Goal: Task Accomplishment & Management: Manage account settings

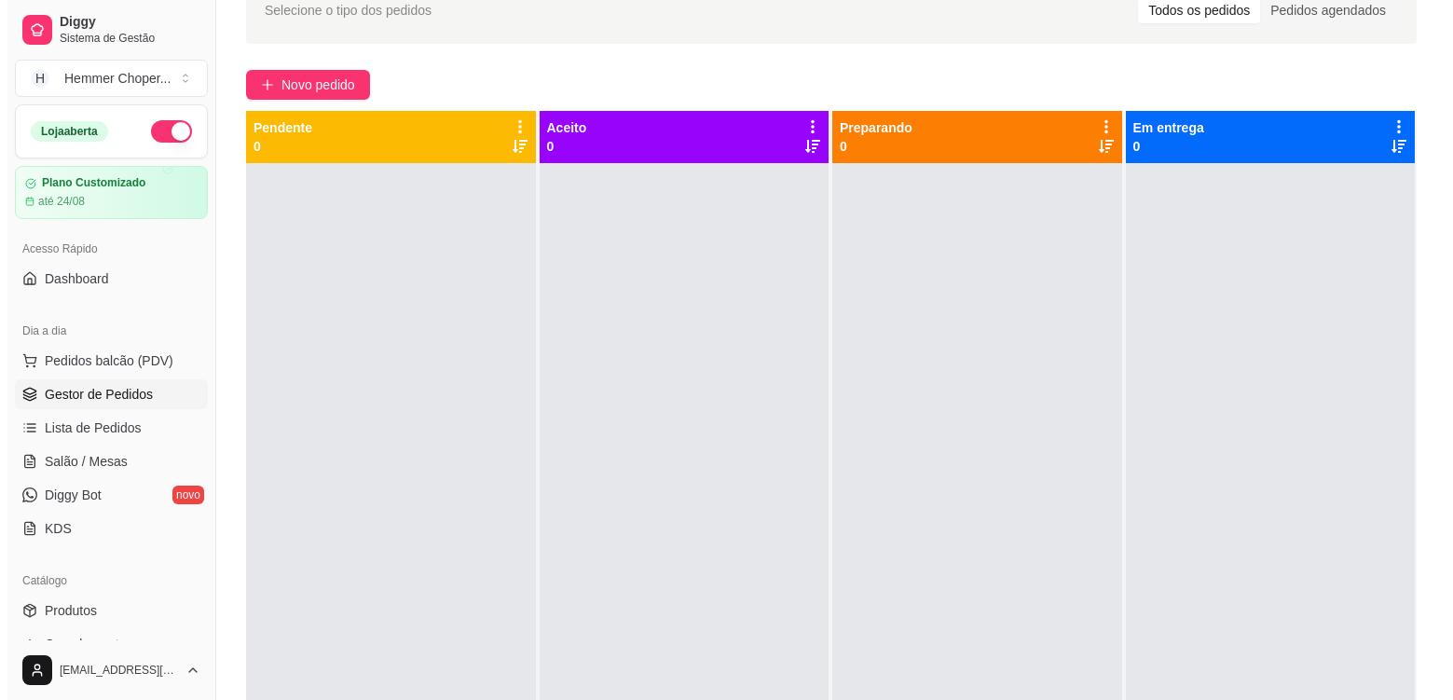
scroll to position [268, 0]
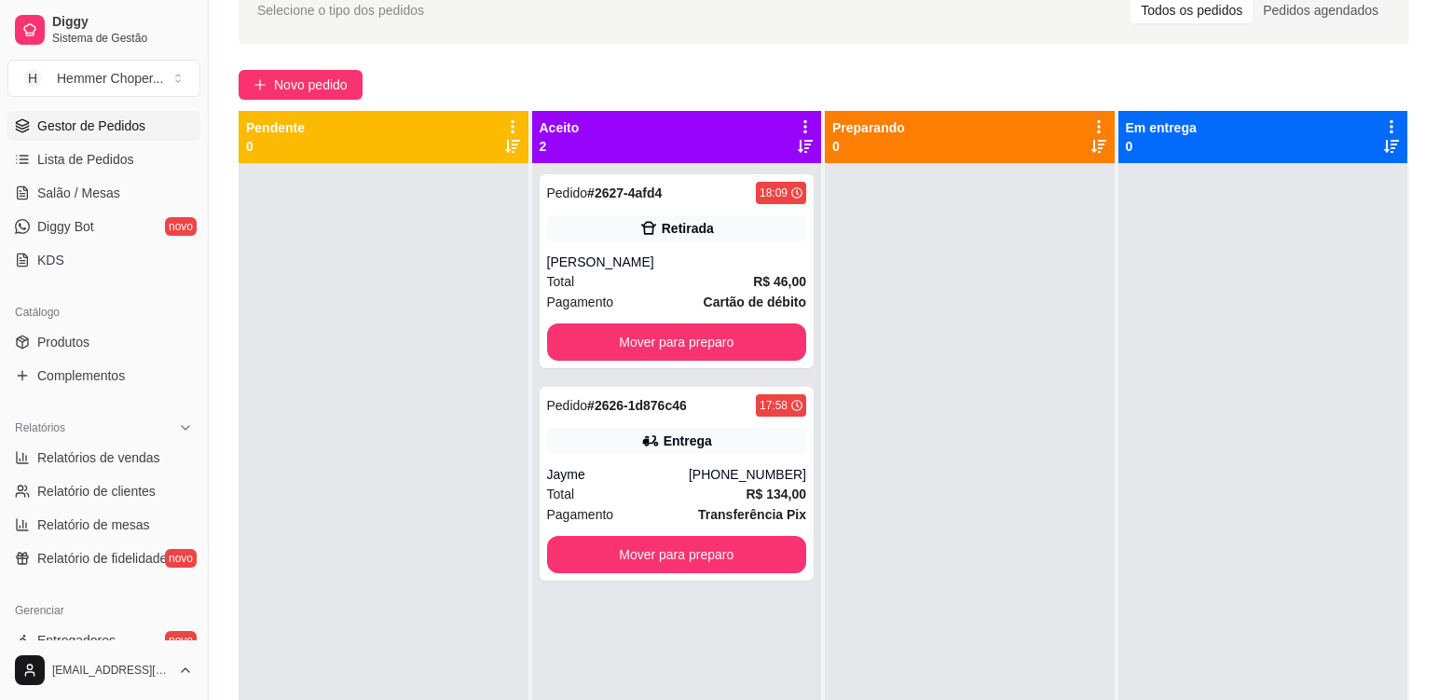
click at [667, 293] on div "Pagamento Cartão de débito" at bounding box center [677, 302] width 260 height 21
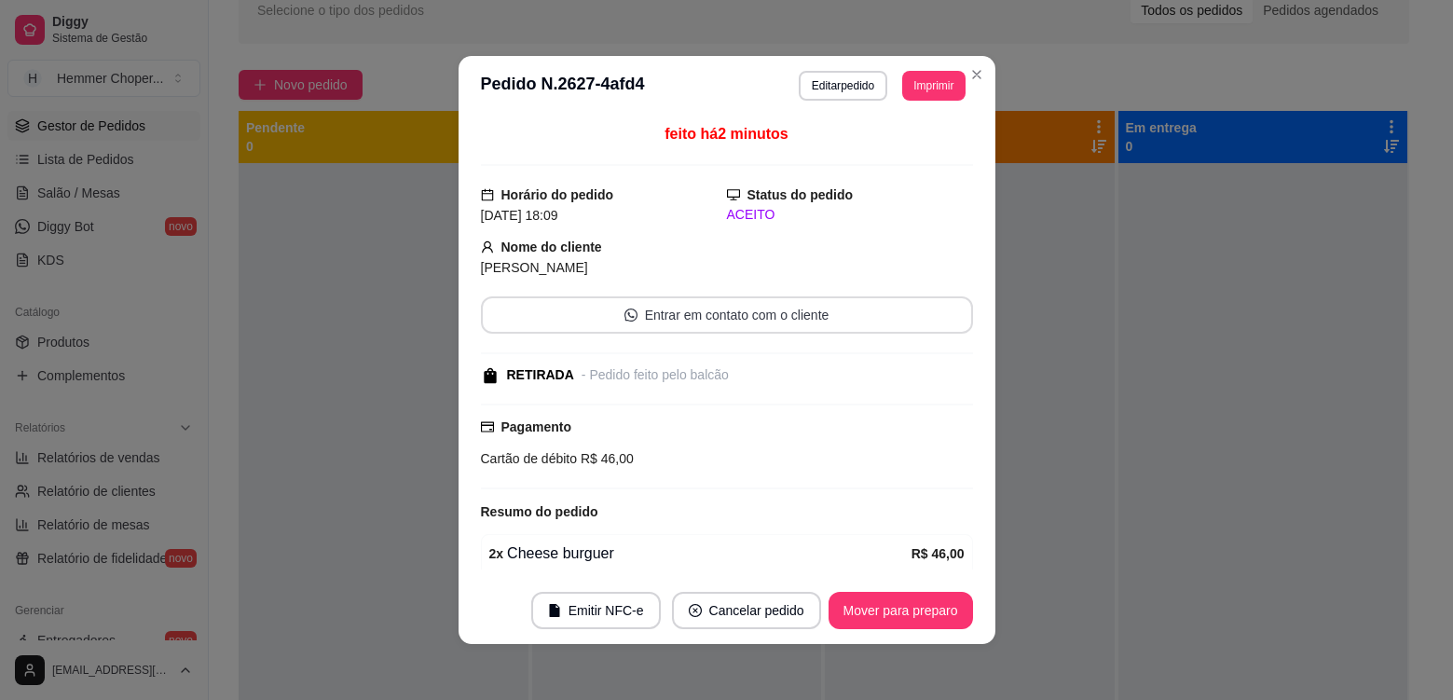
scroll to position [125, 0]
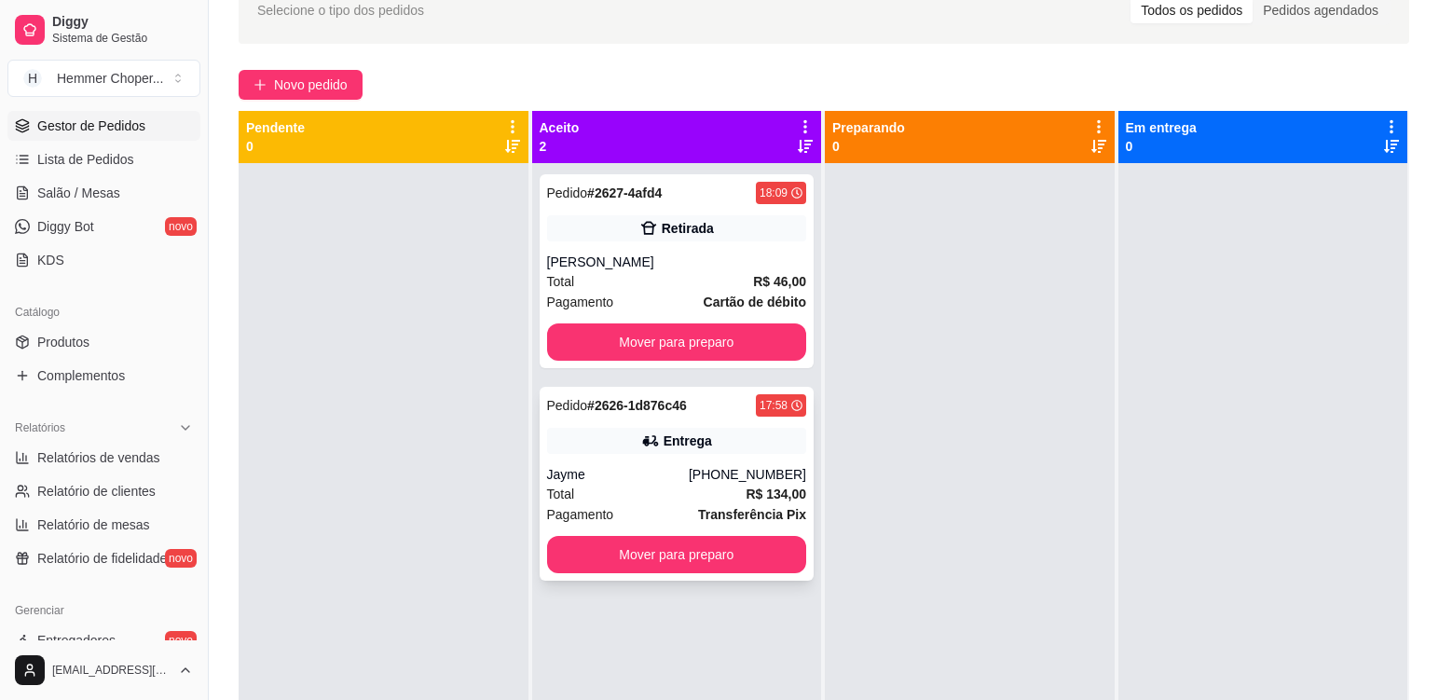
click at [638, 474] on div "Jayme" at bounding box center [618, 474] width 142 height 19
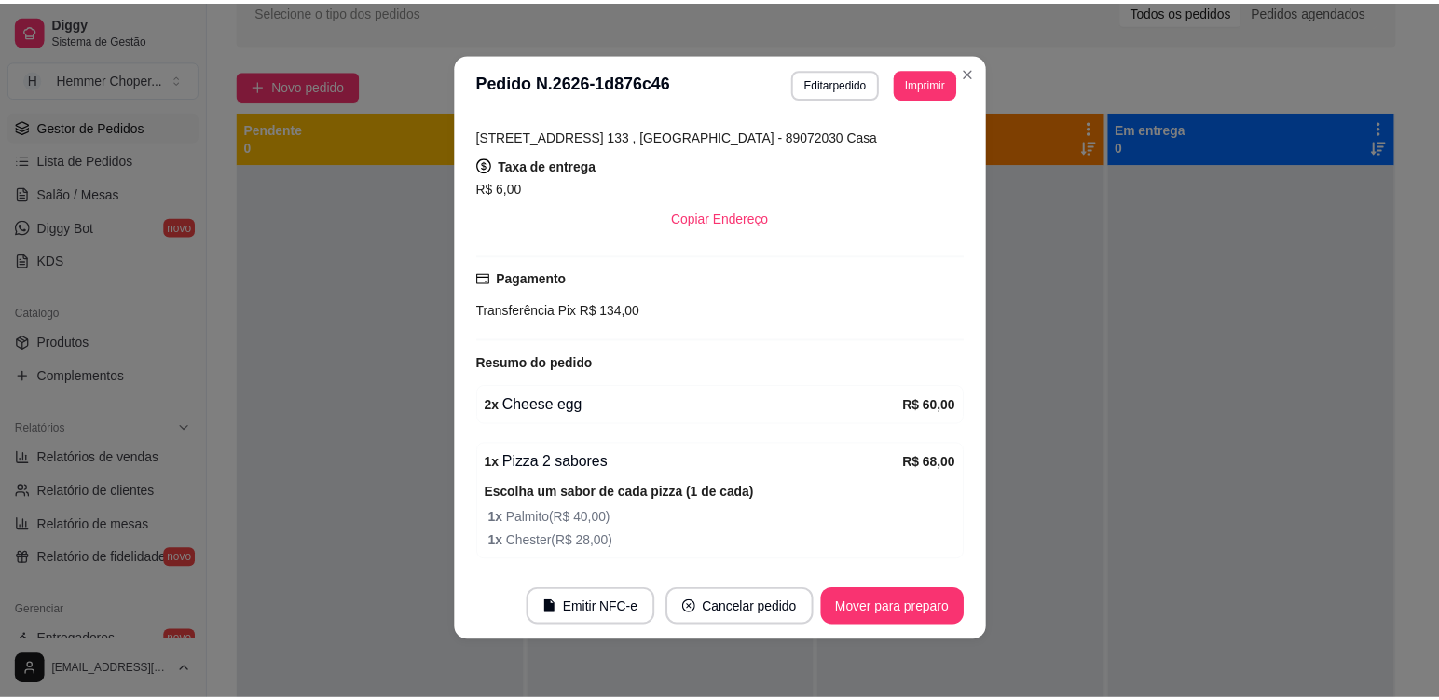
scroll to position [4, 0]
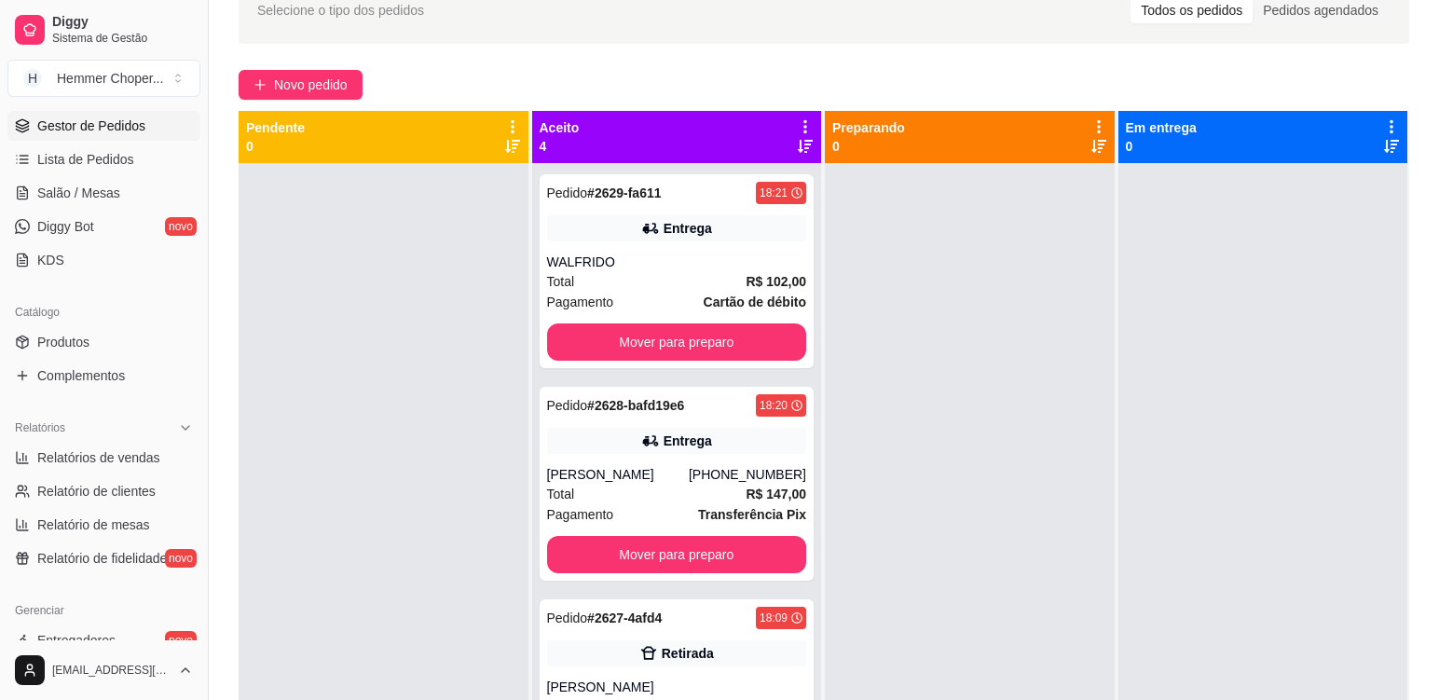
drag, startPoint x: 417, startPoint y: 501, endPoint x: 416, endPoint y: 489, distance: 11.2
click at [416, 501] on div at bounding box center [384, 513] width 290 height 700
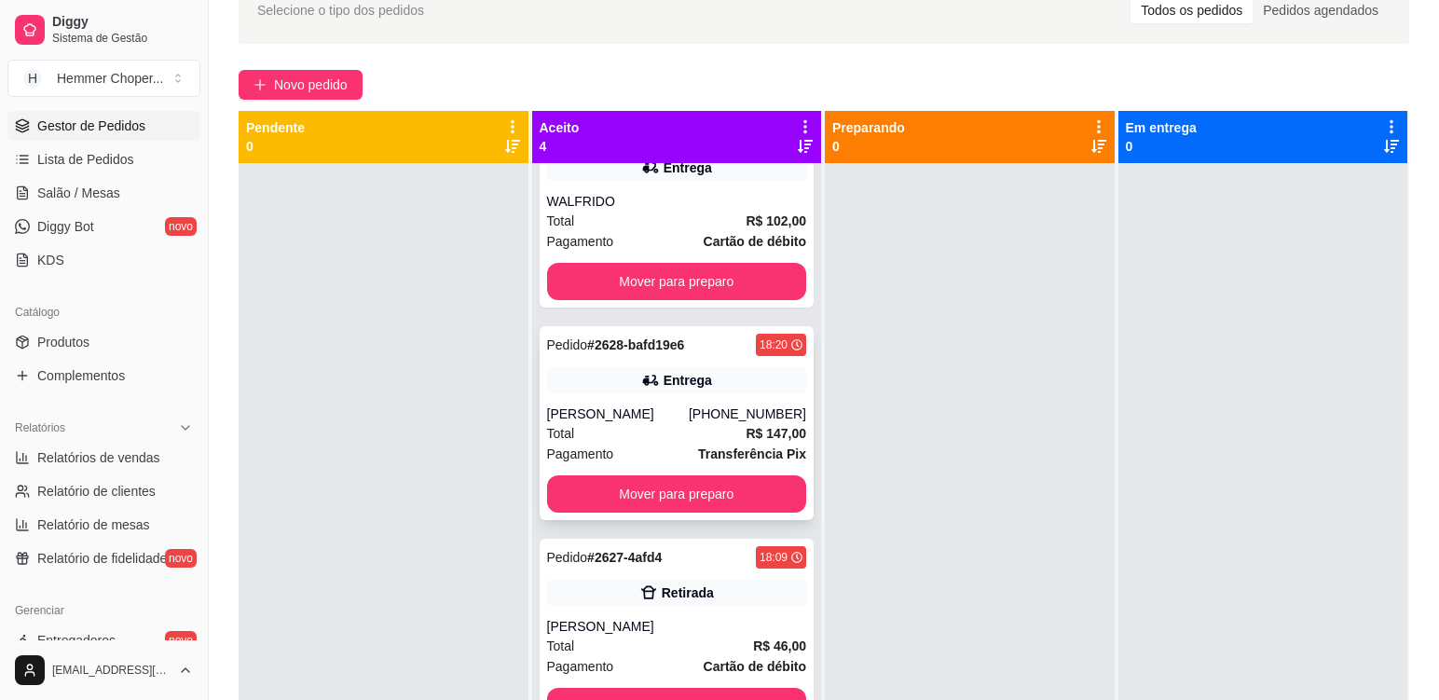
scroll to position [93, 0]
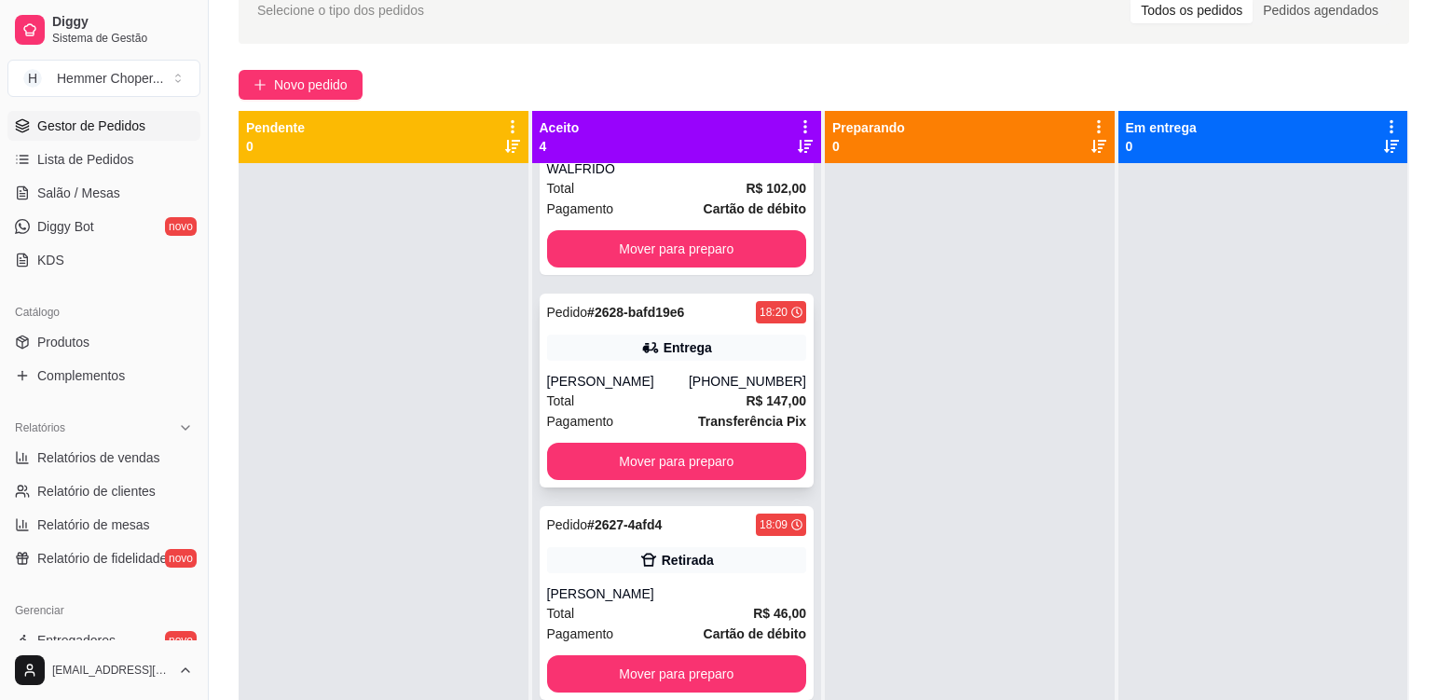
click at [652, 359] on div "Entrega" at bounding box center [677, 348] width 260 height 26
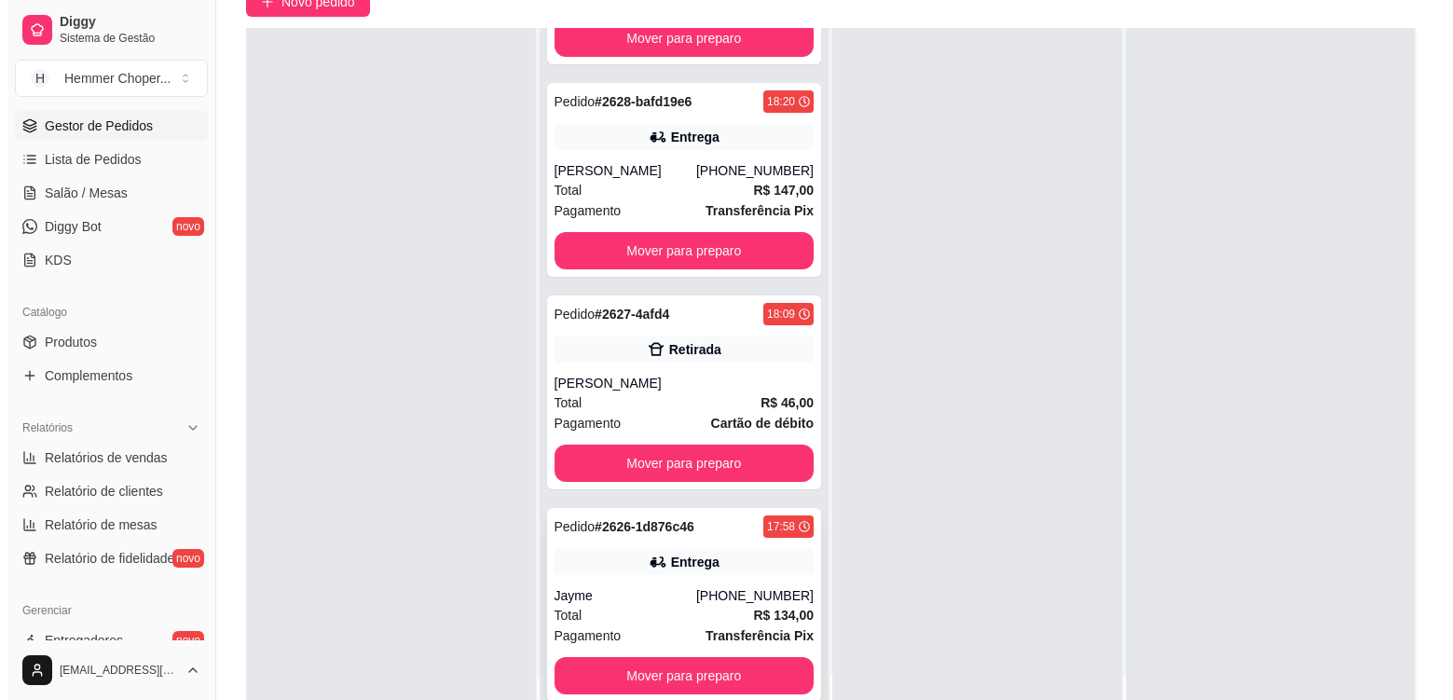
scroll to position [284, 0]
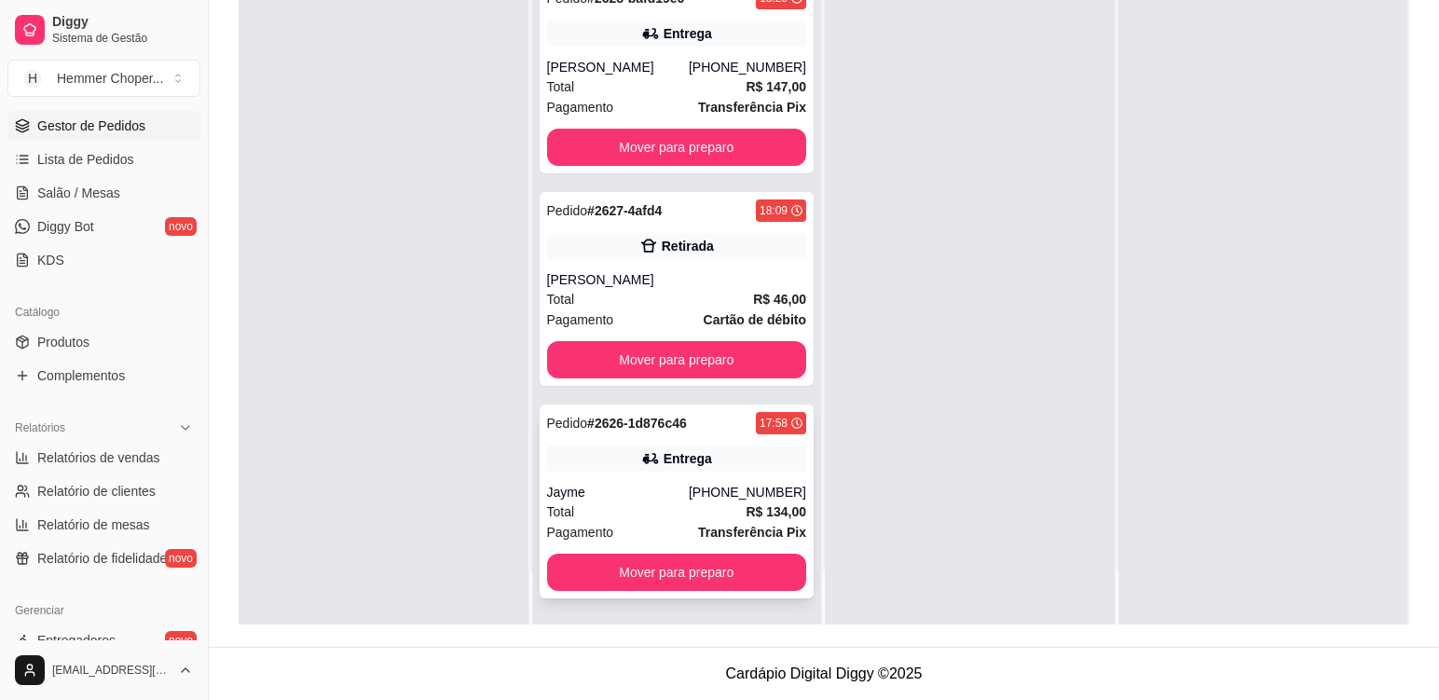
click at [668, 492] on div "Jayme" at bounding box center [618, 492] width 142 height 19
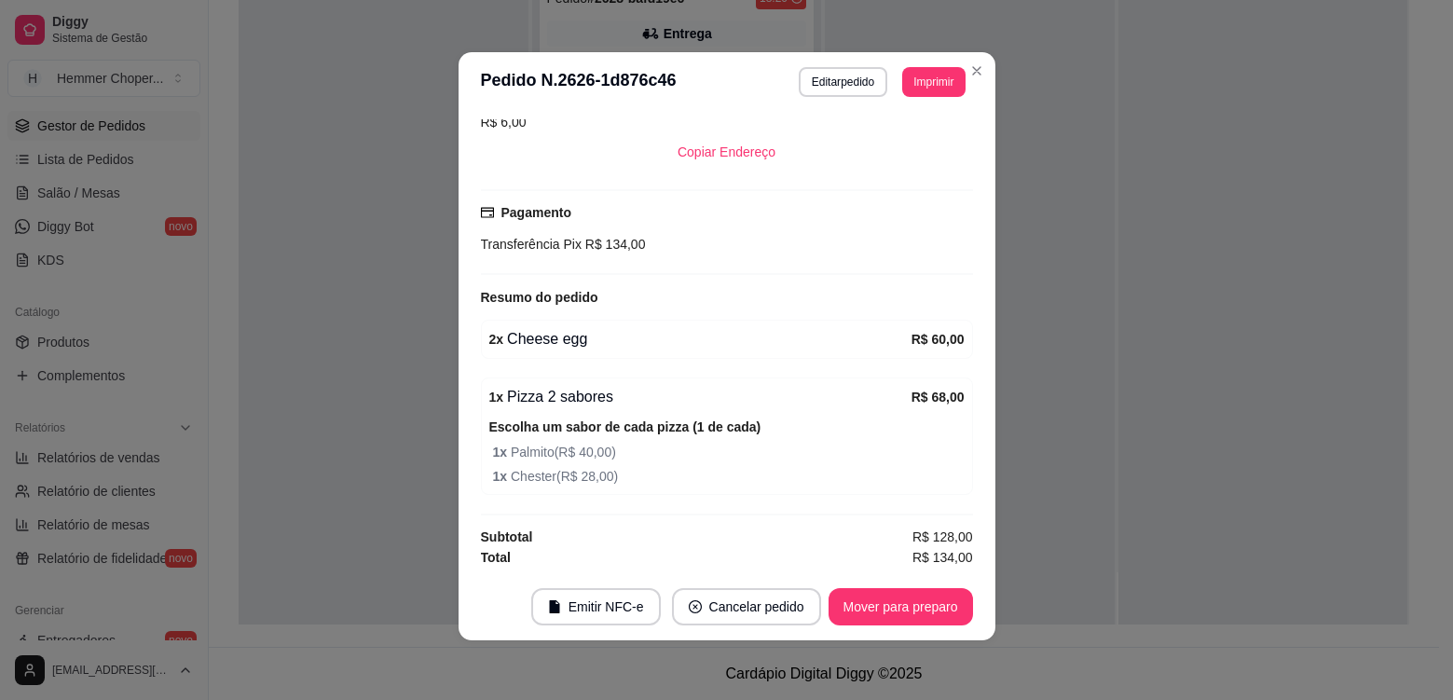
scroll to position [505, 0]
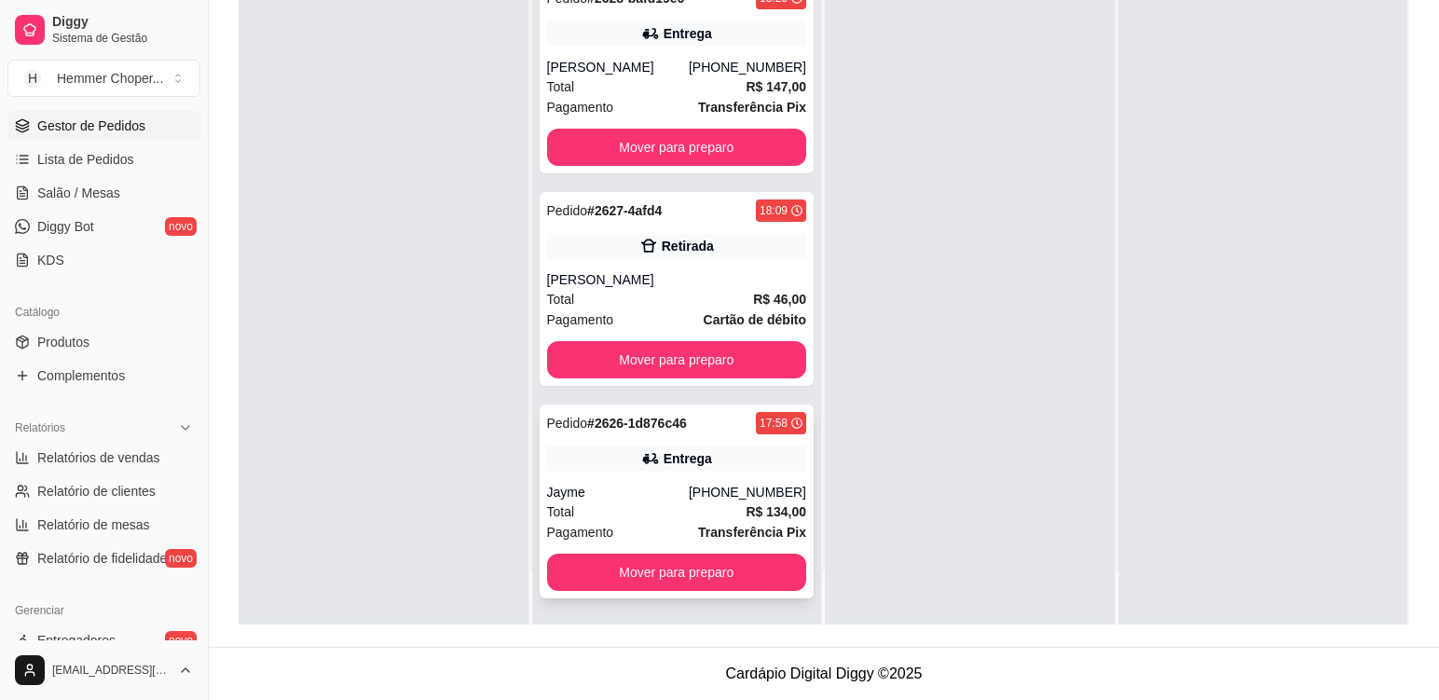
click at [638, 524] on div "Pagamento Transferência Pix" at bounding box center [677, 532] width 260 height 21
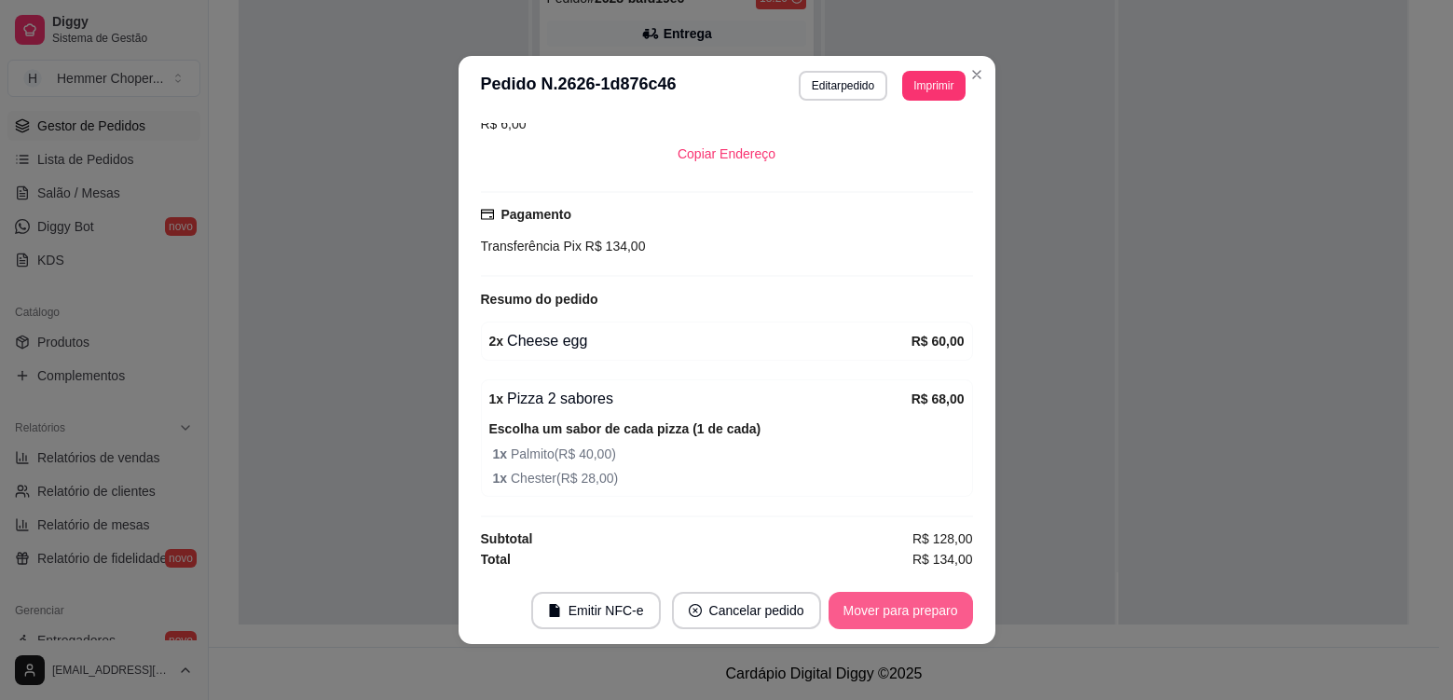
click at [846, 610] on button "Mover para preparo" at bounding box center [901, 610] width 144 height 37
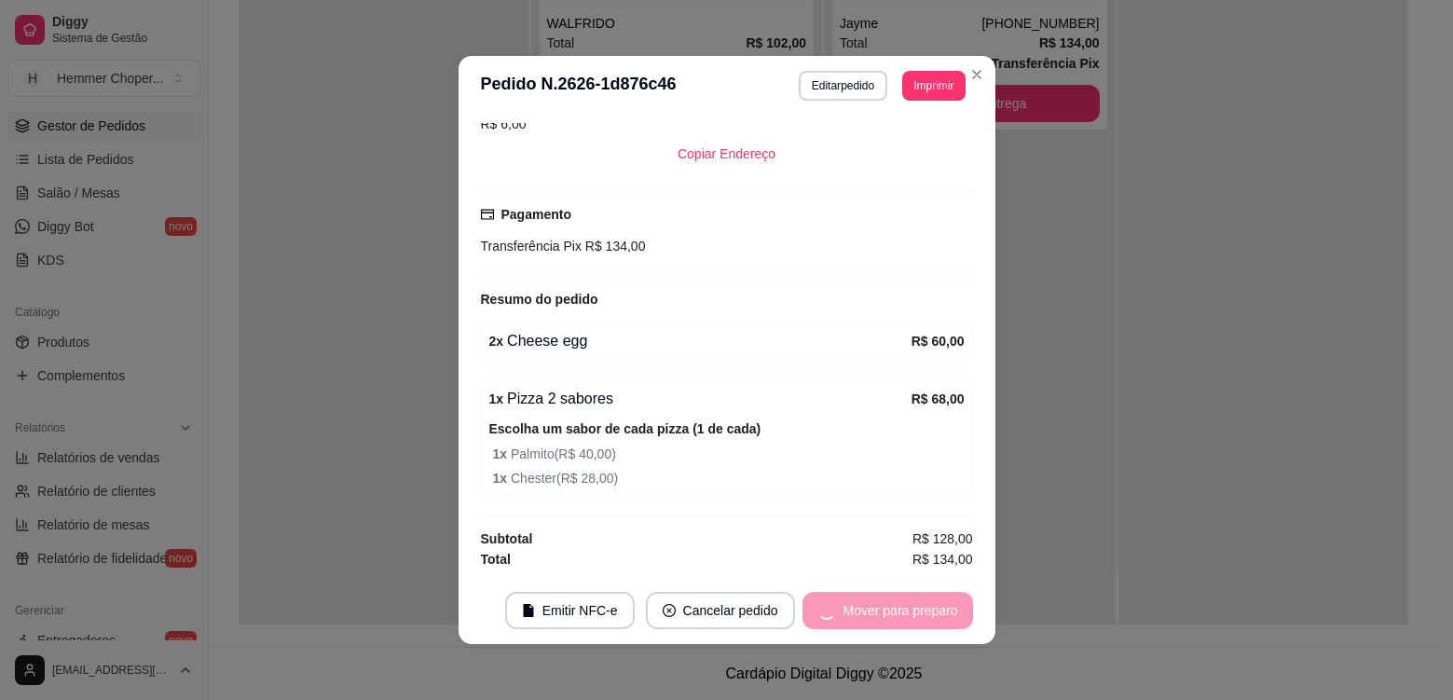
scroll to position [0, 0]
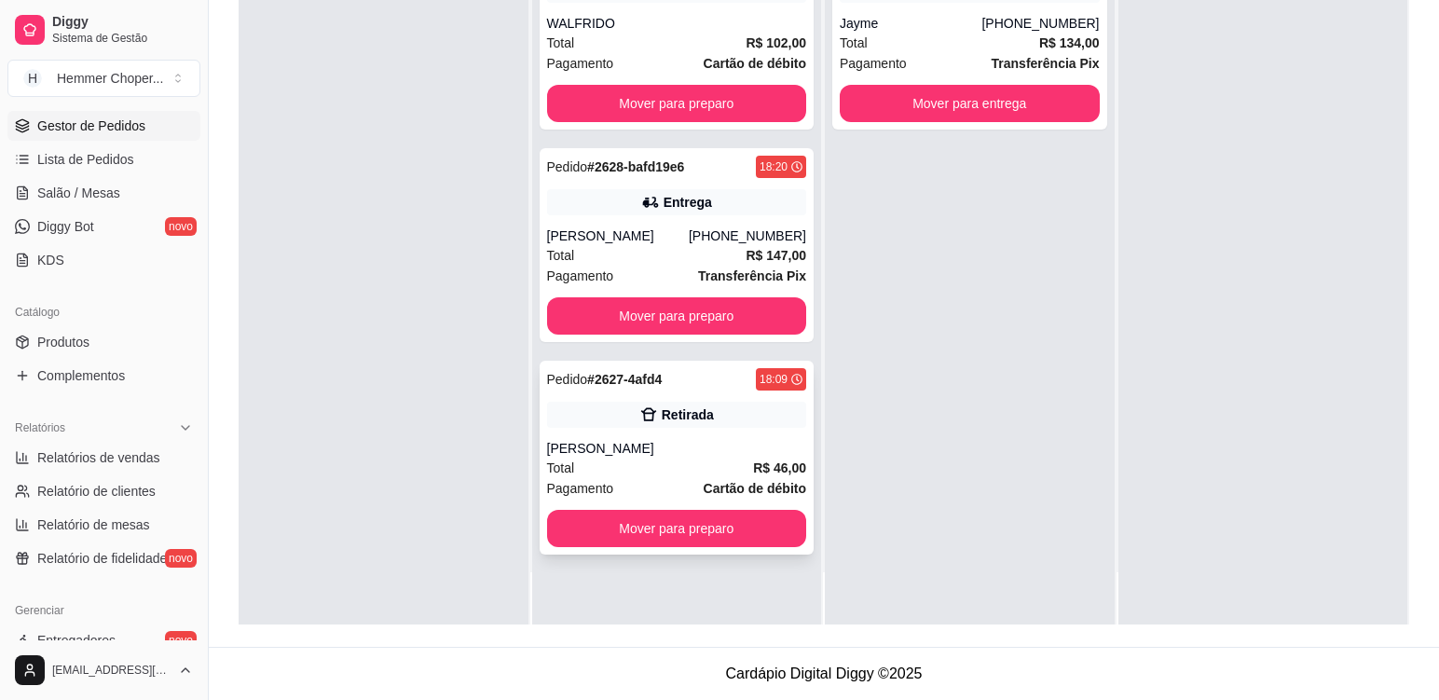
click at [661, 454] on div "[PERSON_NAME]" at bounding box center [677, 448] width 260 height 19
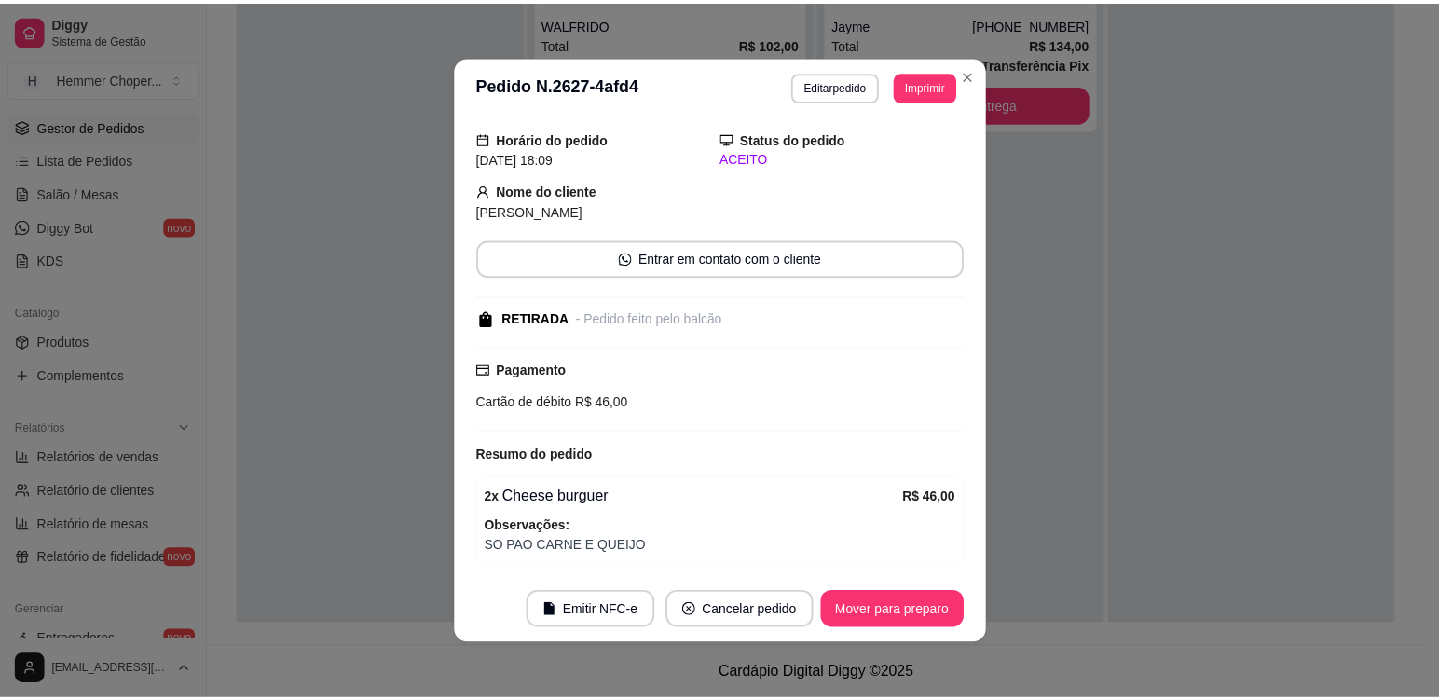
scroll to position [125, 0]
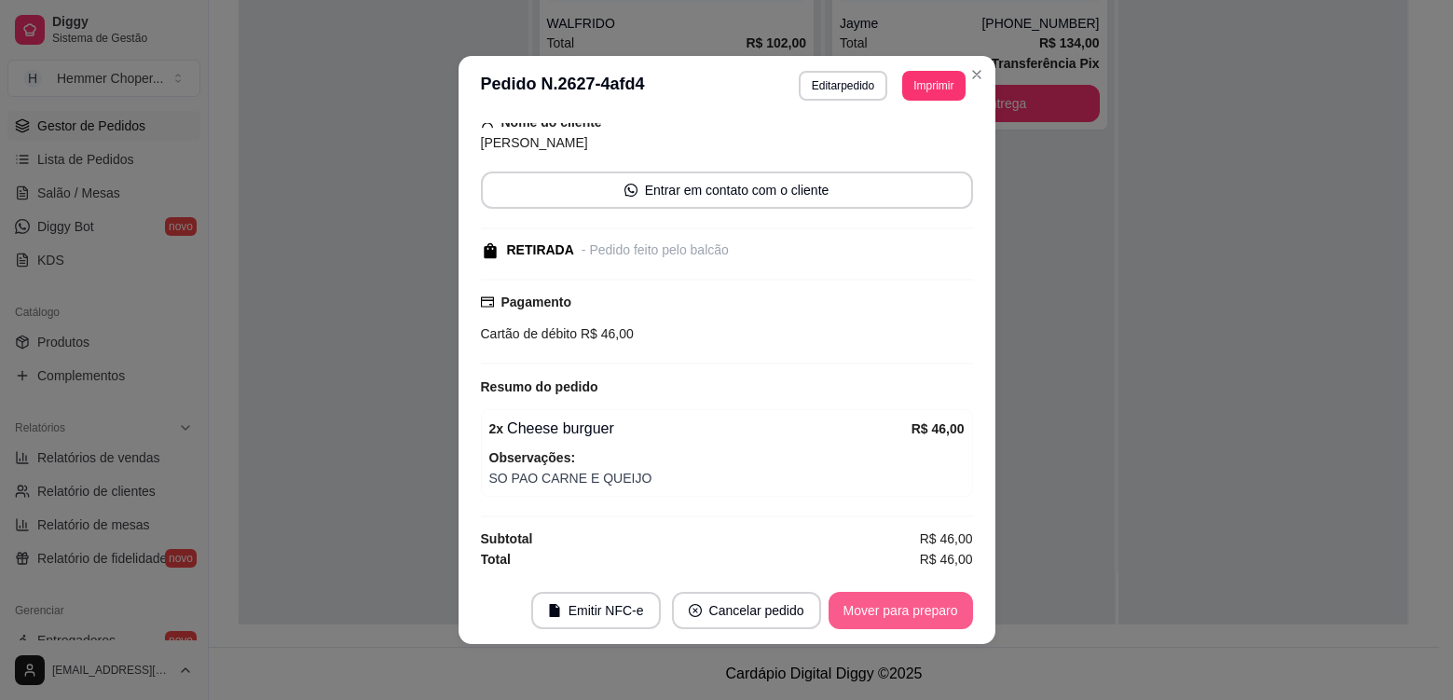
click at [906, 622] on button "Mover para preparo" at bounding box center [901, 610] width 144 height 37
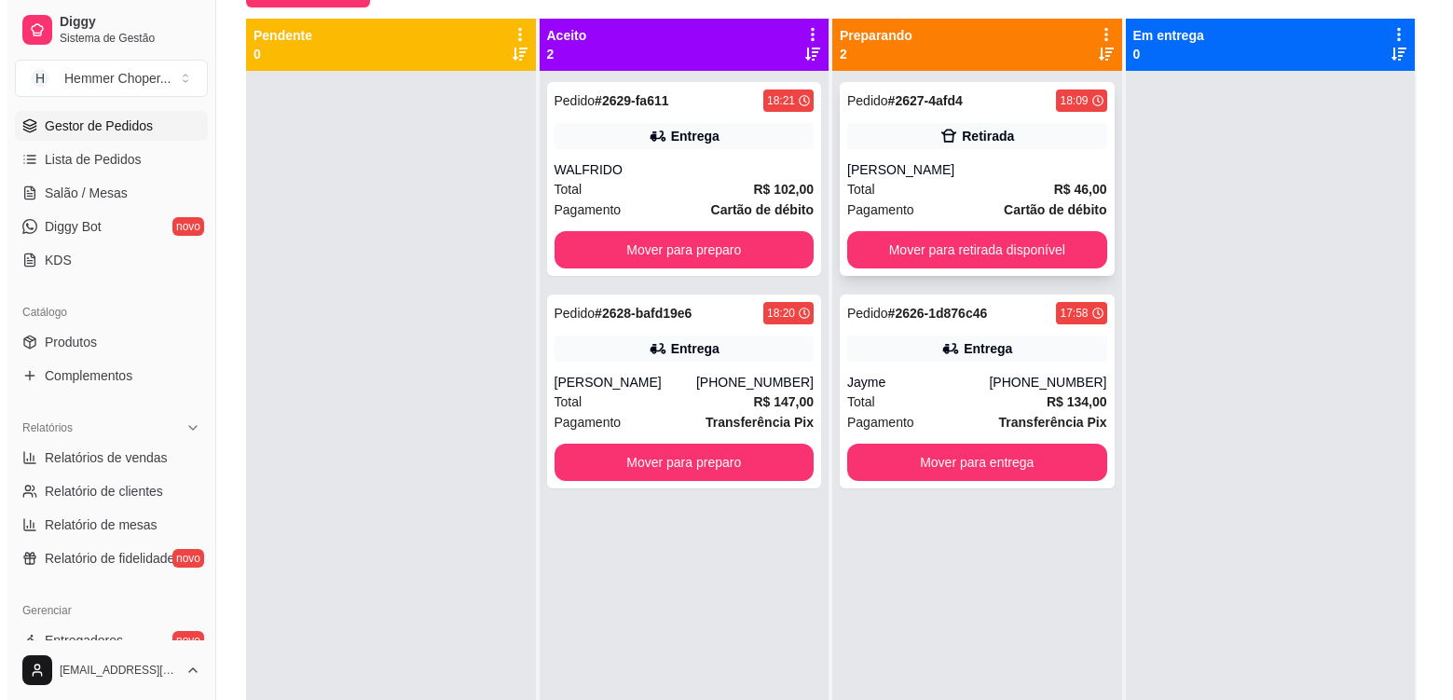
scroll to position [98, 0]
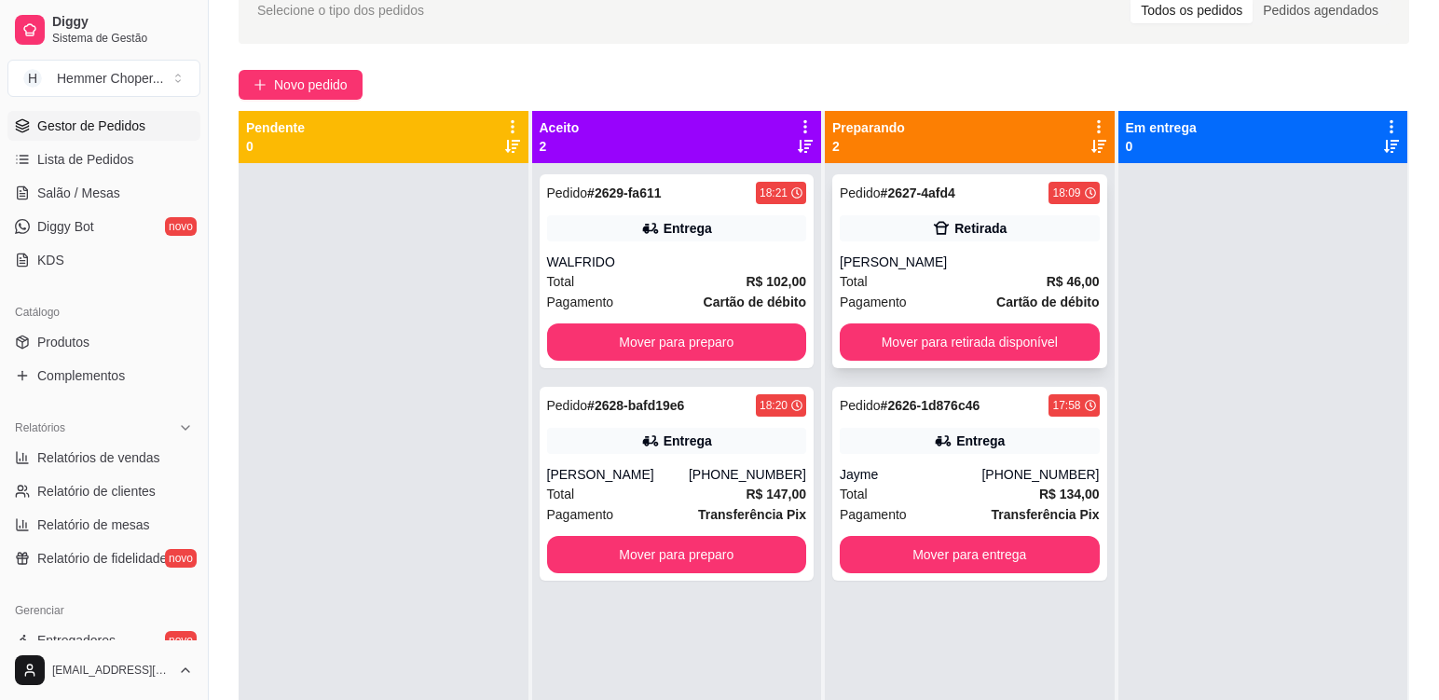
click at [944, 274] on div "Total R$ 46,00" at bounding box center [970, 281] width 260 height 21
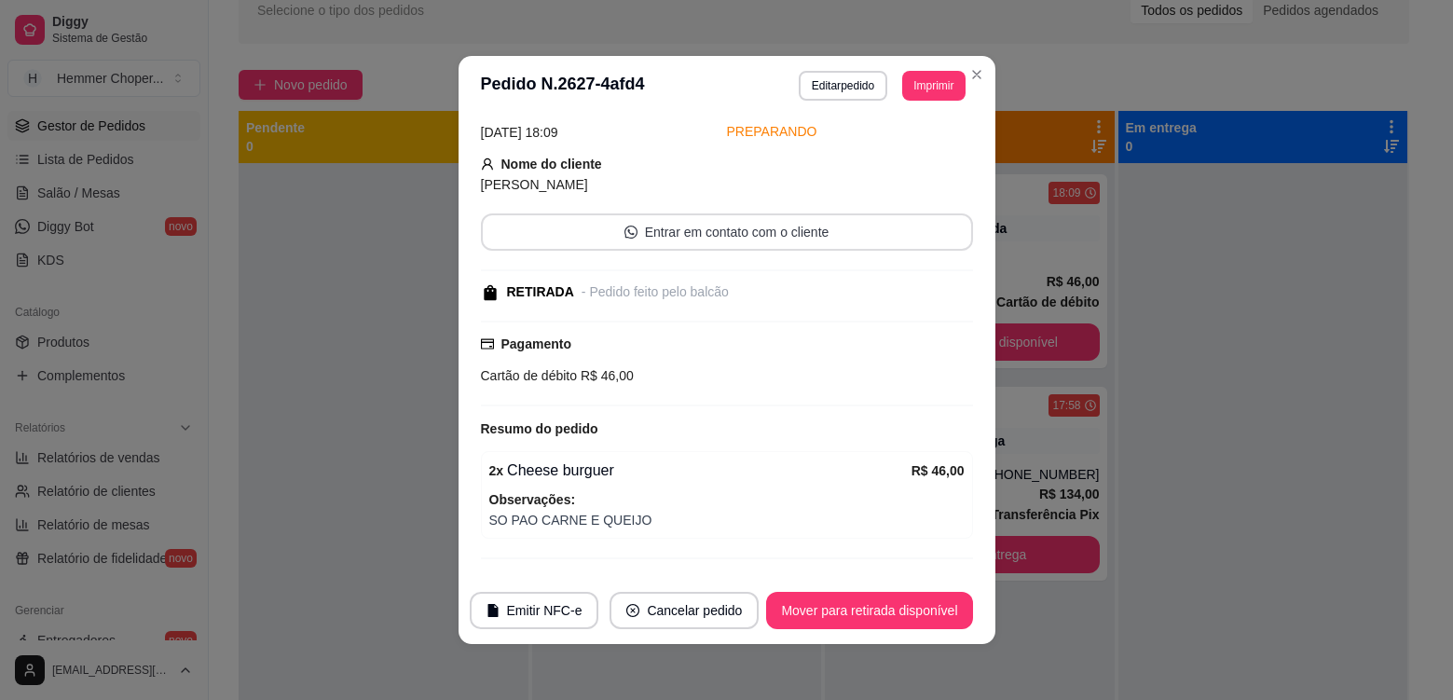
scroll to position [125, 0]
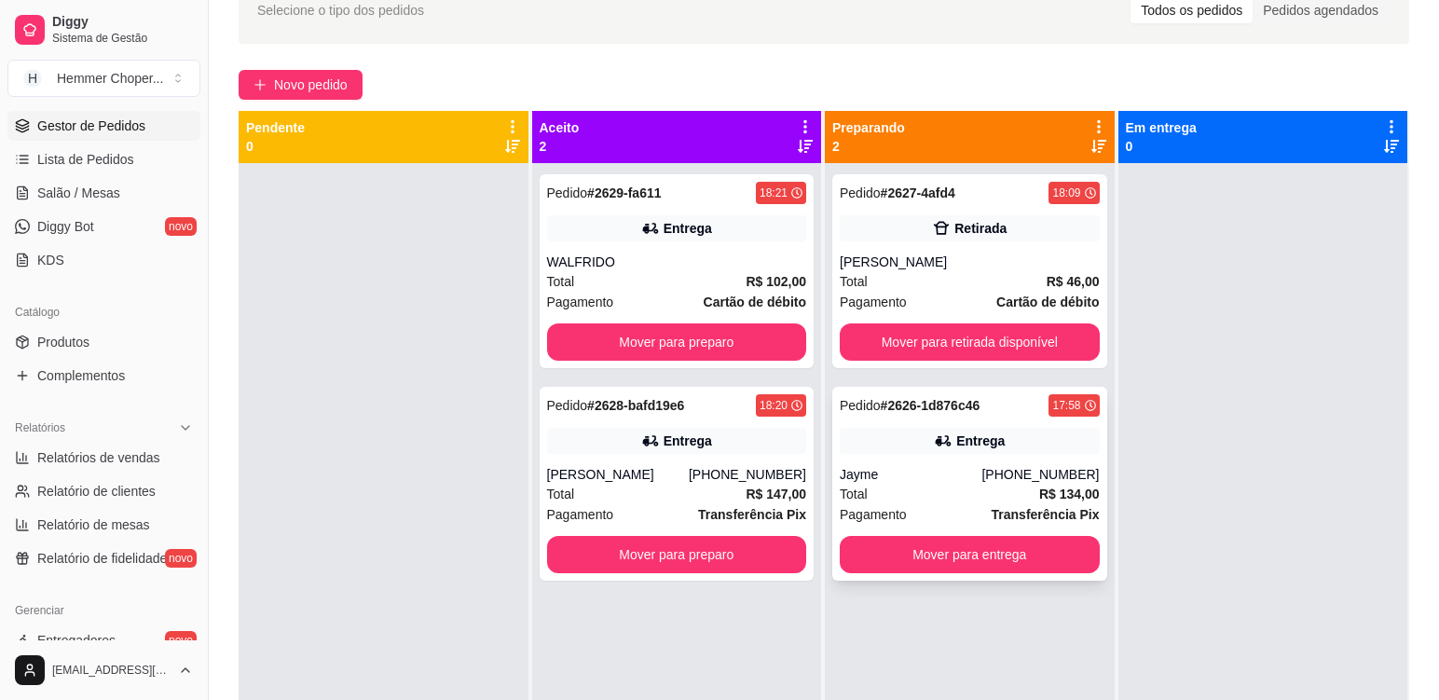
click at [1035, 444] on div "Entrega" at bounding box center [970, 441] width 260 height 26
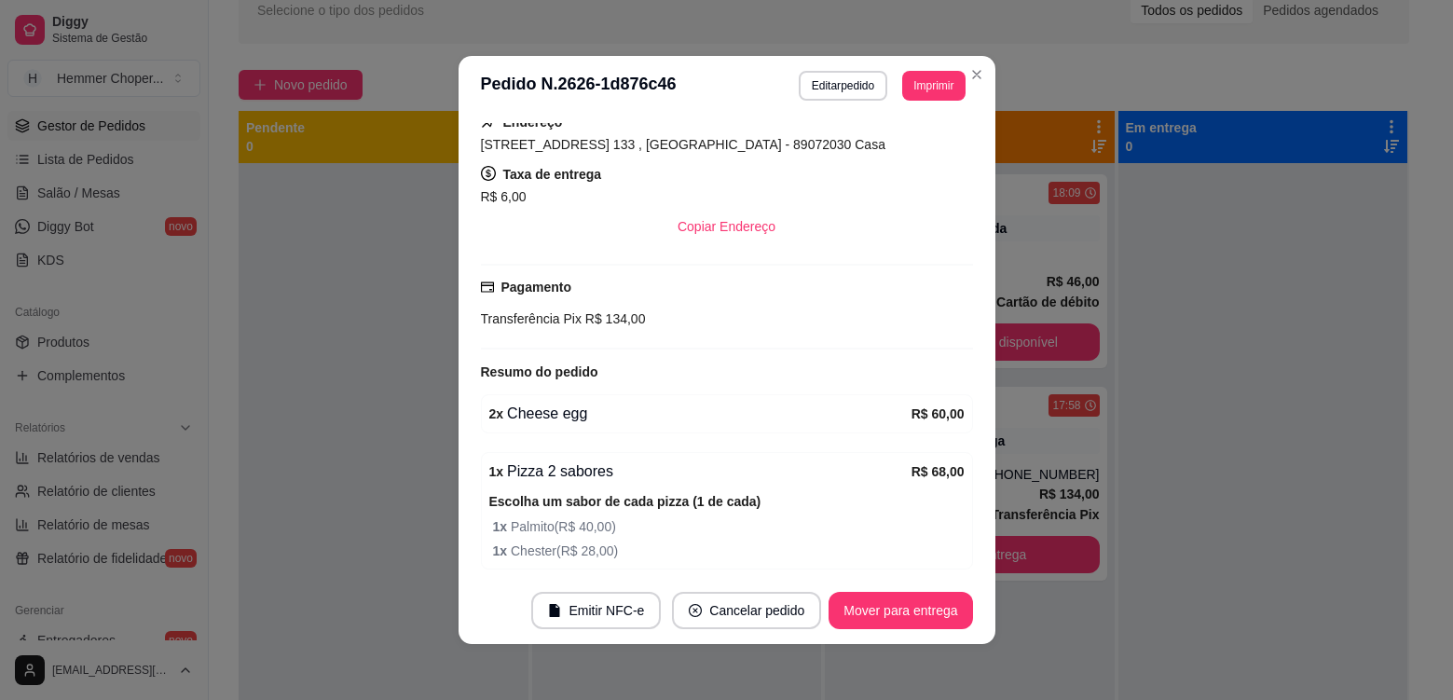
scroll to position [505, 0]
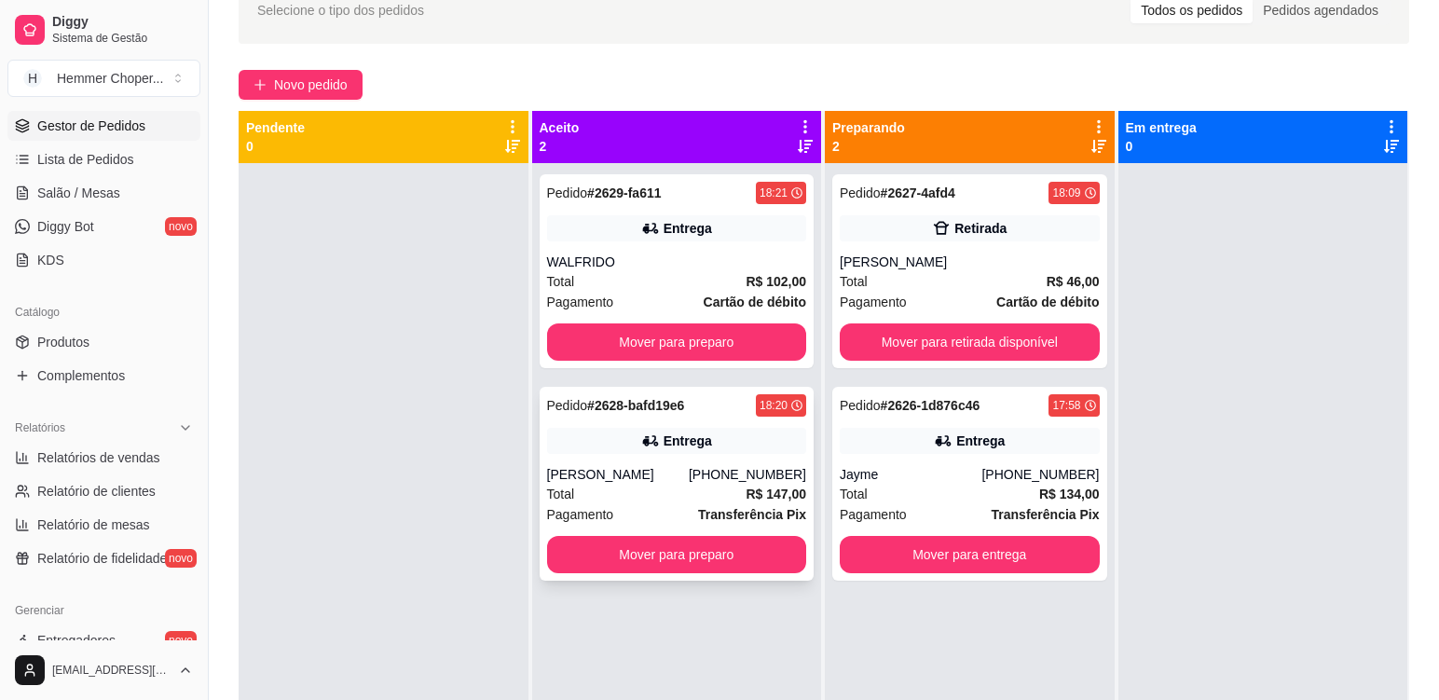
click at [659, 482] on div "[PERSON_NAME]" at bounding box center [618, 474] width 142 height 19
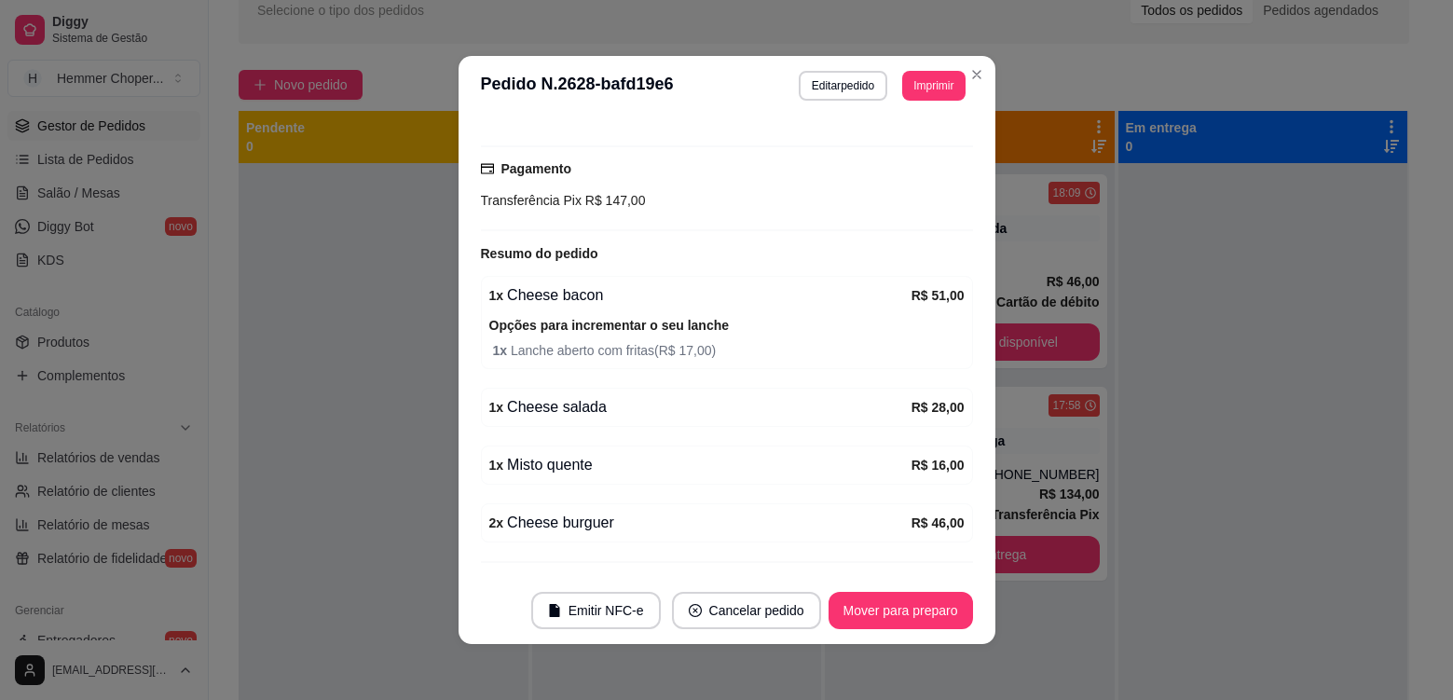
scroll to position [559, 0]
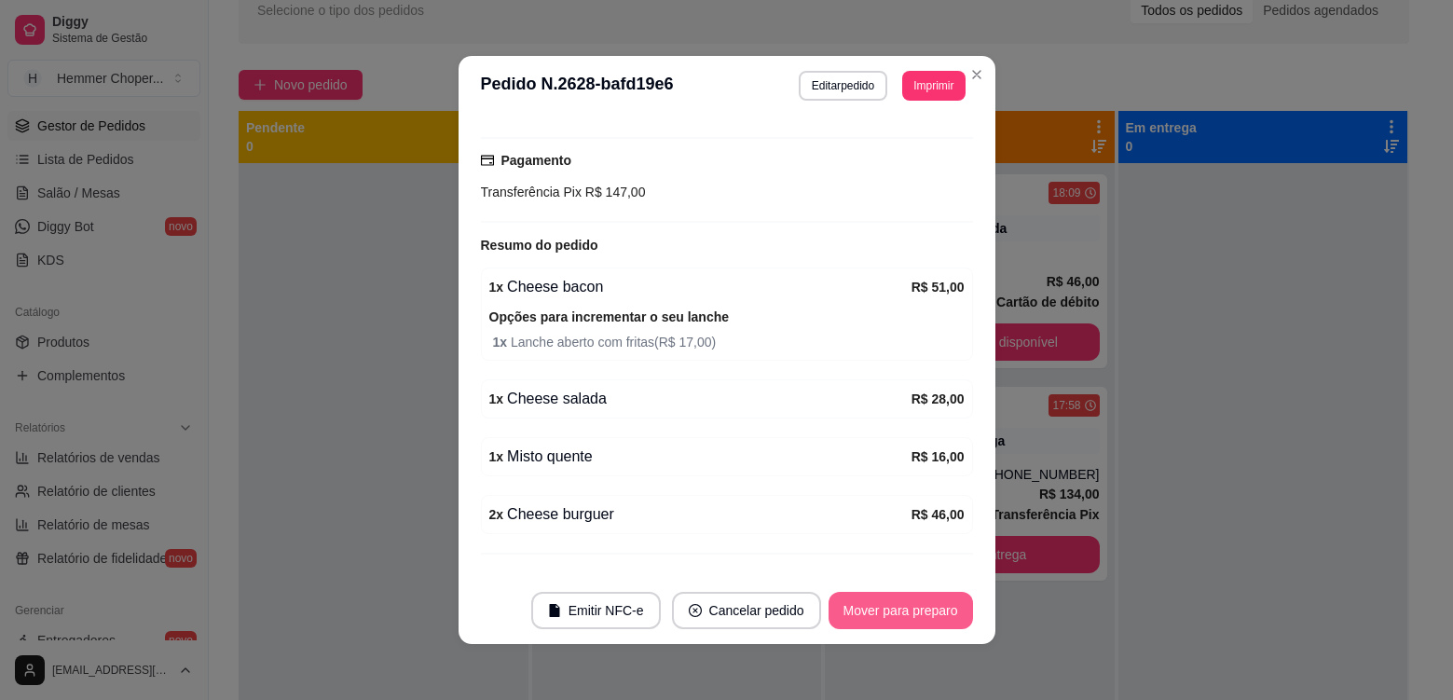
click at [928, 615] on button "Mover para preparo" at bounding box center [901, 610] width 144 height 37
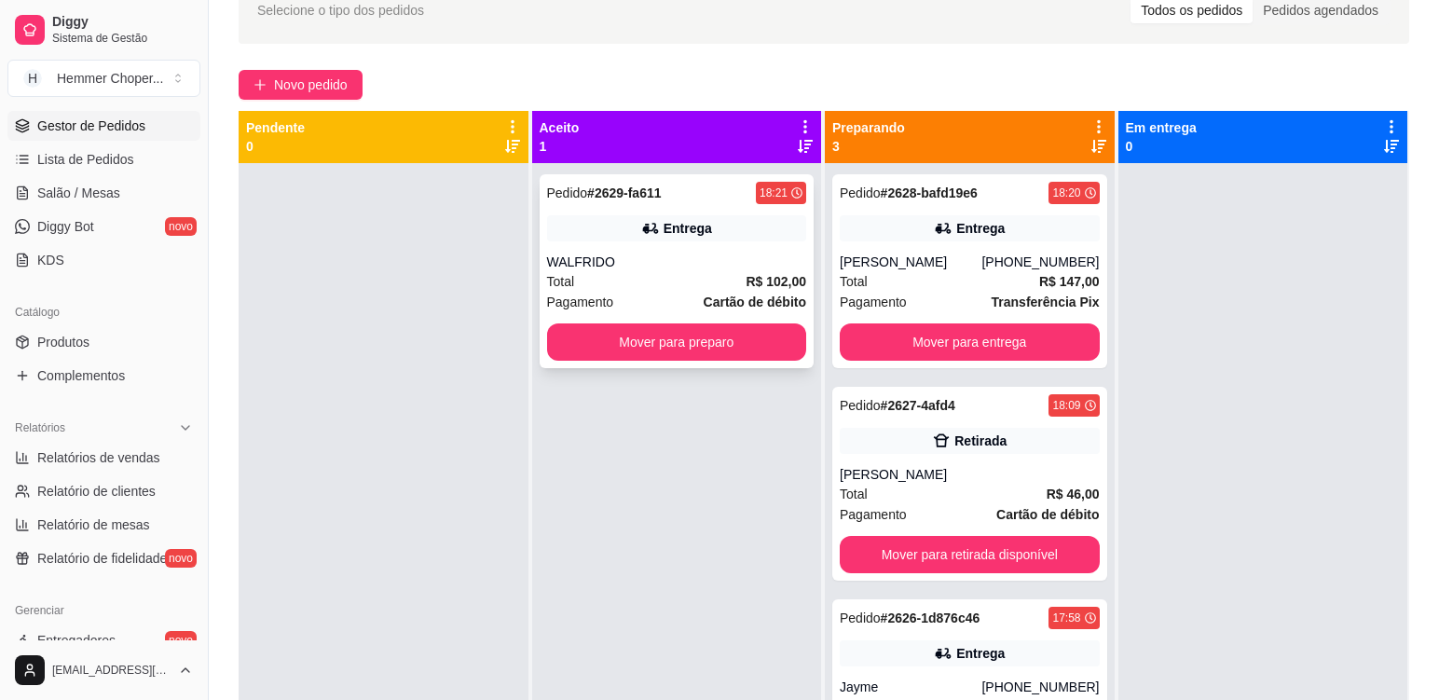
click at [676, 281] on div "Total R$ 102,00" at bounding box center [677, 281] width 260 height 21
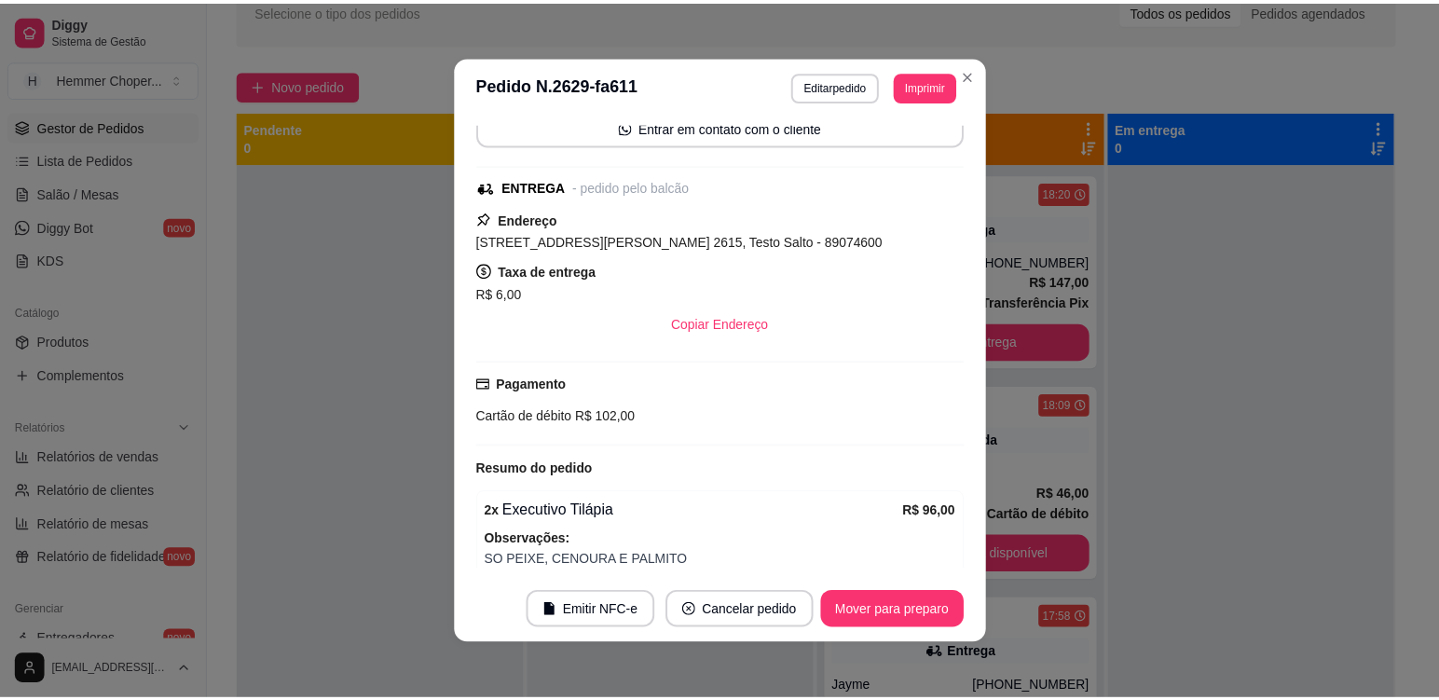
scroll to position [362, 0]
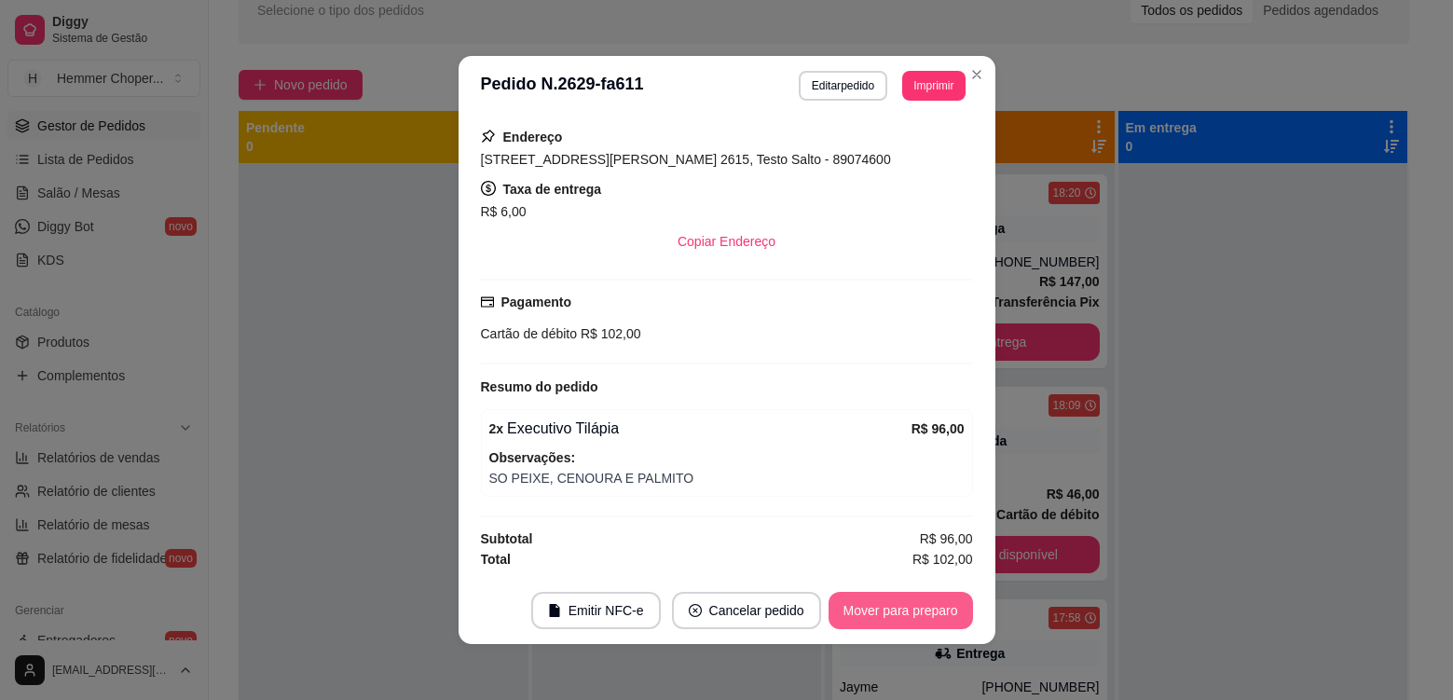
click at [855, 611] on button "Mover para preparo" at bounding box center [901, 610] width 144 height 37
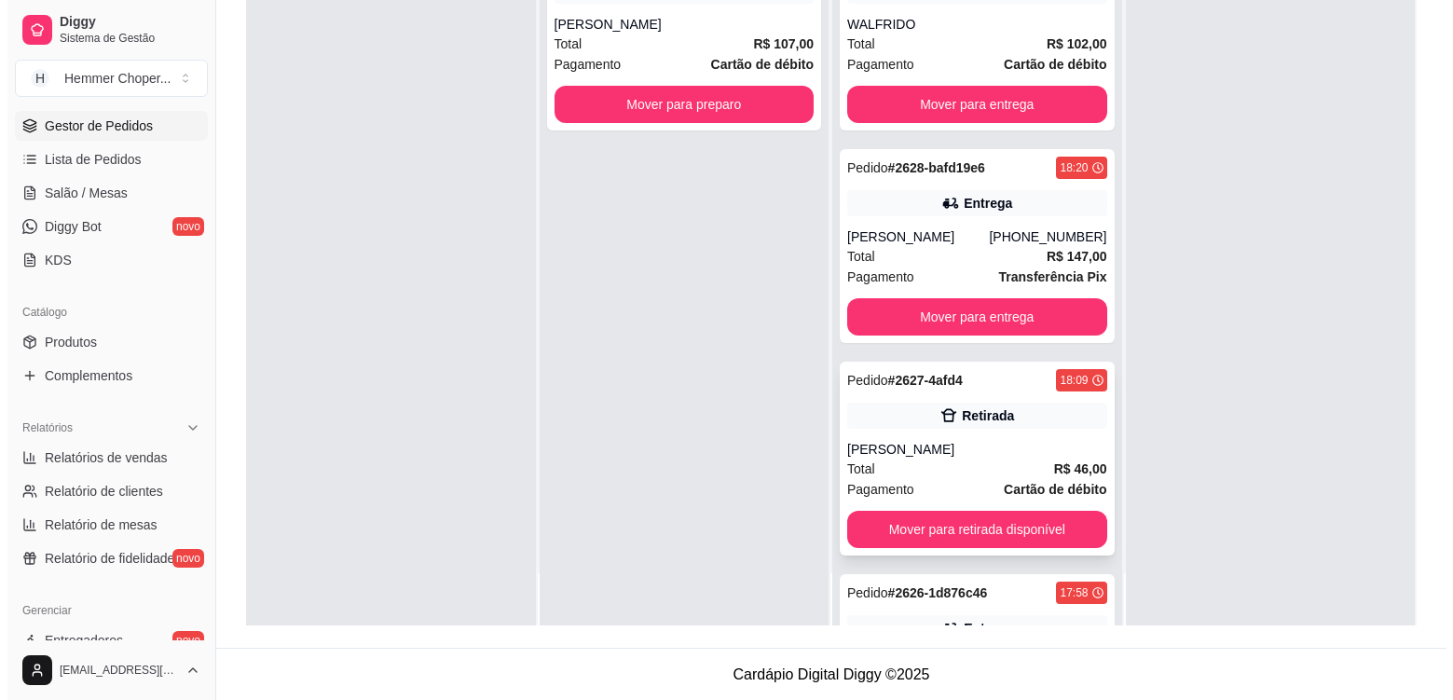
scroll to position [284, 0]
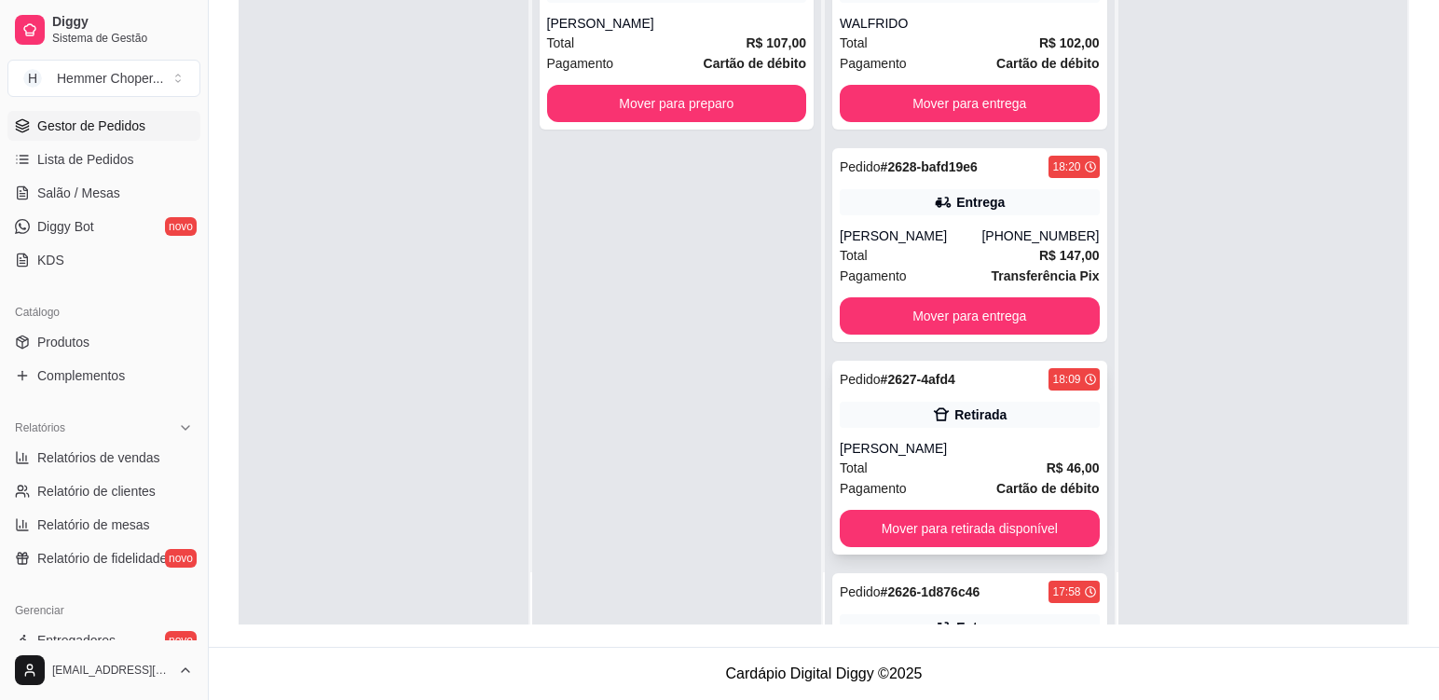
click at [907, 459] on div "Total R$ 46,00" at bounding box center [970, 468] width 260 height 21
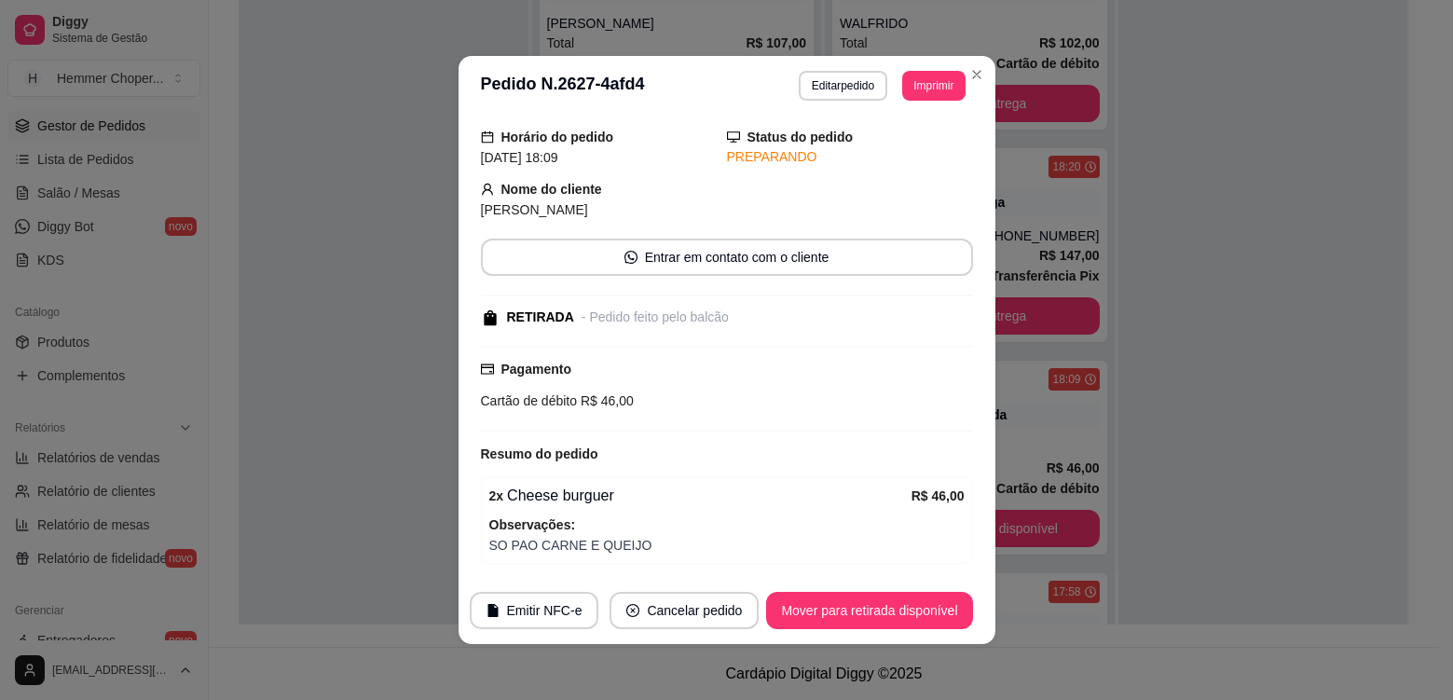
scroll to position [125, 0]
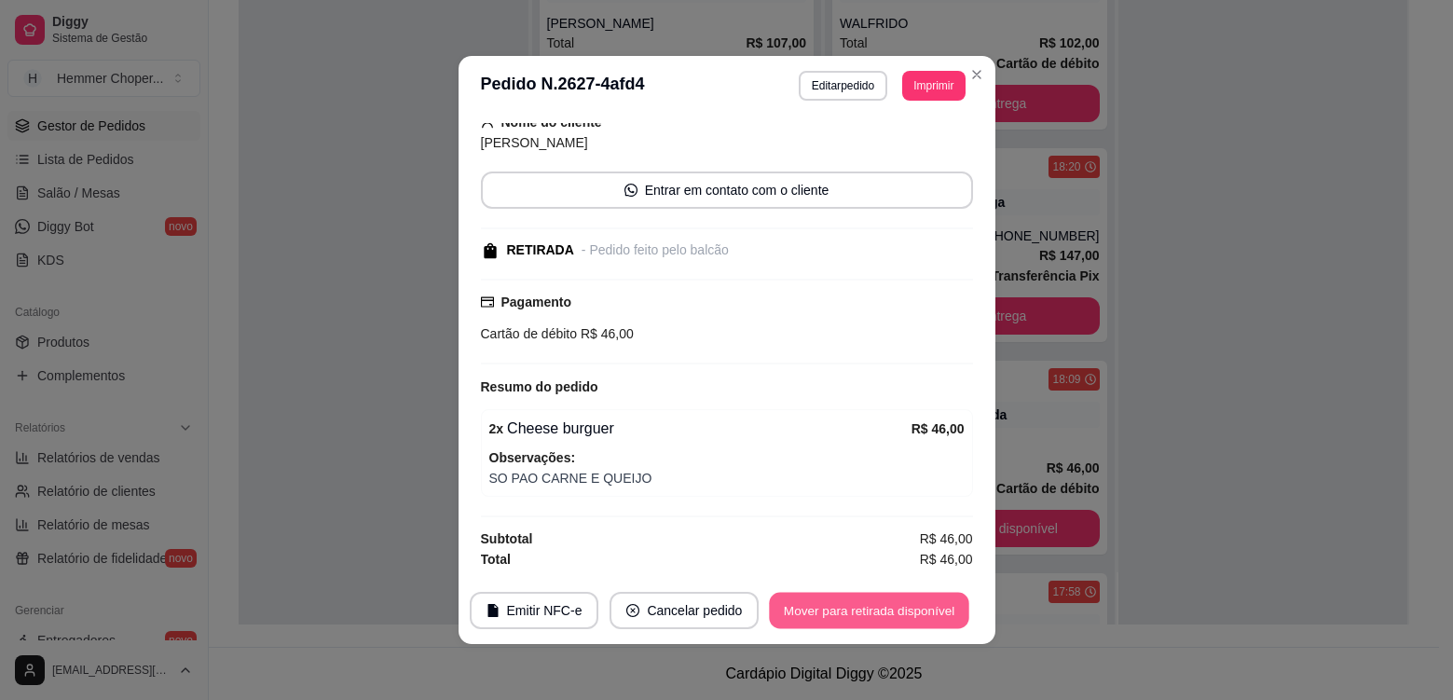
click at [911, 612] on button "Mover para retirada disponível" at bounding box center [869, 611] width 199 height 36
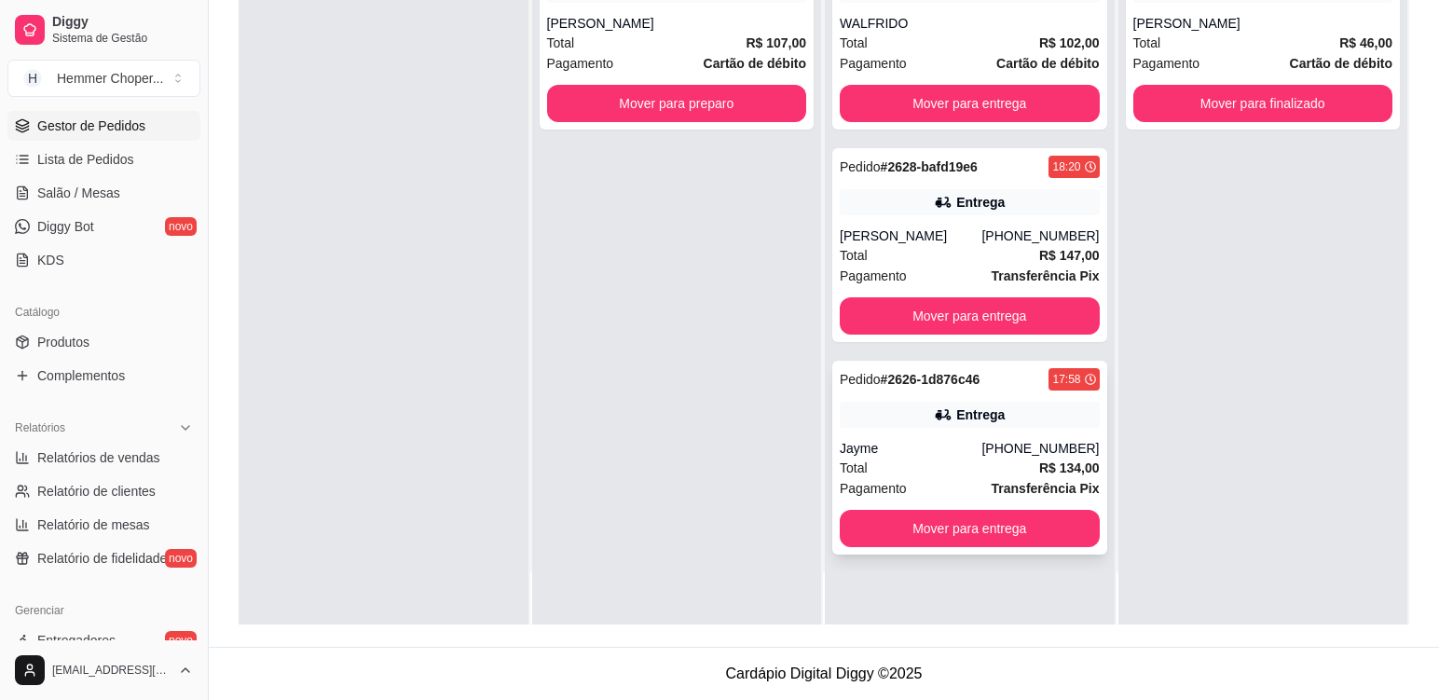
click at [886, 451] on div "Jayme" at bounding box center [911, 448] width 142 height 19
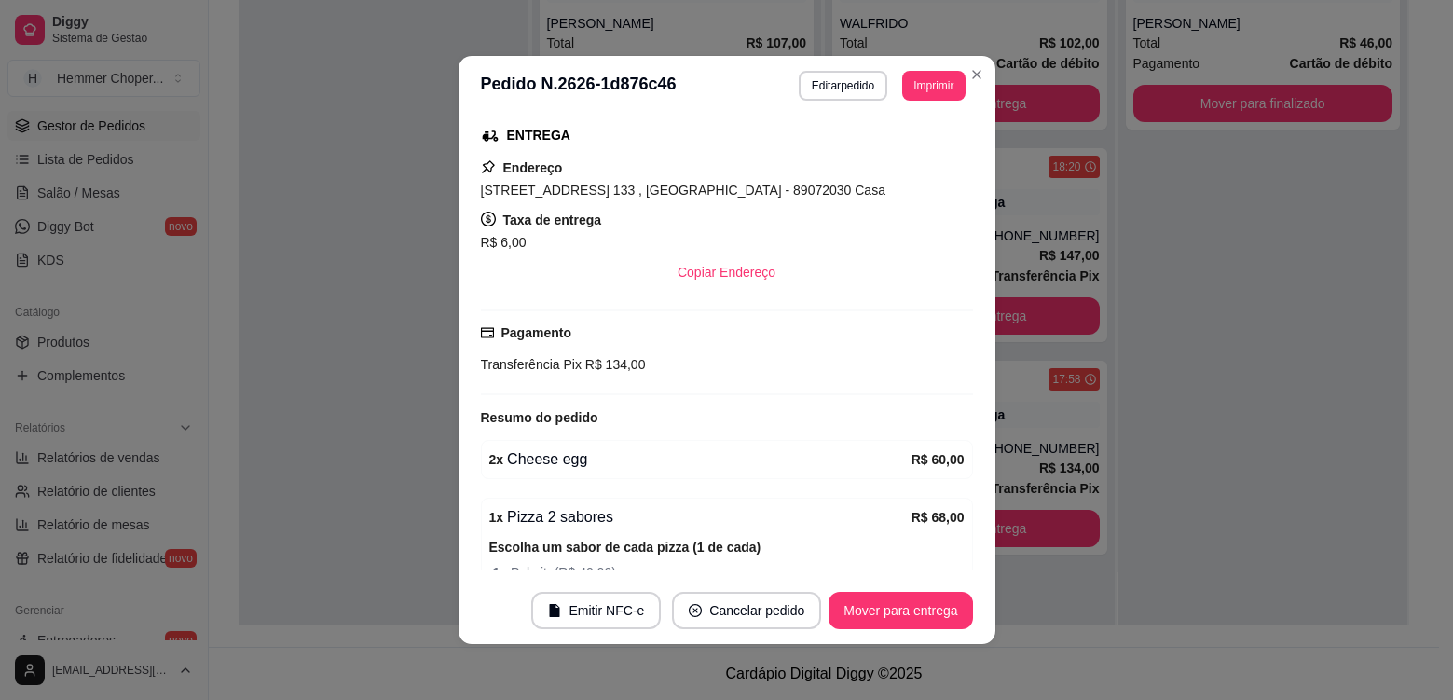
scroll to position [505, 0]
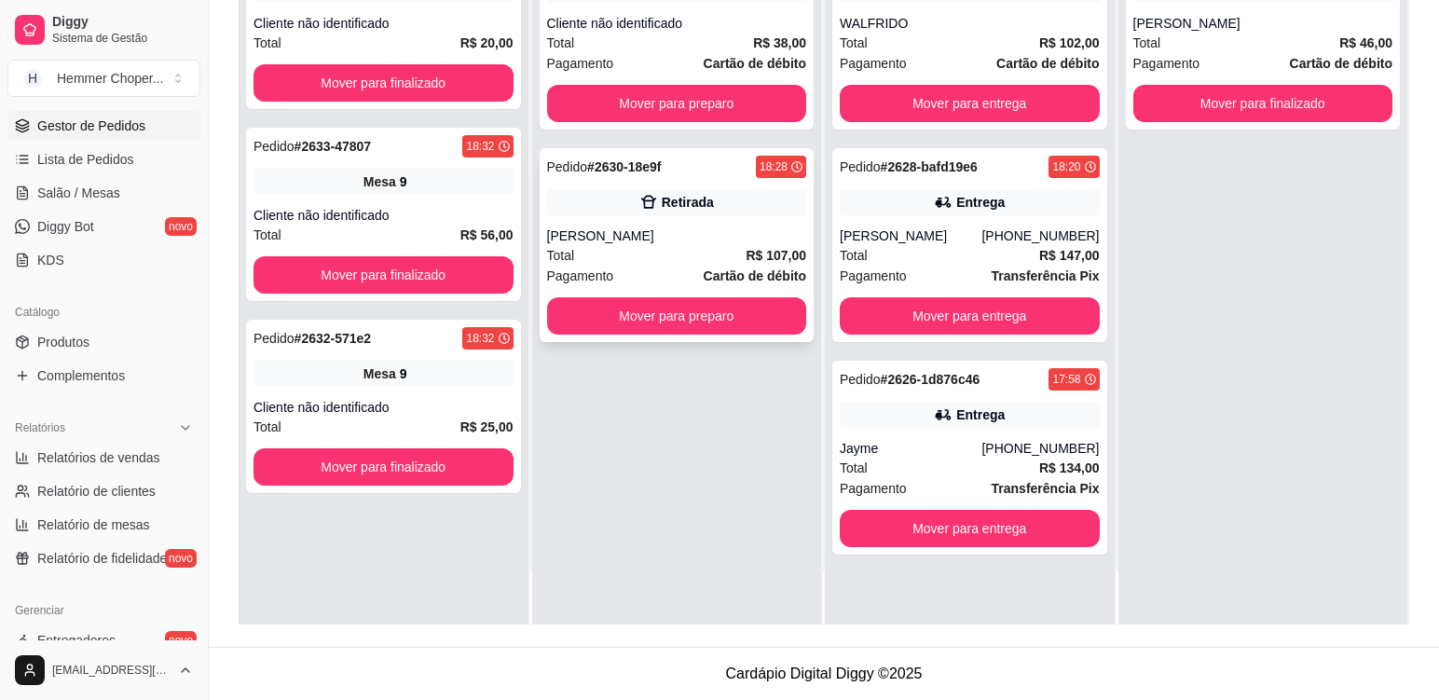
click at [643, 256] on div "Total R$ 107,00" at bounding box center [677, 255] width 260 height 21
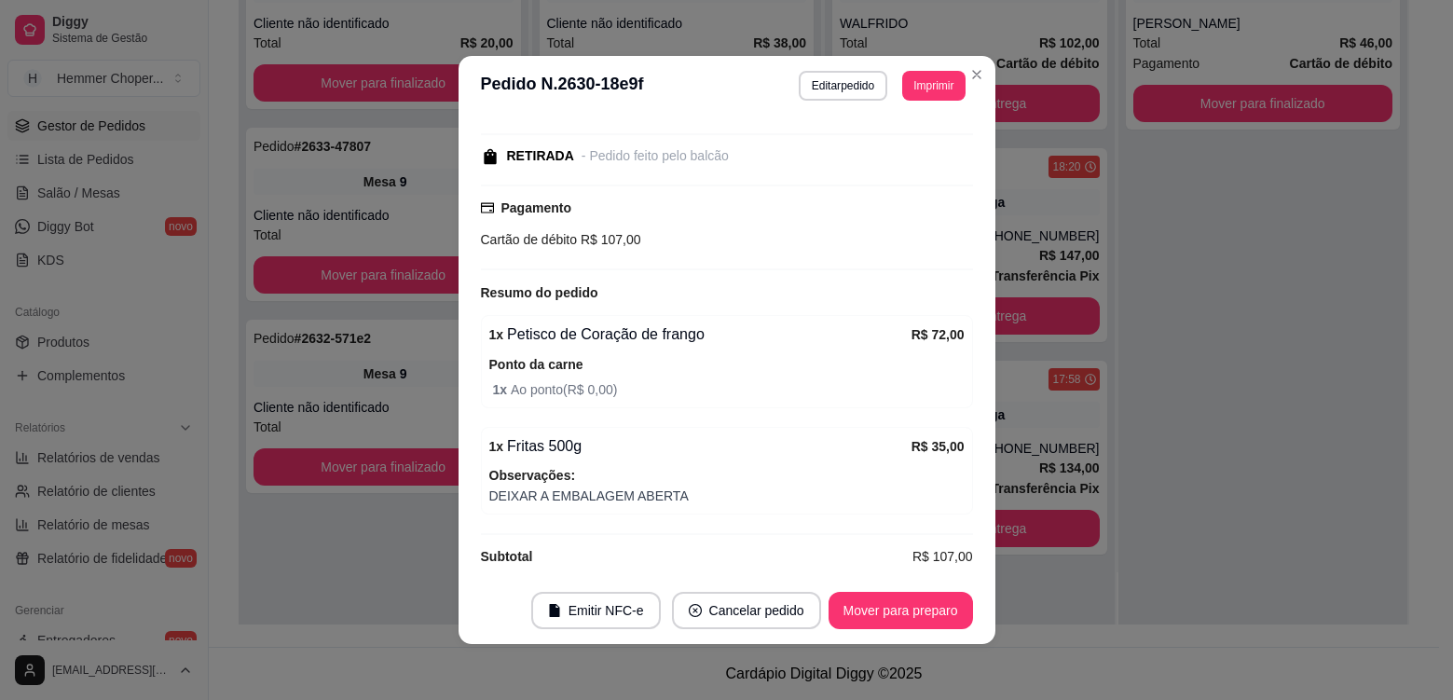
scroll to position [237, 0]
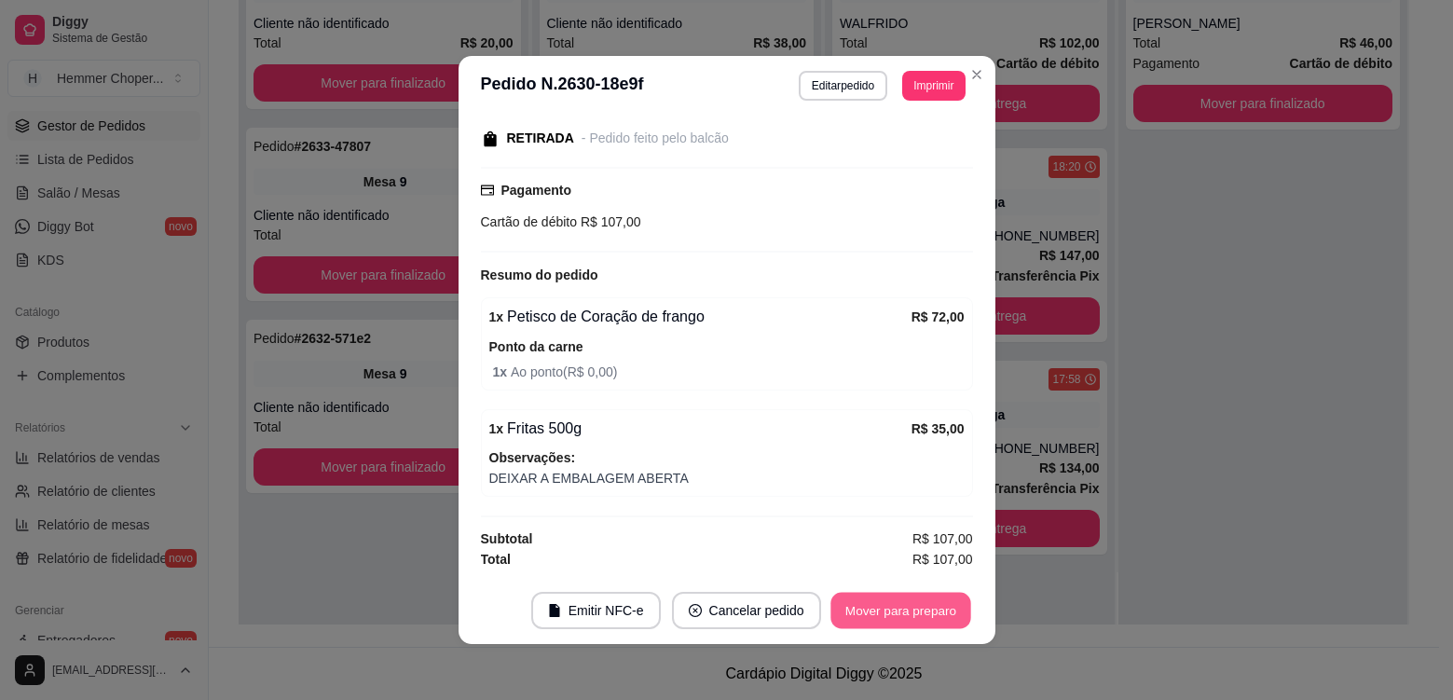
click at [842, 609] on button "Mover para preparo" at bounding box center [900, 611] width 140 height 36
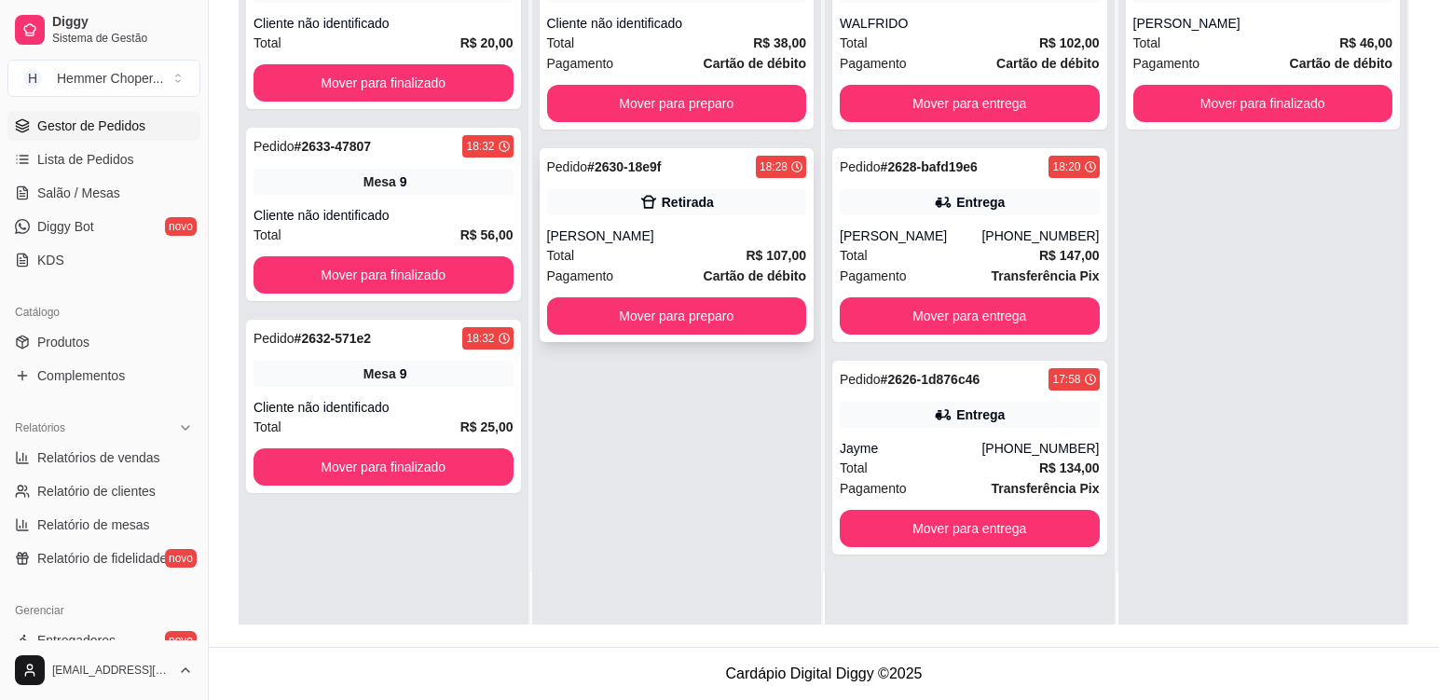
click at [693, 254] on div "Total R$ 107,00" at bounding box center [677, 255] width 260 height 21
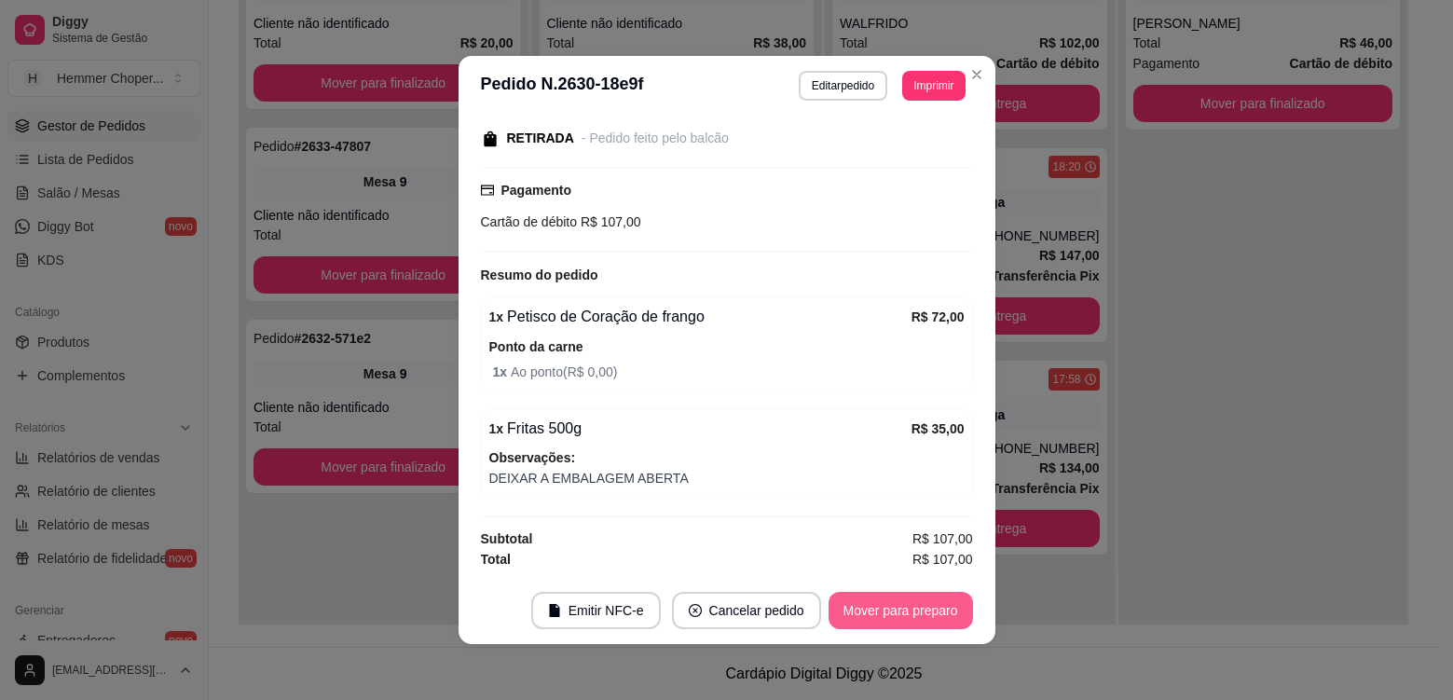
click at [857, 608] on button "Mover para preparo" at bounding box center [901, 610] width 144 height 37
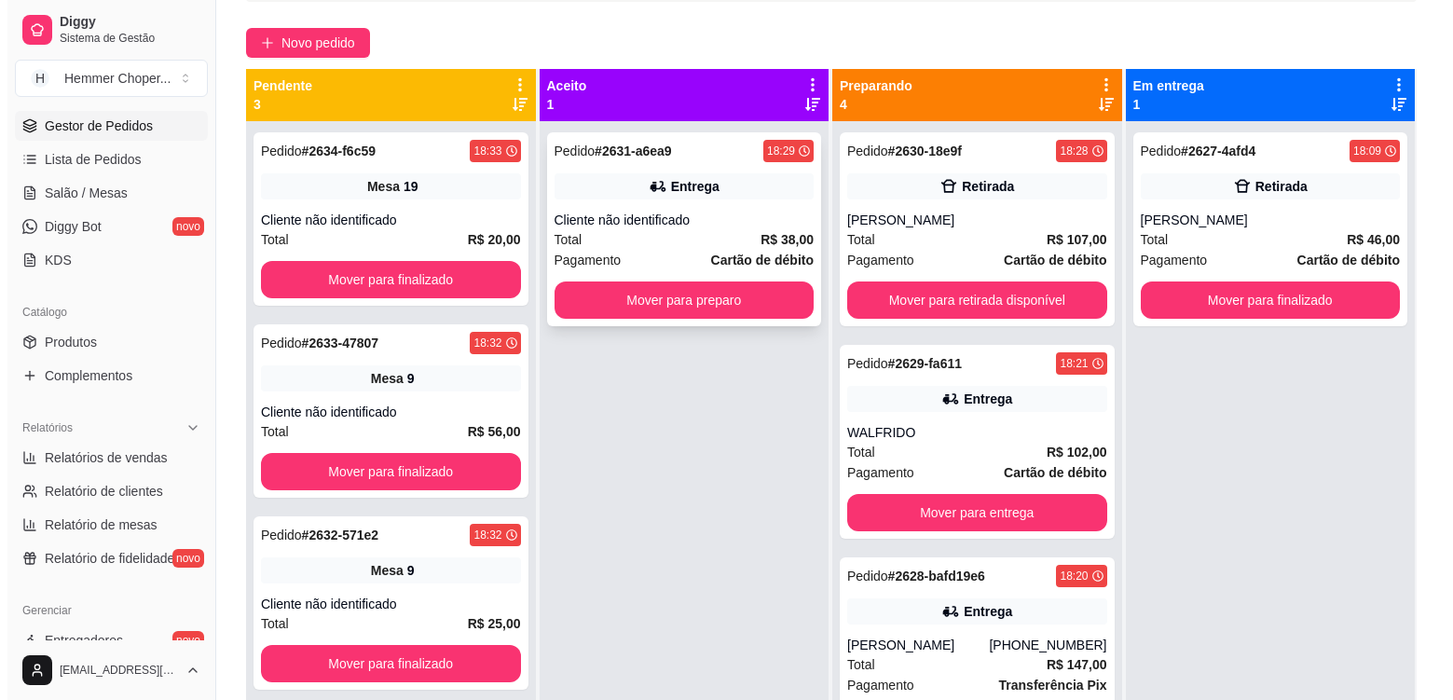
scroll to position [5, 0]
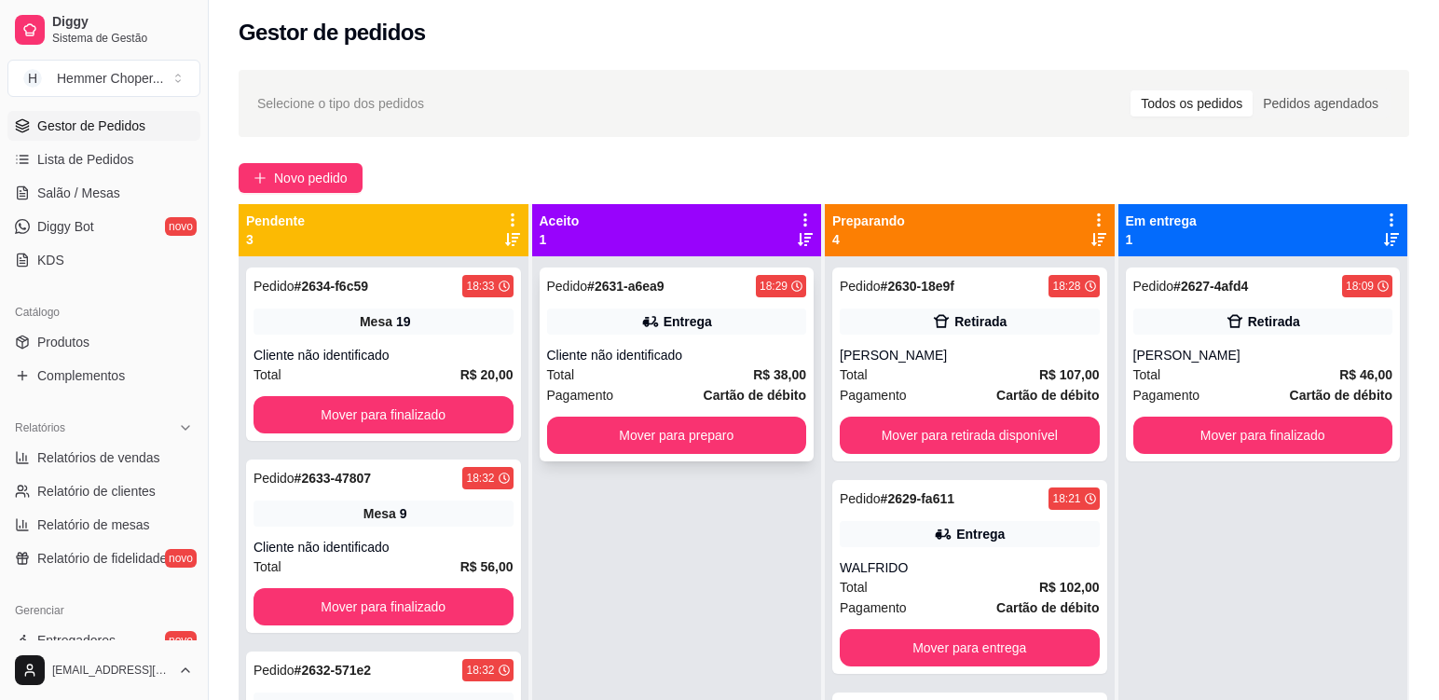
click at [664, 386] on div "Pagamento Cartão de débito" at bounding box center [677, 395] width 260 height 21
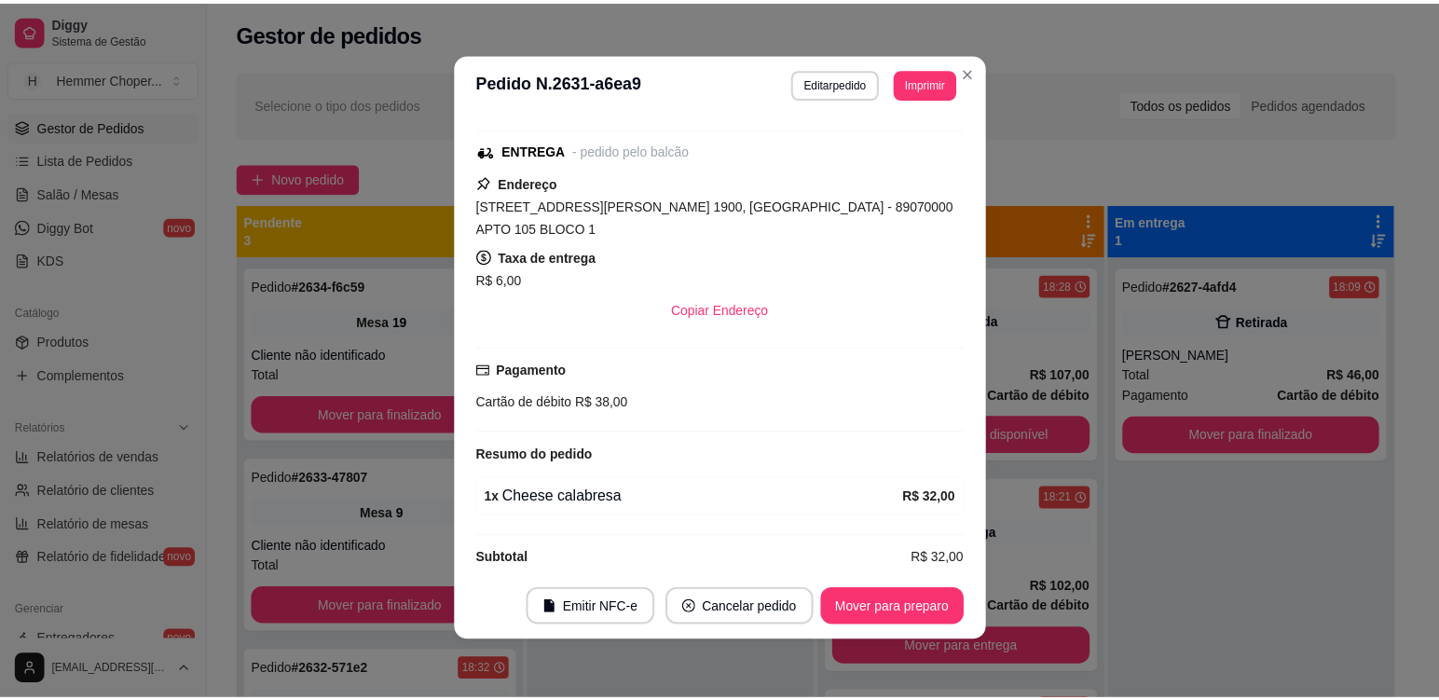
scroll to position [4, 0]
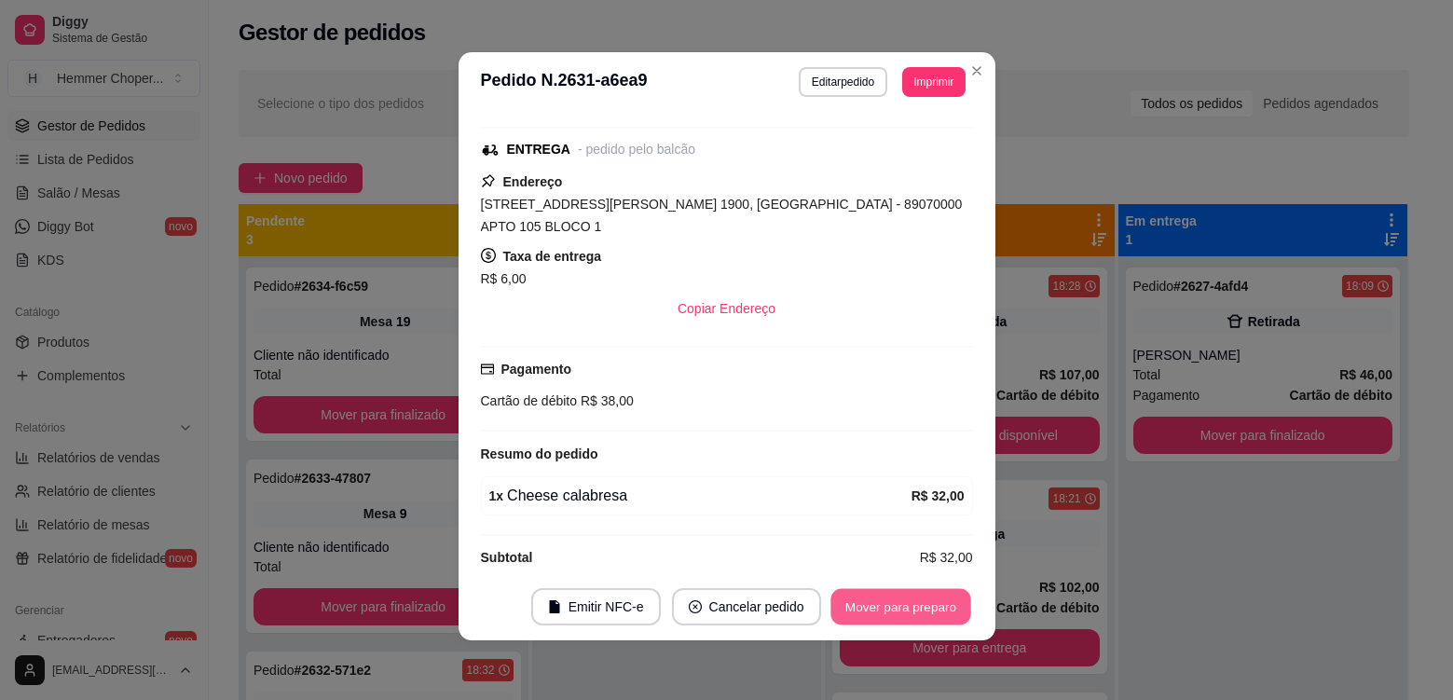
click at [910, 603] on button "Mover para preparo" at bounding box center [900, 607] width 140 height 36
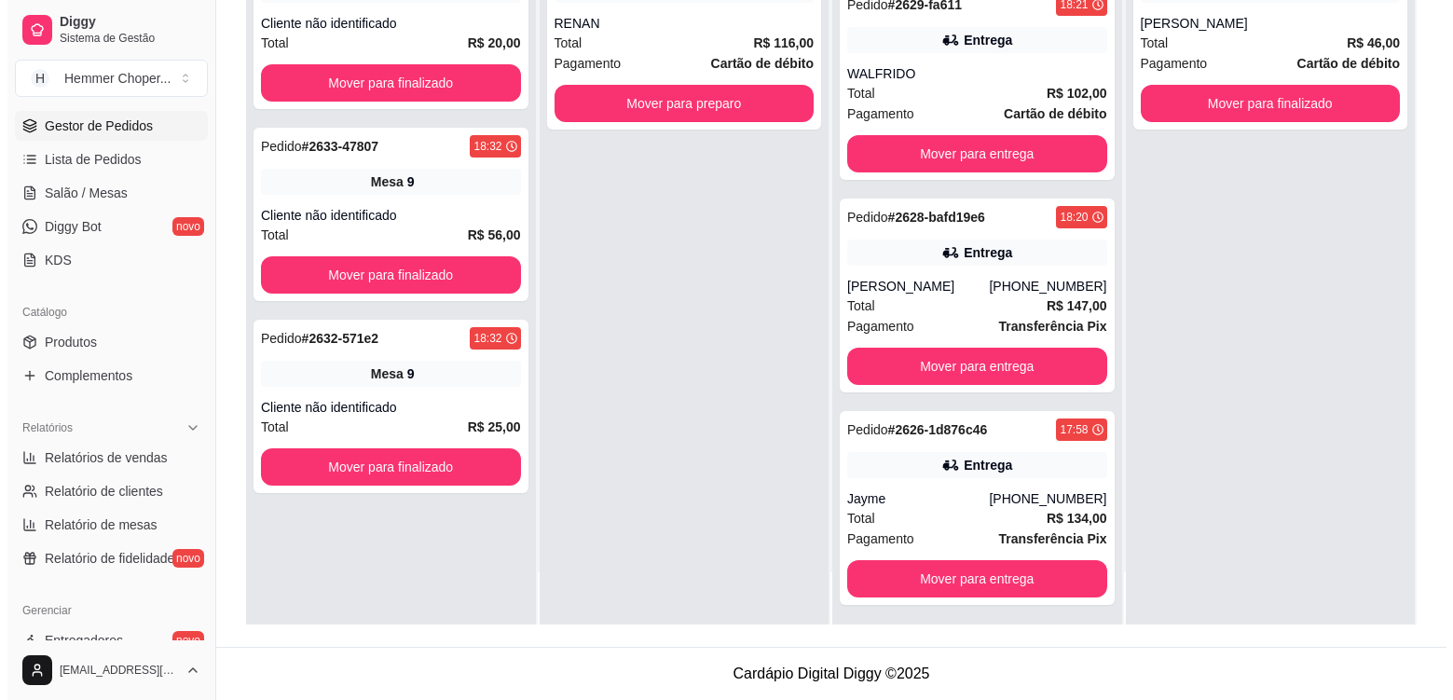
scroll to position [381, 0]
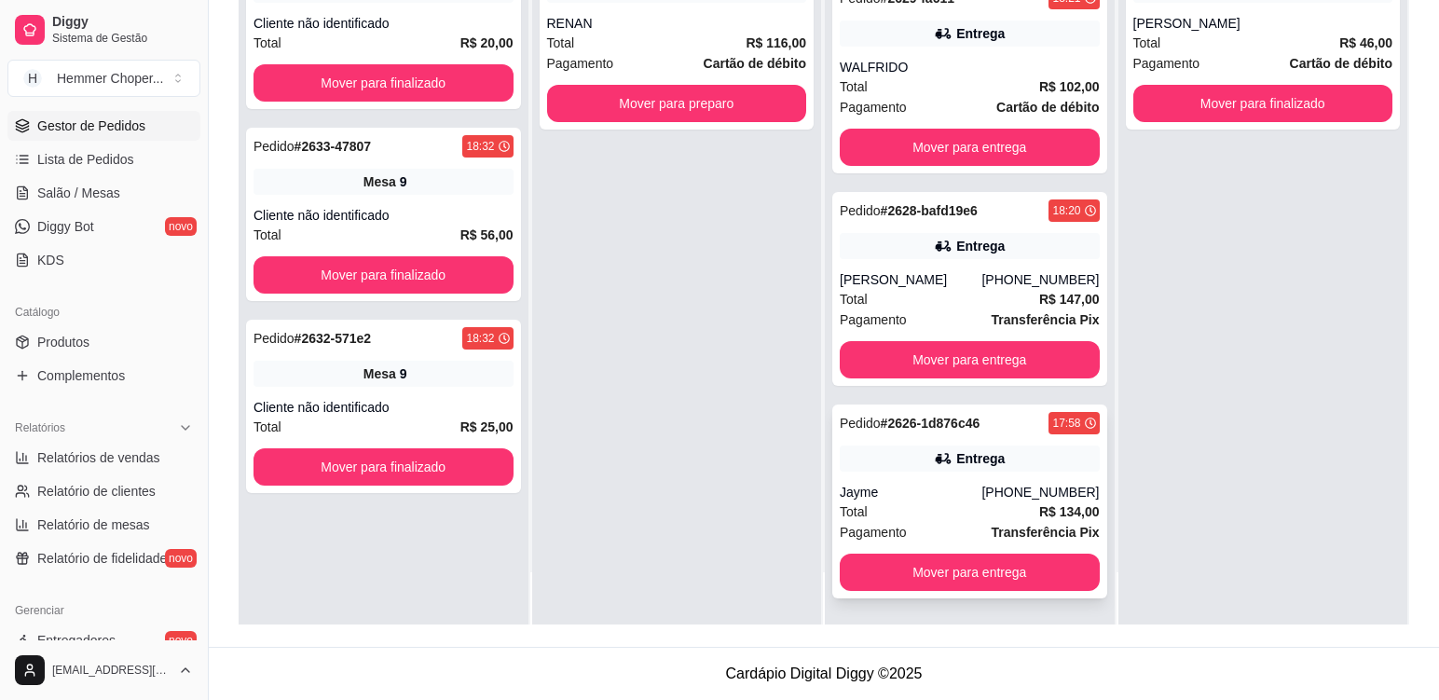
click at [909, 496] on div "Jayme" at bounding box center [911, 492] width 142 height 19
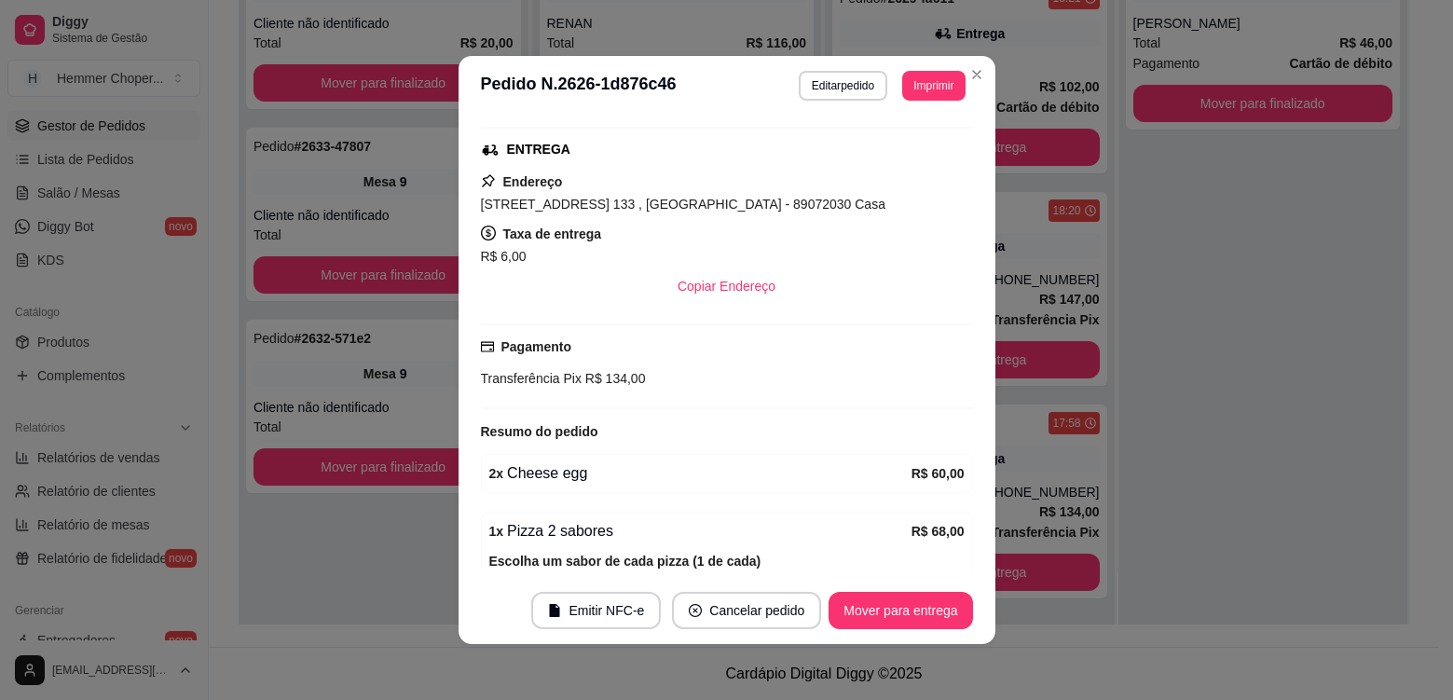
scroll to position [505, 0]
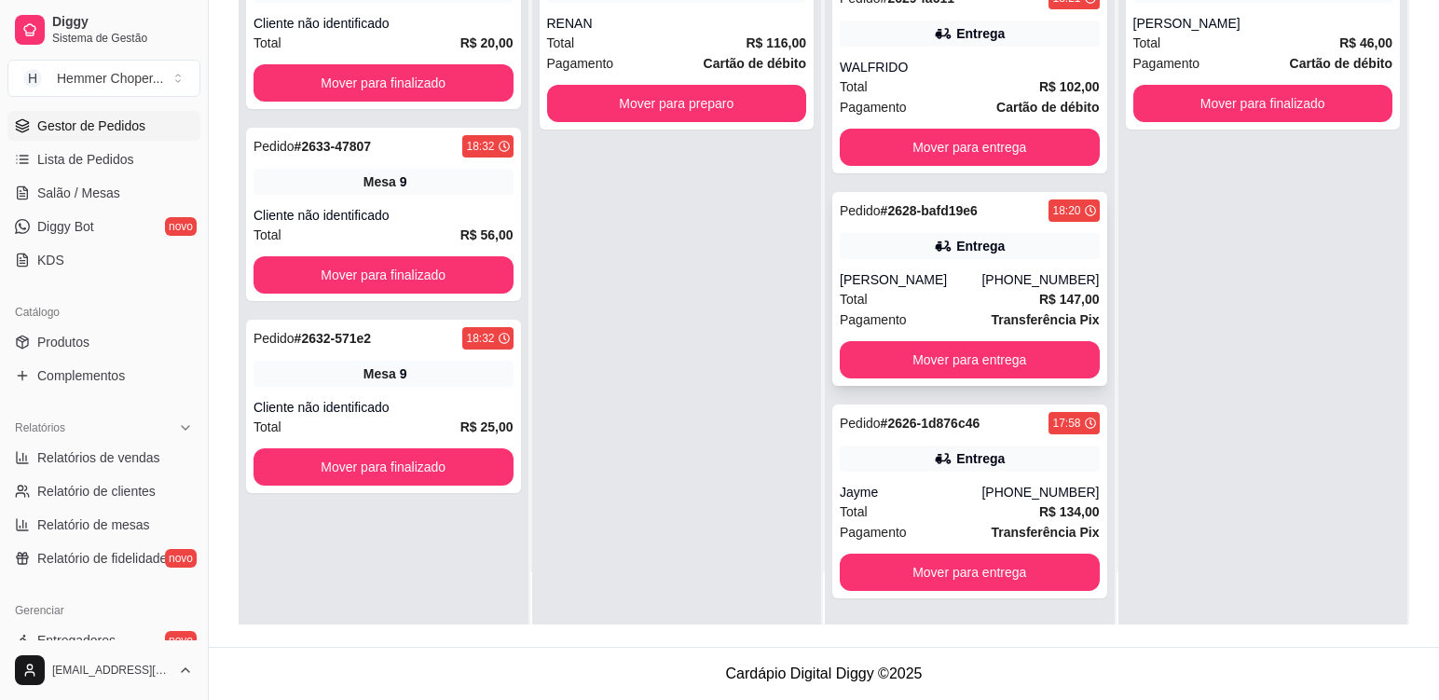
click at [944, 292] on div "Total R$ 147,00" at bounding box center [970, 299] width 260 height 21
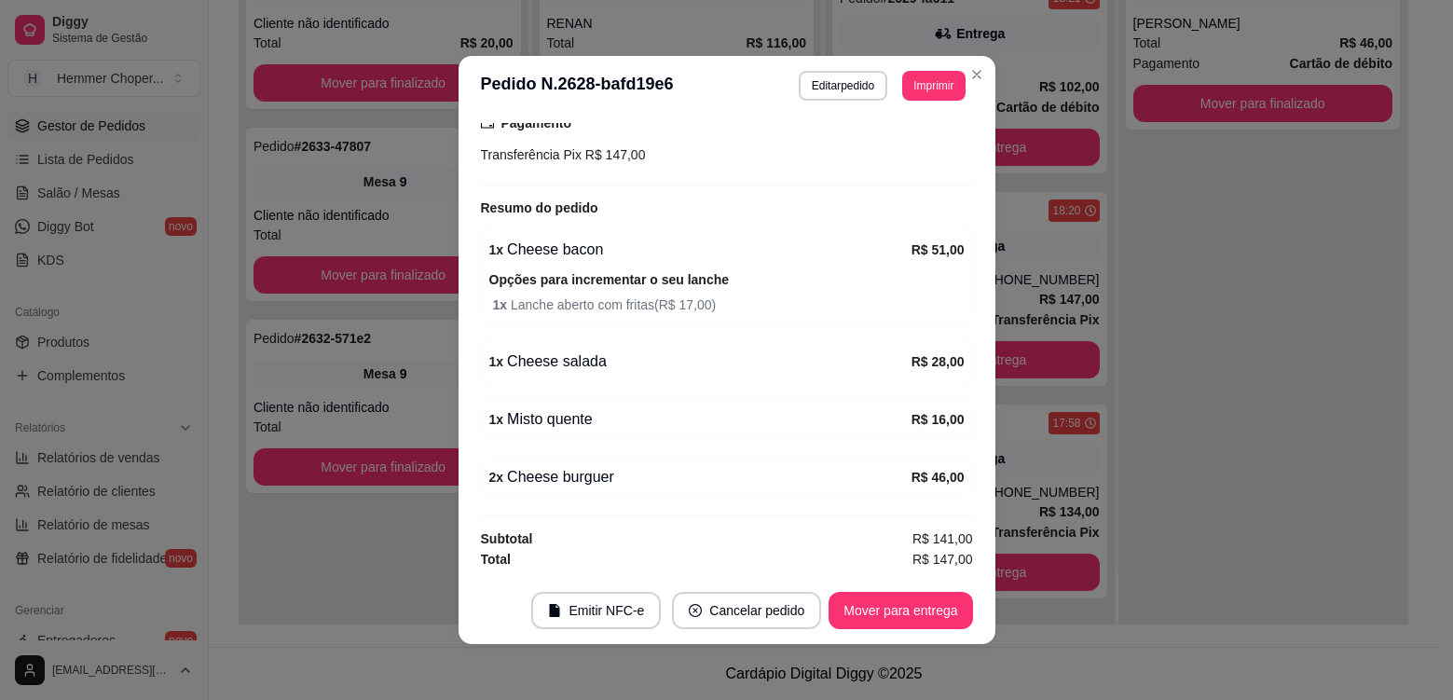
scroll to position [4, 0]
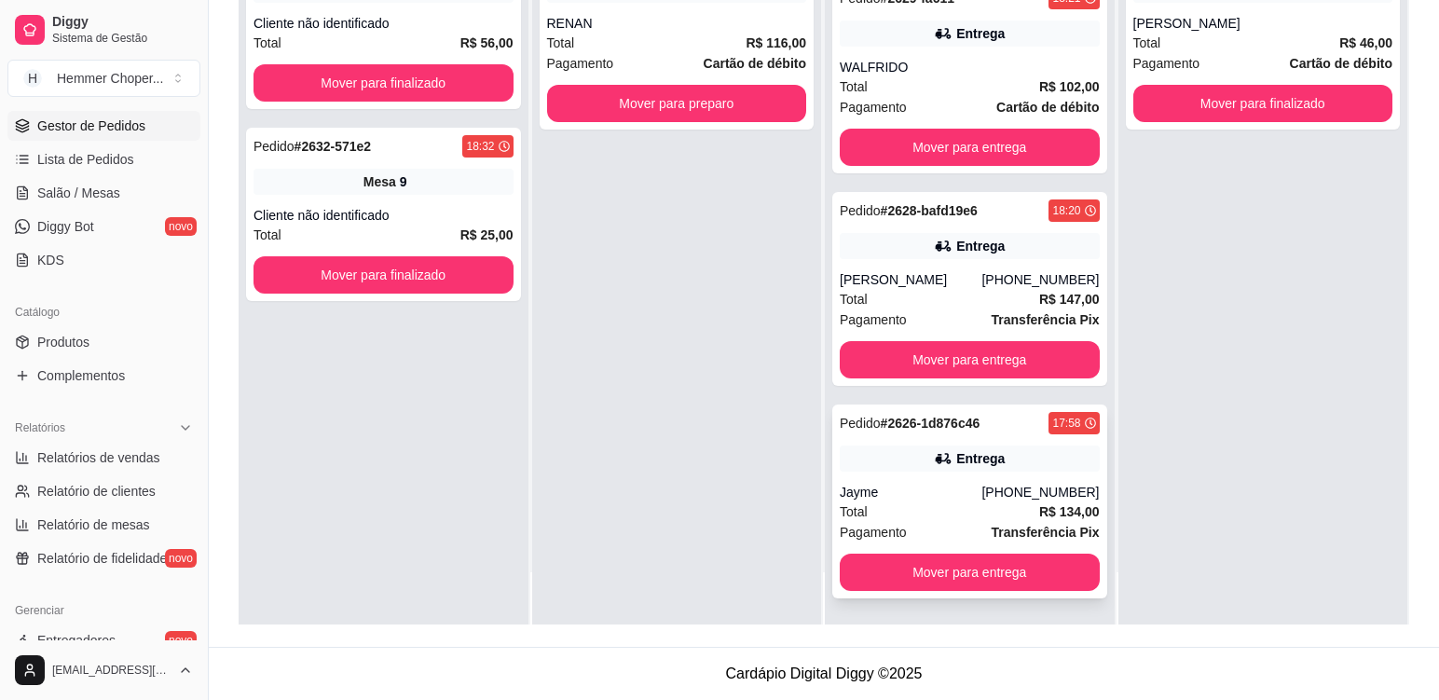
click at [933, 522] on div "Pagamento Transferência Pix" at bounding box center [970, 532] width 260 height 21
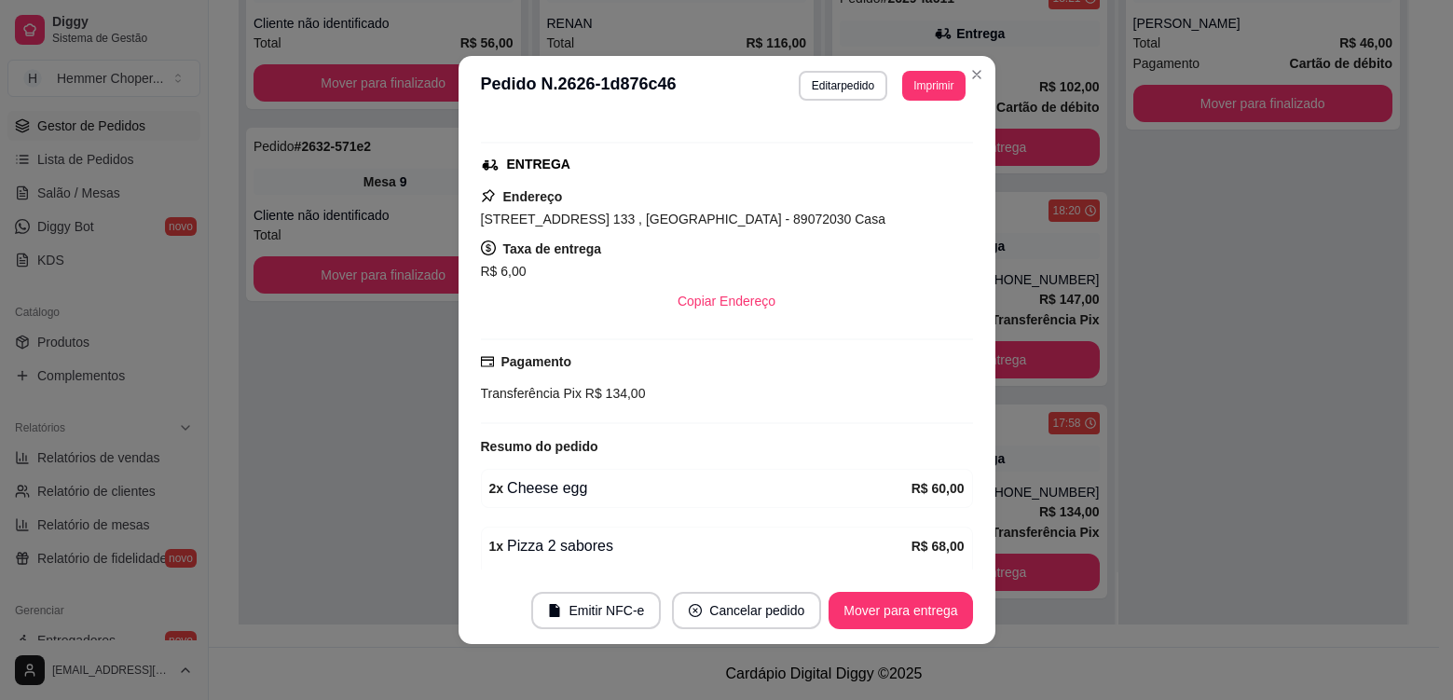
scroll to position [505, 0]
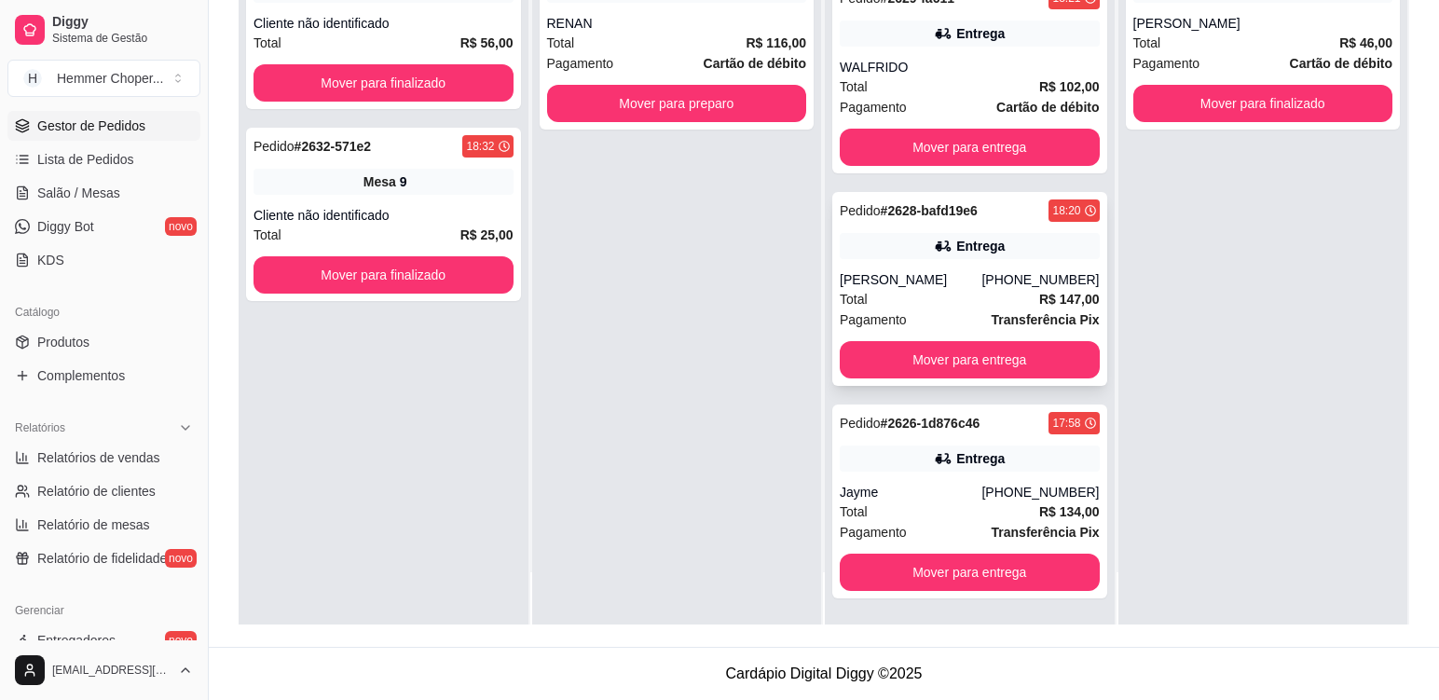
click at [940, 296] on div "Total R$ 147,00" at bounding box center [970, 299] width 260 height 21
click at [954, 498] on div "Jayme" at bounding box center [911, 492] width 142 height 19
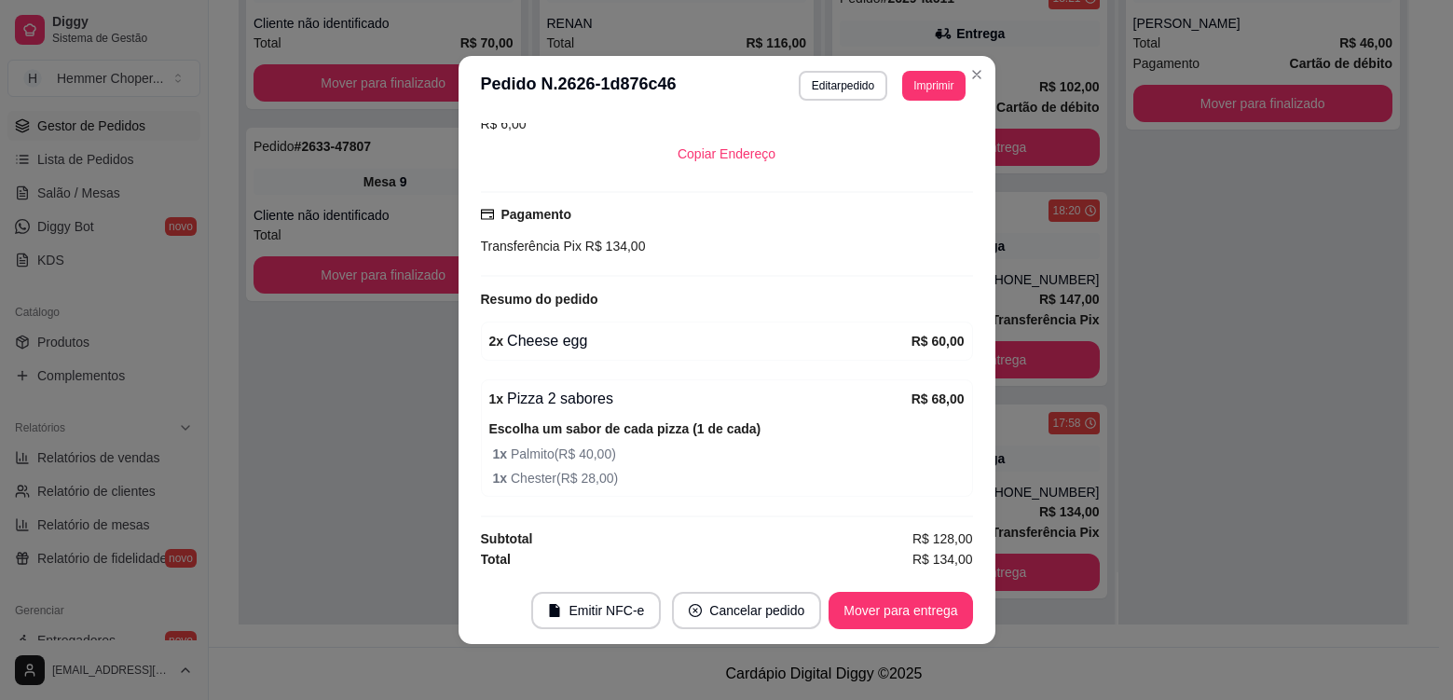
scroll to position [412, 0]
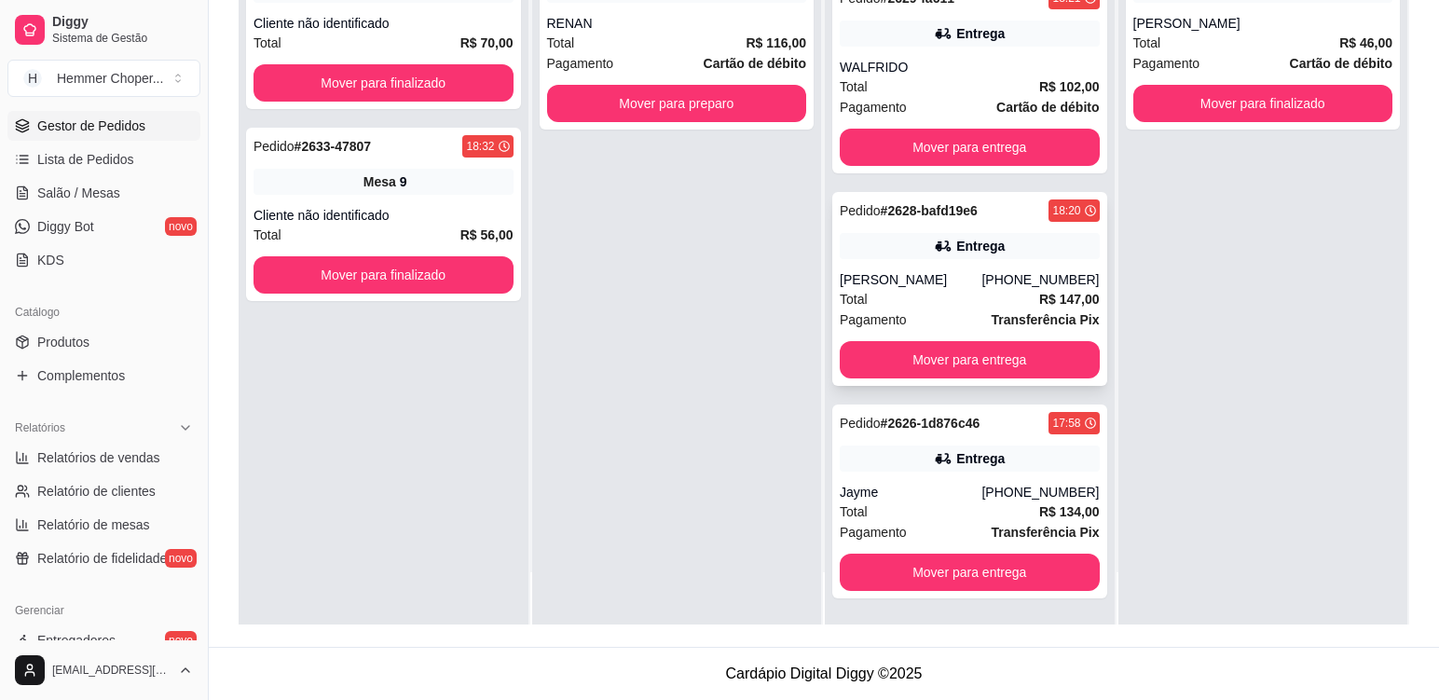
click at [951, 286] on div "[PERSON_NAME]" at bounding box center [911, 279] width 142 height 19
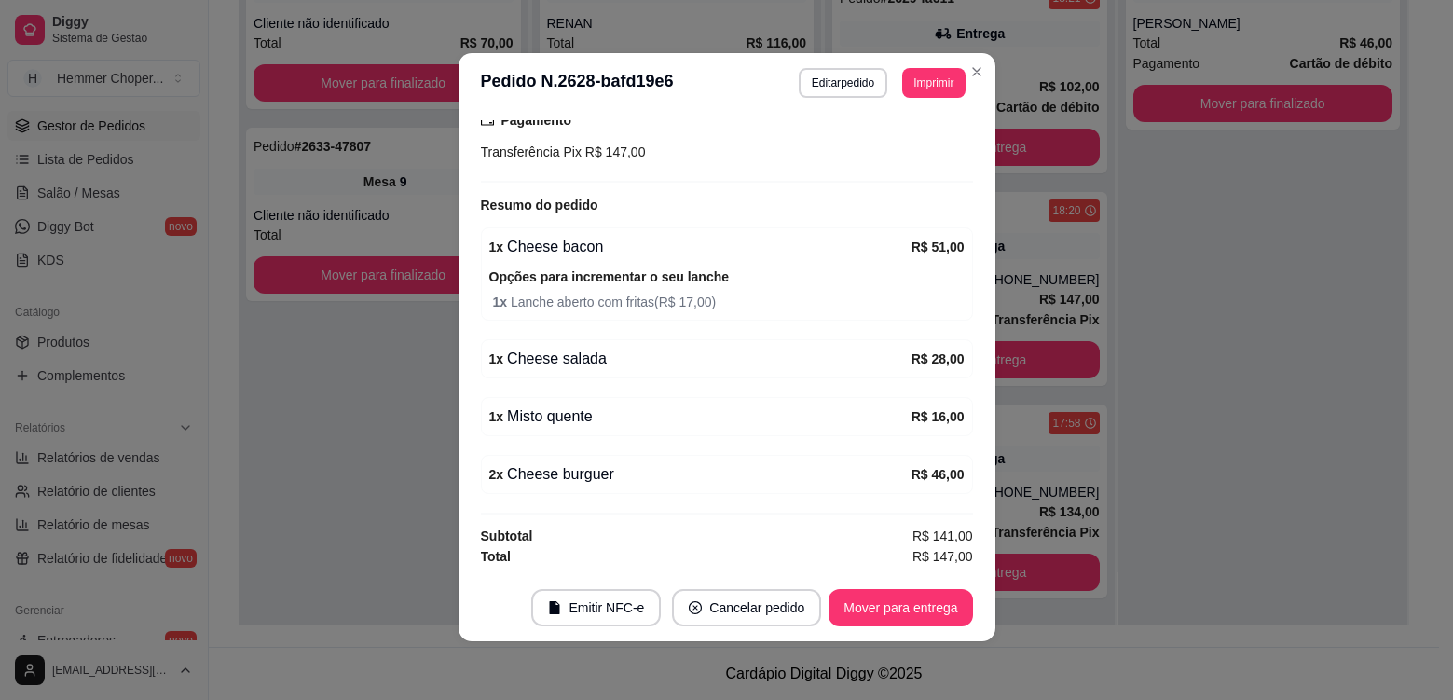
scroll to position [4, 0]
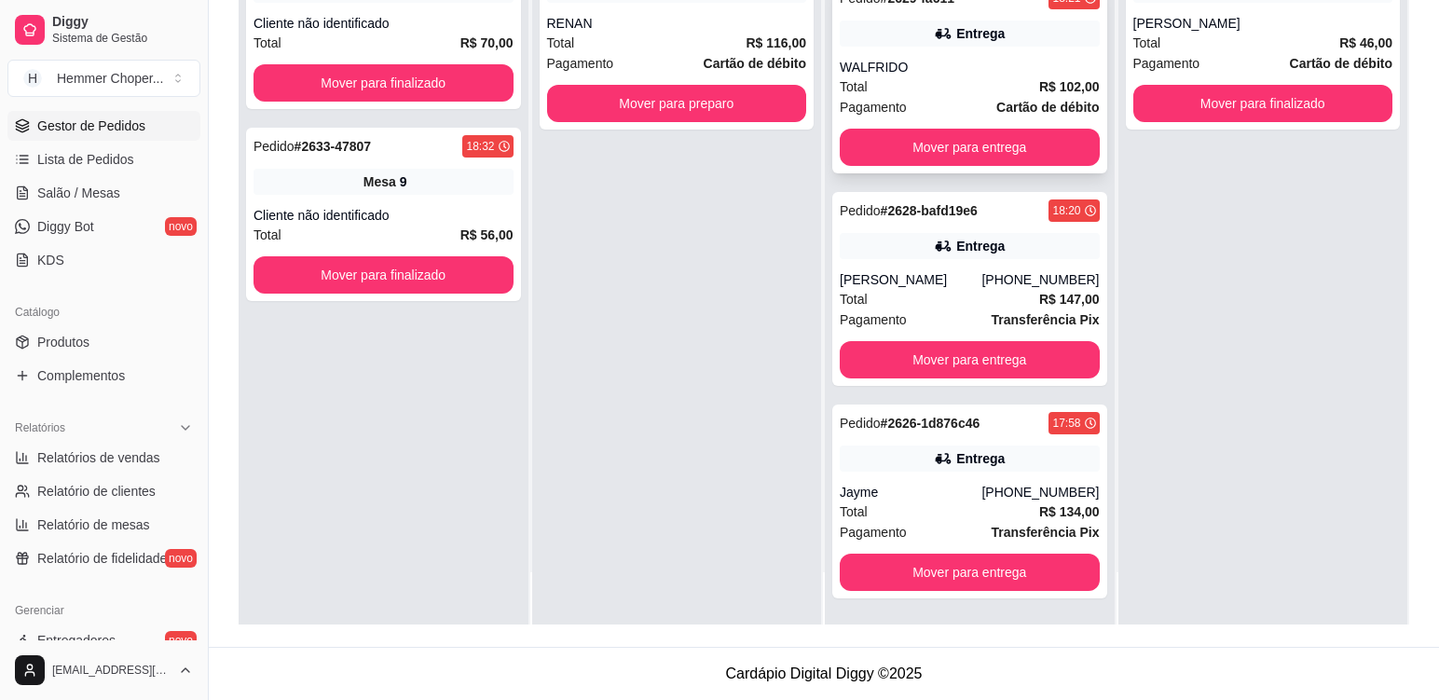
click at [941, 90] on div "Total R$ 102,00" at bounding box center [970, 86] width 260 height 21
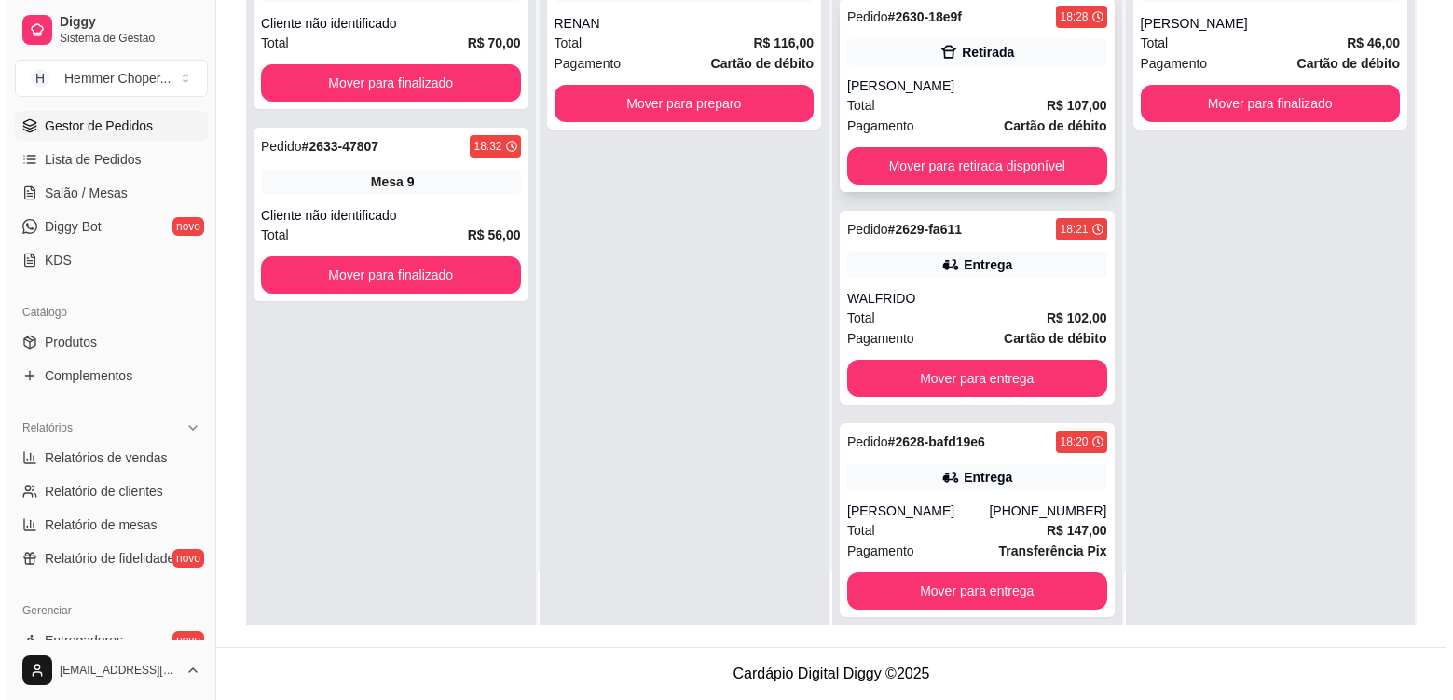
scroll to position [102, 0]
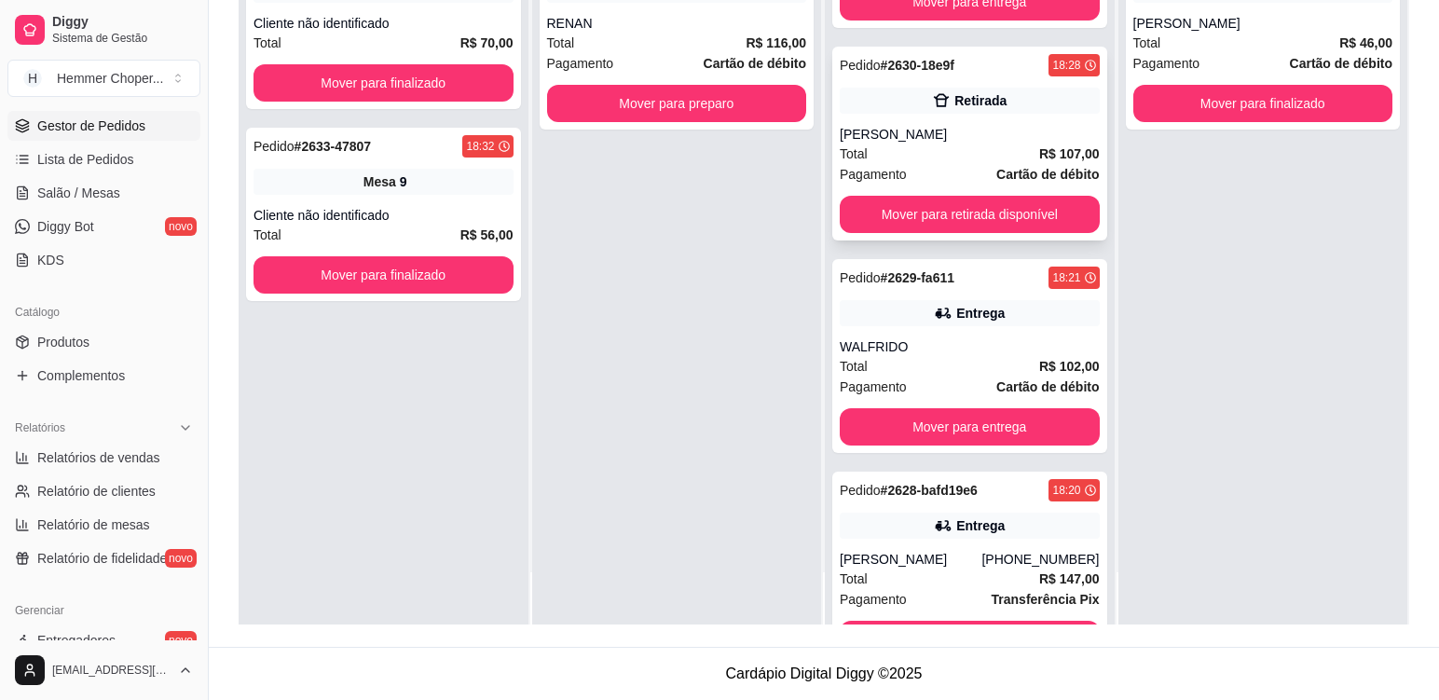
click at [946, 135] on div "[PERSON_NAME]" at bounding box center [970, 134] width 260 height 19
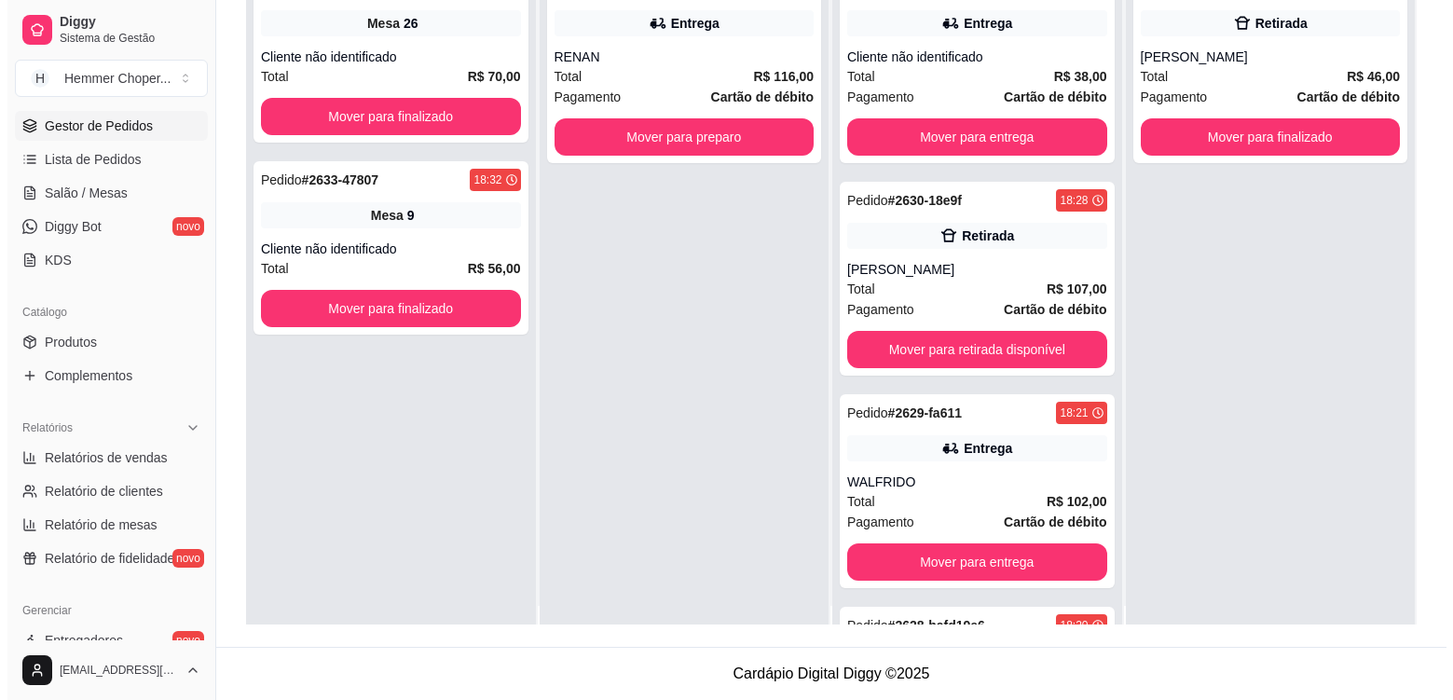
scroll to position [0, 0]
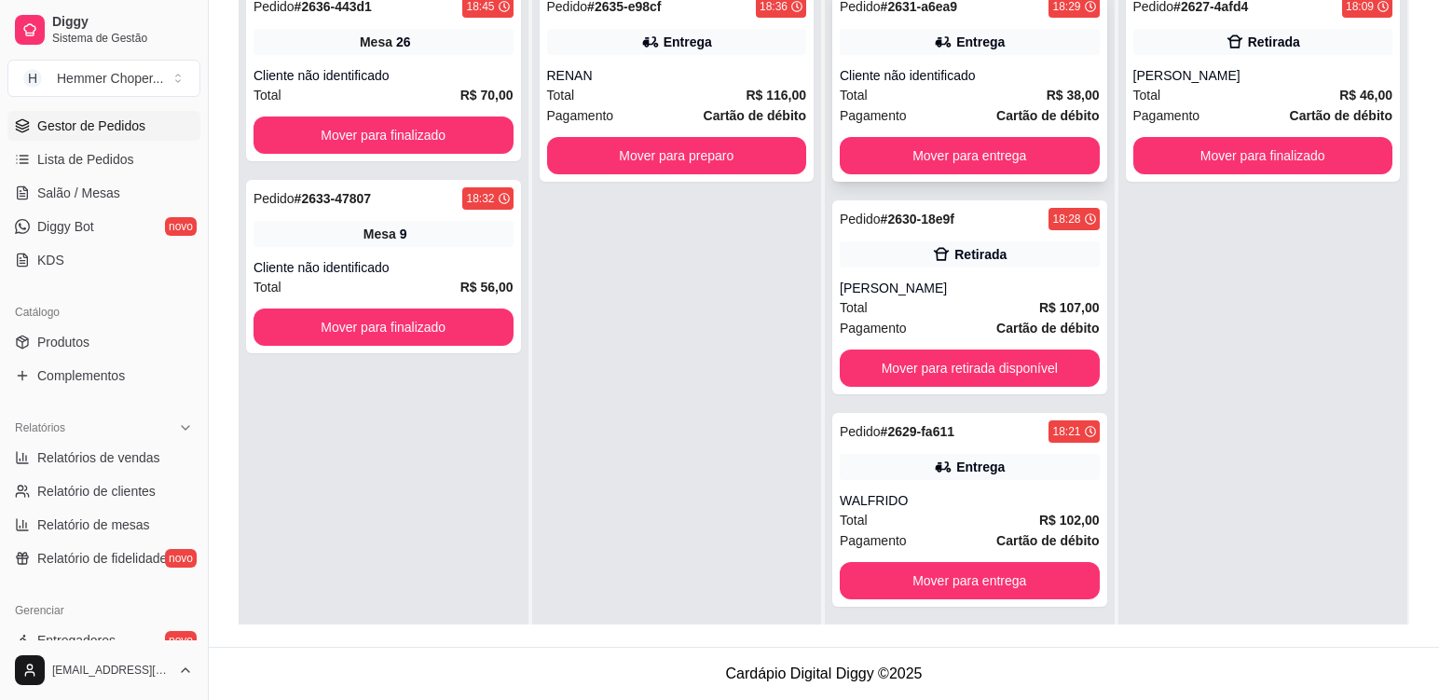
click at [1005, 60] on div "Pedido # 2631-a6ea9 18:29 Entrega Cliente não identificado Total R$ 38,00 Pagam…" at bounding box center [969, 85] width 275 height 194
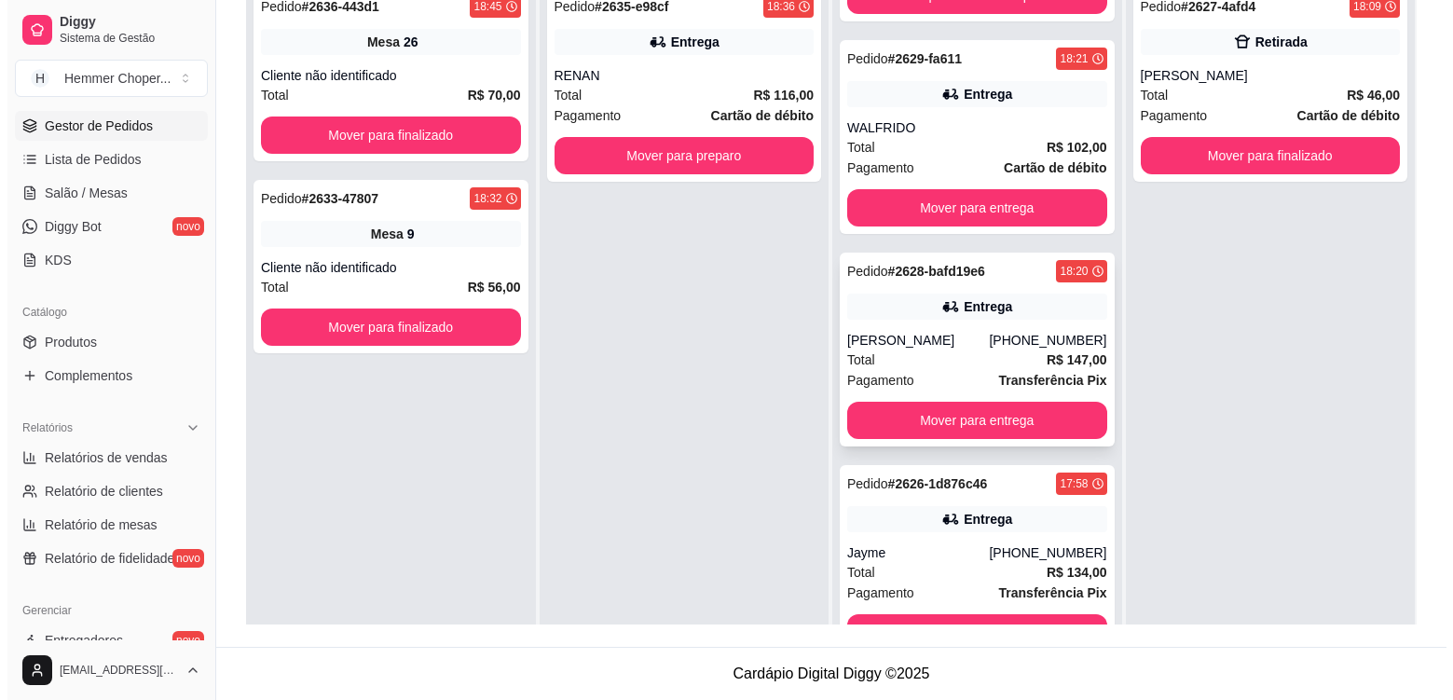
scroll to position [381, 0]
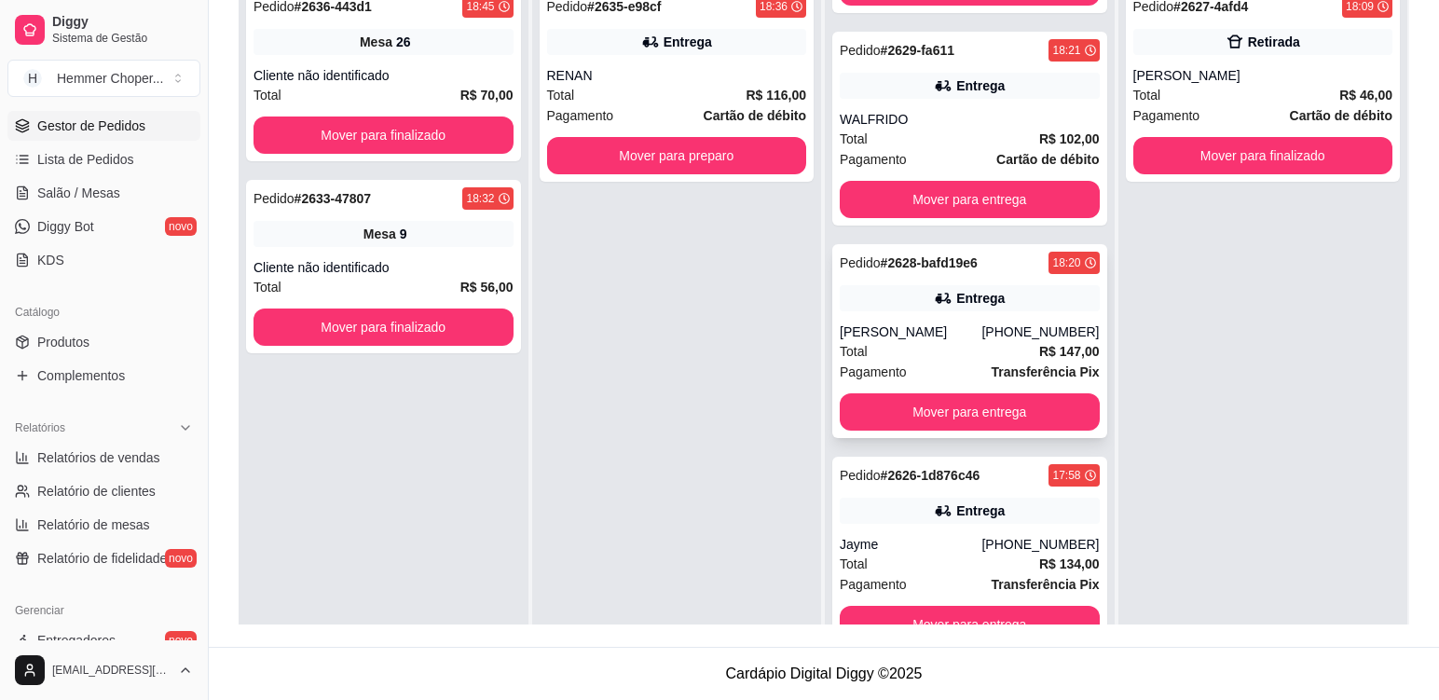
click at [958, 332] on div "[PERSON_NAME]" at bounding box center [911, 331] width 142 height 19
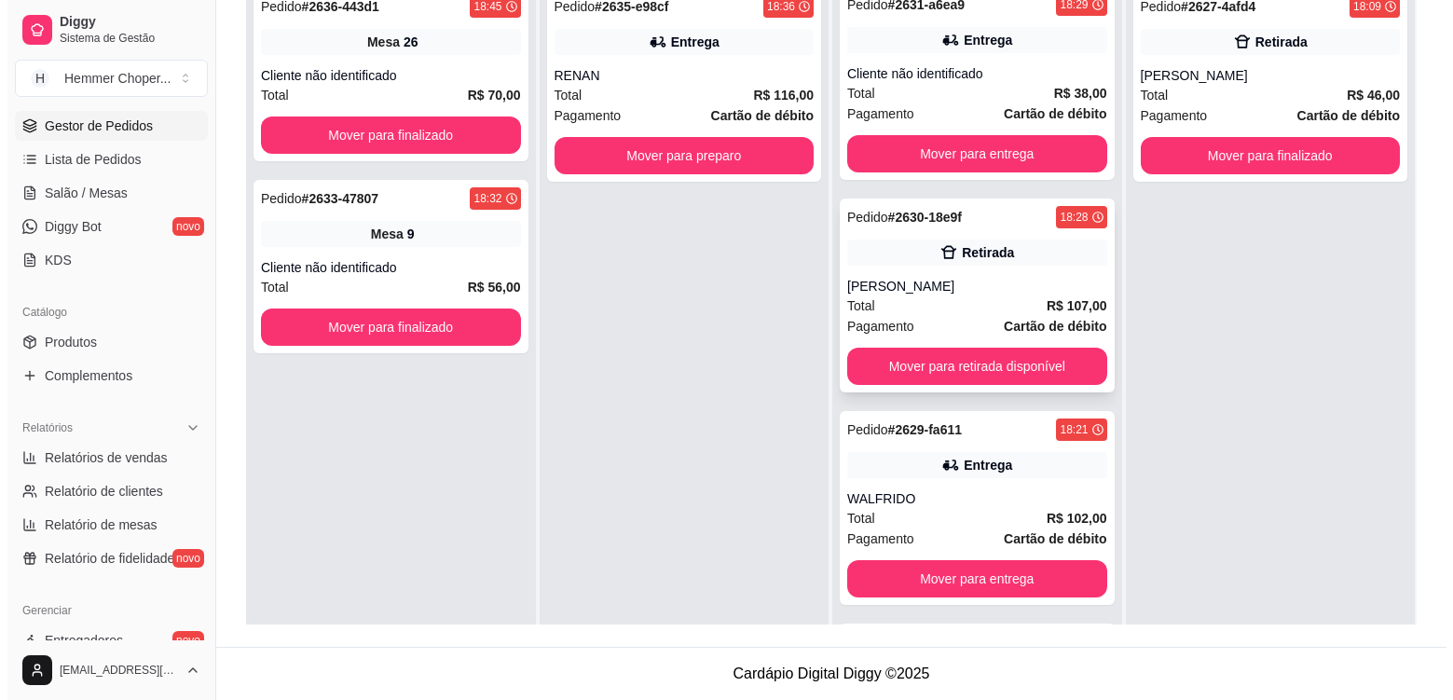
scroll to position [0, 0]
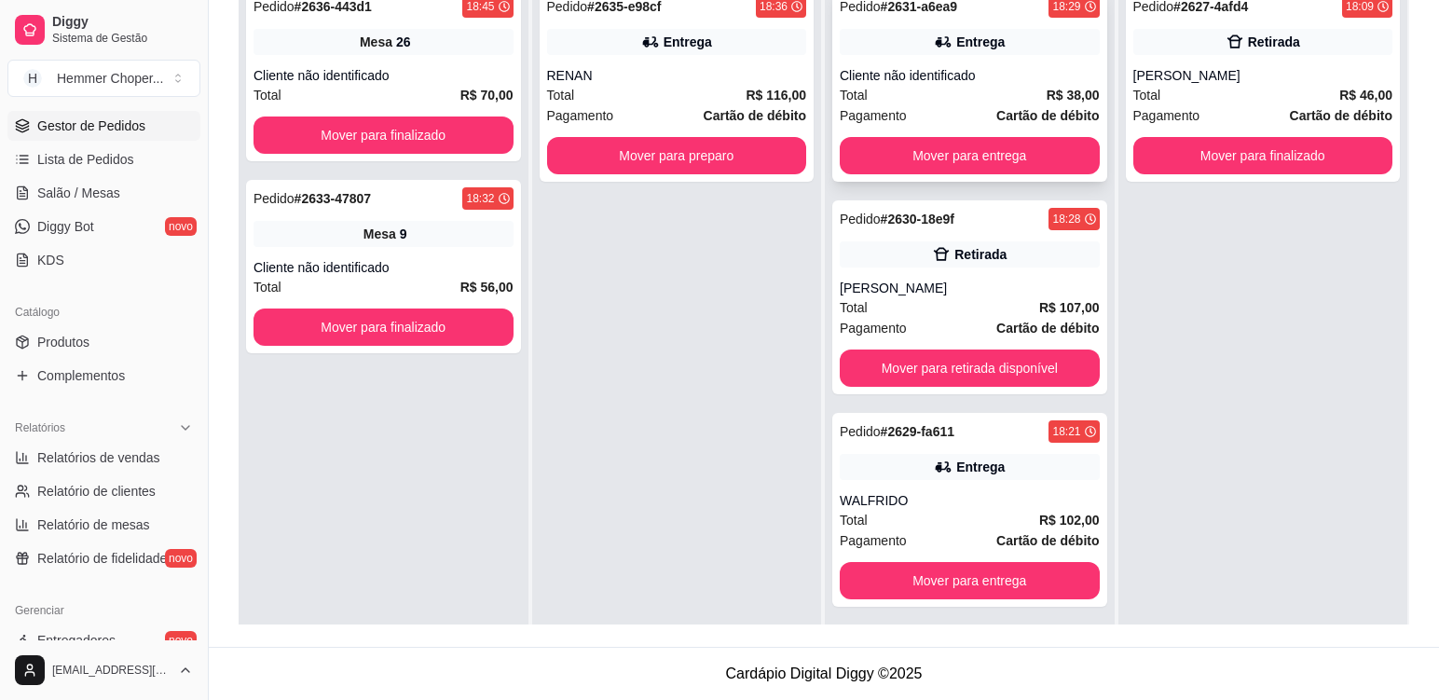
click at [954, 81] on div "Cliente não identificado" at bounding box center [970, 75] width 260 height 19
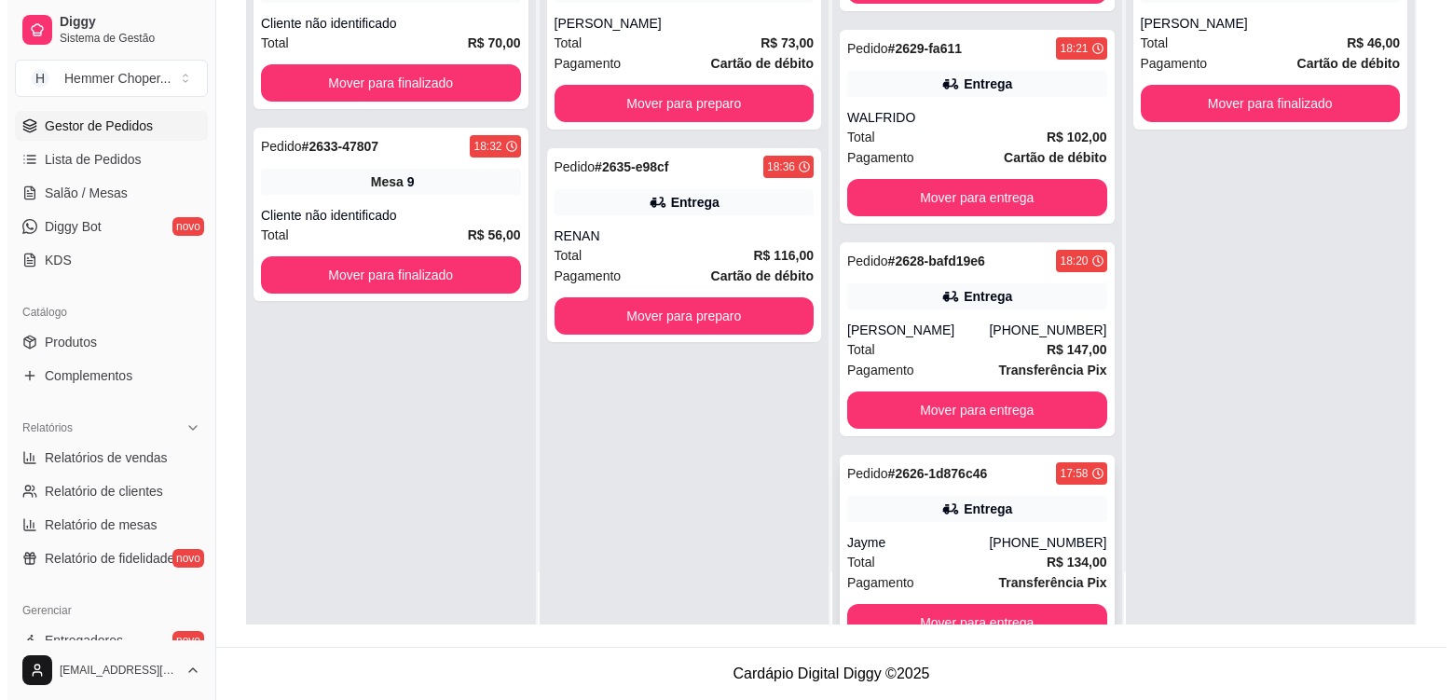
scroll to position [381, 0]
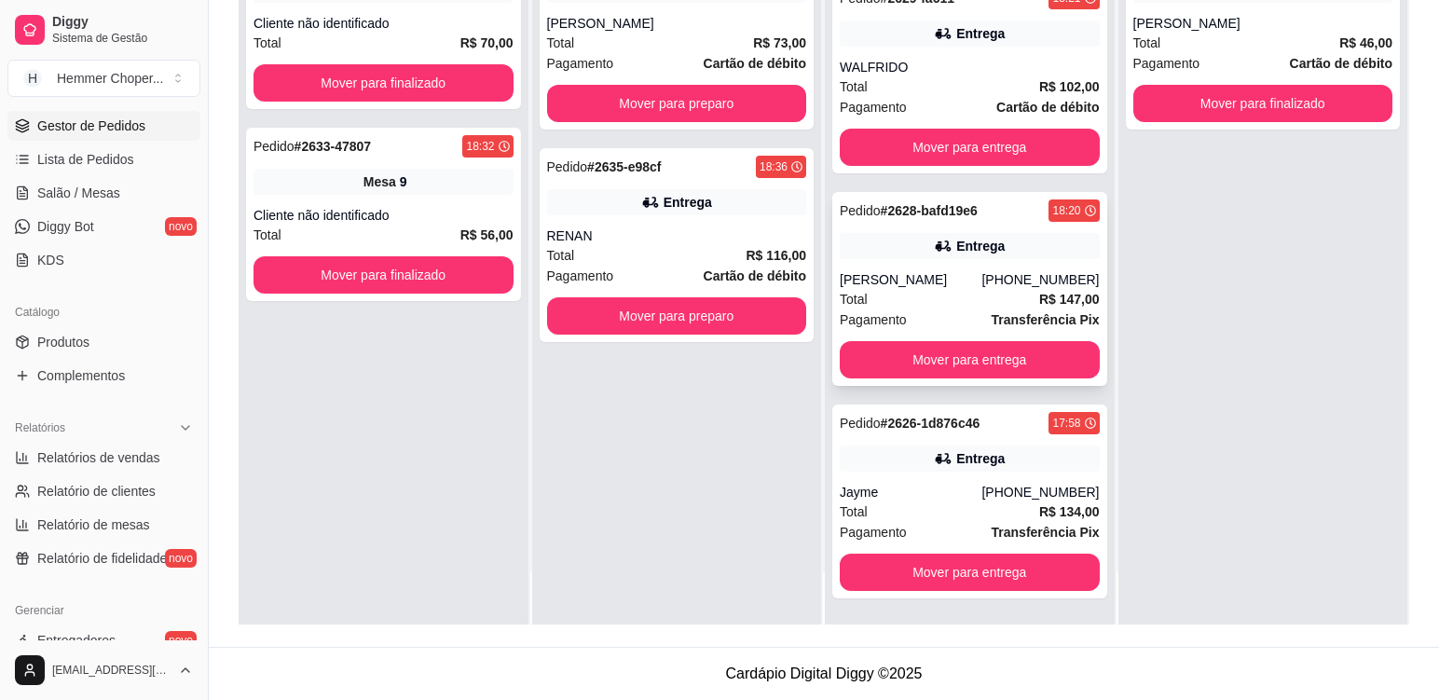
click at [920, 296] on div "Total R$ 147,00" at bounding box center [970, 299] width 260 height 21
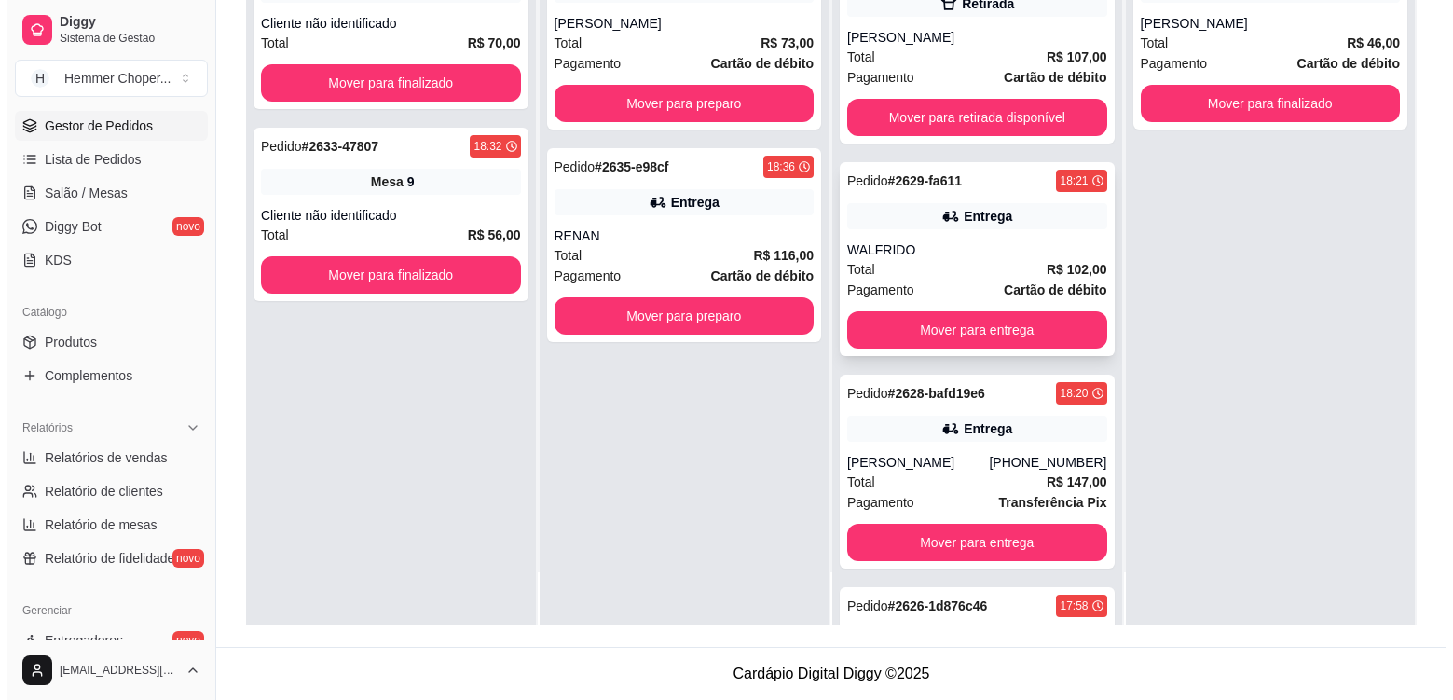
scroll to position [195, 0]
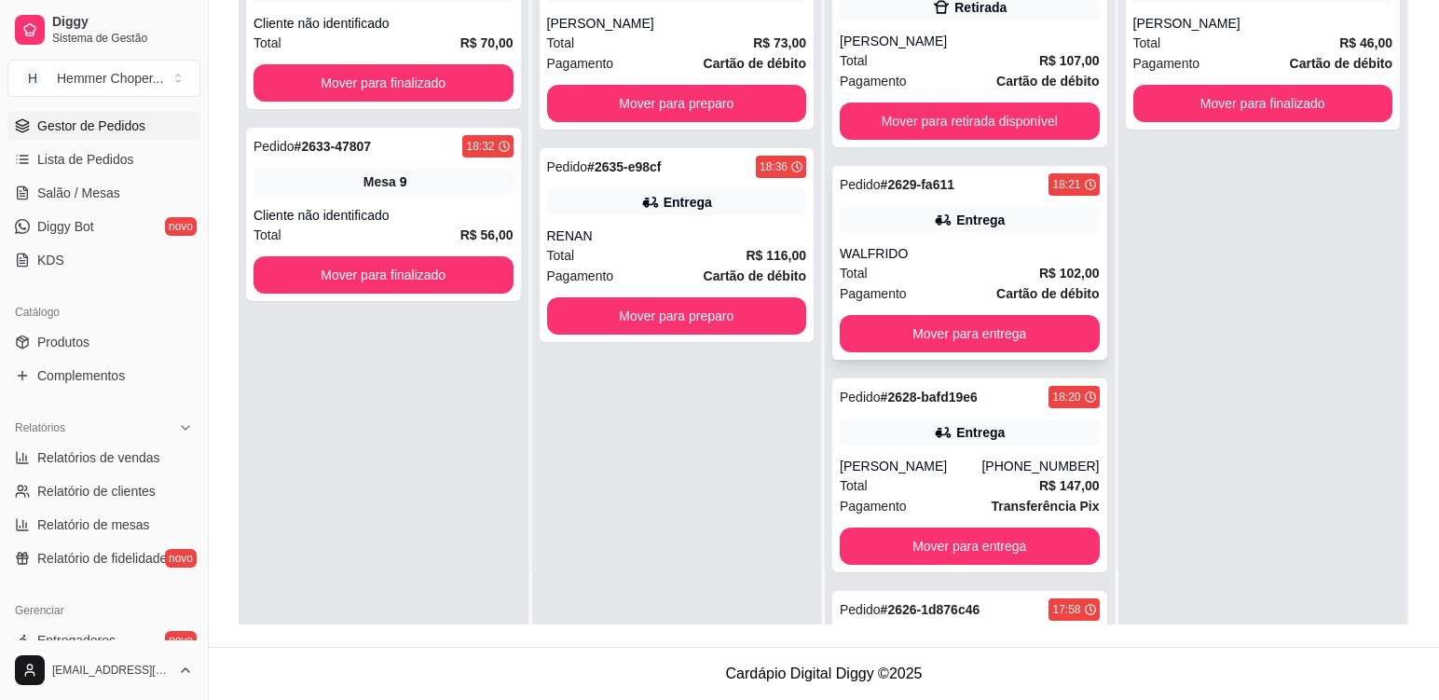
click at [932, 268] on div "Total R$ 102,00" at bounding box center [970, 273] width 260 height 21
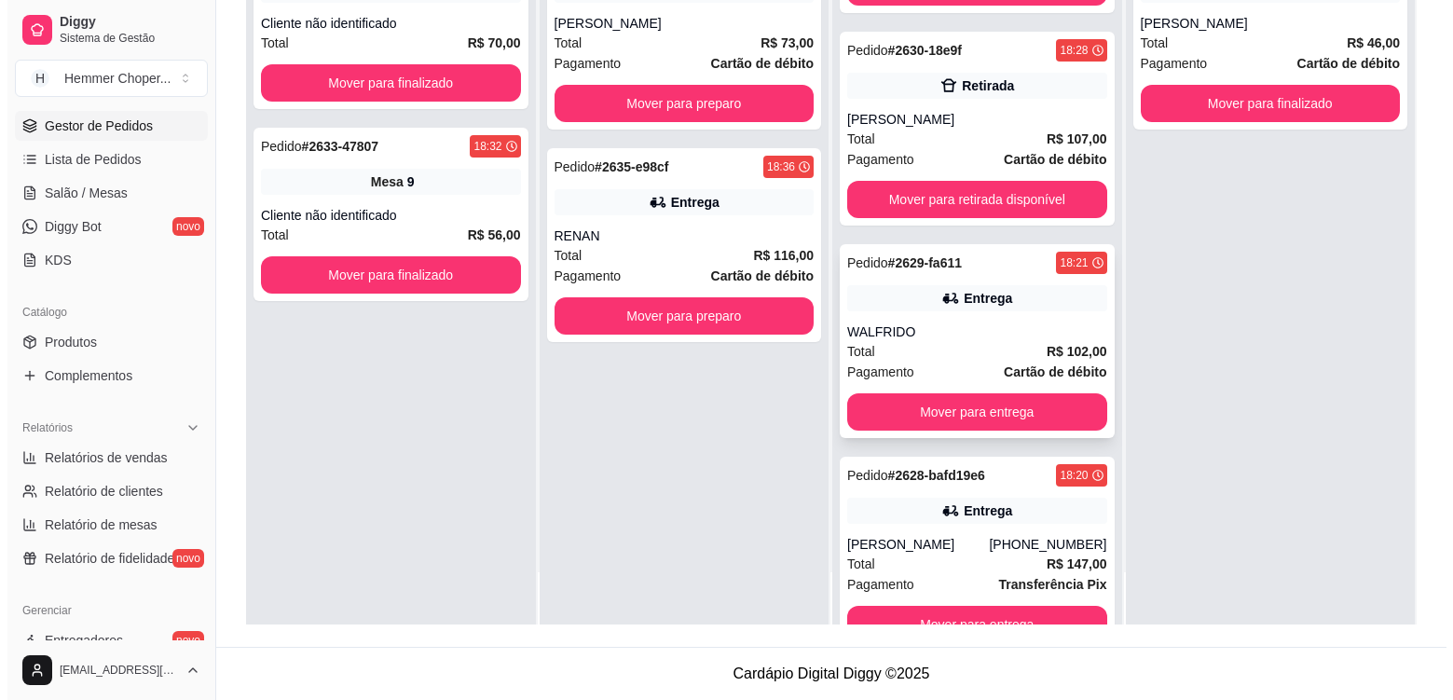
scroll to position [8, 0]
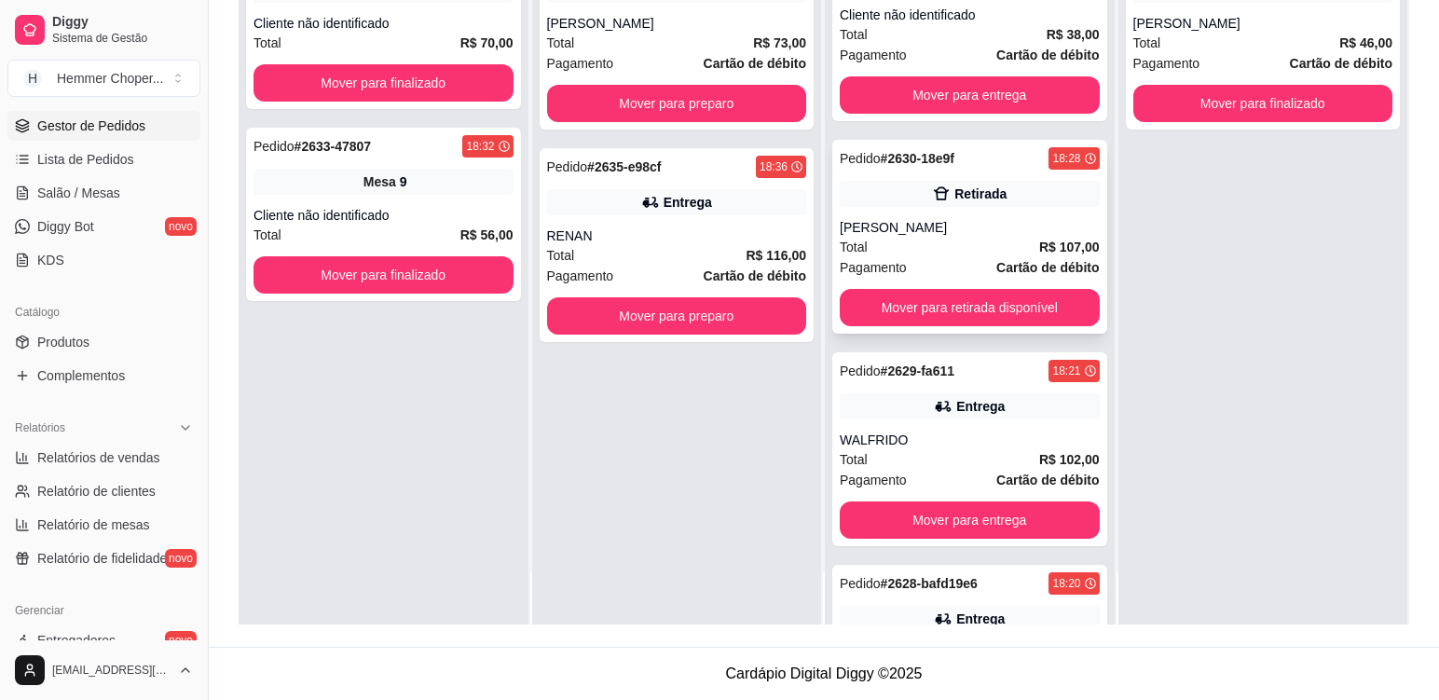
click at [926, 237] on div "Total R$ 107,00" at bounding box center [970, 247] width 260 height 21
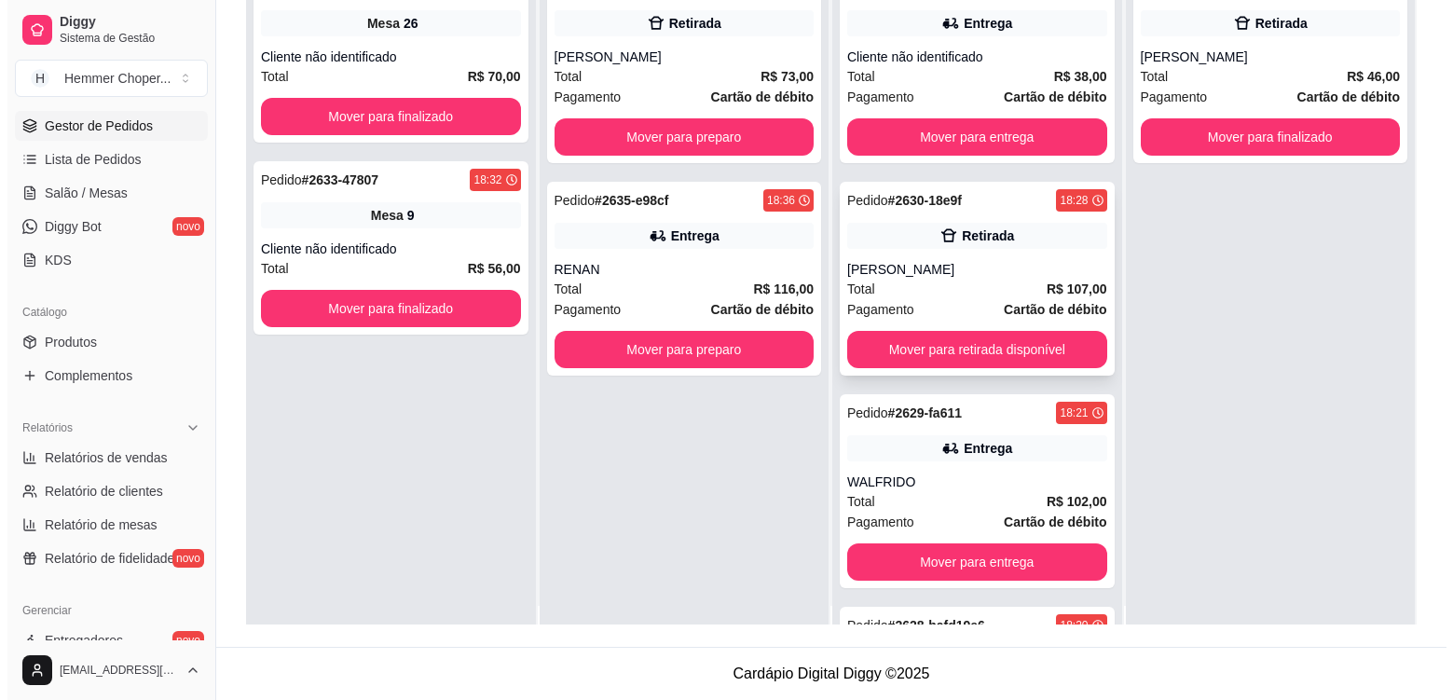
scroll to position [0, 0]
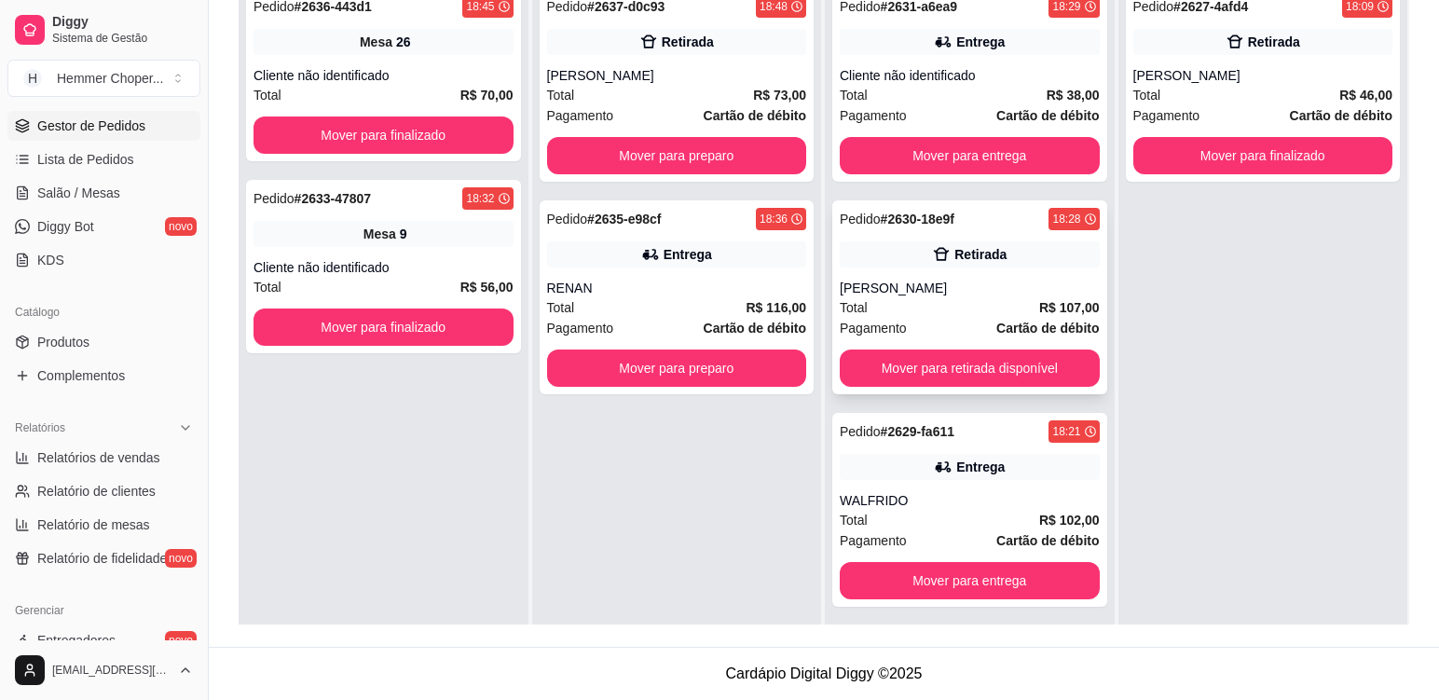
click at [934, 299] on div "Total R$ 107,00" at bounding box center [970, 307] width 260 height 21
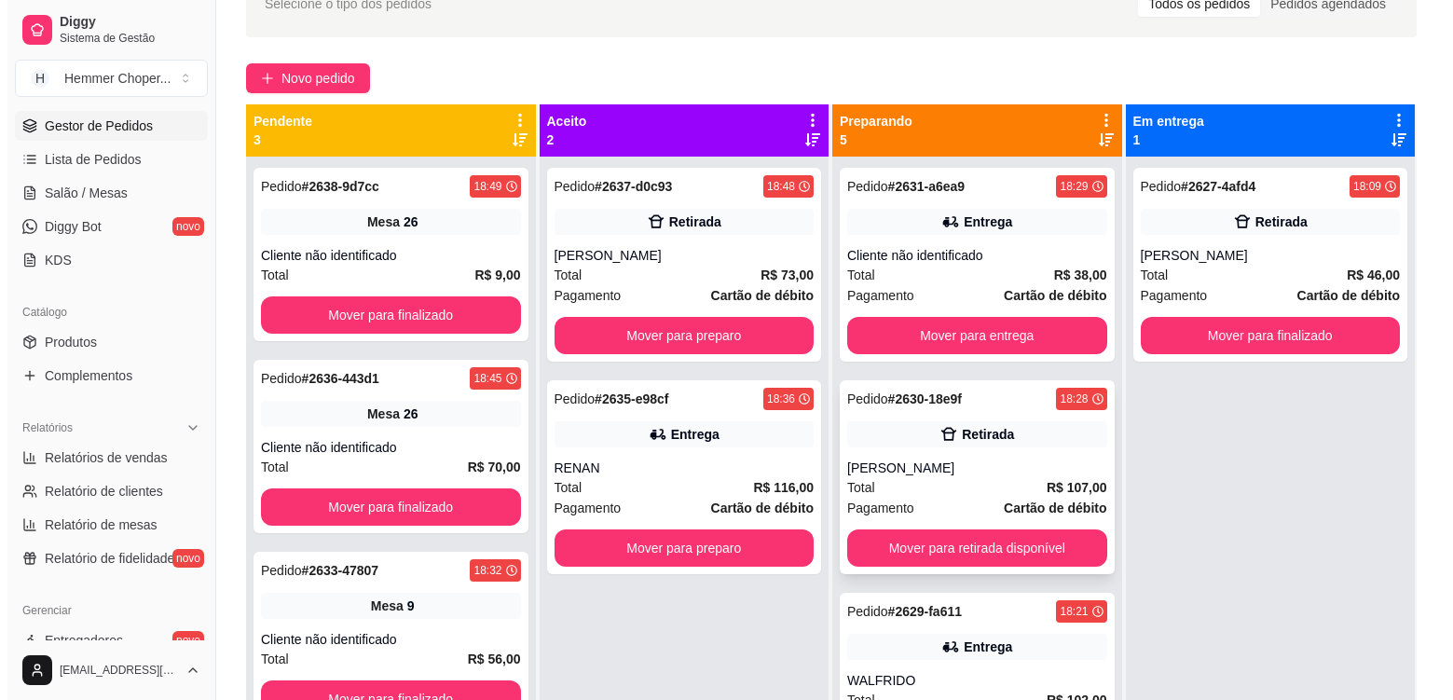
scroll to position [98, 0]
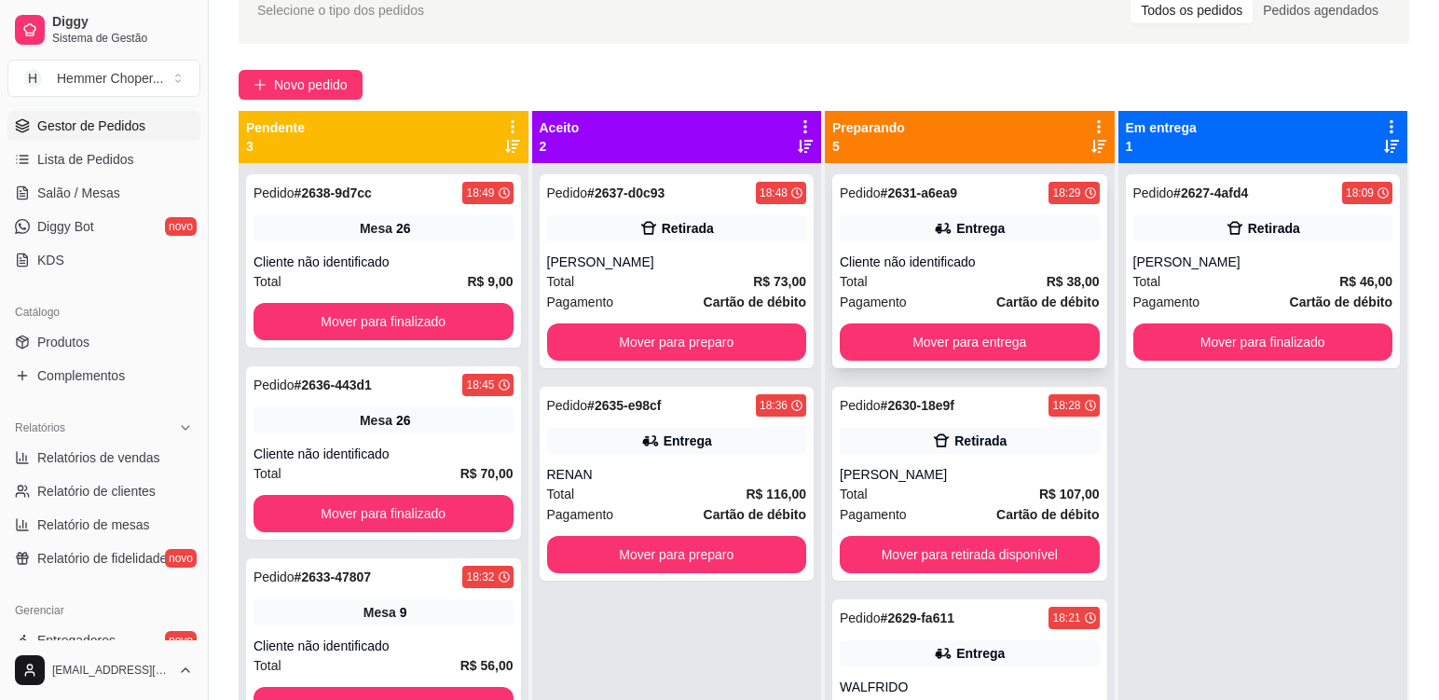
click at [1002, 241] on div "Pedido # 2631-a6ea9 18:29 Entrega Cliente não identificado Total R$ 38,00 Pagam…" at bounding box center [969, 271] width 275 height 194
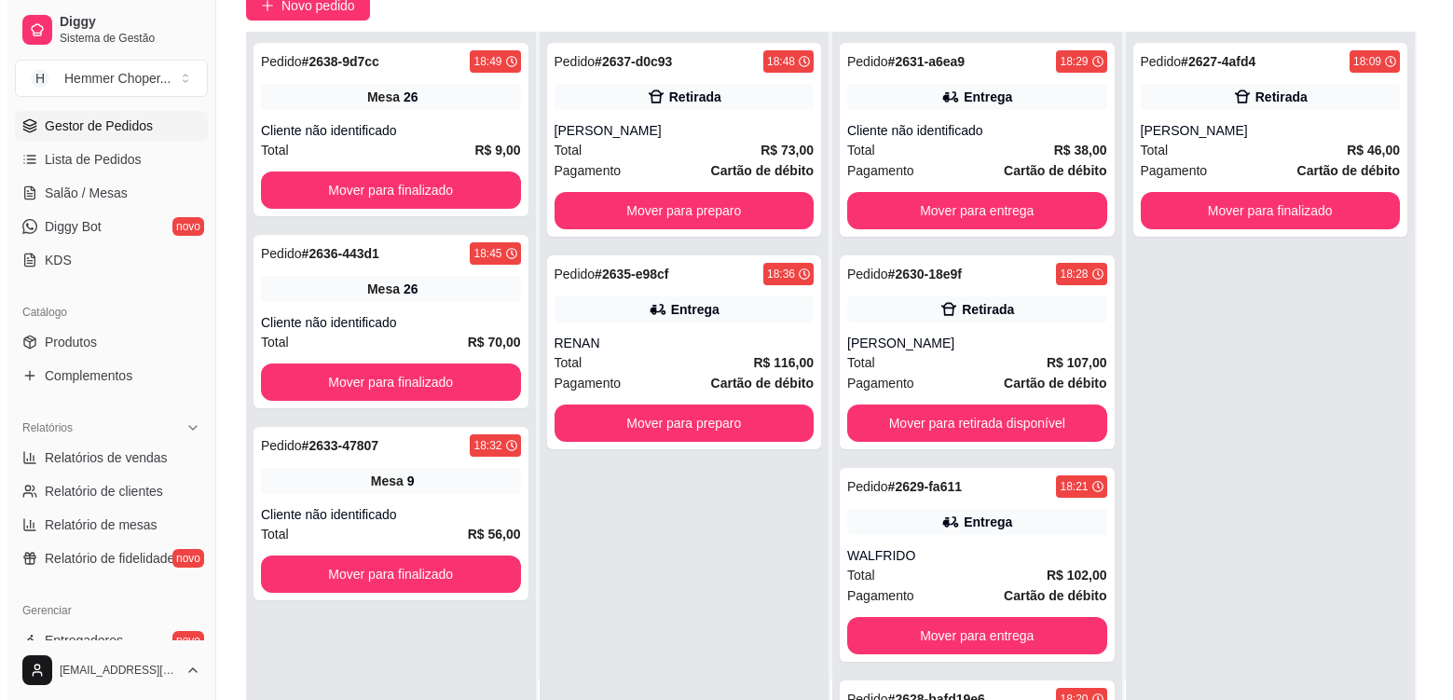
scroll to position [284, 0]
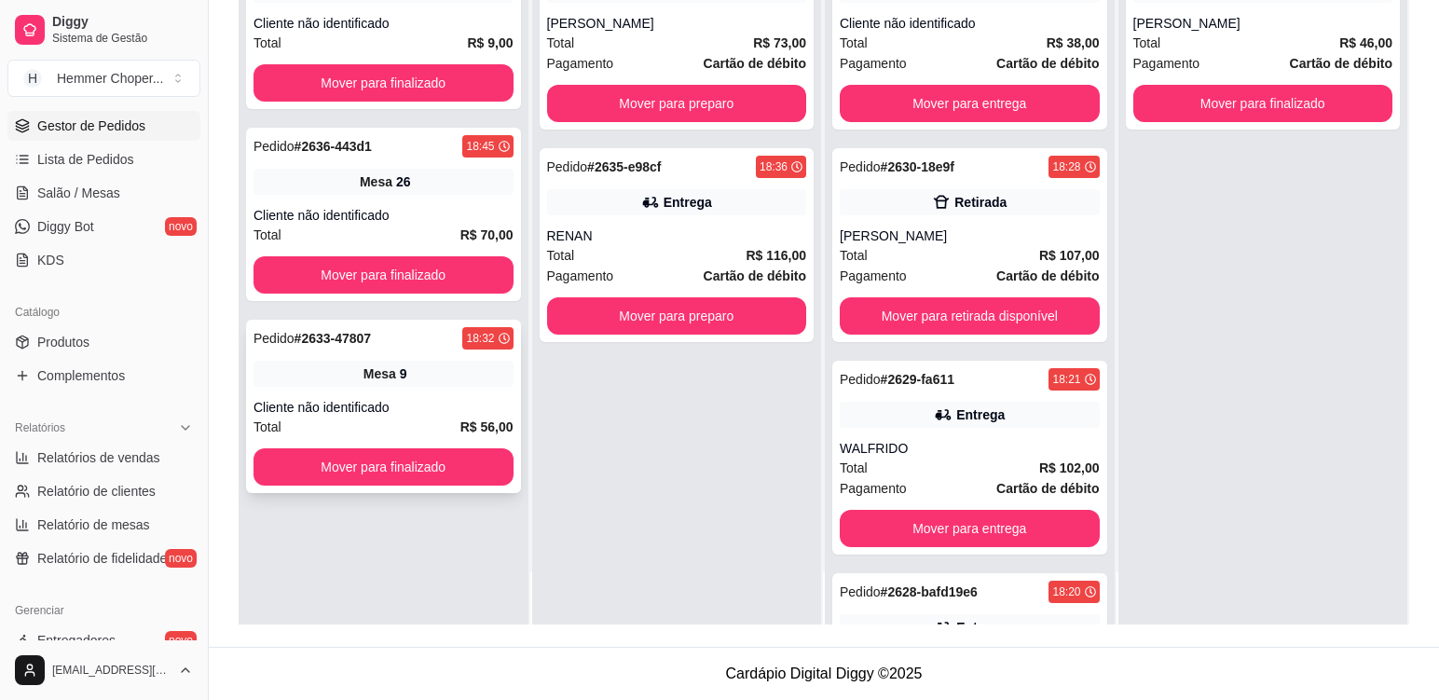
click at [414, 384] on div "Mesa 9" at bounding box center [384, 374] width 260 height 26
click at [425, 199] on div "Pedido # 2636-443d1 18:45 Mesa 26 Cliente não identificado Total R$ 70,00 Mover…" at bounding box center [383, 214] width 275 height 173
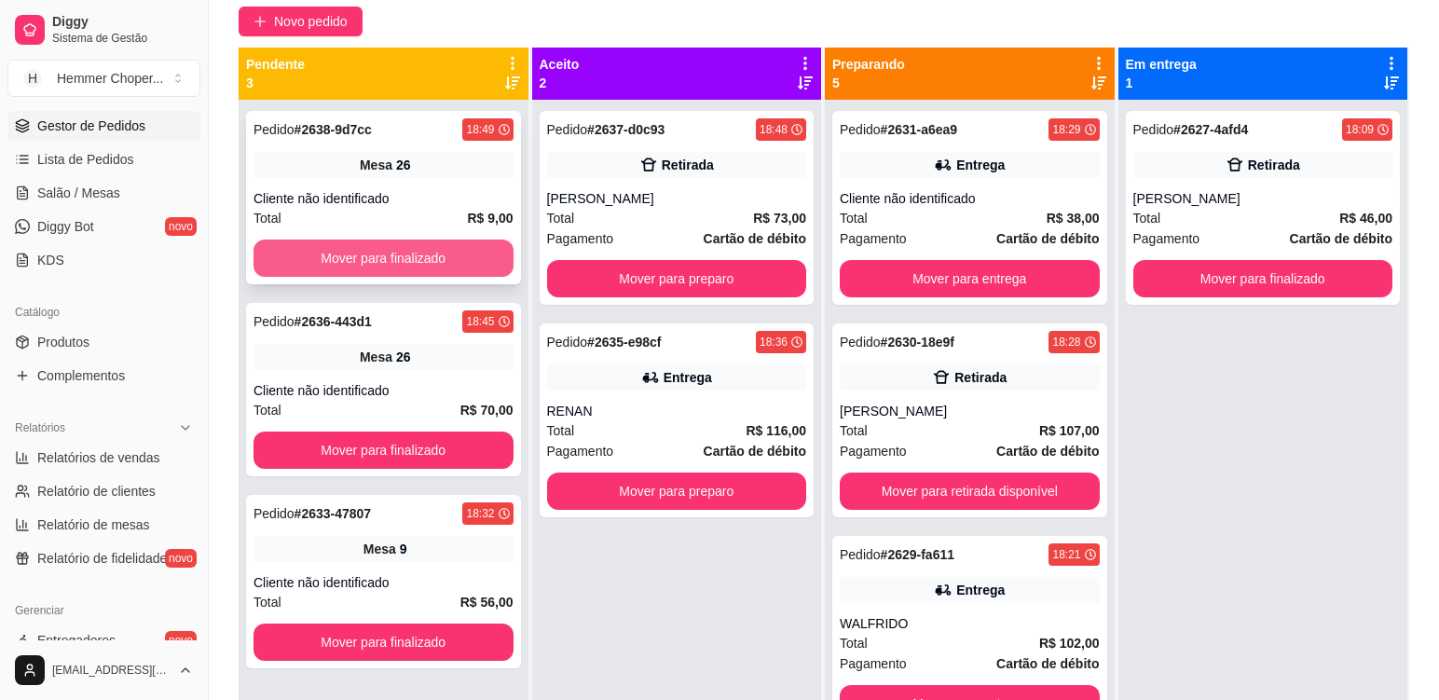
scroll to position [5, 0]
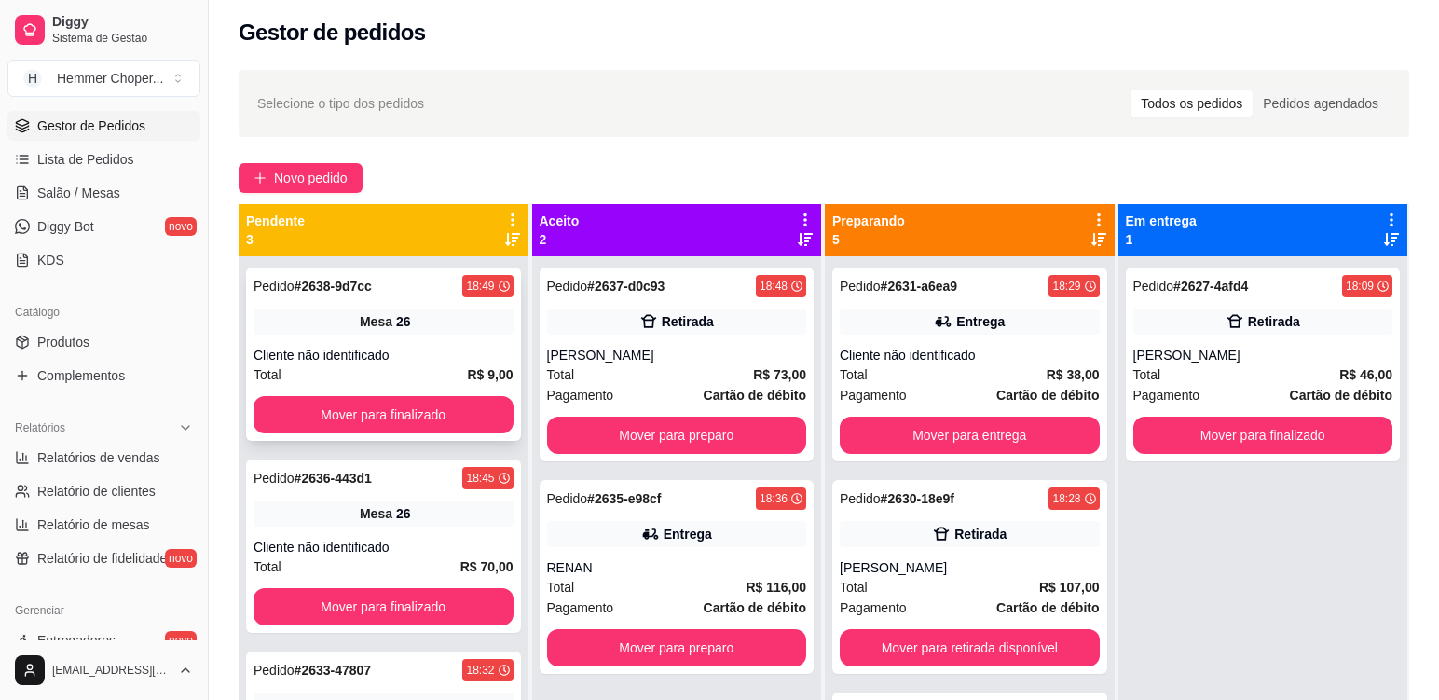
click at [420, 357] on div "Cliente não identificado" at bounding box center [384, 355] width 260 height 19
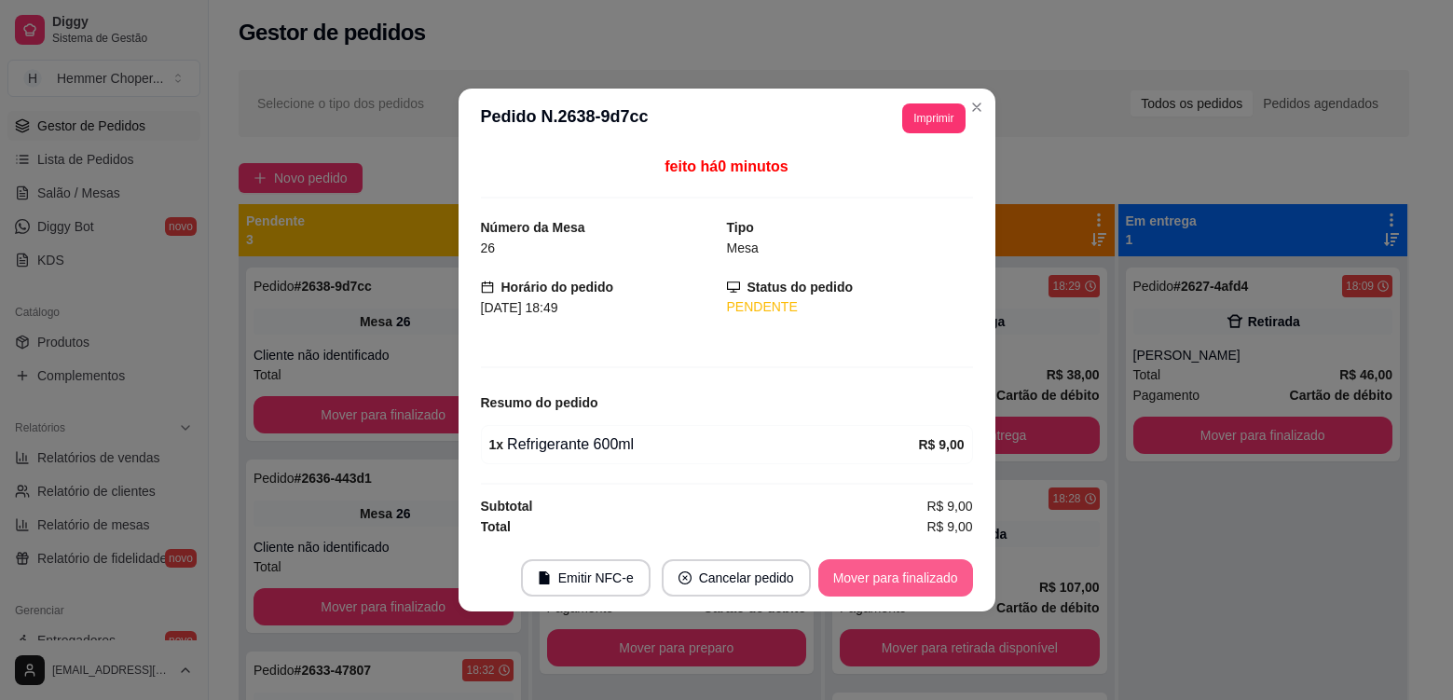
click at [897, 581] on button "Mover para finalizado" at bounding box center [895, 577] width 155 height 37
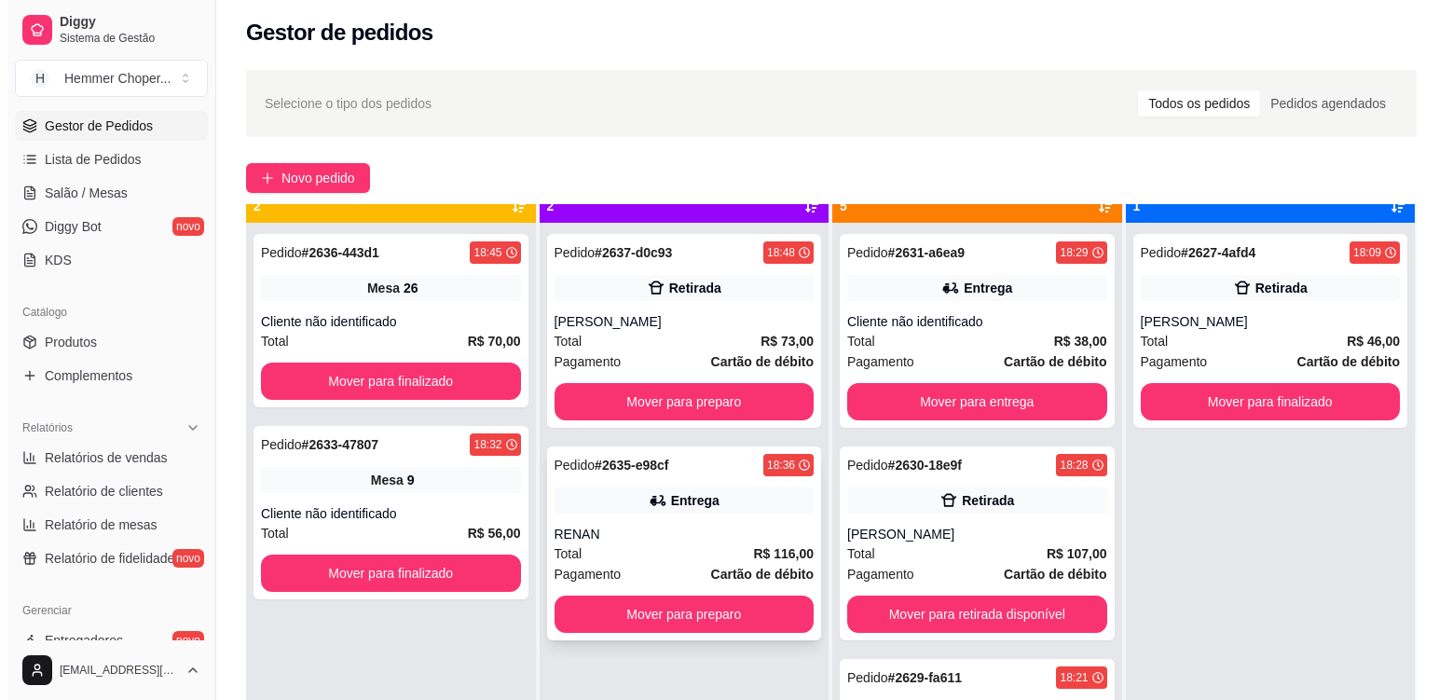
scroll to position [52, 0]
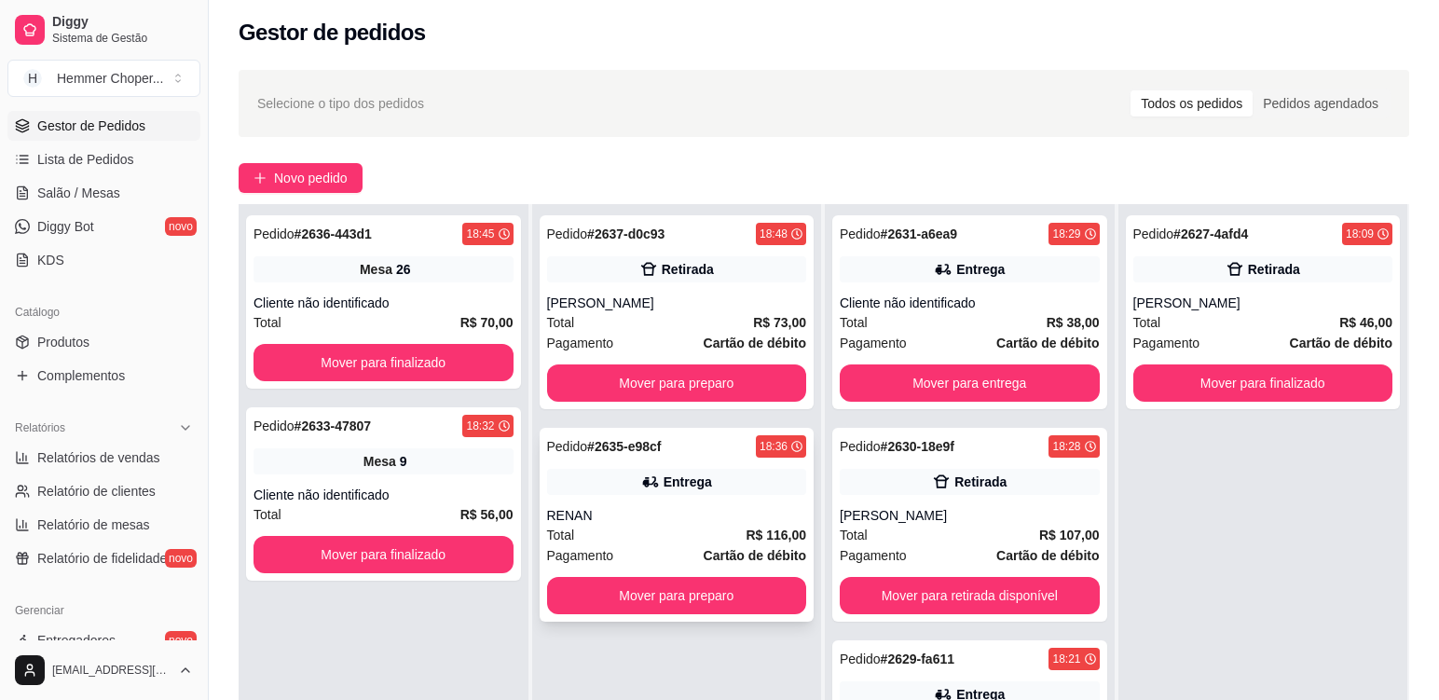
click at [655, 526] on div "Total R$ 116,00" at bounding box center [677, 535] width 260 height 21
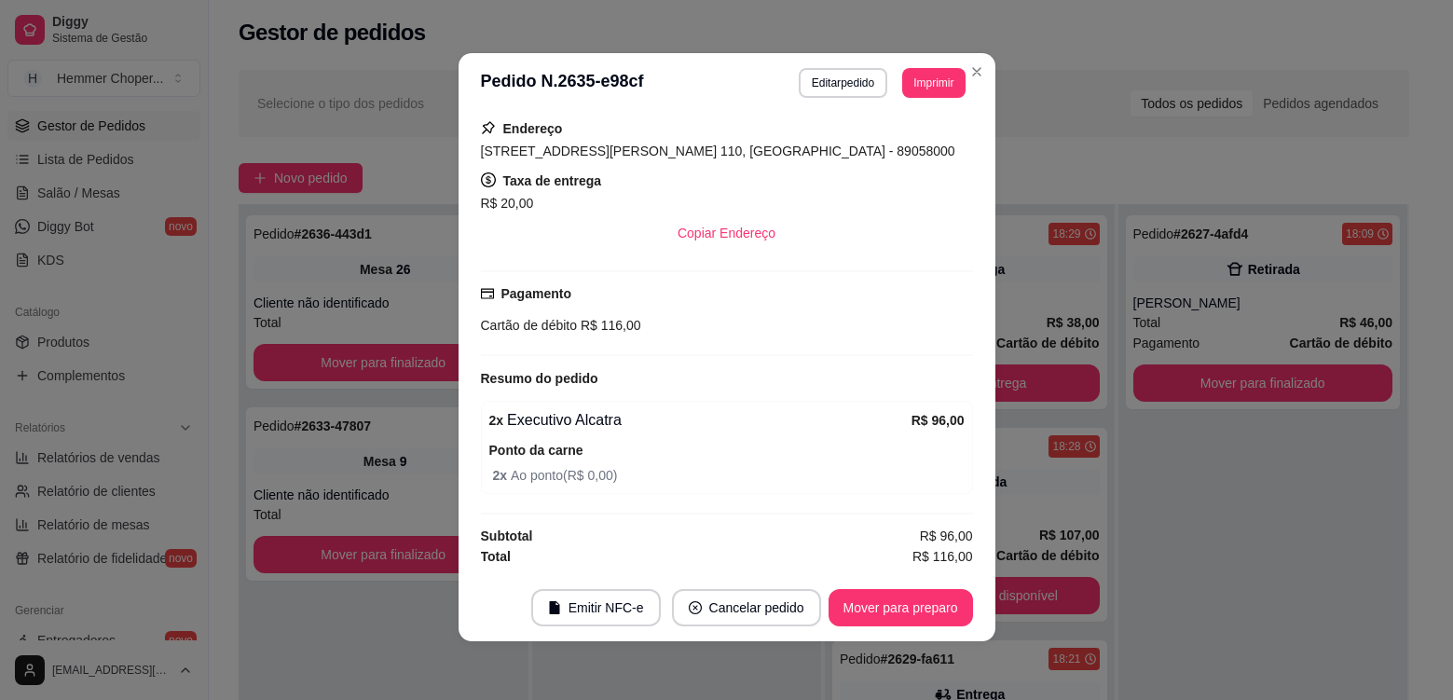
scroll to position [4, 0]
click at [874, 603] on button "Mover para preparo" at bounding box center [901, 606] width 144 height 37
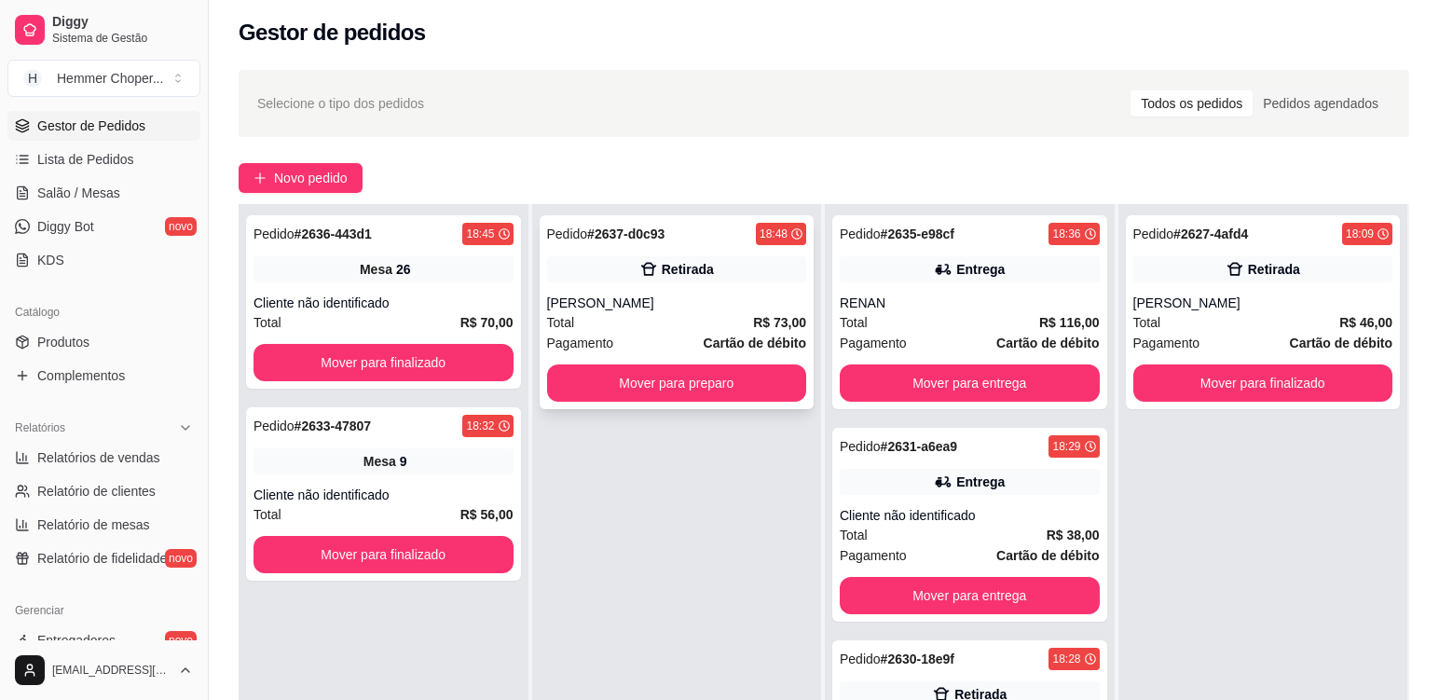
click at [644, 330] on div "Total R$ 73,00" at bounding box center [677, 322] width 260 height 21
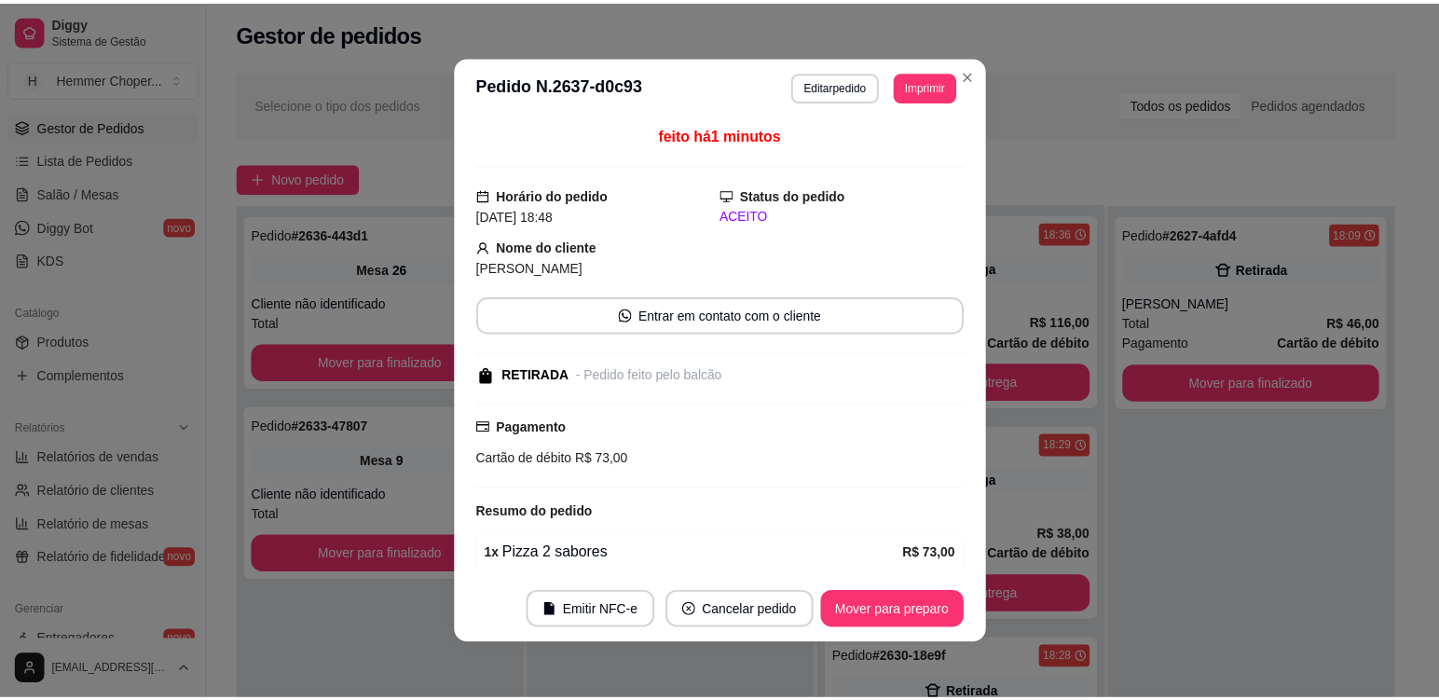
scroll to position [155, 0]
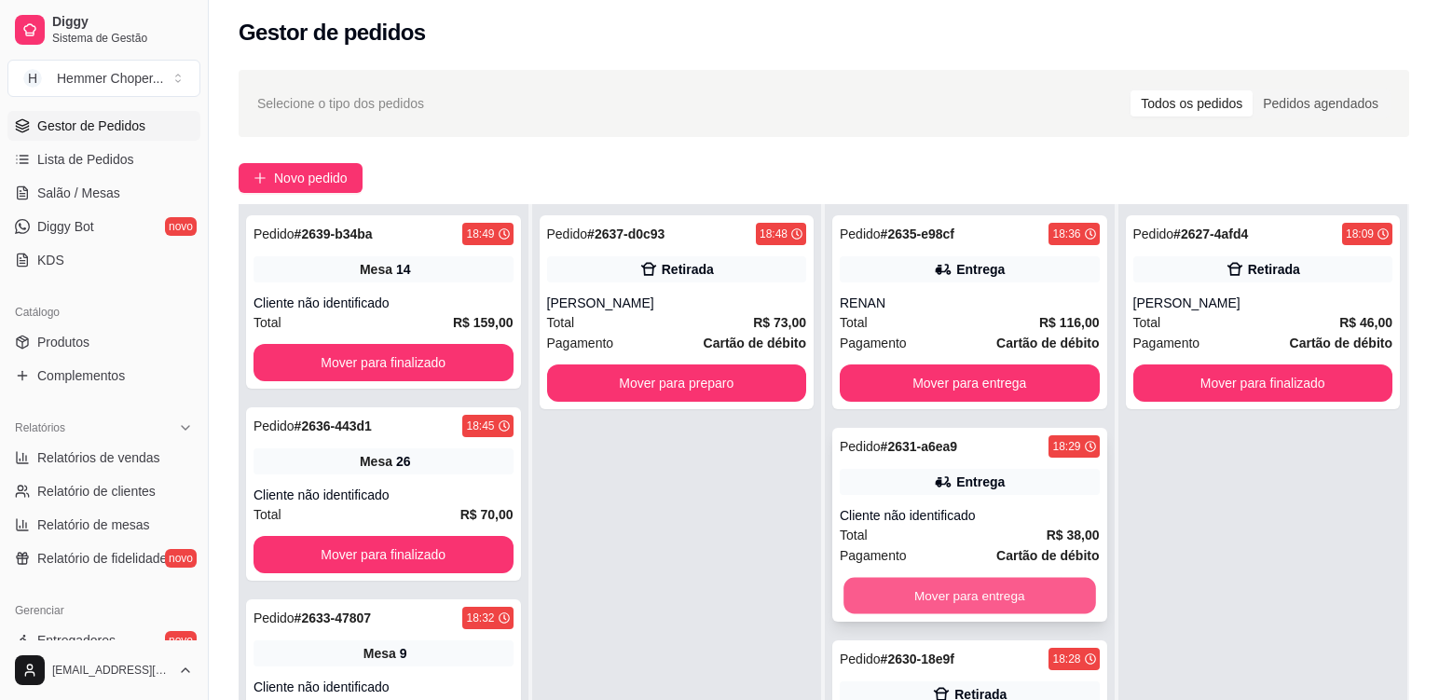
click at [931, 603] on button "Mover para entrega" at bounding box center [970, 596] width 252 height 36
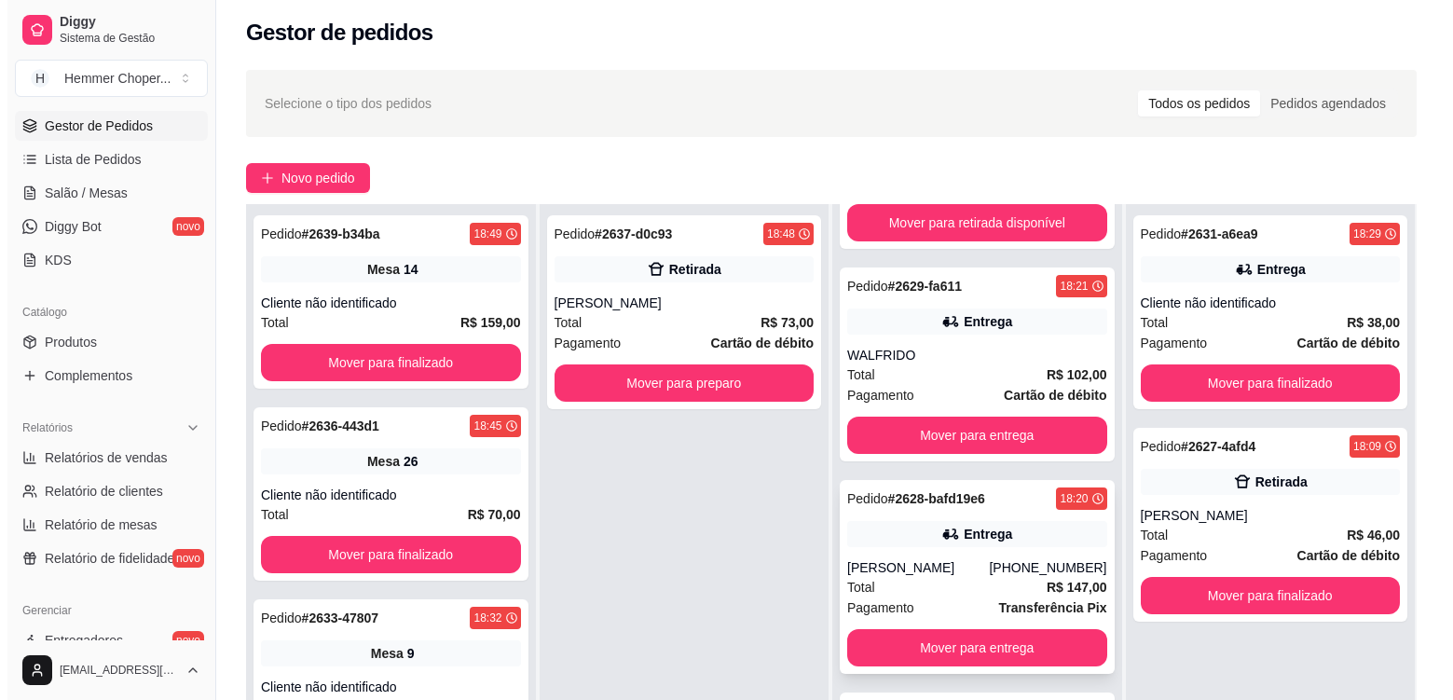
scroll to position [381, 0]
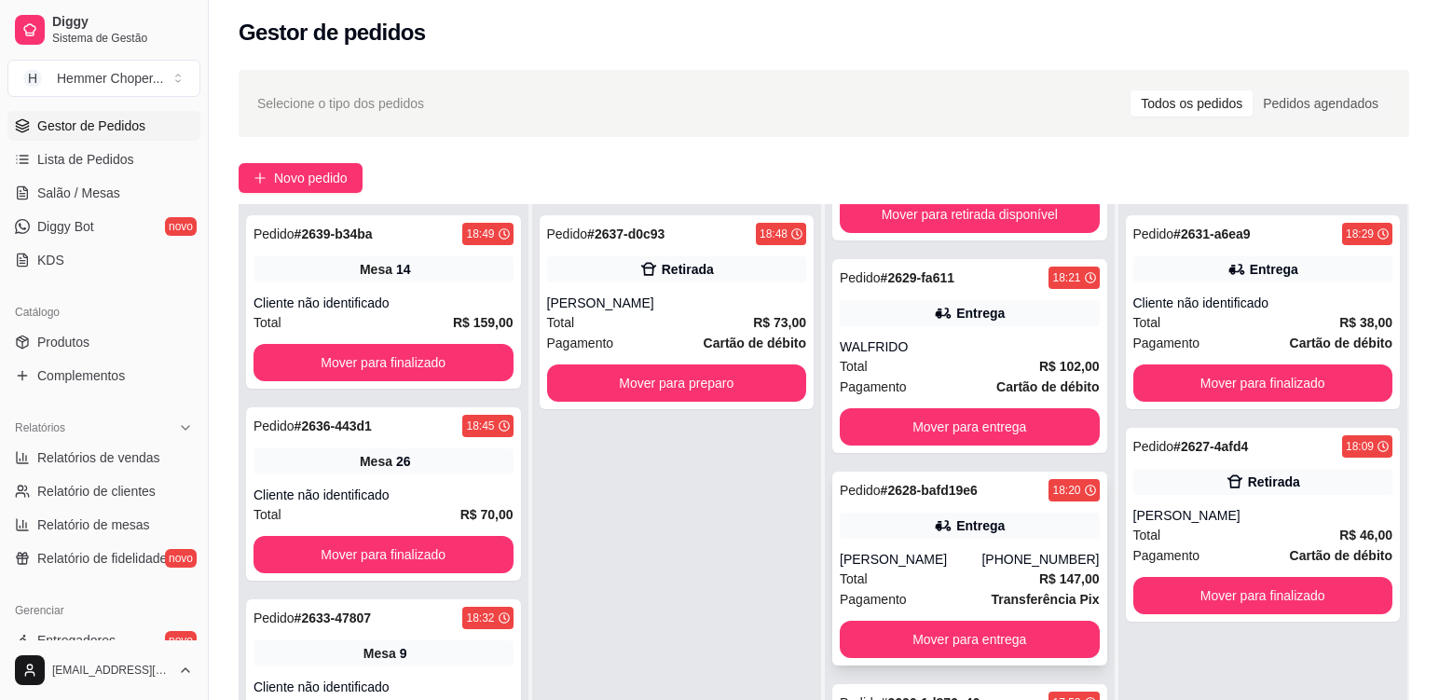
click at [941, 556] on div "[PERSON_NAME]" at bounding box center [911, 559] width 142 height 19
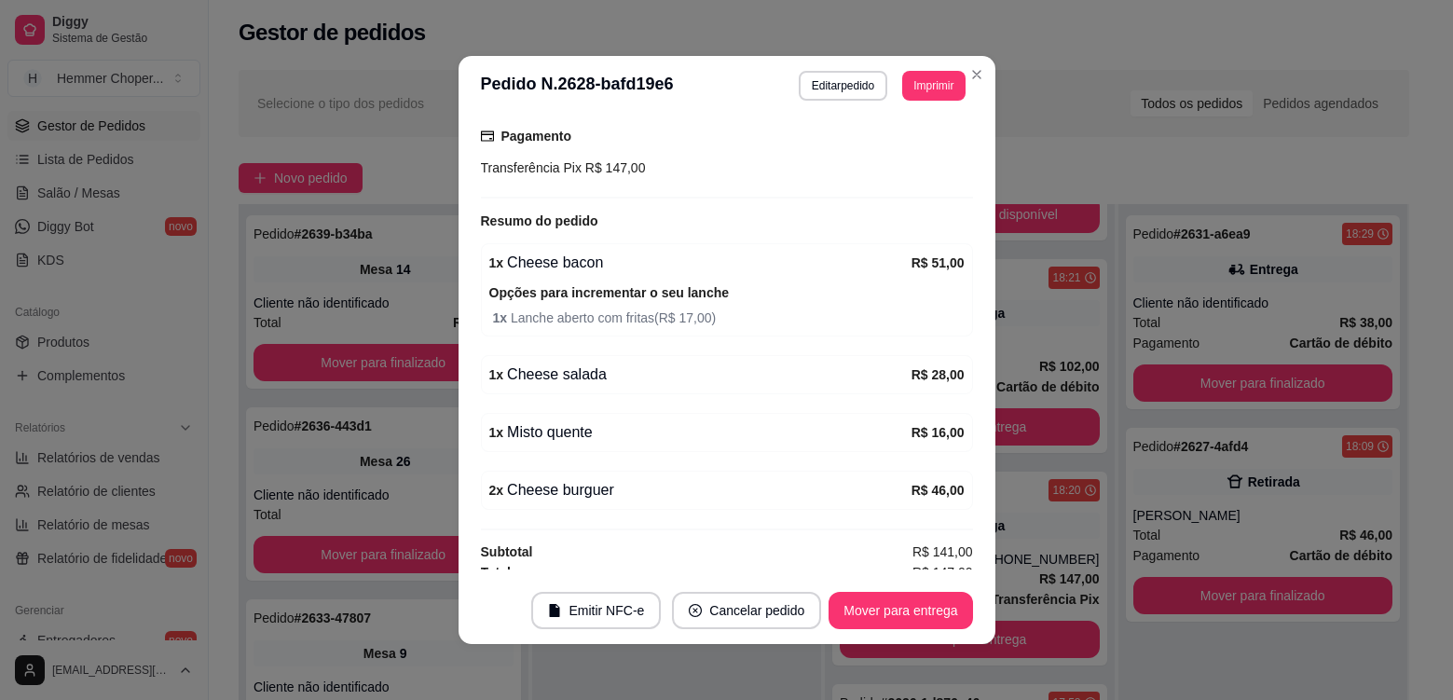
scroll to position [597, 0]
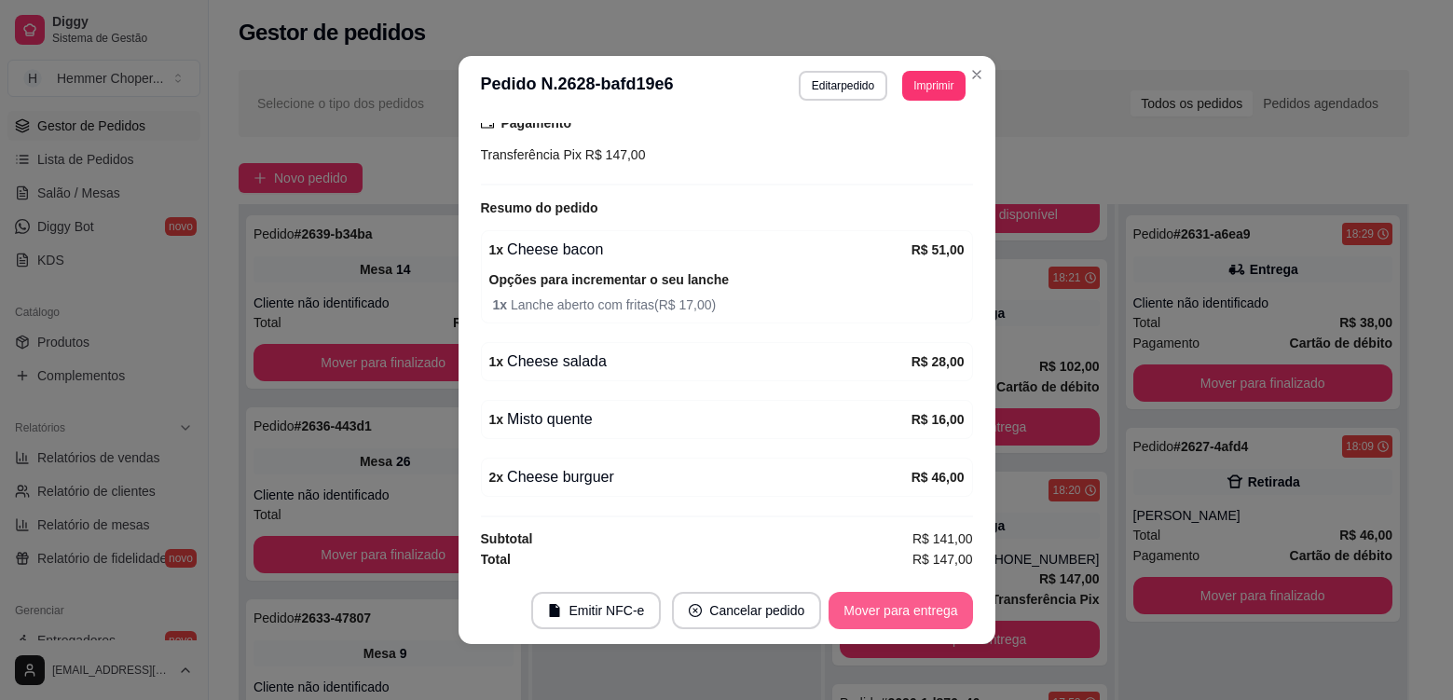
click at [871, 620] on button "Mover para entrega" at bounding box center [901, 610] width 144 height 37
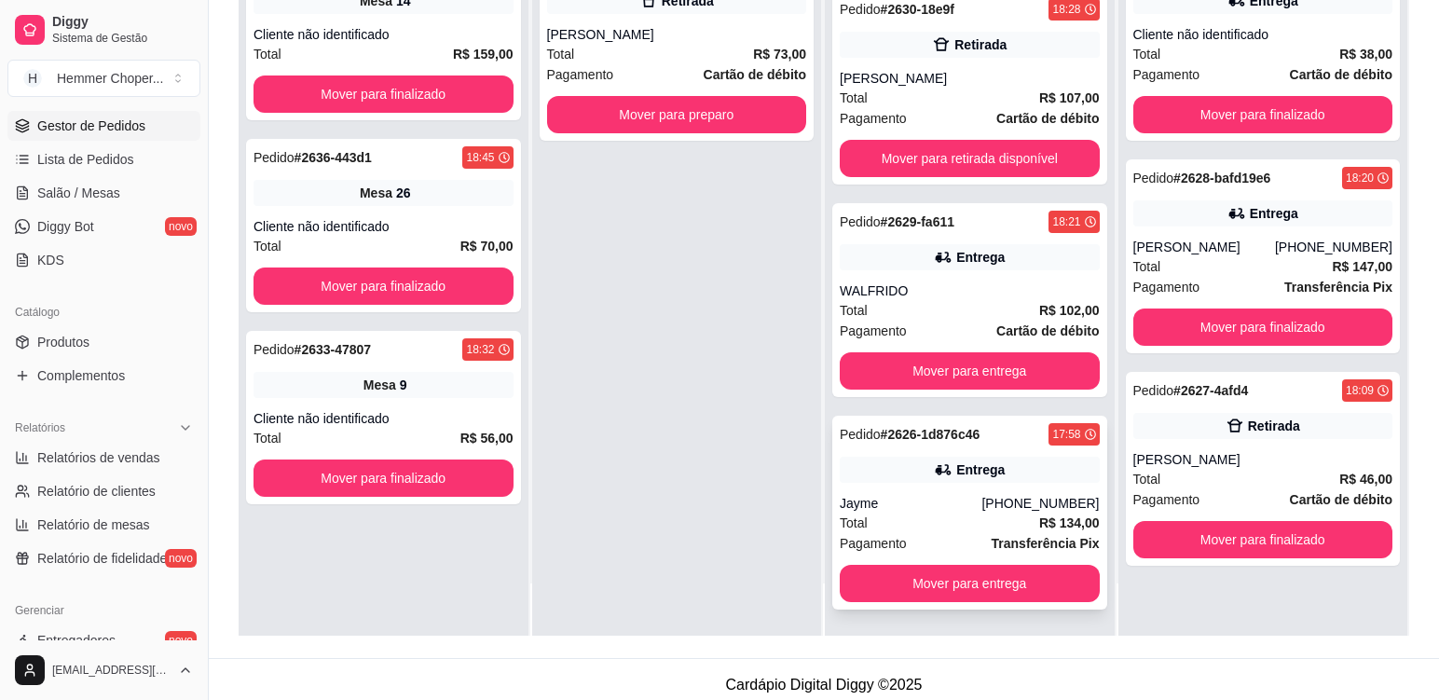
scroll to position [284, 0]
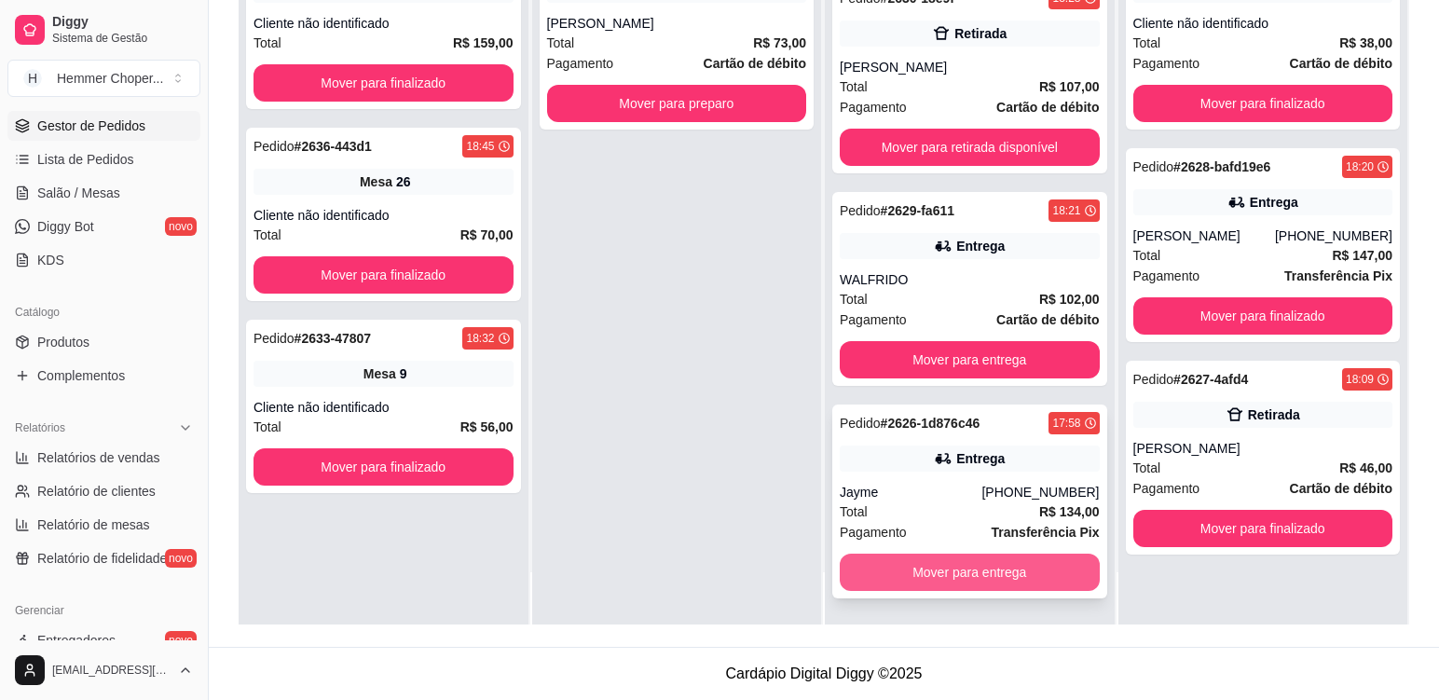
click at [966, 583] on button "Mover para entrega" at bounding box center [970, 572] width 260 height 37
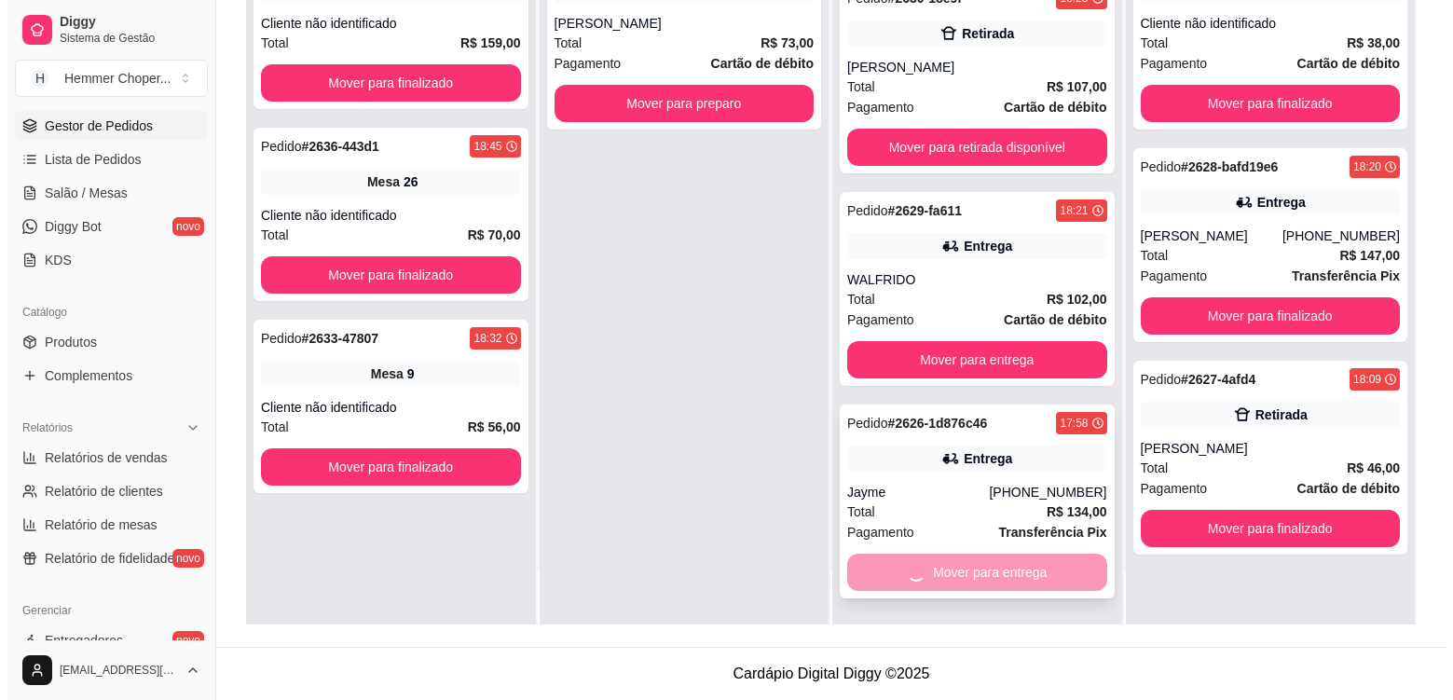
scroll to position [0, 0]
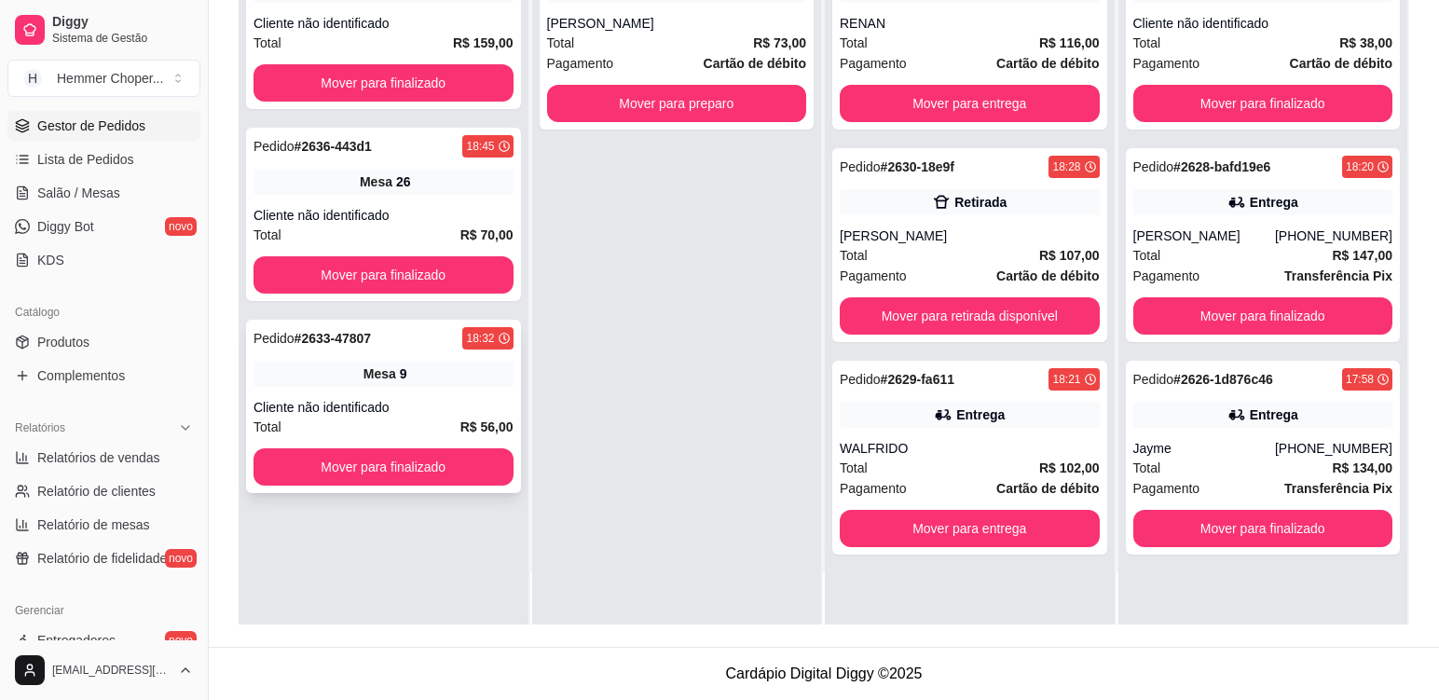
click at [436, 398] on div "Cliente não identificado" at bounding box center [384, 407] width 260 height 19
click at [417, 220] on div "Cliente não identificado" at bounding box center [384, 215] width 260 height 19
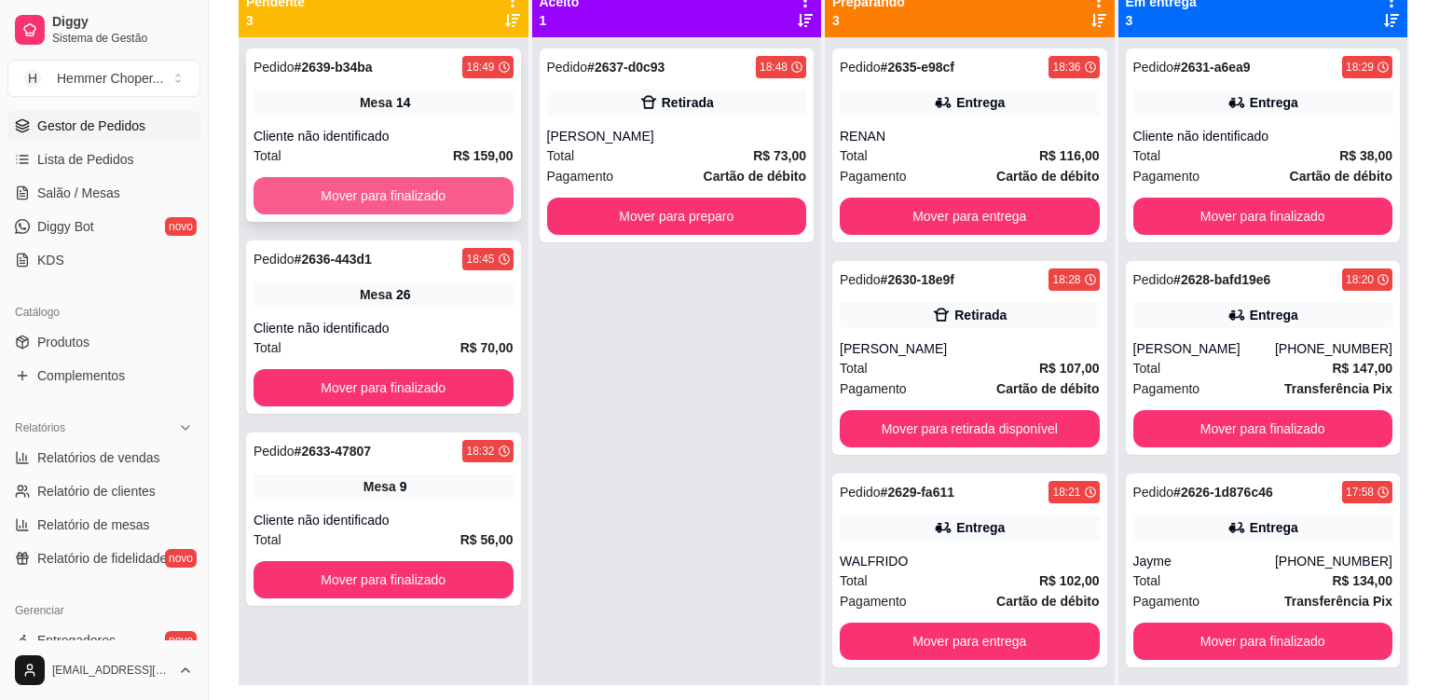
scroll to position [191, 0]
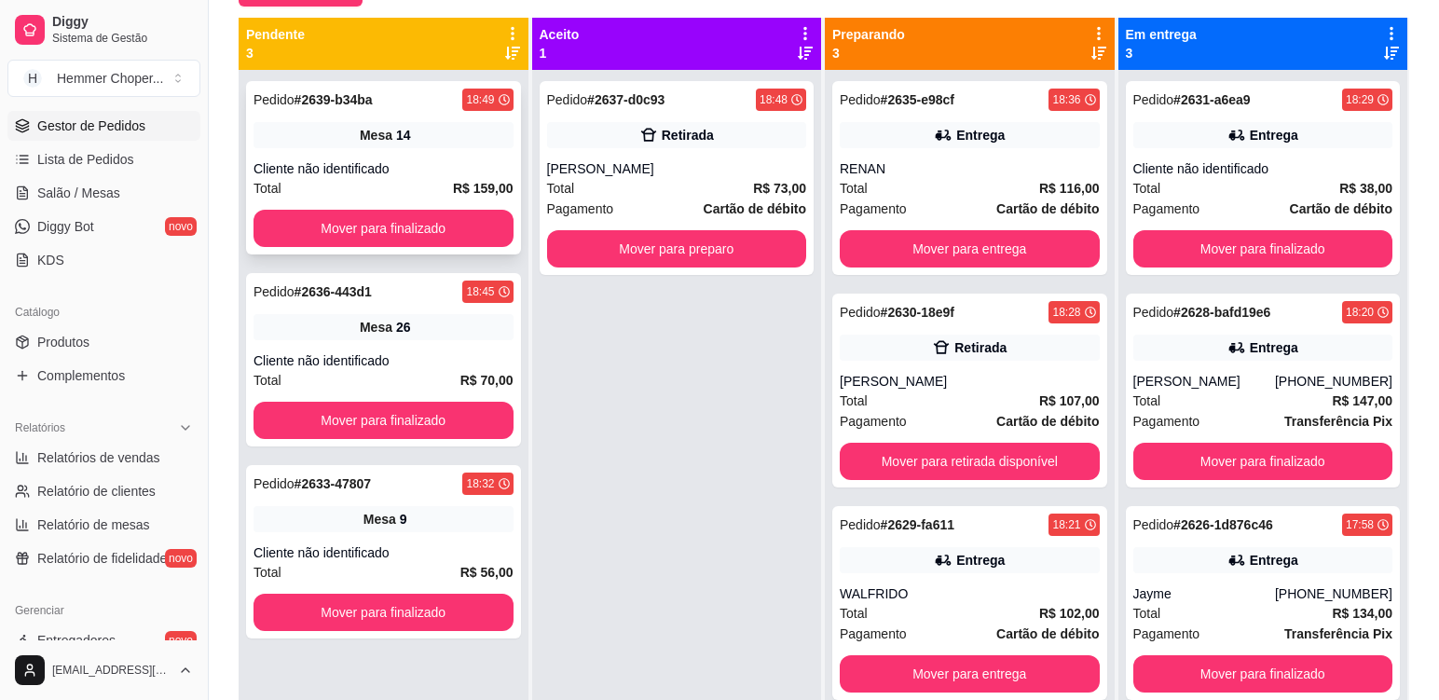
click at [428, 158] on div "Pedido # 2639-b34ba 18:49 Mesa 14 Cliente não identificado Total R$ 159,00 Move…" at bounding box center [383, 167] width 275 height 173
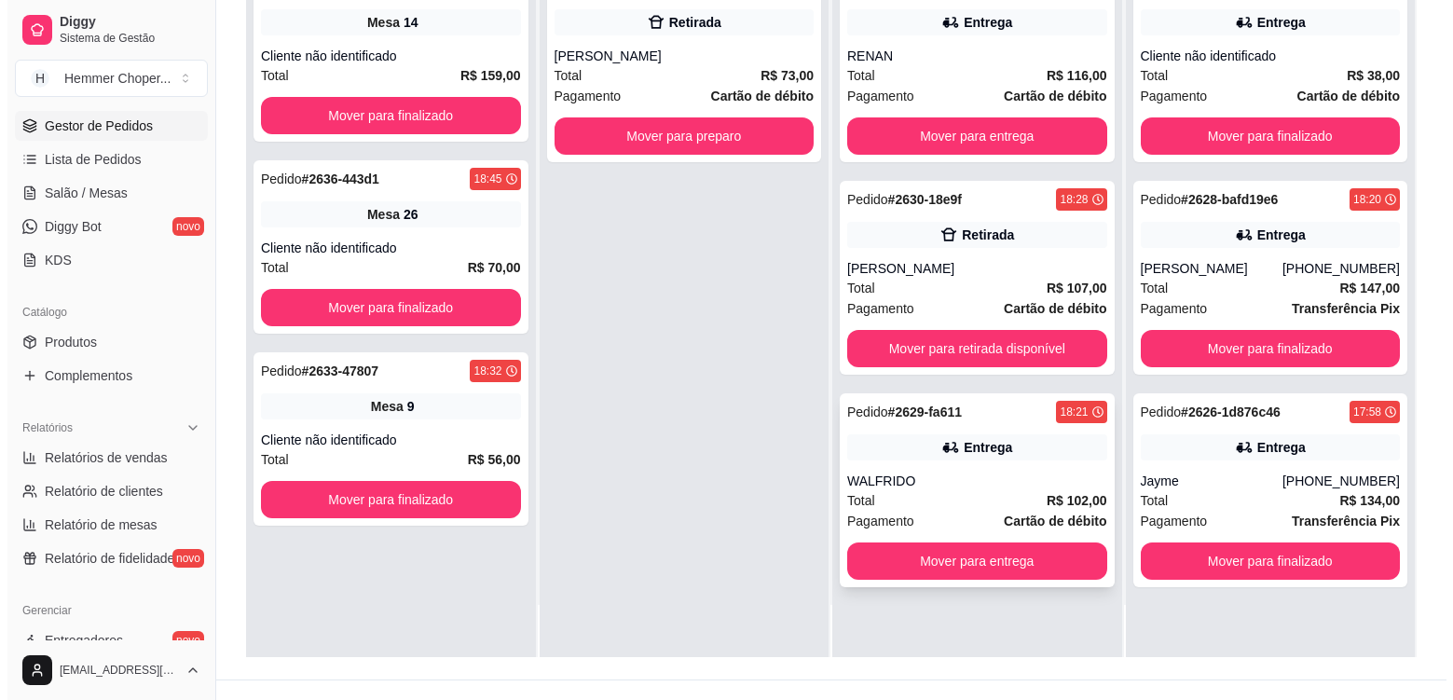
scroll to position [284, 0]
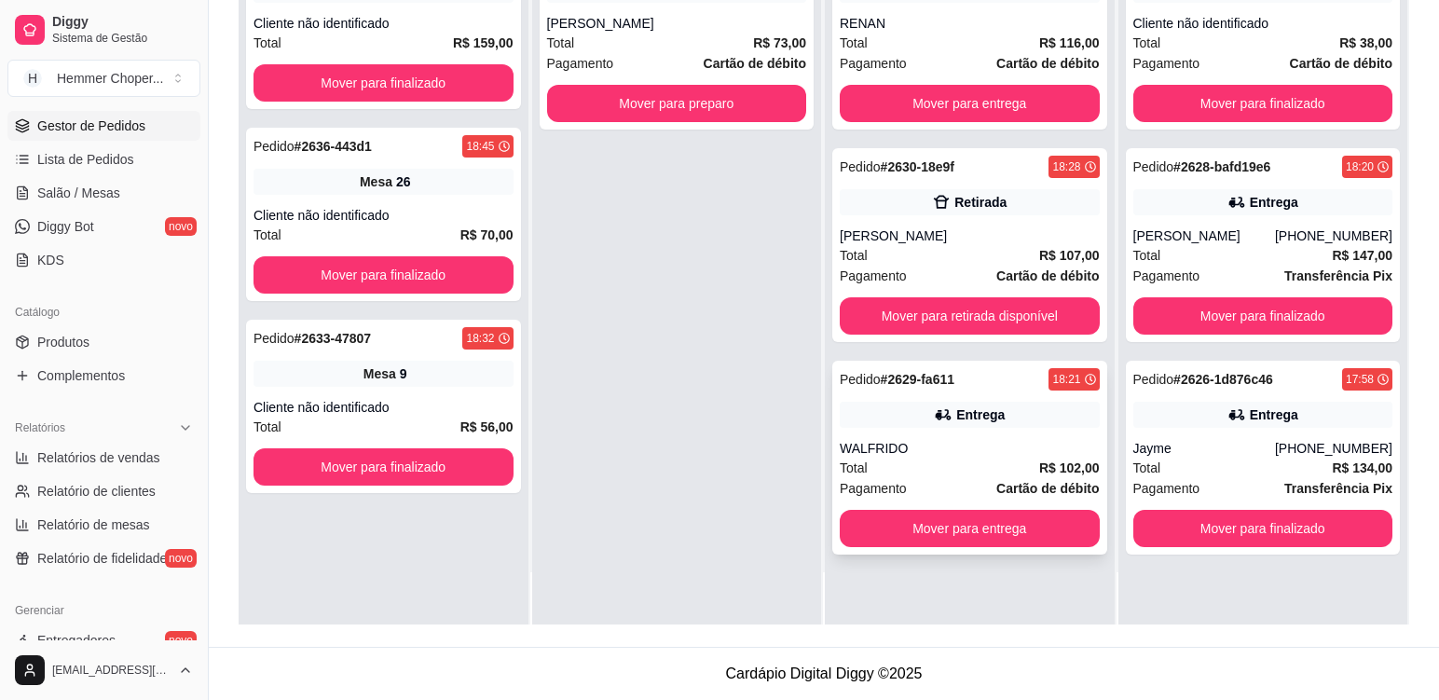
click at [948, 457] on div "WALFRIDO" at bounding box center [970, 448] width 260 height 19
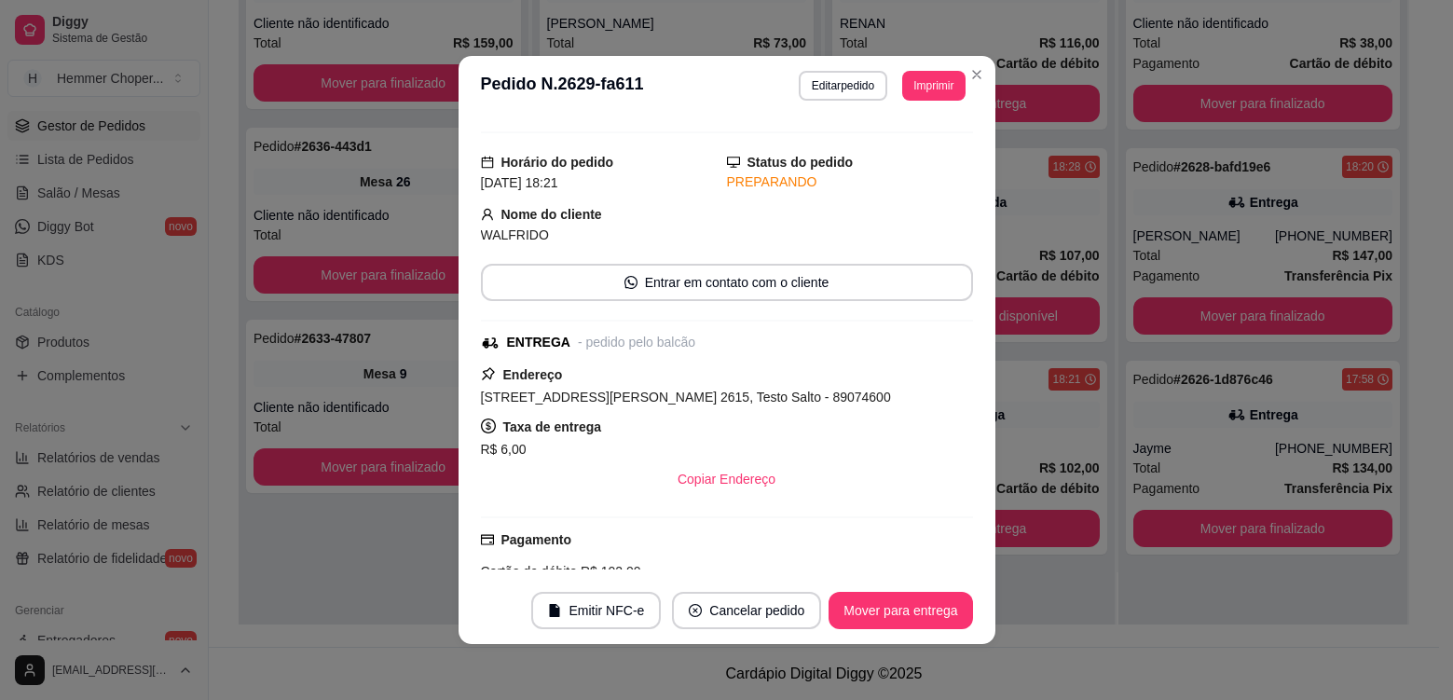
scroll to position [362, 0]
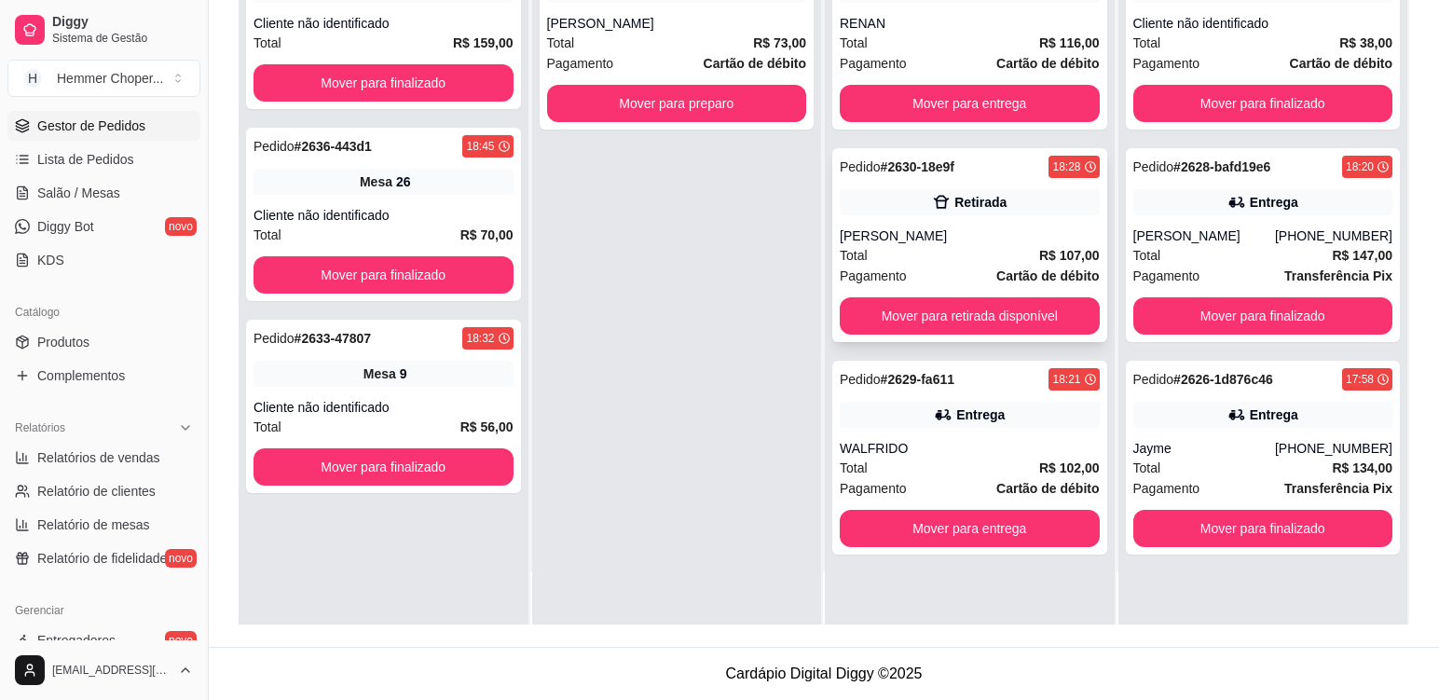
click at [977, 251] on div "Total R$ 107,00" at bounding box center [970, 255] width 260 height 21
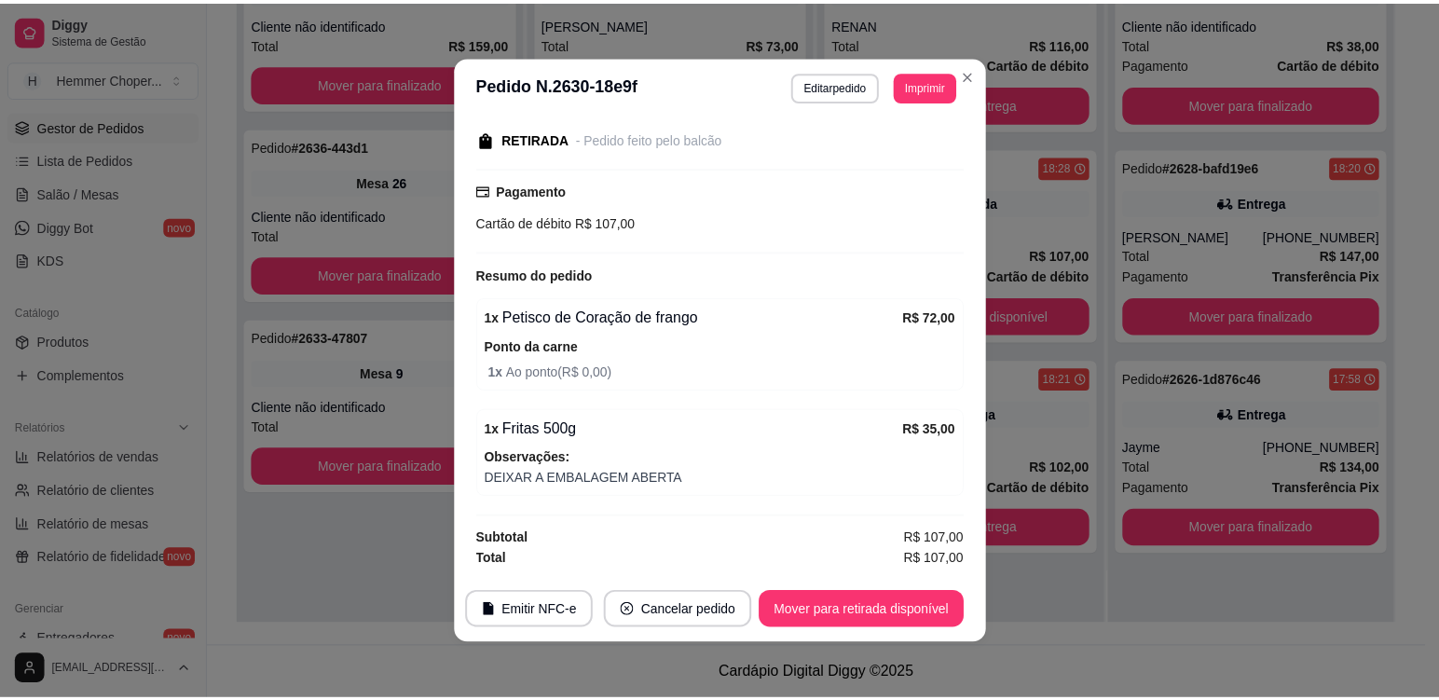
scroll to position [4, 0]
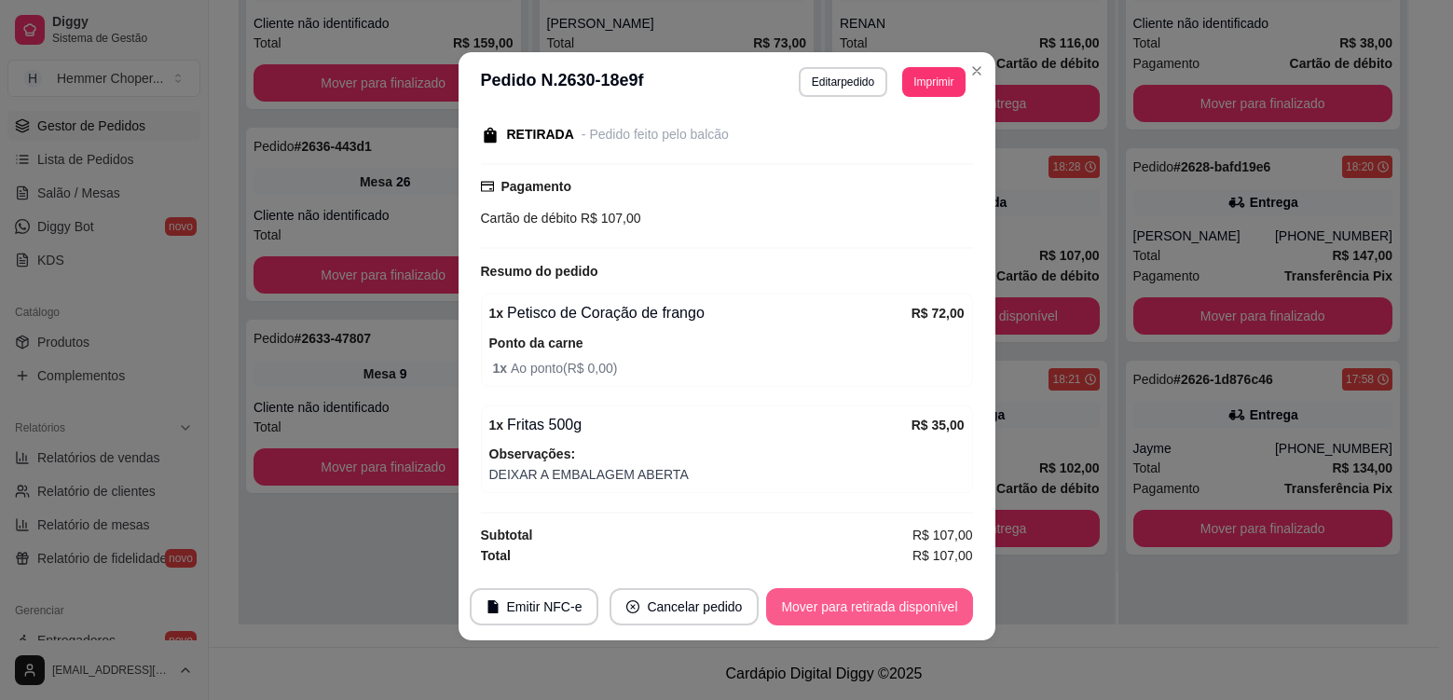
click at [882, 612] on button "Mover para retirada disponível" at bounding box center [869, 606] width 206 height 37
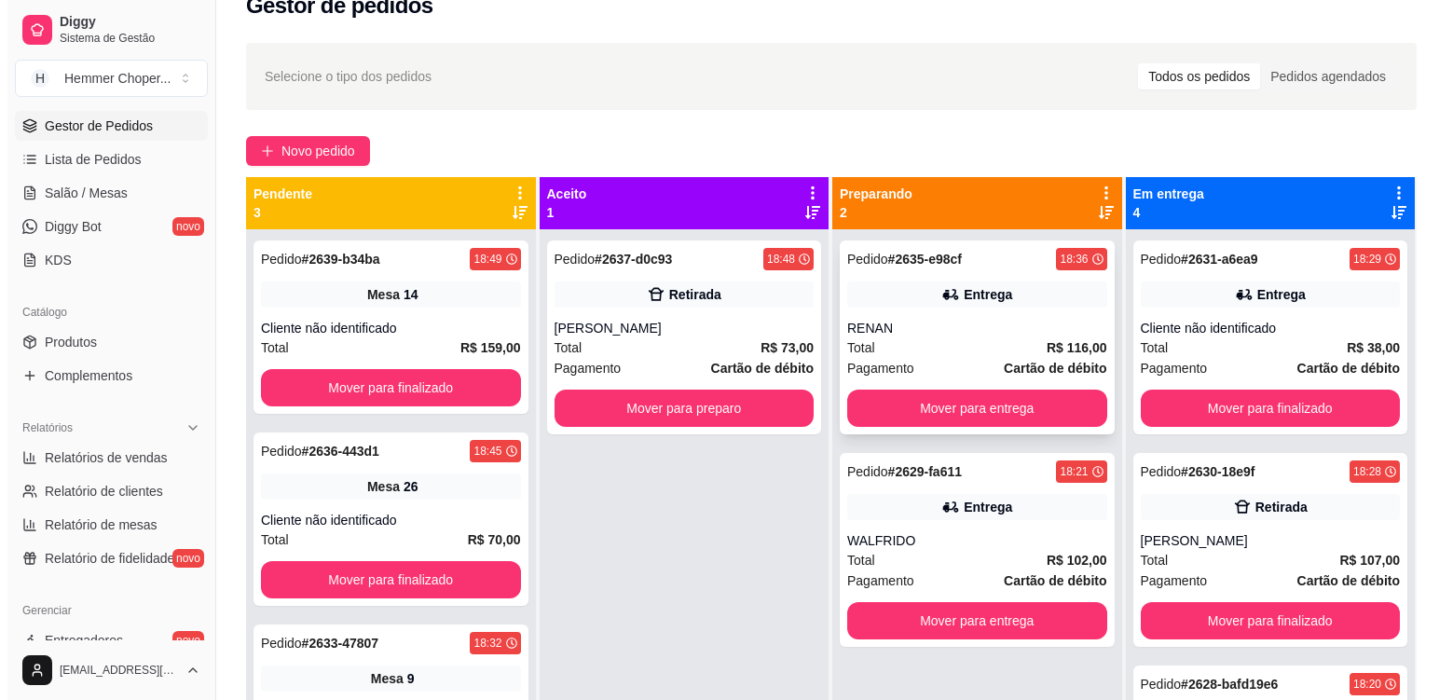
scroll to position [5, 0]
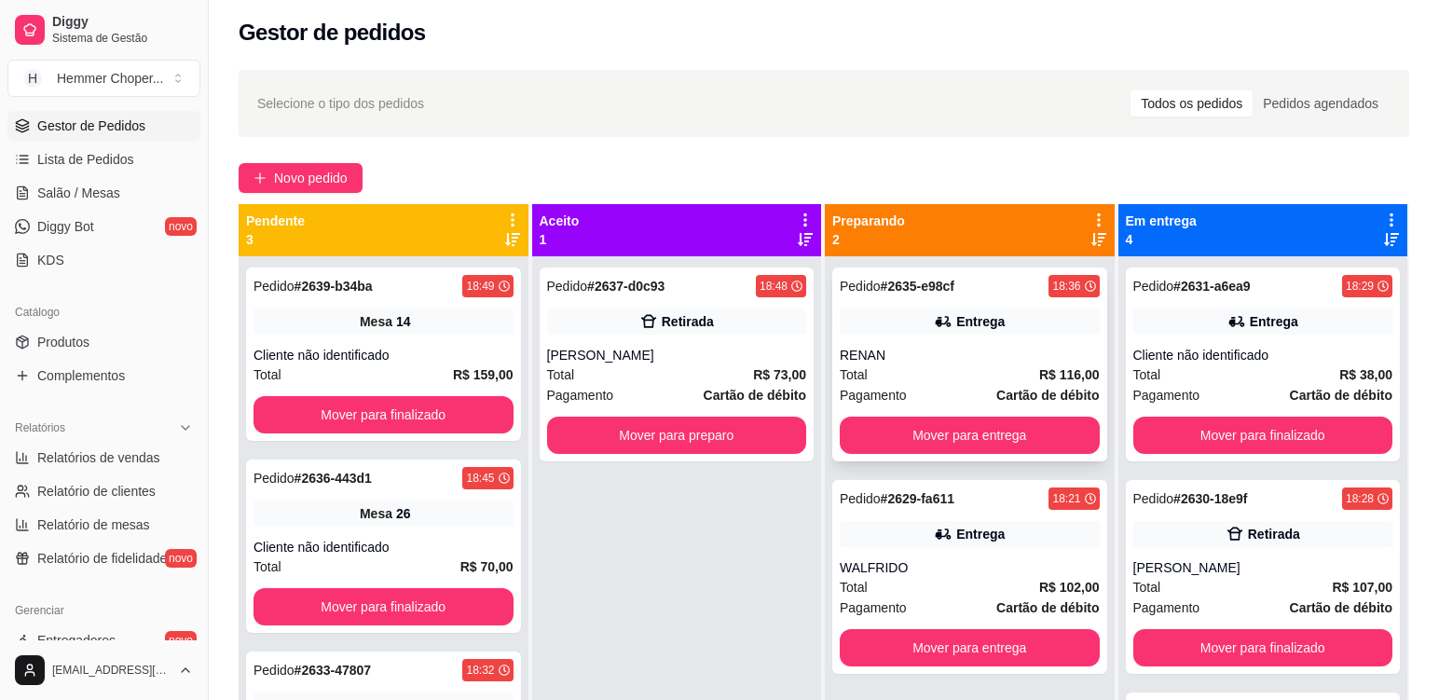
click at [923, 374] on div "Total R$ 116,00" at bounding box center [970, 374] width 260 height 21
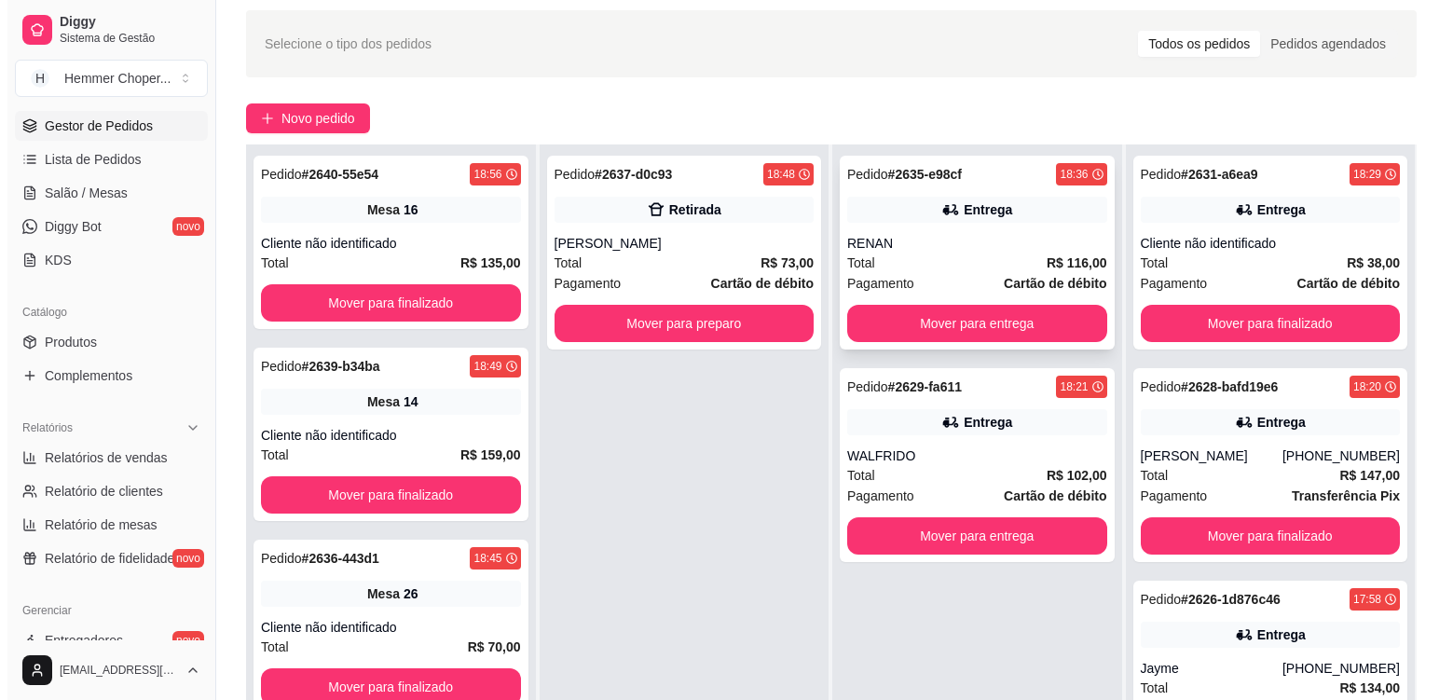
scroll to position [98, 0]
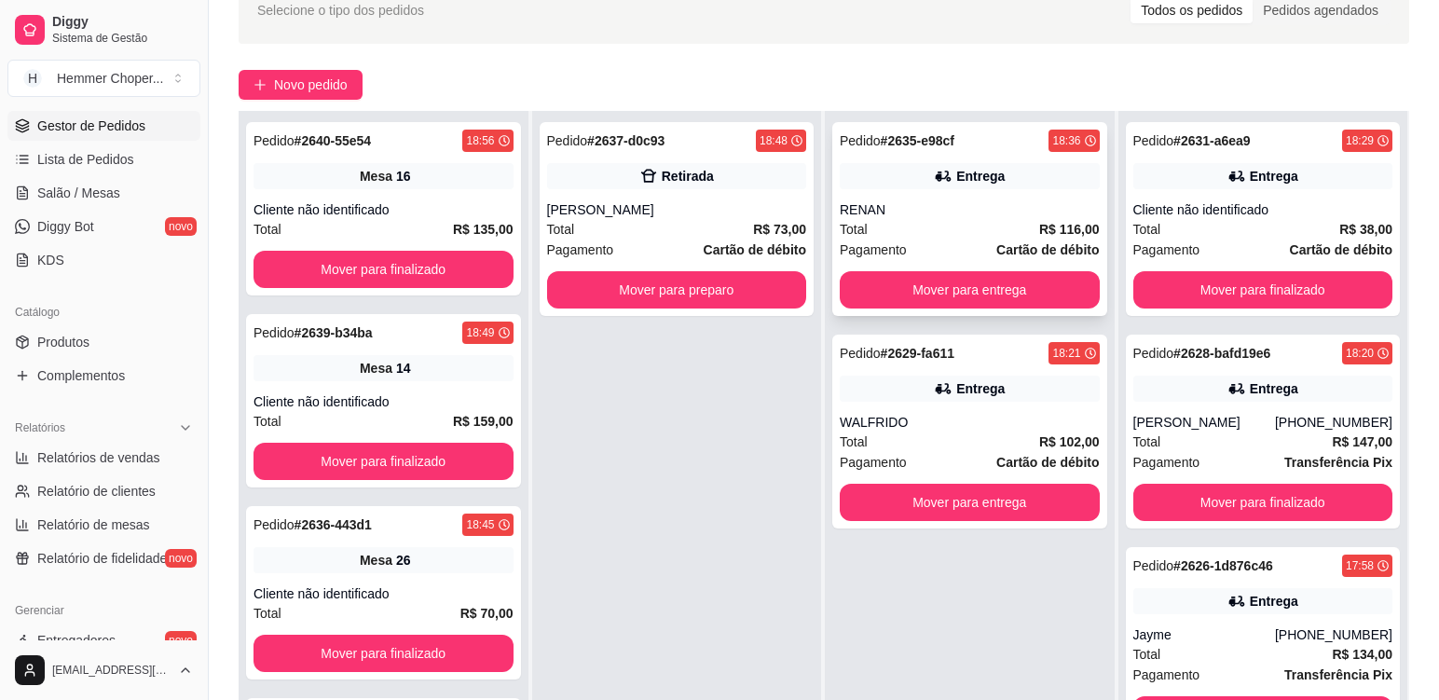
click at [944, 227] on div "Total R$ 116,00" at bounding box center [970, 229] width 260 height 21
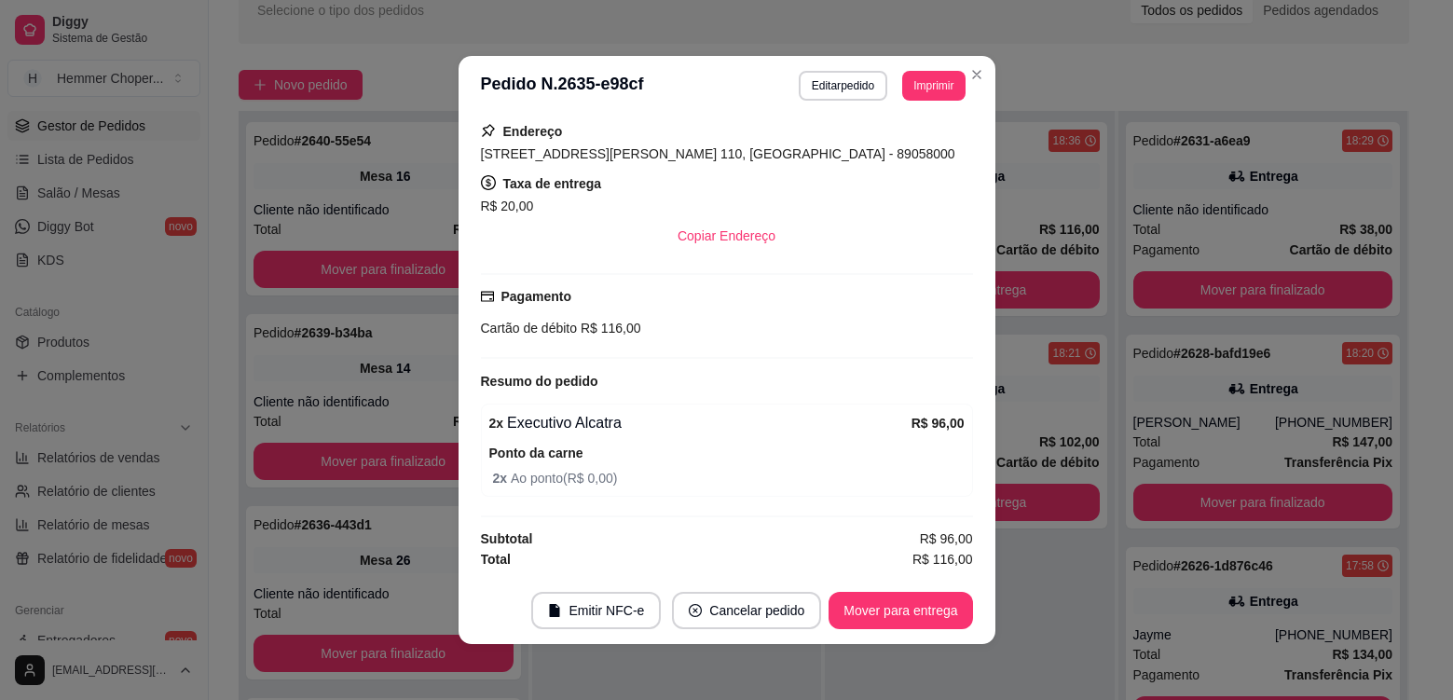
scroll to position [4, 0]
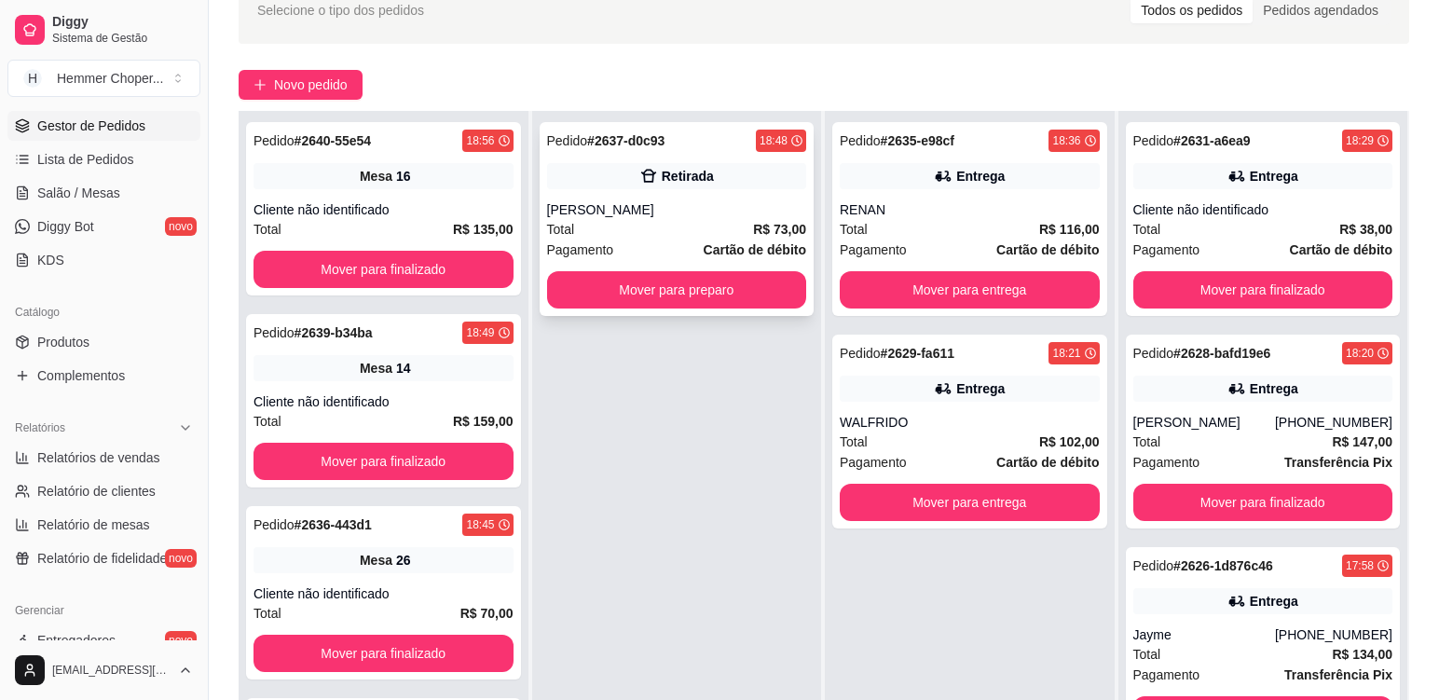
click at [656, 207] on div "[PERSON_NAME]" at bounding box center [677, 209] width 260 height 19
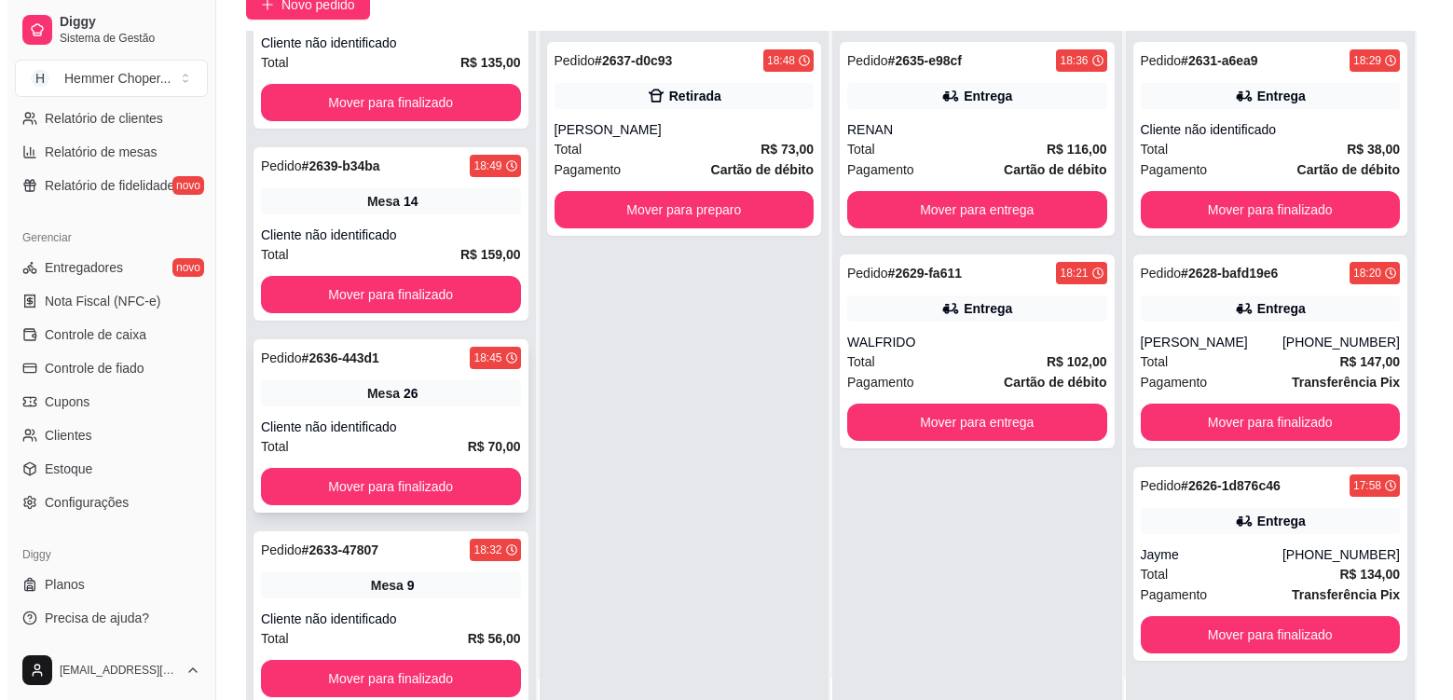
scroll to position [284, 0]
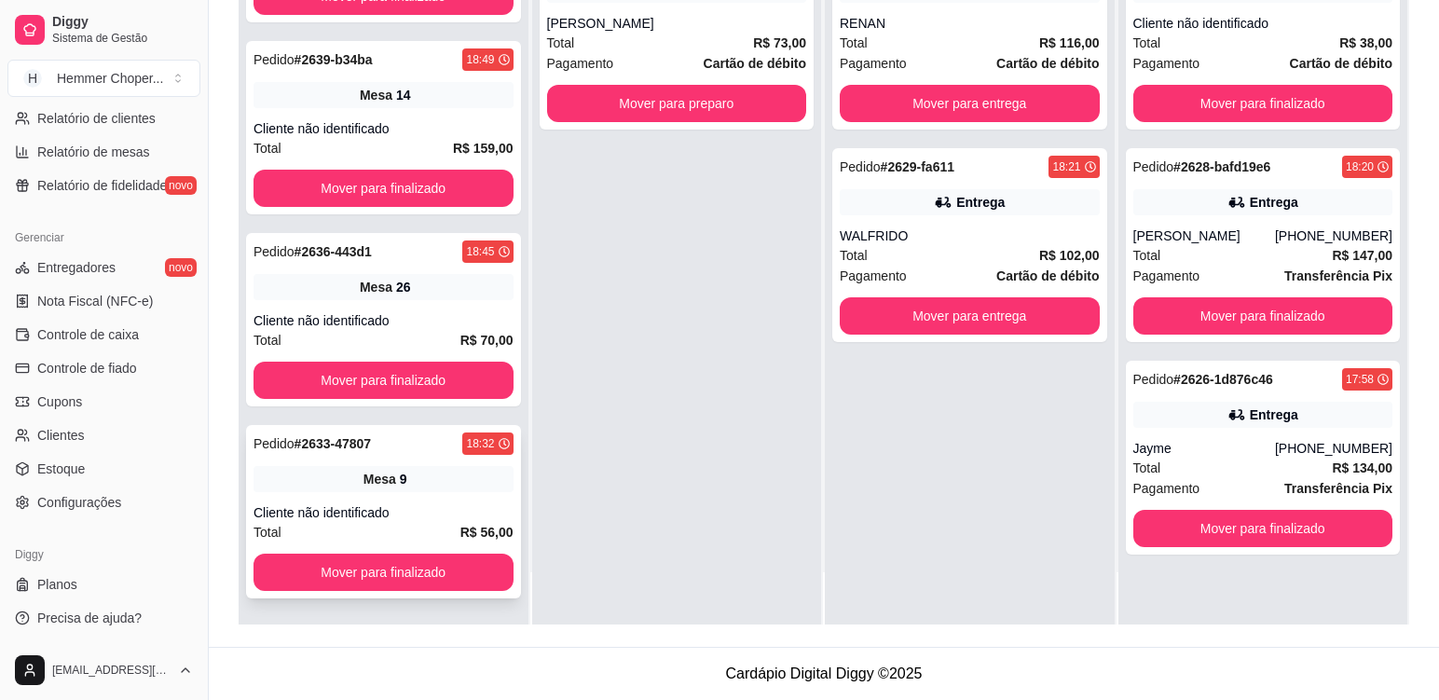
click at [416, 490] on div "Mesa 9" at bounding box center [384, 479] width 260 height 26
click at [454, 307] on div "Pedido # 2636-443d1 18:45 Mesa 26 Cliente não identificado Total R$ 70,00 Mover…" at bounding box center [383, 319] width 275 height 173
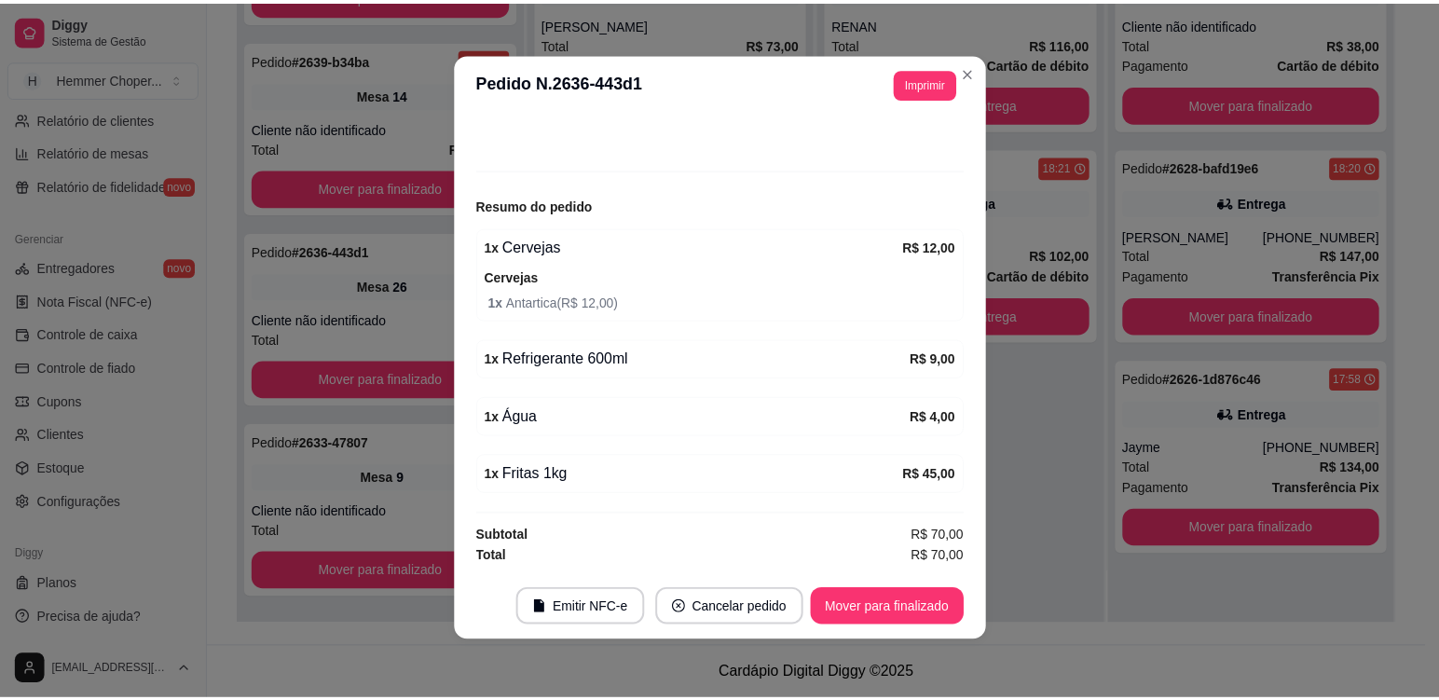
scroll to position [4, 0]
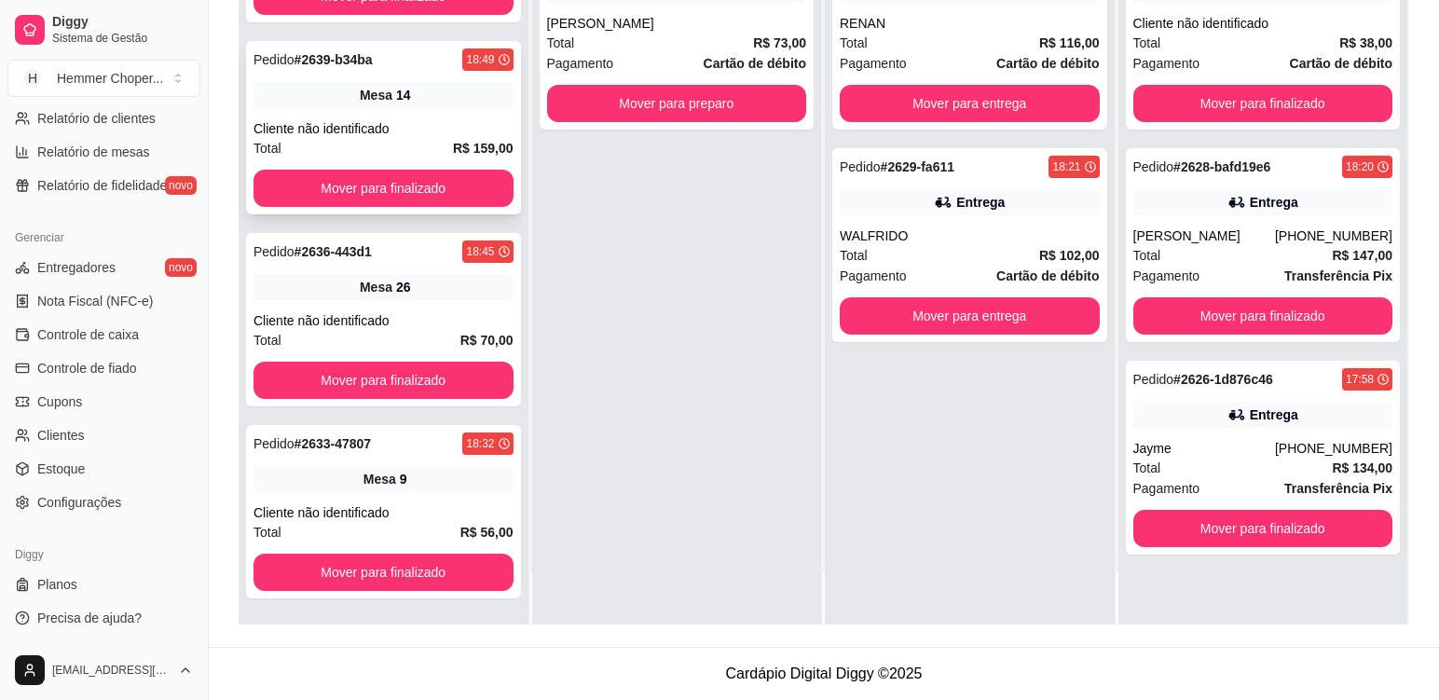
click at [451, 106] on div "Mesa 14" at bounding box center [384, 95] width 260 height 26
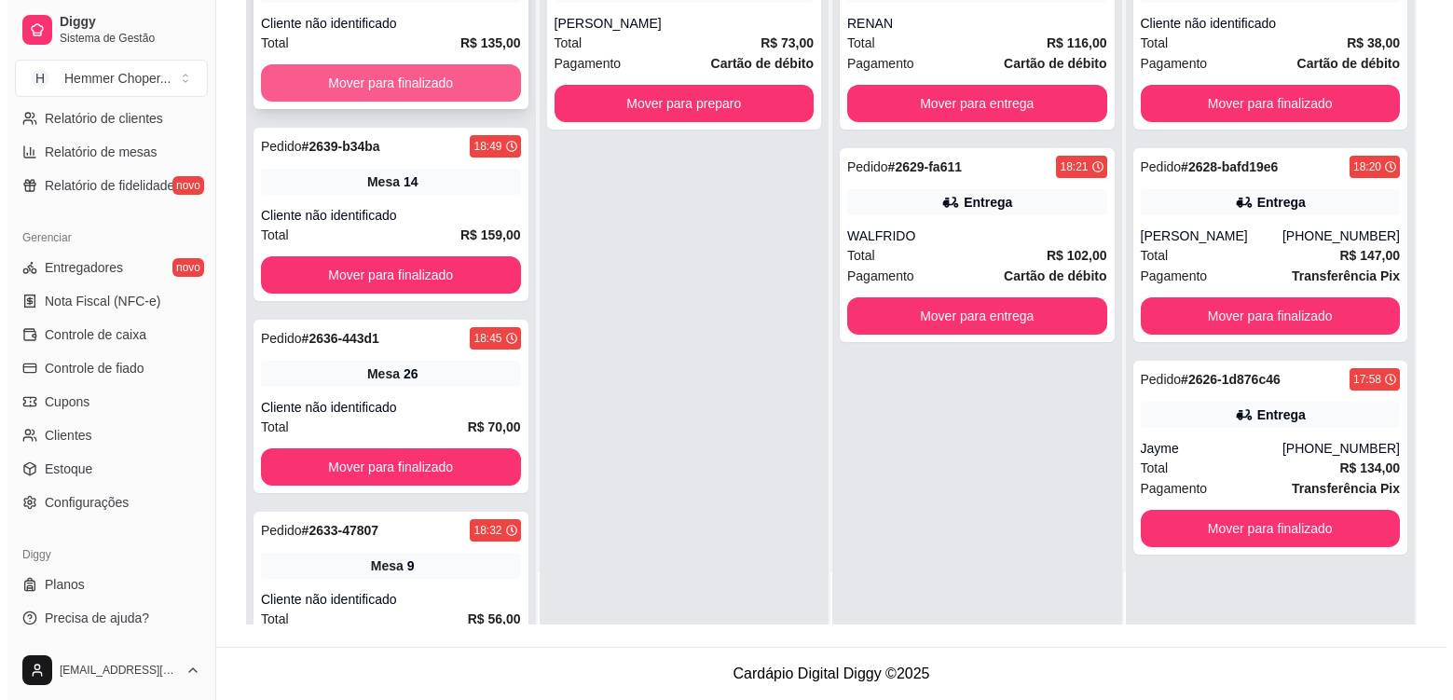
scroll to position [0, 0]
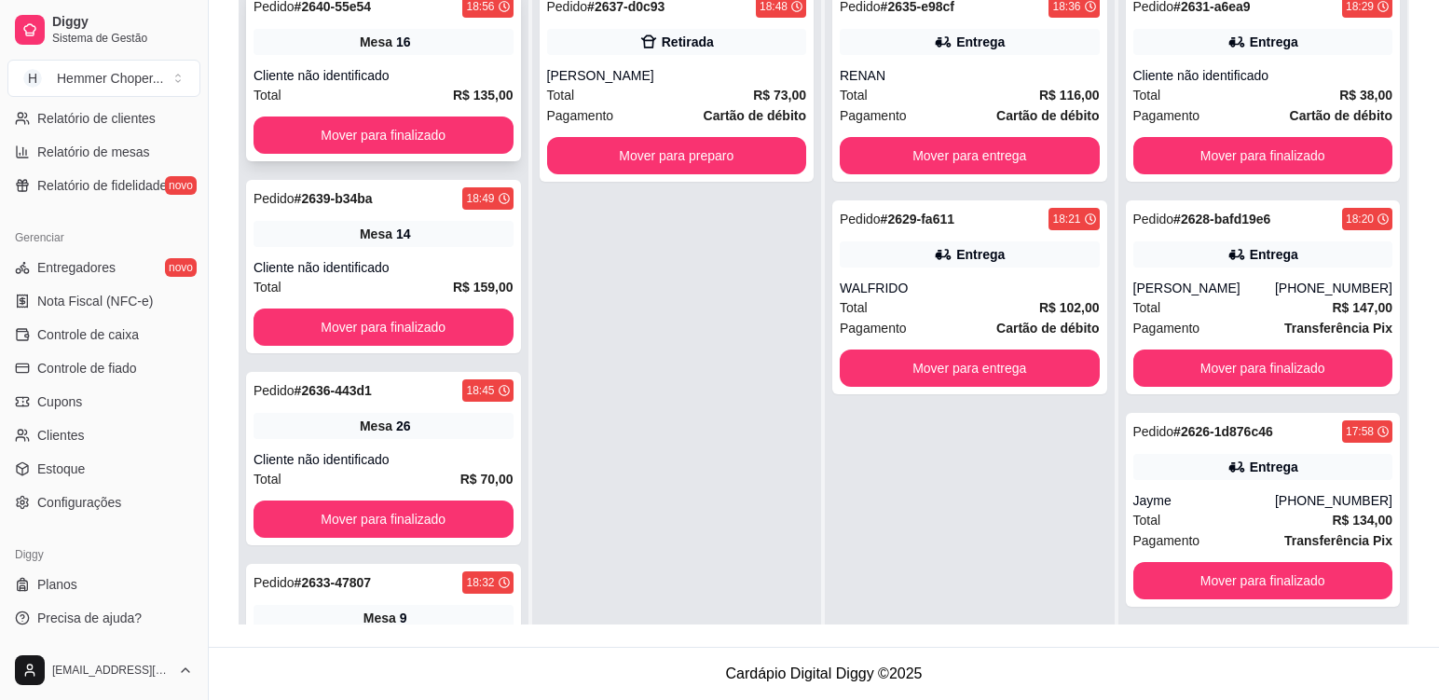
click at [459, 62] on div "Pedido # 2640-55e54 18:56 Mesa 16 Cliente não identificado Total R$ 135,00 Move…" at bounding box center [383, 74] width 275 height 173
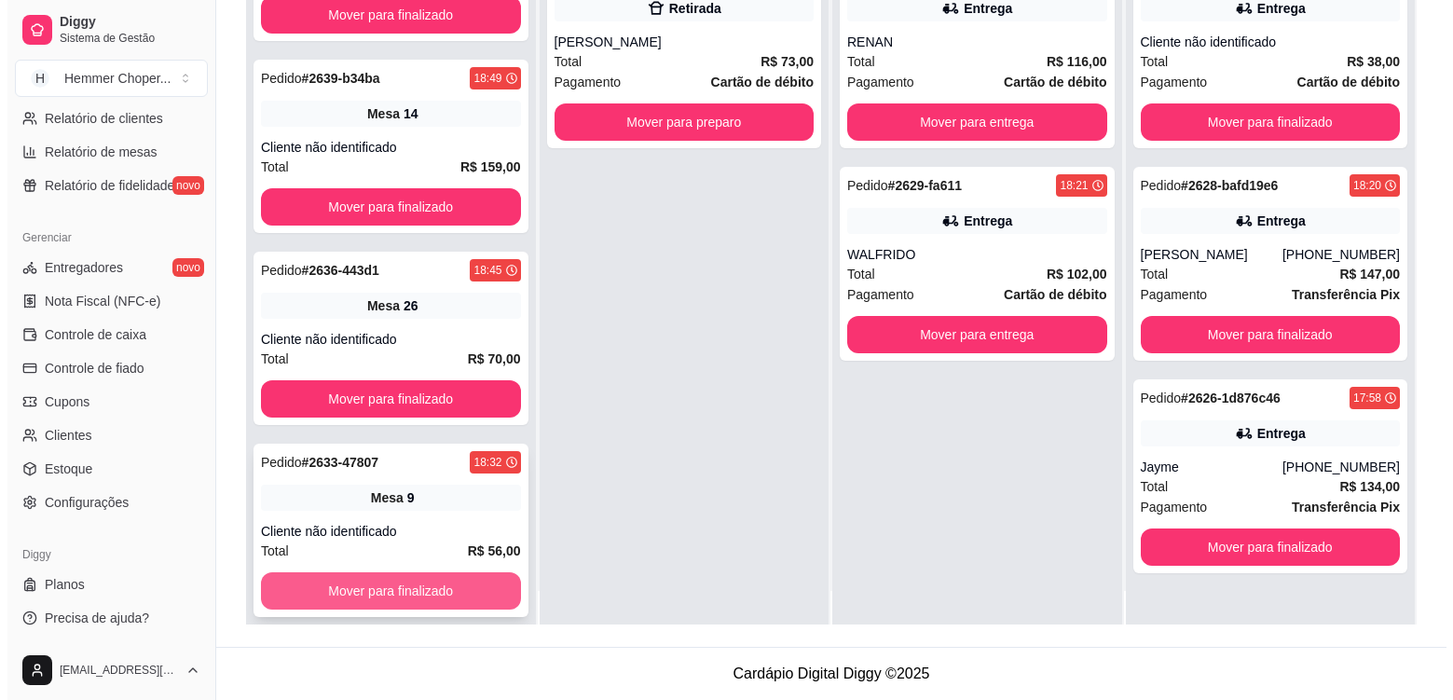
scroll to position [52, 0]
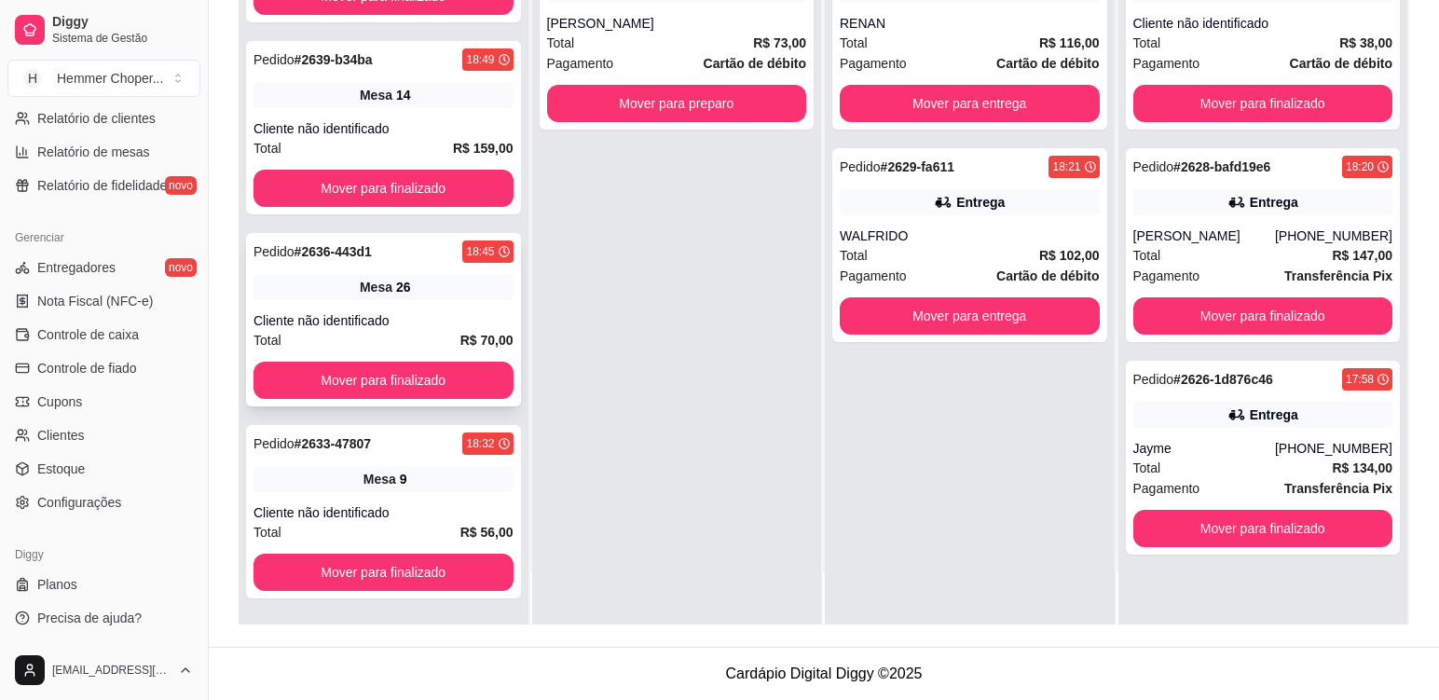
click at [418, 300] on div "Pedido # 2636-443d1 18:45 Mesa 26 Cliente não identificado Total R$ 70,00 Mover…" at bounding box center [383, 319] width 275 height 173
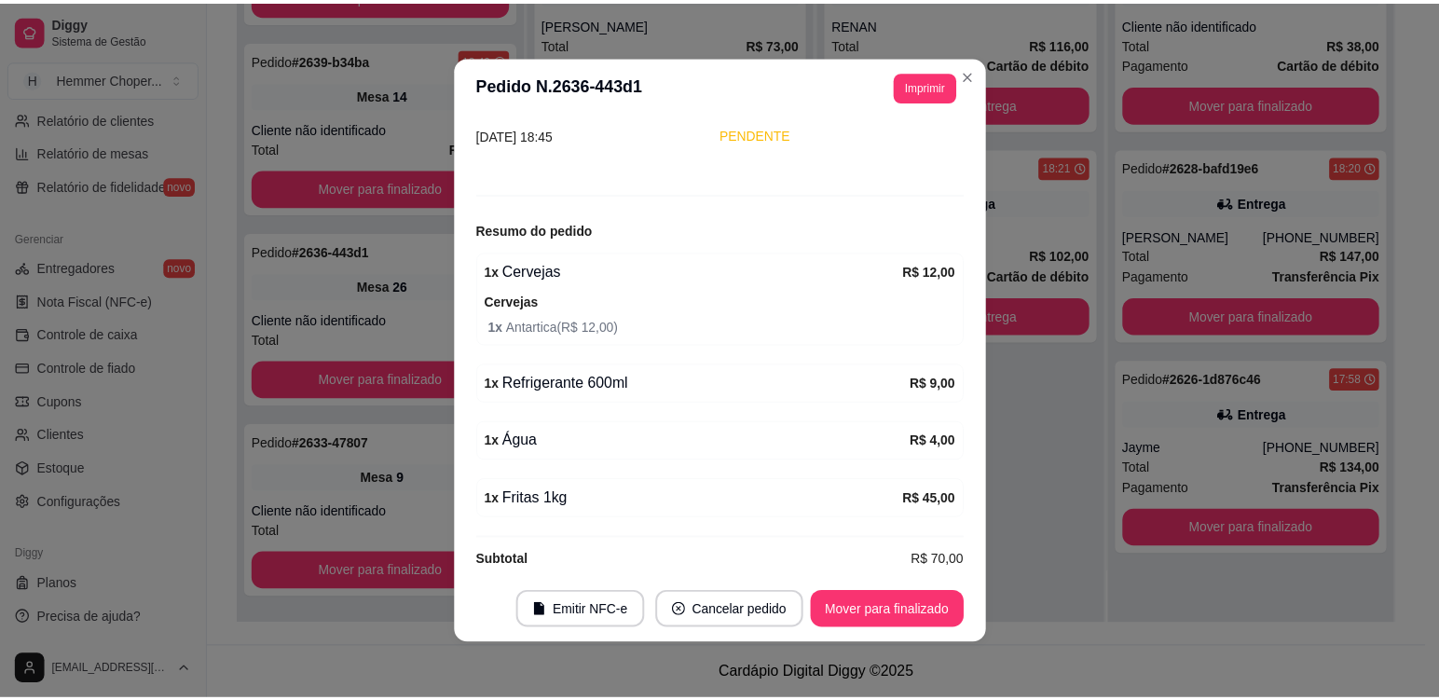
scroll to position [162, 0]
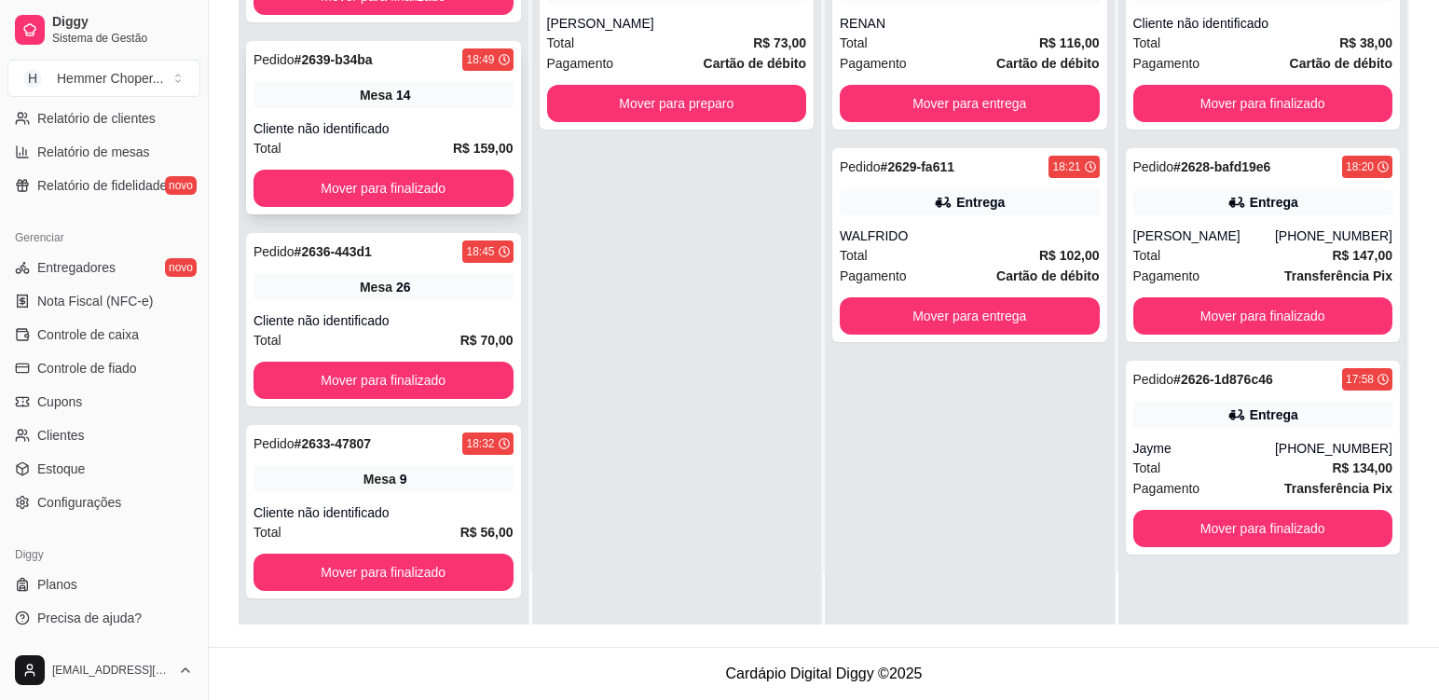
click at [429, 125] on div "Cliente não identificado" at bounding box center [384, 128] width 260 height 19
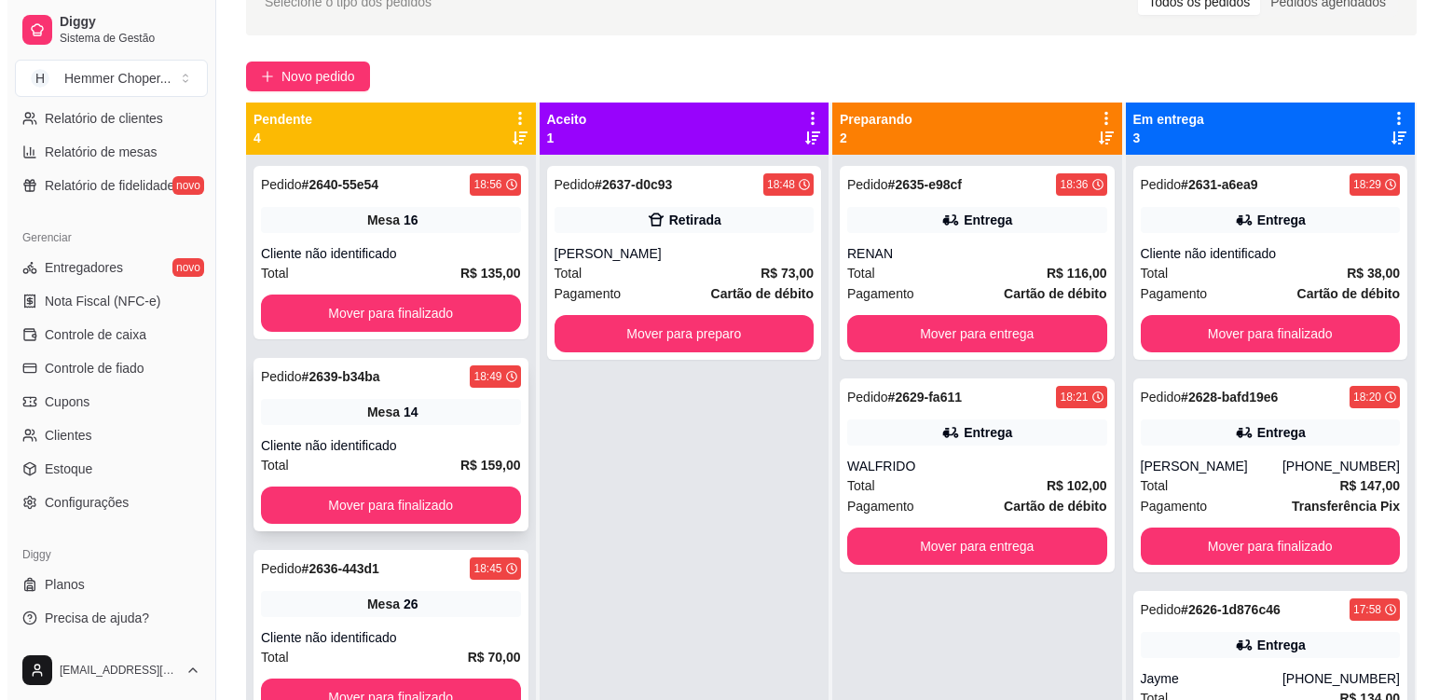
scroll to position [98, 0]
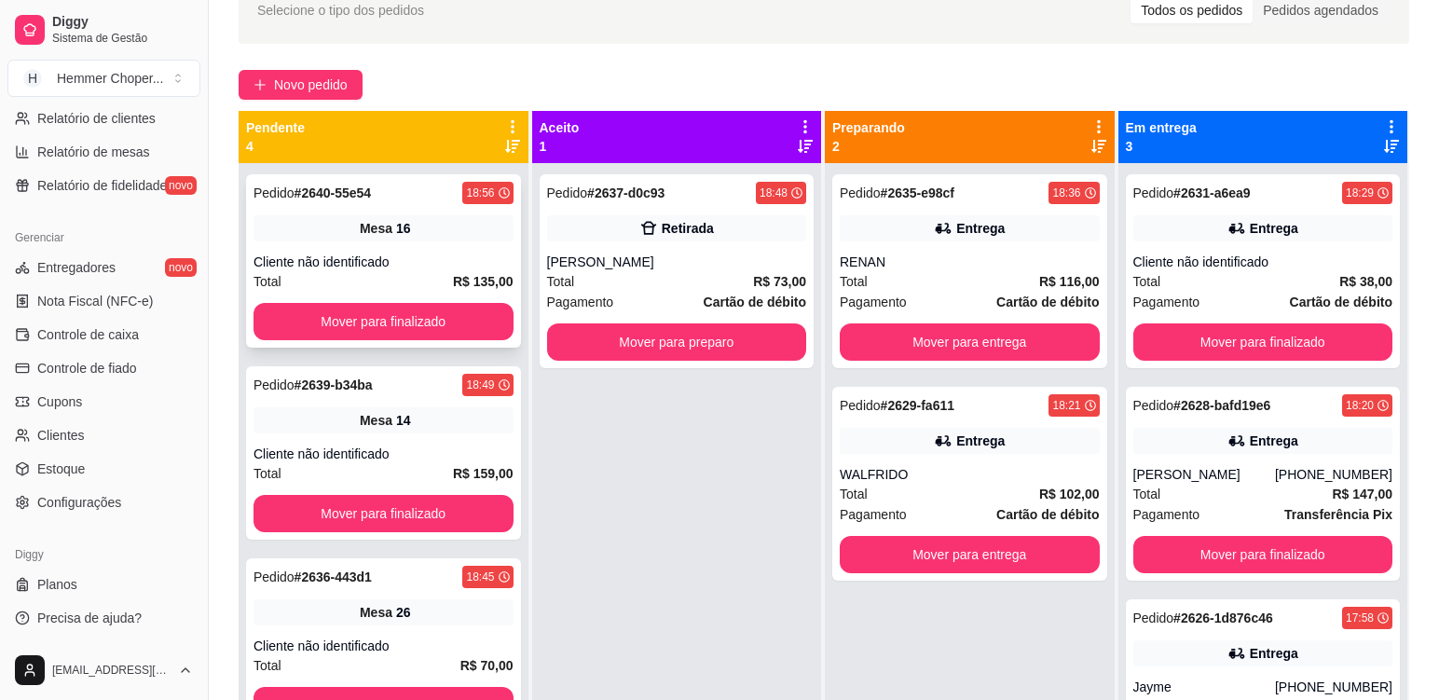
click at [429, 239] on div "Mesa 16" at bounding box center [384, 228] width 260 height 26
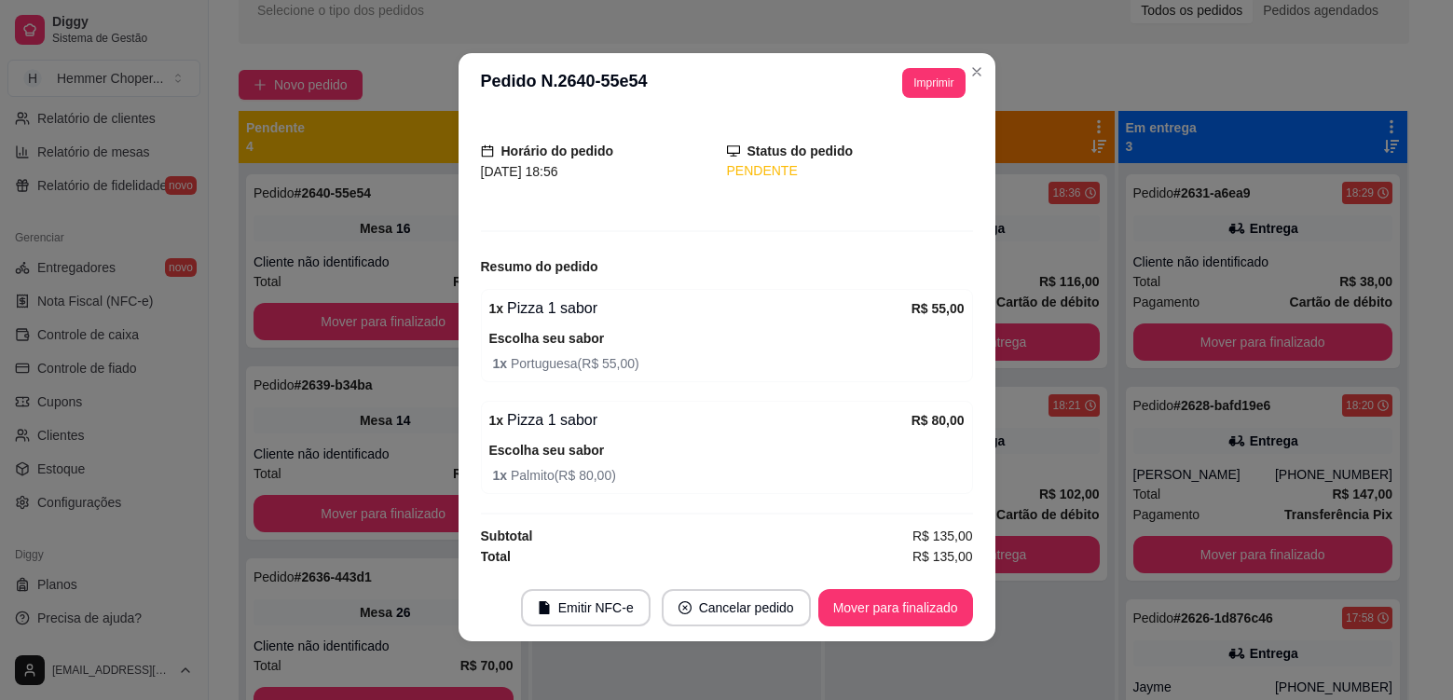
scroll to position [4, 0]
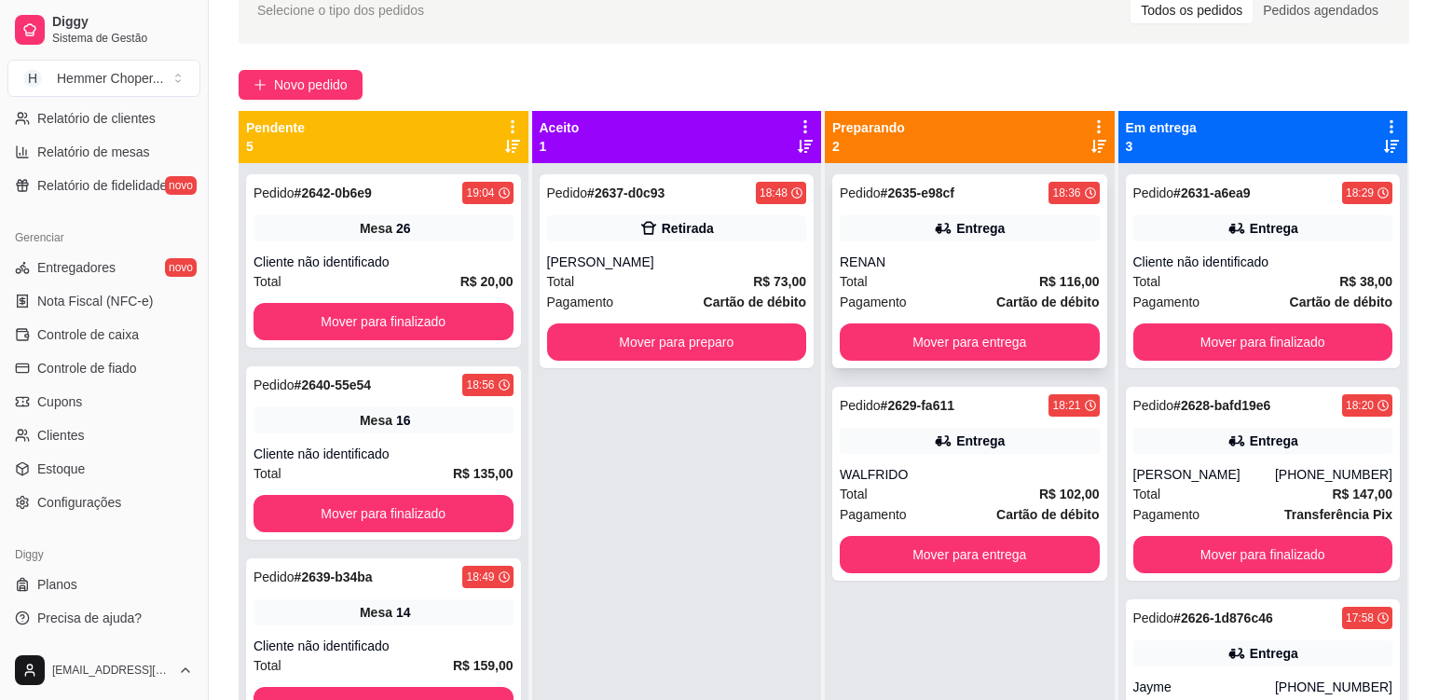
click at [908, 277] on div "Total R$ 116,00" at bounding box center [970, 281] width 260 height 21
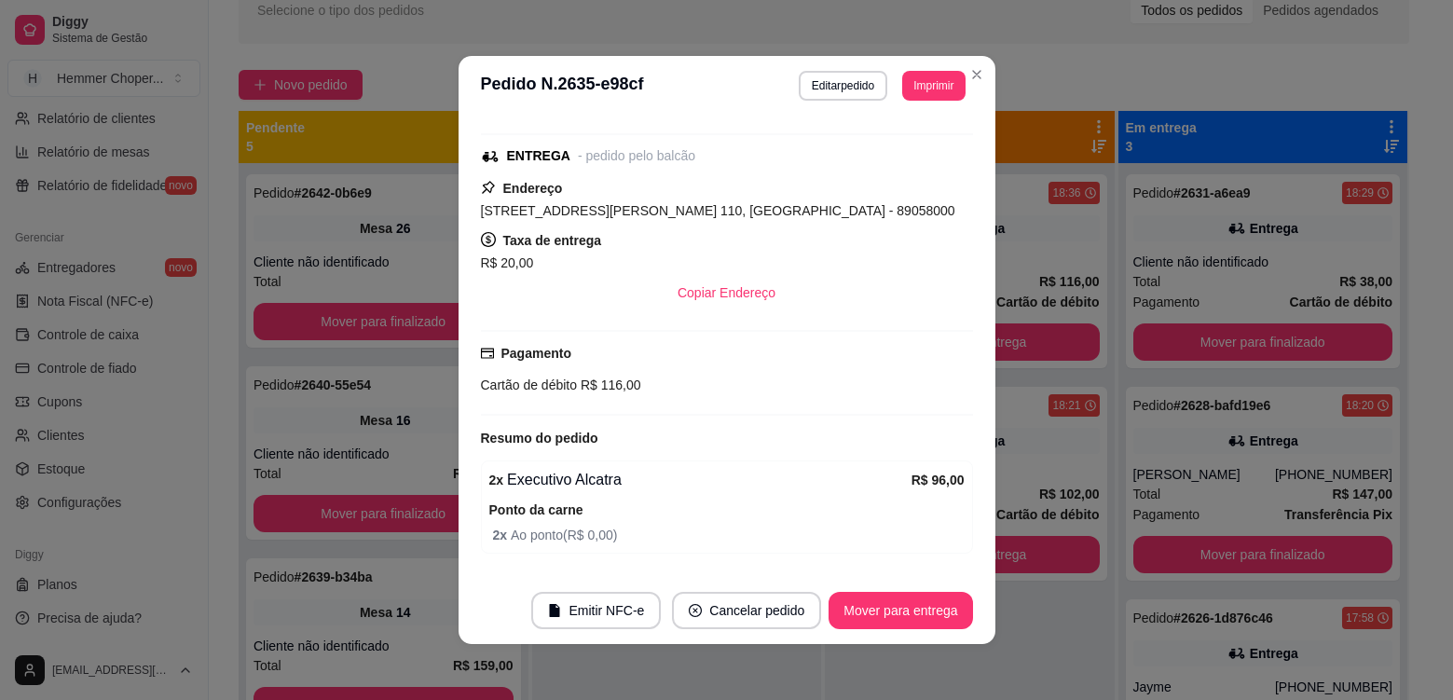
scroll to position [367, 0]
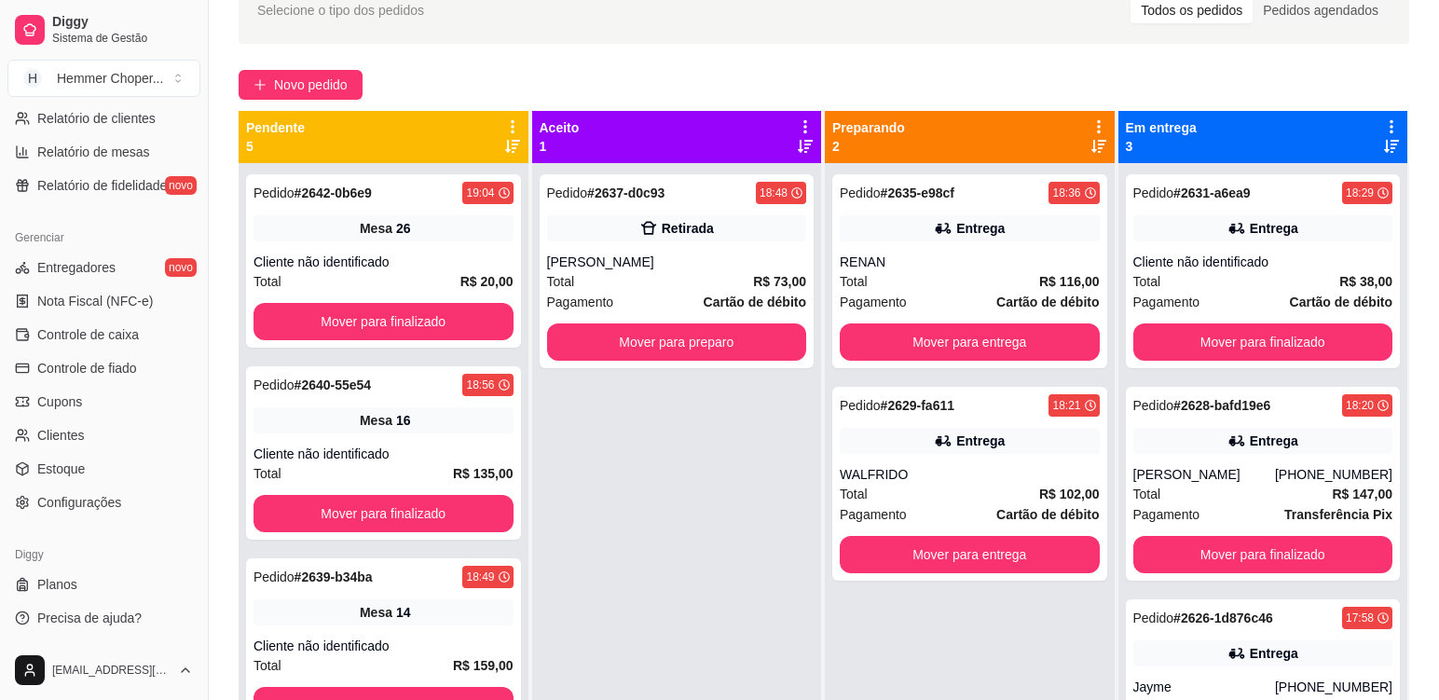
click at [1029, 434] on div "Entrega" at bounding box center [970, 441] width 260 height 26
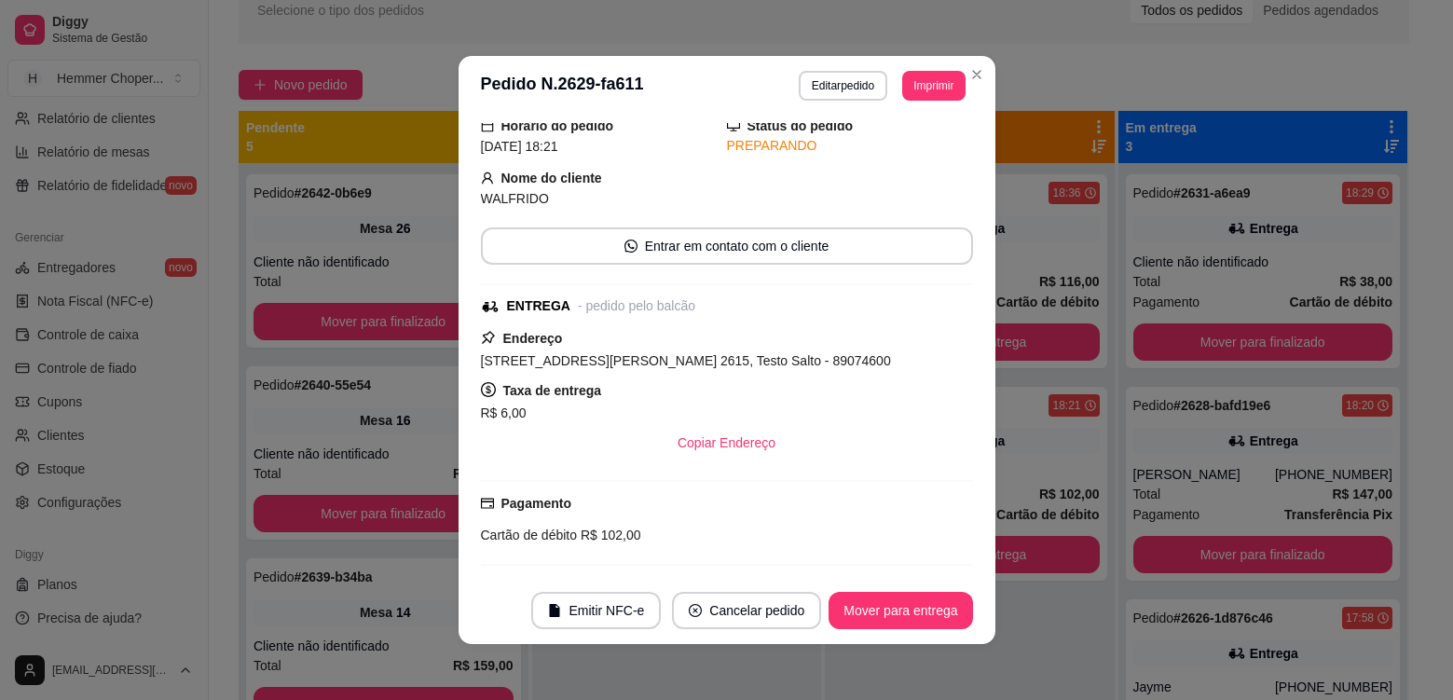
scroll to position [362, 0]
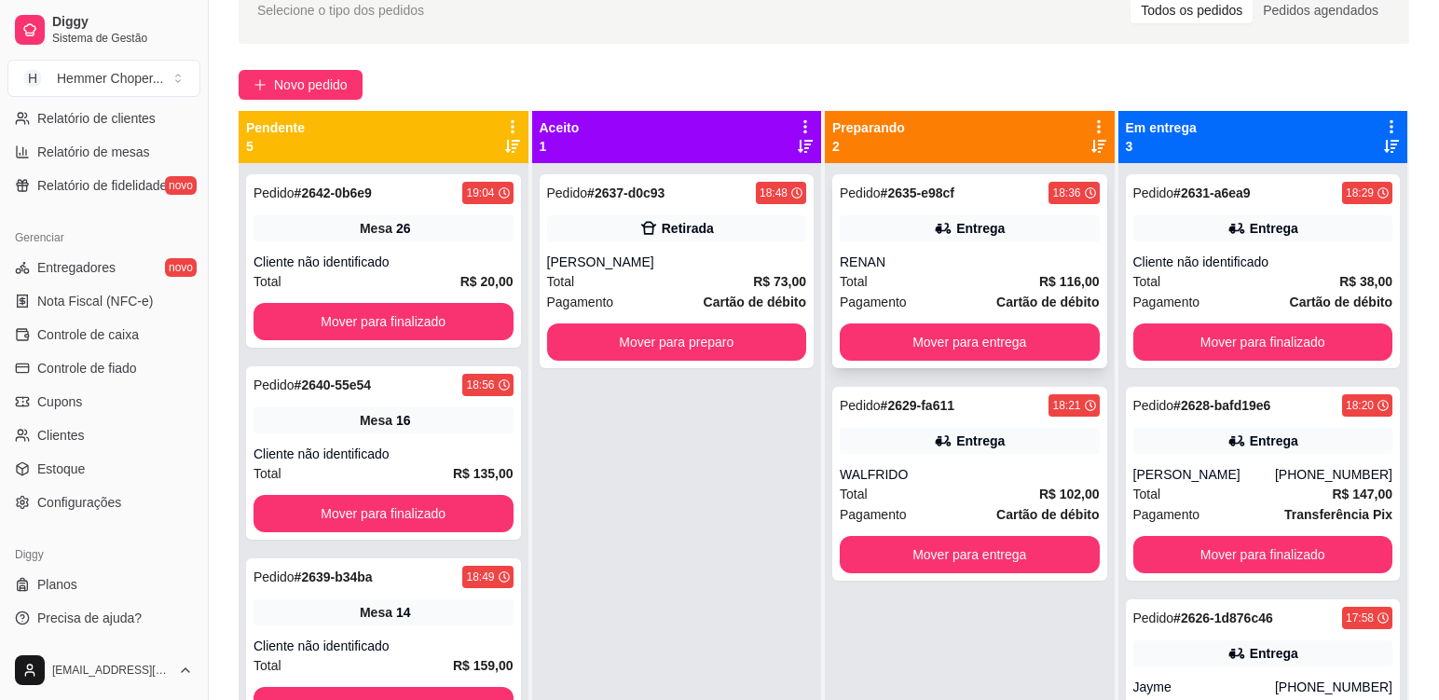
click at [954, 267] on div "RENAN" at bounding box center [970, 262] width 260 height 19
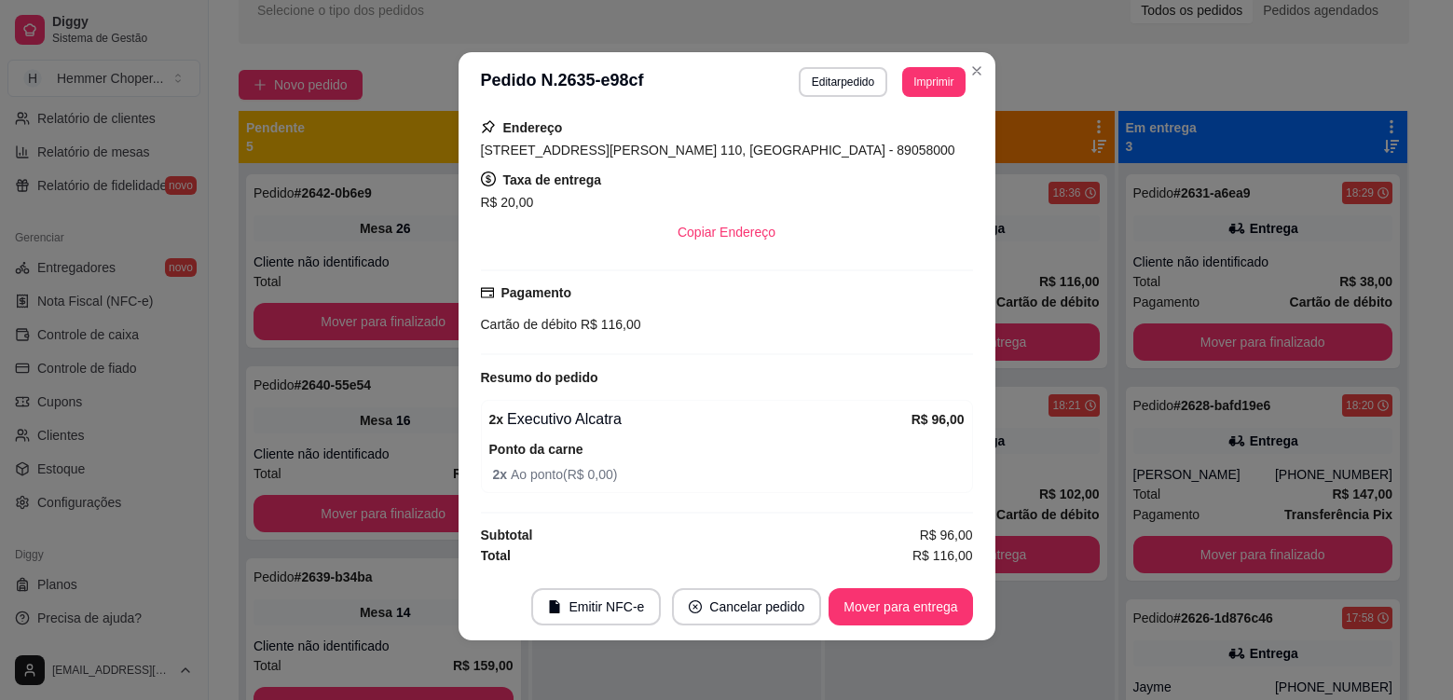
scroll to position [0, 0]
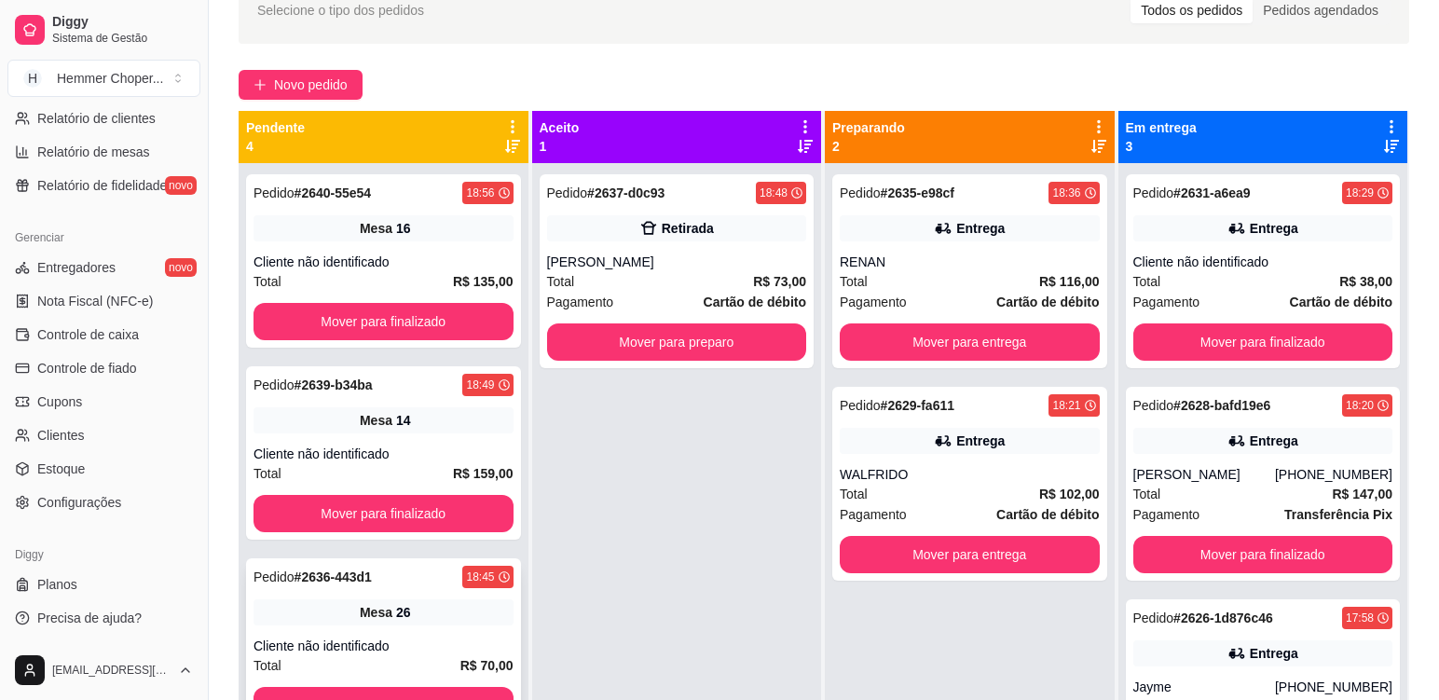
click at [426, 622] on div "Mesa 26" at bounding box center [384, 612] width 260 height 26
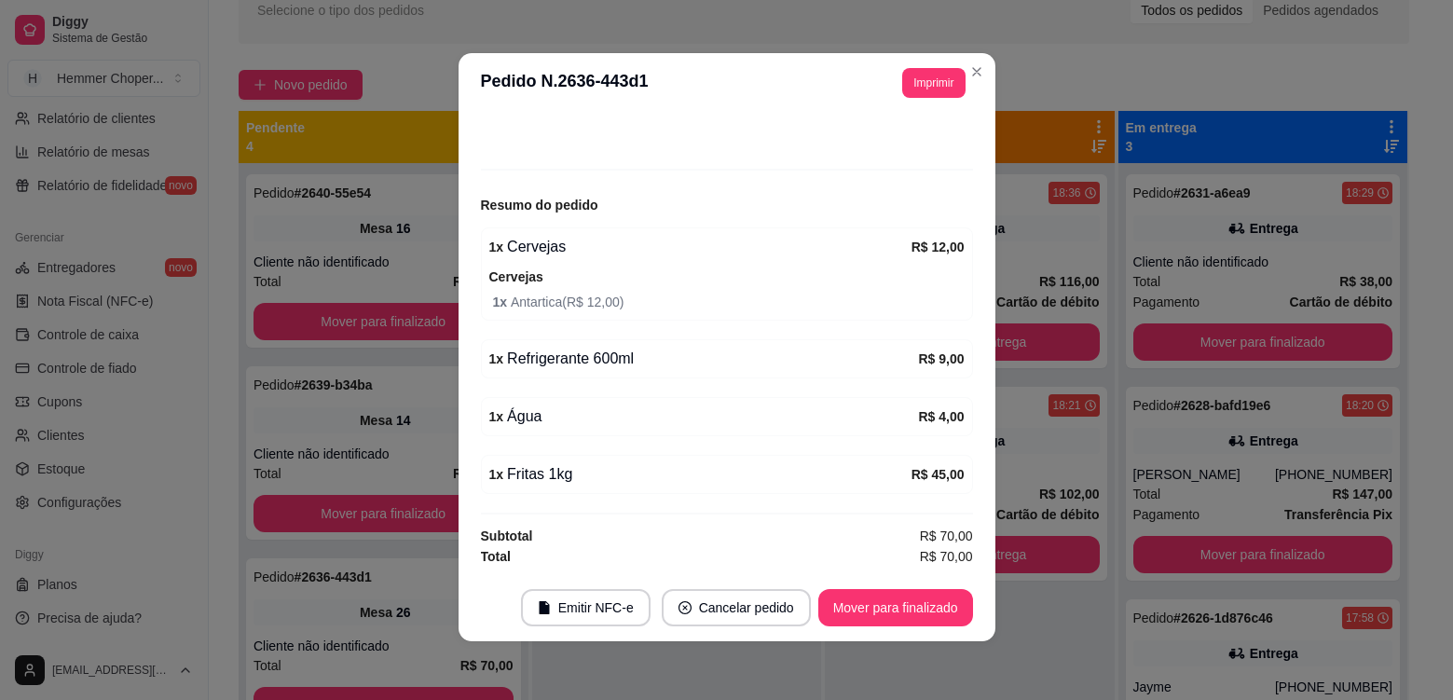
scroll to position [4, 0]
click at [881, 613] on button "Mover para finalizado" at bounding box center [895, 606] width 155 height 37
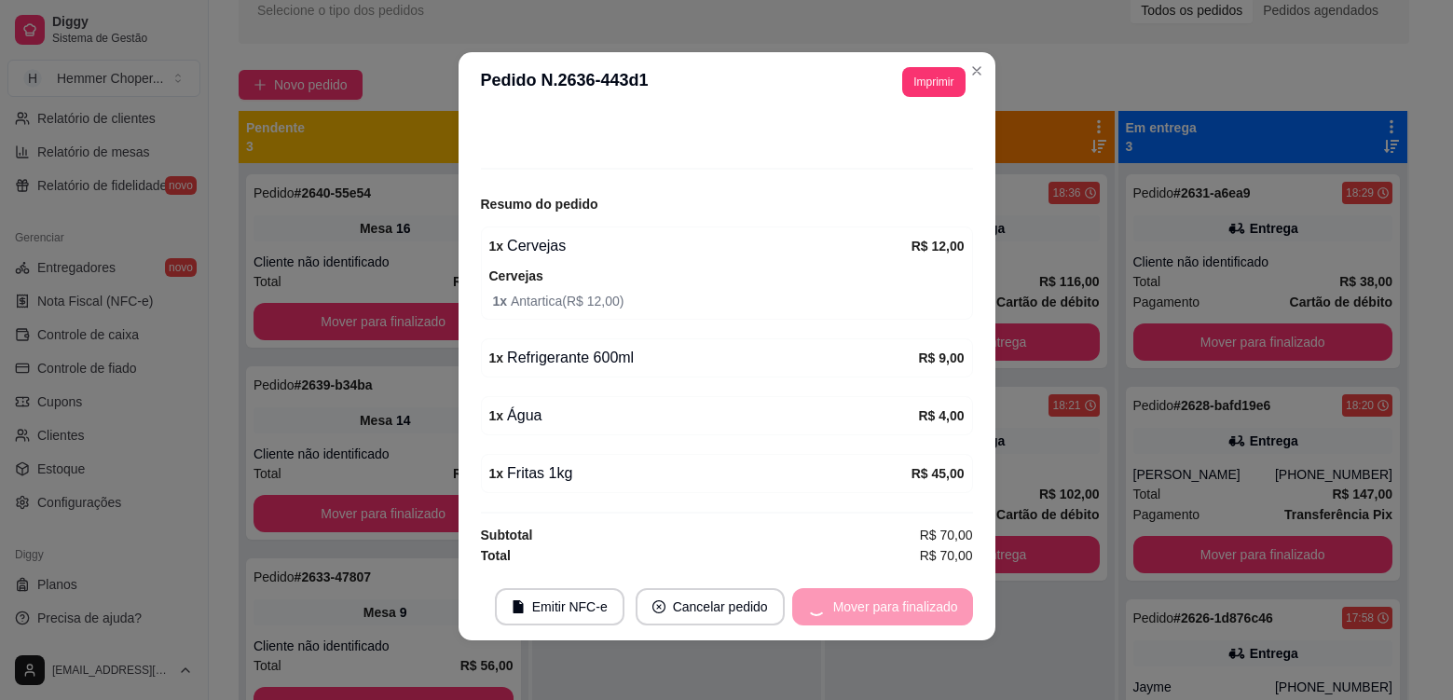
scroll to position [101, 0]
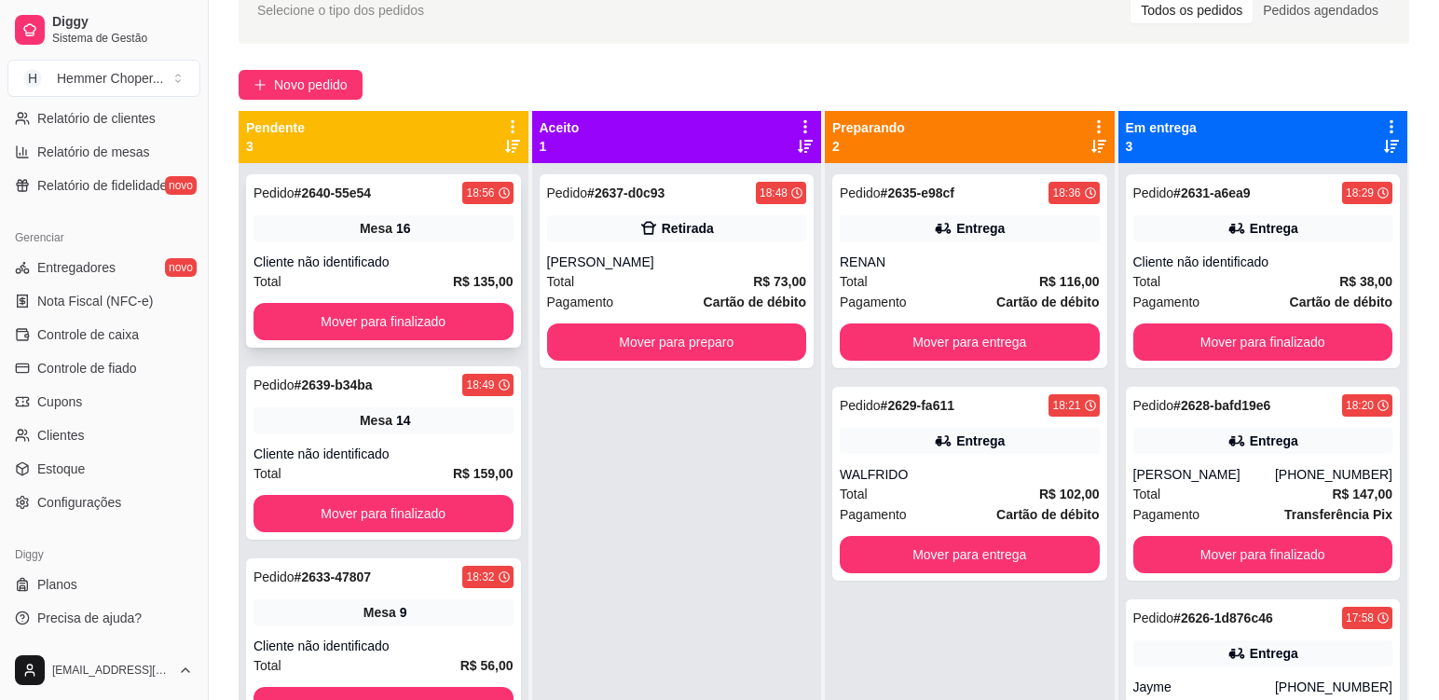
click at [478, 271] on span "R$ 135,00" at bounding box center [483, 281] width 61 height 21
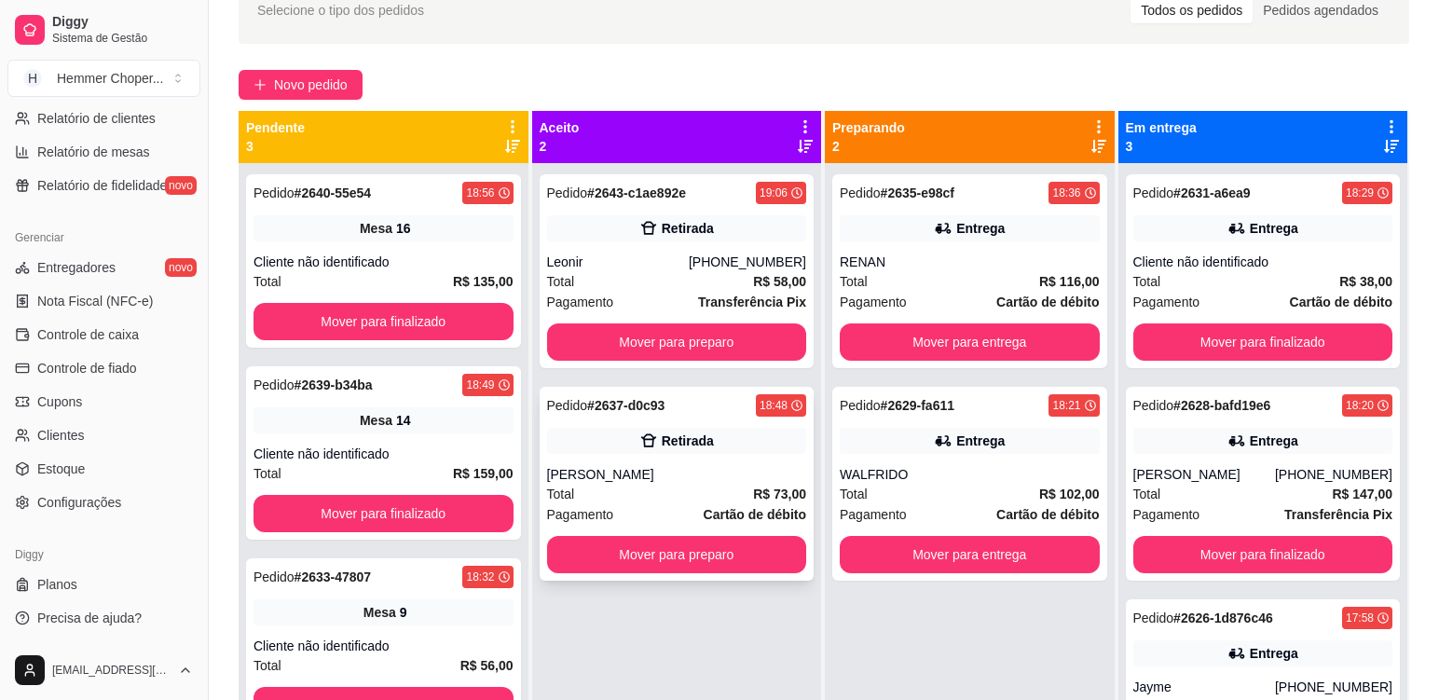
click at [676, 501] on div "Total R$ 73,00" at bounding box center [677, 494] width 260 height 21
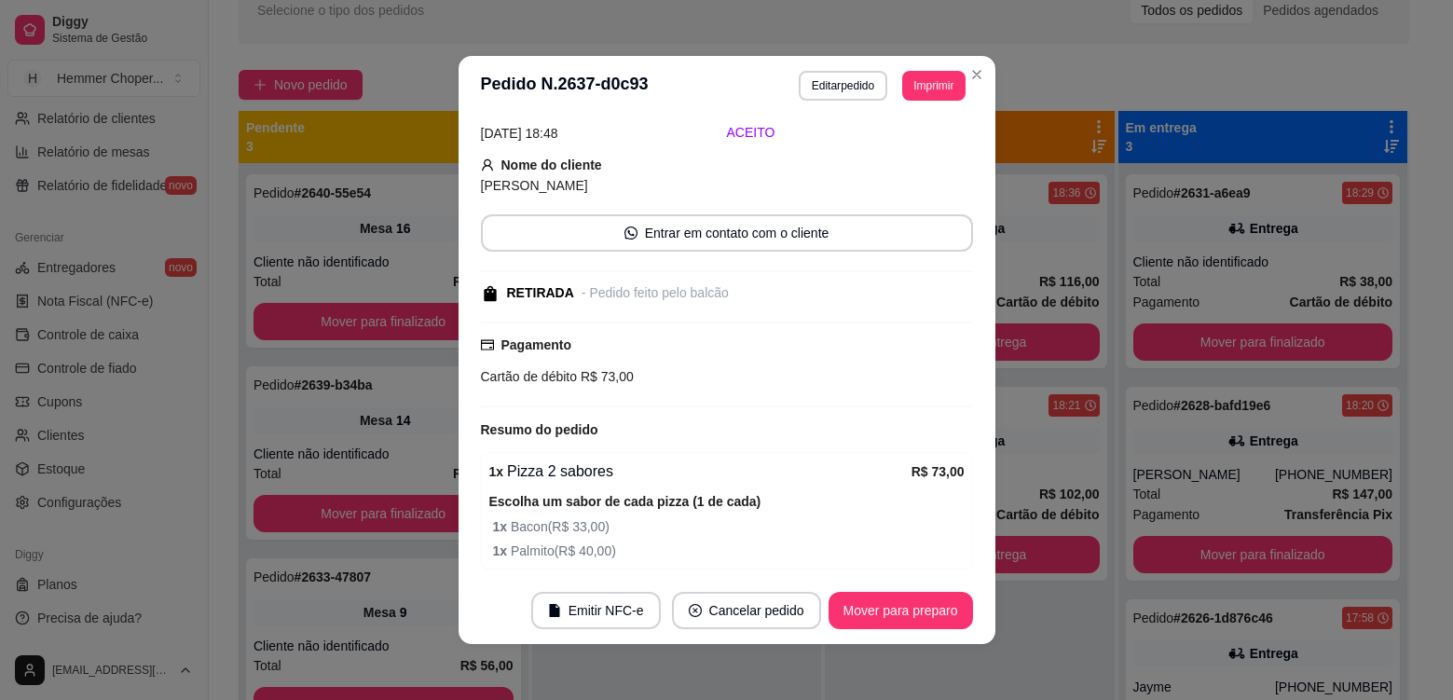
scroll to position [155, 0]
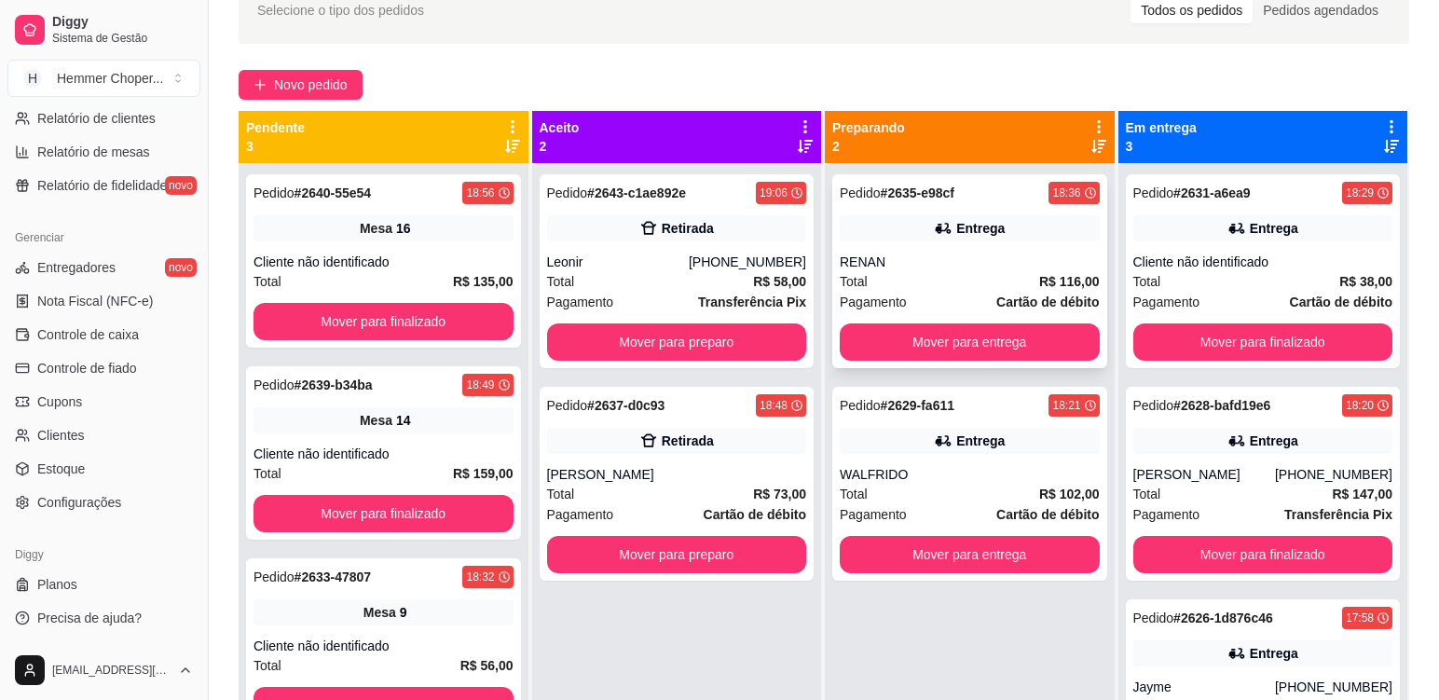
click at [954, 281] on div "Total R$ 116,00" at bounding box center [970, 281] width 260 height 21
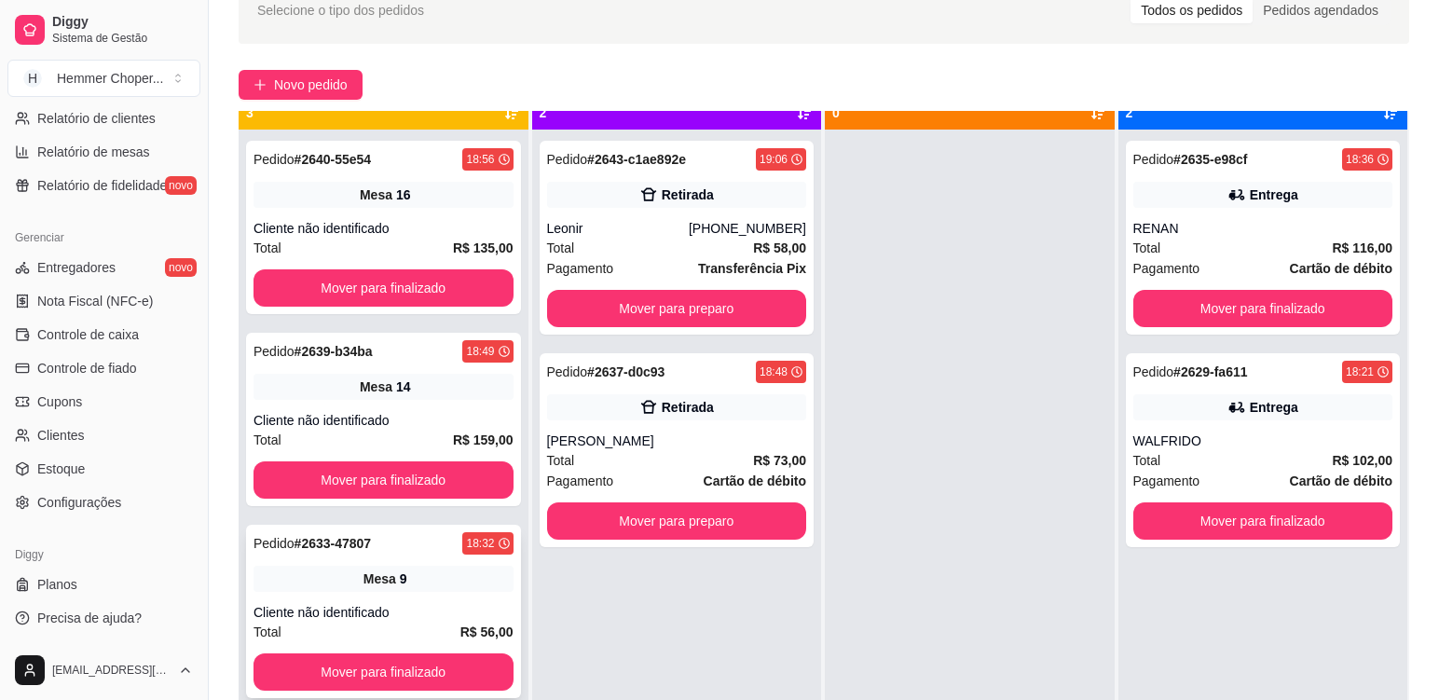
scroll to position [52, 0]
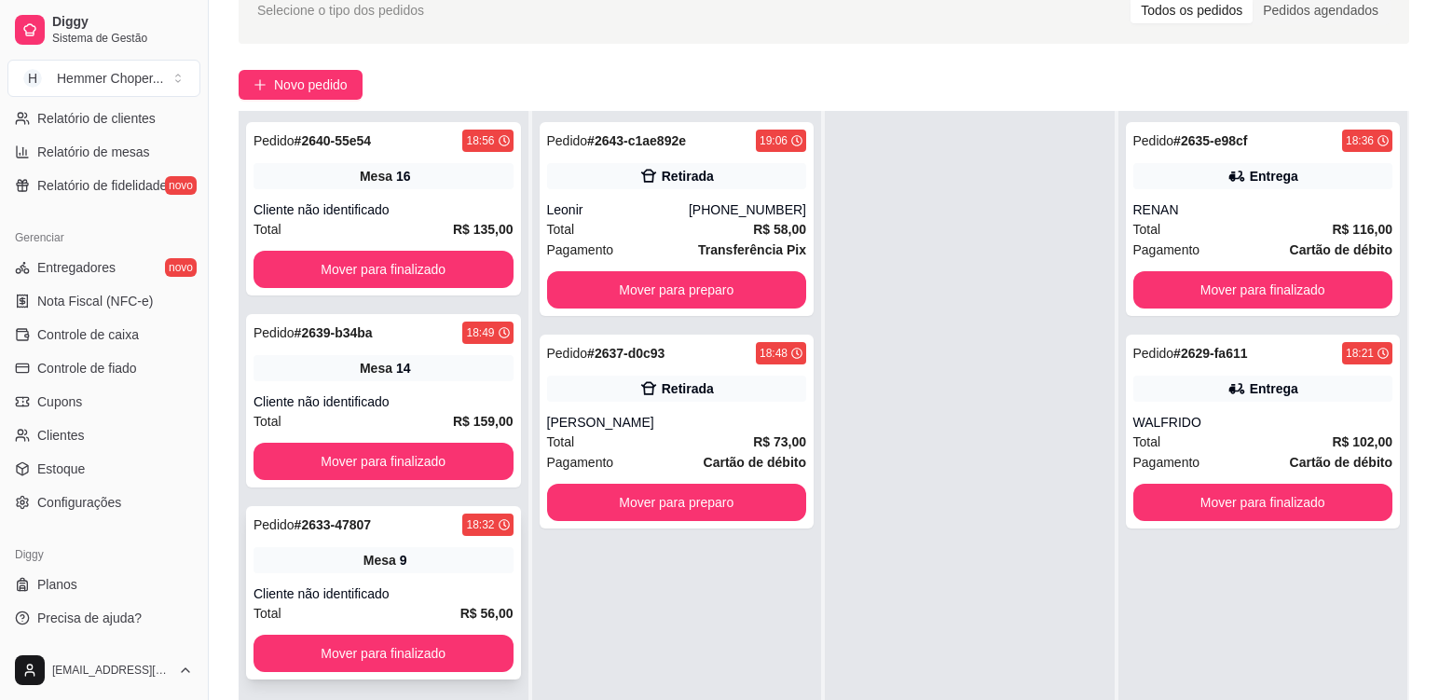
click at [440, 576] on div "Pedido # 2633-47807 18:32 Mesa 9 Cliente não identificado Total R$ 56,00 Mover …" at bounding box center [383, 592] width 275 height 173
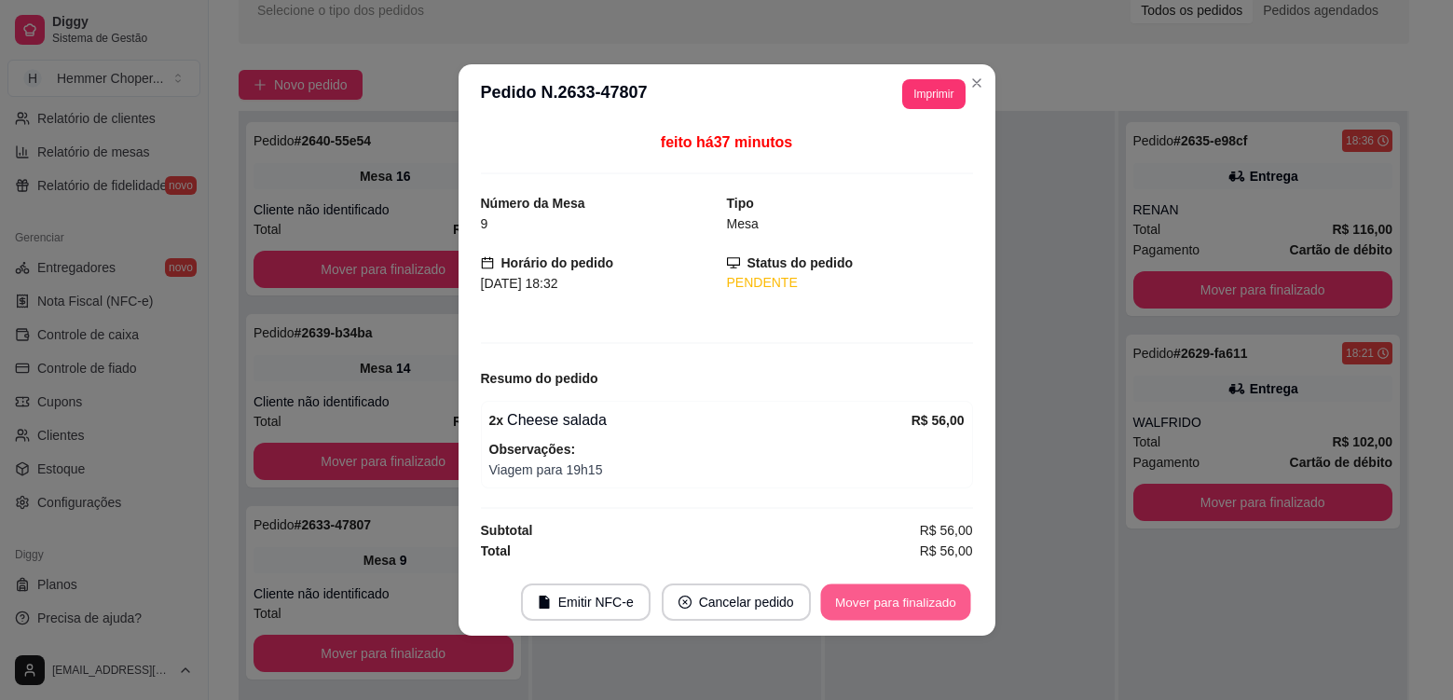
click at [927, 607] on button "Mover para finalizado" at bounding box center [895, 602] width 150 height 36
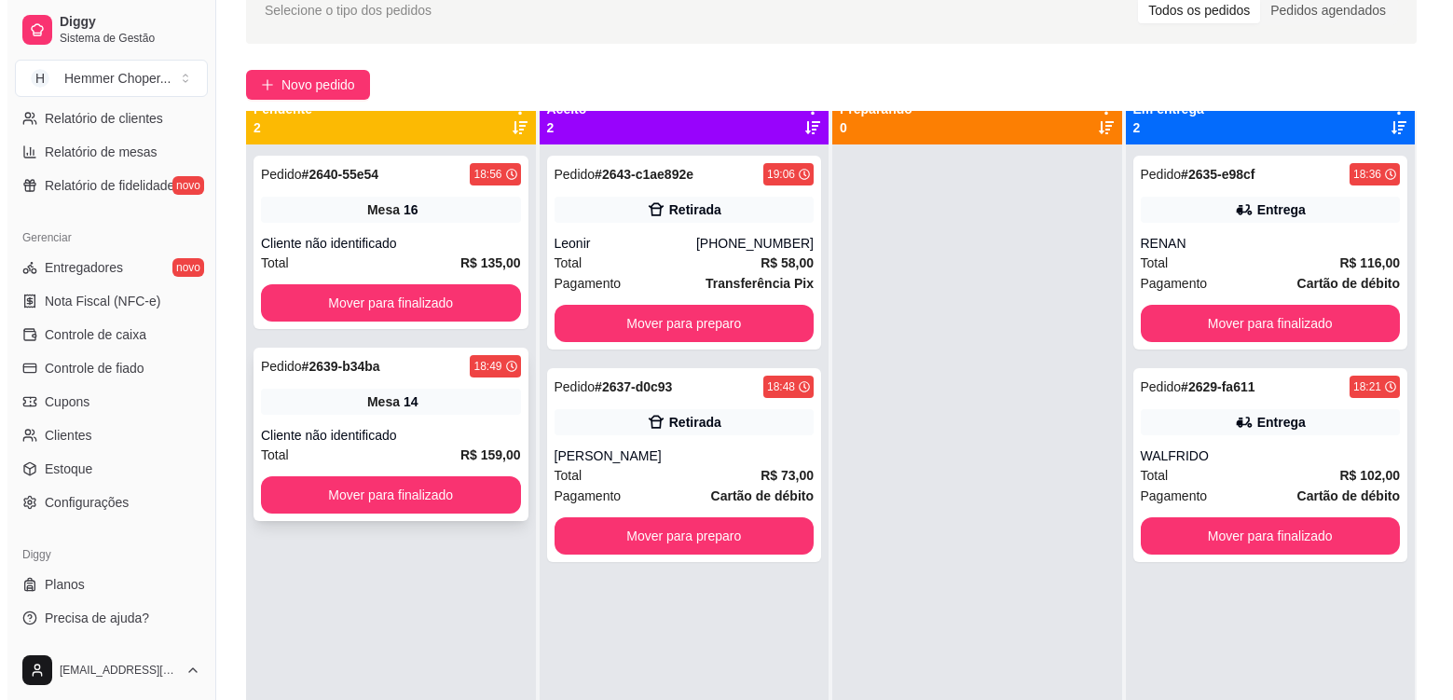
scroll to position [0, 0]
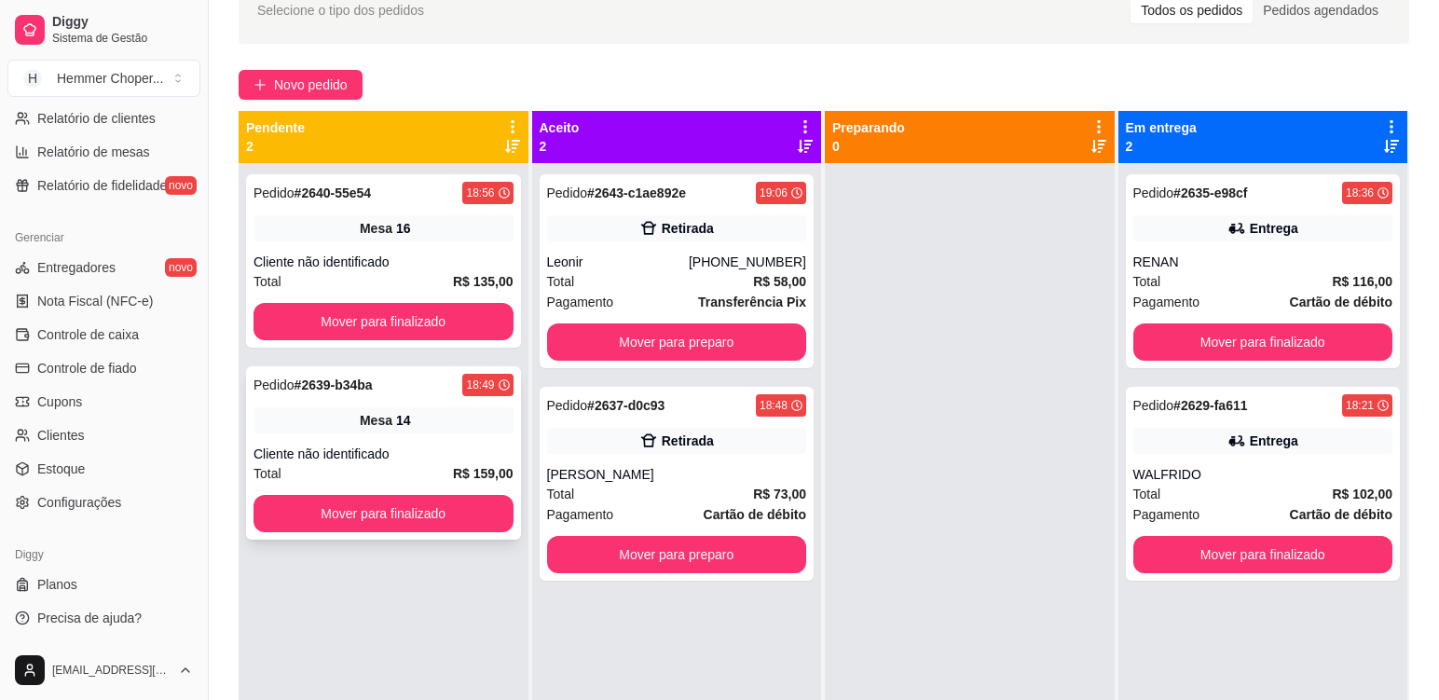
click at [447, 436] on div "Pedido # 2639-b34ba 18:49 Mesa 14 Cliente não identificado Total R$ 159,00 Move…" at bounding box center [383, 452] width 275 height 173
click at [434, 238] on div "Mesa 16" at bounding box center [384, 228] width 260 height 26
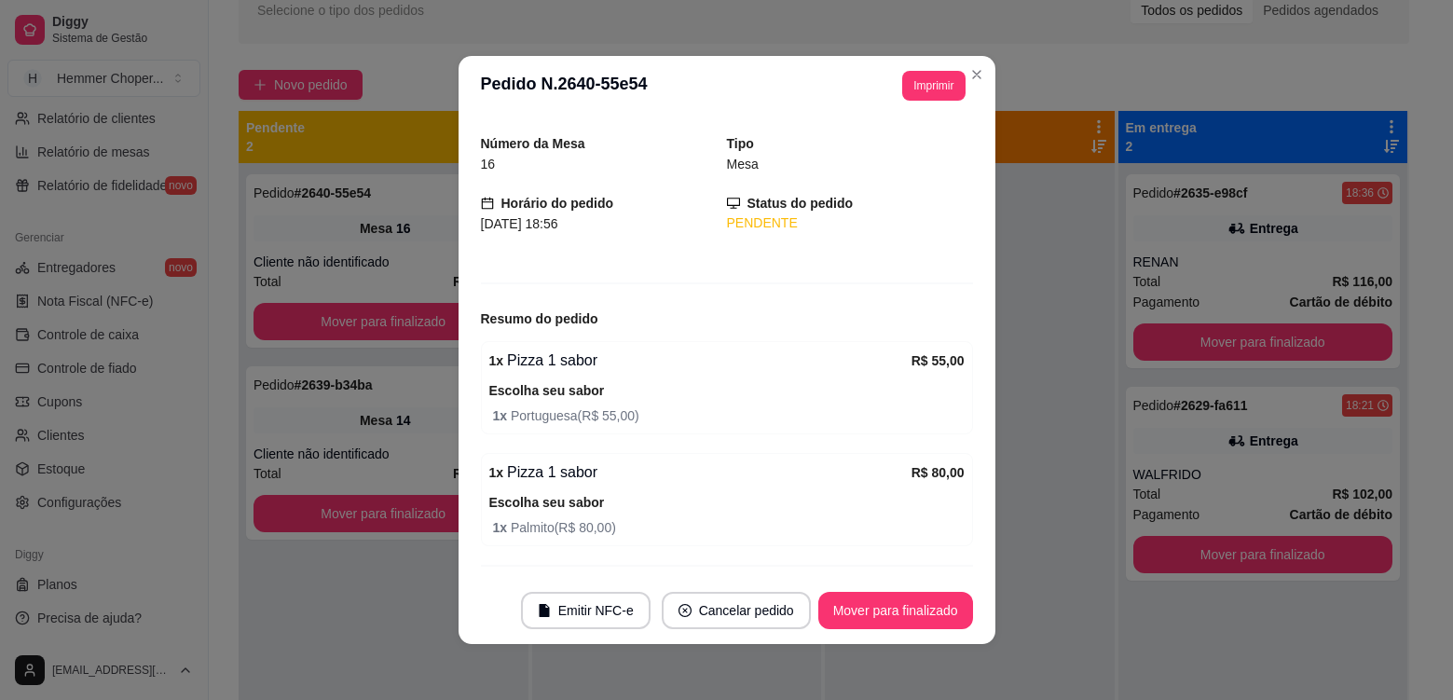
scroll to position [101, 0]
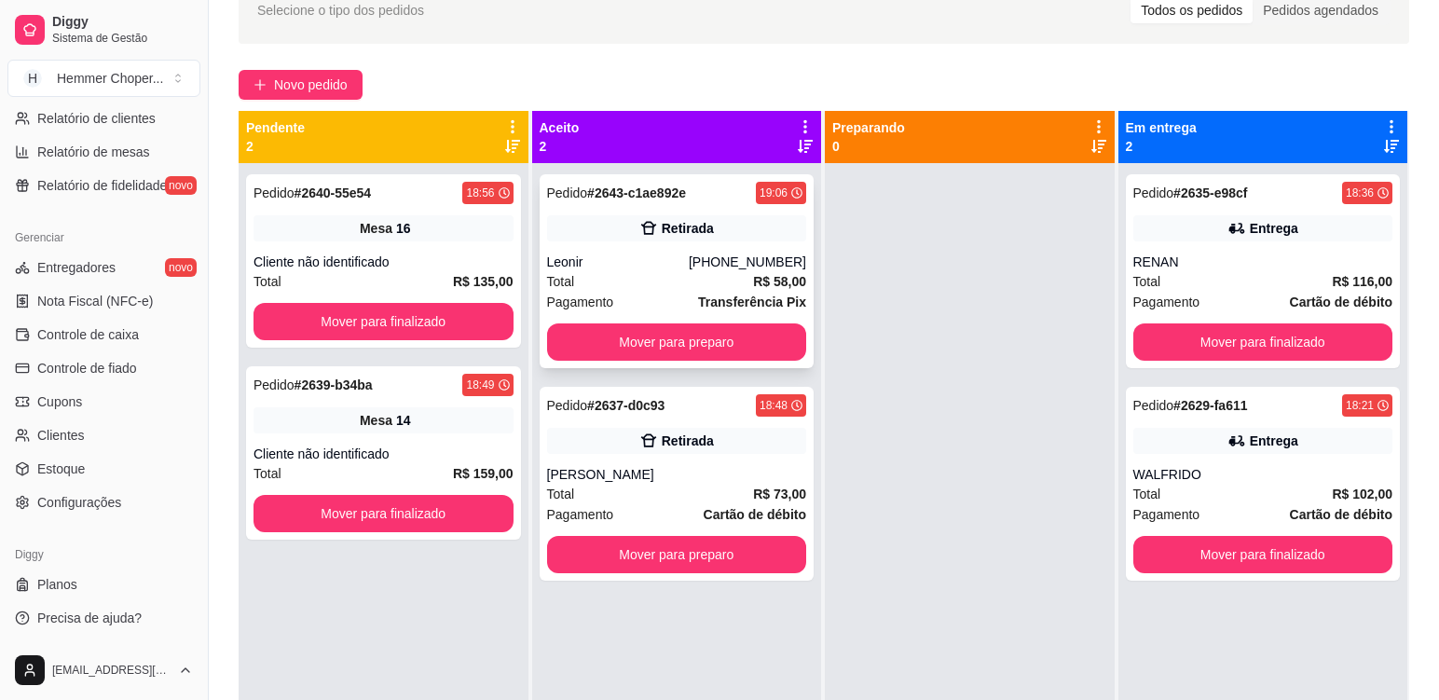
click at [632, 271] on div "Total R$ 58,00" at bounding box center [677, 281] width 260 height 21
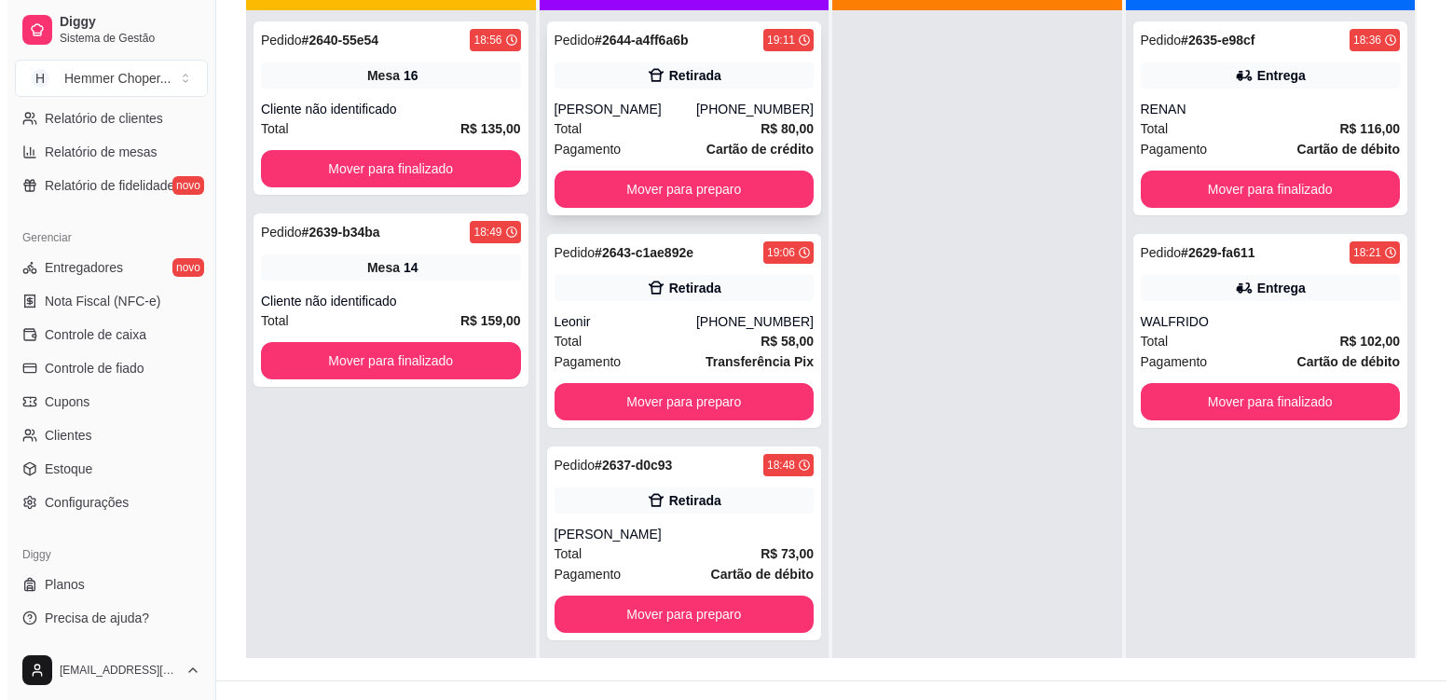
scroll to position [191, 0]
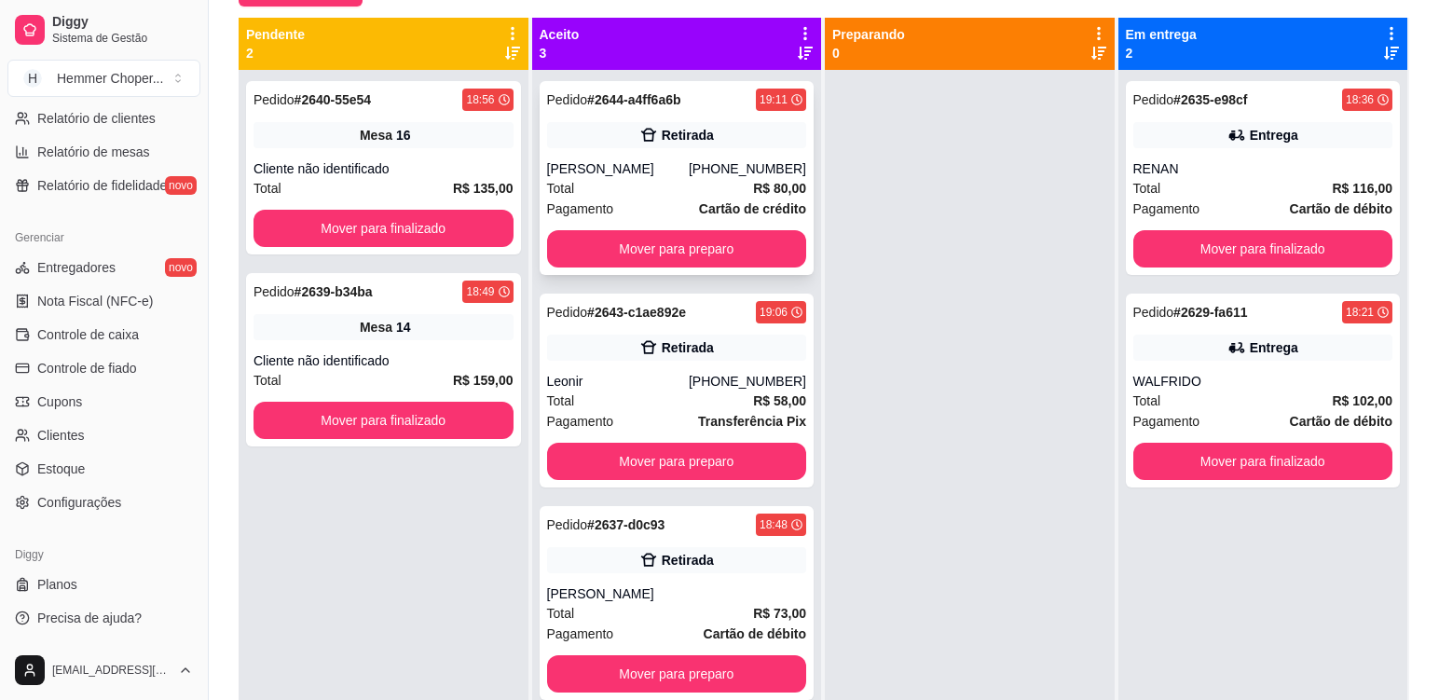
click at [648, 195] on div "Total R$ 80,00" at bounding box center [677, 188] width 260 height 21
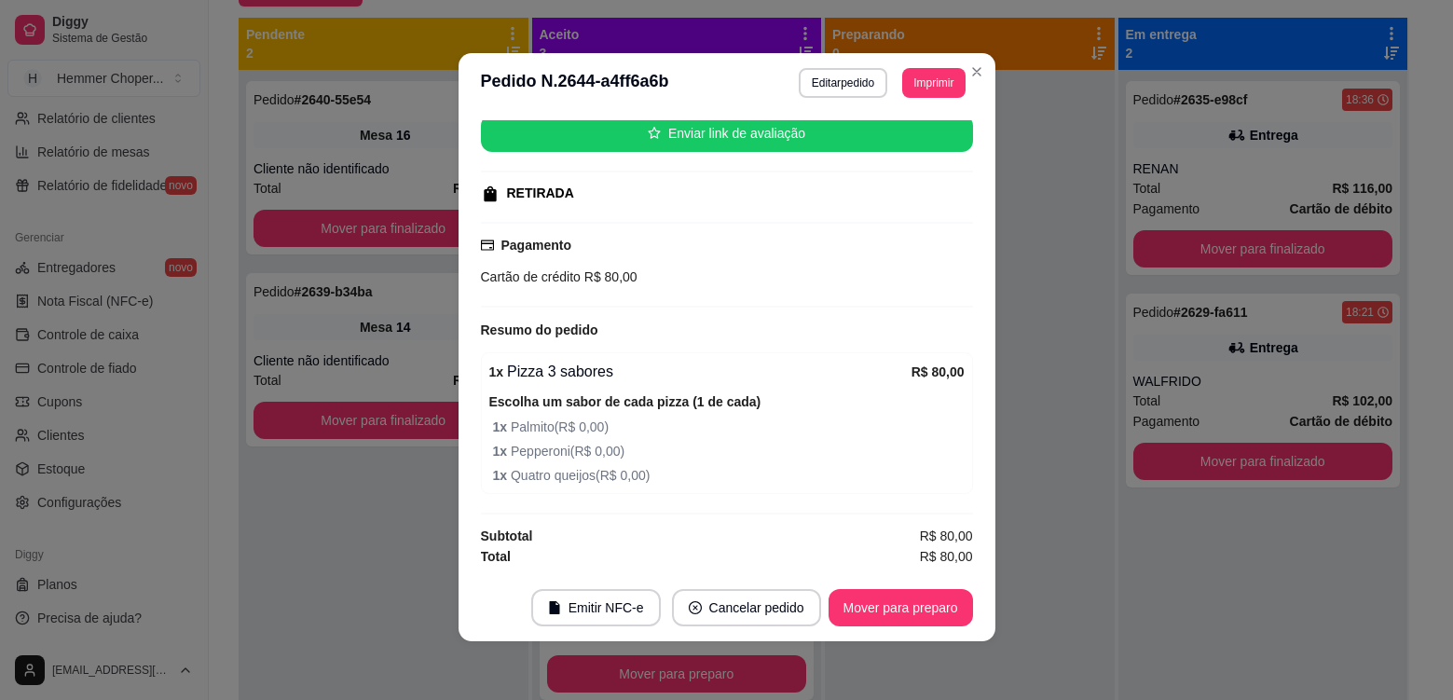
scroll to position [4, 0]
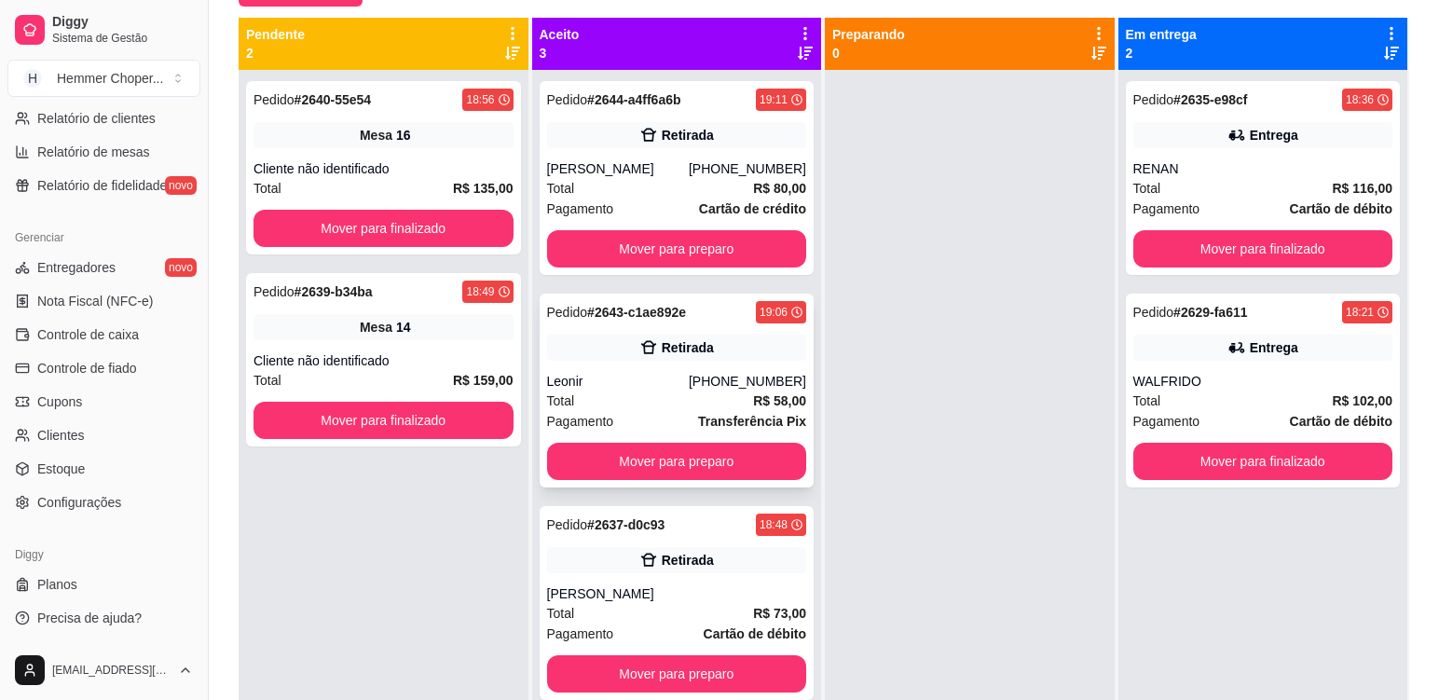
click at [640, 390] on div "Leonir" at bounding box center [618, 381] width 142 height 19
click at [421, 179] on div "Total R$ 135,00" at bounding box center [384, 188] width 260 height 21
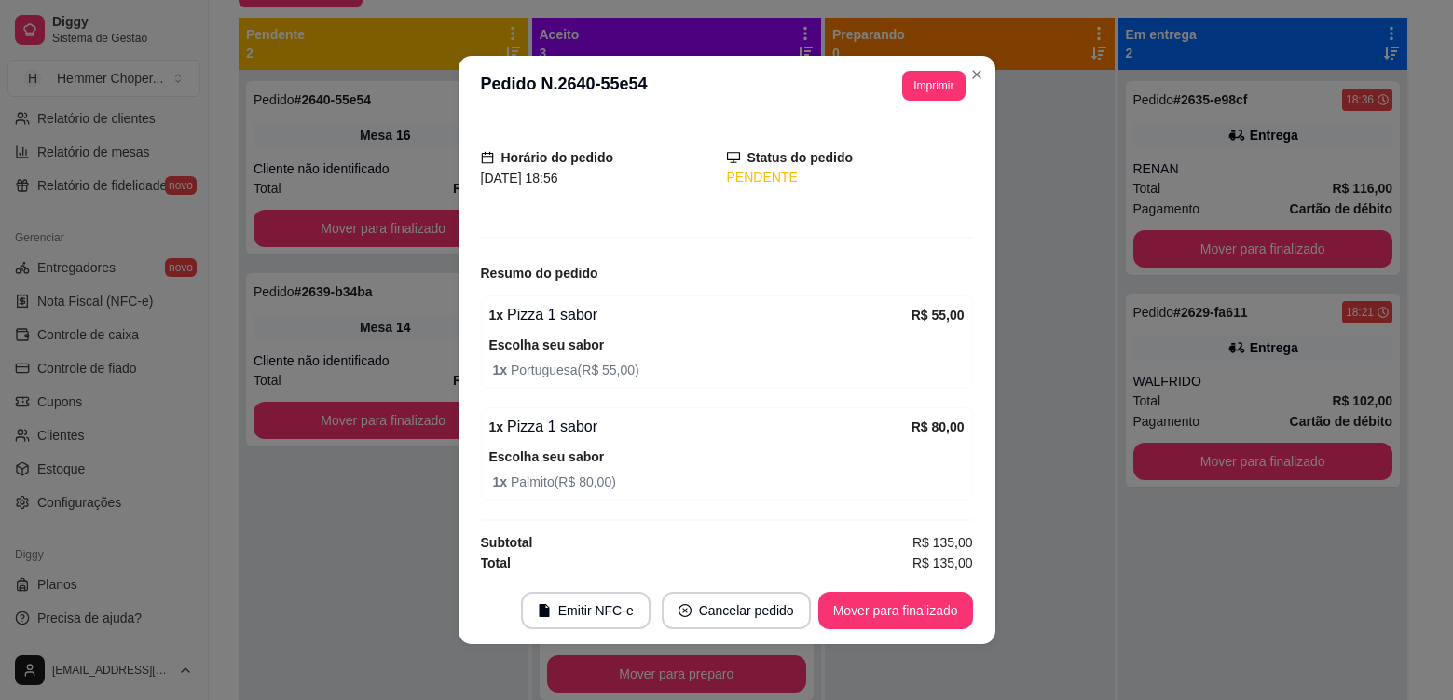
scroll to position [101, 0]
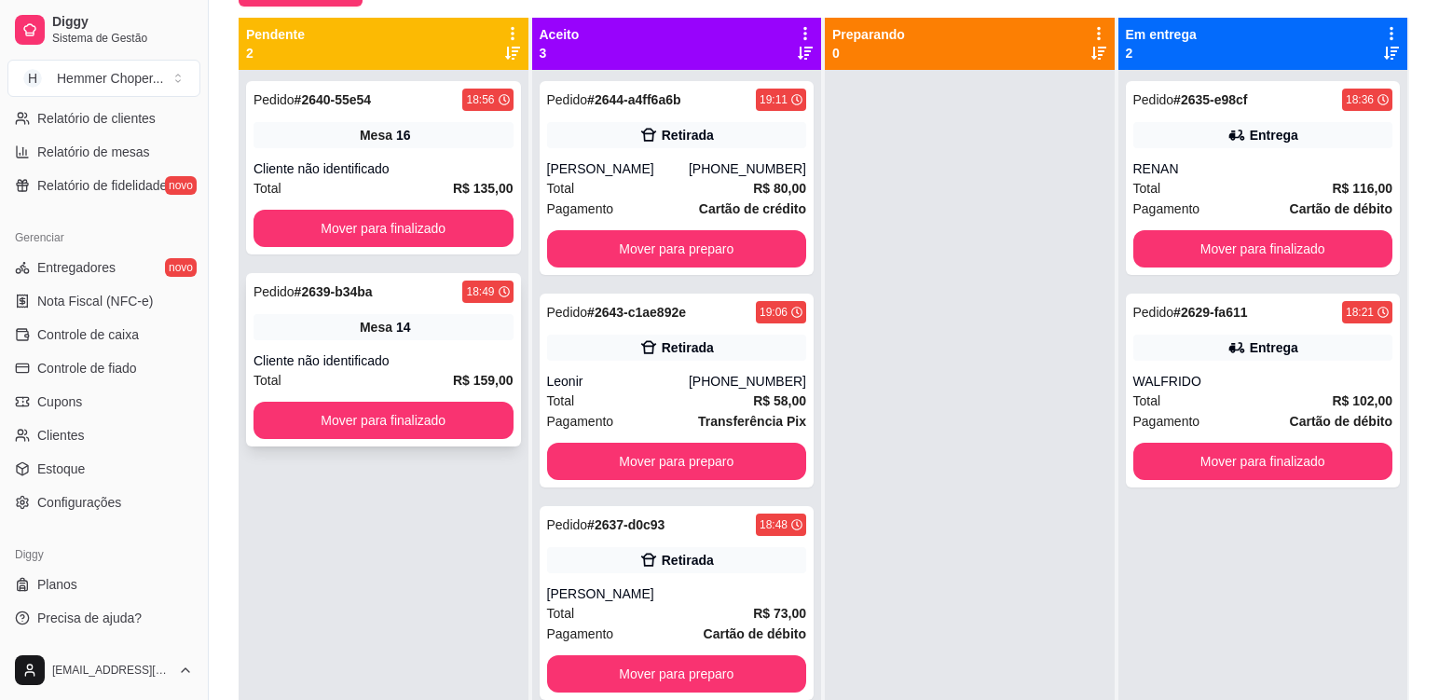
click at [446, 316] on div "Mesa 14" at bounding box center [384, 327] width 260 height 26
click at [446, 158] on div "Pedido # 2640-55e54 18:56 Mesa 16 Cliente não identificado Total R$ 135,00 Move…" at bounding box center [383, 167] width 275 height 173
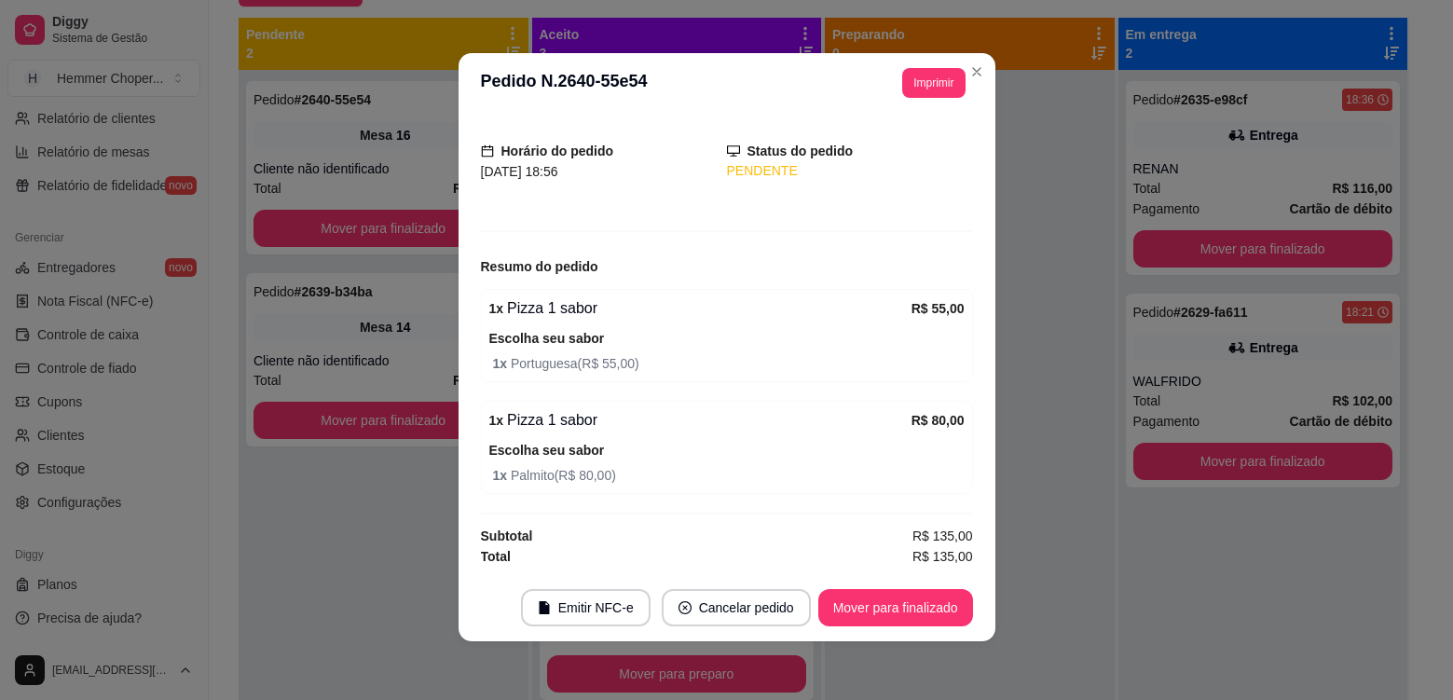
scroll to position [4, 0]
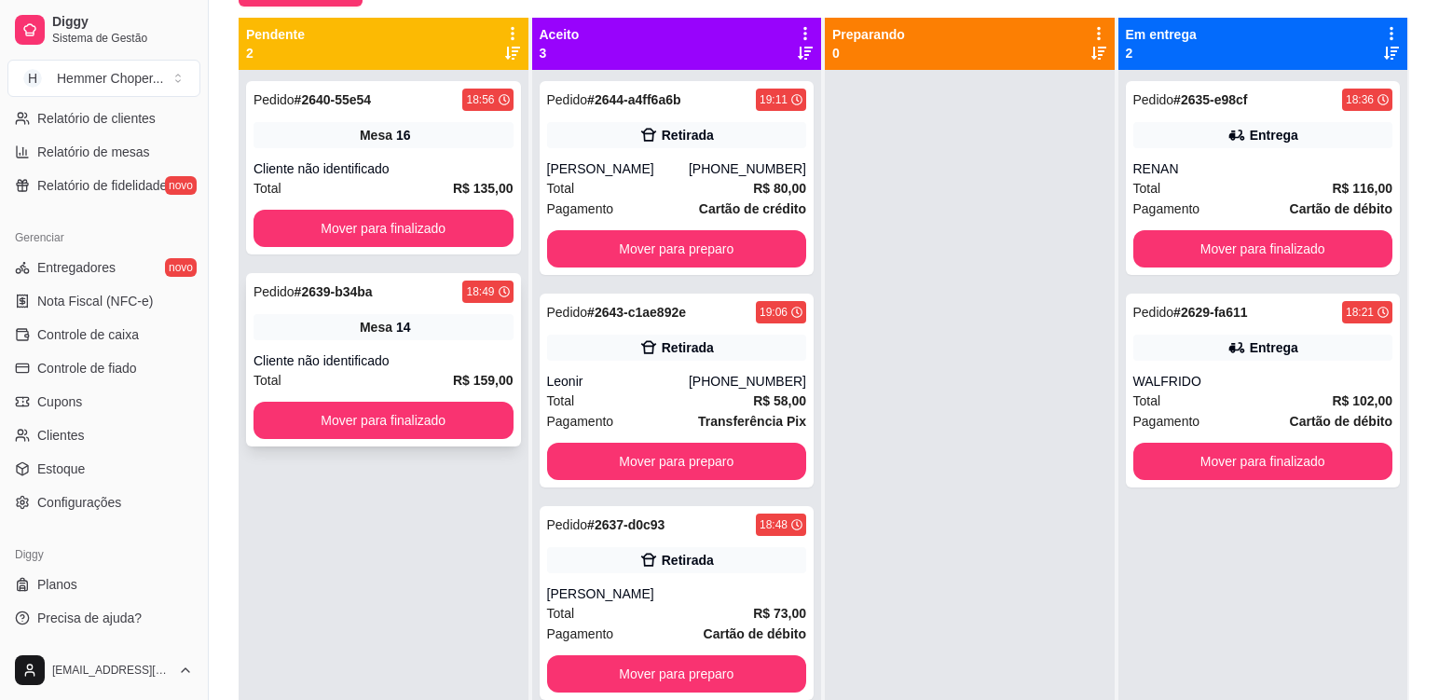
click at [436, 351] on div "Cliente não identificado" at bounding box center [384, 360] width 260 height 19
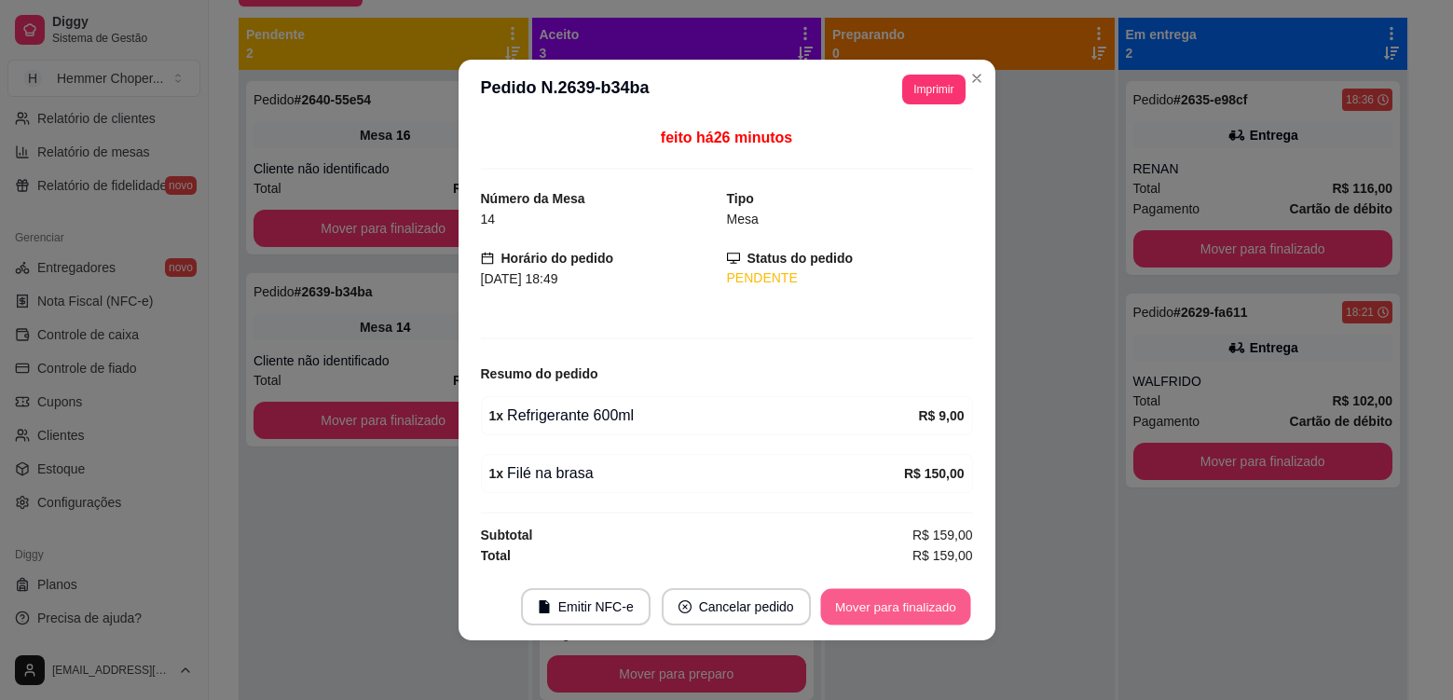
click at [870, 610] on button "Mover para finalizado" at bounding box center [895, 607] width 150 height 36
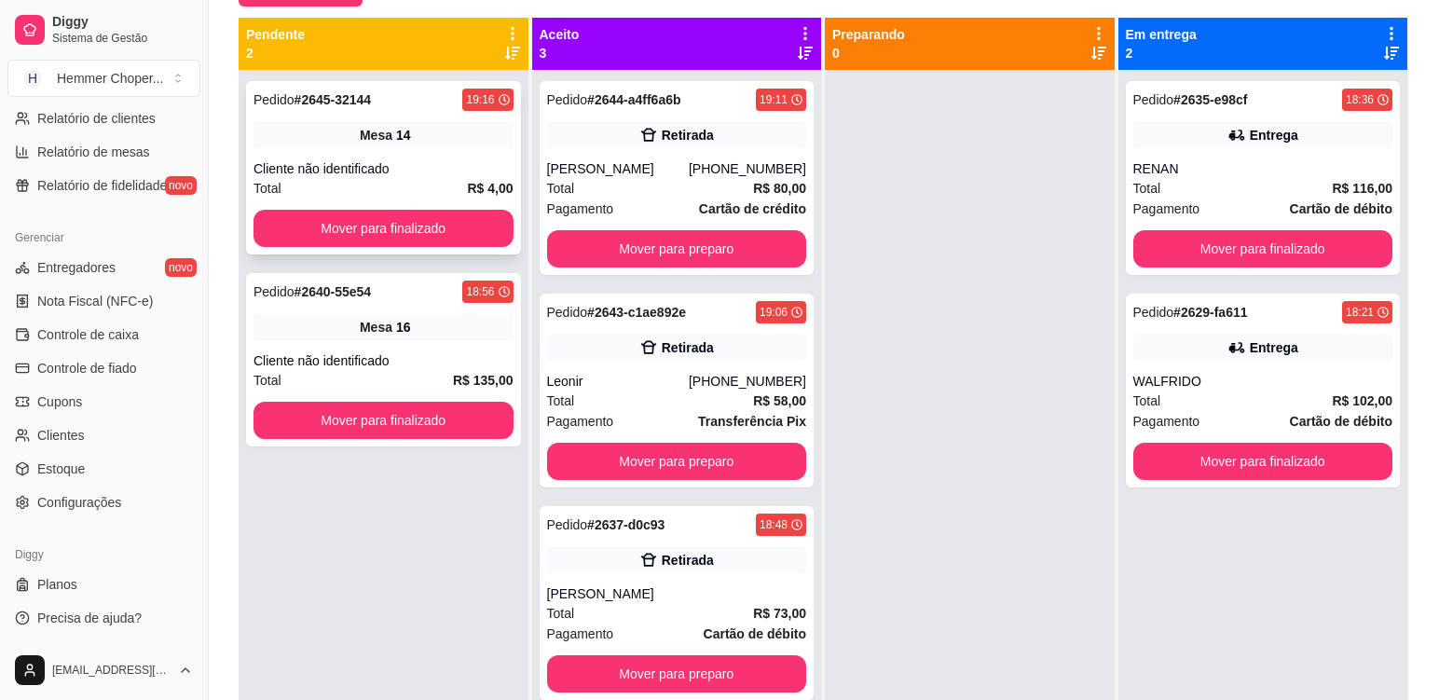
click at [428, 161] on div "Cliente não identificado" at bounding box center [384, 168] width 260 height 19
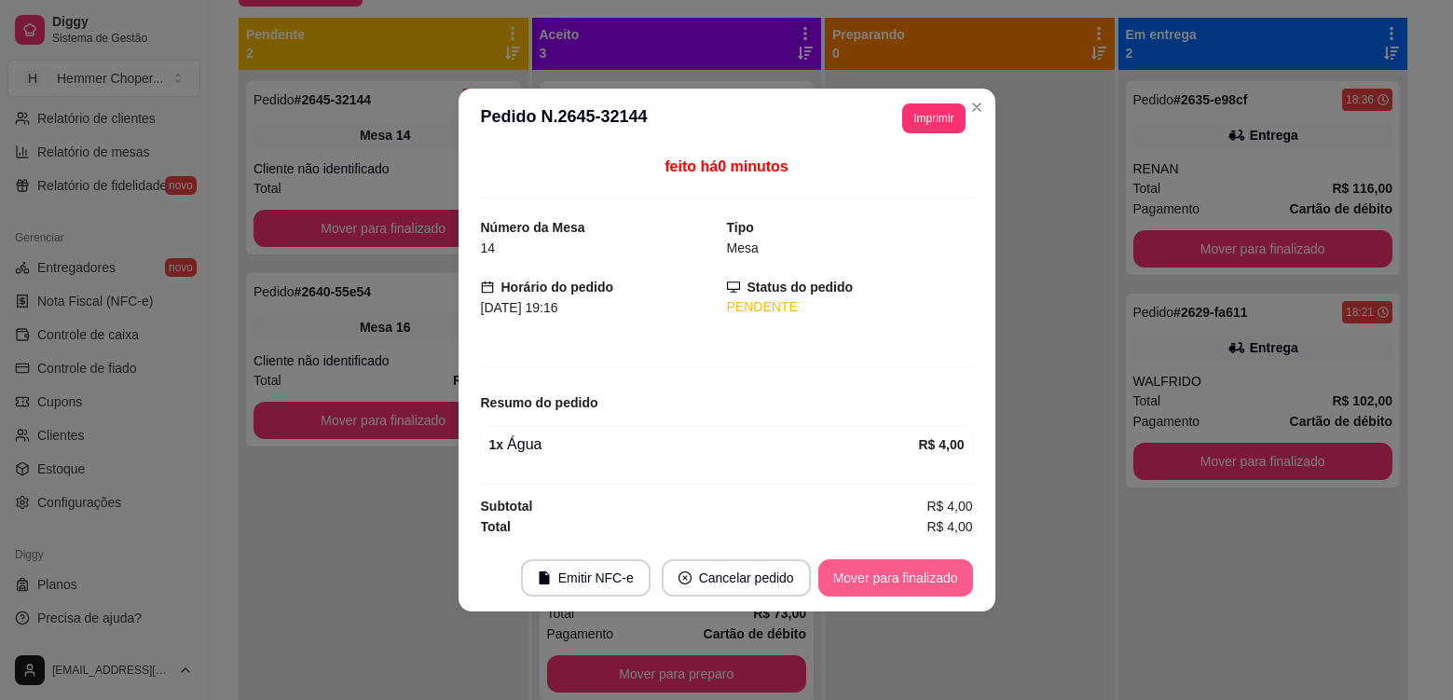
click at [924, 572] on button "Mover para finalizado" at bounding box center [895, 577] width 155 height 37
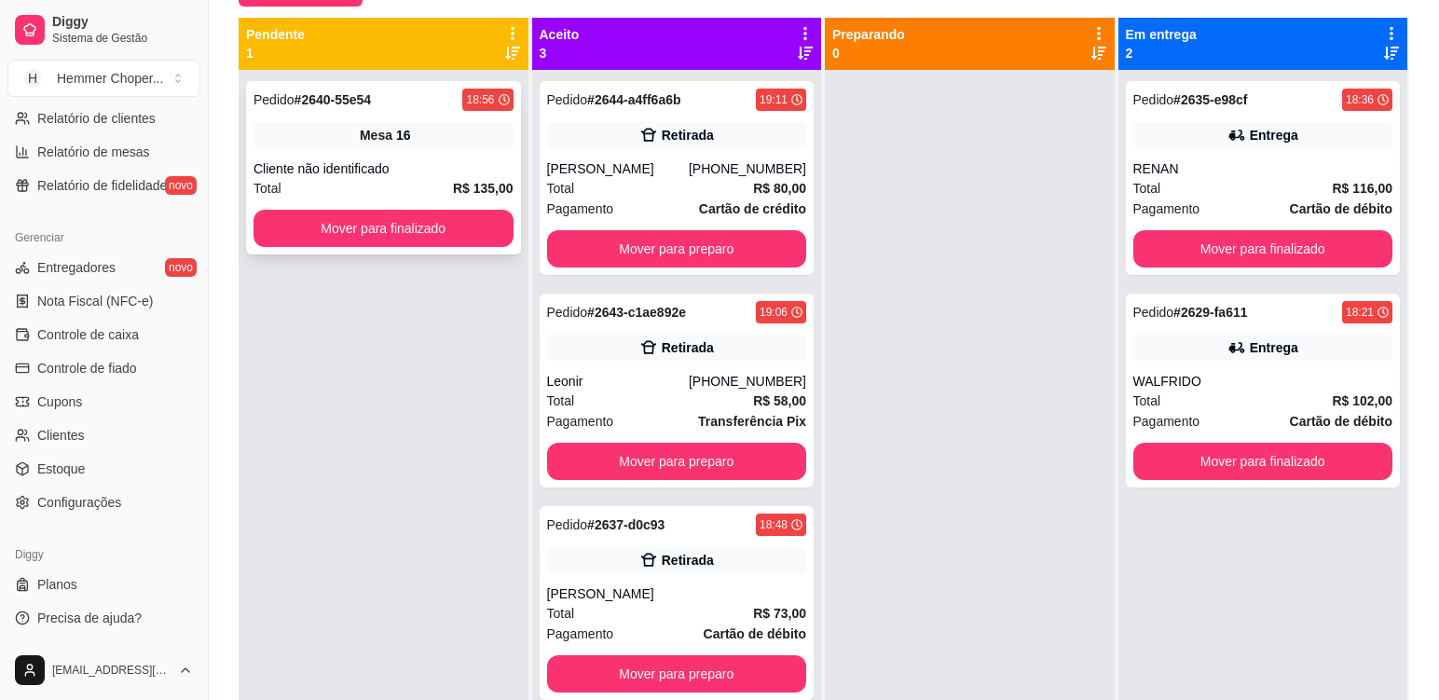
click at [426, 165] on div "Cliente não identificado" at bounding box center [384, 168] width 260 height 19
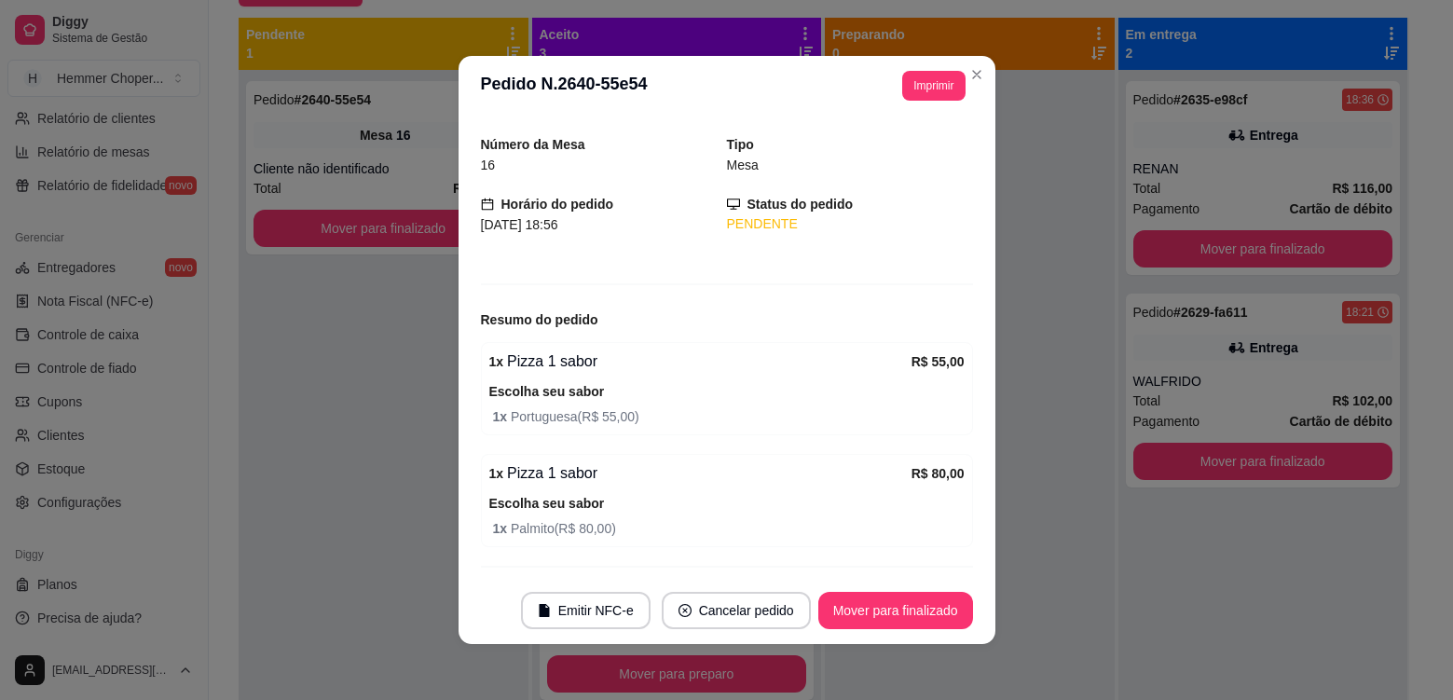
scroll to position [101, 0]
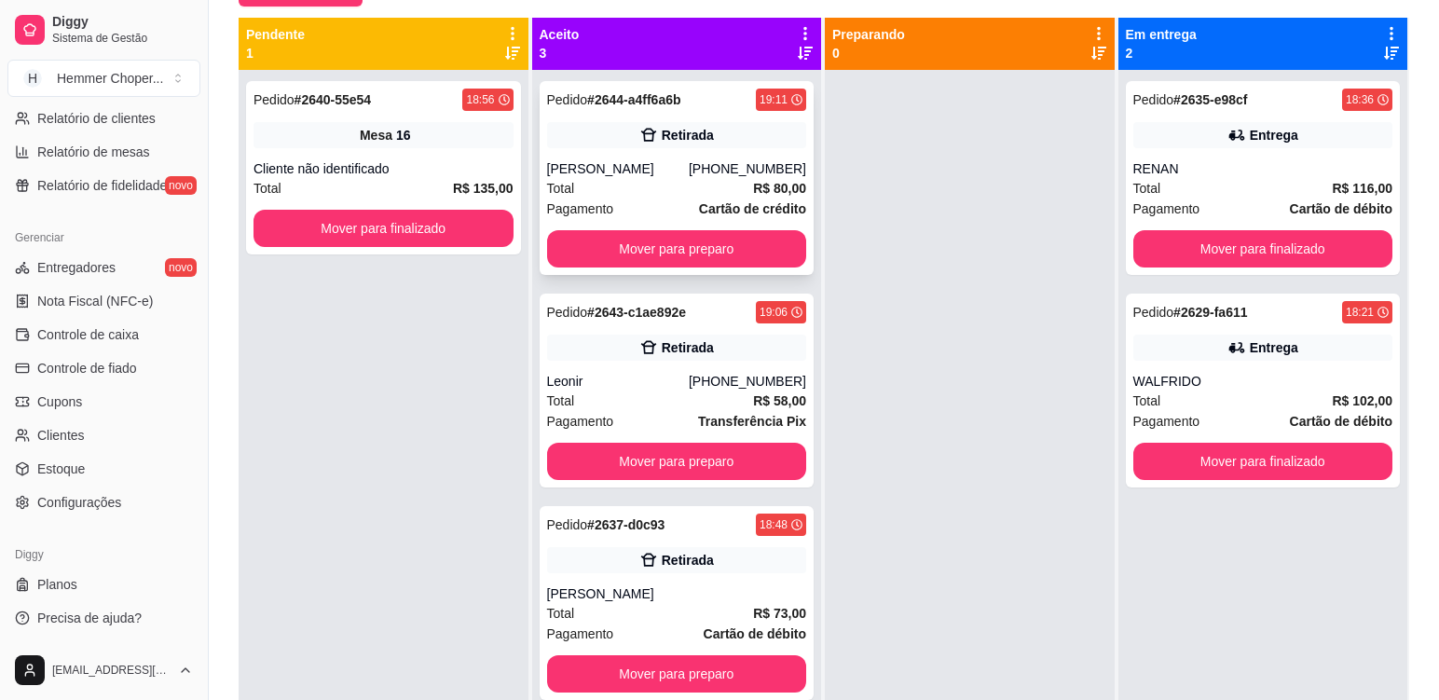
click at [633, 183] on div "Total R$ 80,00" at bounding box center [677, 188] width 260 height 21
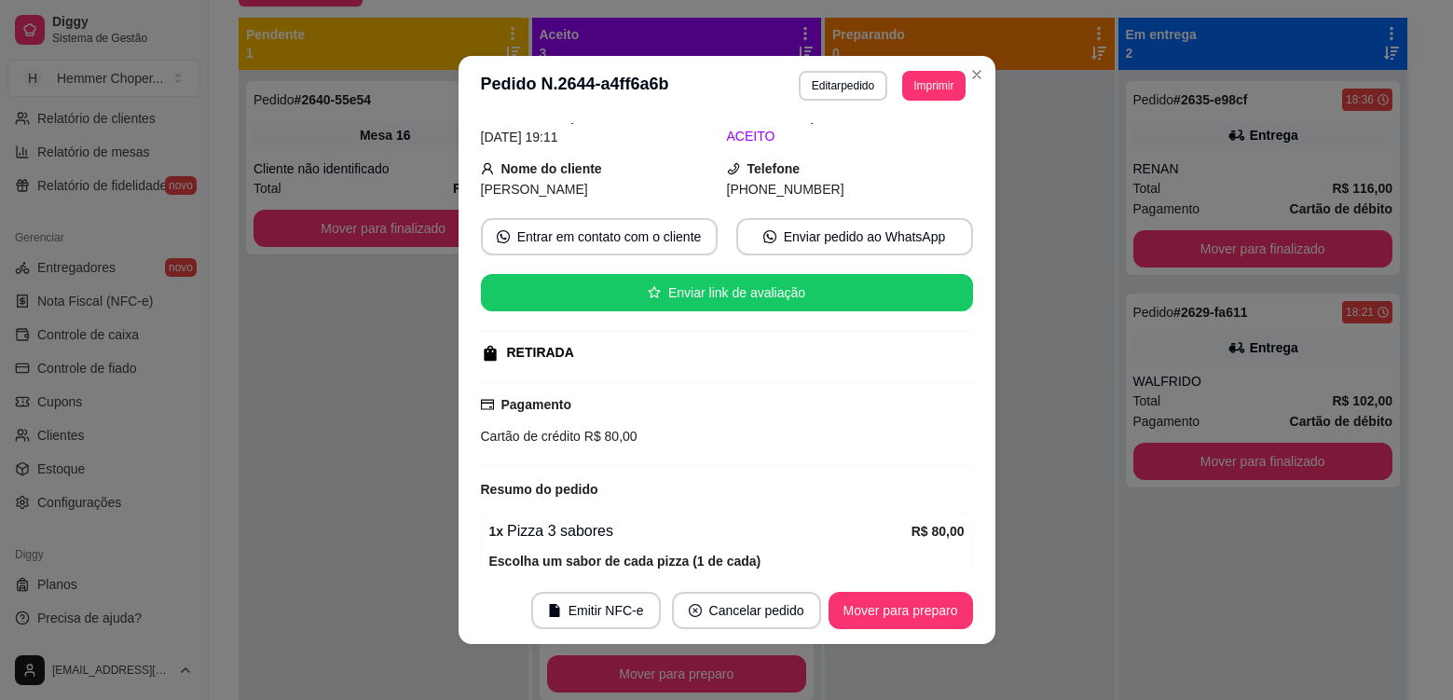
scroll to position [235, 0]
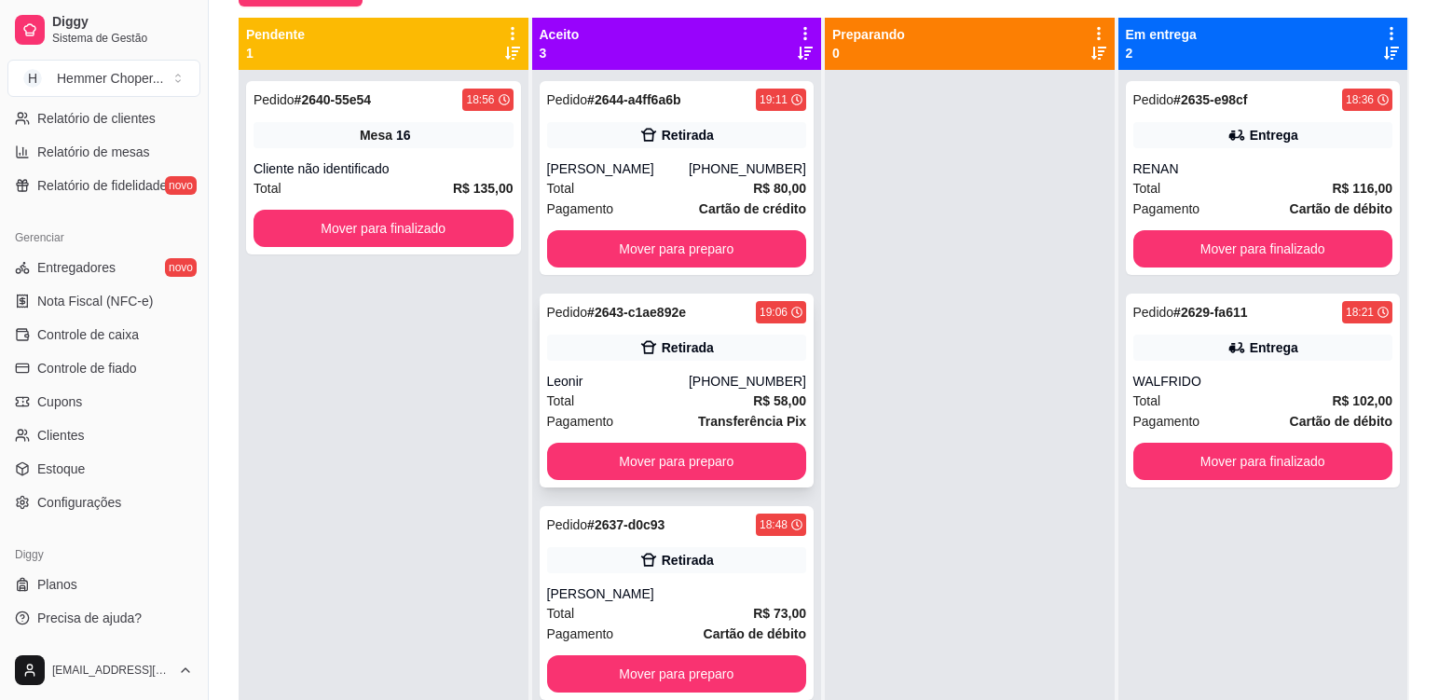
click at [671, 383] on div "Leonir" at bounding box center [618, 381] width 142 height 19
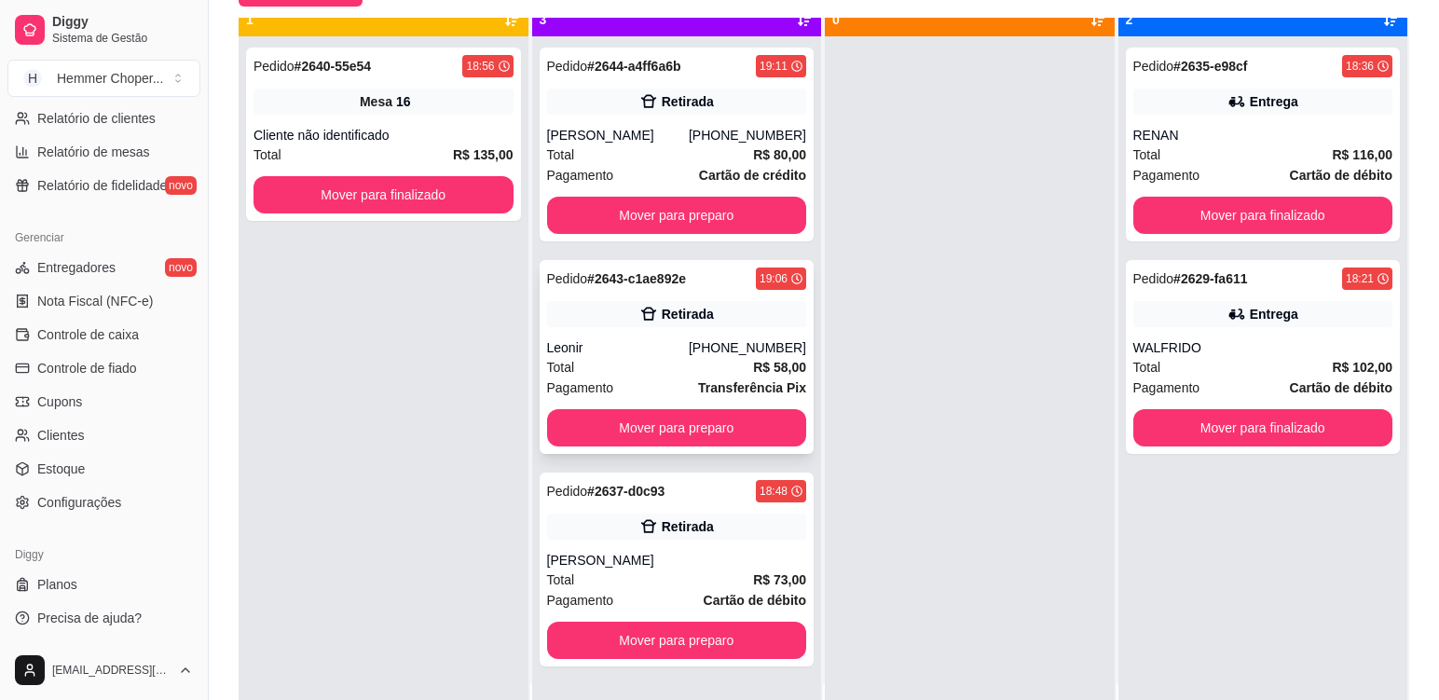
scroll to position [52, 0]
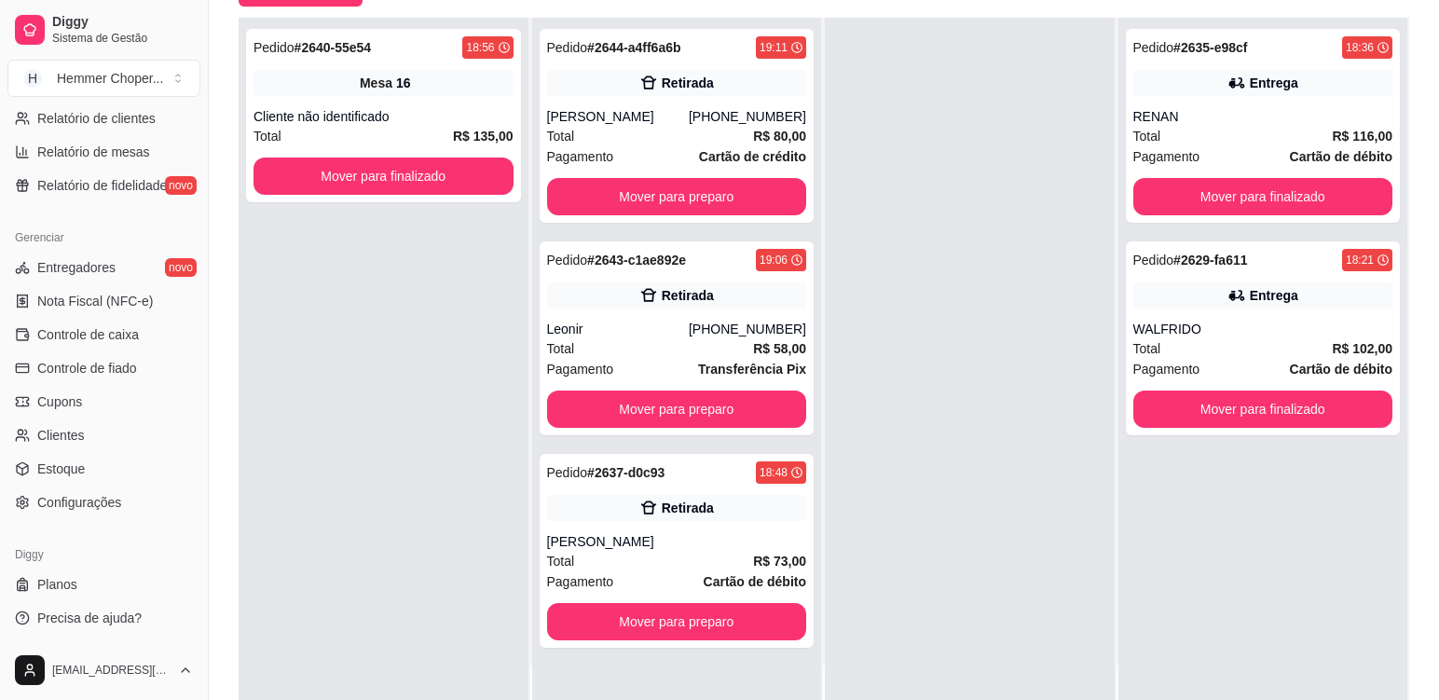
click at [407, 358] on div "Pedido # 2640-55e54 18:56 Mesa 16 Cliente não identificado Total R$ 135,00 Move…" at bounding box center [384, 368] width 290 height 700
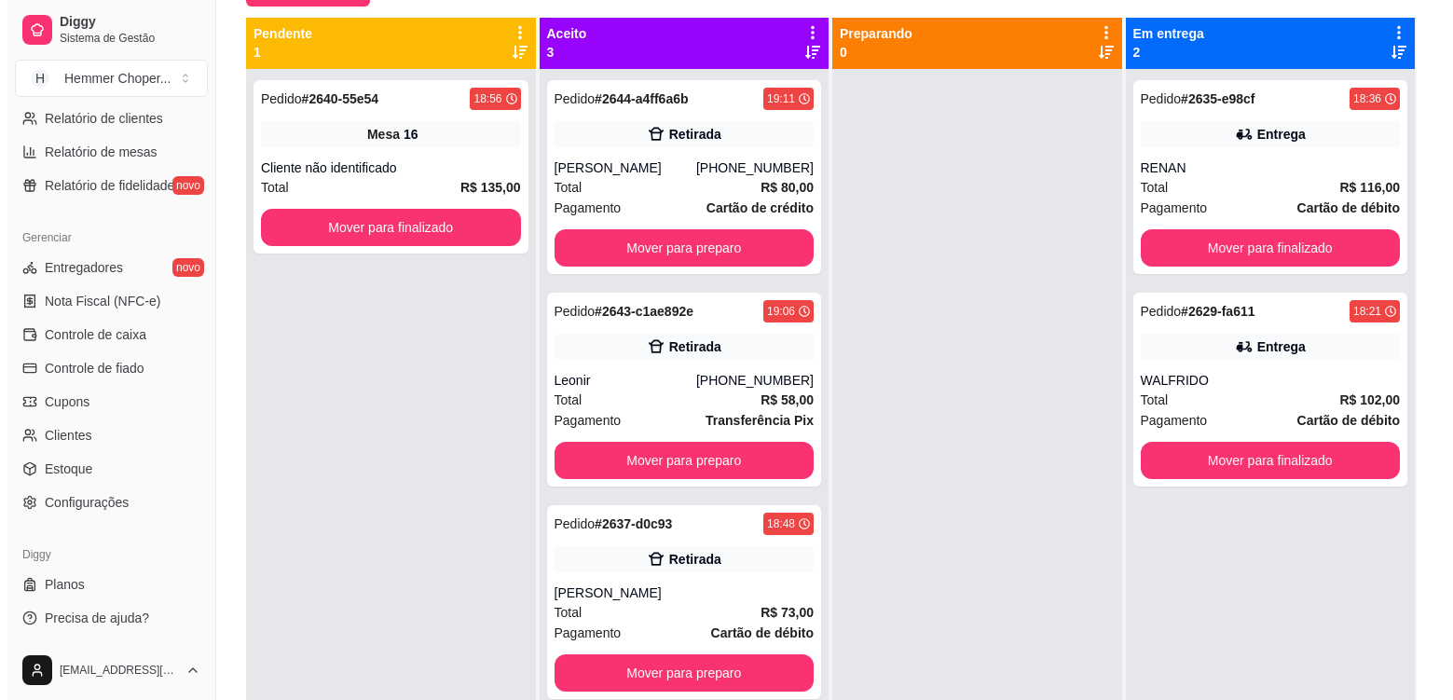
scroll to position [0, 0]
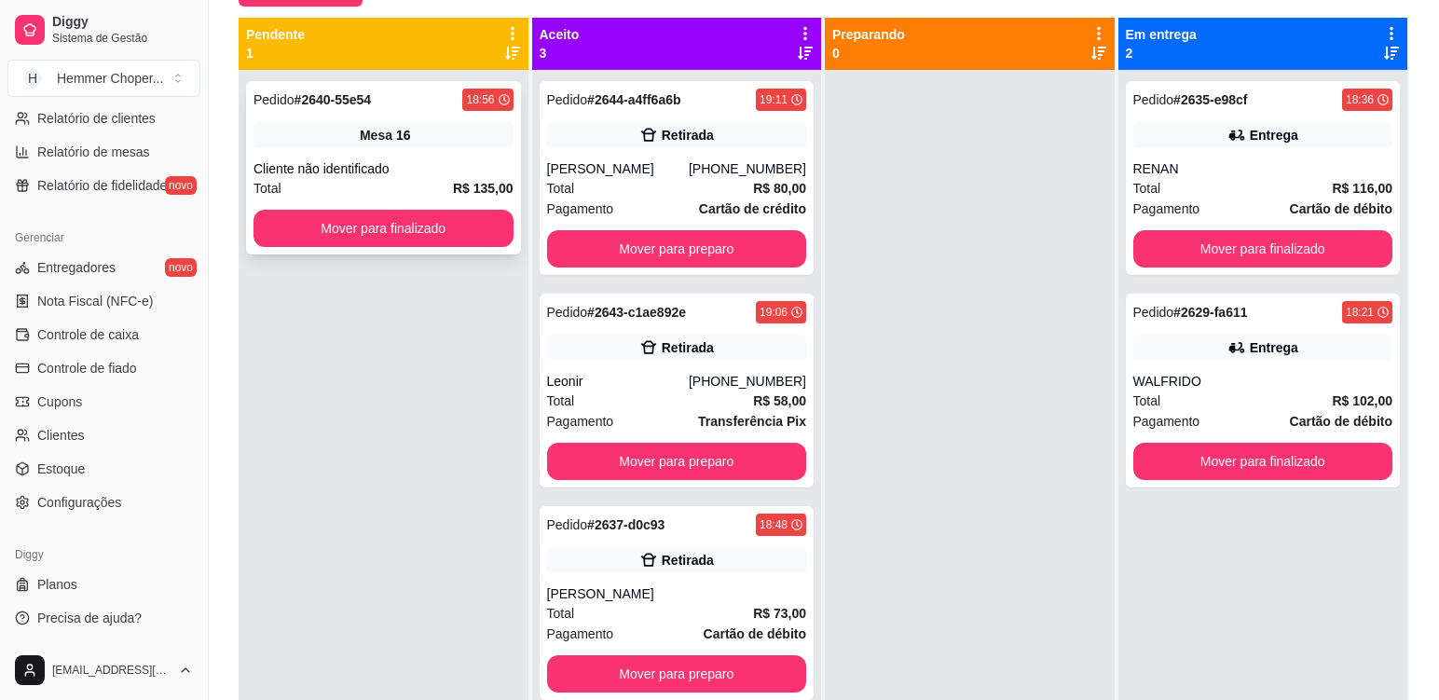
click at [449, 165] on div "Cliente não identificado" at bounding box center [384, 168] width 260 height 19
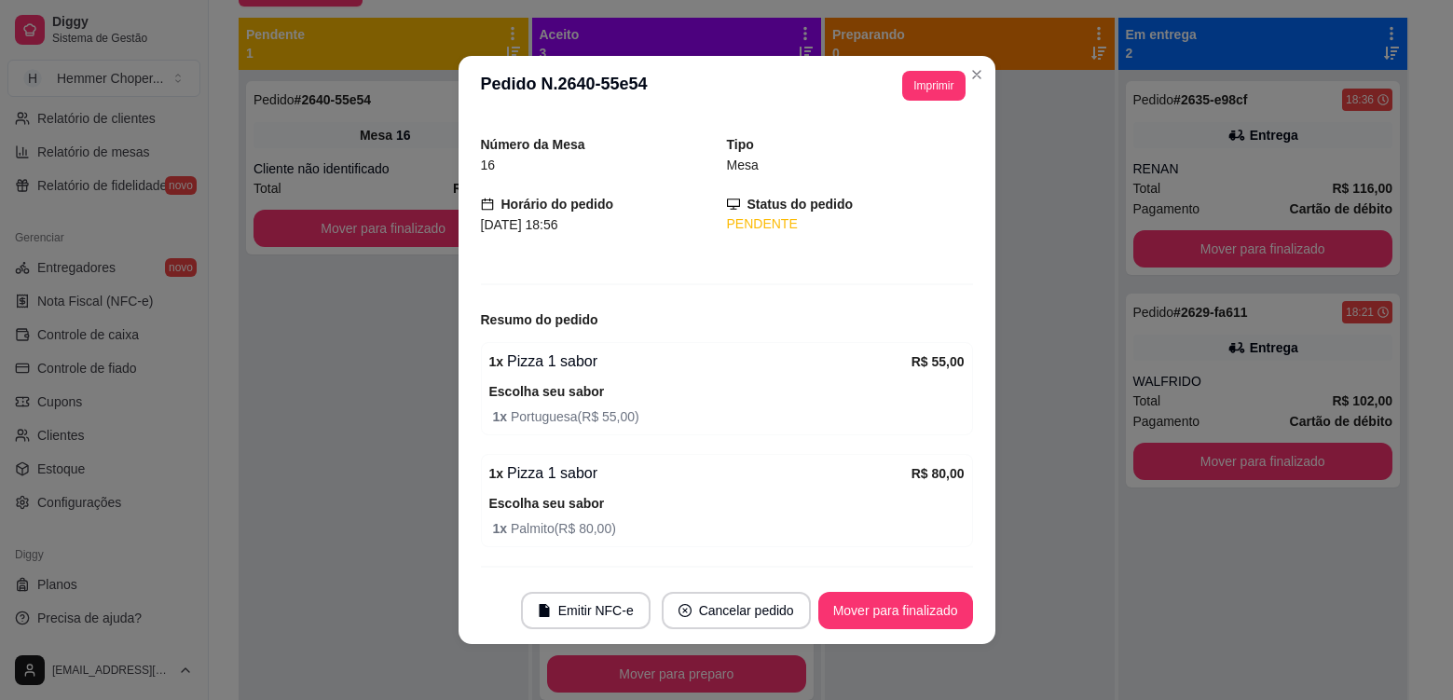
scroll to position [101, 0]
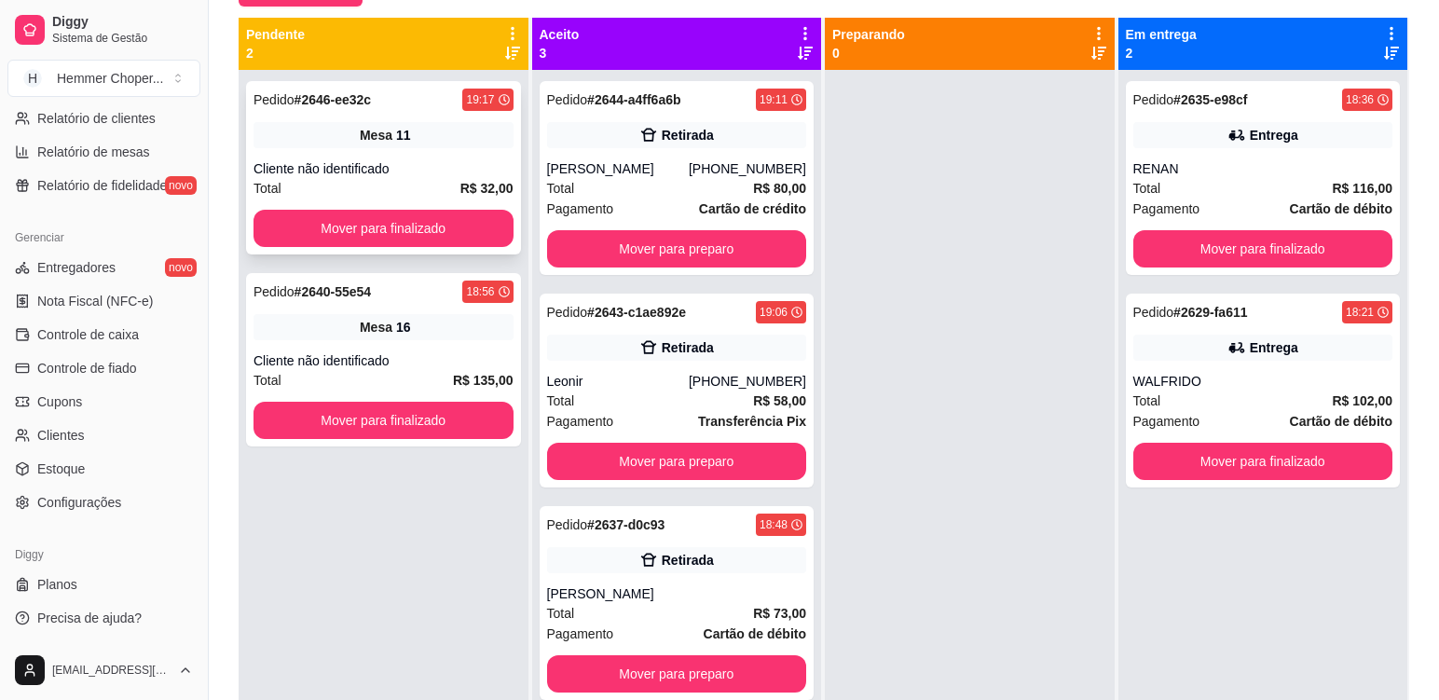
click at [452, 144] on div "Mesa 11" at bounding box center [384, 135] width 260 height 26
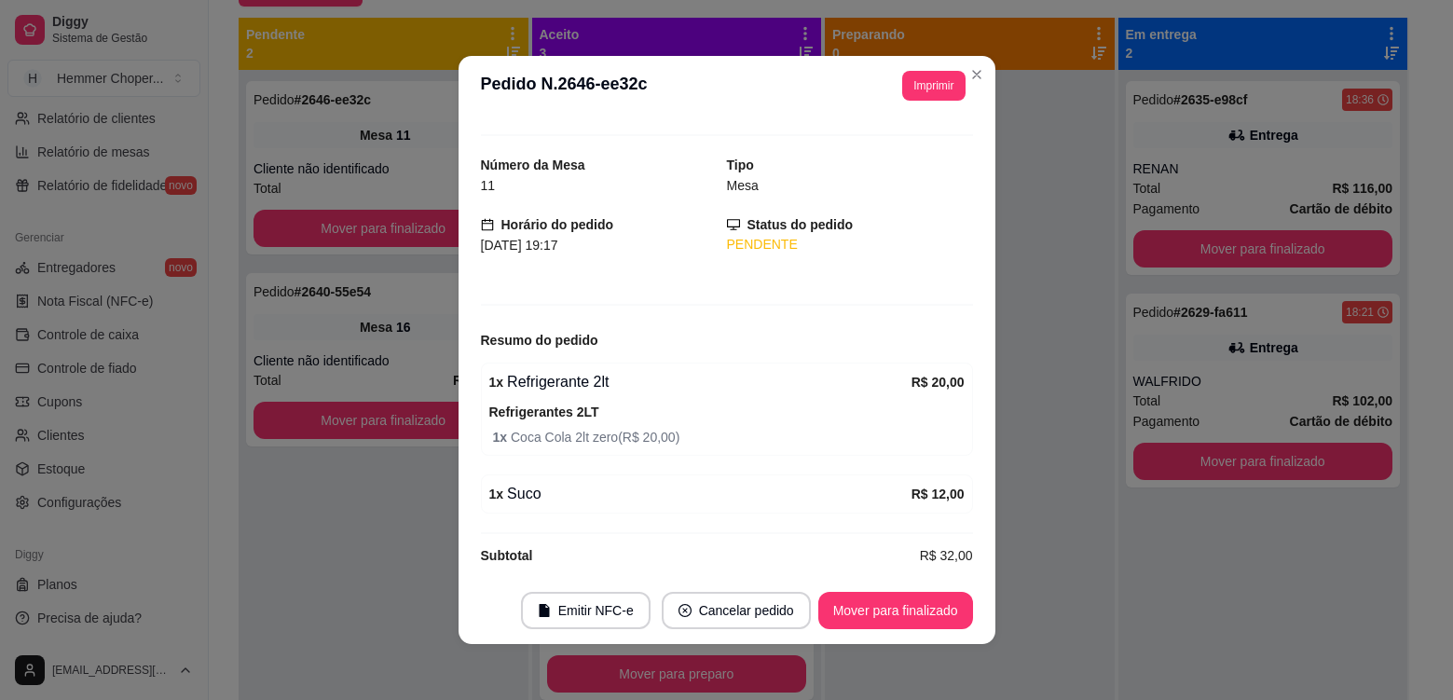
scroll to position [47, 0]
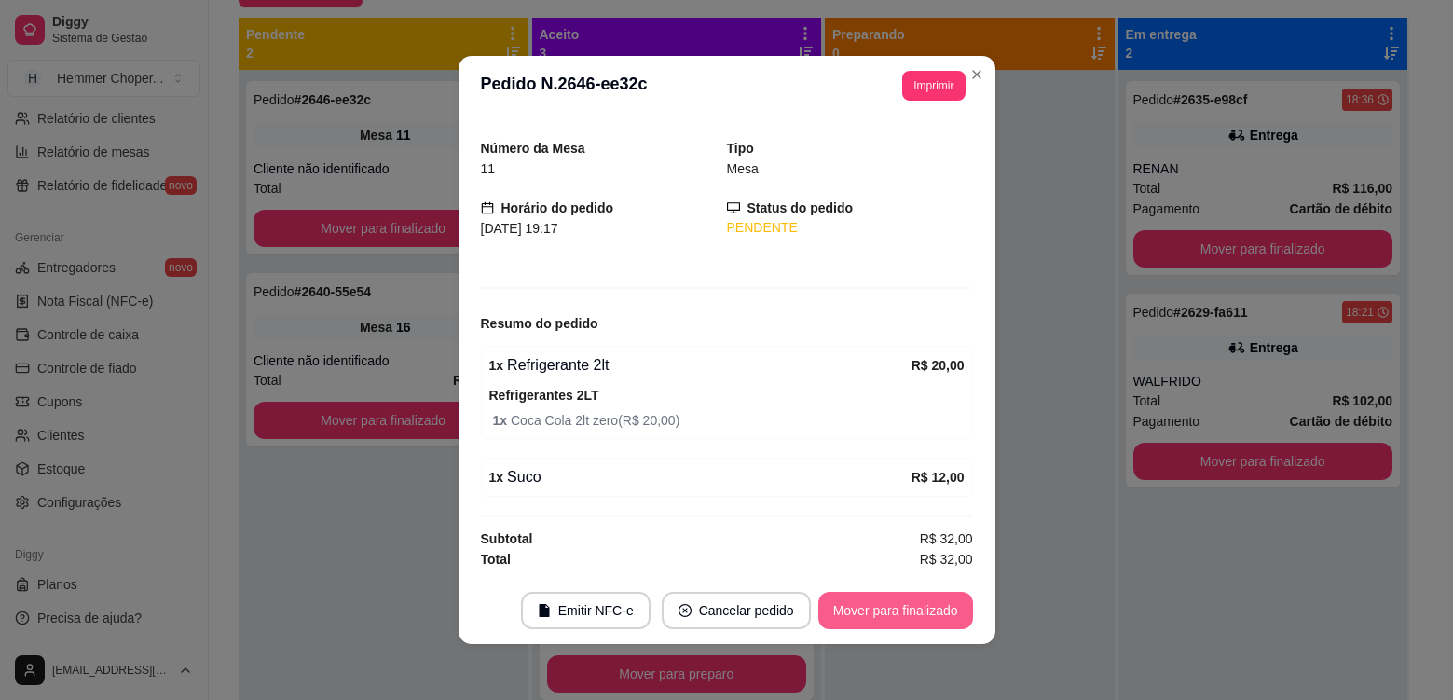
click at [918, 605] on button "Mover para finalizado" at bounding box center [895, 610] width 155 height 37
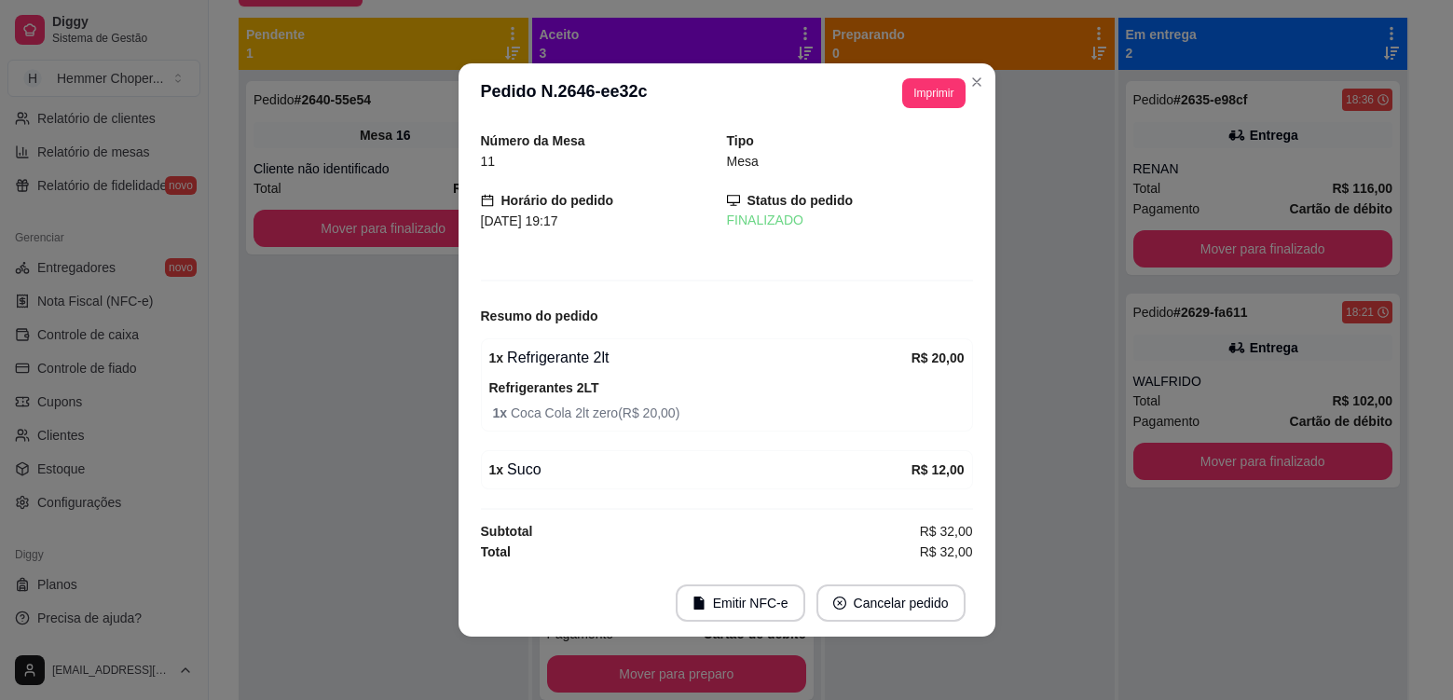
scroll to position [0, 0]
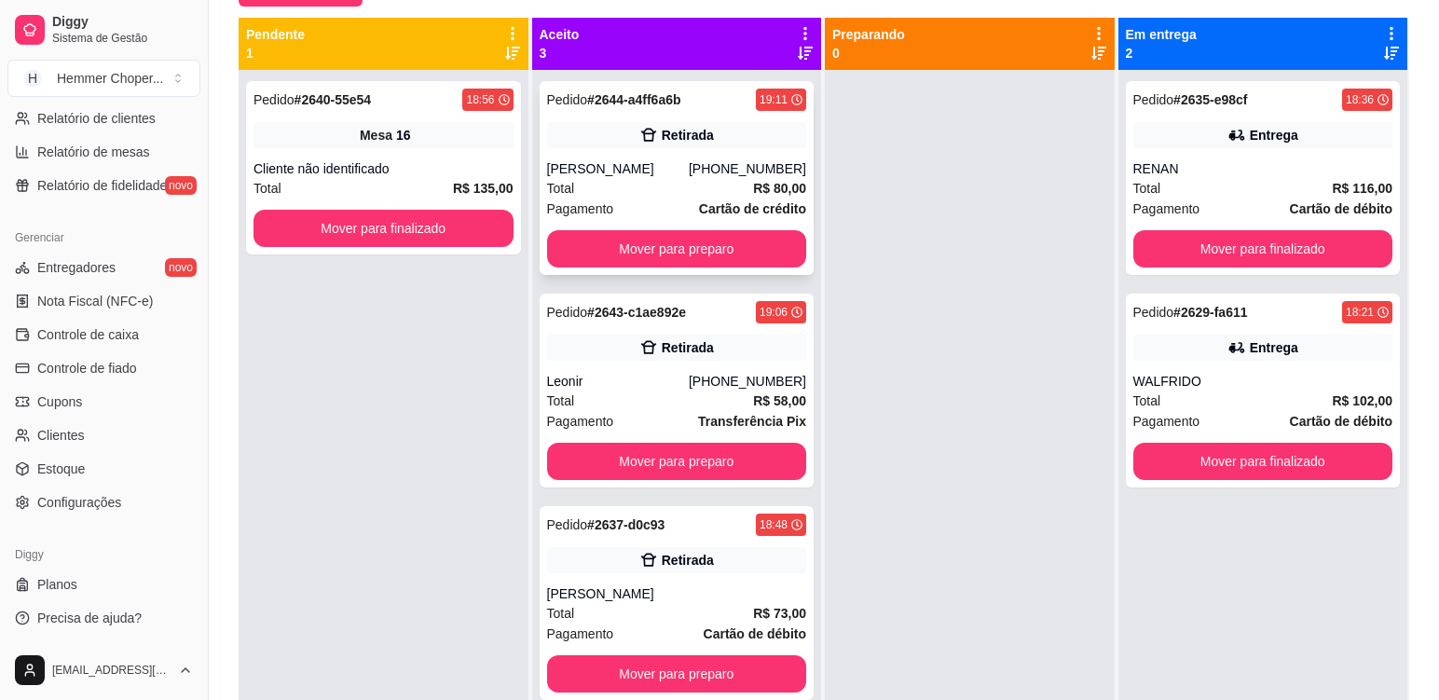
click at [668, 142] on div "Retirada" at bounding box center [688, 135] width 52 height 19
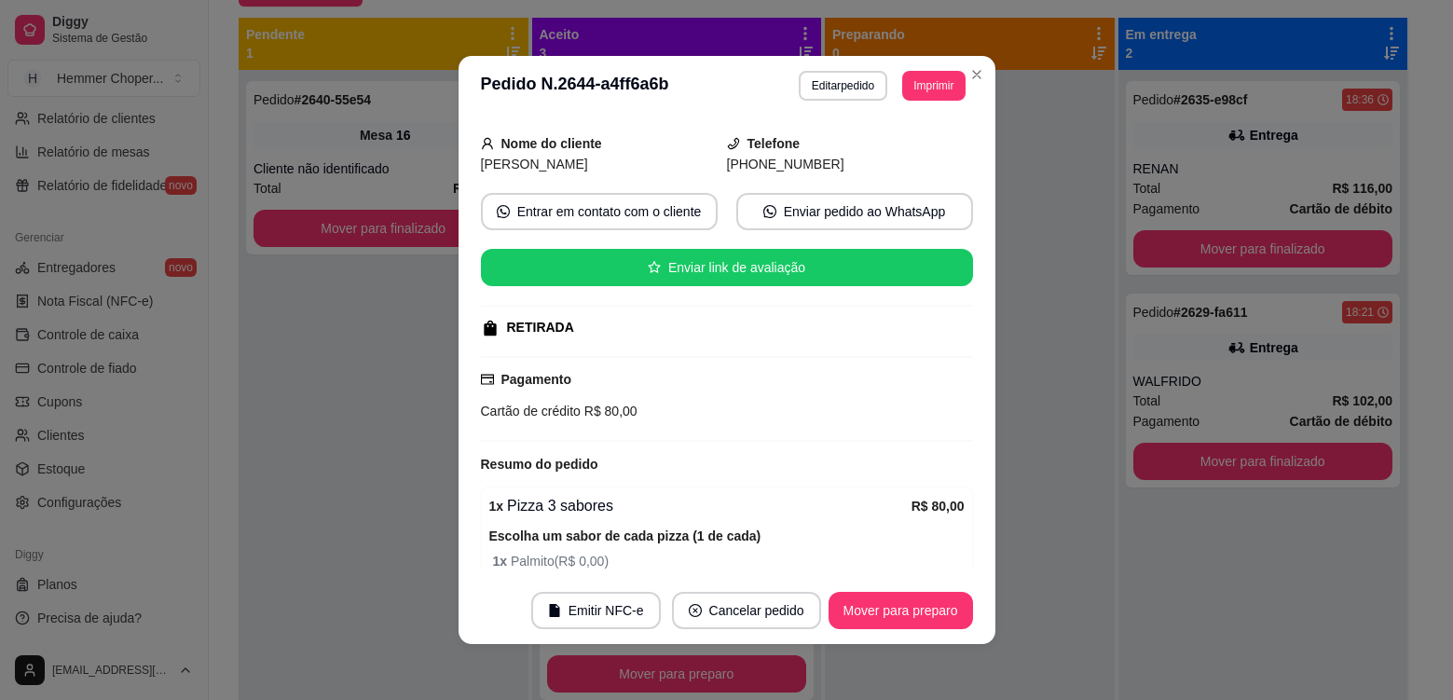
scroll to position [235, 0]
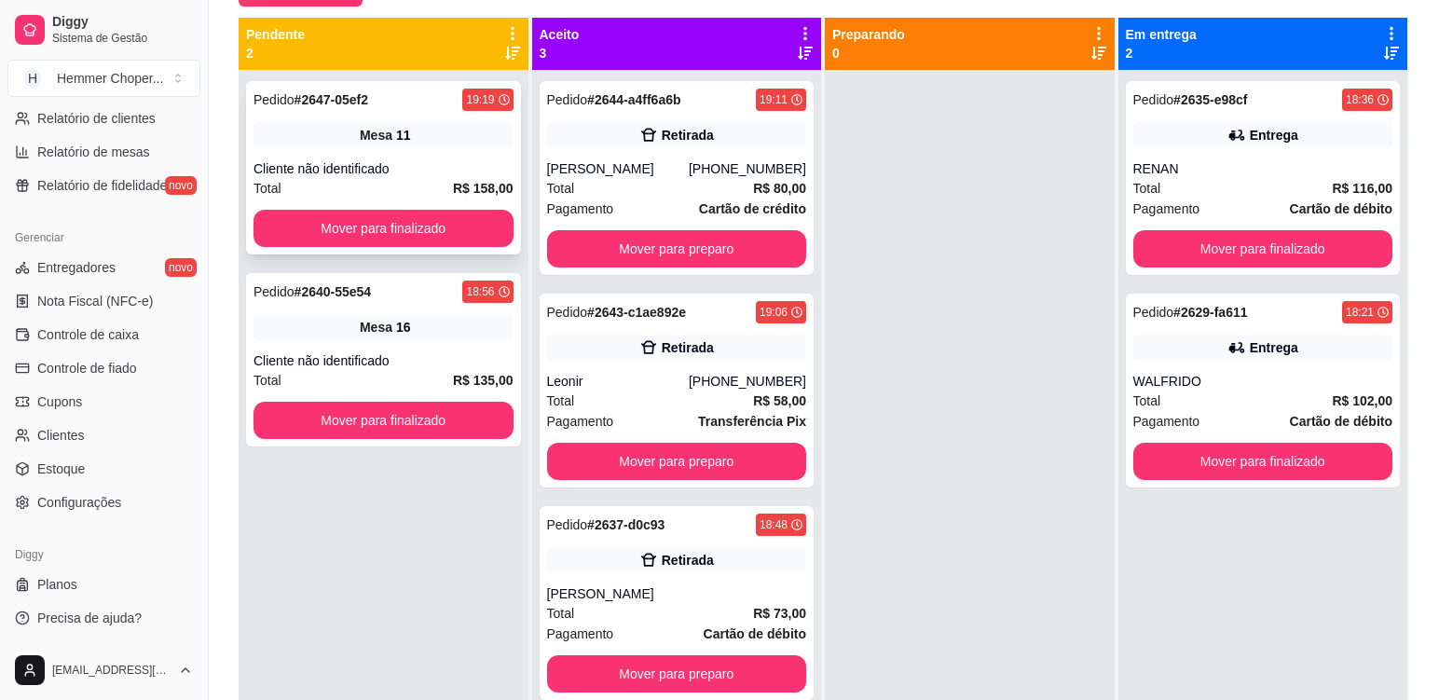
click at [475, 150] on div "Pedido # 2647-05ef2 19:19 Mesa 11 Cliente não identificado Total R$ 158,00 Move…" at bounding box center [383, 167] width 275 height 173
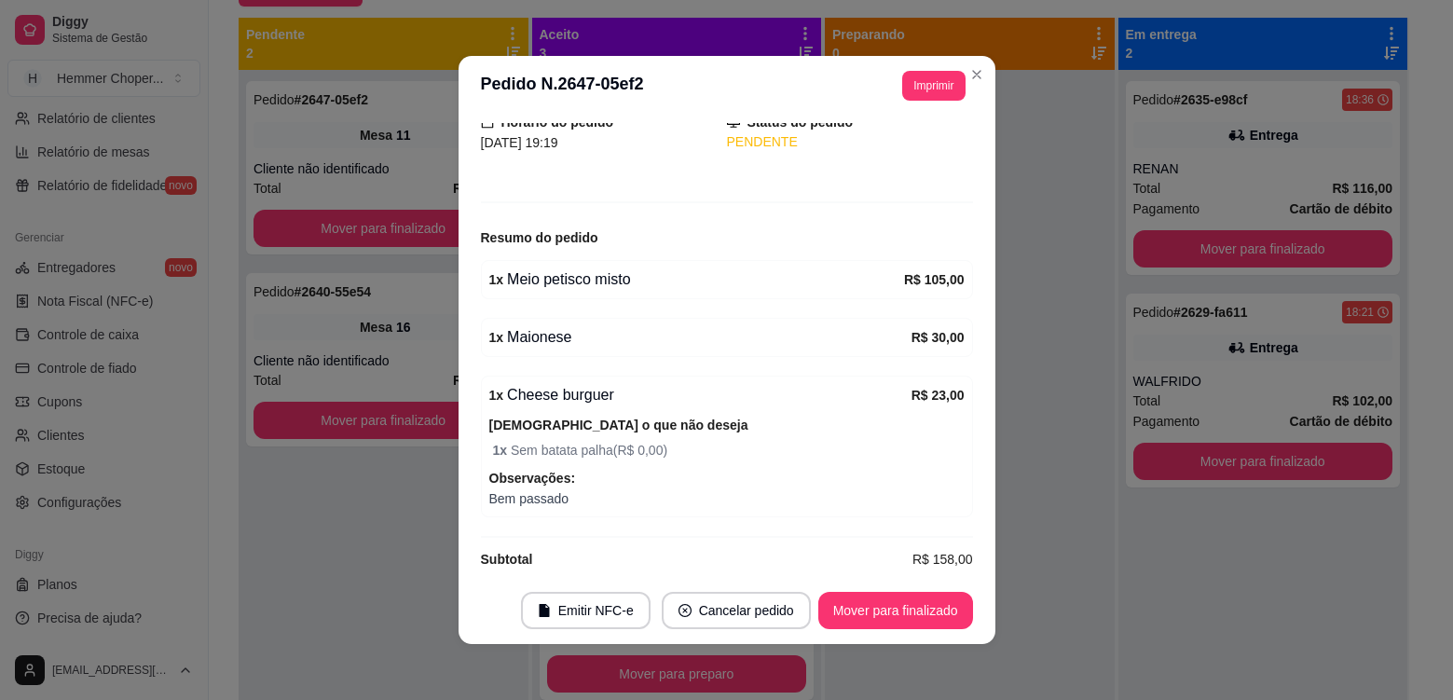
scroll to position [153, 0]
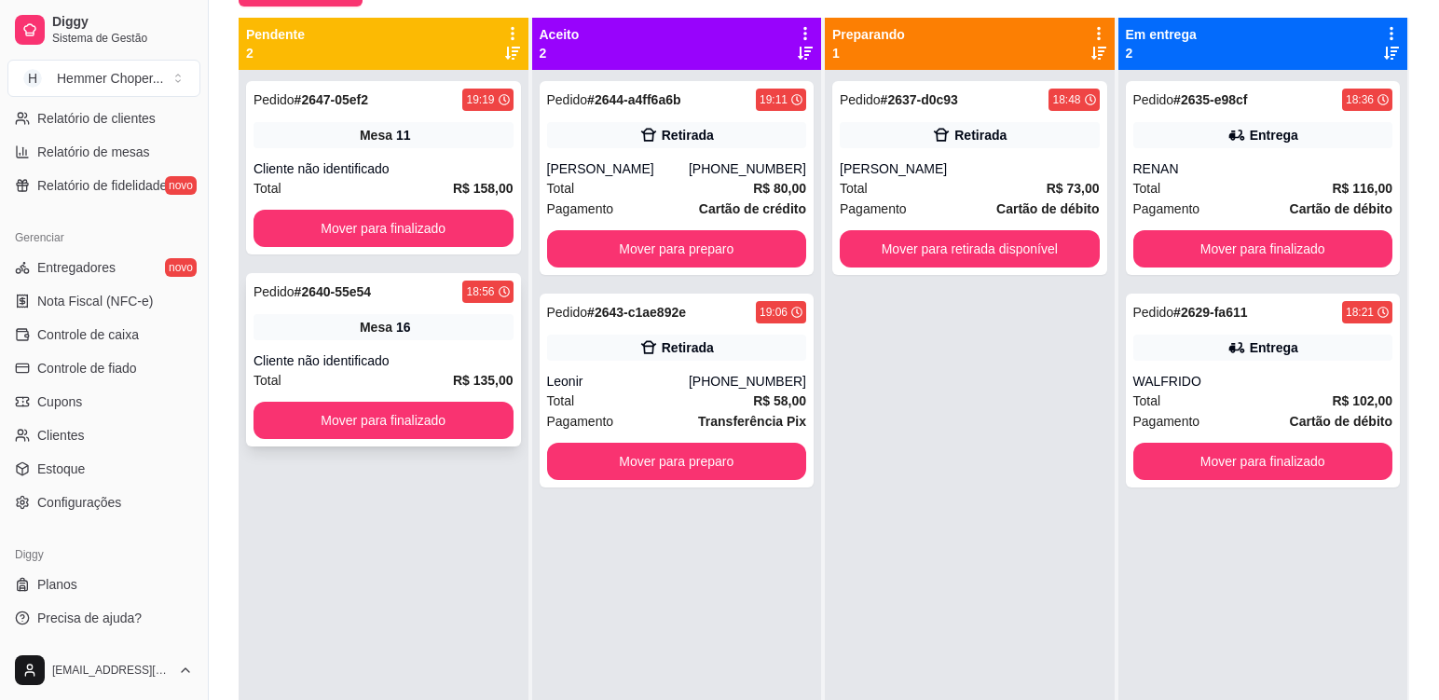
click at [409, 363] on div "Cliente não identificado" at bounding box center [384, 360] width 260 height 19
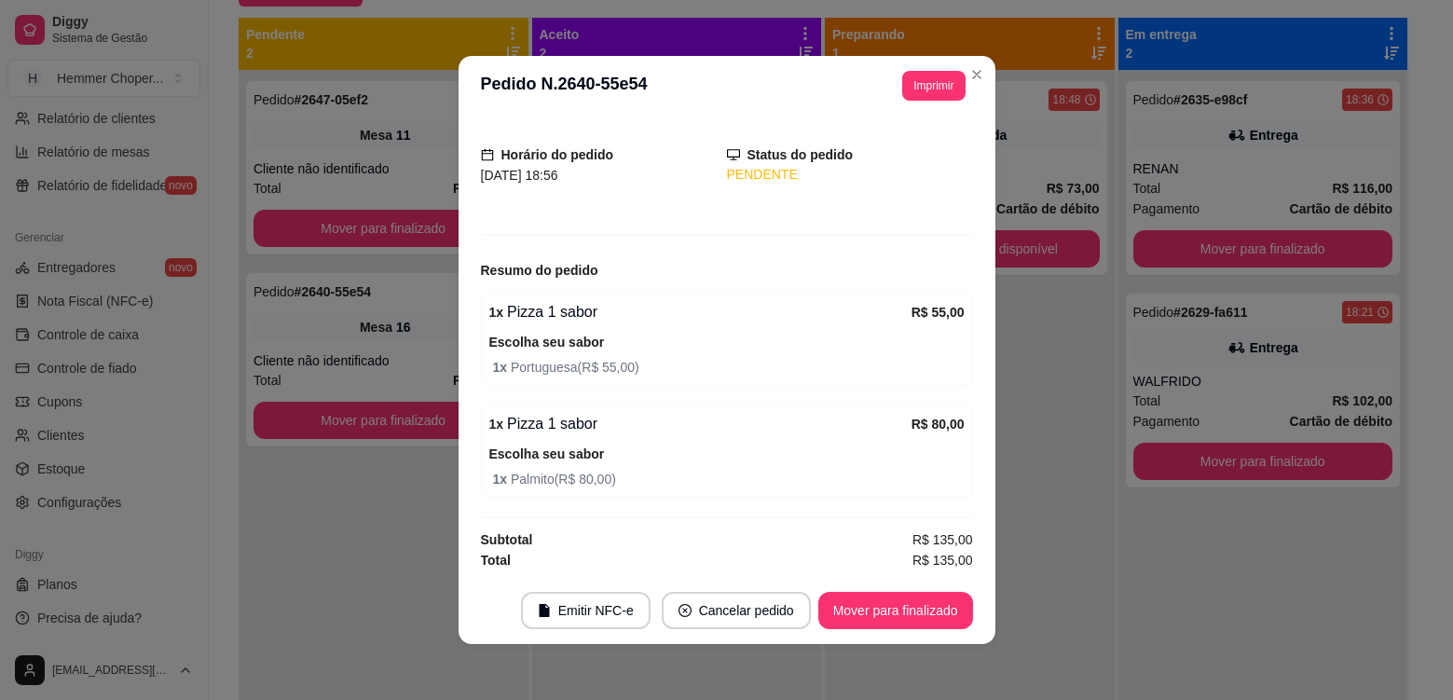
scroll to position [101, 0]
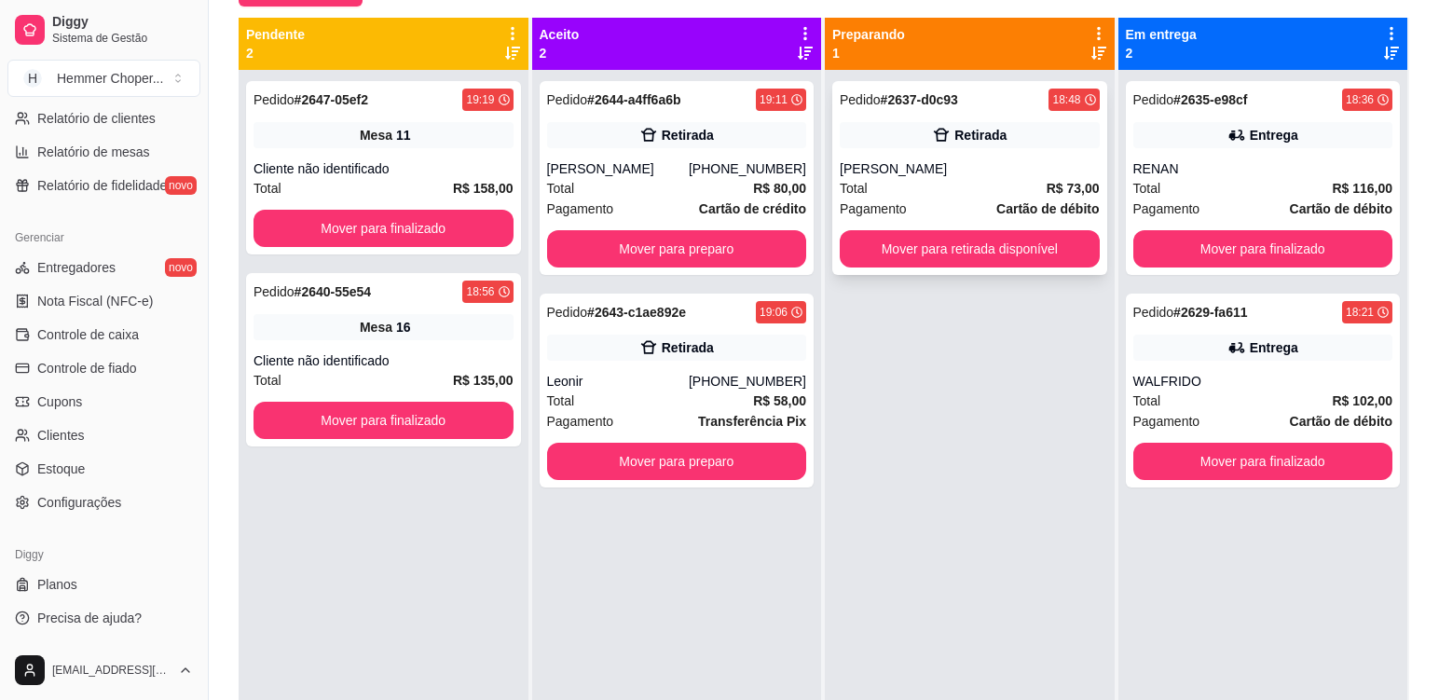
click at [940, 196] on div "Total R$ 73,00" at bounding box center [970, 188] width 260 height 21
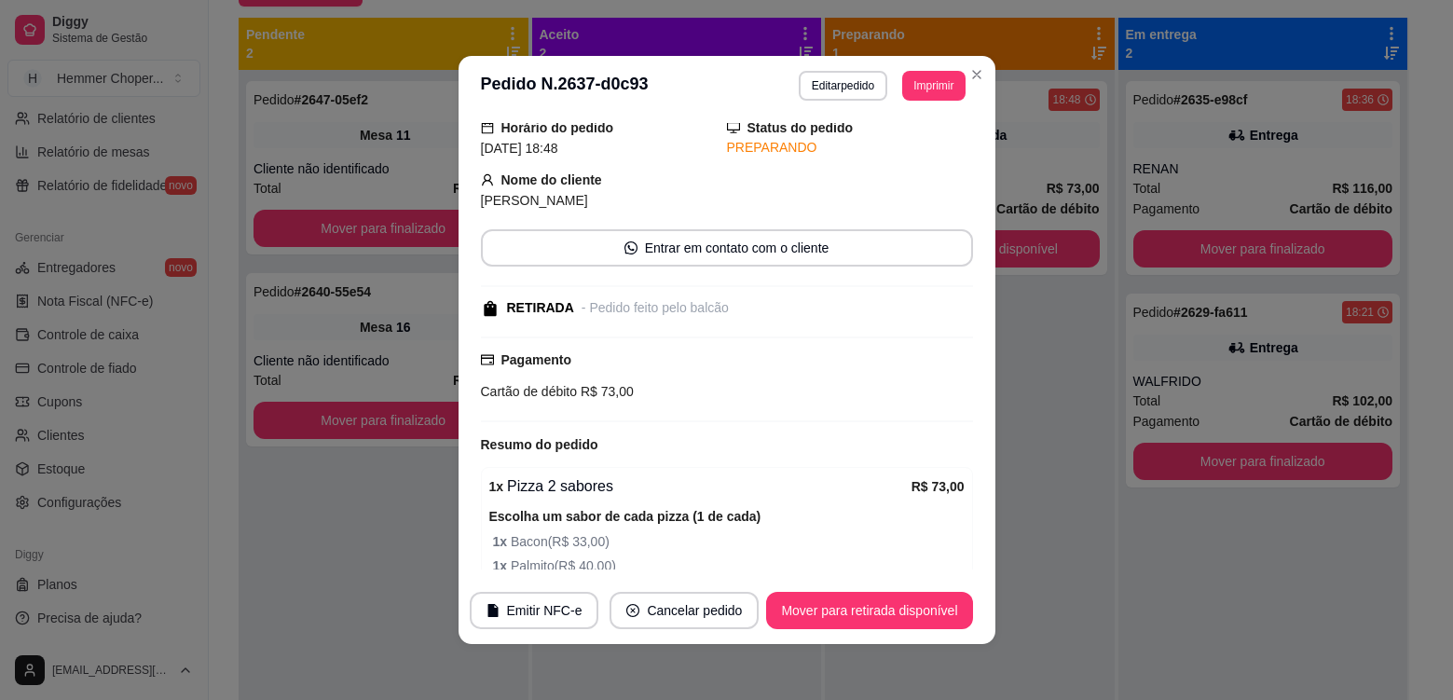
scroll to position [155, 0]
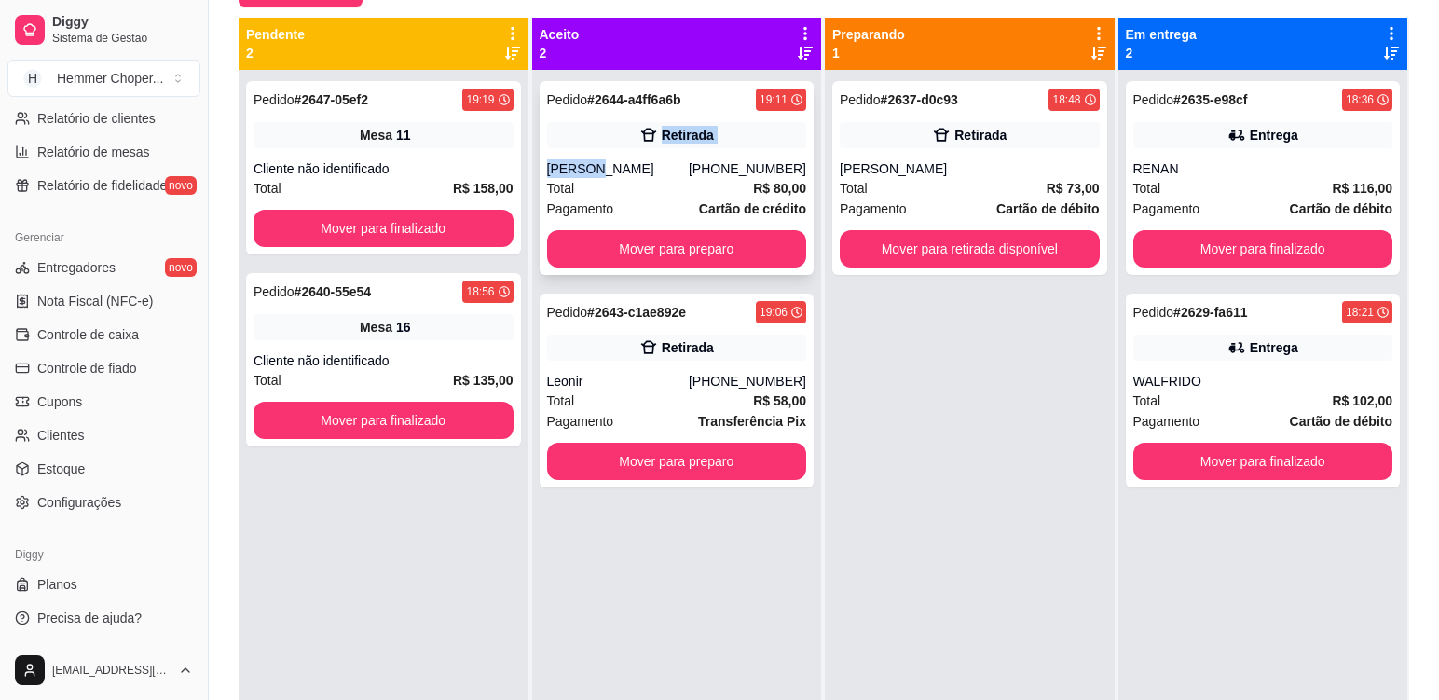
click at [641, 148] on div "Pedido # 2644-a4ff6a6b 19:11 Retirada [PERSON_NAME] [PHONE_NUMBER] Total R$ 80,…" at bounding box center [677, 178] width 275 height 194
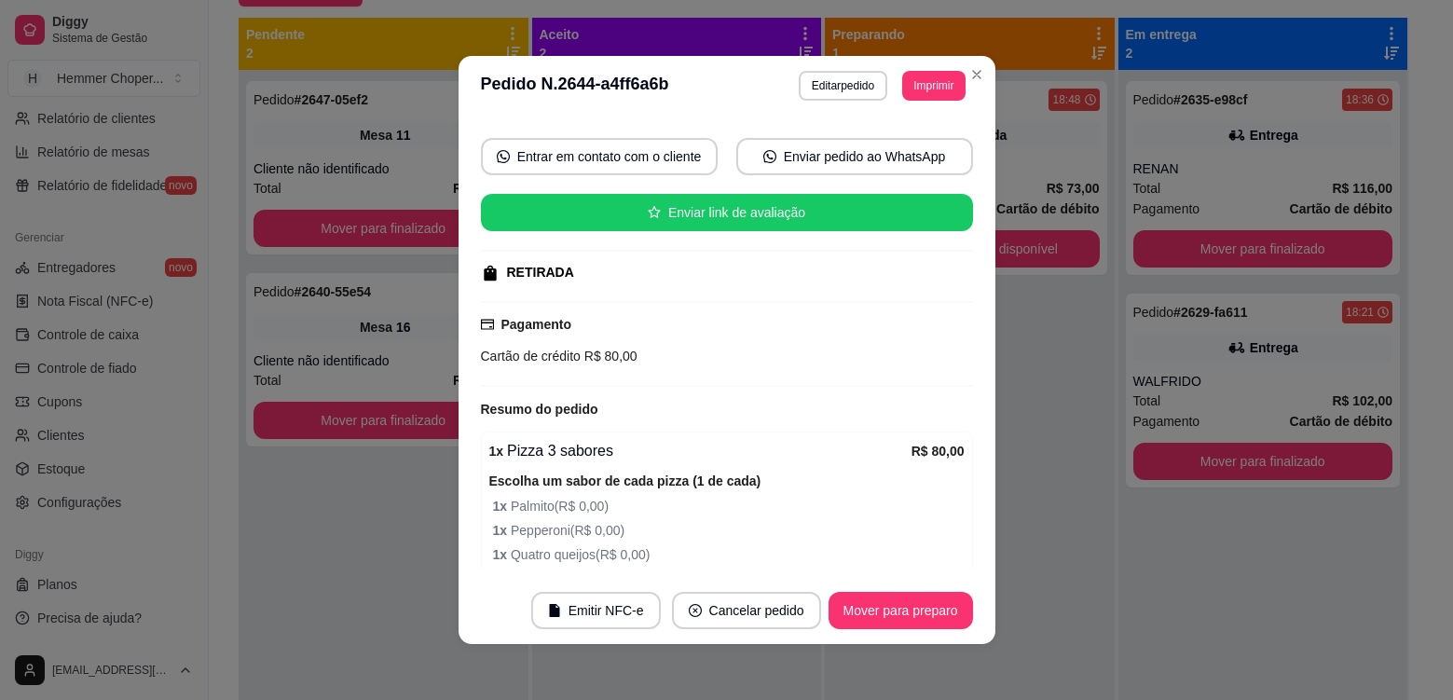
scroll to position [235, 0]
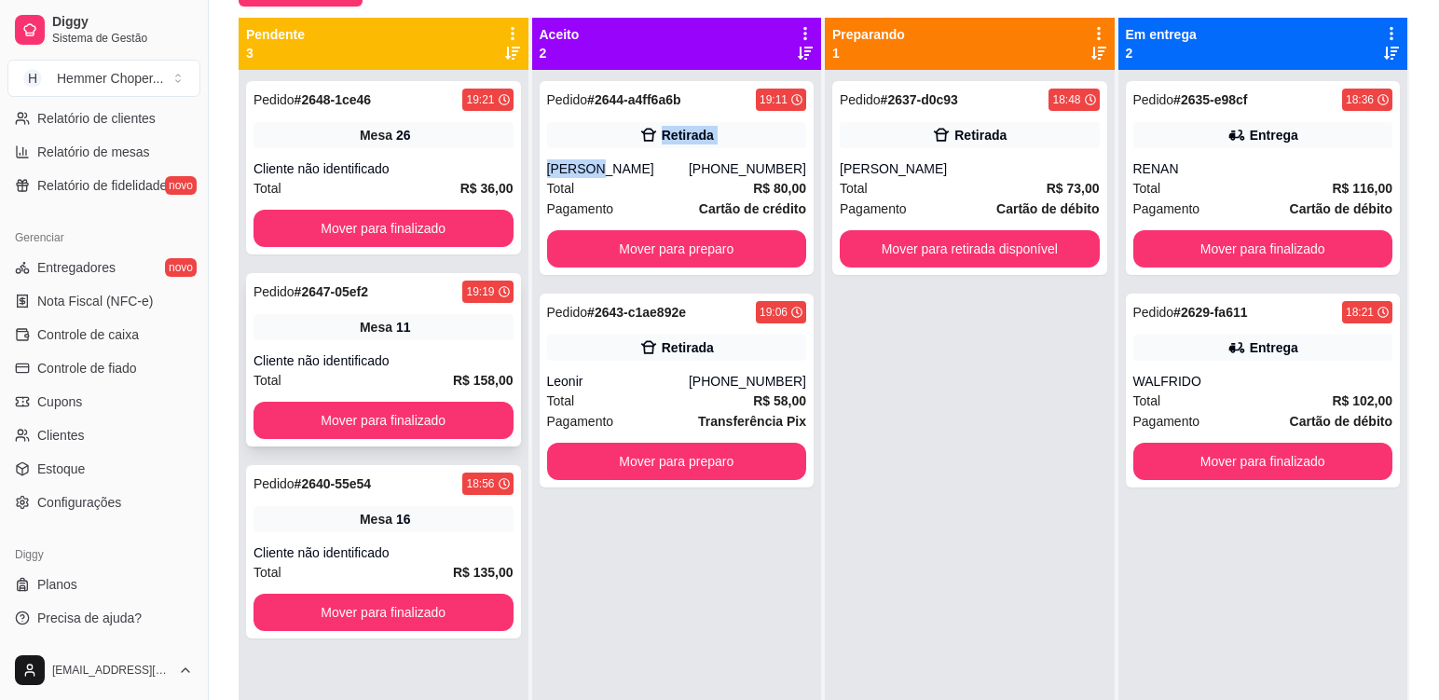
click at [320, 323] on div "Mesa 11" at bounding box center [384, 327] width 260 height 26
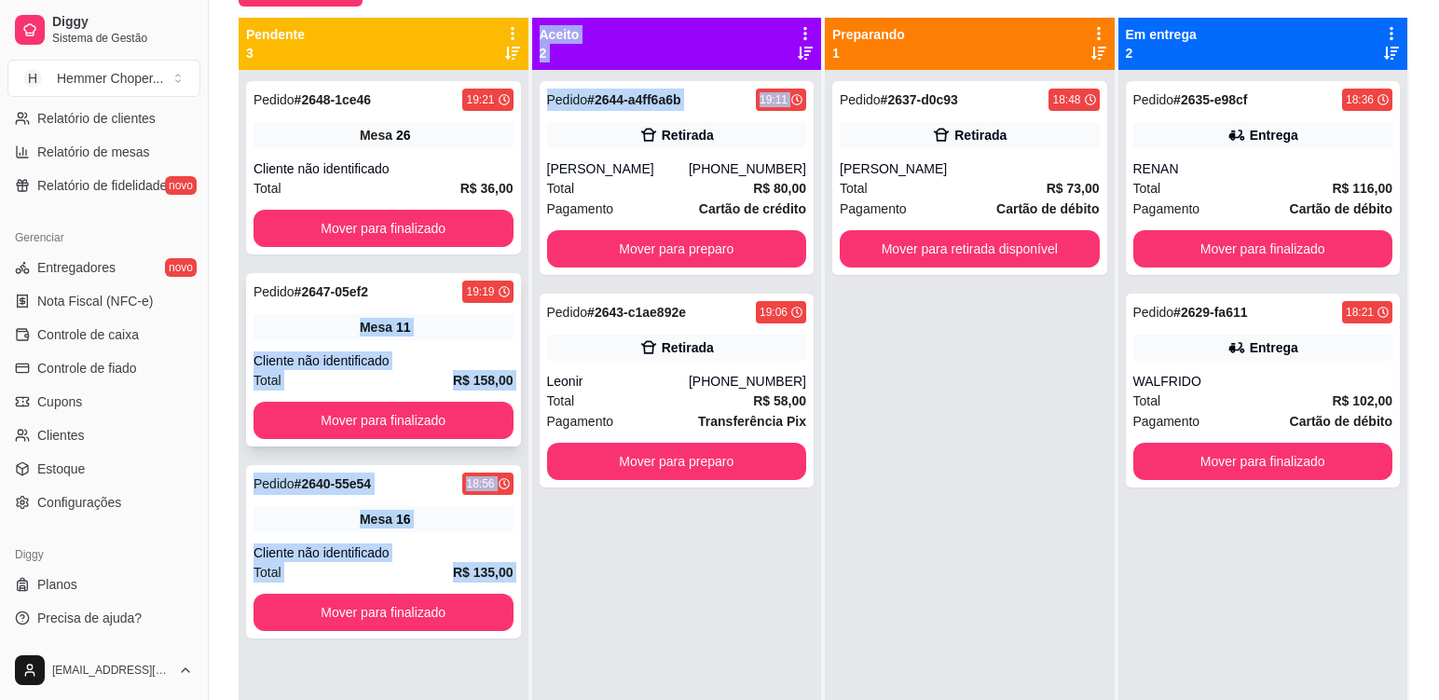
click at [444, 339] on div "Mesa 11" at bounding box center [384, 327] width 260 height 26
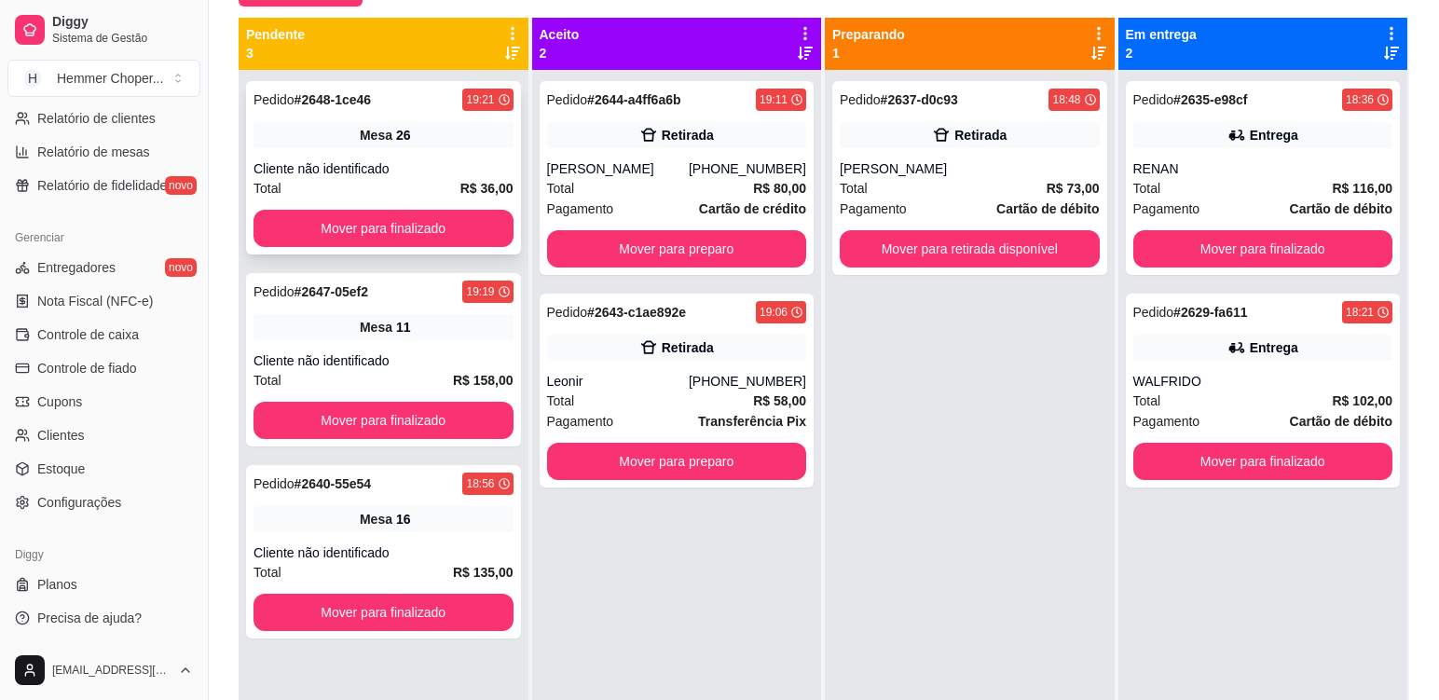
click at [417, 135] on div "Mesa 26" at bounding box center [384, 135] width 260 height 26
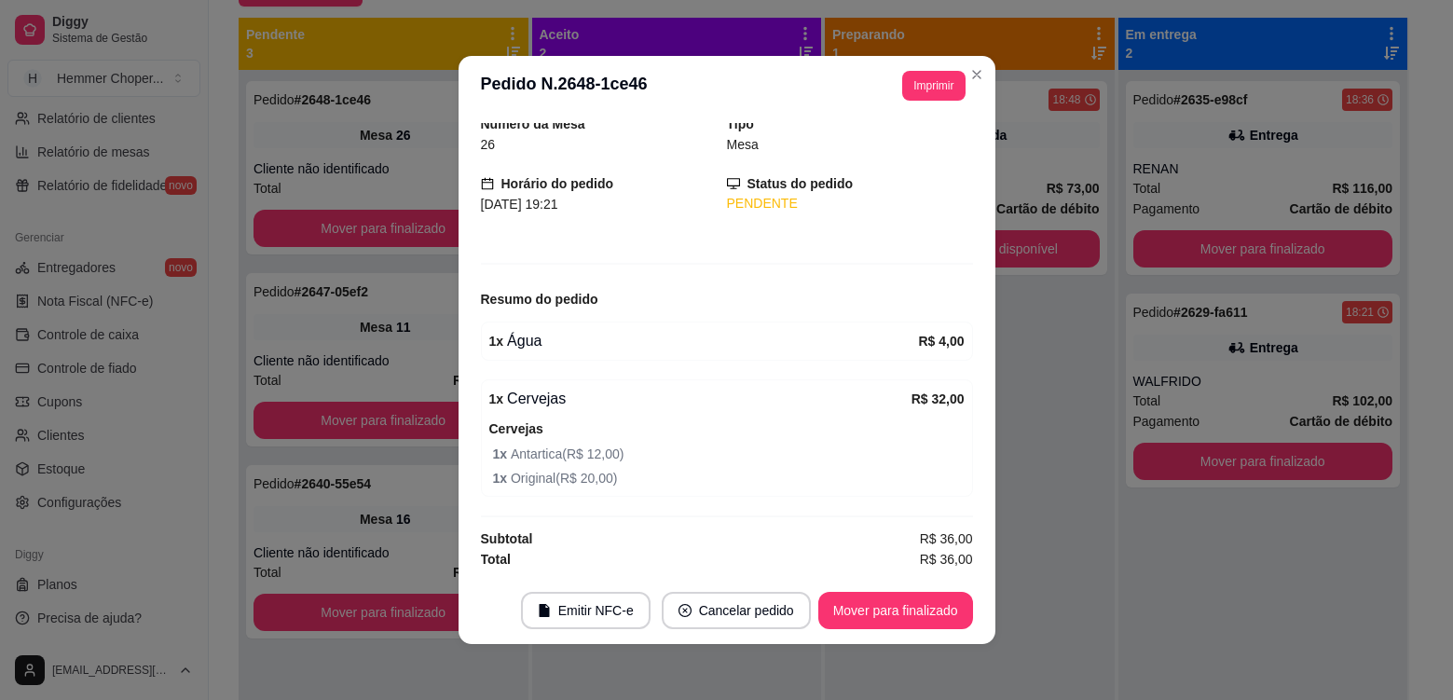
scroll to position [4, 0]
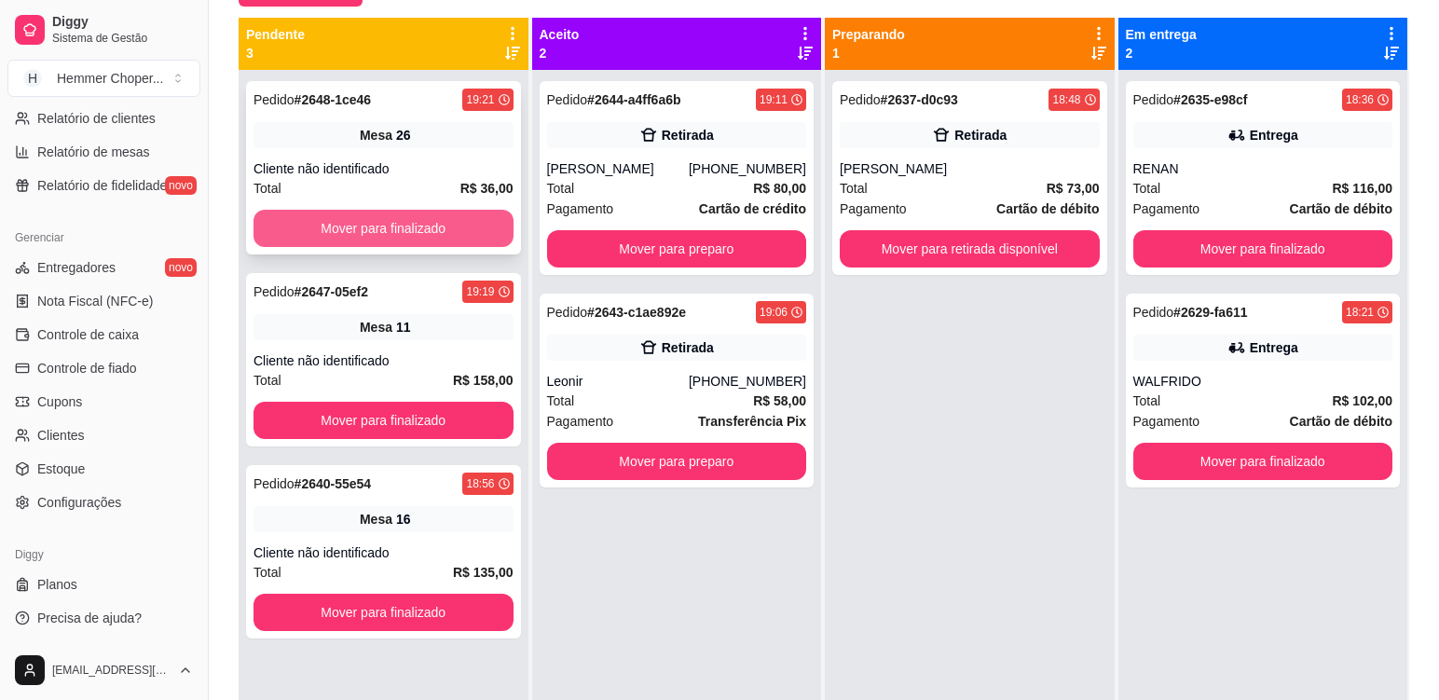
click at [402, 231] on button "Mover para finalizado" at bounding box center [384, 228] width 260 height 37
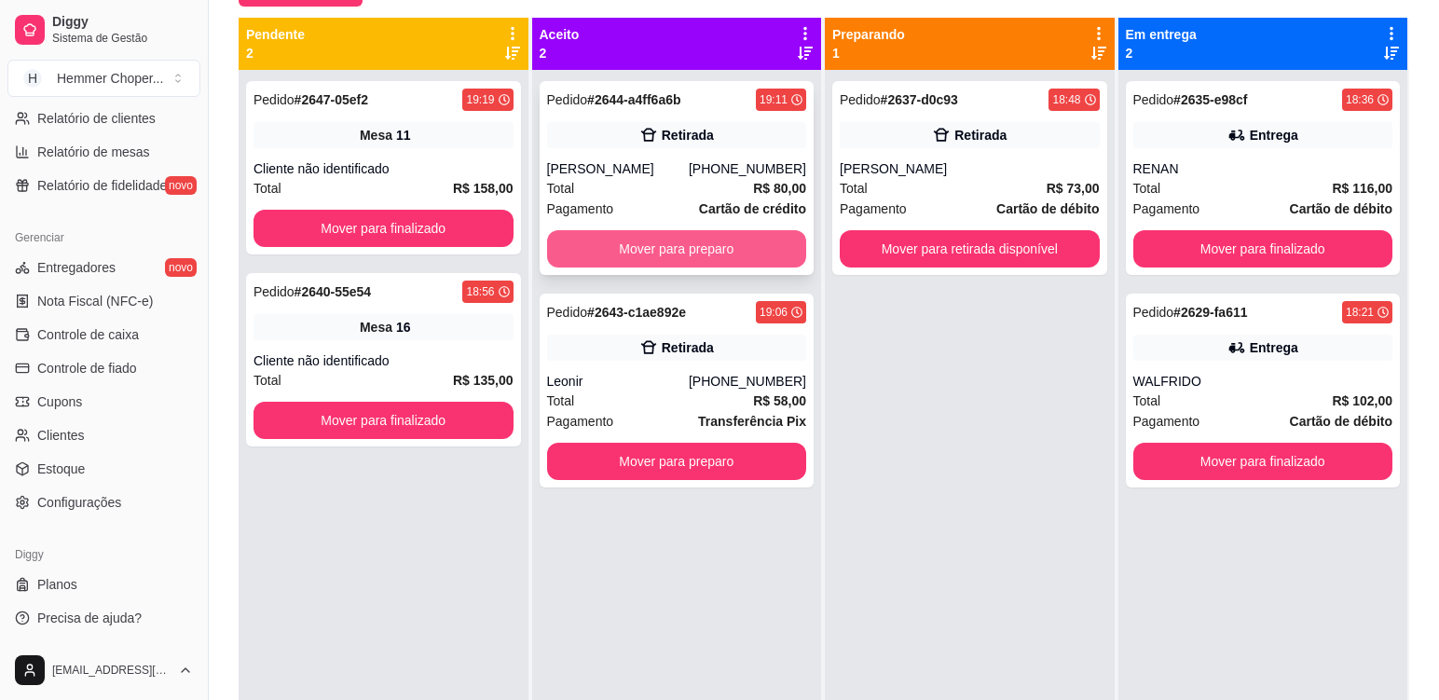
click at [660, 251] on button "Mover para preparo" at bounding box center [677, 248] width 260 height 37
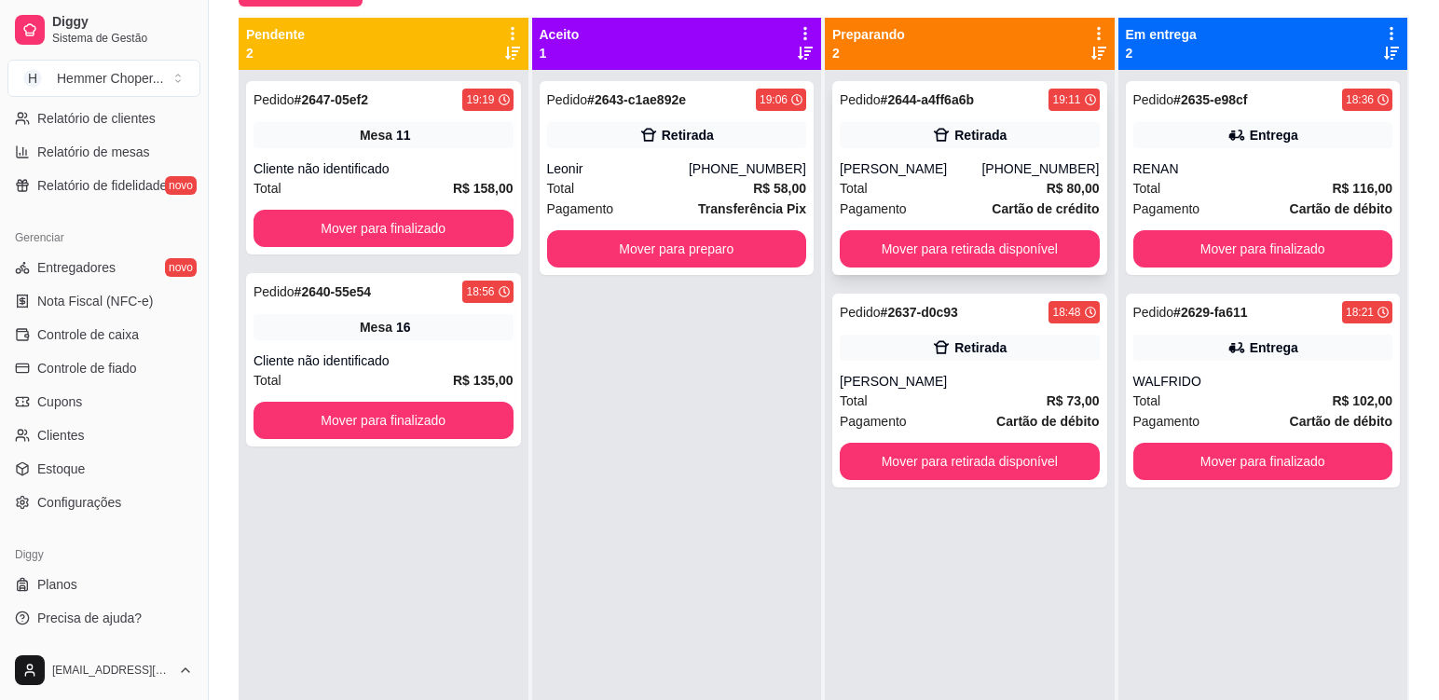
click at [920, 185] on div "Total R$ 80,00" at bounding box center [970, 188] width 260 height 21
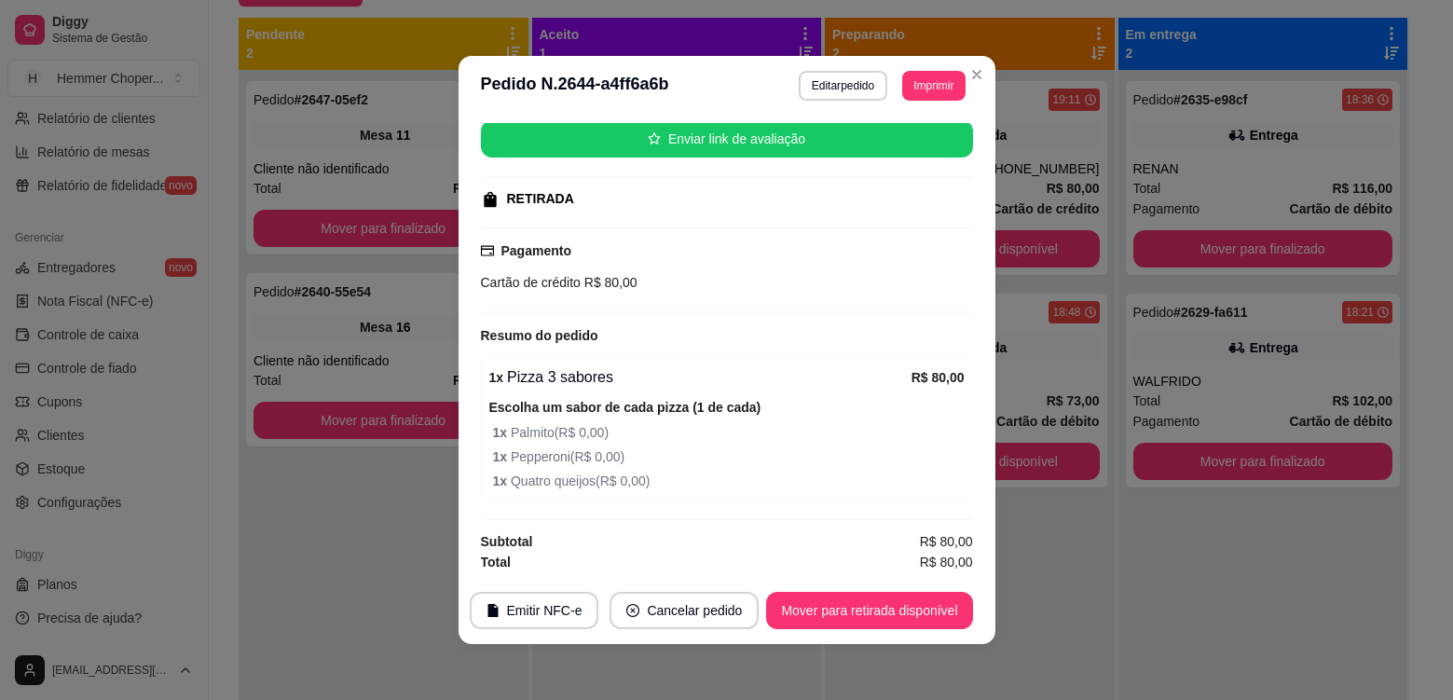
scroll to position [235, 0]
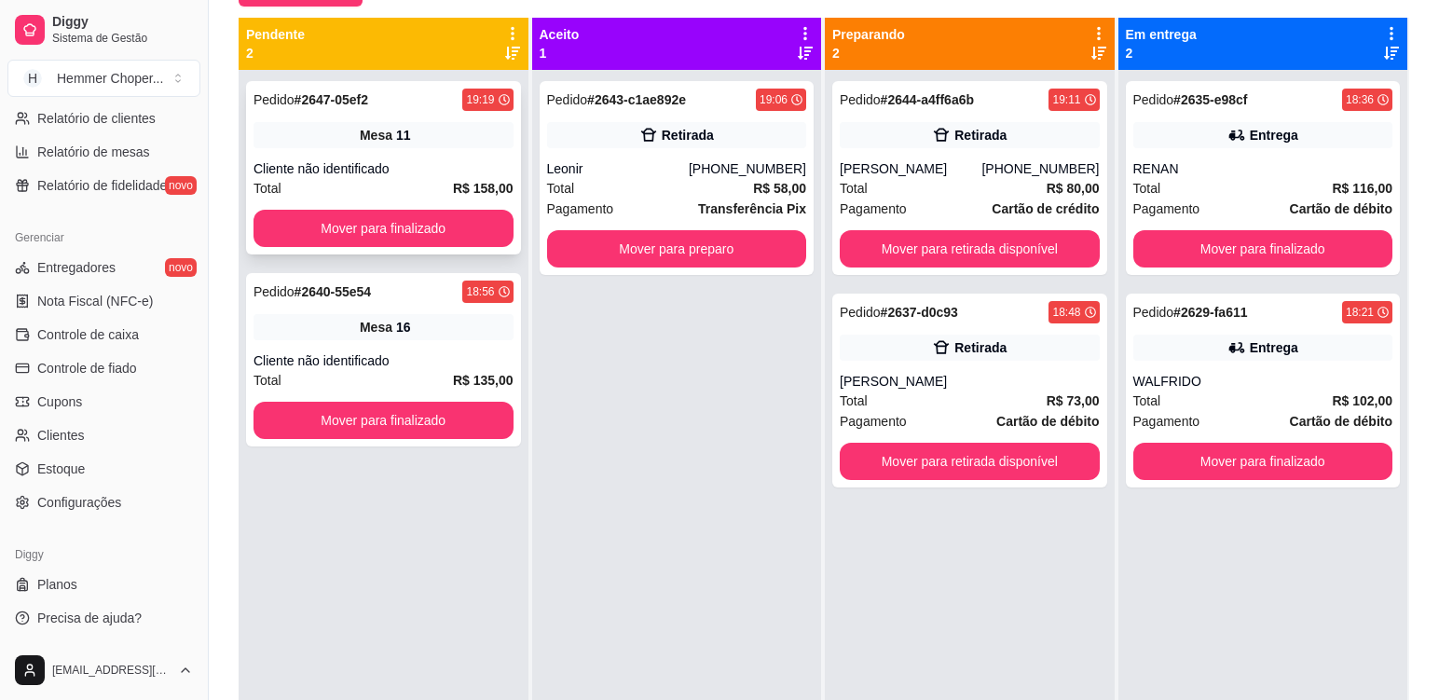
click at [405, 165] on div "Cliente não identificado" at bounding box center [384, 168] width 260 height 19
click at [627, 165] on div "Leonir" at bounding box center [618, 168] width 142 height 19
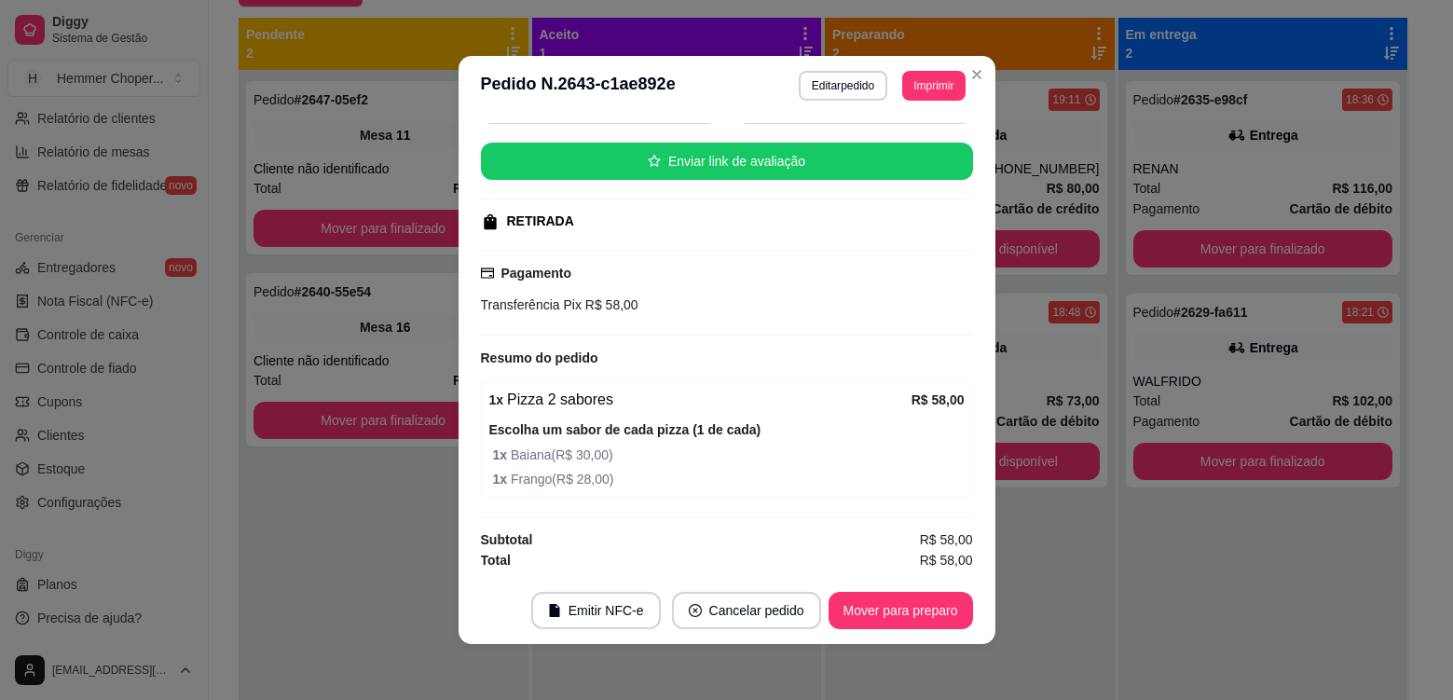
scroll to position [211, 0]
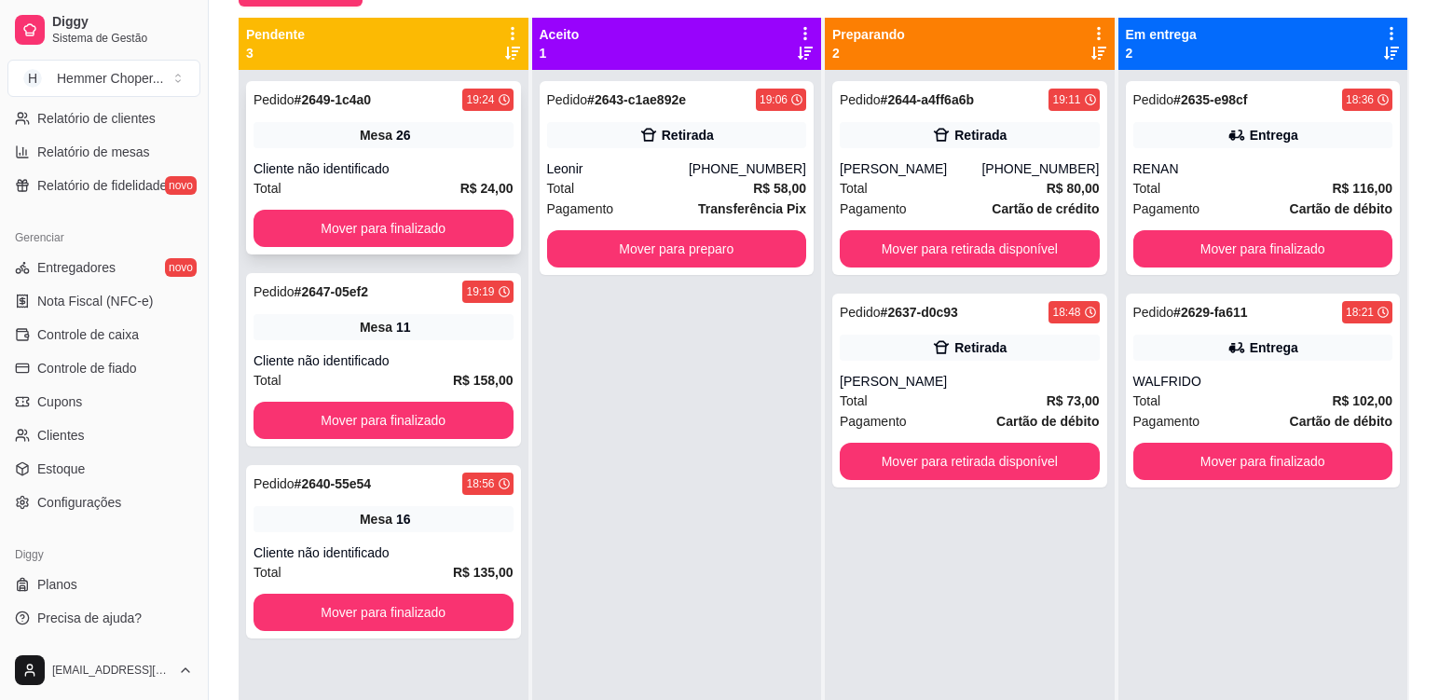
click at [386, 142] on span "Mesa" at bounding box center [376, 135] width 33 height 19
click at [335, 236] on button "Mover para finalizado" at bounding box center [384, 228] width 260 height 37
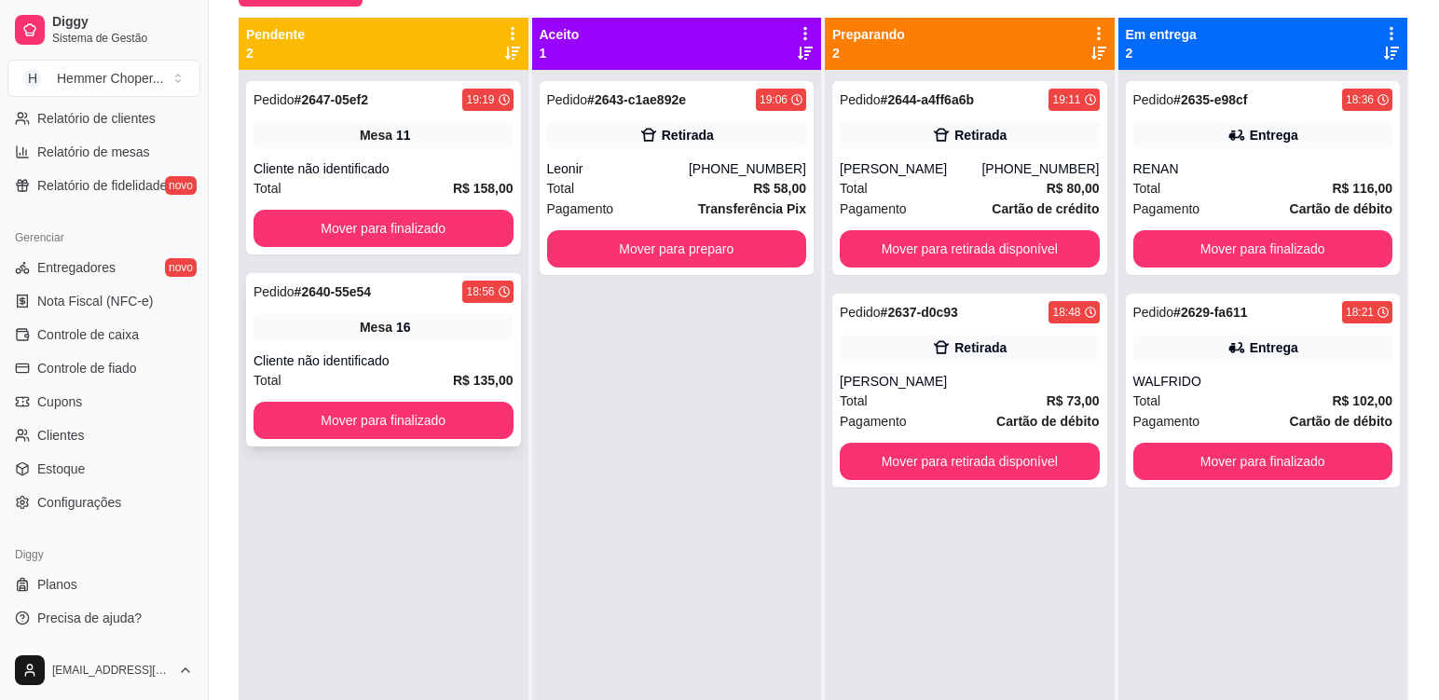
click at [336, 378] on div "Total R$ 135,00" at bounding box center [384, 380] width 260 height 21
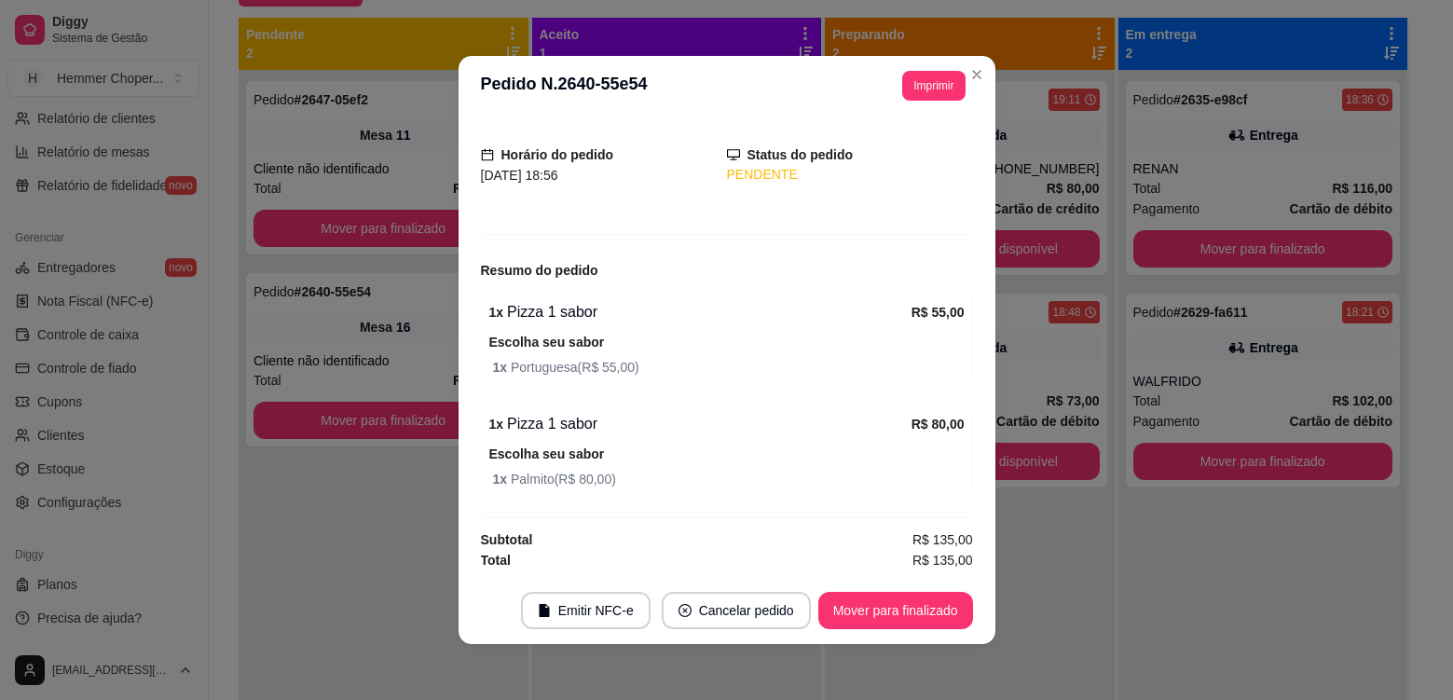
scroll to position [101, 0]
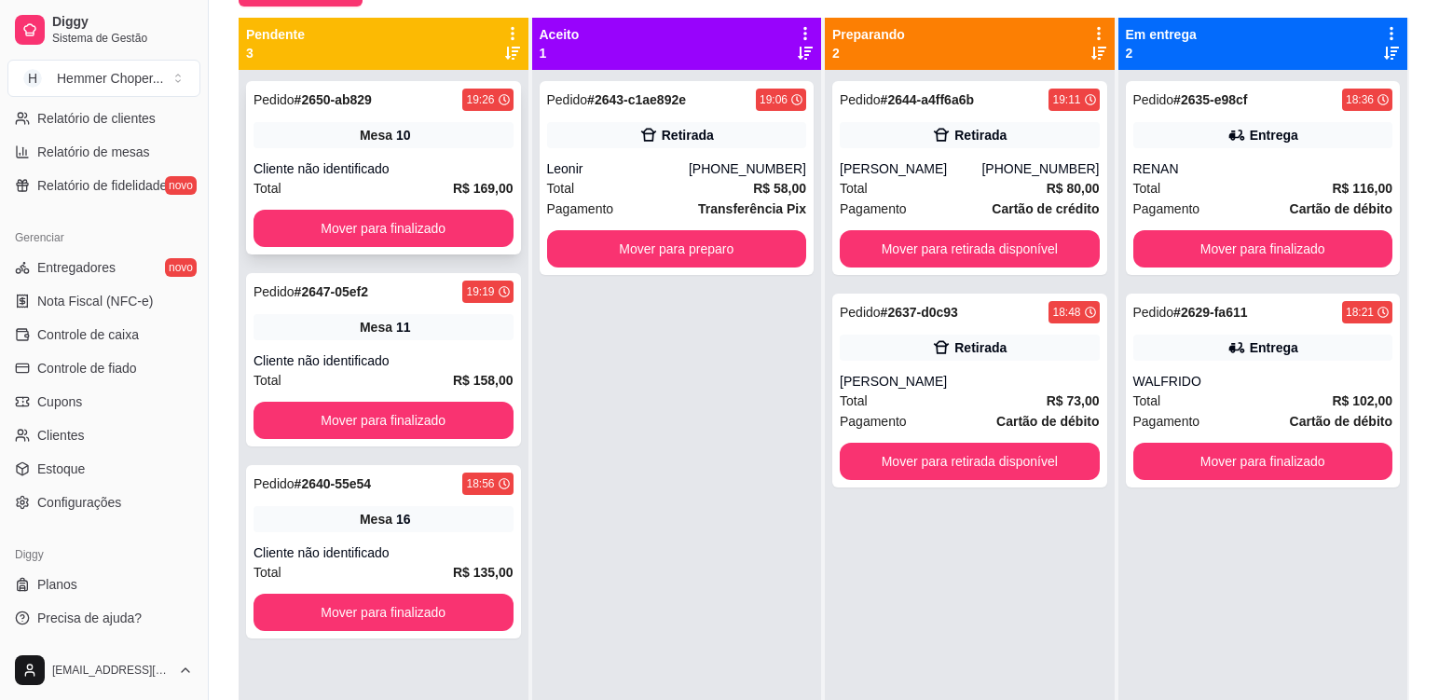
click at [352, 139] on div "Mesa 10" at bounding box center [384, 135] width 260 height 26
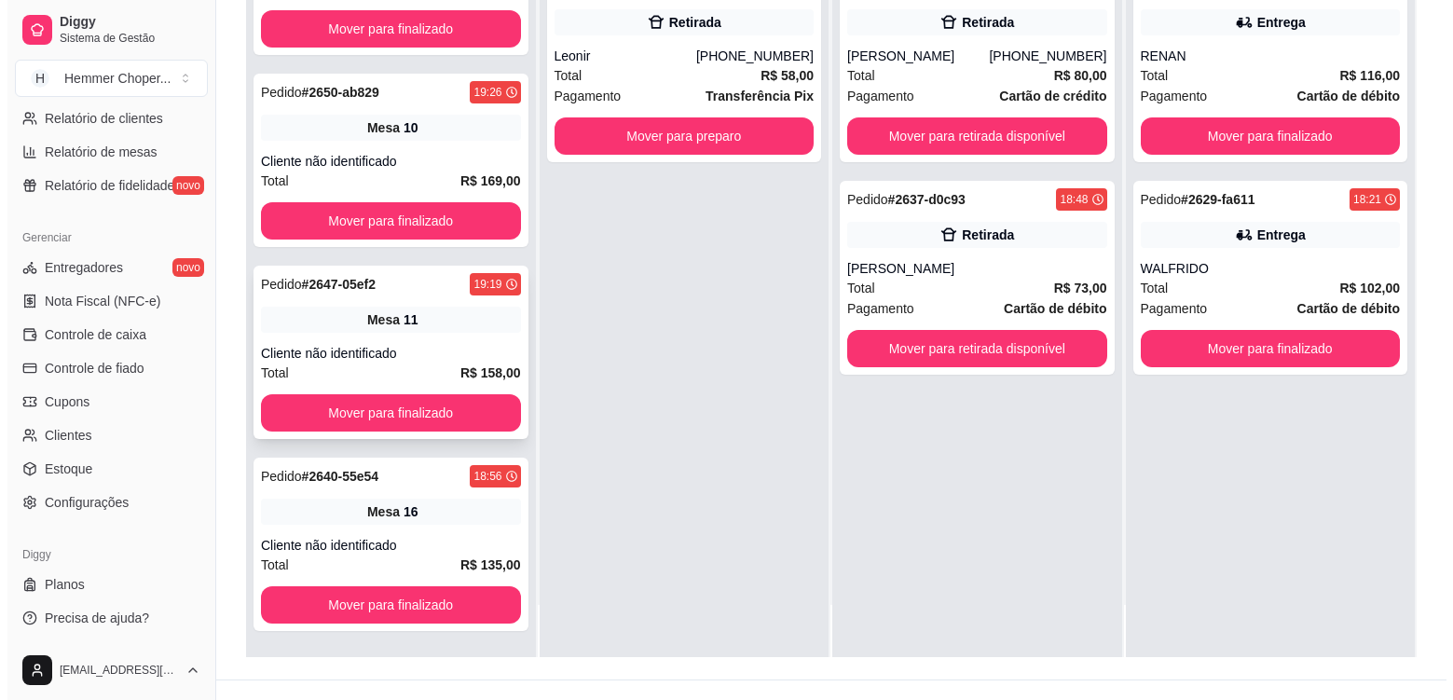
scroll to position [284, 0]
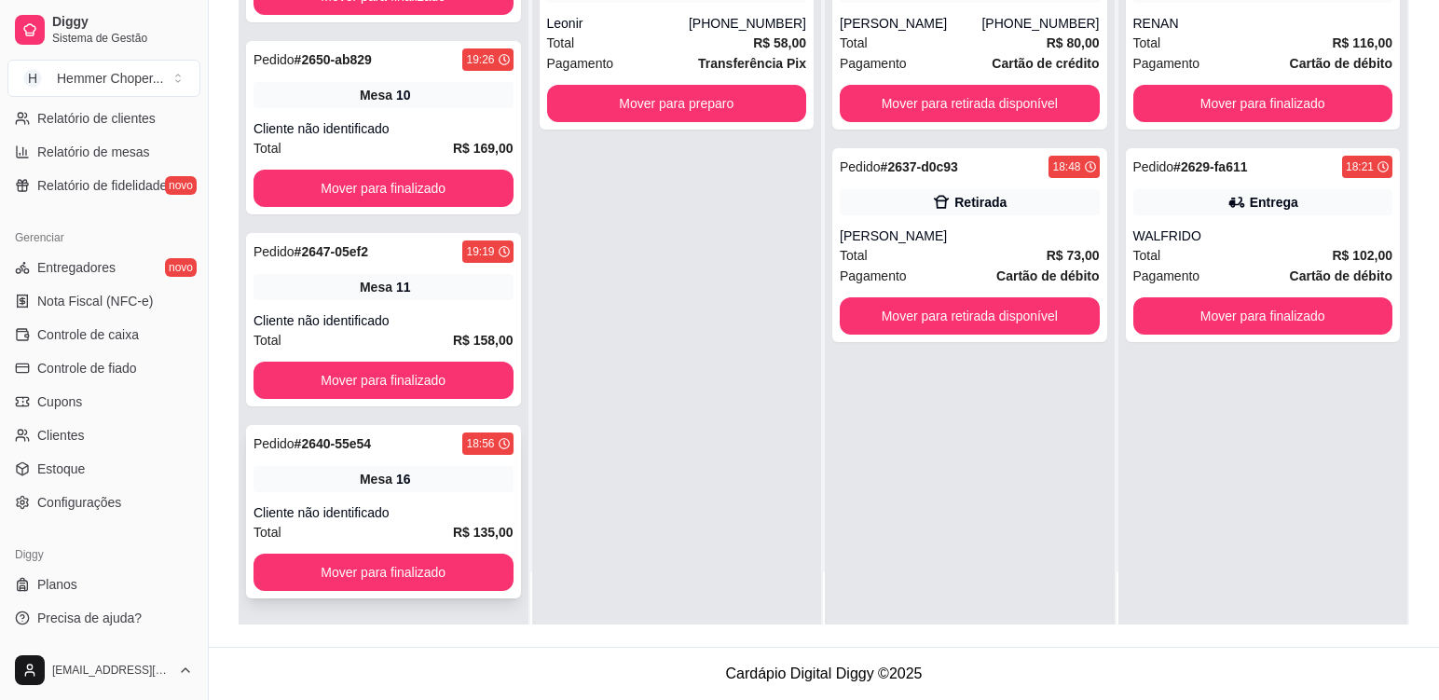
click at [428, 464] on div "Pedido # 2640-55e54 18:56 Mesa 16 Cliente não identificado Total R$ 135,00 Move…" at bounding box center [383, 511] width 275 height 173
click at [407, 315] on div "Cliente não identificado" at bounding box center [384, 320] width 260 height 19
click at [414, 125] on div "Cliente não identificado" at bounding box center [384, 128] width 260 height 19
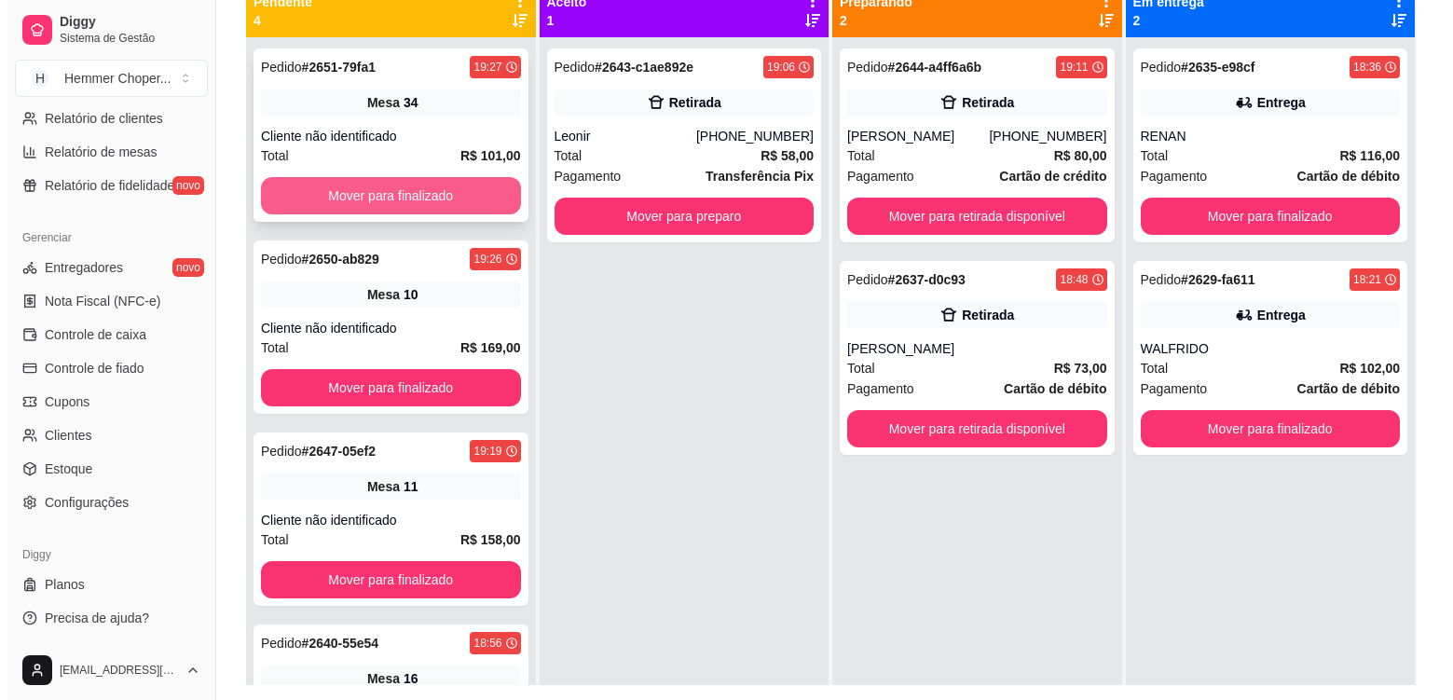
scroll to position [191, 0]
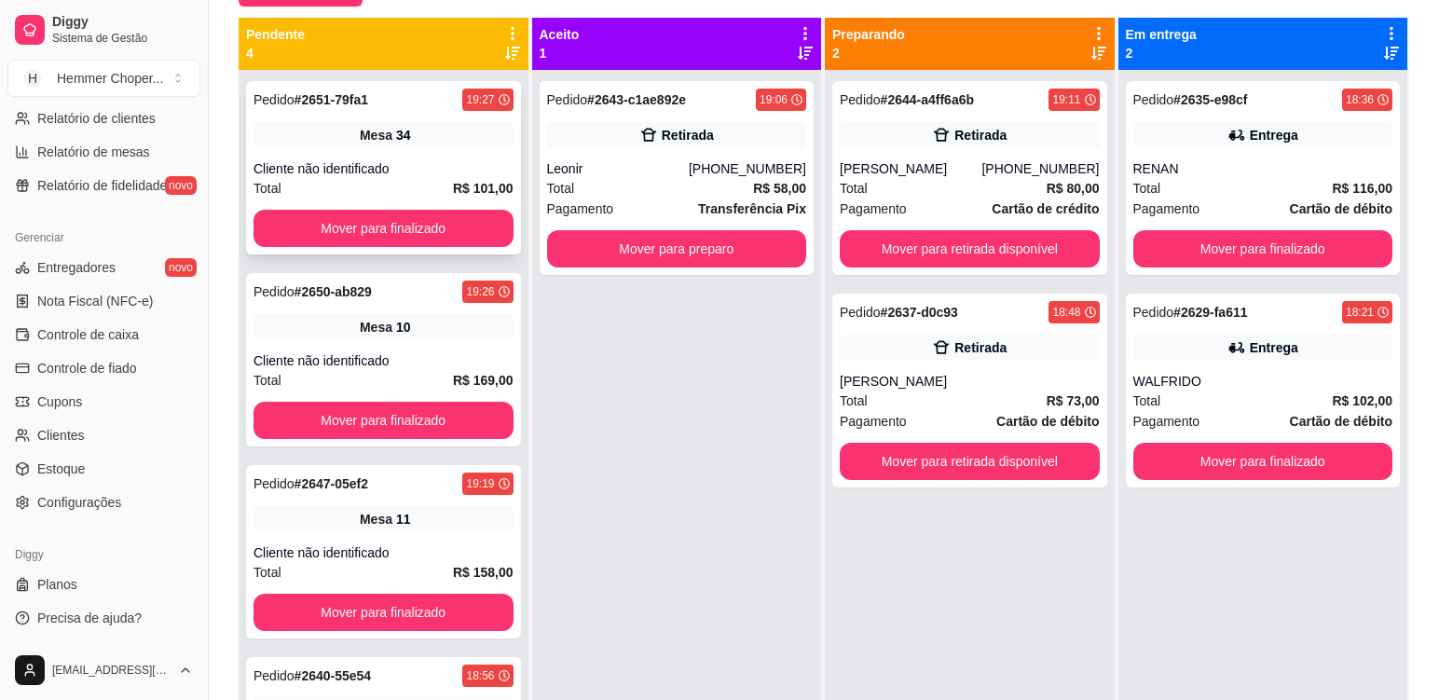
click at [417, 169] on div "Cliente não identificado" at bounding box center [384, 168] width 260 height 19
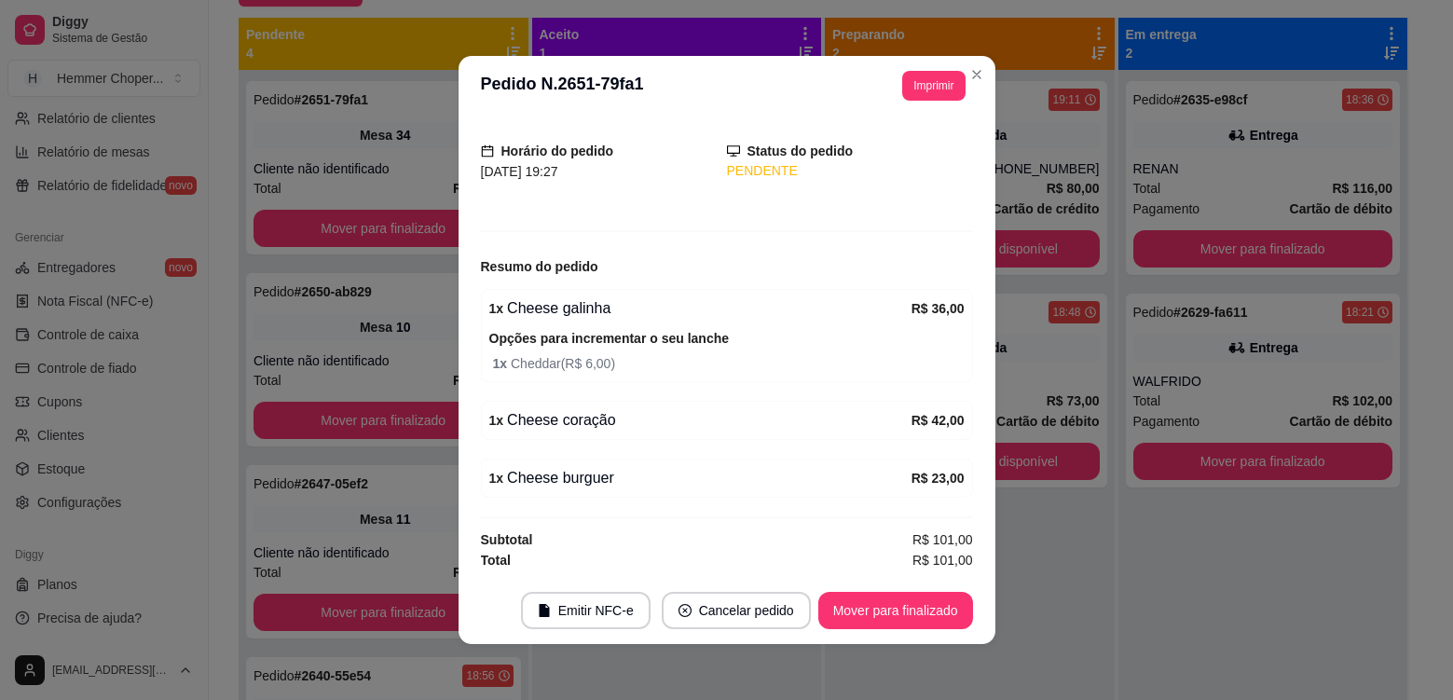
scroll to position [104, 0]
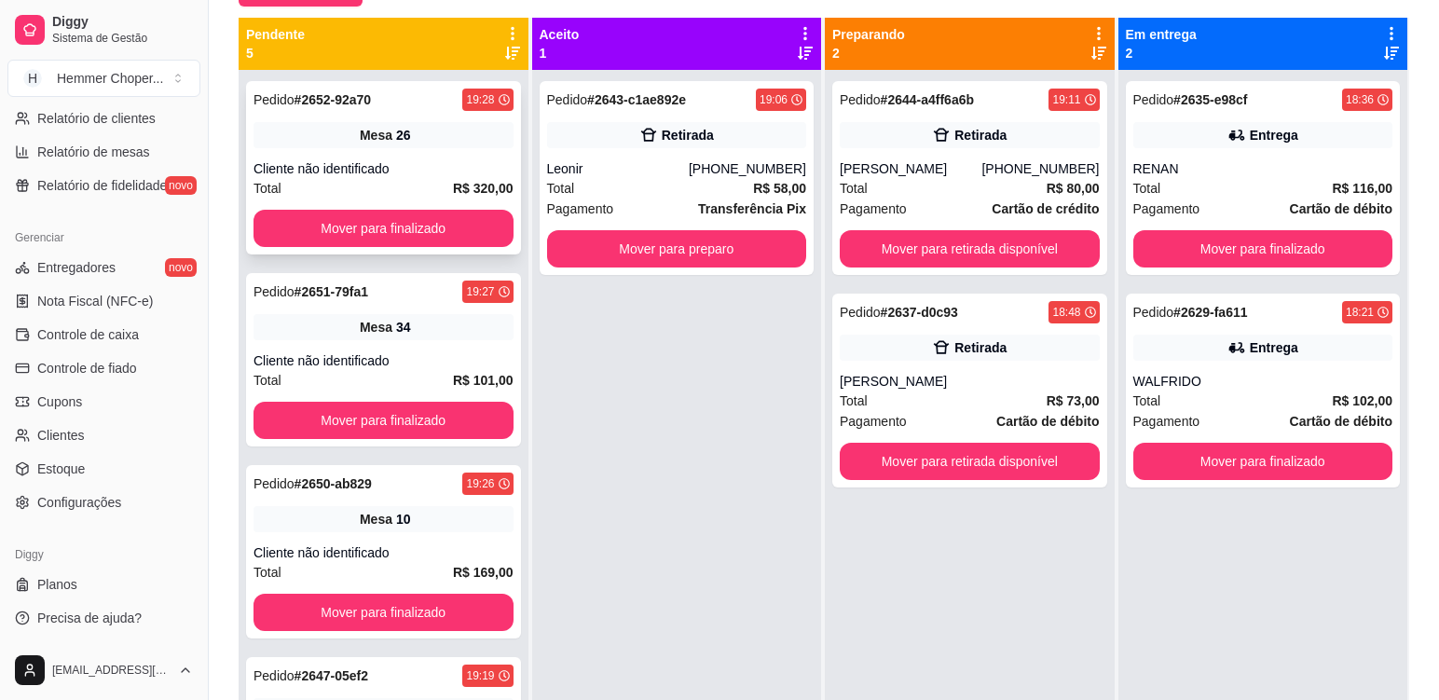
click at [399, 116] on div "Pedido # 2652-92a70 19:28 Mesa 26 Cliente não identificado Total R$ 320,00 Move…" at bounding box center [383, 167] width 275 height 173
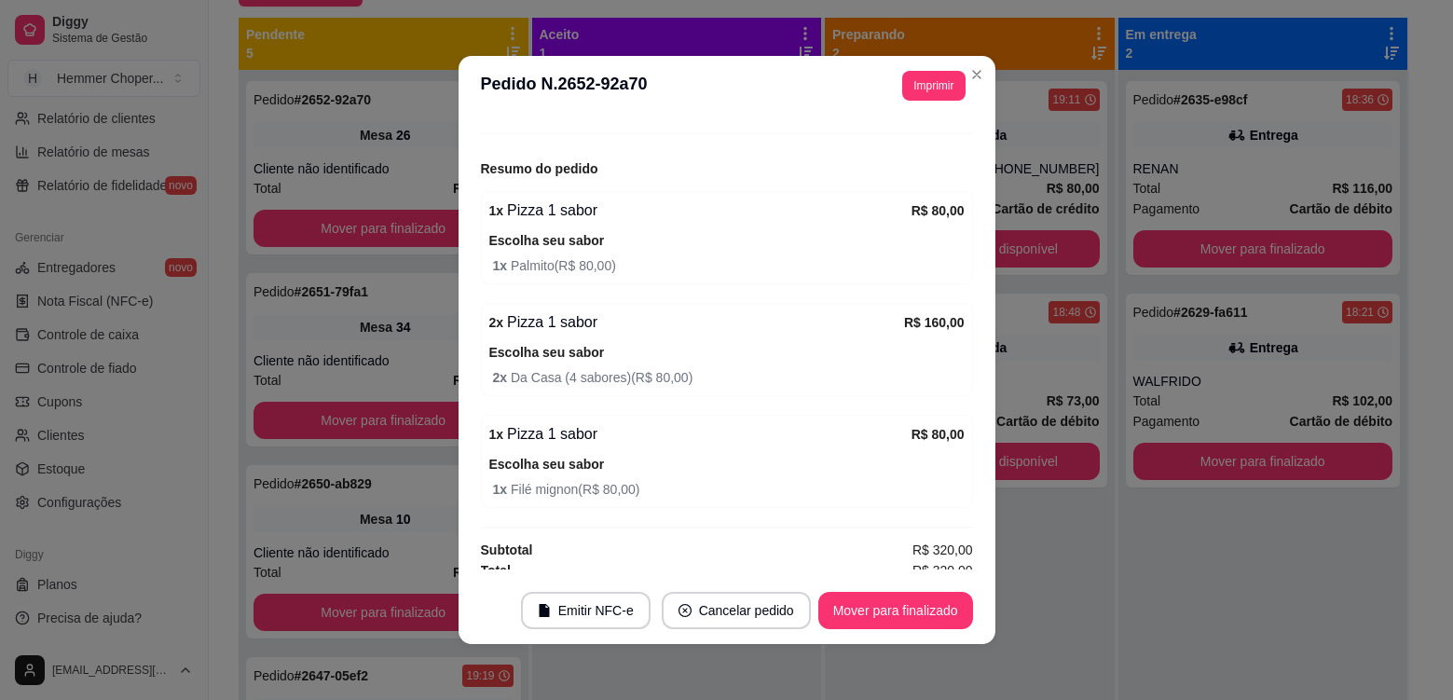
scroll to position [213, 0]
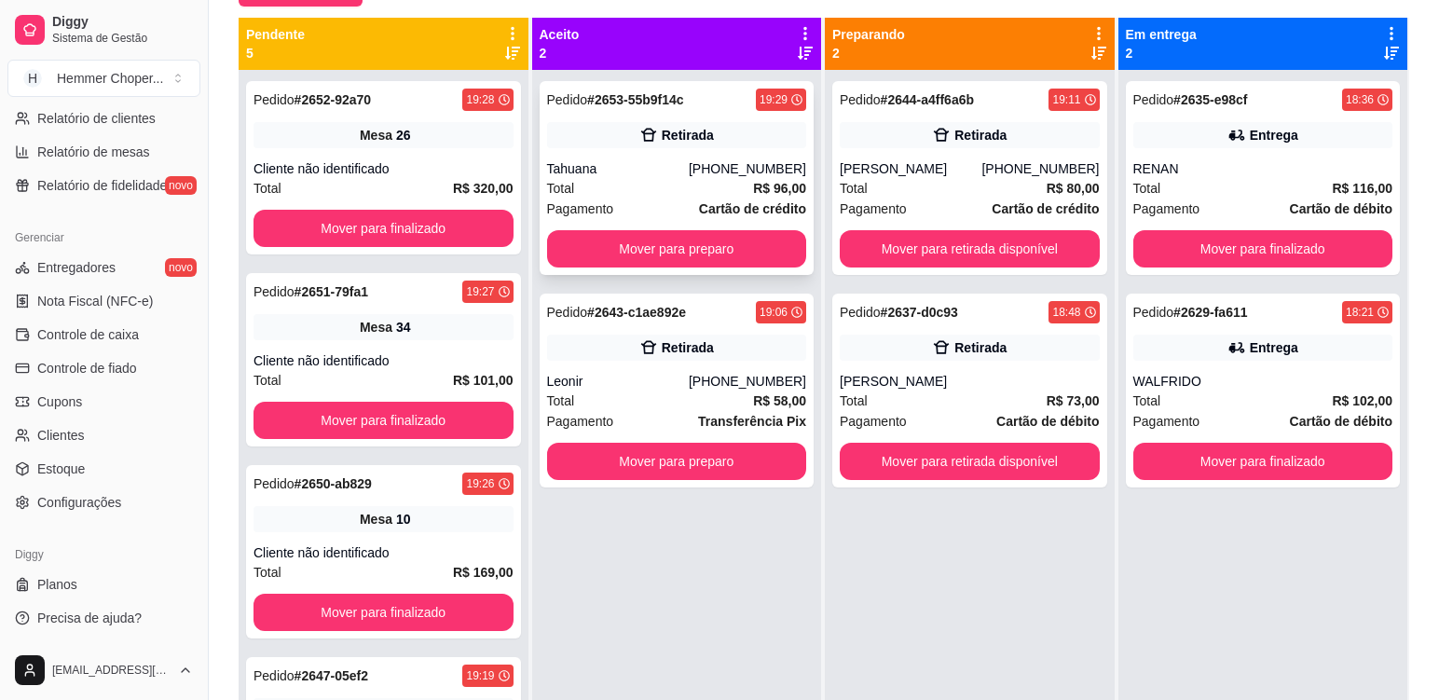
click at [657, 161] on div "Tahuana" at bounding box center [618, 168] width 142 height 19
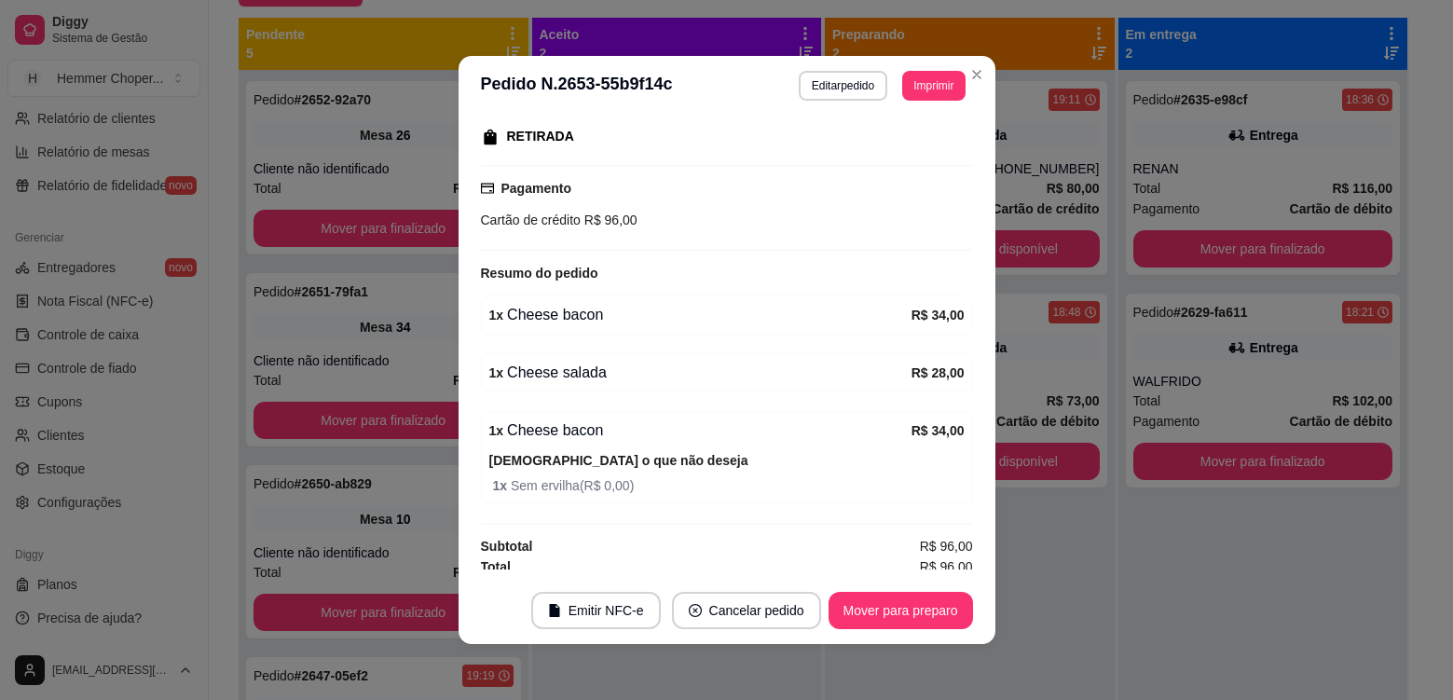
scroll to position [302, 0]
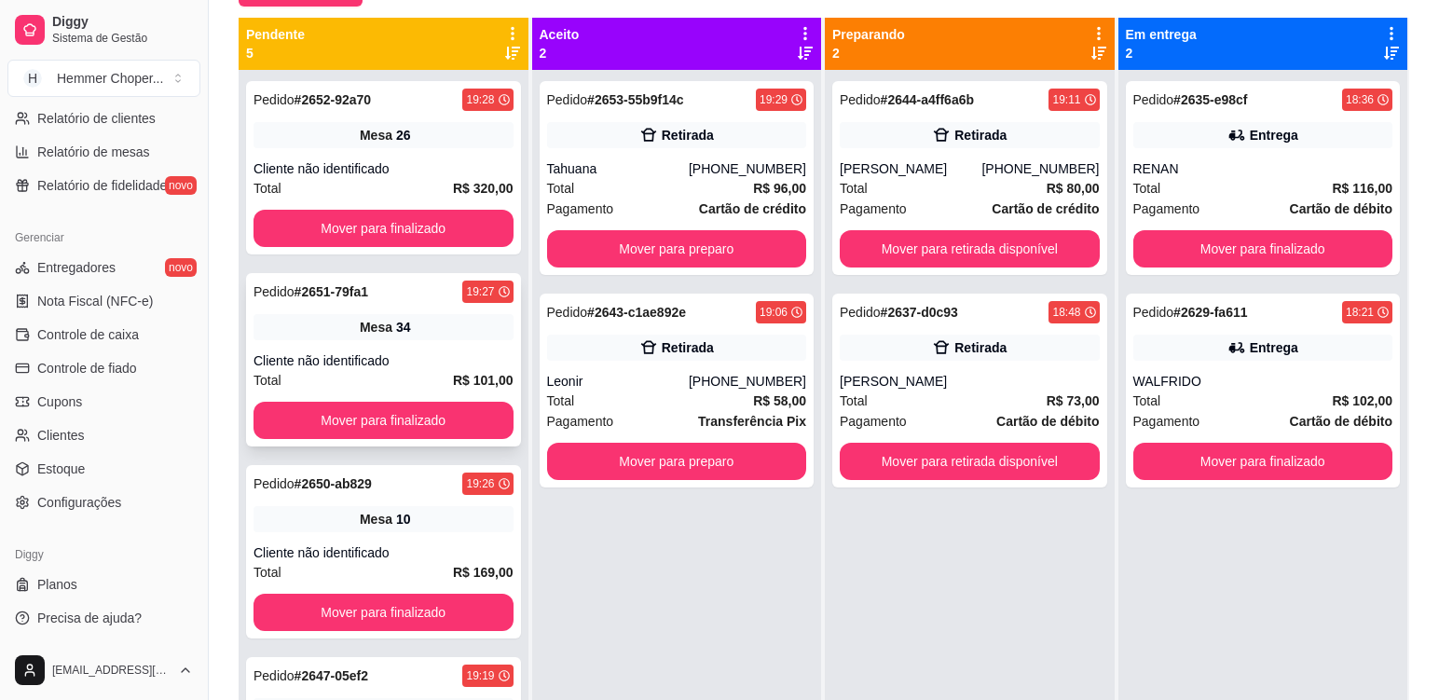
click at [377, 333] on span "Mesa" at bounding box center [376, 327] width 33 height 19
click at [372, 343] on div "Pedido # 2651-79fa1 19:27 Mesa 34 Cliente não identificado Total R$ 101,00 Move…" at bounding box center [383, 359] width 275 height 173
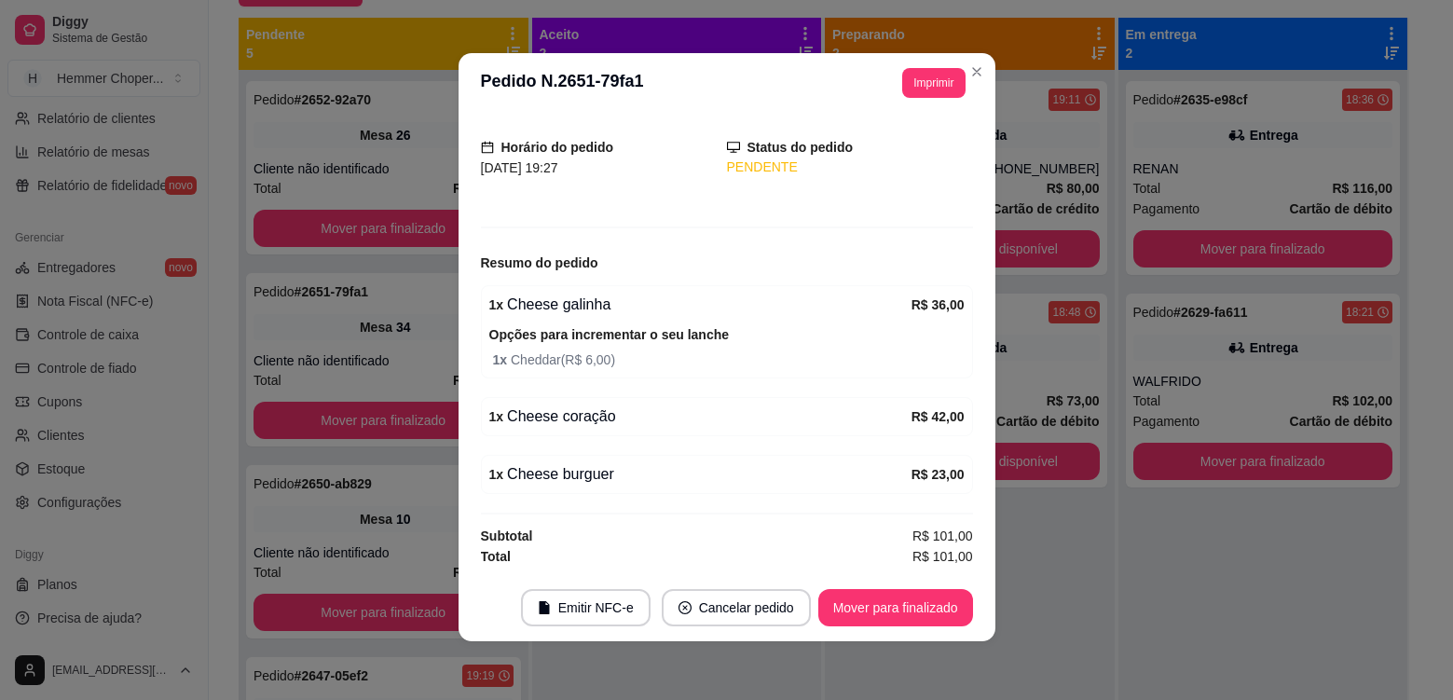
scroll to position [4, 0]
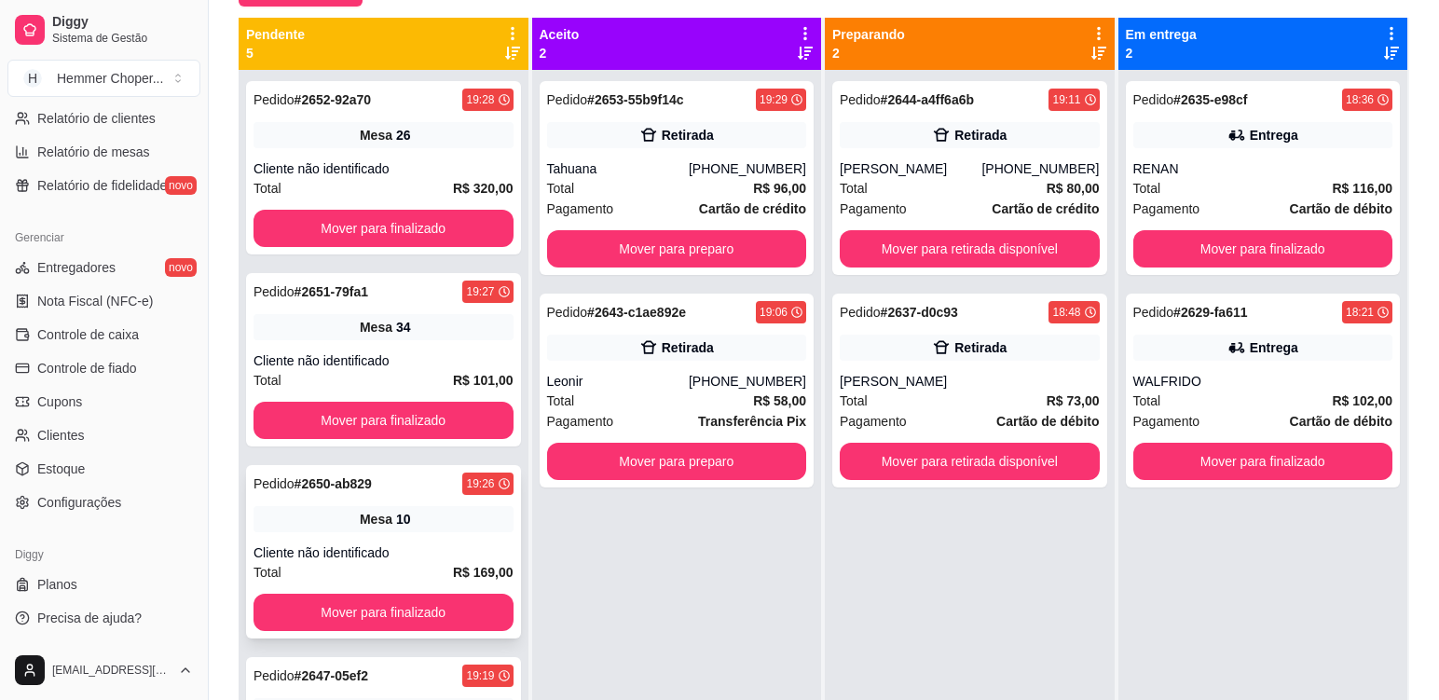
click at [328, 550] on div "Cliente não identificado" at bounding box center [384, 552] width 260 height 19
click at [664, 350] on div "Retirada" at bounding box center [688, 347] width 52 height 19
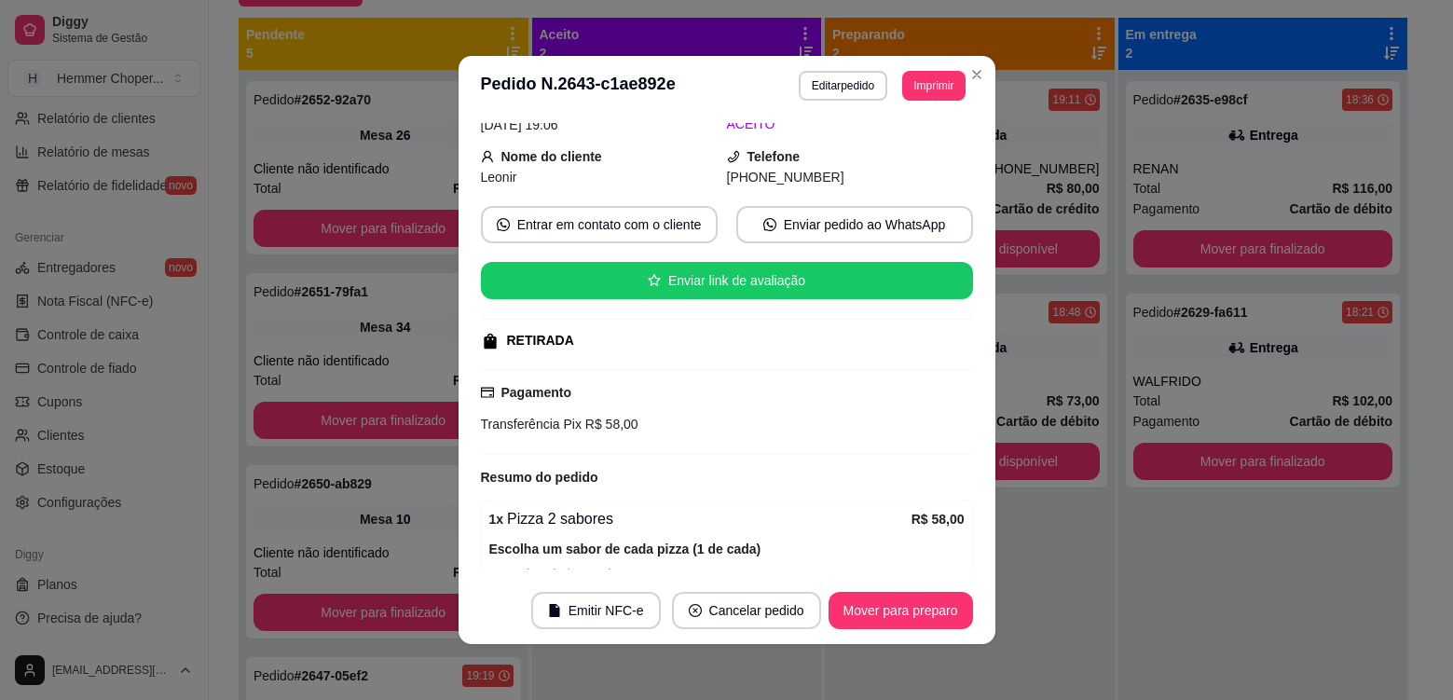
scroll to position [211, 0]
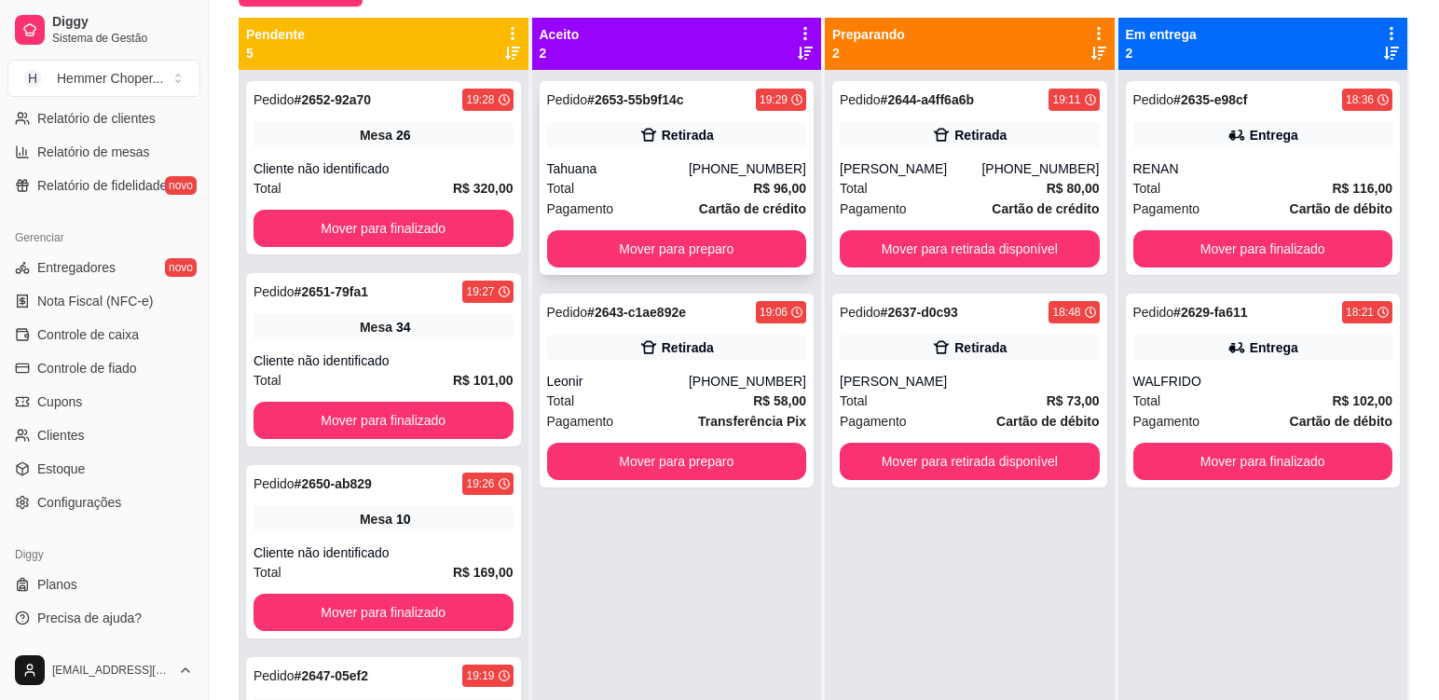
click at [668, 153] on div "Pedido # 2653-55b9f14c 19:29 Retirada Tahuana [PHONE_NUMBER] Total R$ 96,00 Pag…" at bounding box center [677, 178] width 275 height 194
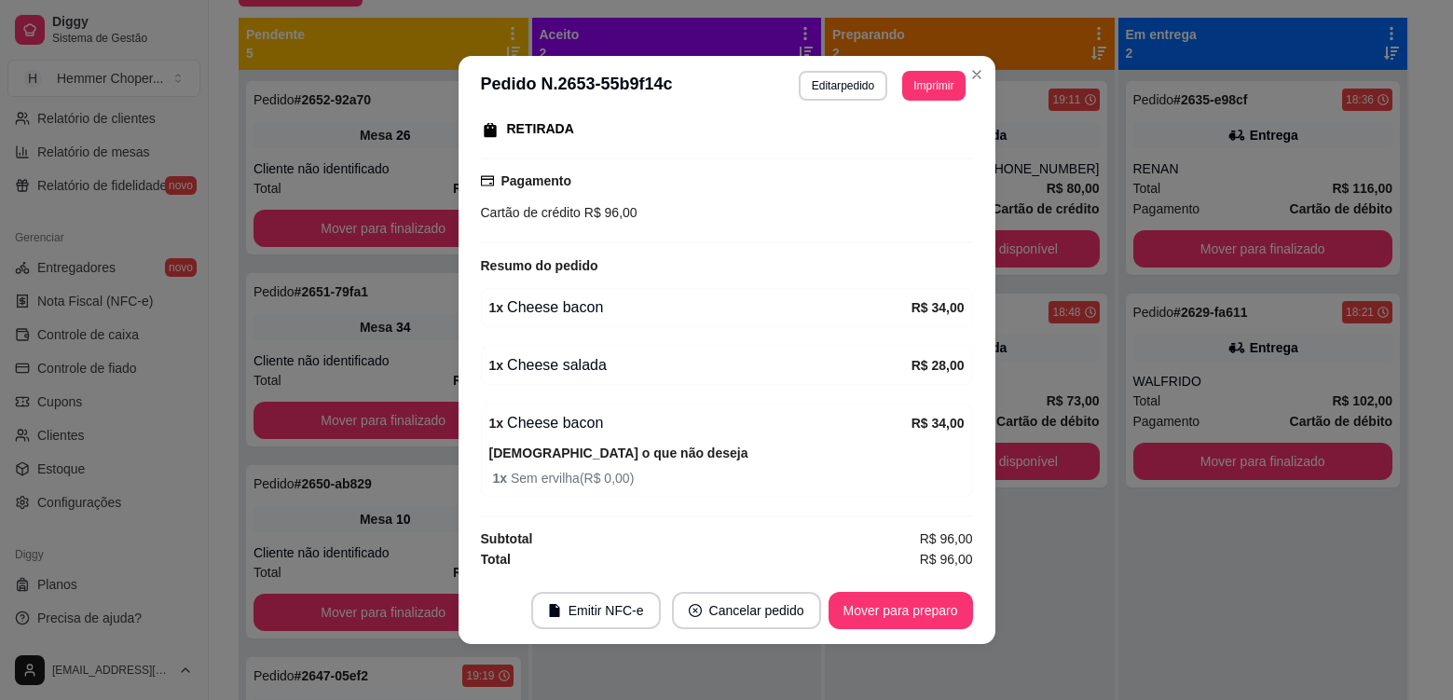
scroll to position [4, 0]
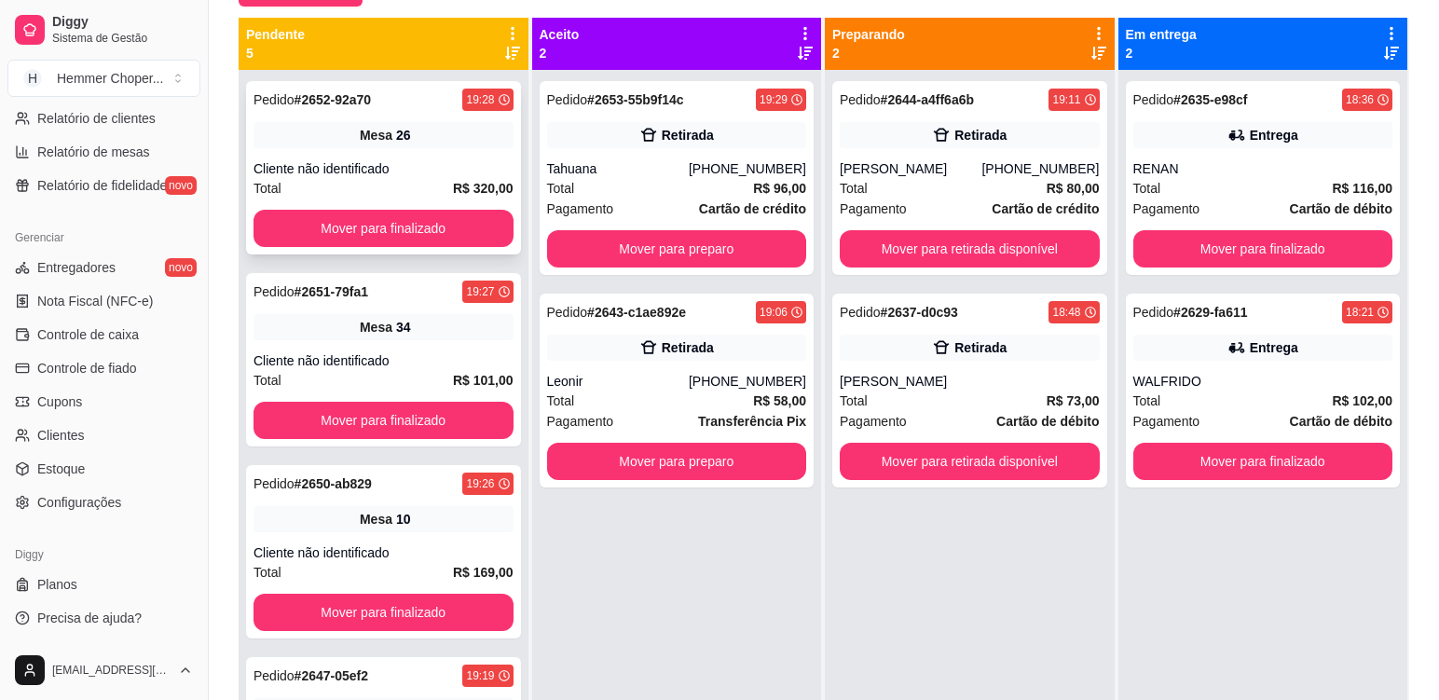
click at [390, 148] on div "Pedido # 2652-92a70 19:28 Mesa 26 Cliente não identificado Total R$ 320,00 Move…" at bounding box center [383, 167] width 275 height 173
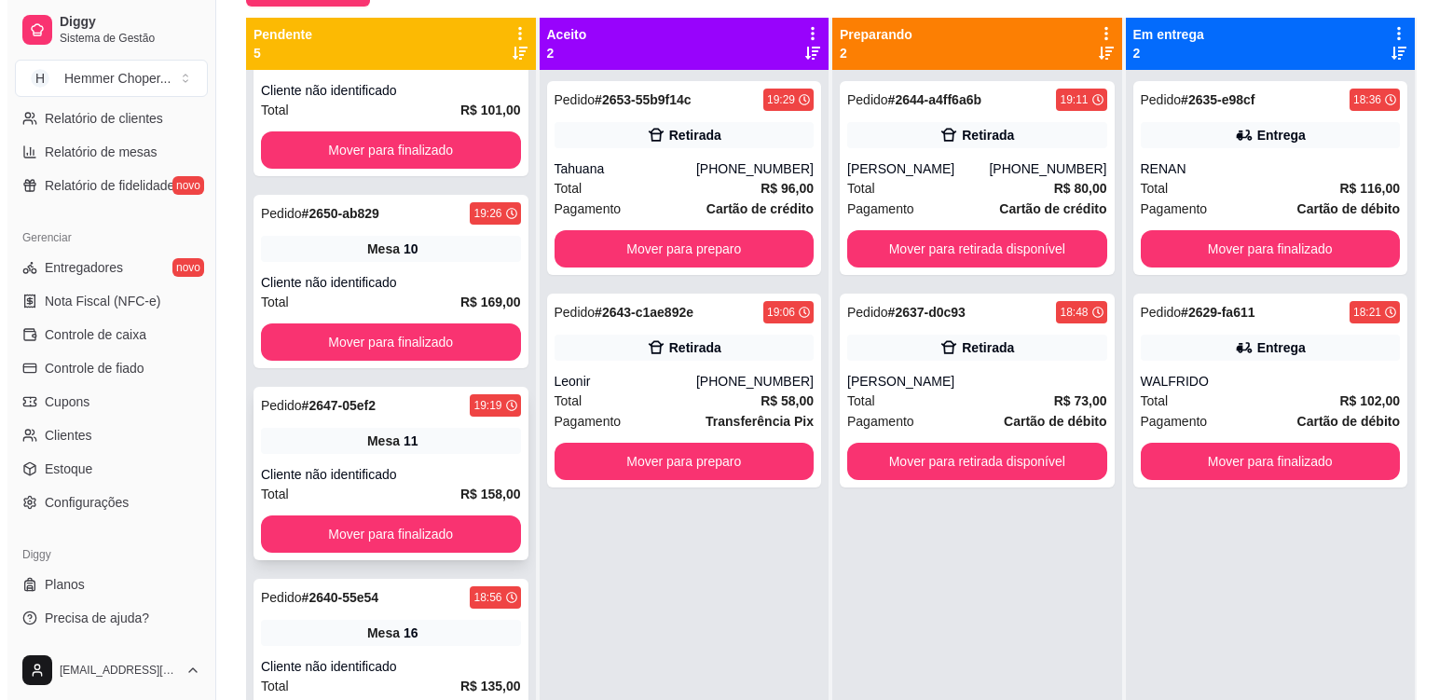
scroll to position [279, 0]
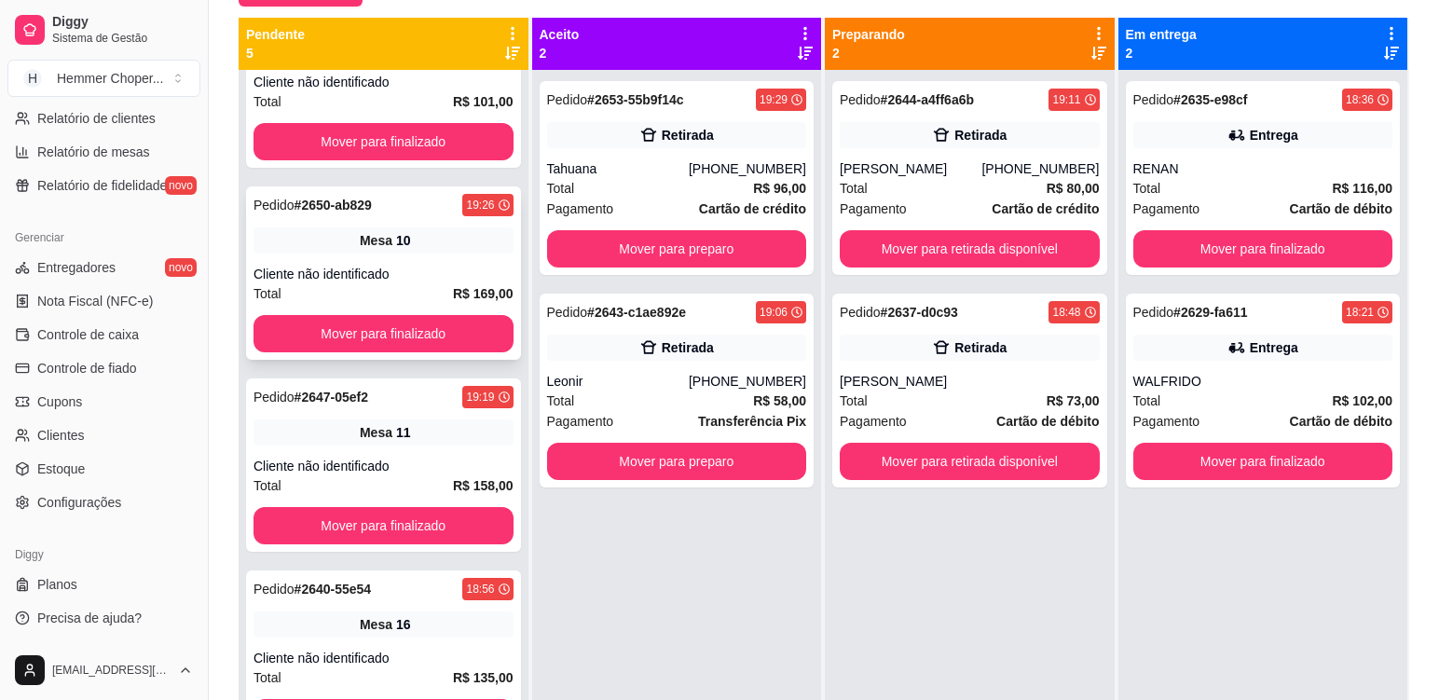
click at [459, 263] on div "Pedido # 2650-ab829 19:26 Mesa 10 Cliente não identificado Total R$ 169,00 Move…" at bounding box center [383, 272] width 275 height 173
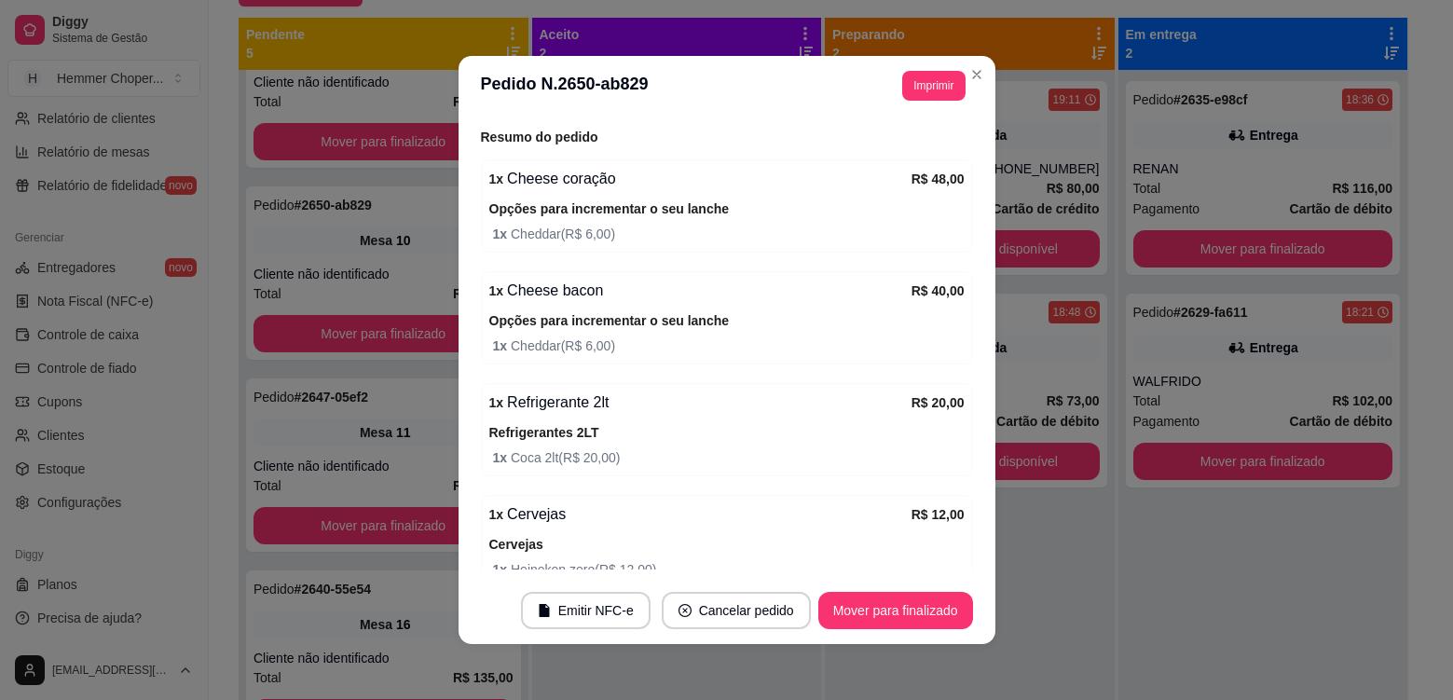
scroll to position [280, 0]
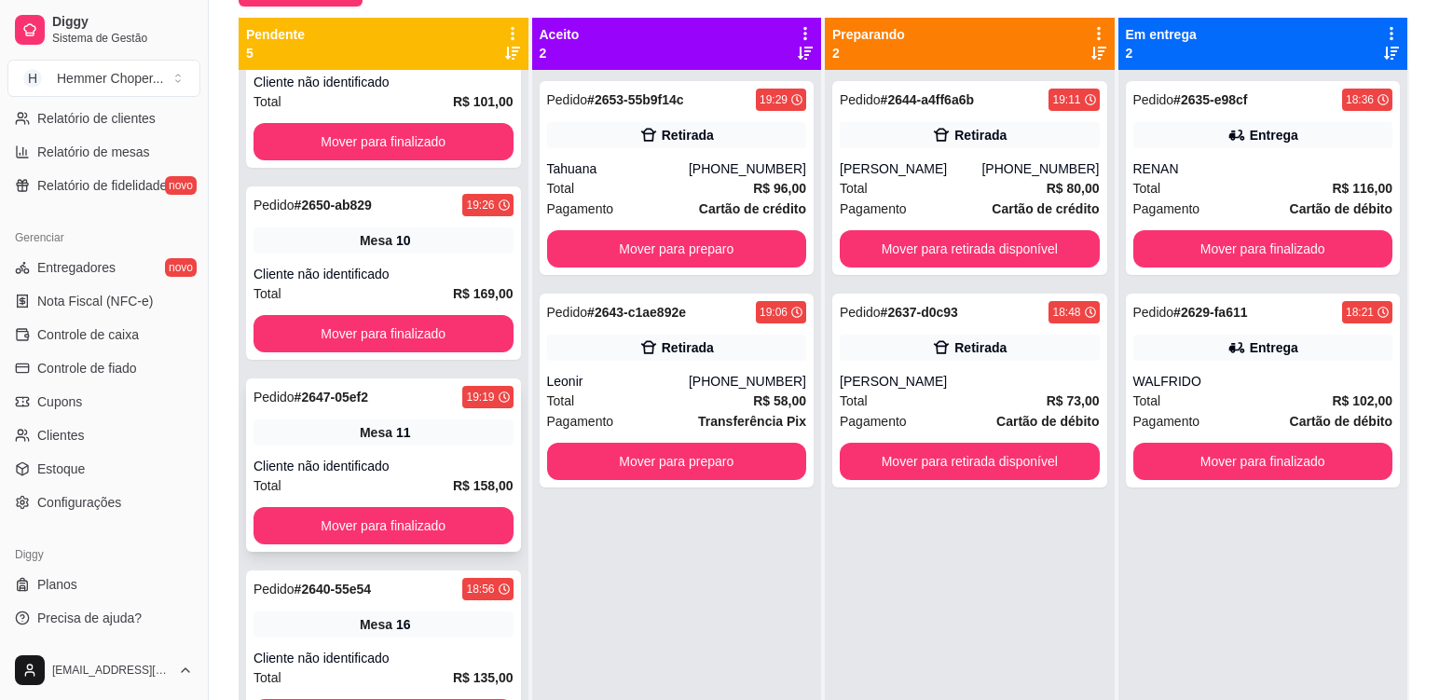
click at [428, 447] on div "Pedido # 2647-05ef2 19:19 Mesa 11 Cliente não identificado Total R$ 158,00 Move…" at bounding box center [383, 464] width 275 height 173
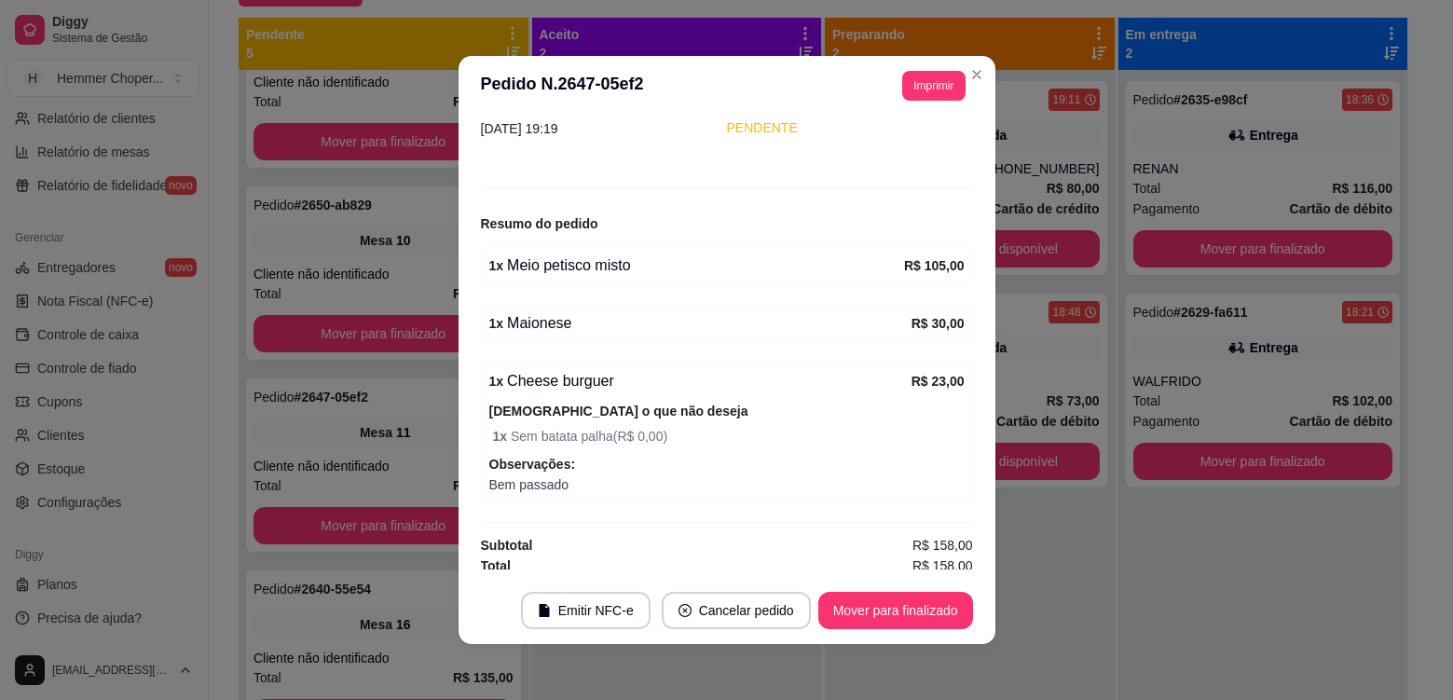
scroll to position [153, 0]
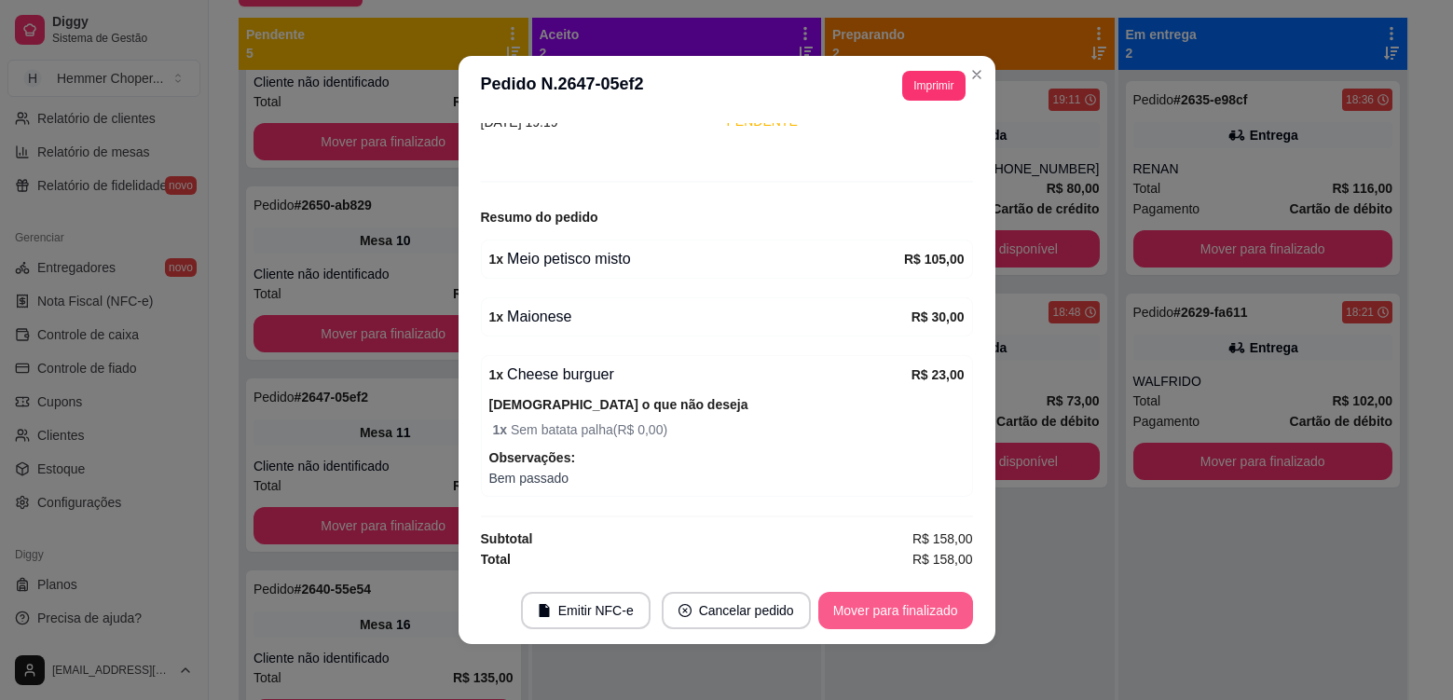
click at [857, 610] on button "Mover para finalizado" at bounding box center [895, 610] width 155 height 37
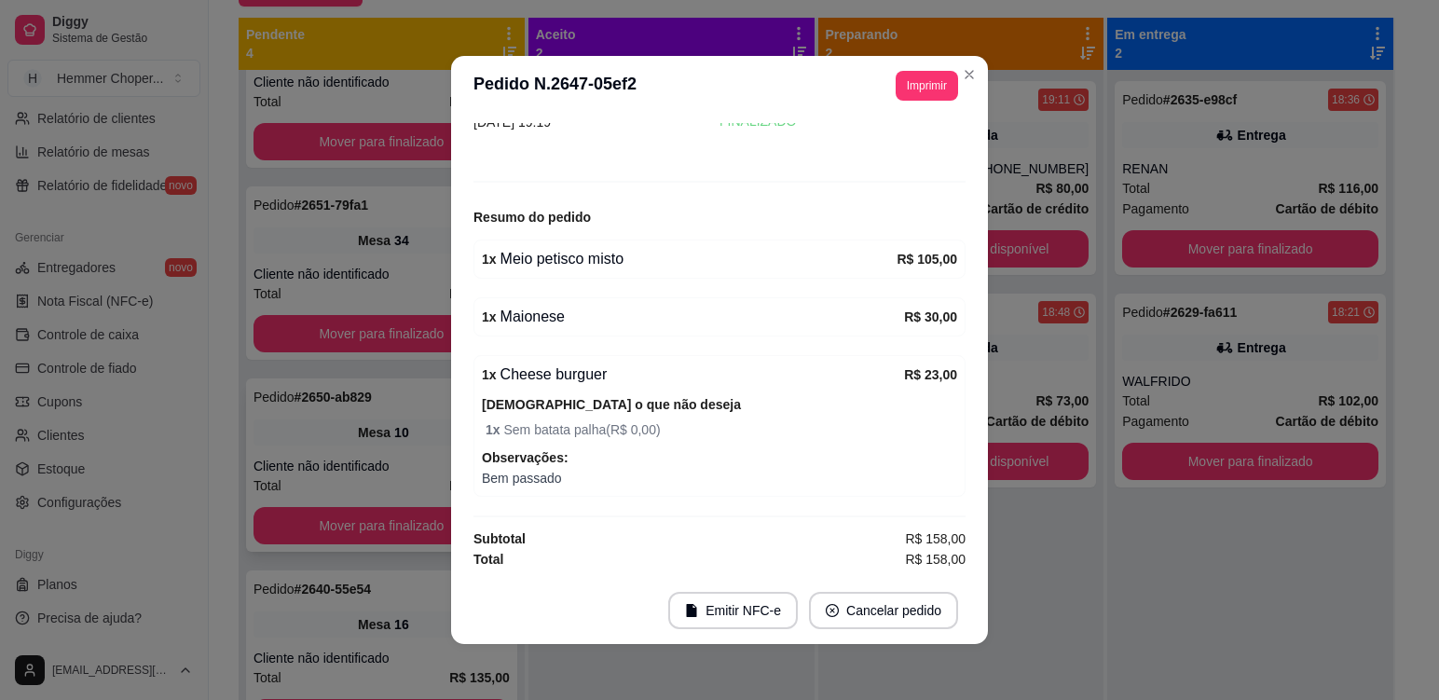
click at [429, 451] on div "Pedido # 2650-ab829 19:26 Mesa 10 Cliente não identificado Total R$ 169,00 Move…" at bounding box center [381, 464] width 271 height 173
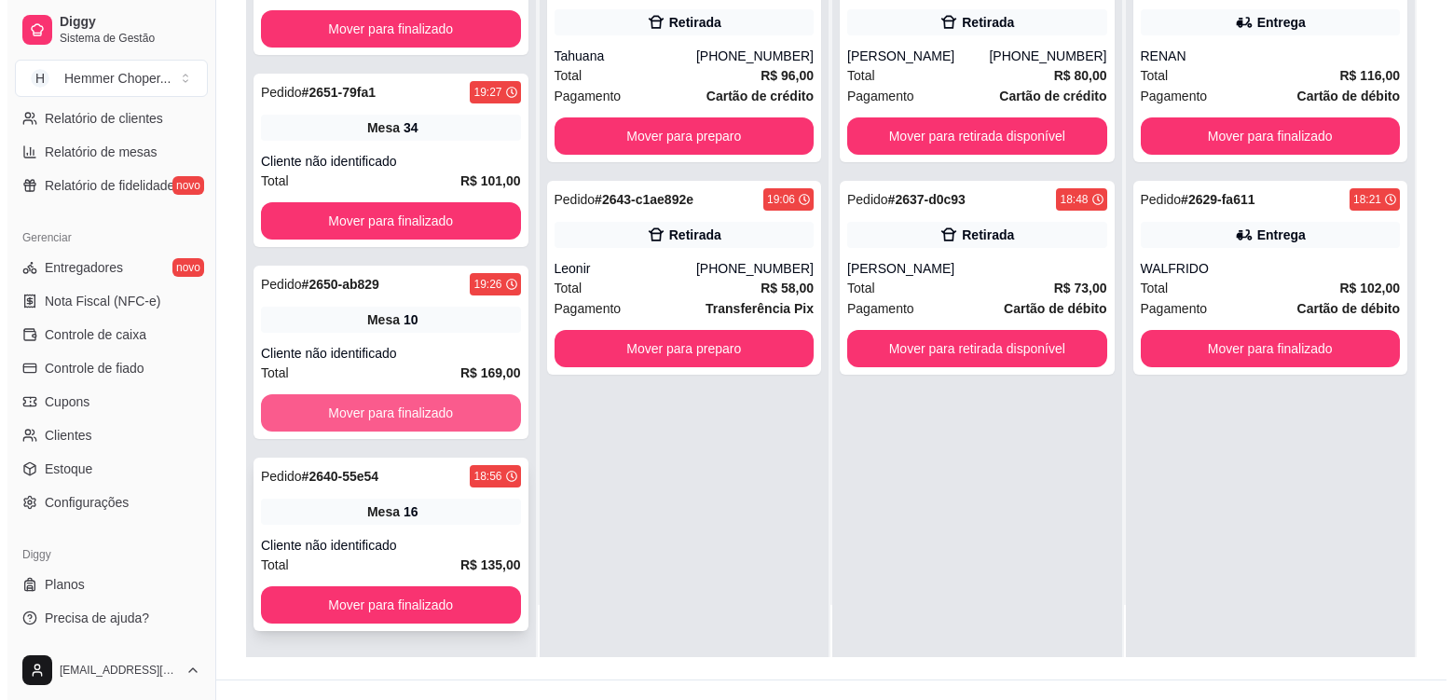
scroll to position [284, 0]
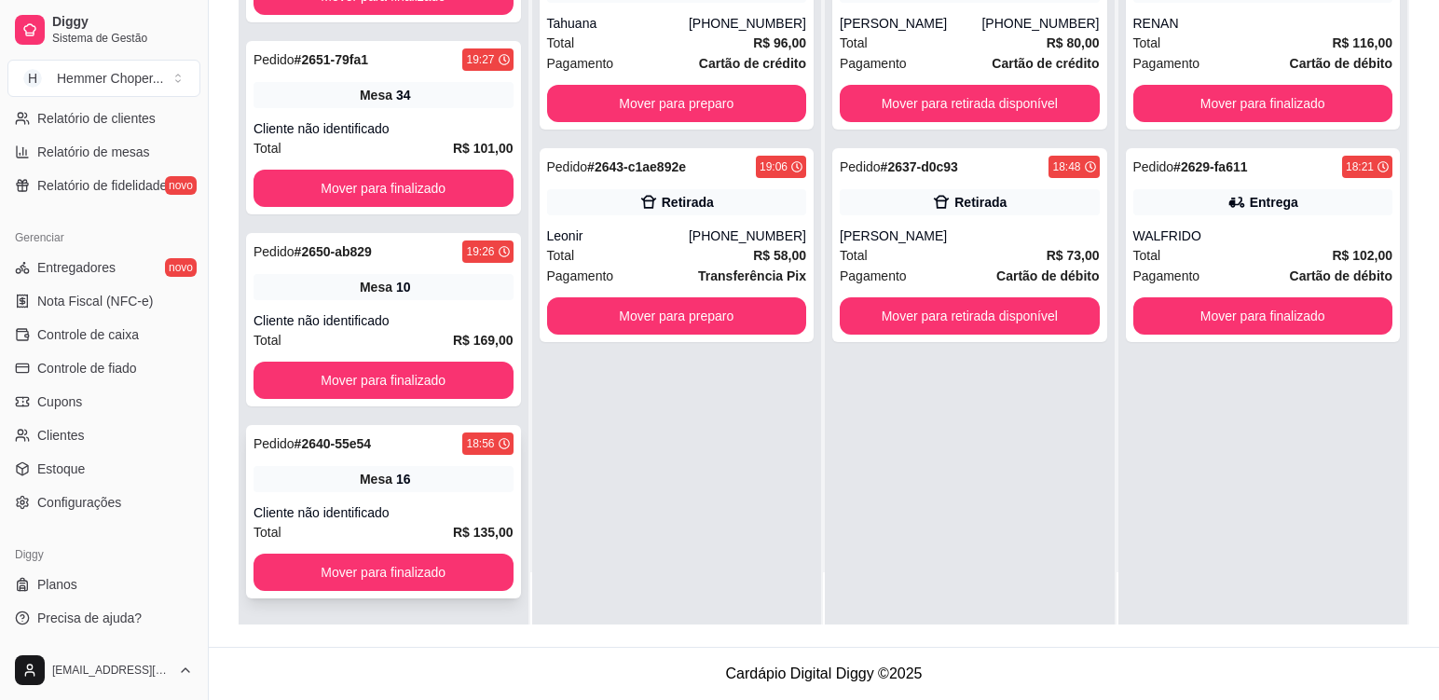
click at [445, 490] on div "Mesa 16" at bounding box center [384, 479] width 260 height 26
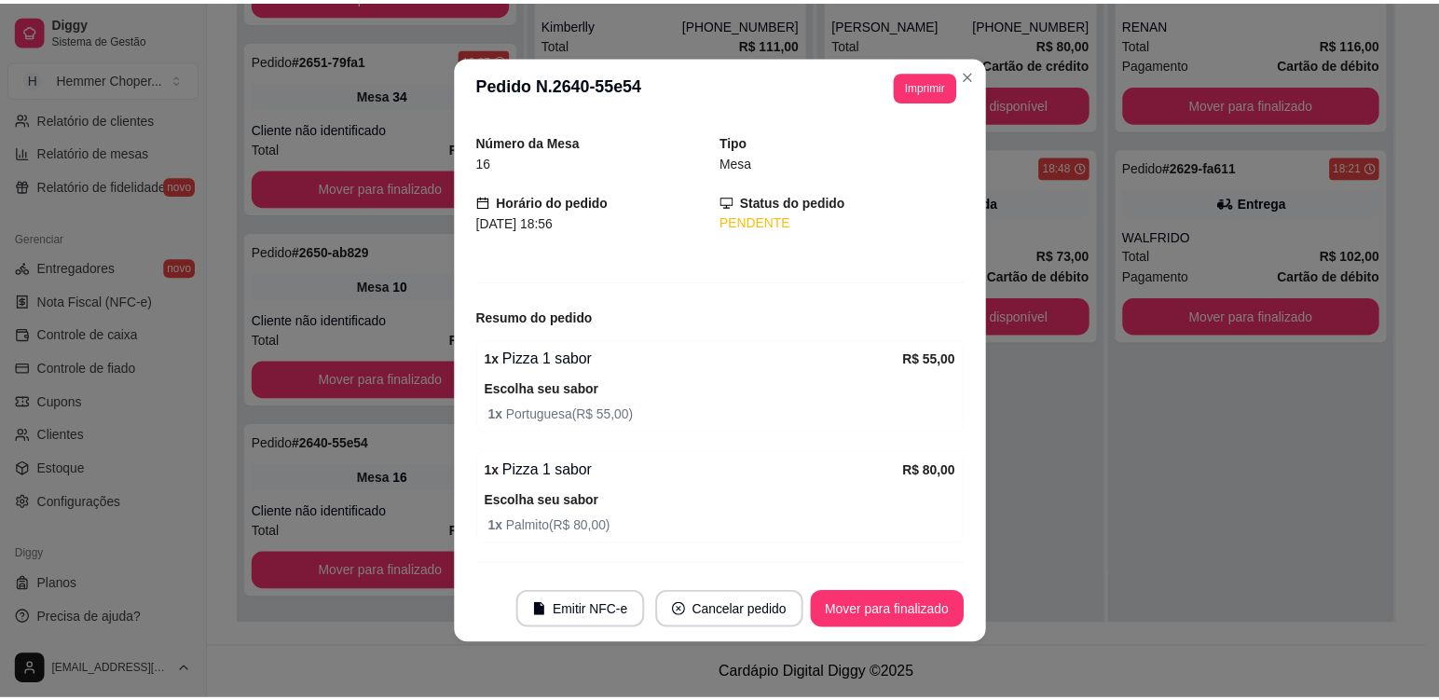
scroll to position [101, 0]
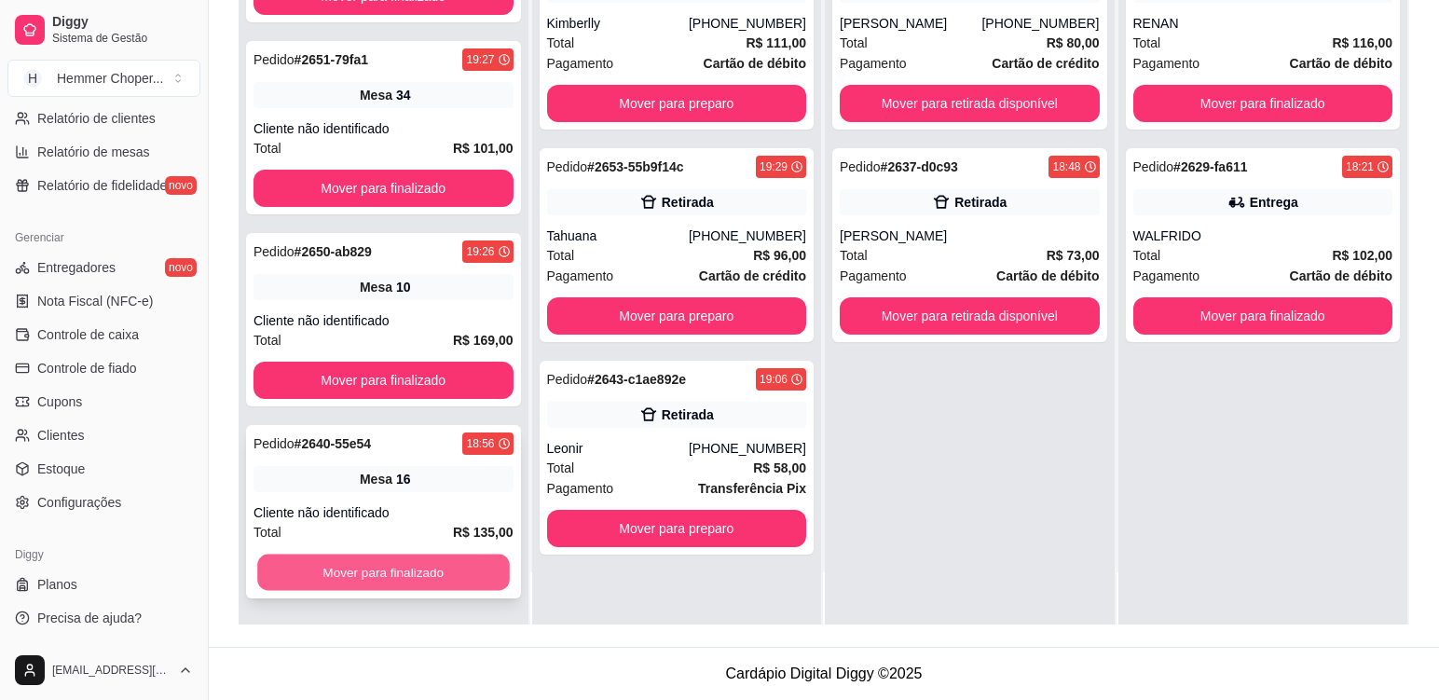
click at [397, 575] on button "Mover para finalizado" at bounding box center [383, 573] width 252 height 36
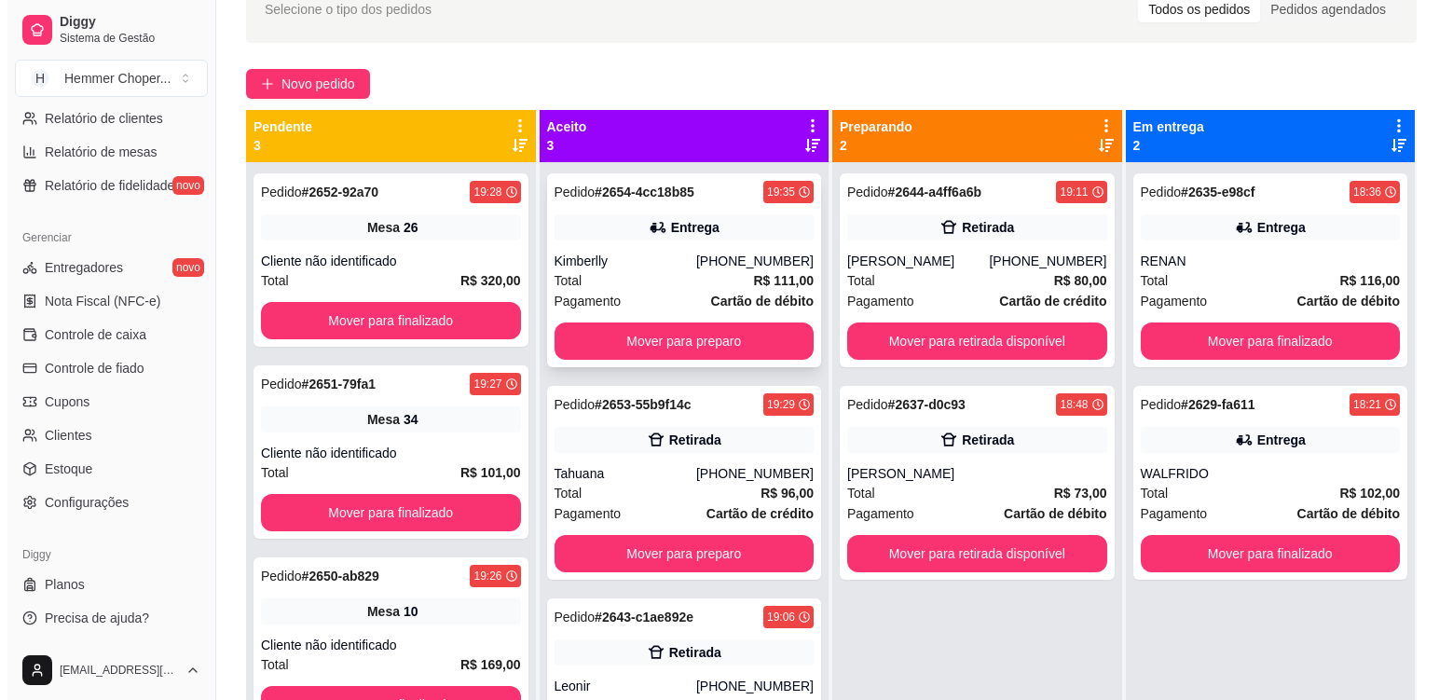
scroll to position [98, 0]
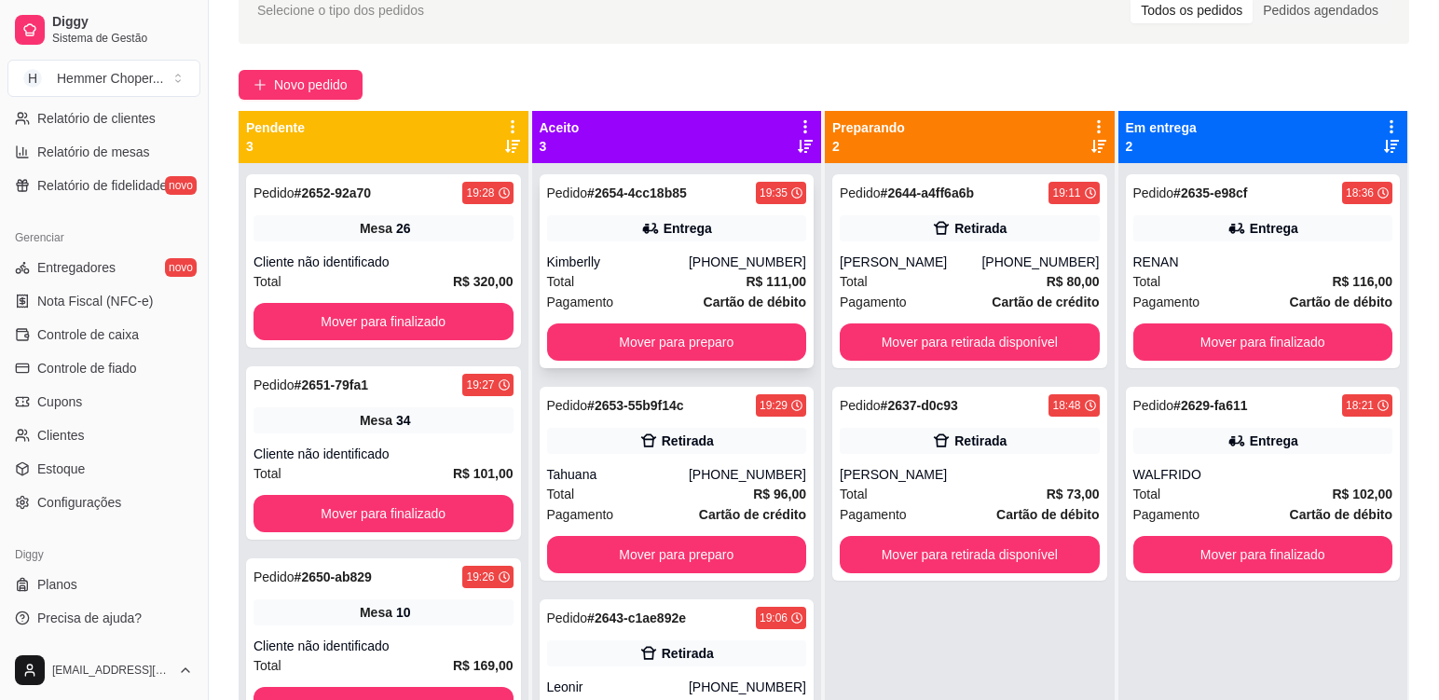
click at [665, 295] on div "Pagamento Cartão de débito" at bounding box center [677, 302] width 260 height 21
click at [421, 459] on div "Cliente não identificado" at bounding box center [384, 454] width 260 height 19
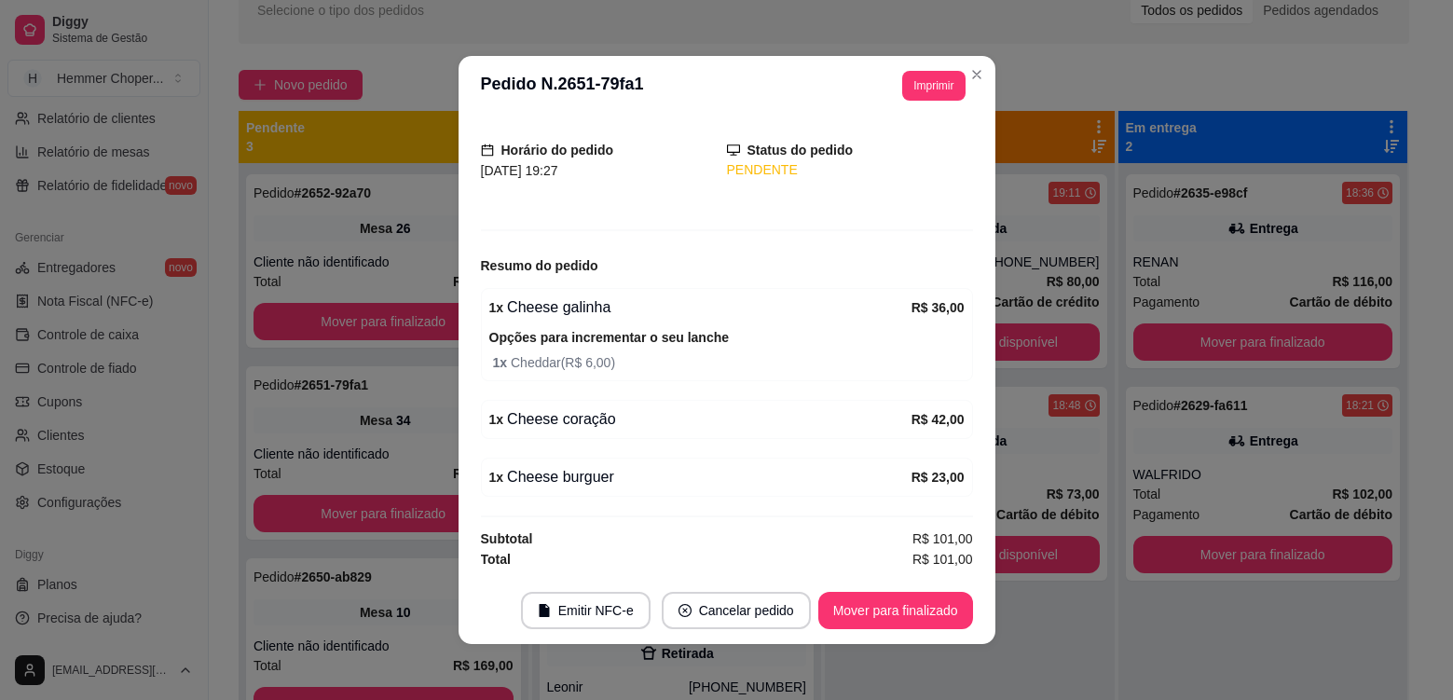
scroll to position [4, 0]
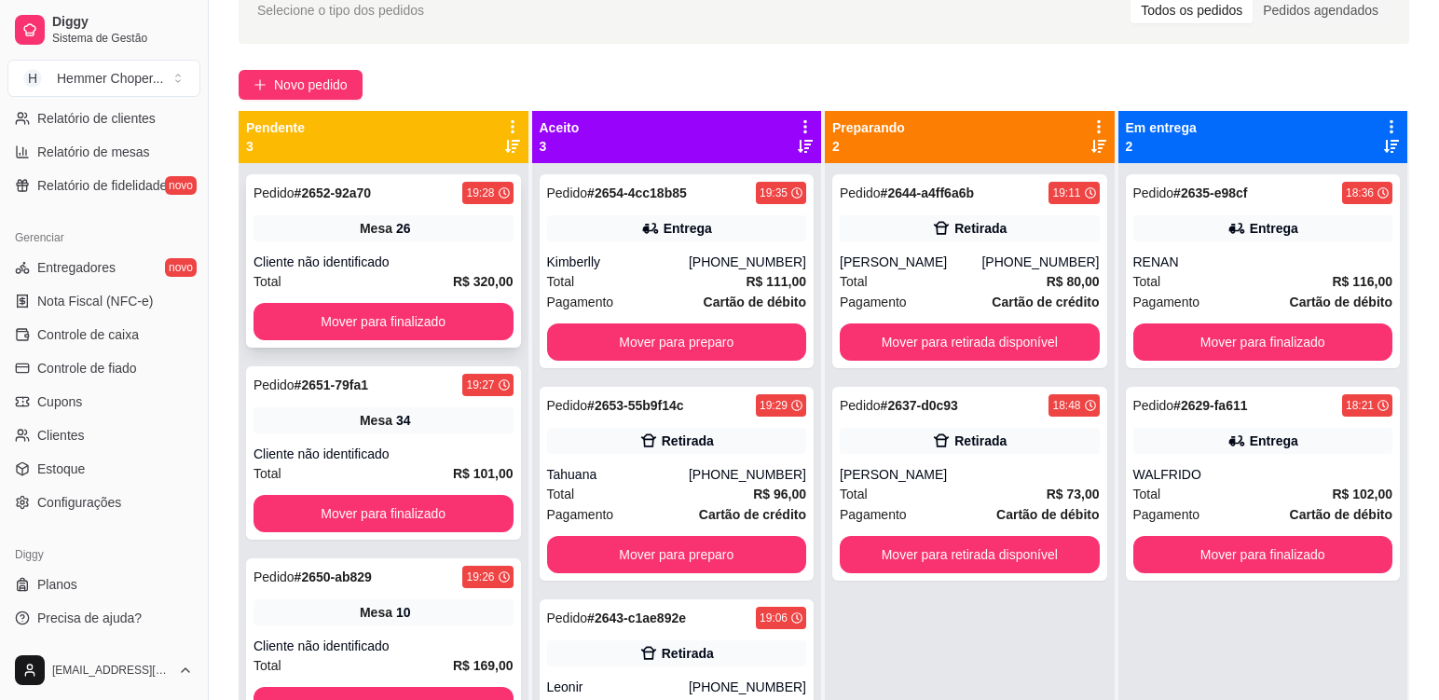
click at [395, 271] on div "Total R$ 320,00" at bounding box center [384, 281] width 260 height 21
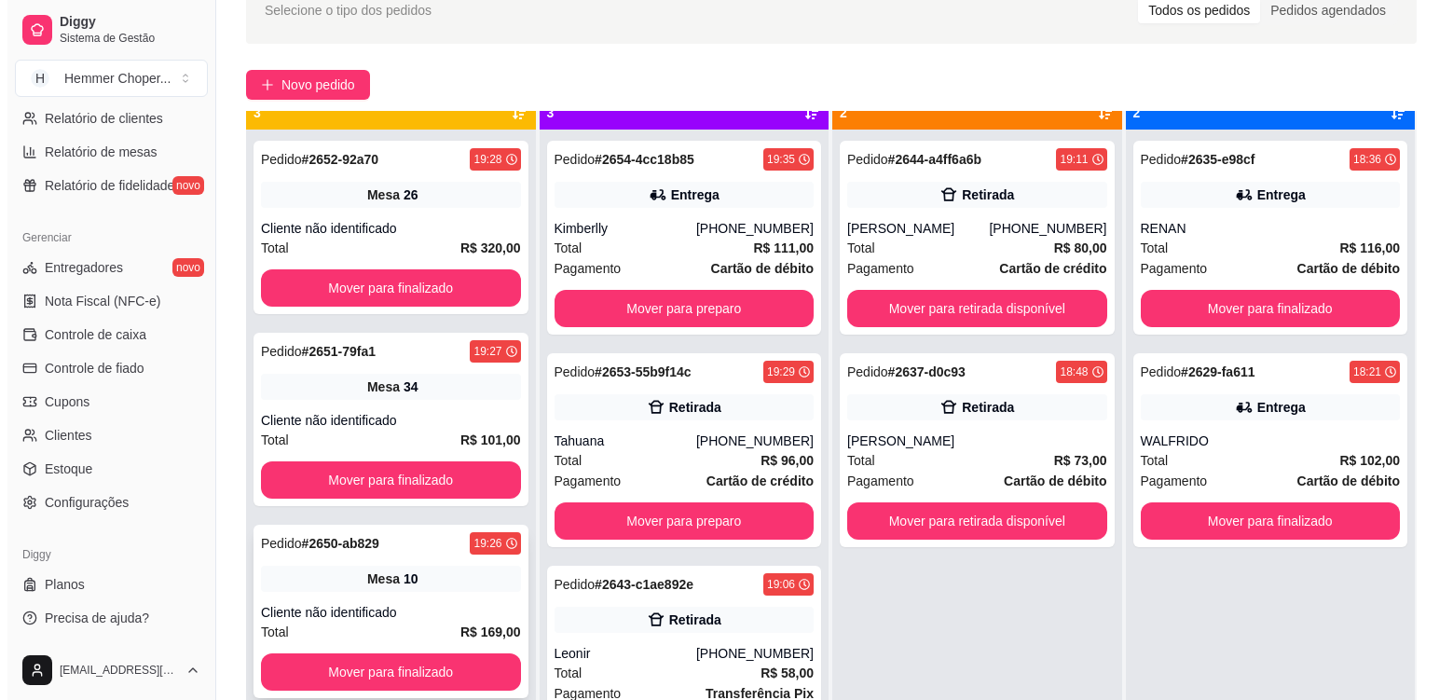
scroll to position [52, 0]
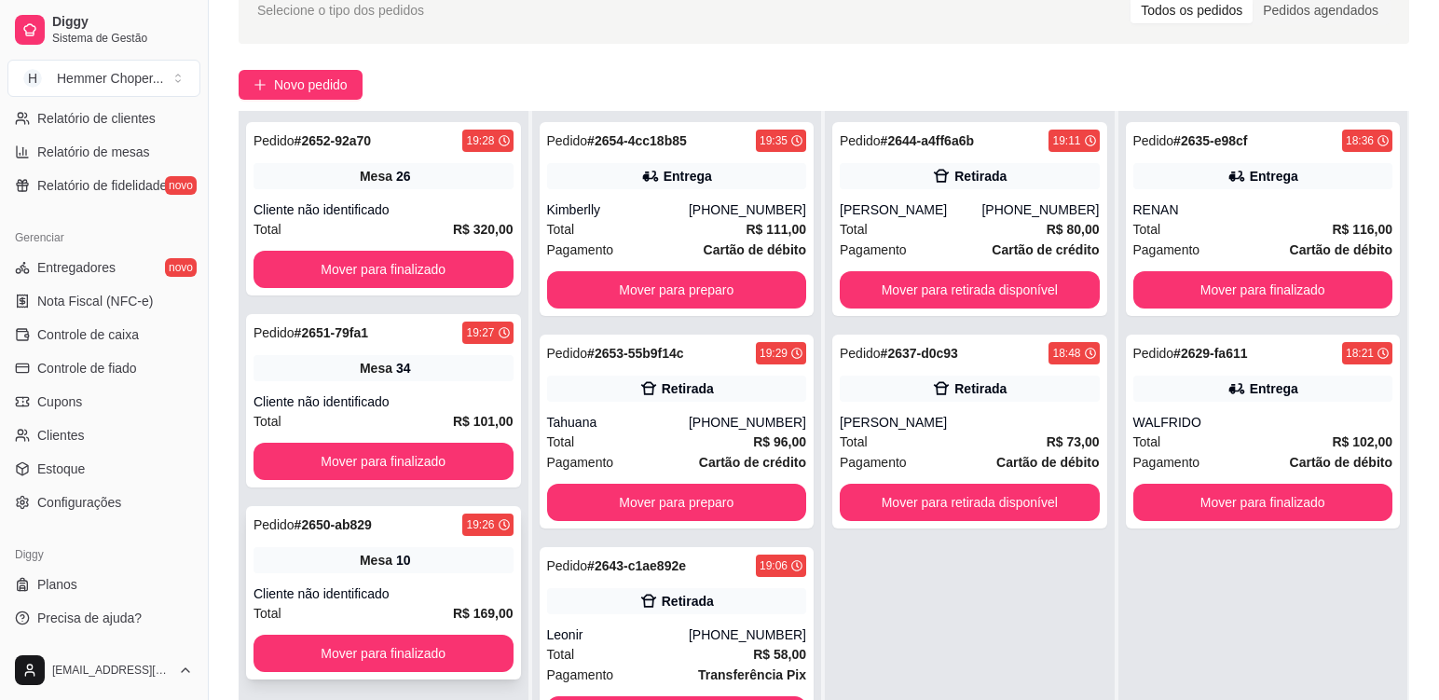
click at [433, 569] on div "Mesa 10" at bounding box center [384, 560] width 260 height 26
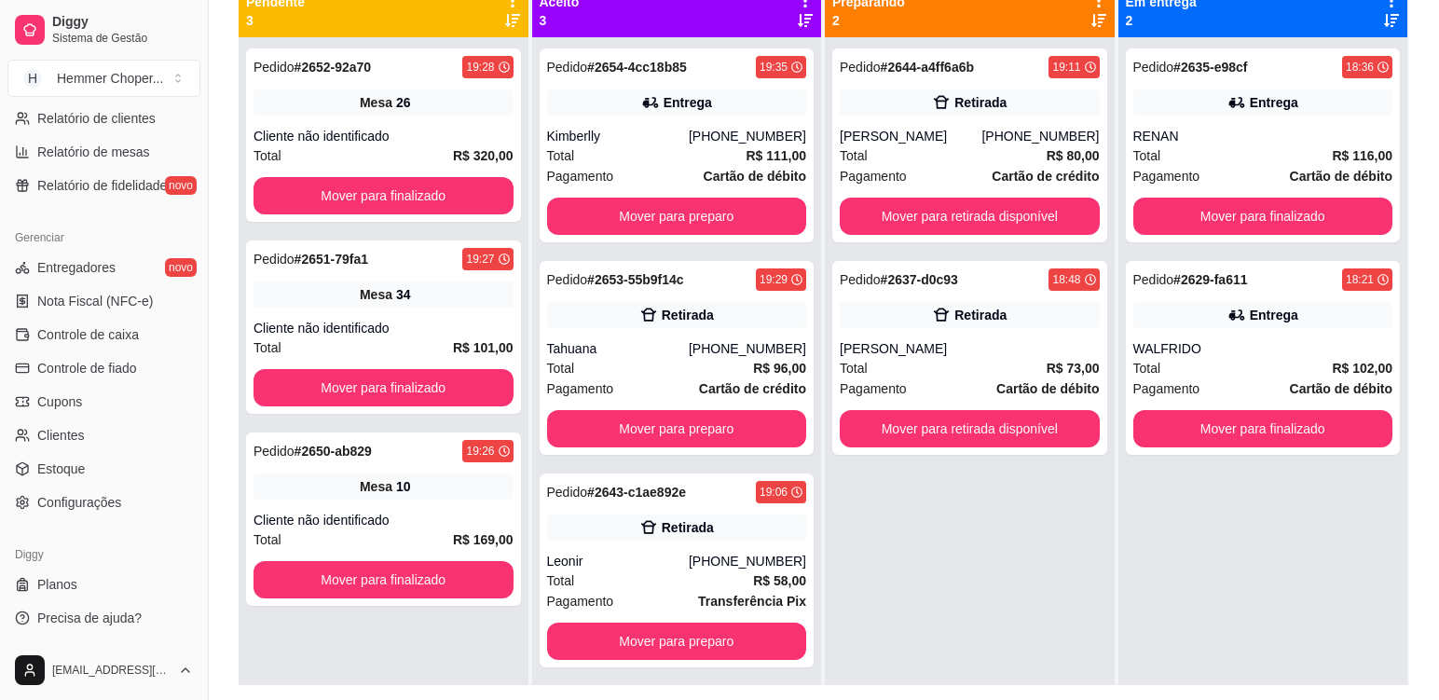
scroll to position [191, 0]
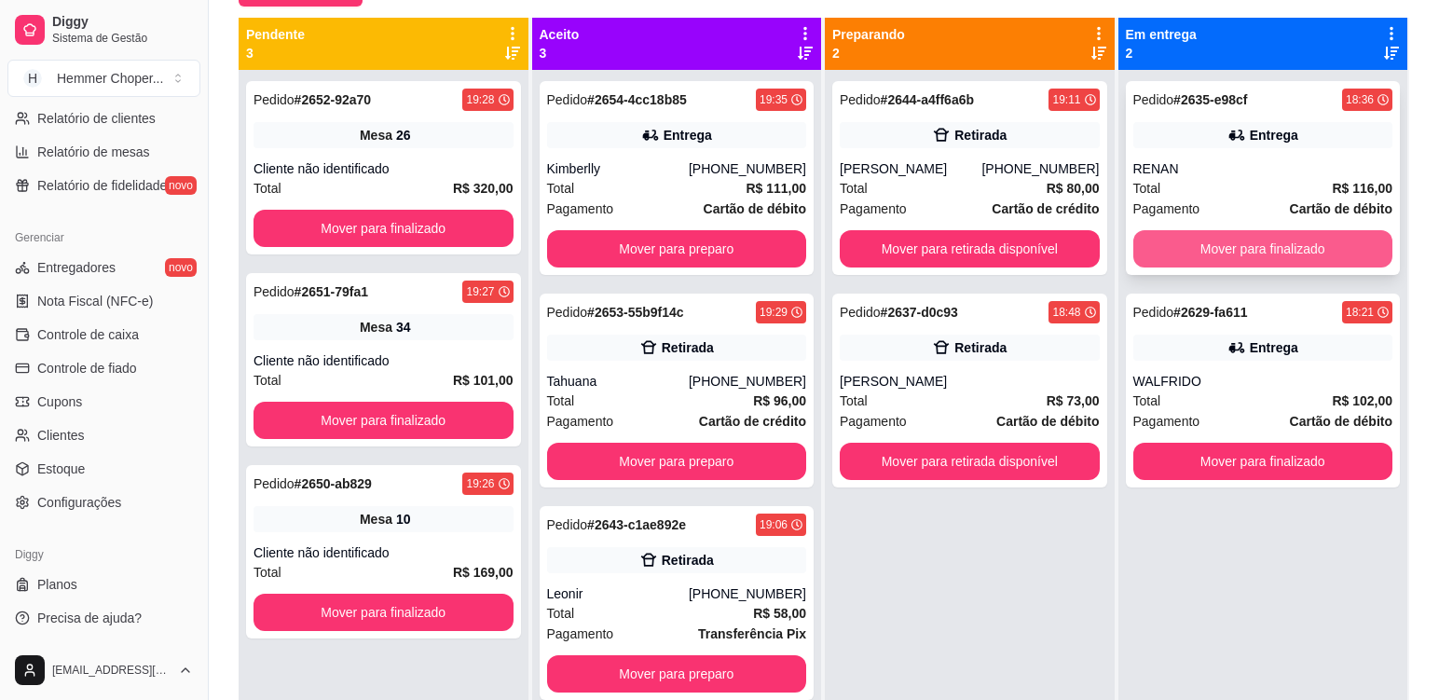
click at [1241, 241] on button "Mover para finalizado" at bounding box center [1263, 248] width 260 height 37
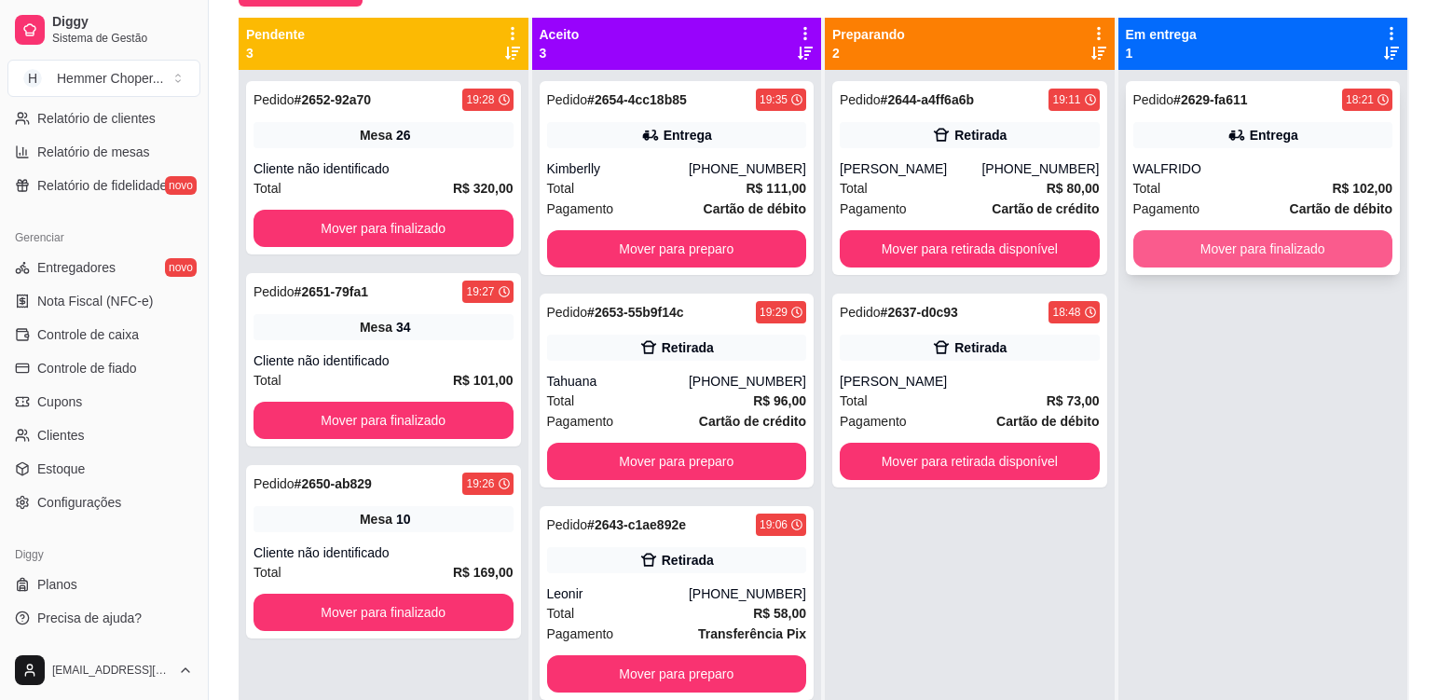
click at [1226, 258] on button "Mover para finalizado" at bounding box center [1263, 248] width 260 height 37
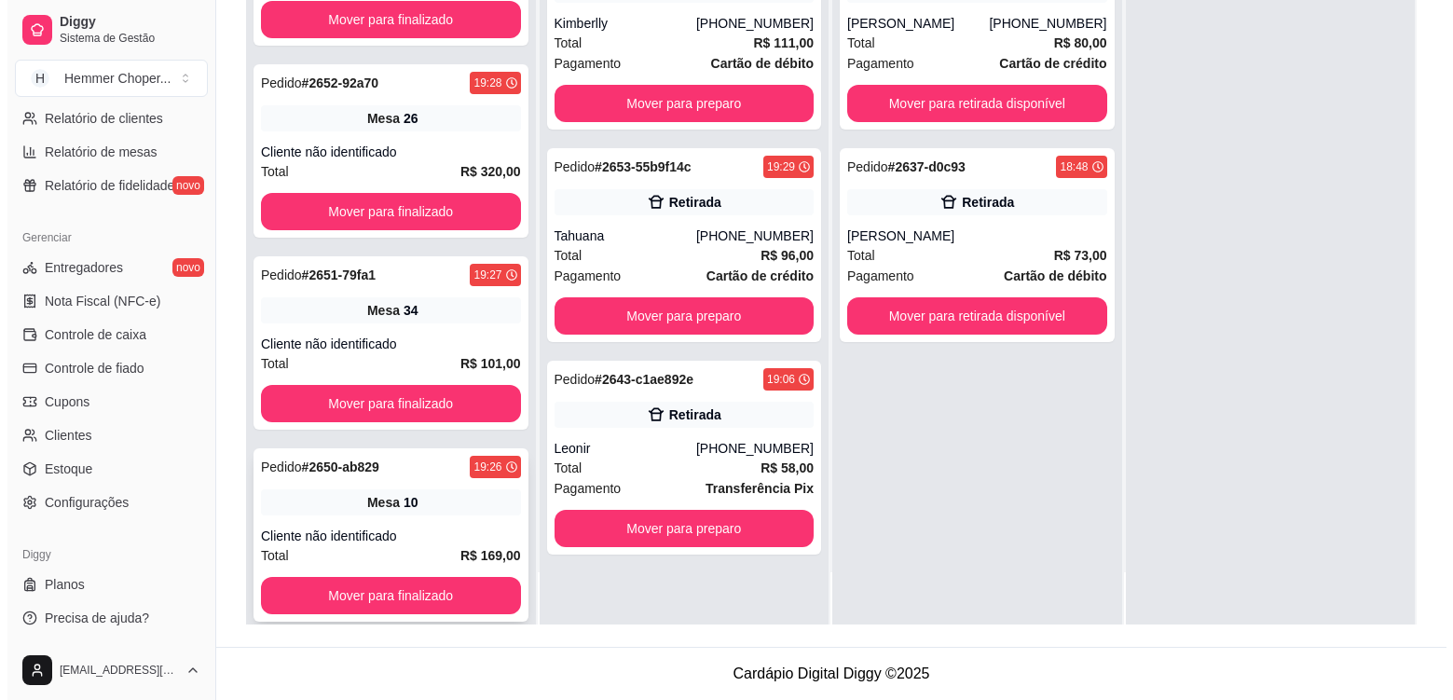
scroll to position [663, 0]
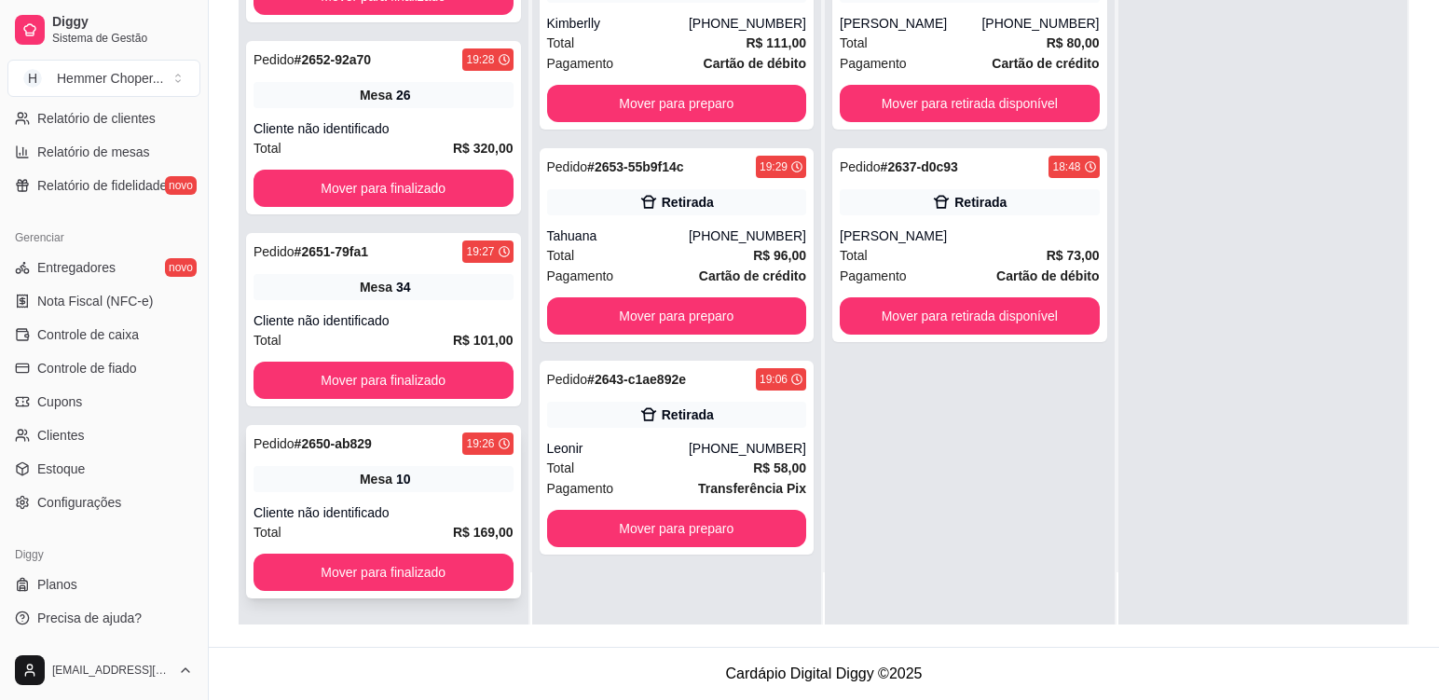
click at [414, 479] on div "Mesa 10" at bounding box center [384, 479] width 260 height 26
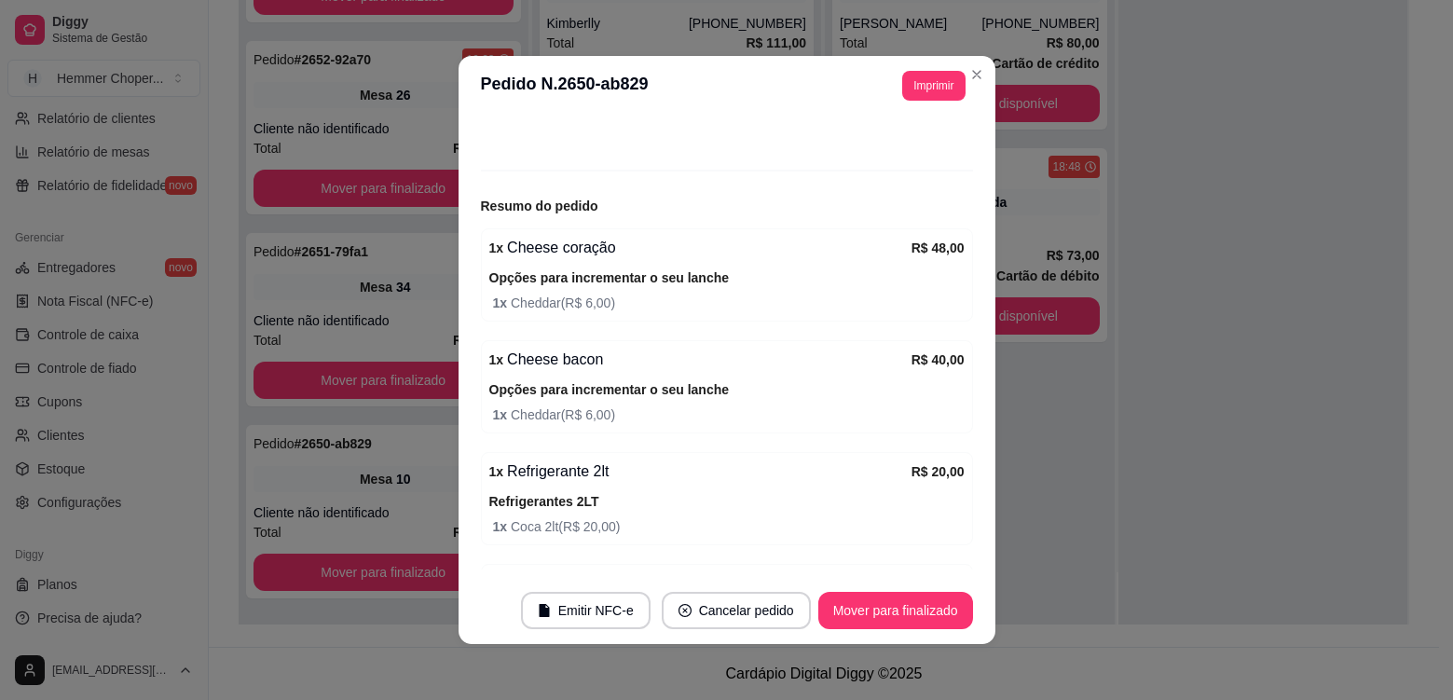
scroll to position [157, 0]
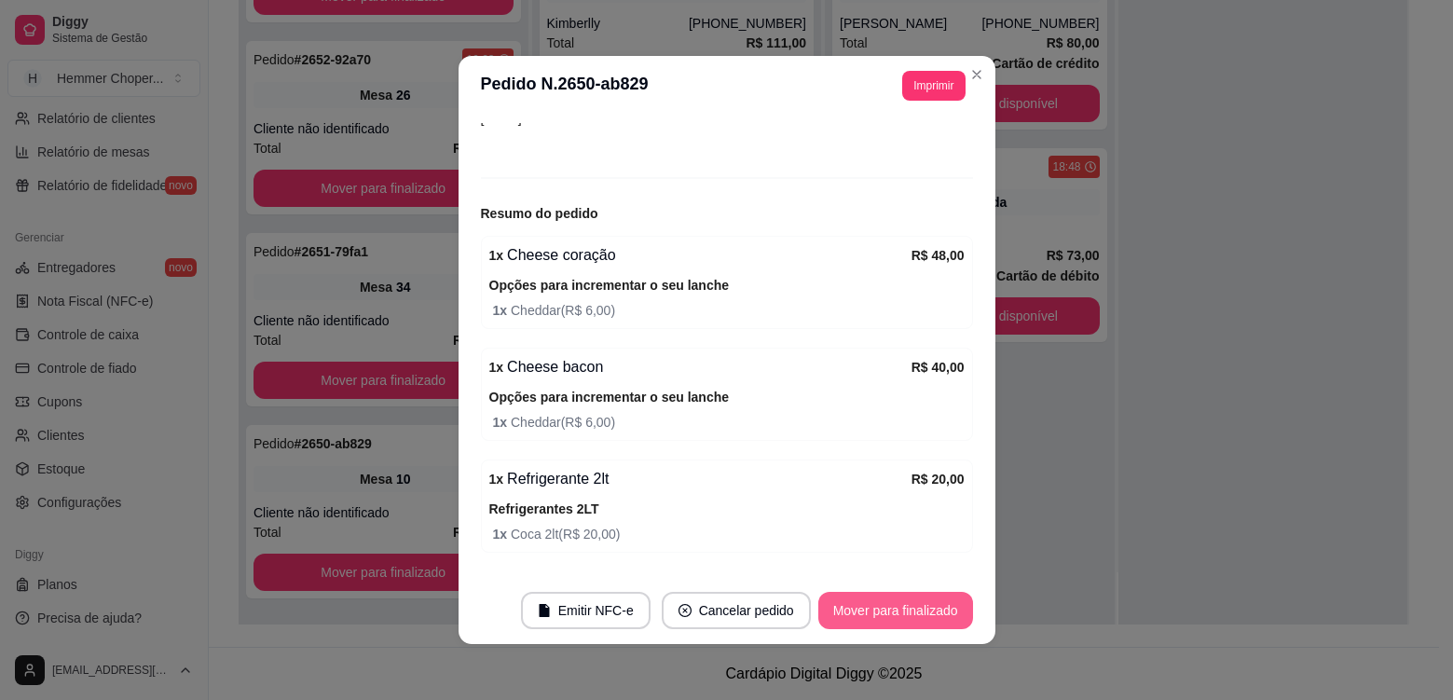
click at [879, 606] on button "Mover para finalizado" at bounding box center [895, 610] width 155 height 37
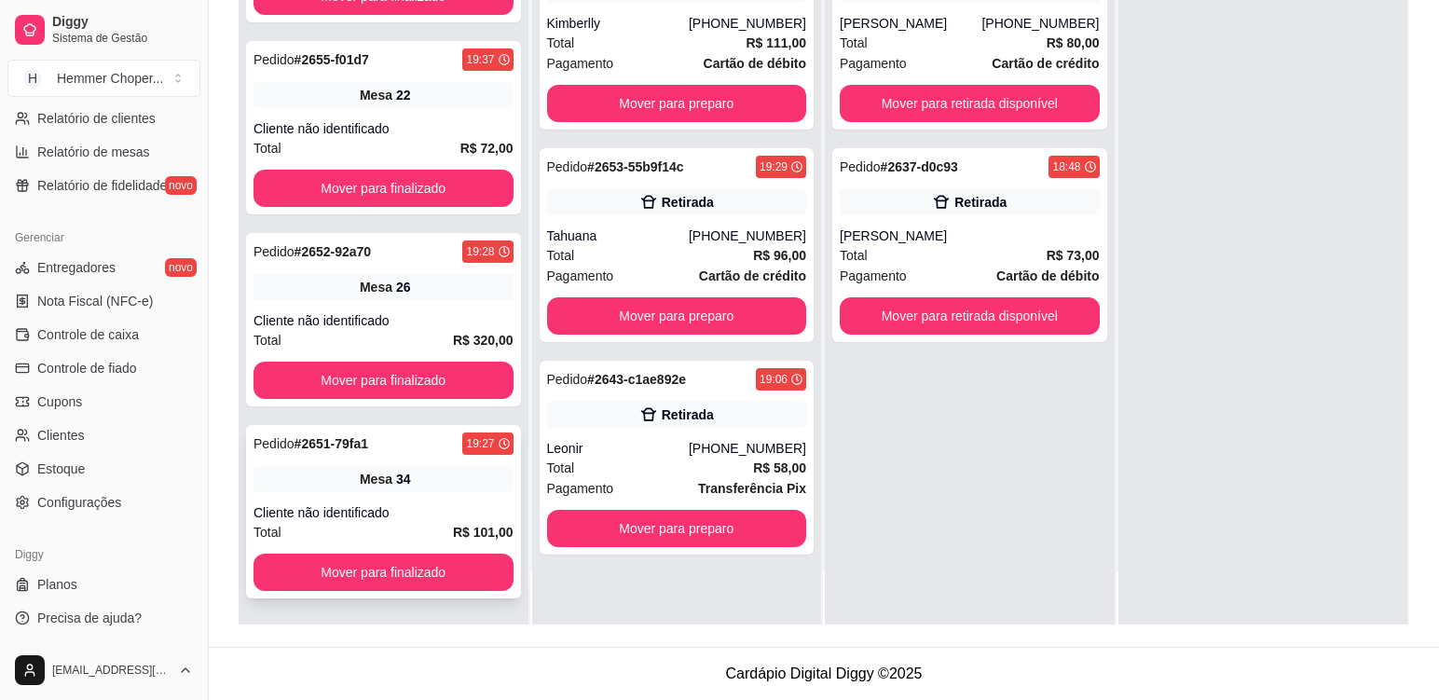
click at [428, 500] on div "Pedido # 2651-79fa1 19:27 Mesa 34 Cliente não identificado Total R$ 101,00 Move…" at bounding box center [383, 511] width 275 height 173
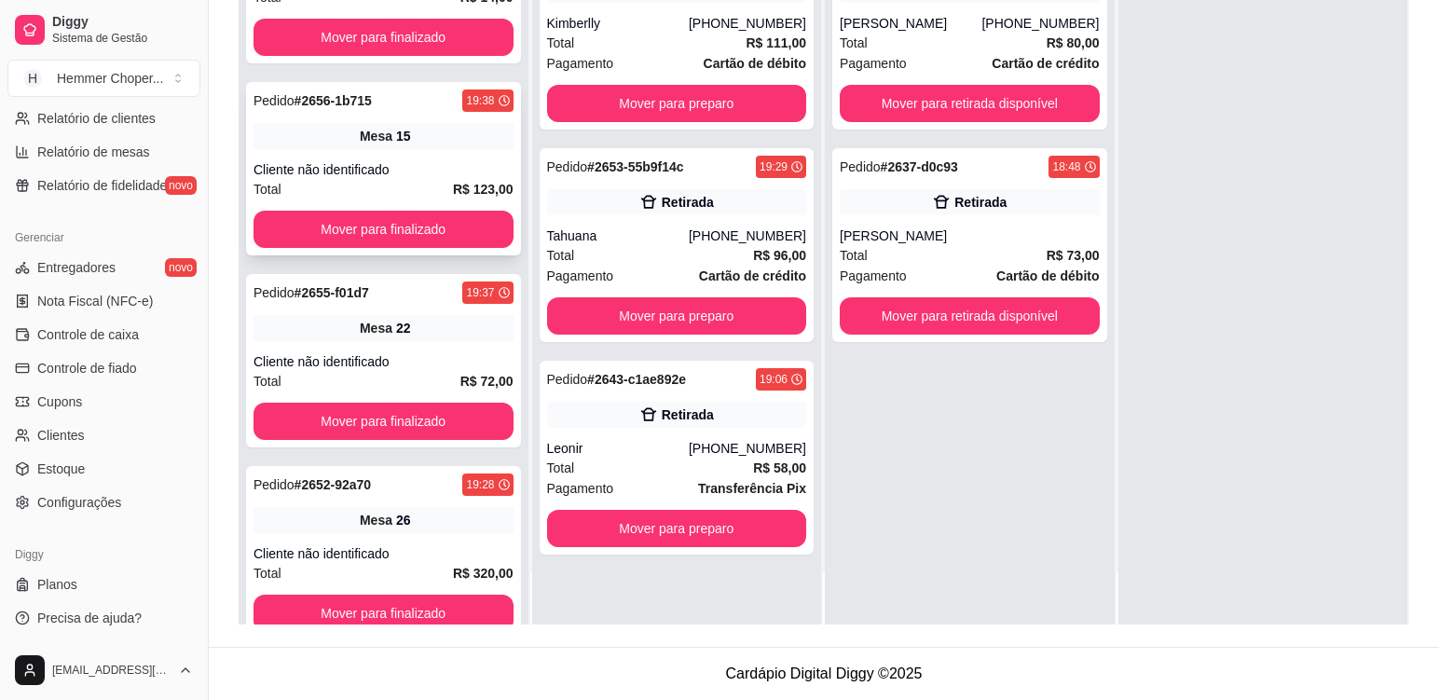
scroll to position [383, 0]
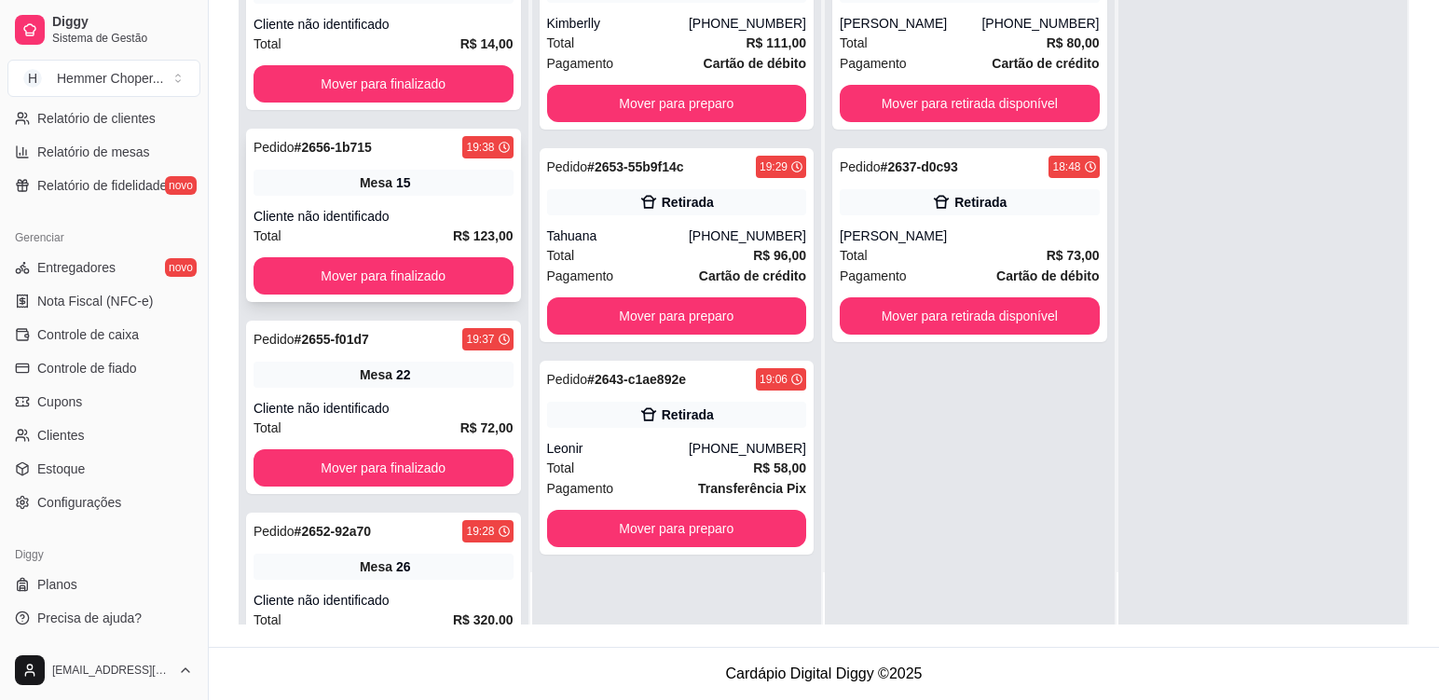
click at [349, 191] on div "Mesa 15" at bounding box center [384, 183] width 260 height 26
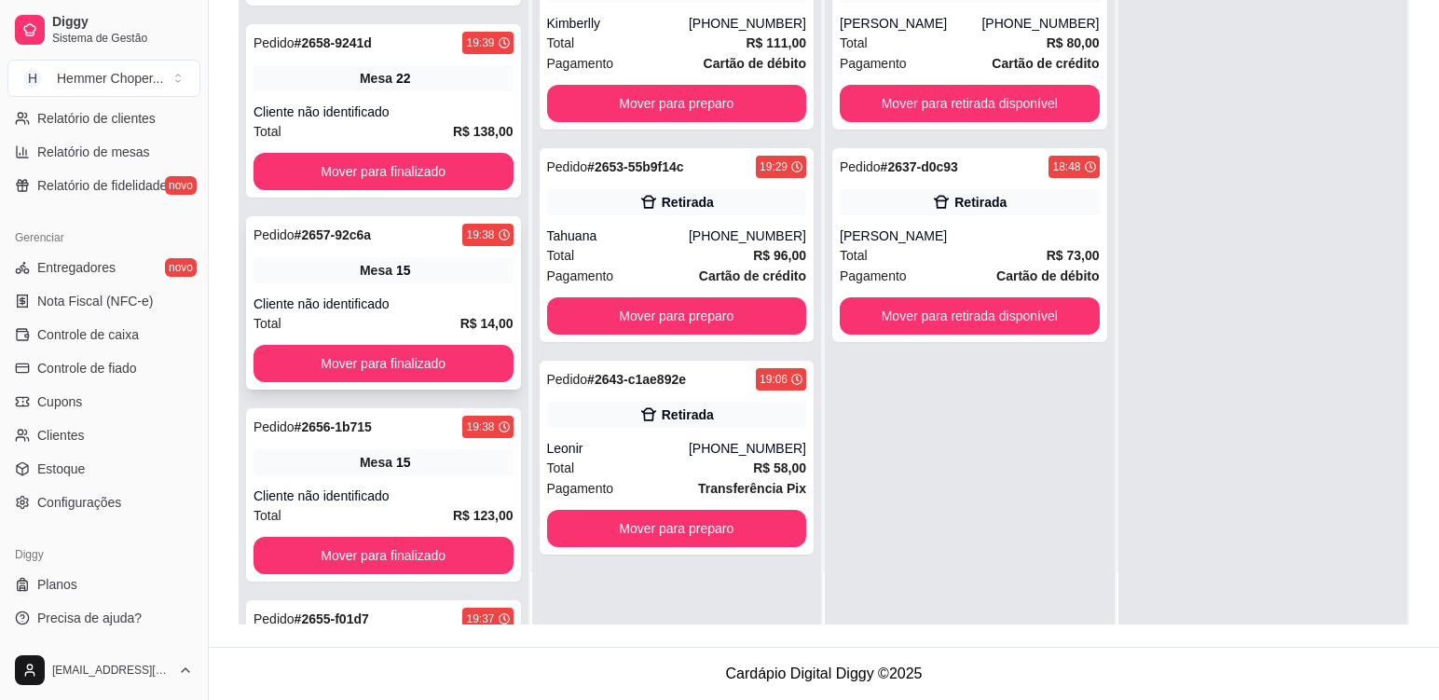
click at [391, 315] on div "Total R$ 14,00" at bounding box center [384, 323] width 260 height 21
click at [378, 361] on button "Mover para finalizado" at bounding box center [384, 363] width 260 height 37
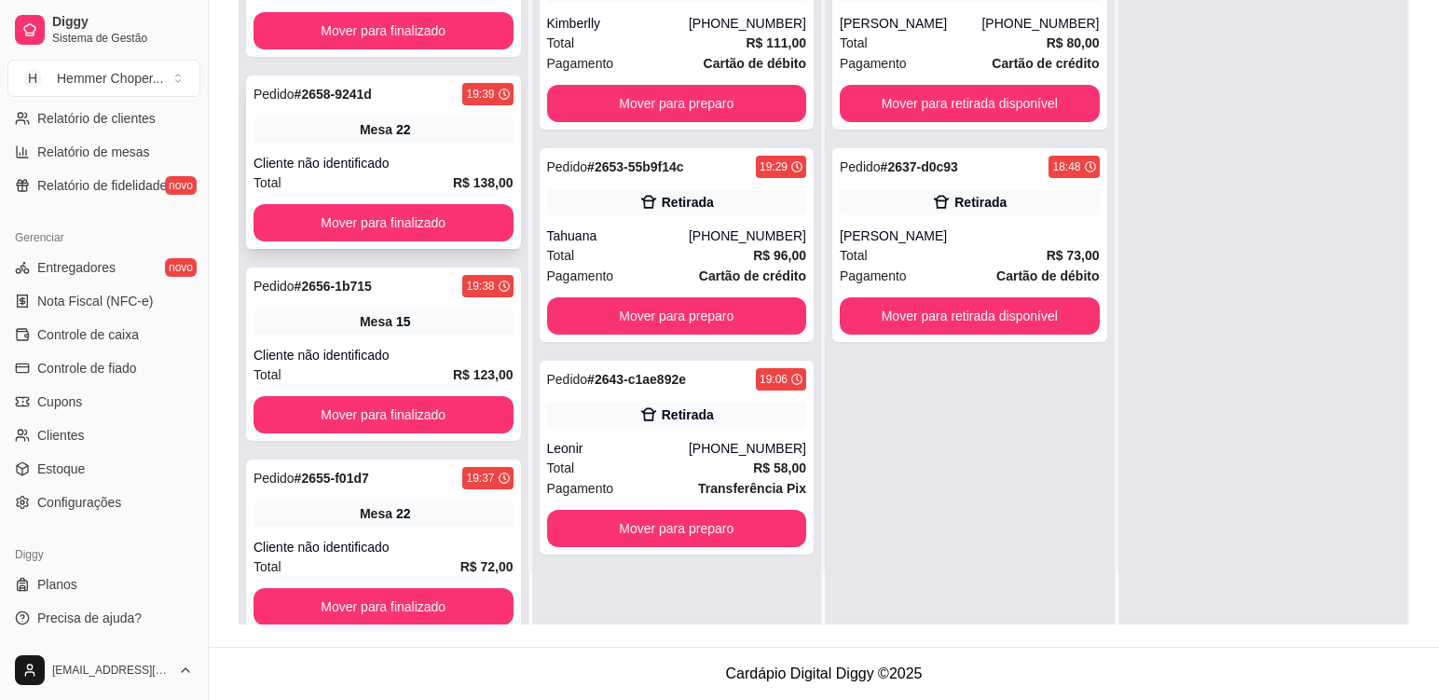
scroll to position [0, 0]
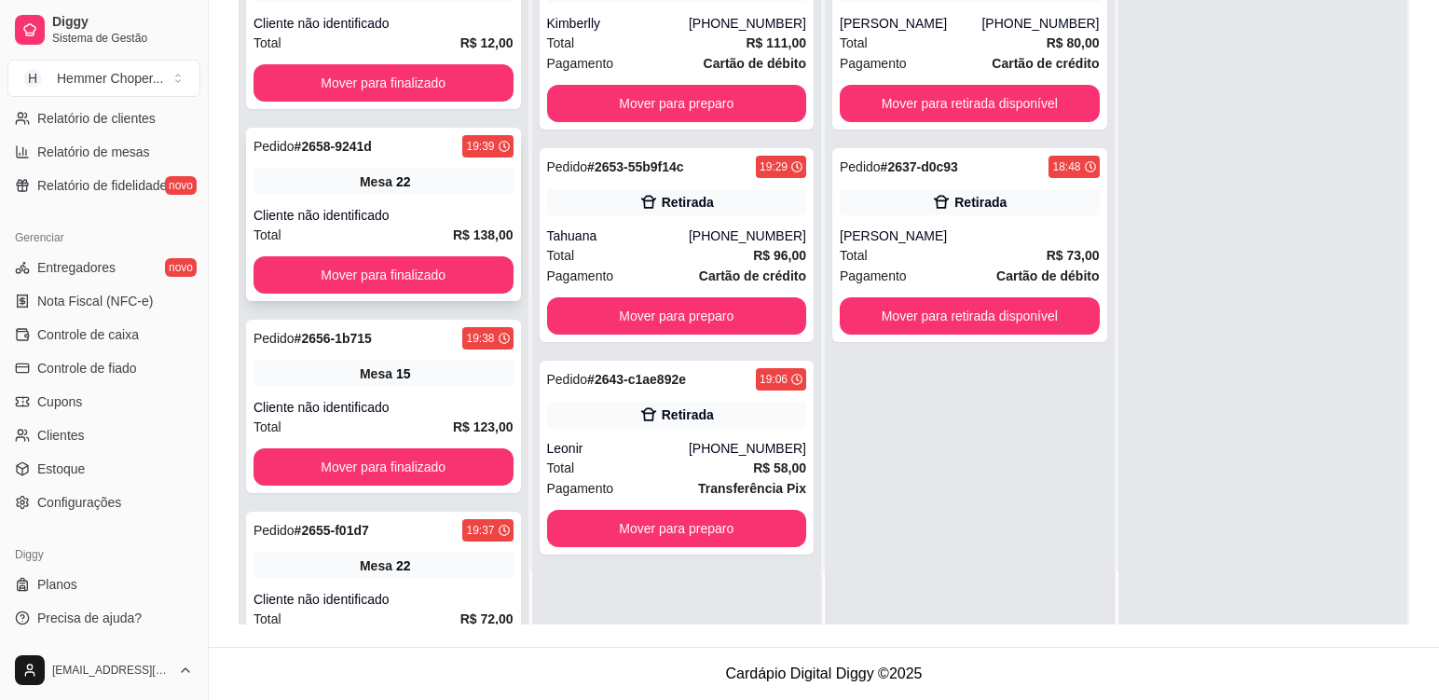
click at [376, 214] on div "Cliente não identificado" at bounding box center [384, 215] width 260 height 19
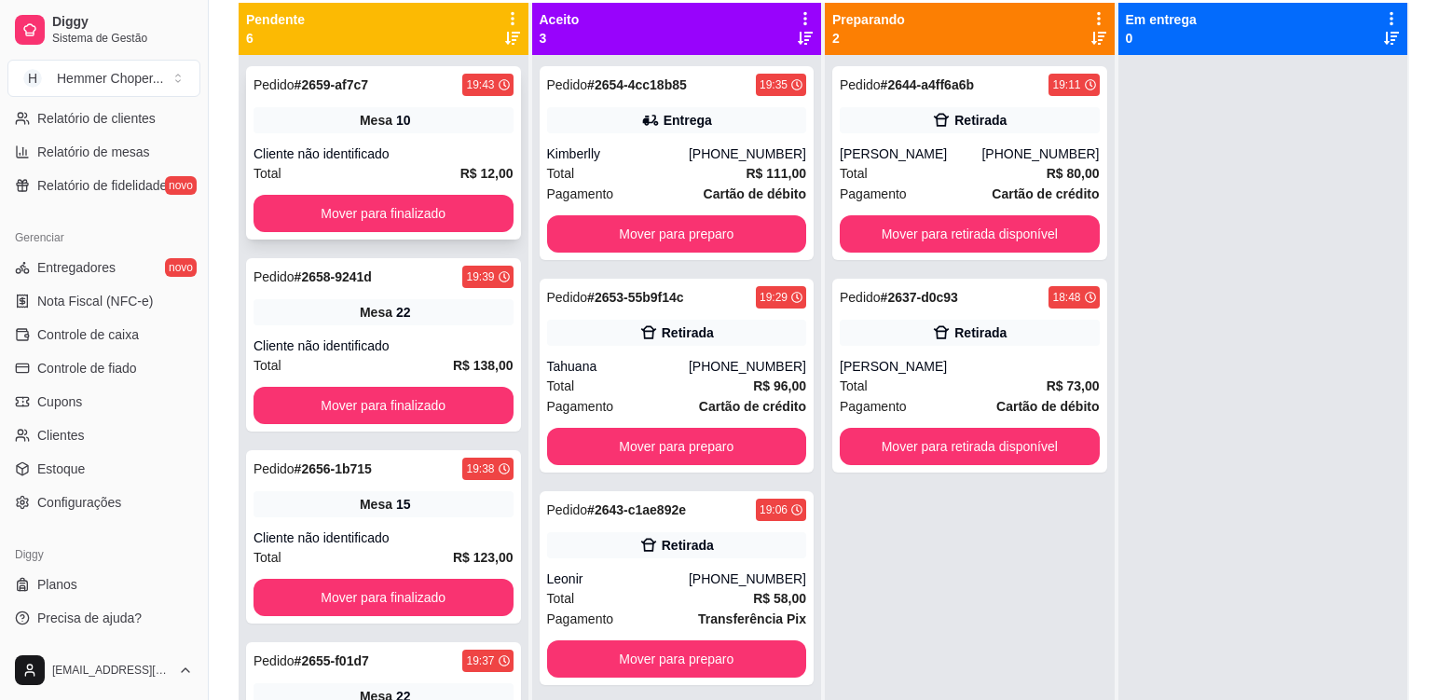
scroll to position [98, 0]
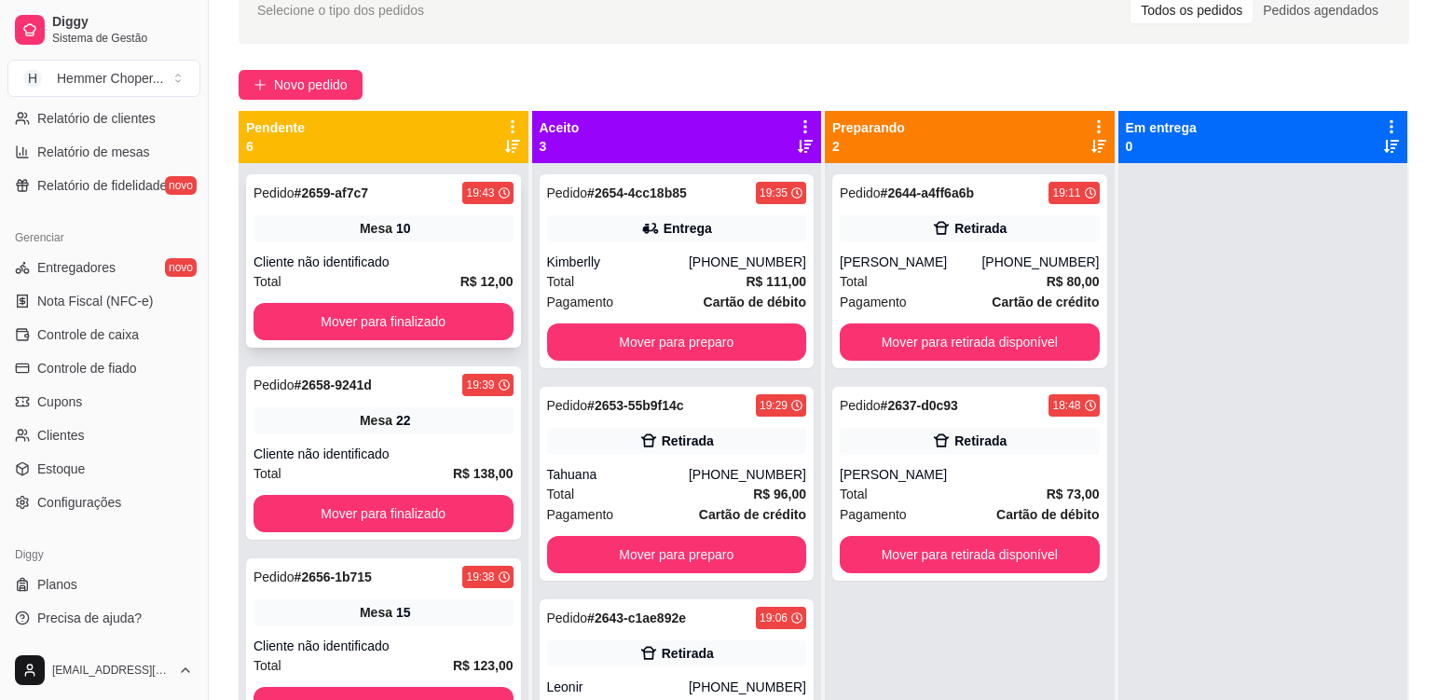
click at [363, 255] on div "Cliente não identificado" at bounding box center [384, 262] width 260 height 19
click at [384, 319] on button "Mover para finalizado" at bounding box center [384, 321] width 260 height 37
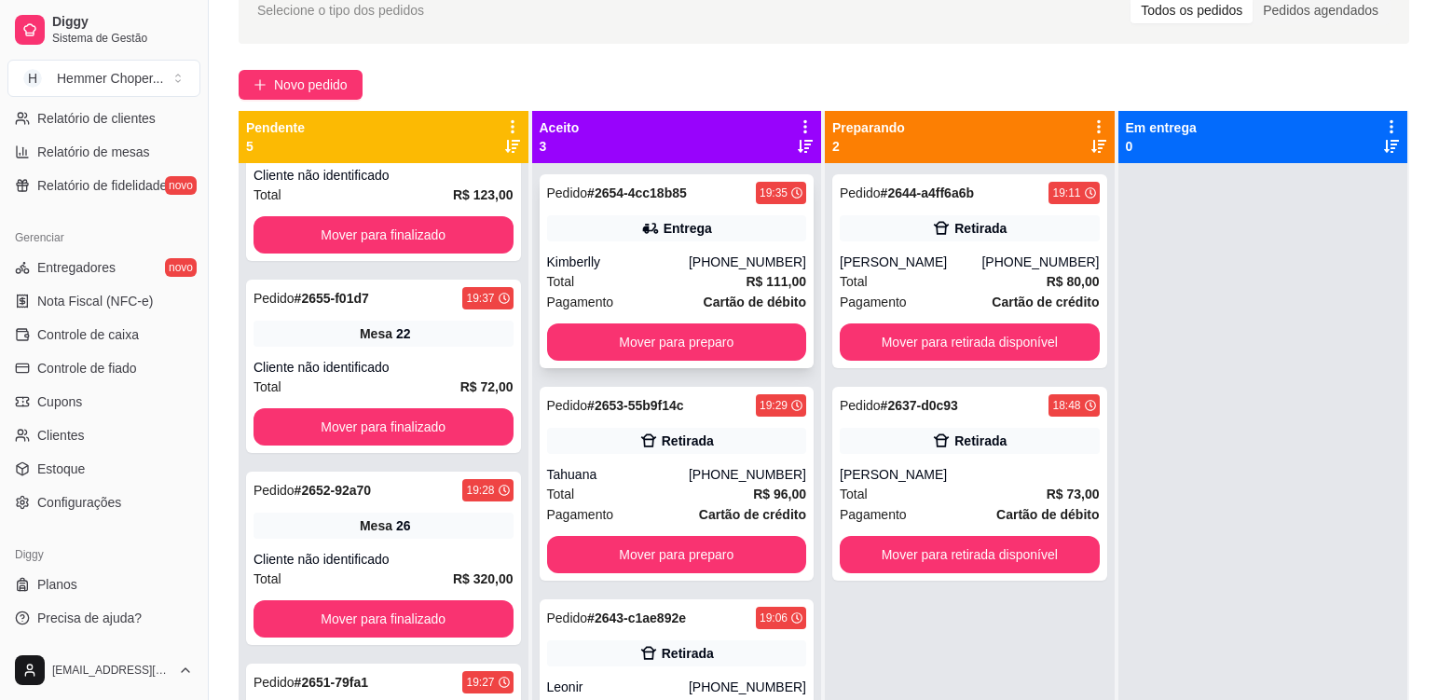
click at [664, 285] on div "Total R$ 111,00" at bounding box center [677, 281] width 260 height 21
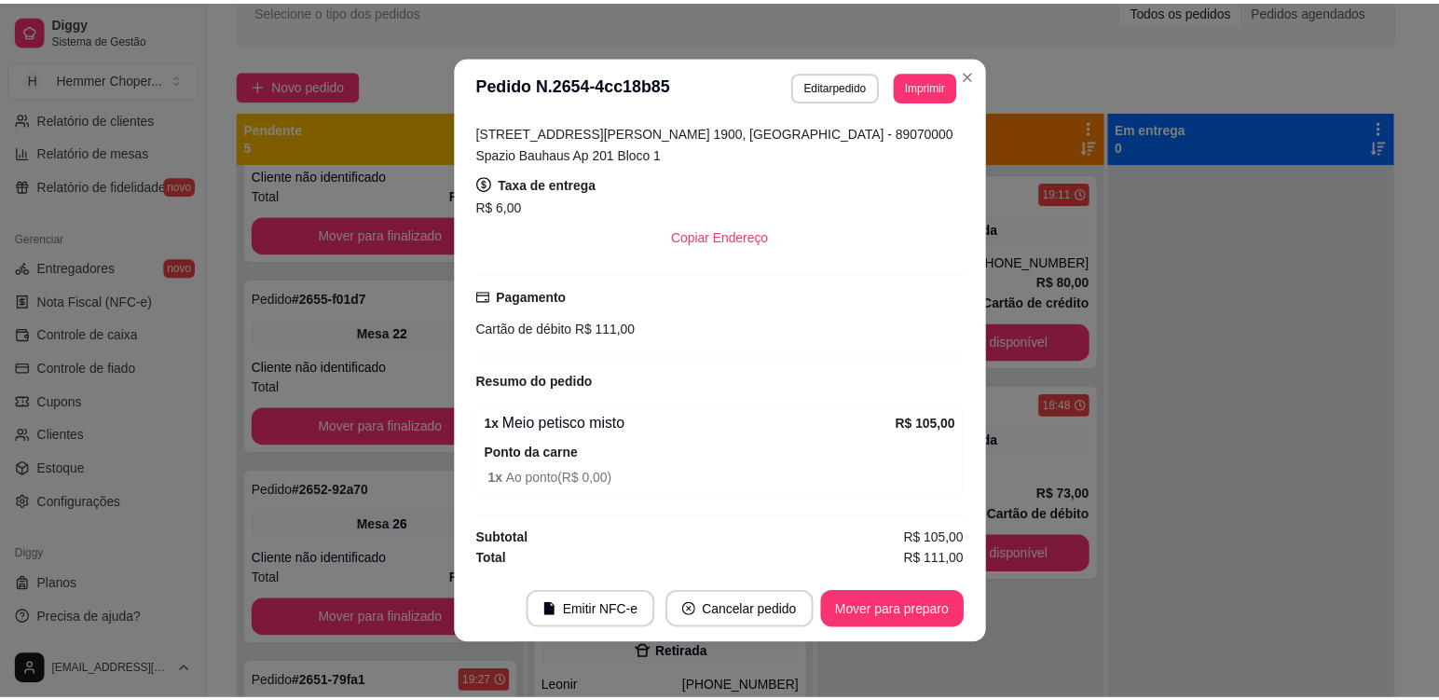
scroll to position [4, 0]
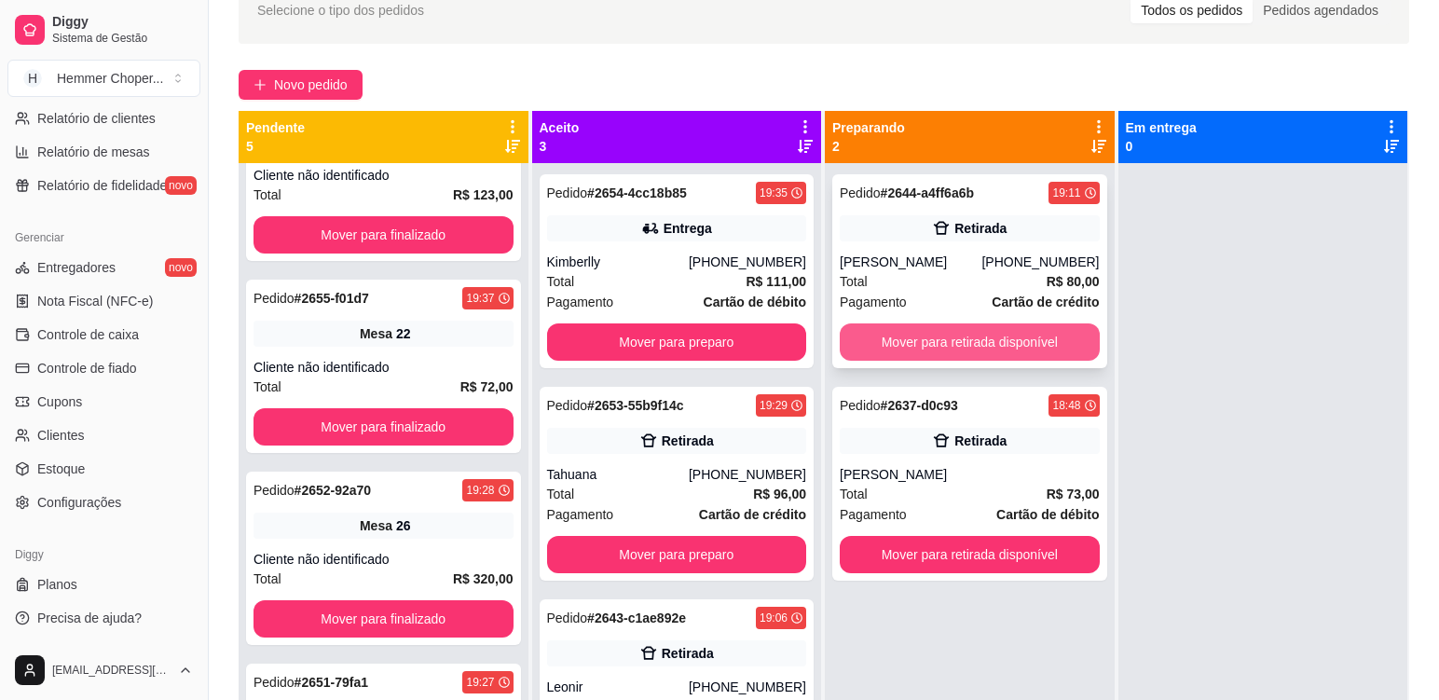
click at [943, 337] on button "Mover para retirada disponível" at bounding box center [970, 341] width 260 height 37
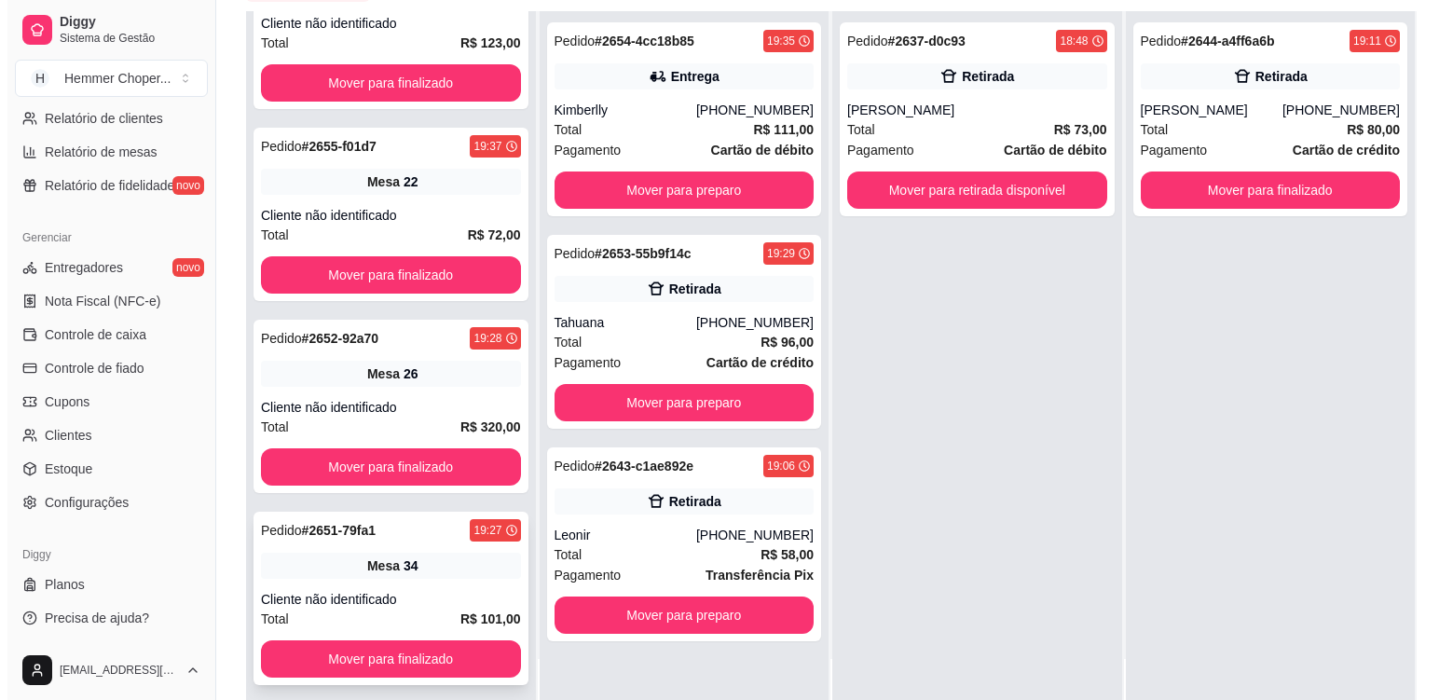
scroll to position [284, 0]
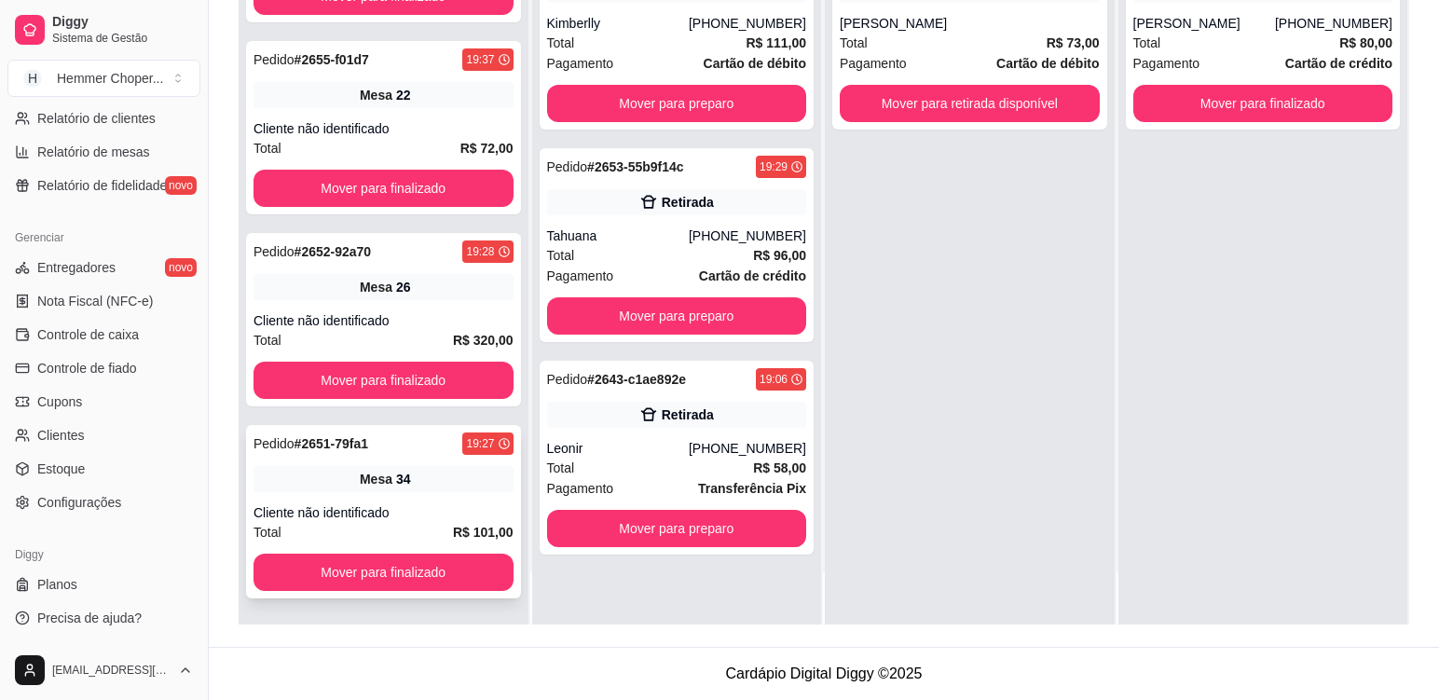
click at [432, 497] on div "Pedido # 2651-79fa1 19:27 Mesa 34 Cliente não identificado Total R$ 101,00 Move…" at bounding box center [383, 511] width 275 height 173
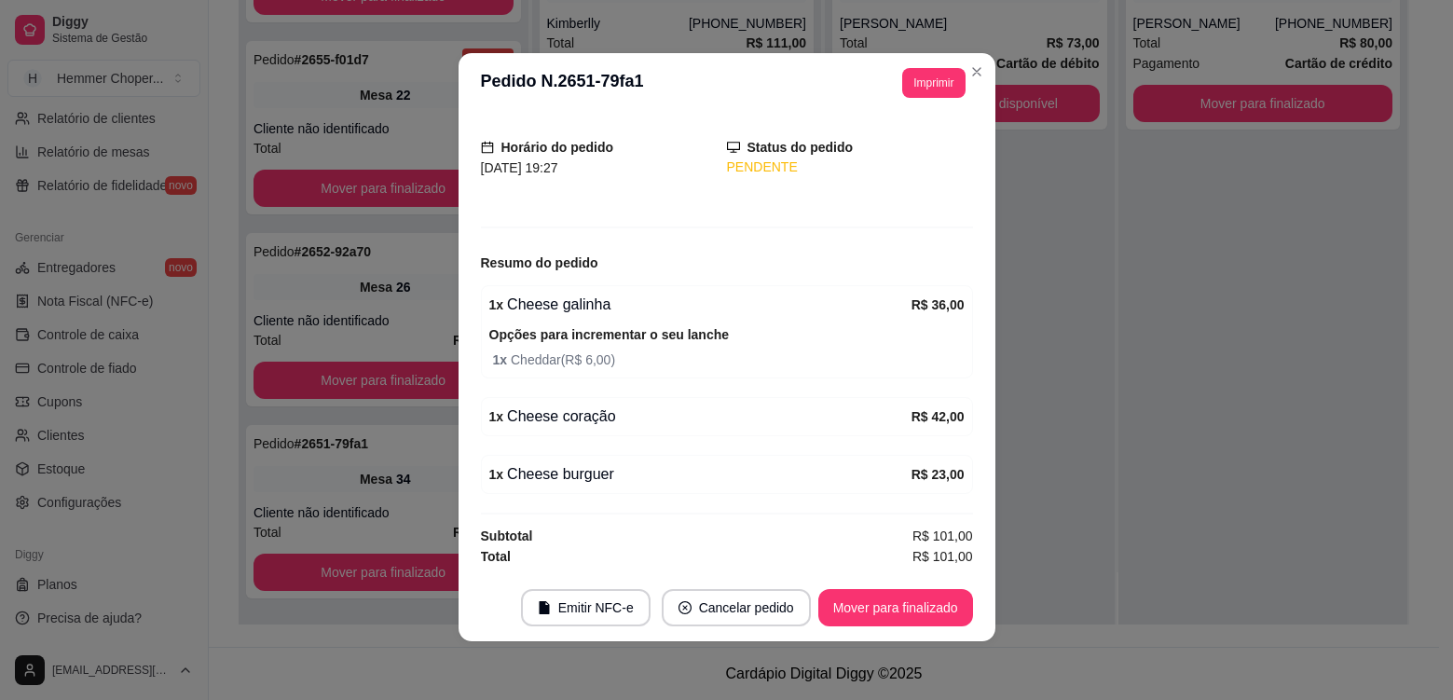
scroll to position [4, 0]
click at [904, 608] on button "Mover para finalizado" at bounding box center [895, 606] width 155 height 37
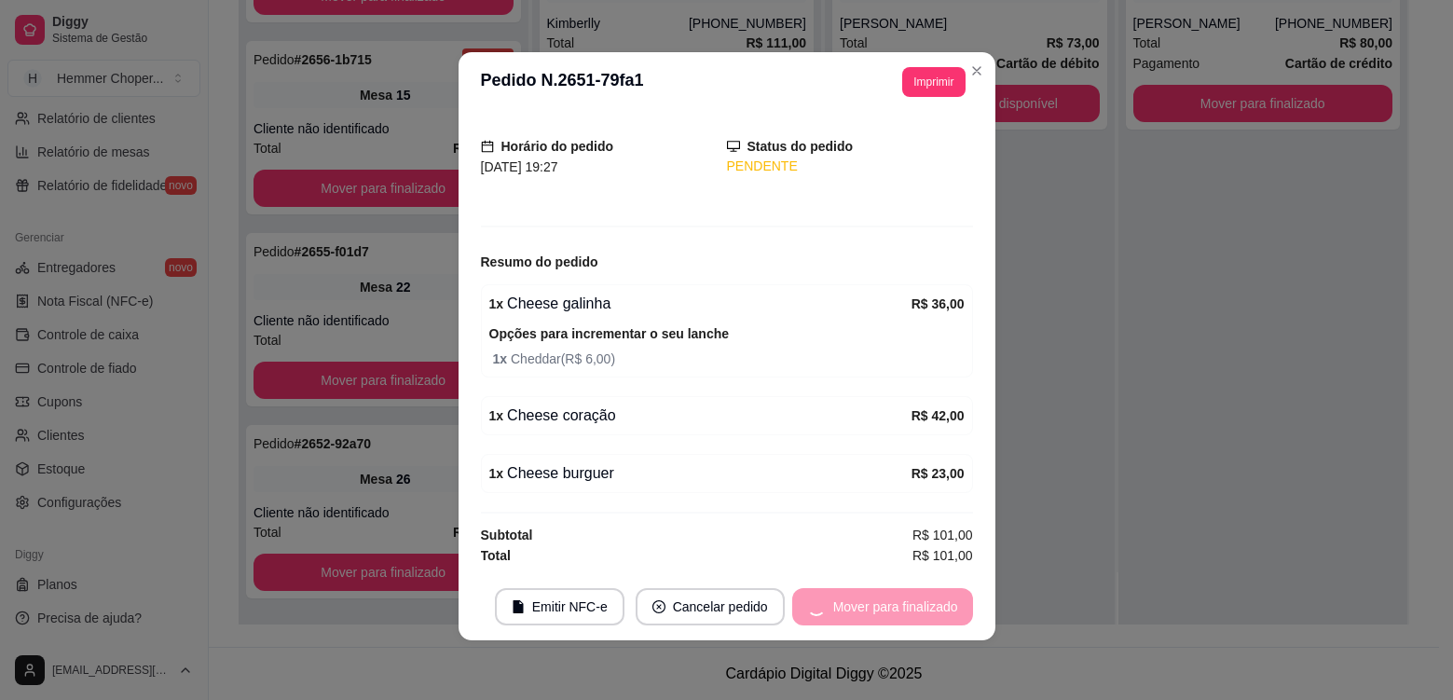
scroll to position [43, 0]
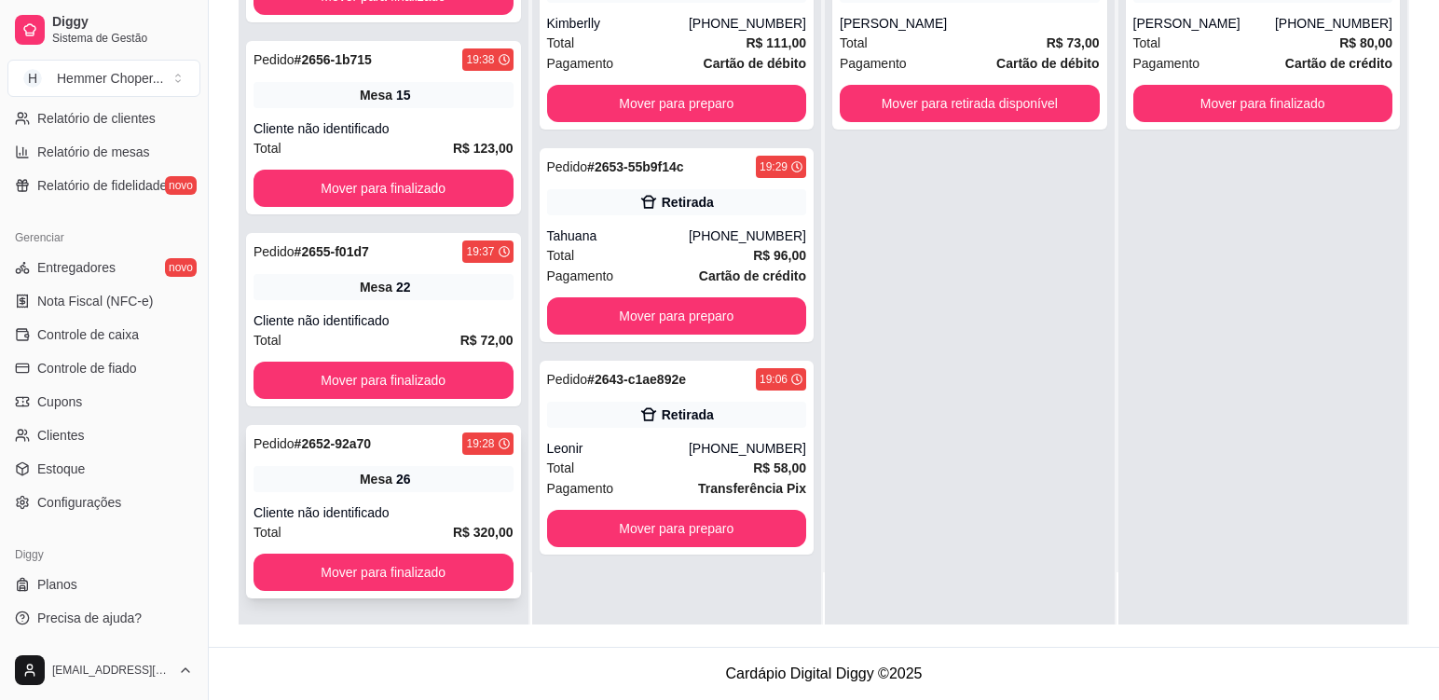
click at [450, 482] on div "Mesa 26" at bounding box center [384, 479] width 260 height 26
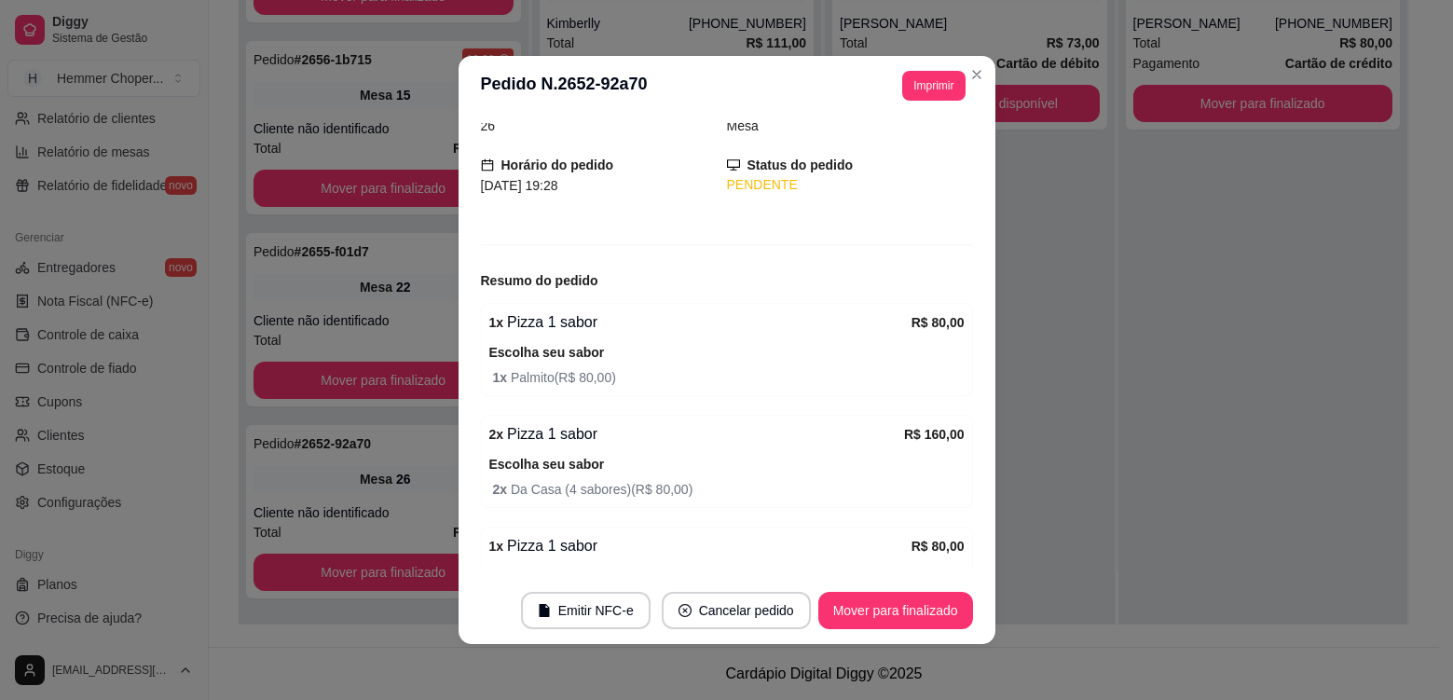
scroll to position [213, 0]
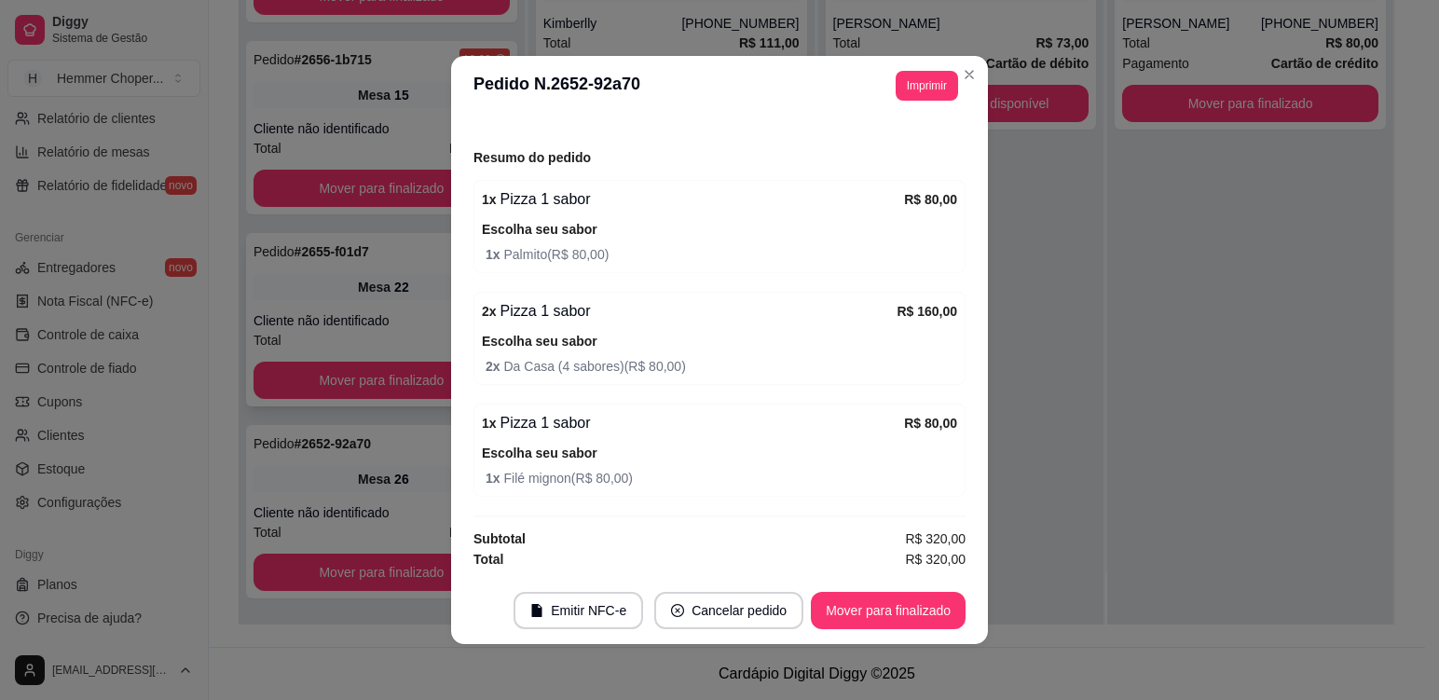
click at [430, 317] on div "Cliente não identificado" at bounding box center [382, 320] width 256 height 19
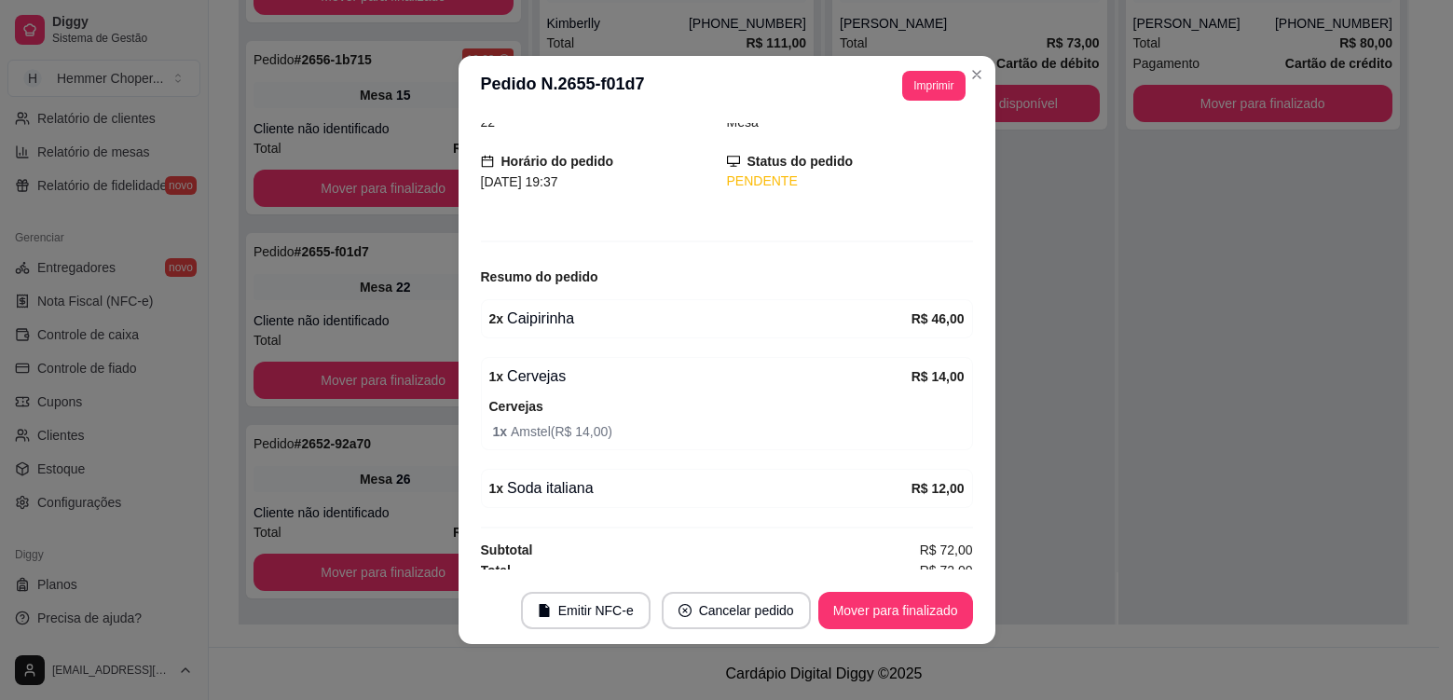
scroll to position [104, 0]
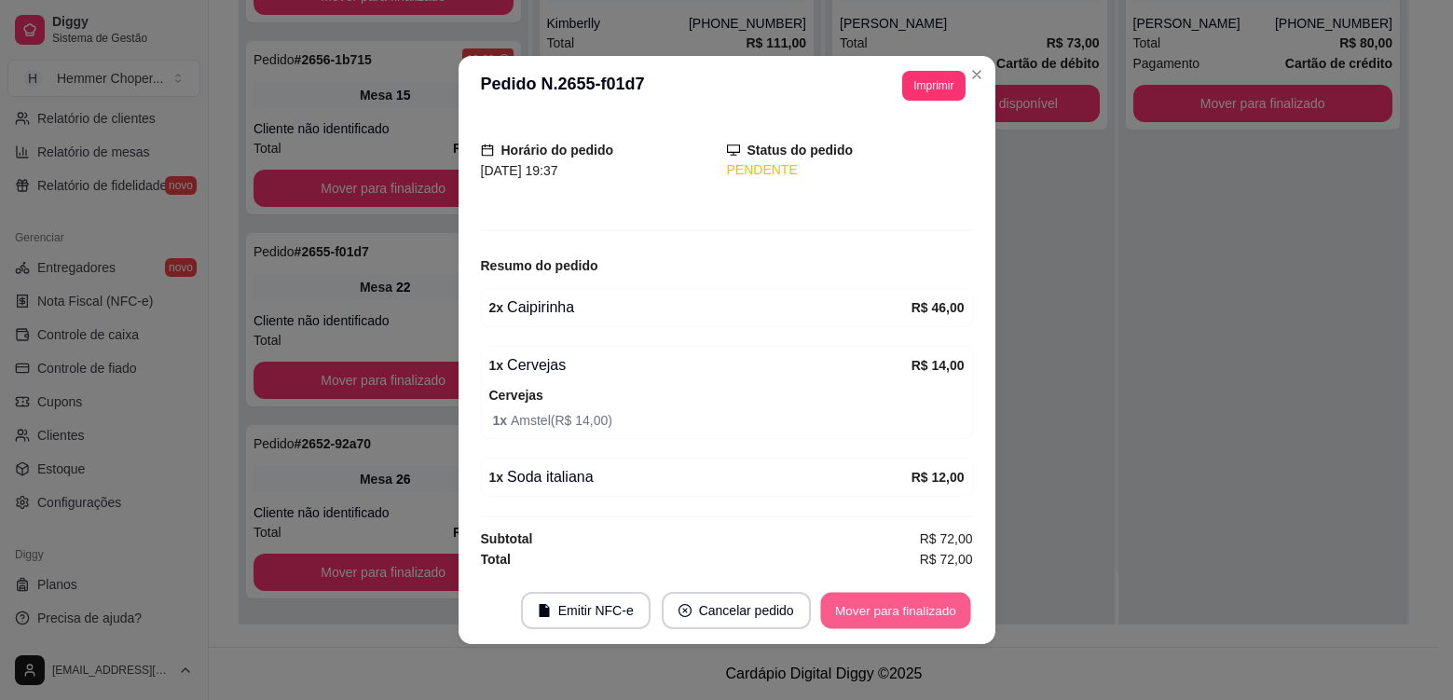
click at [869, 609] on button "Mover para finalizado" at bounding box center [895, 611] width 150 height 36
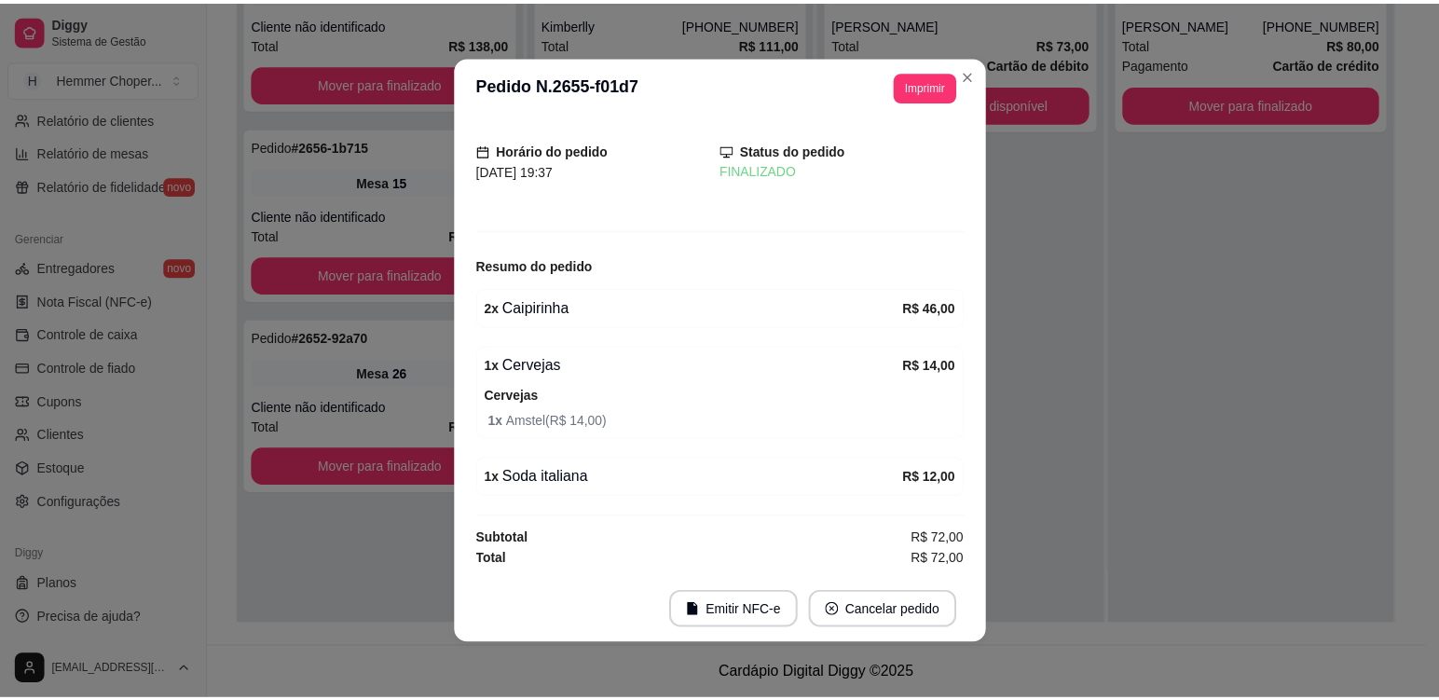
scroll to position [43, 0]
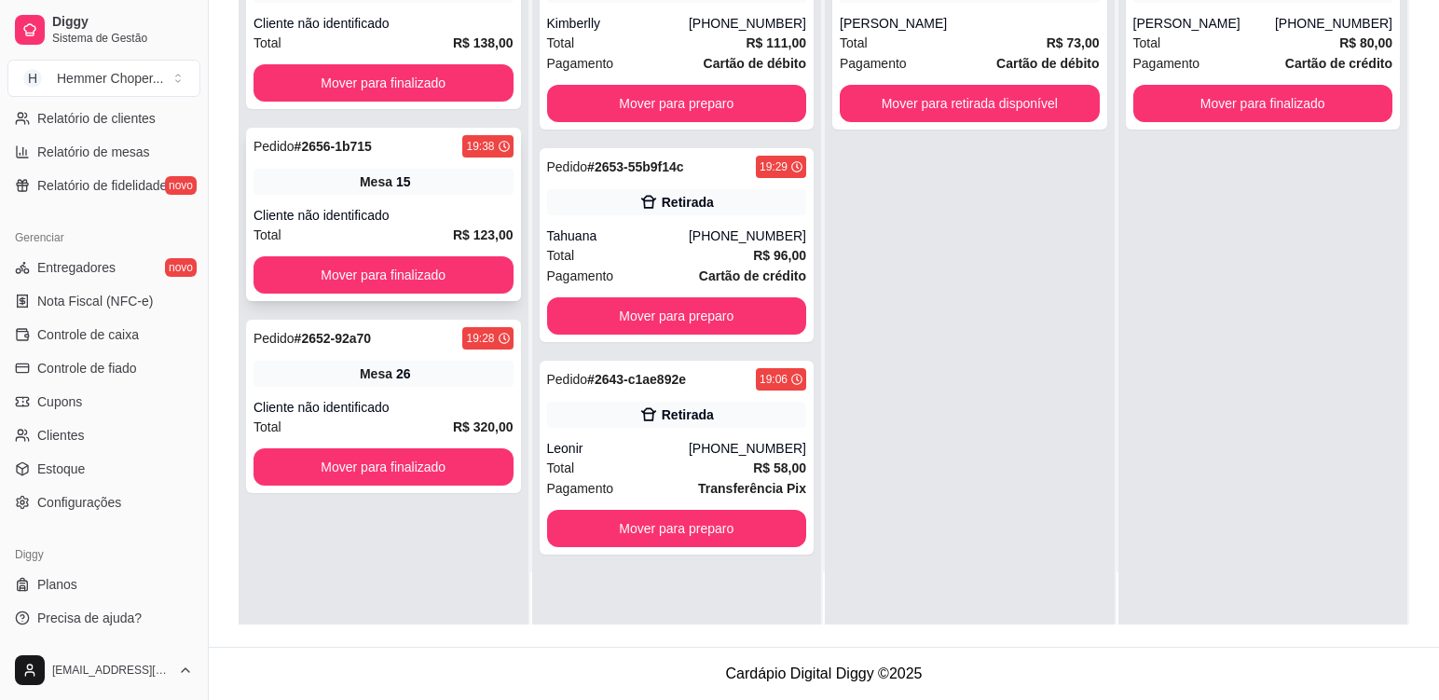
click at [416, 223] on div "Cliente não identificado" at bounding box center [384, 215] width 260 height 19
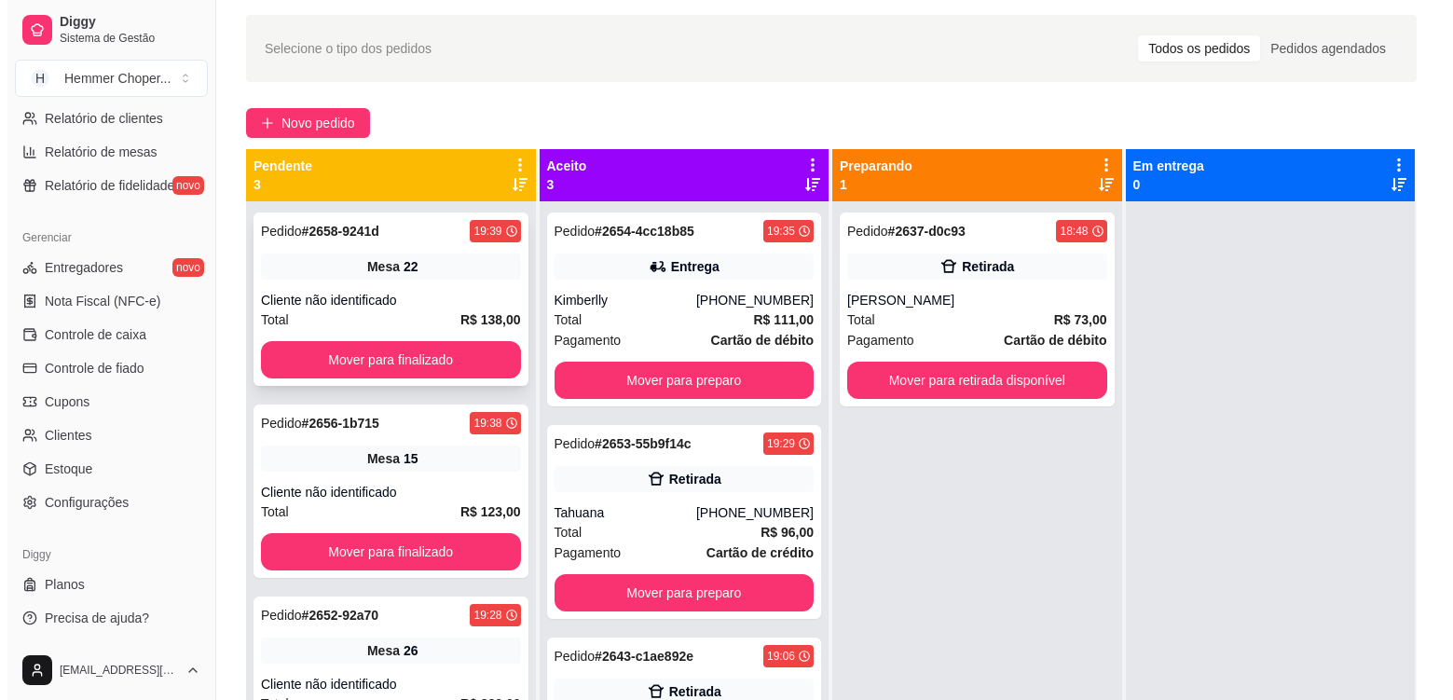
scroll to position [5, 0]
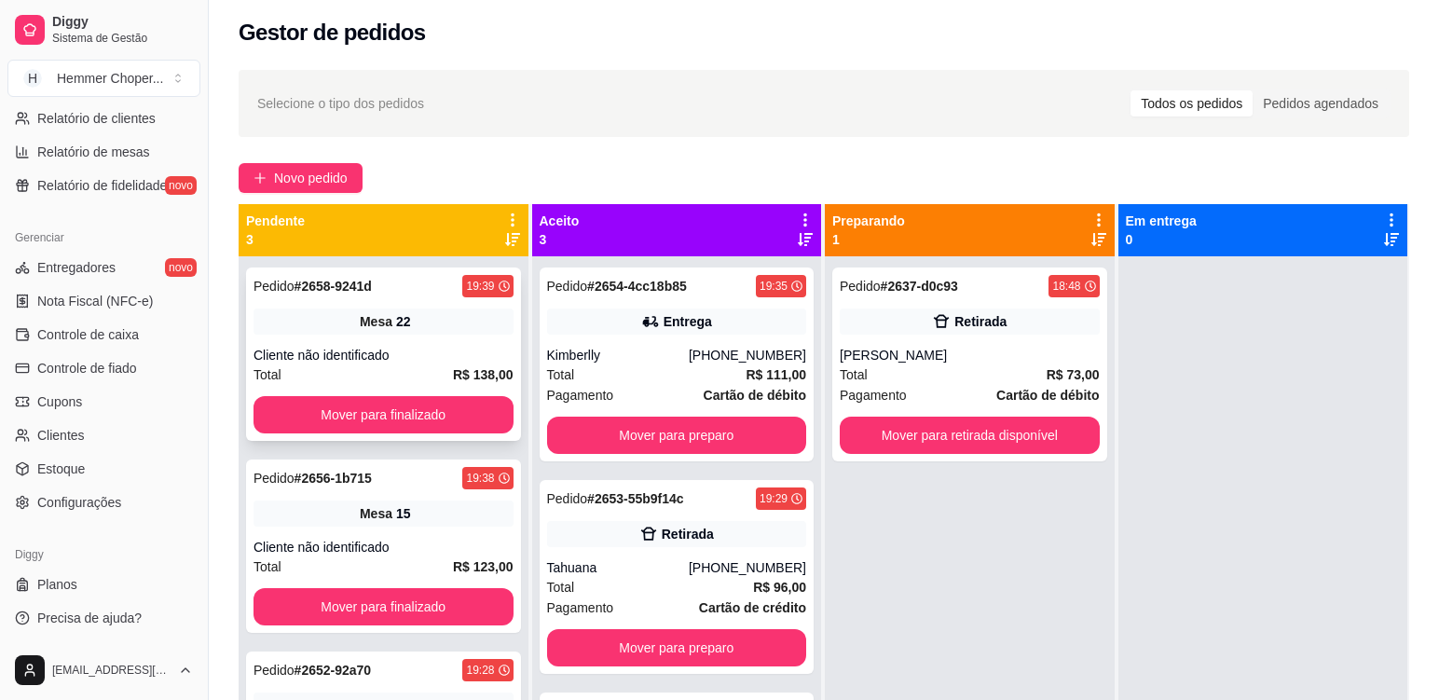
click at [427, 333] on div "Mesa 22" at bounding box center [384, 322] width 260 height 26
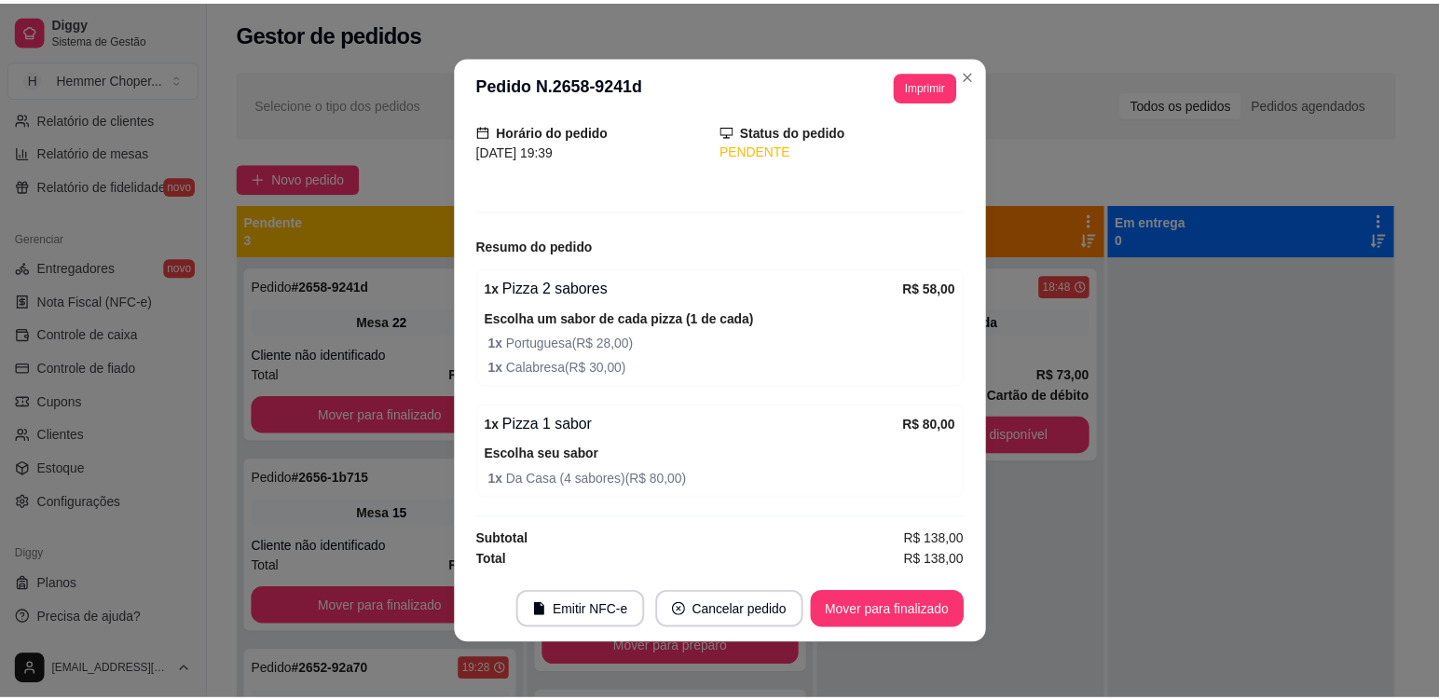
scroll to position [125, 0]
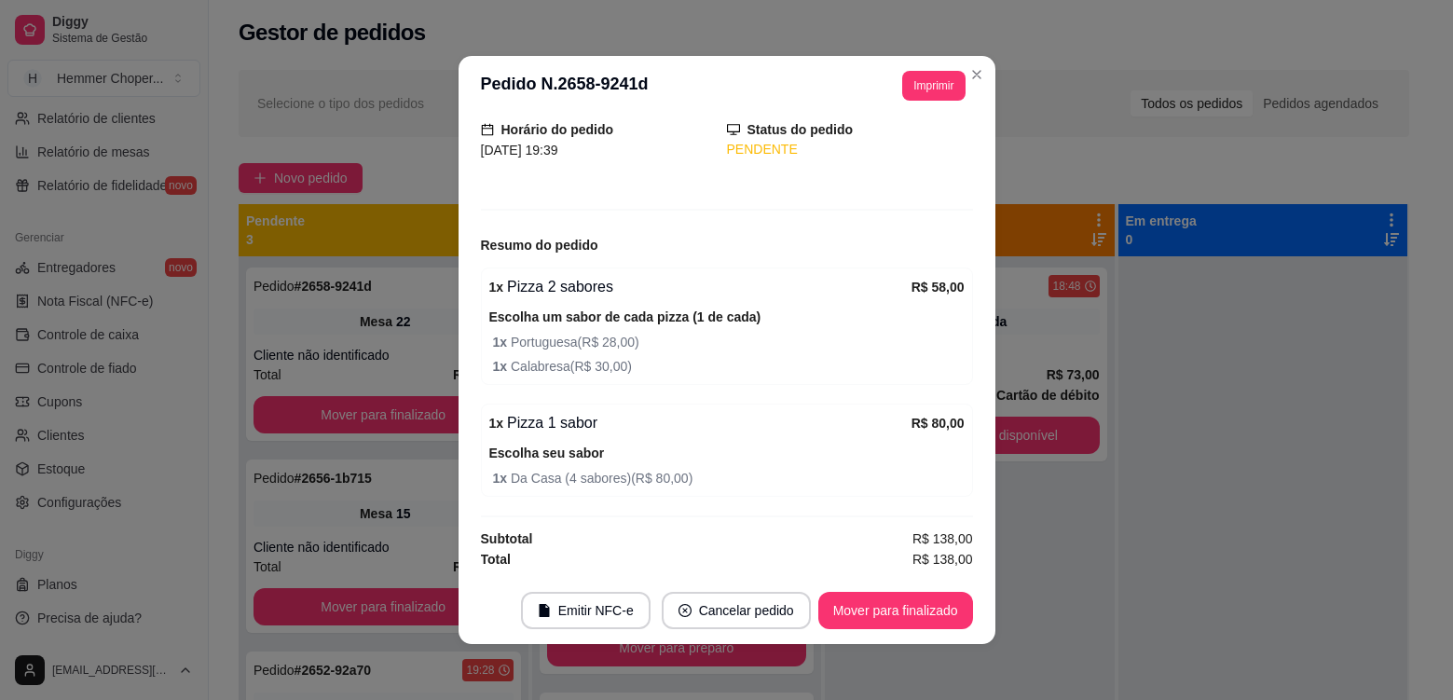
click at [459, 505] on div "feito há 6 minutos Número da Mesa 22 Tipo Mesa Horário do pedido [DATE] 19:39 S…" at bounding box center [727, 346] width 537 height 461
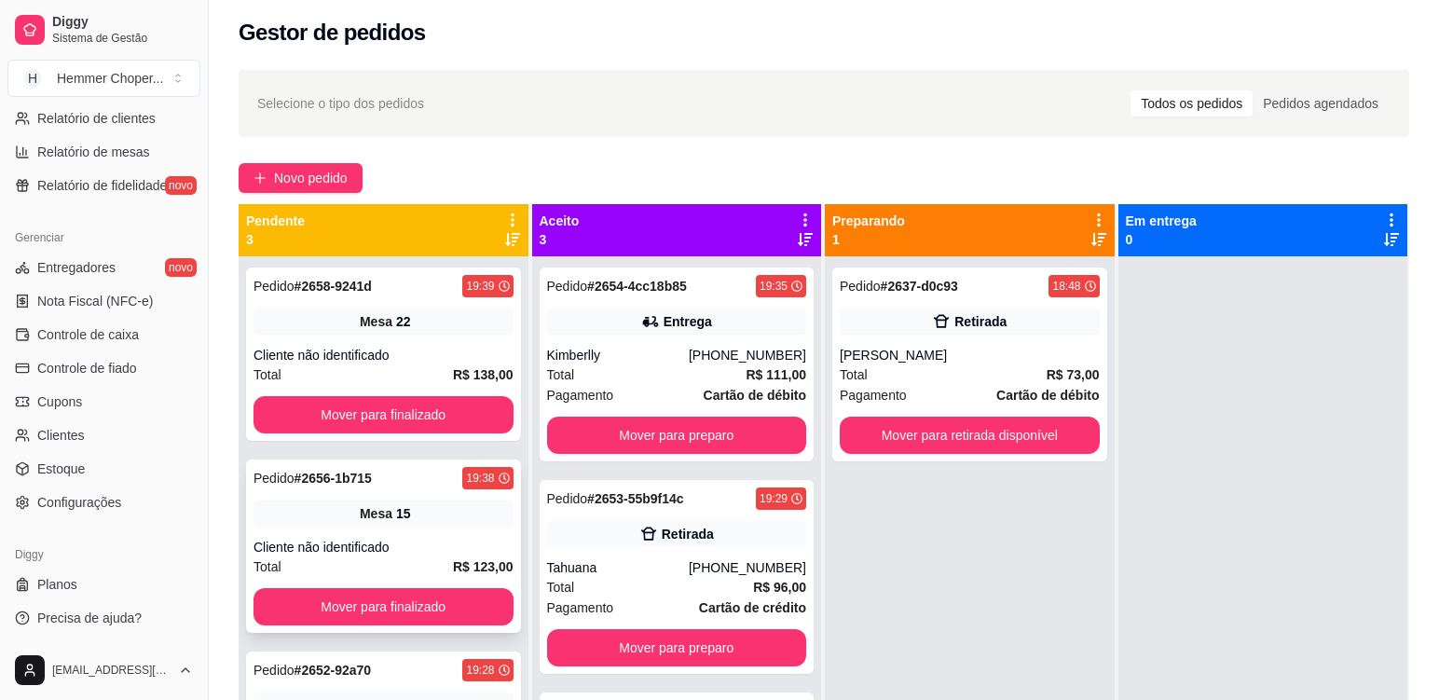
click at [444, 508] on div "Mesa 15" at bounding box center [384, 514] width 260 height 26
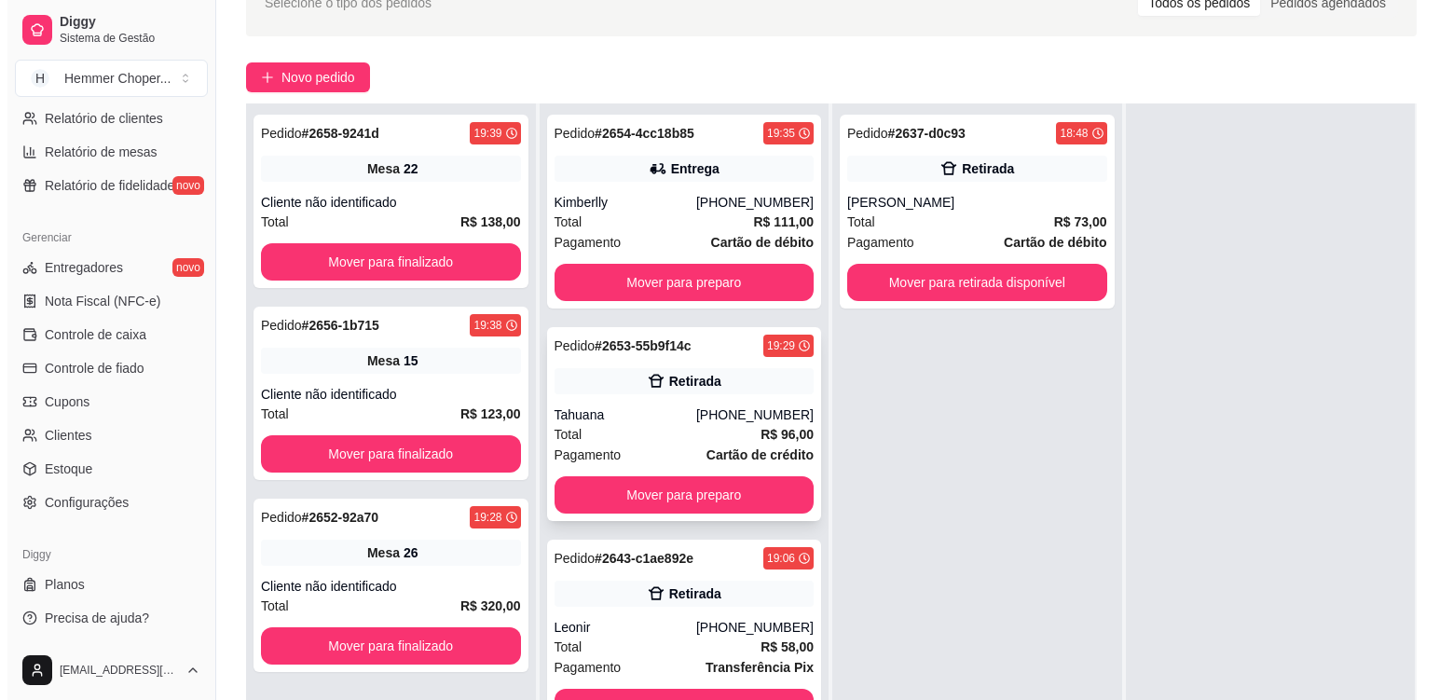
scroll to position [284, 0]
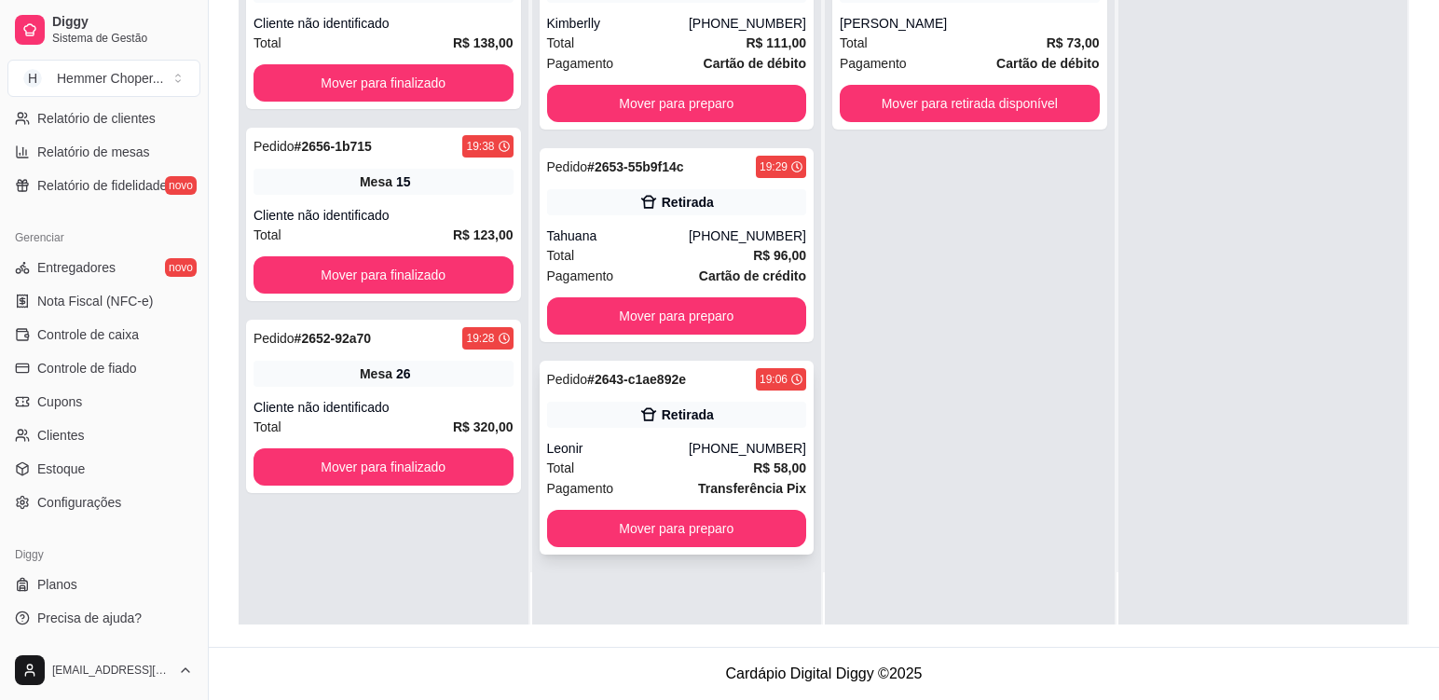
click at [653, 477] on div "Total R$ 58,00" at bounding box center [677, 468] width 260 height 21
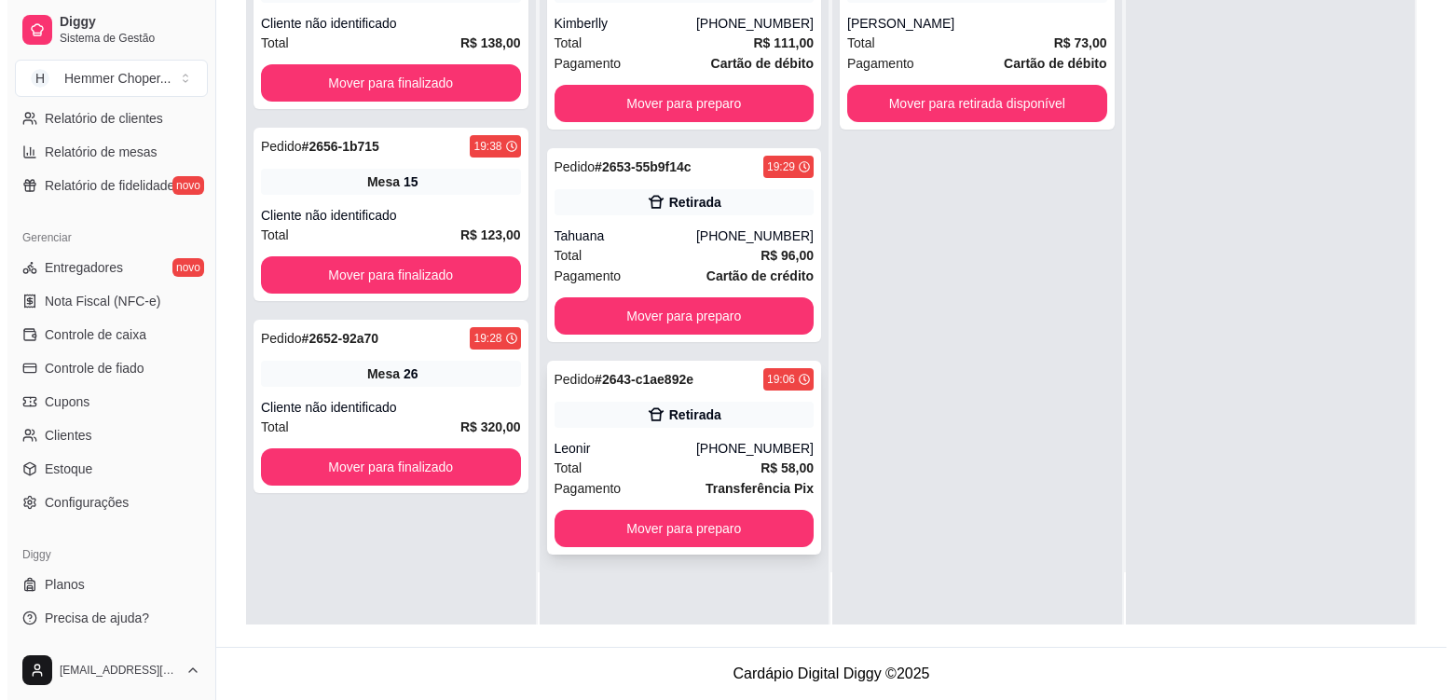
scroll to position [0, 0]
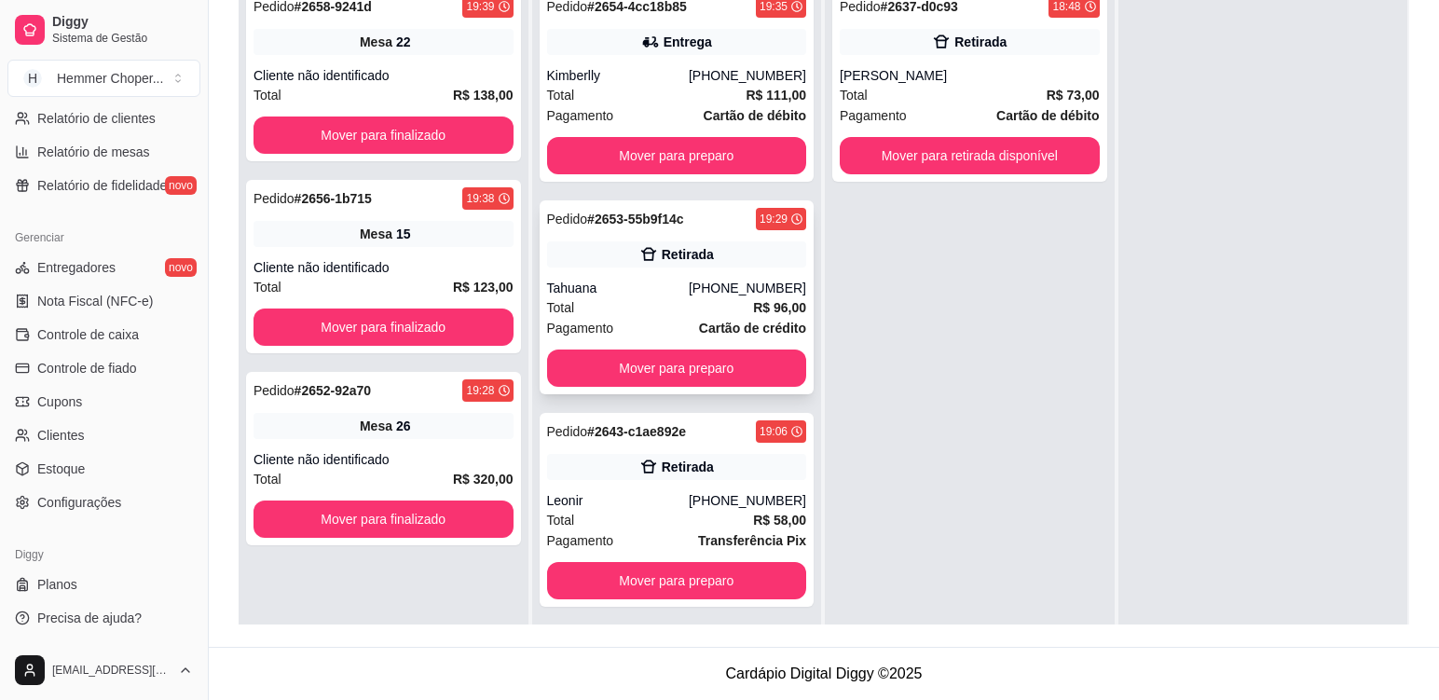
click at [652, 294] on div "Tahuana" at bounding box center [618, 288] width 142 height 19
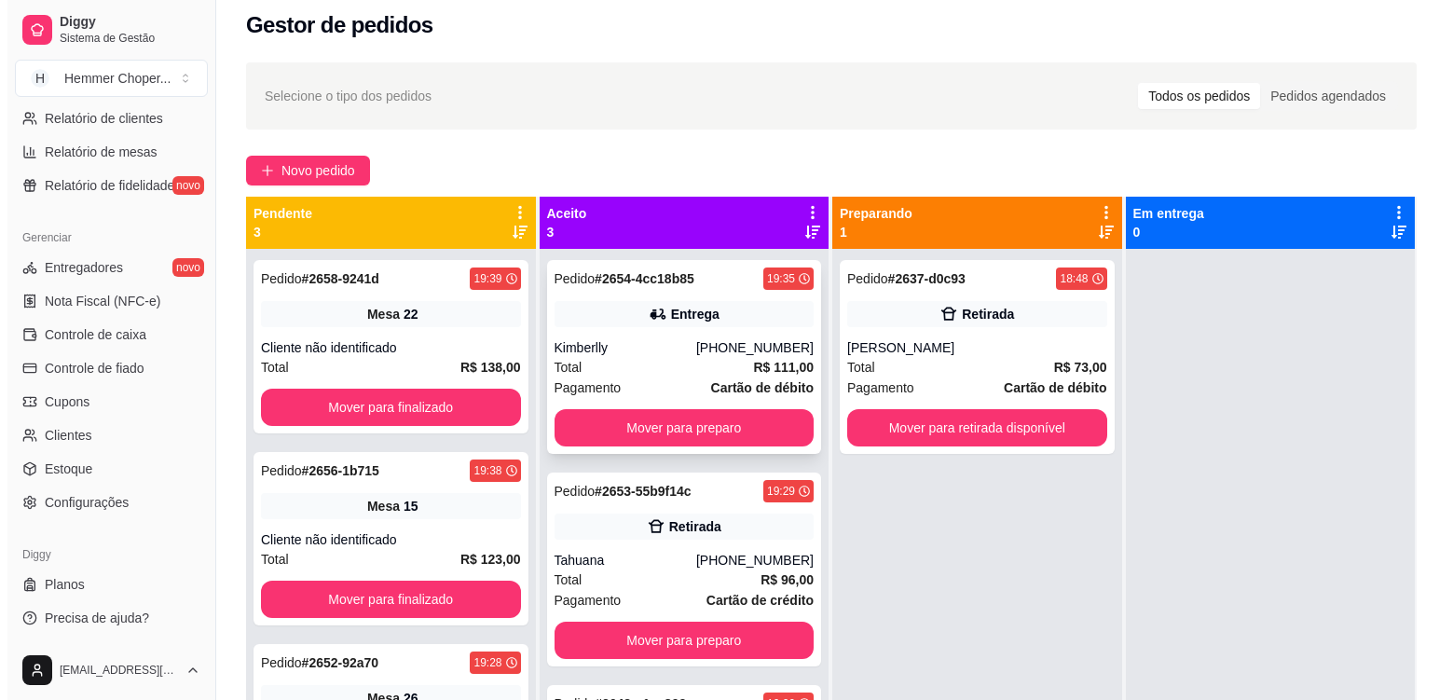
scroll to position [5, 0]
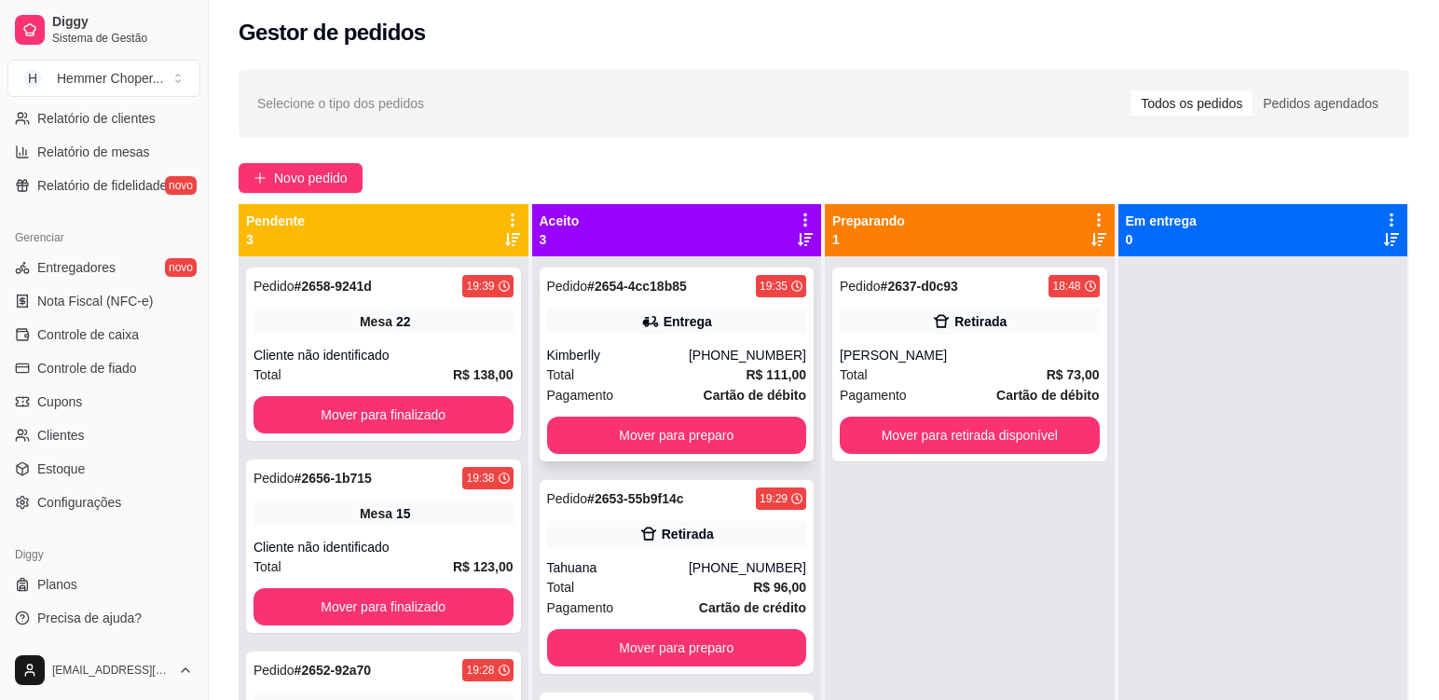
click at [657, 366] on div "Total R$ 111,00" at bounding box center [677, 374] width 260 height 21
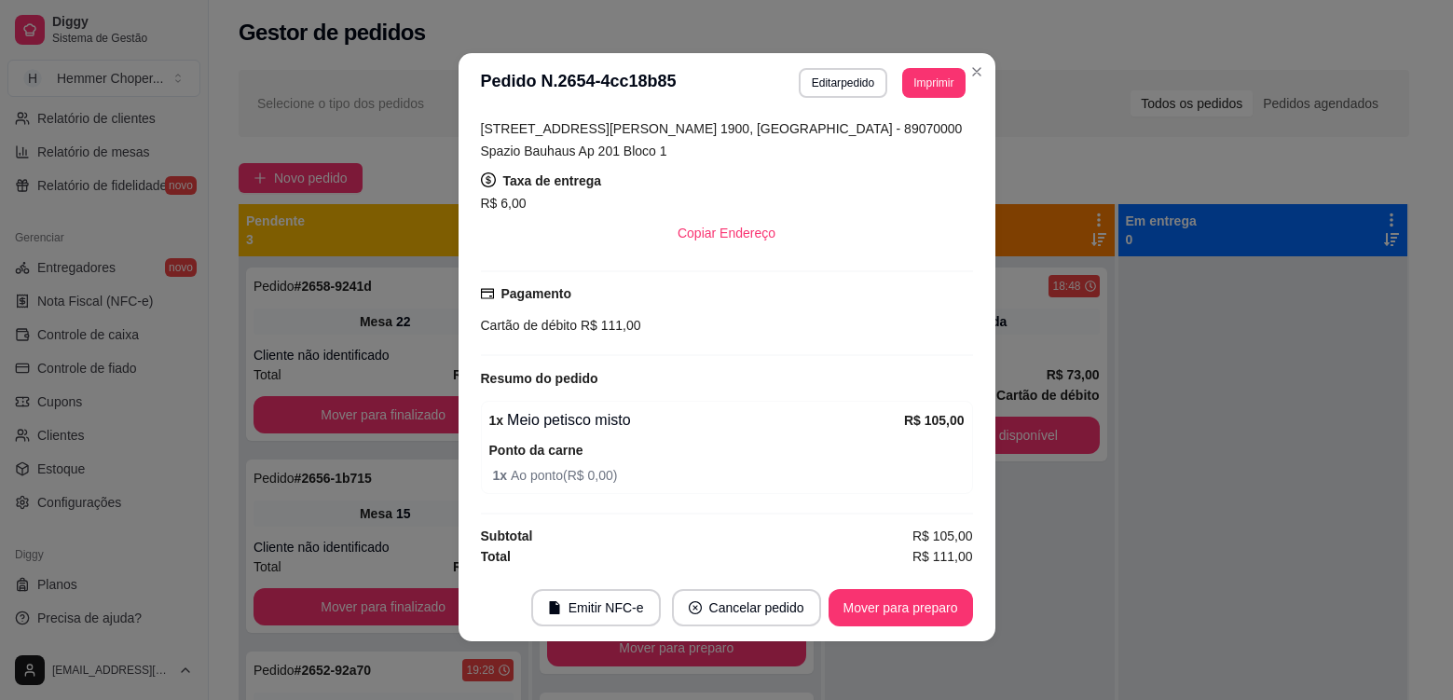
scroll to position [4, 0]
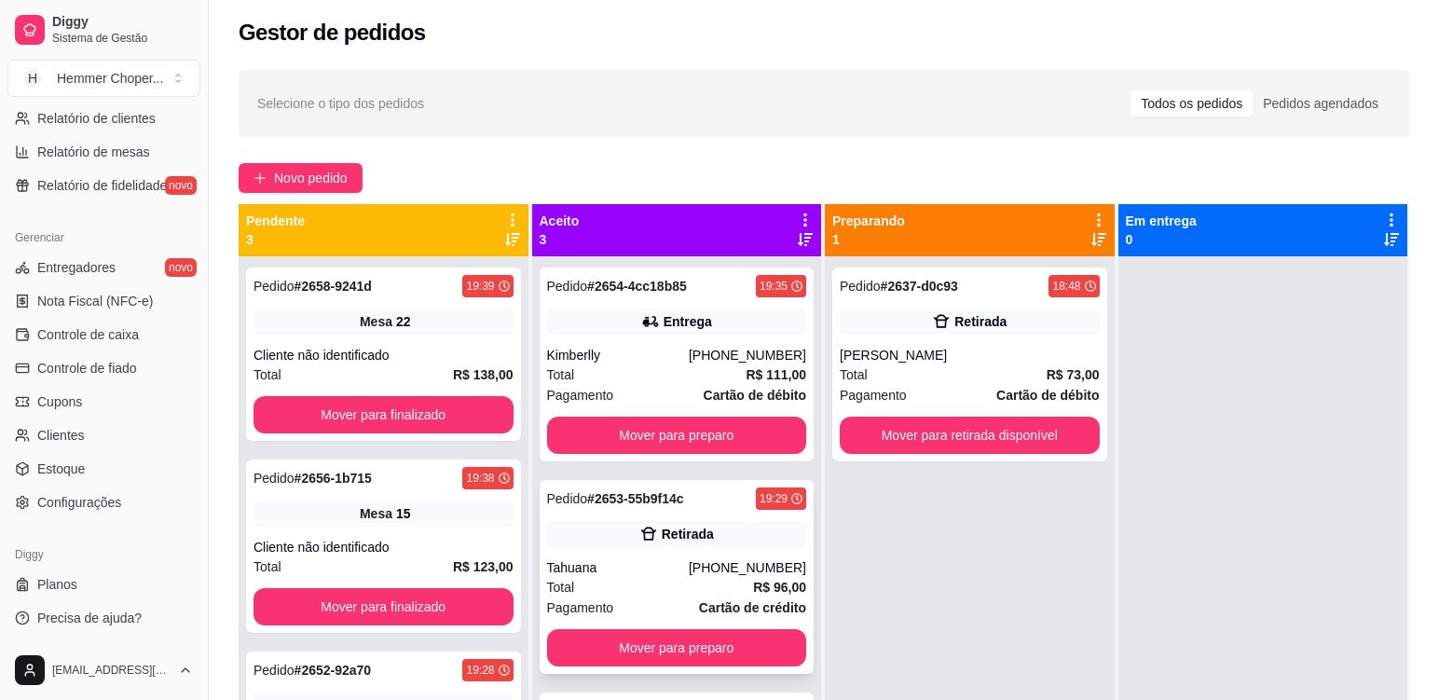
click at [643, 563] on div "Tahuana" at bounding box center [618, 567] width 142 height 19
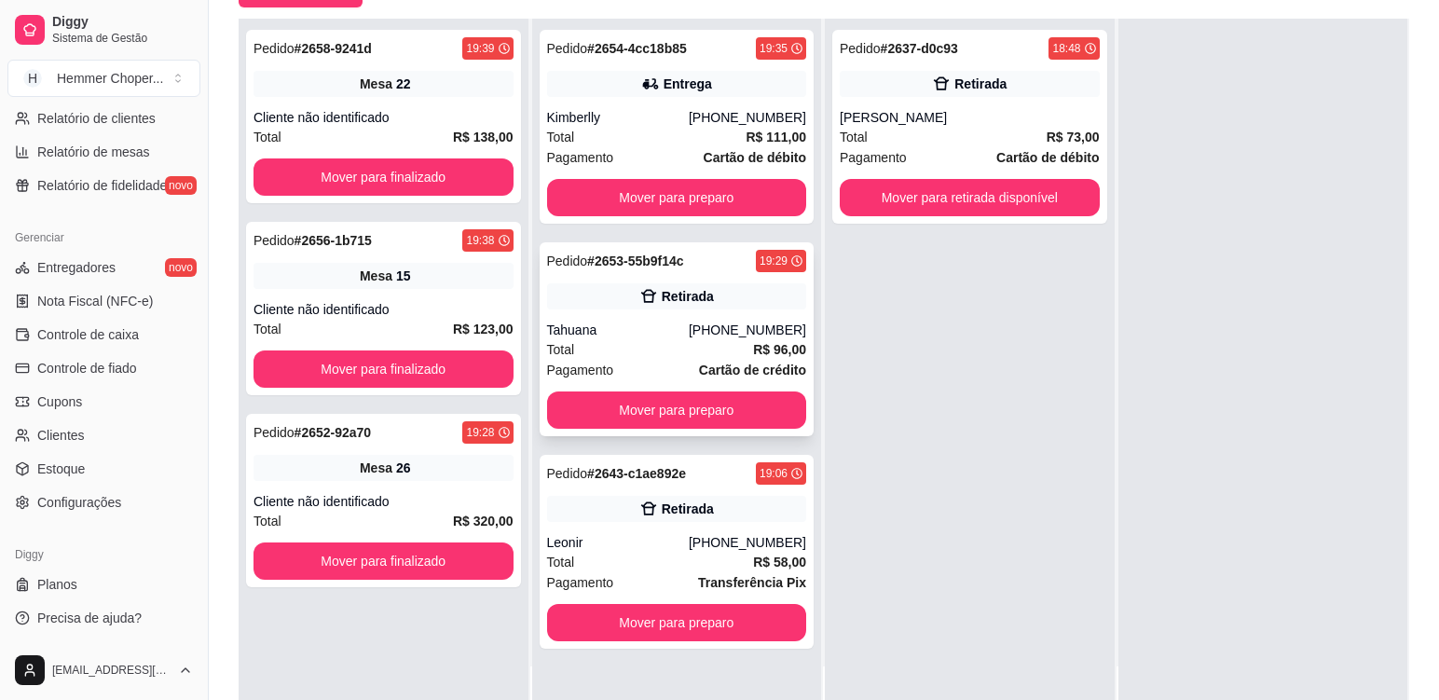
scroll to position [191, 0]
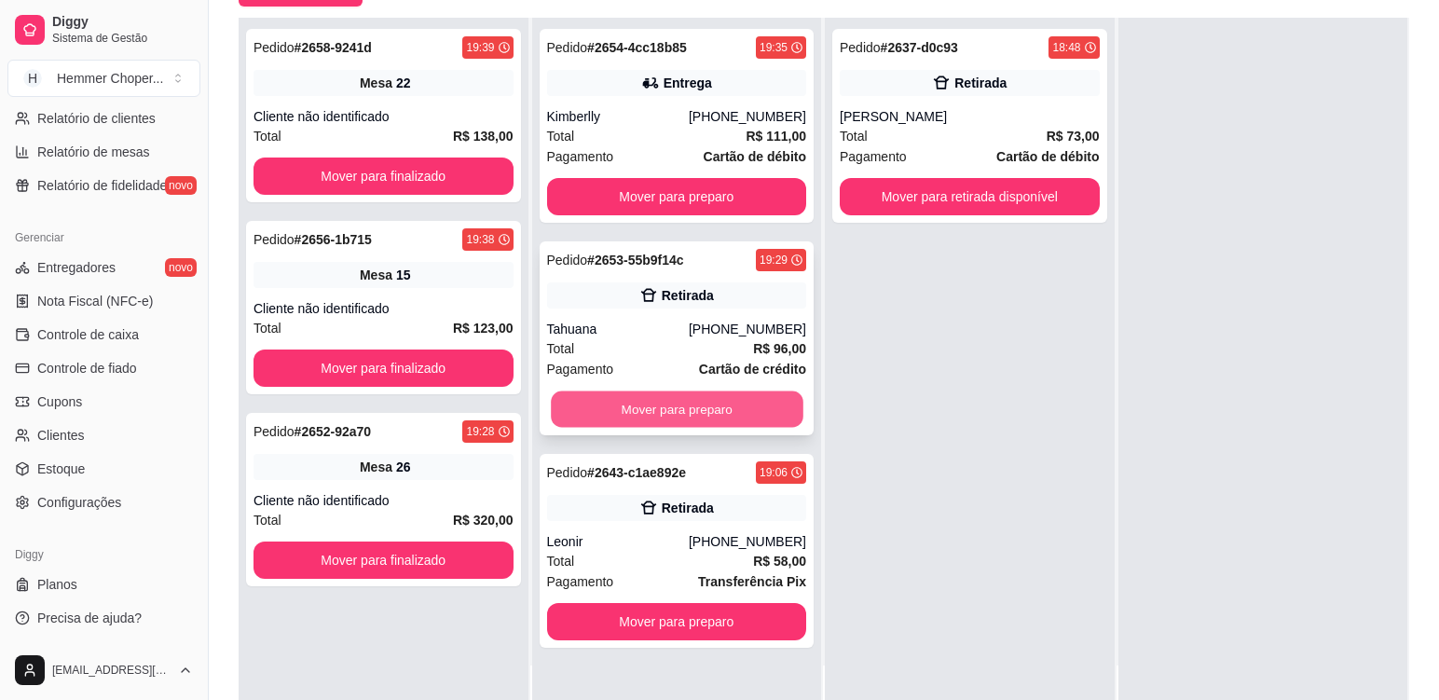
click at [641, 409] on button "Mover para preparo" at bounding box center [677, 409] width 252 height 36
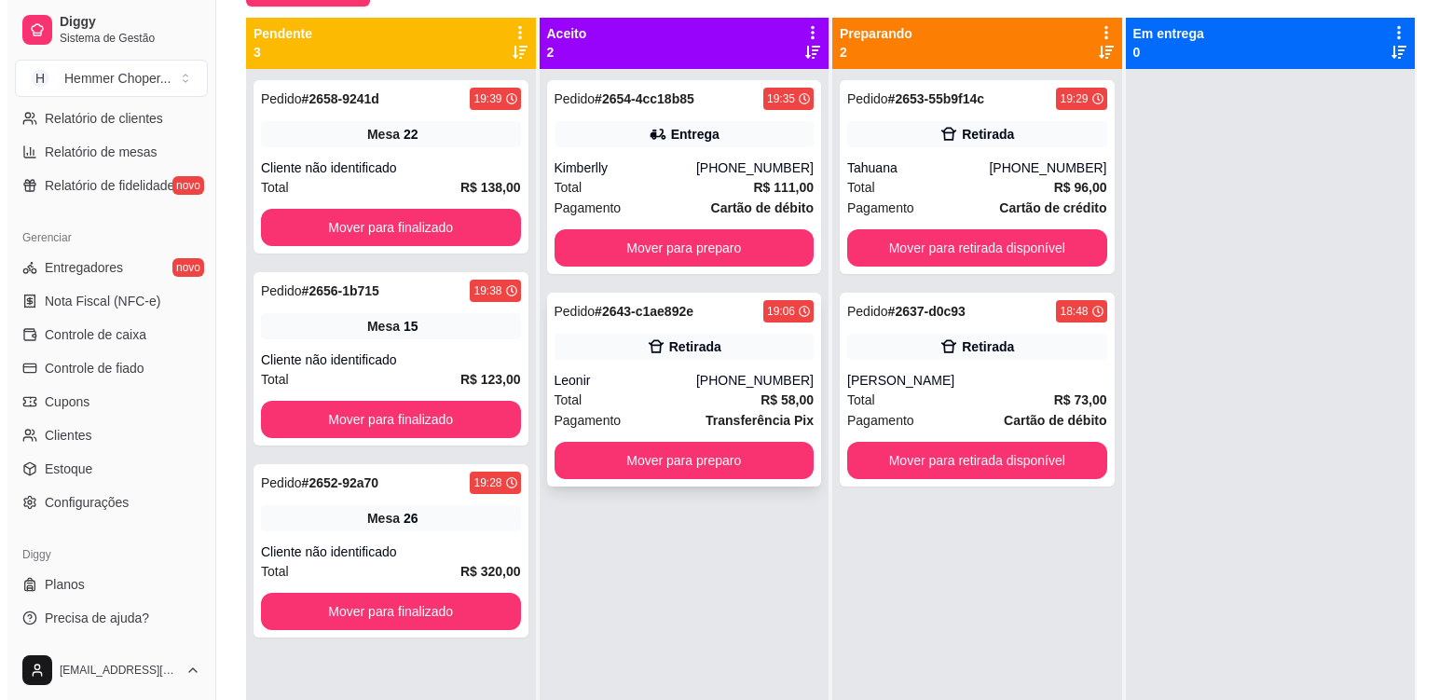
scroll to position [0, 0]
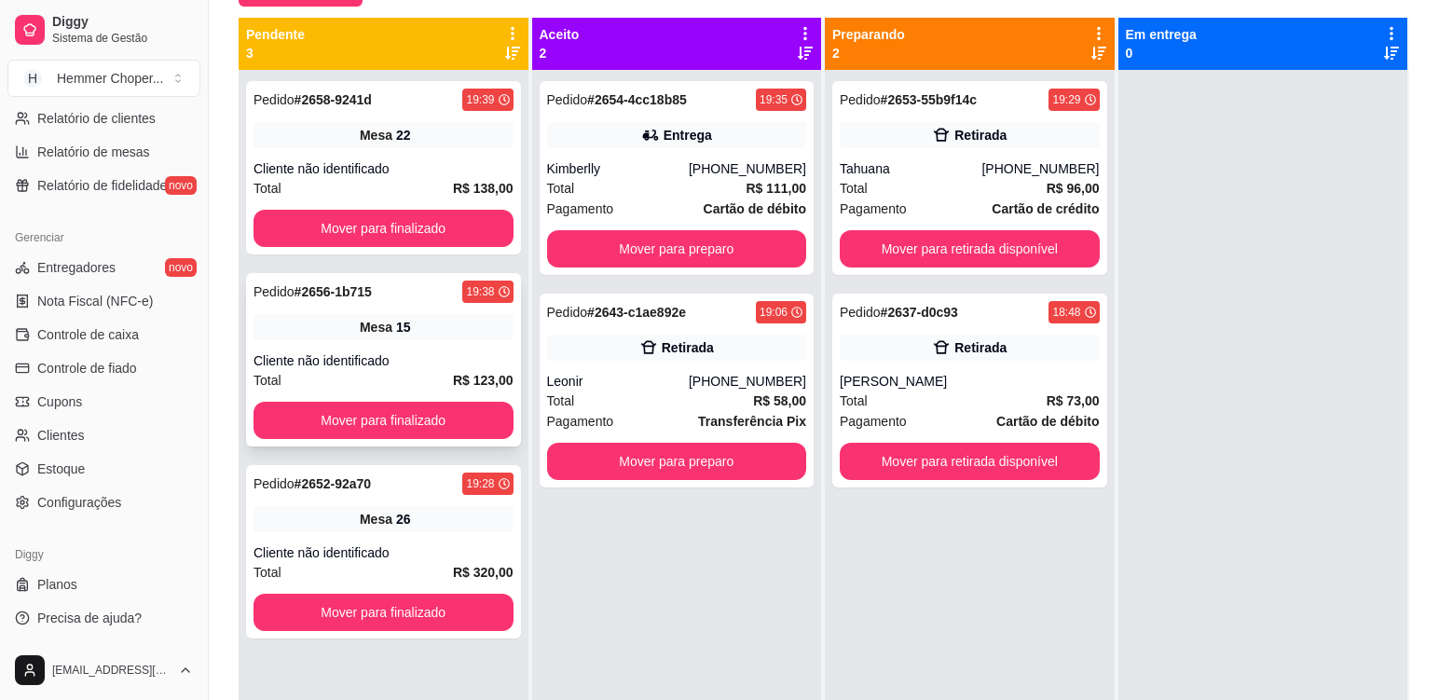
click at [382, 360] on div "Cliente não identificado" at bounding box center [384, 360] width 260 height 19
click at [635, 182] on div "Total R$ 111,00" at bounding box center [677, 188] width 260 height 21
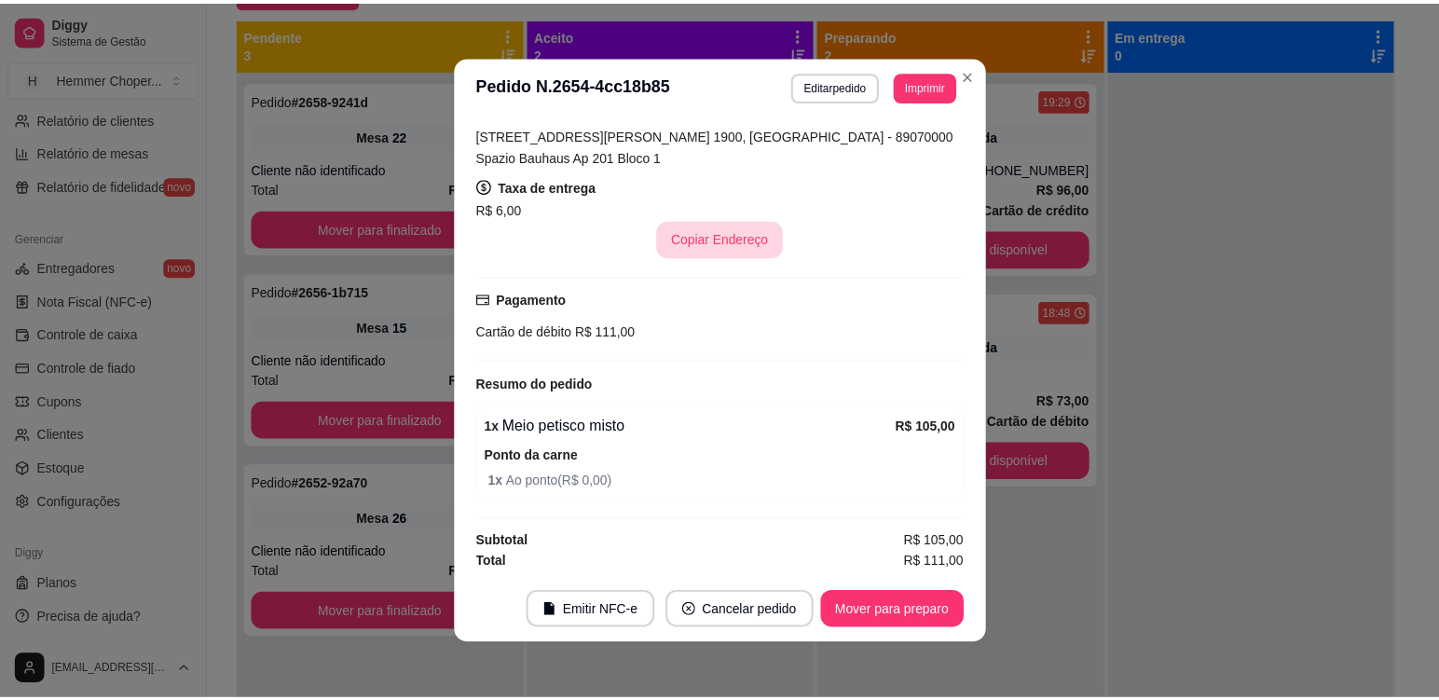
scroll to position [446, 0]
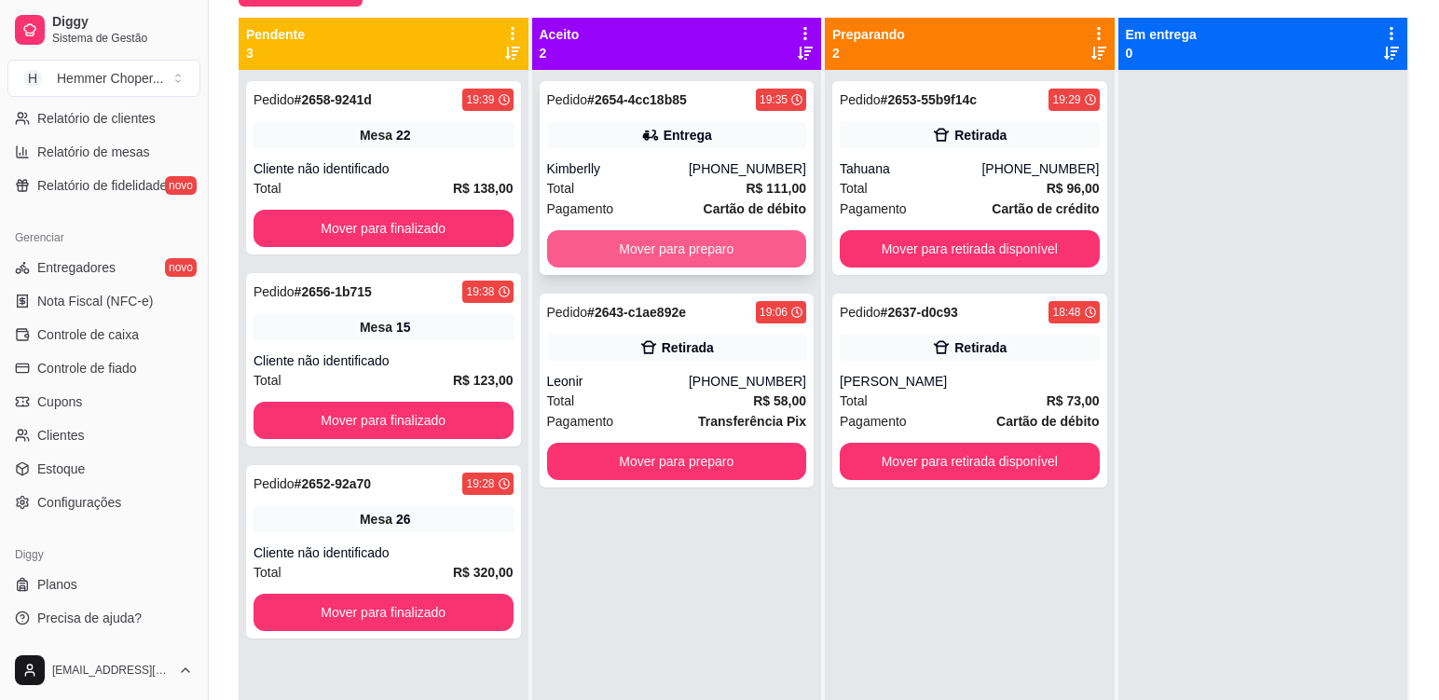
click at [652, 243] on button "Mover para preparo" at bounding box center [677, 248] width 260 height 37
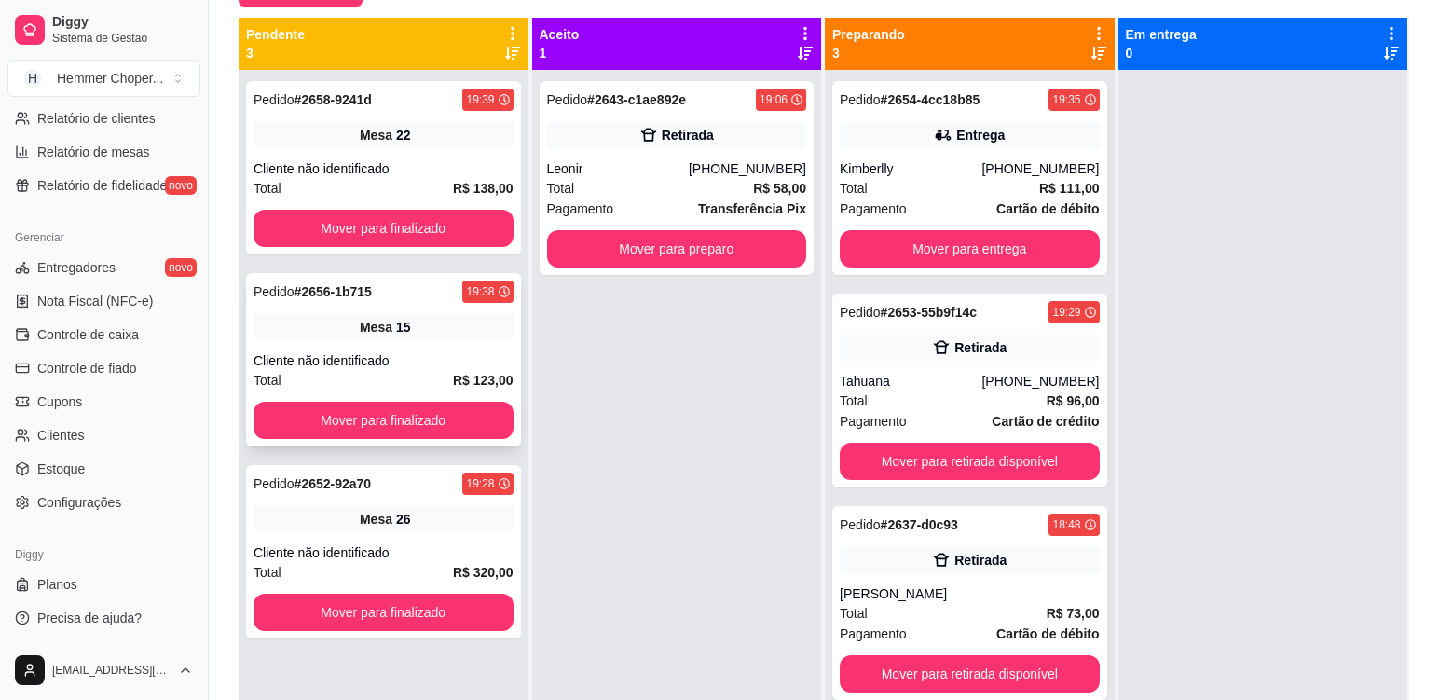
click at [418, 364] on div "Cliente não identificado" at bounding box center [384, 360] width 260 height 19
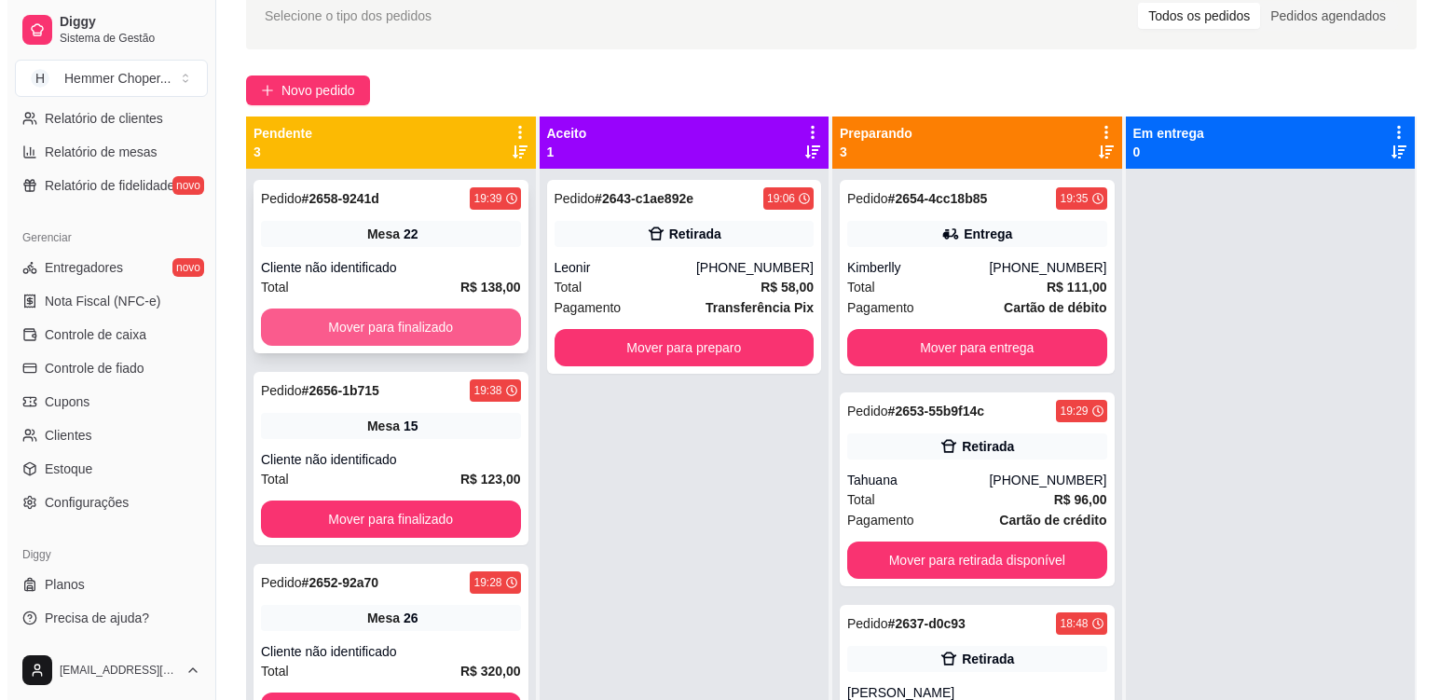
scroll to position [0, 0]
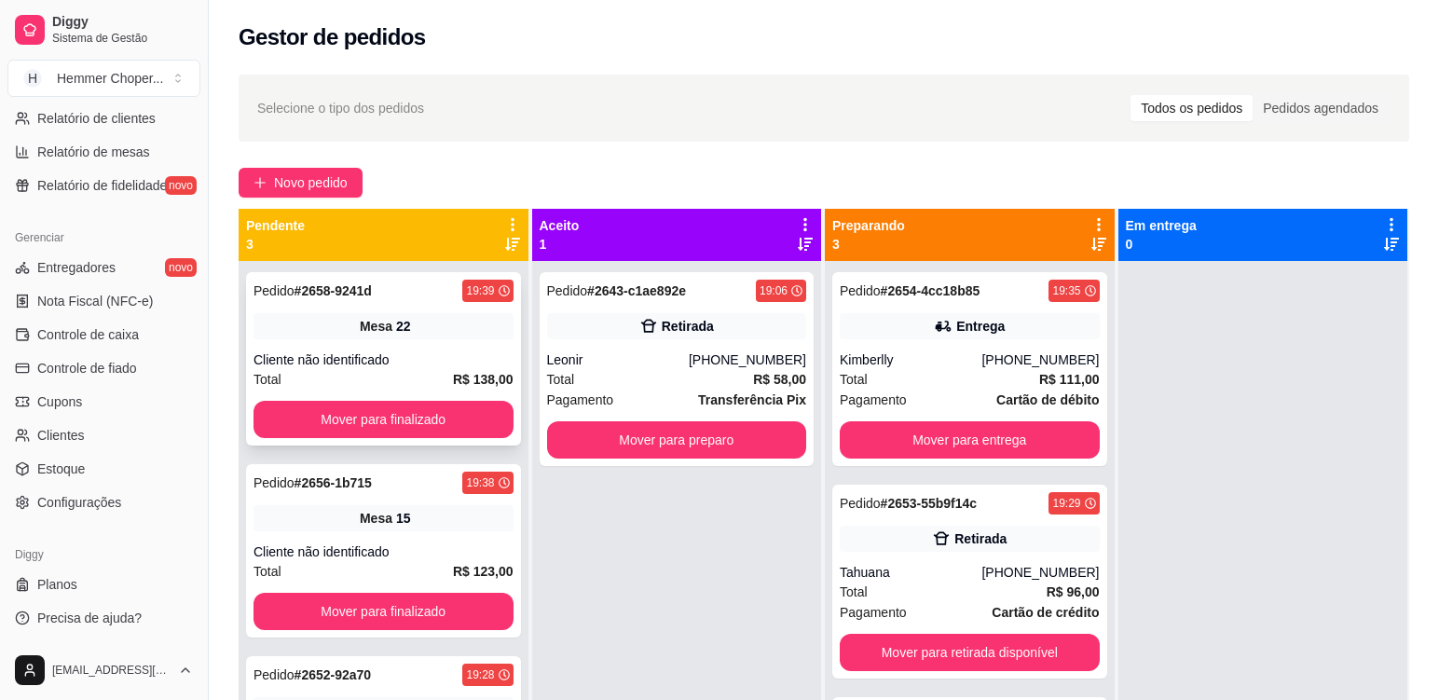
click at [393, 347] on div "Pedido # 2658-9241d 19:39 Mesa 22 Cliente não identificado Total R$ 138,00 Move…" at bounding box center [383, 358] width 275 height 173
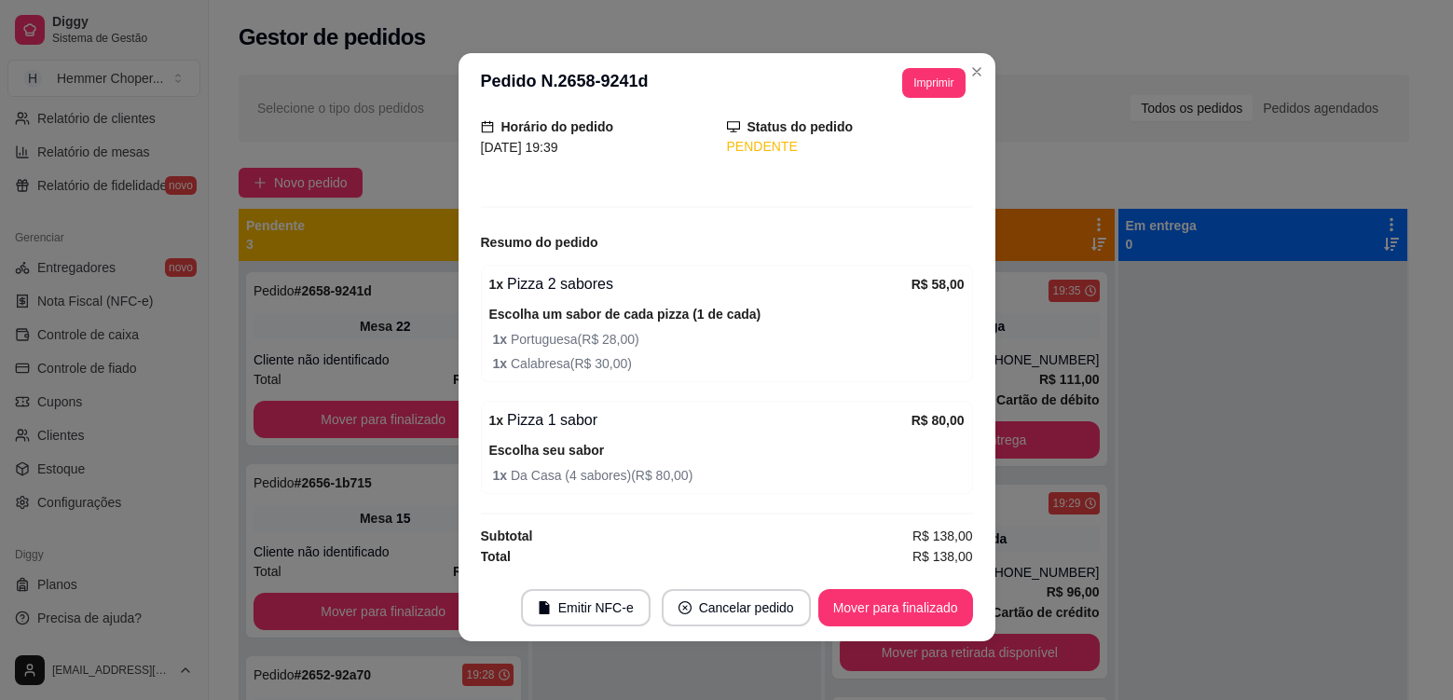
scroll to position [4, 0]
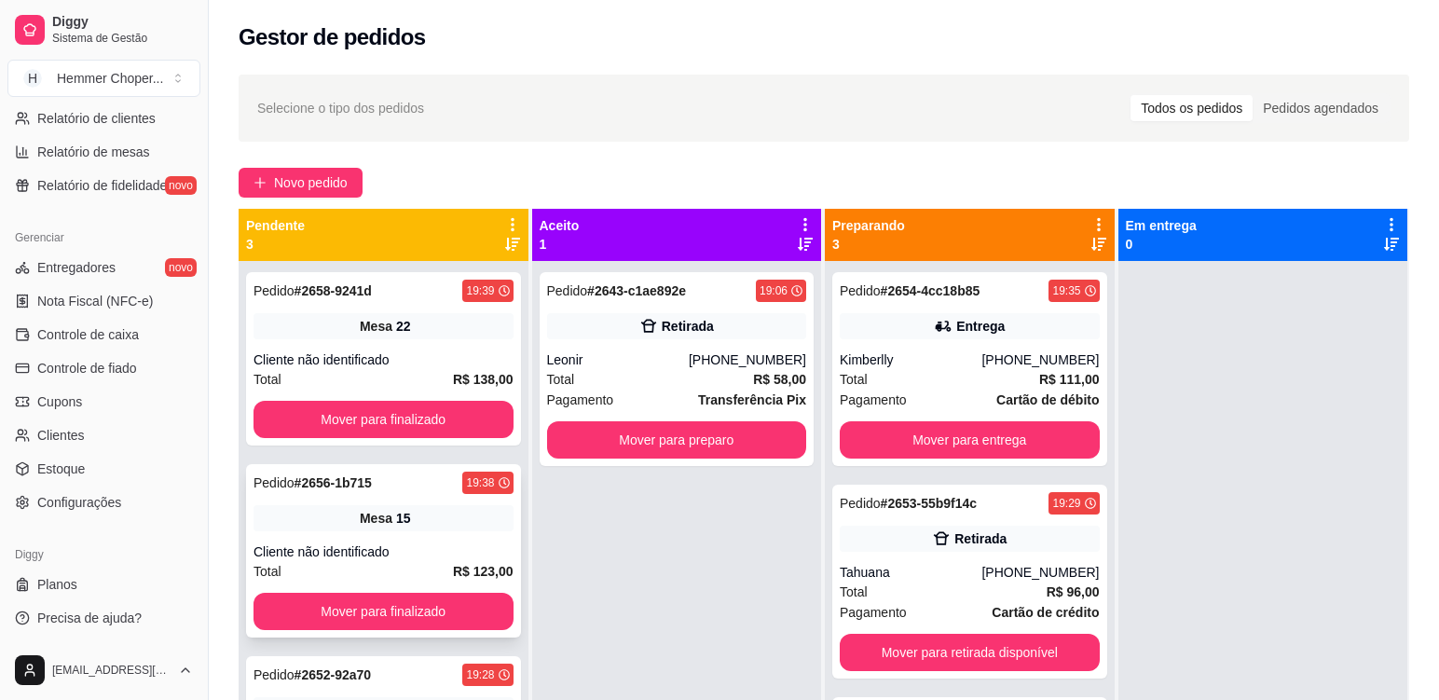
click at [442, 532] on div "Pedido # 2656-1b715 19:38 Mesa 15 Cliente não identificado Total R$ 123,00 Move…" at bounding box center [383, 550] width 275 height 173
click at [420, 368] on div "Pedido # 2658-9241d 19:39 Mesa 22 Cliente não identificado Total R$ 138,00 Move…" at bounding box center [383, 358] width 275 height 173
click at [618, 368] on div "Leonir" at bounding box center [618, 359] width 142 height 19
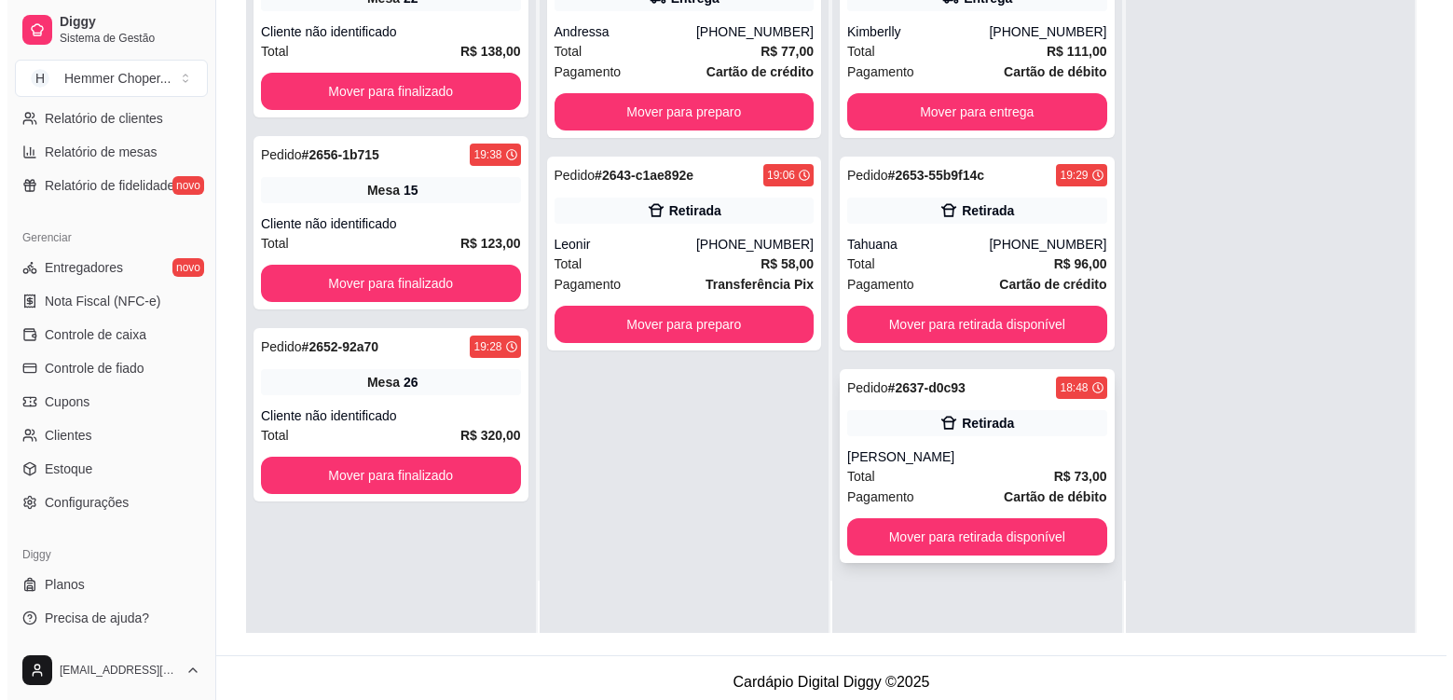
scroll to position [284, 0]
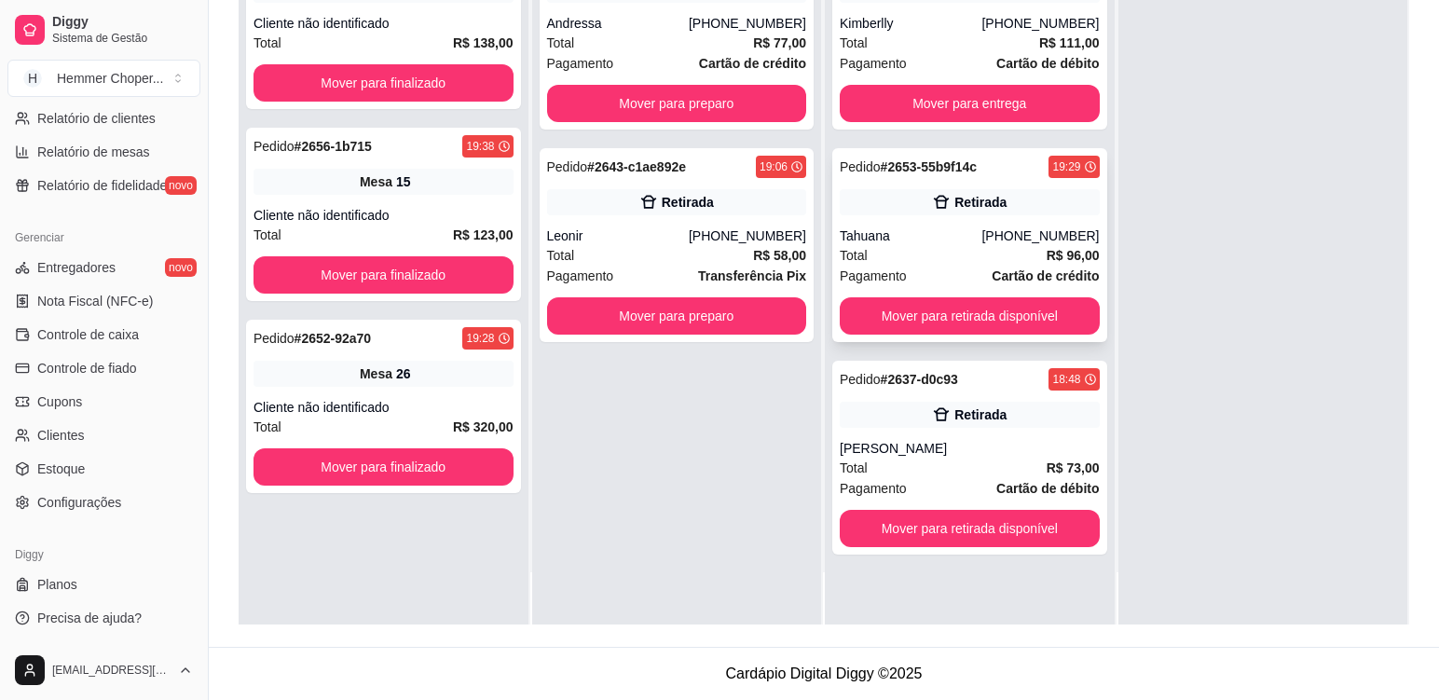
click at [940, 242] on div "Tahuana" at bounding box center [911, 235] width 142 height 19
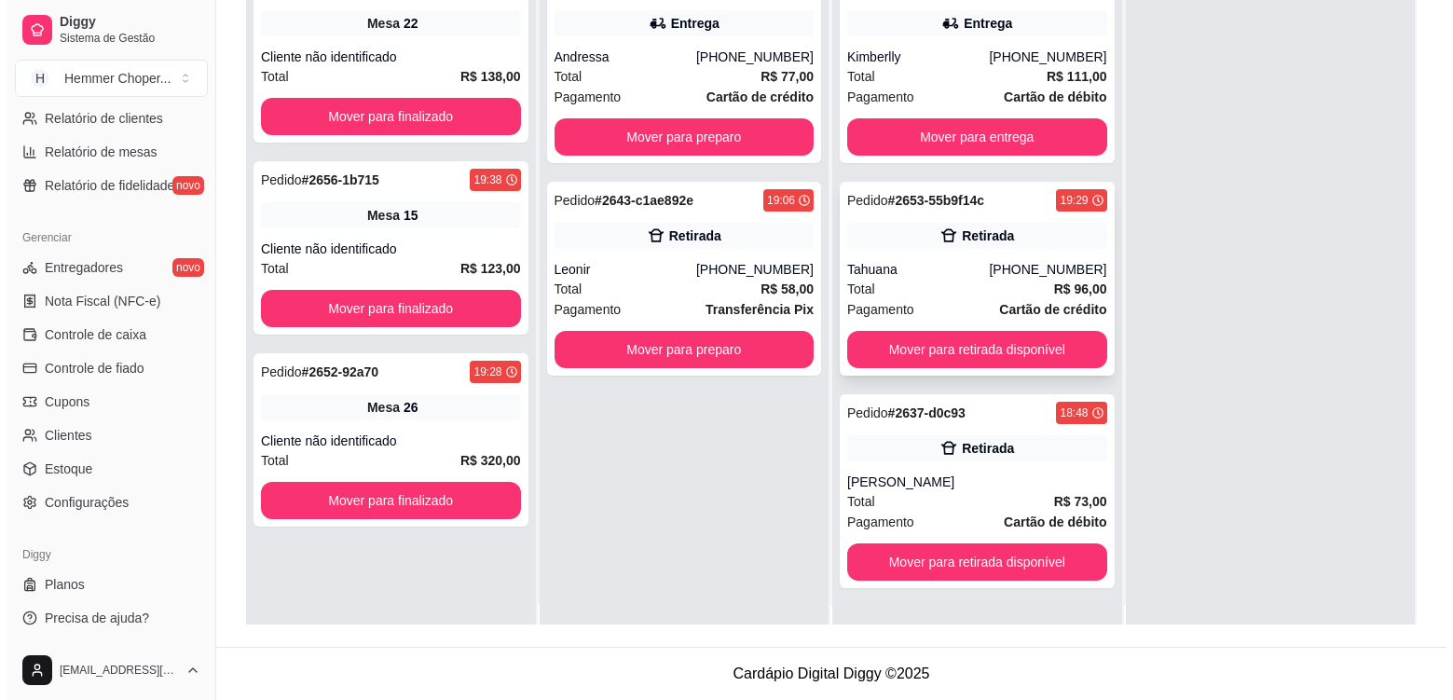
scroll to position [0, 0]
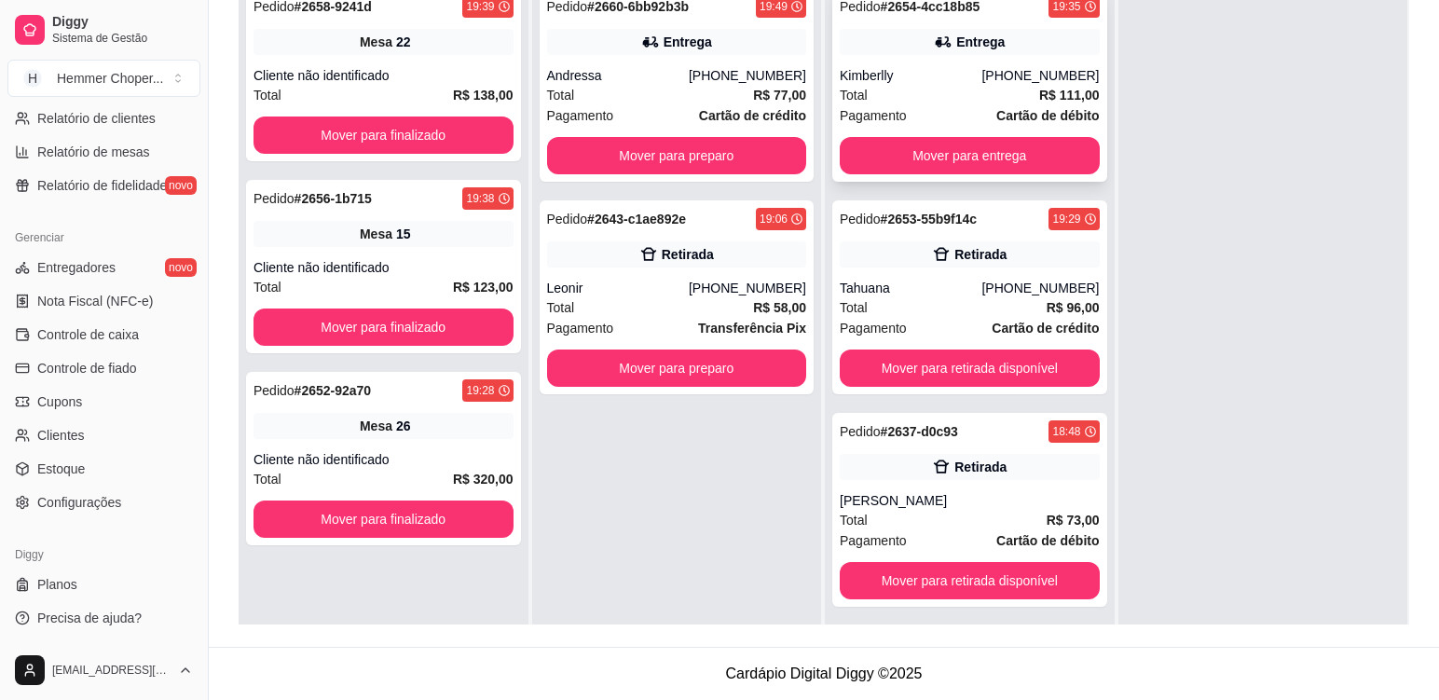
click at [944, 70] on div "Kimberlly" at bounding box center [911, 75] width 142 height 19
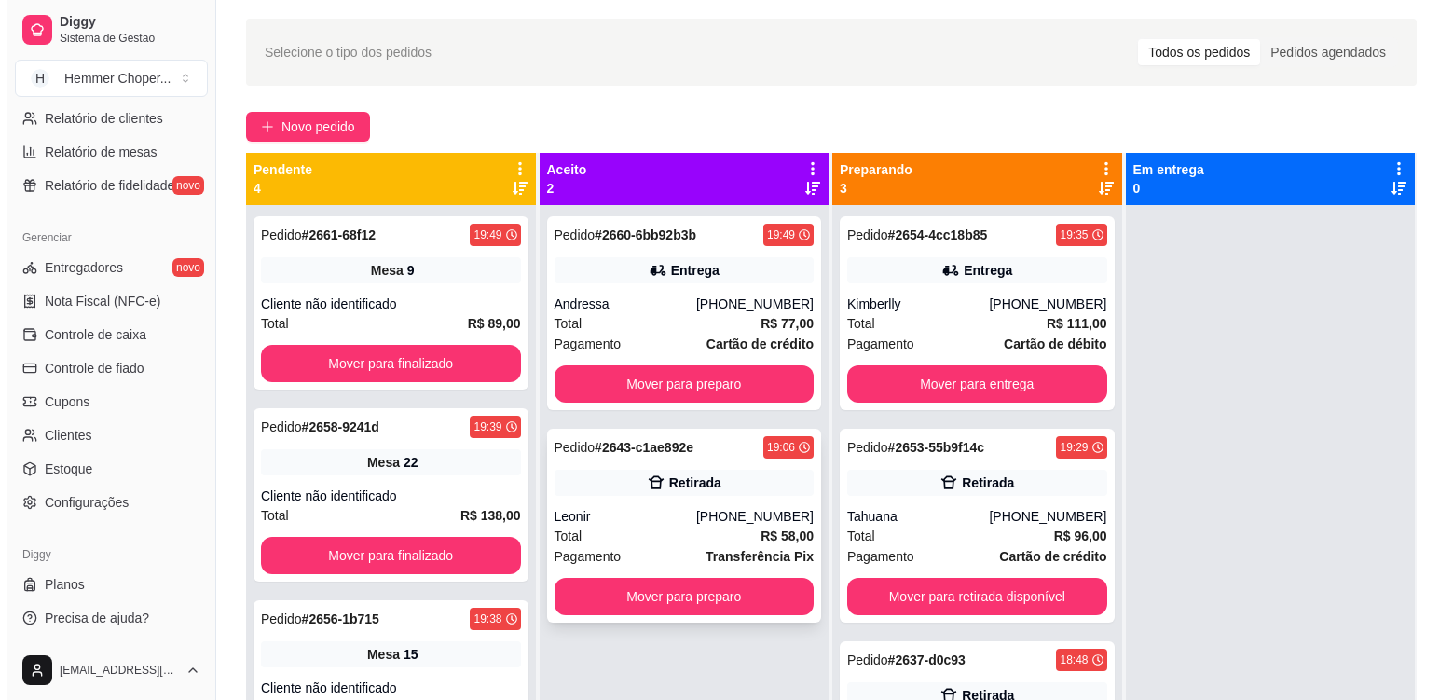
scroll to position [5, 0]
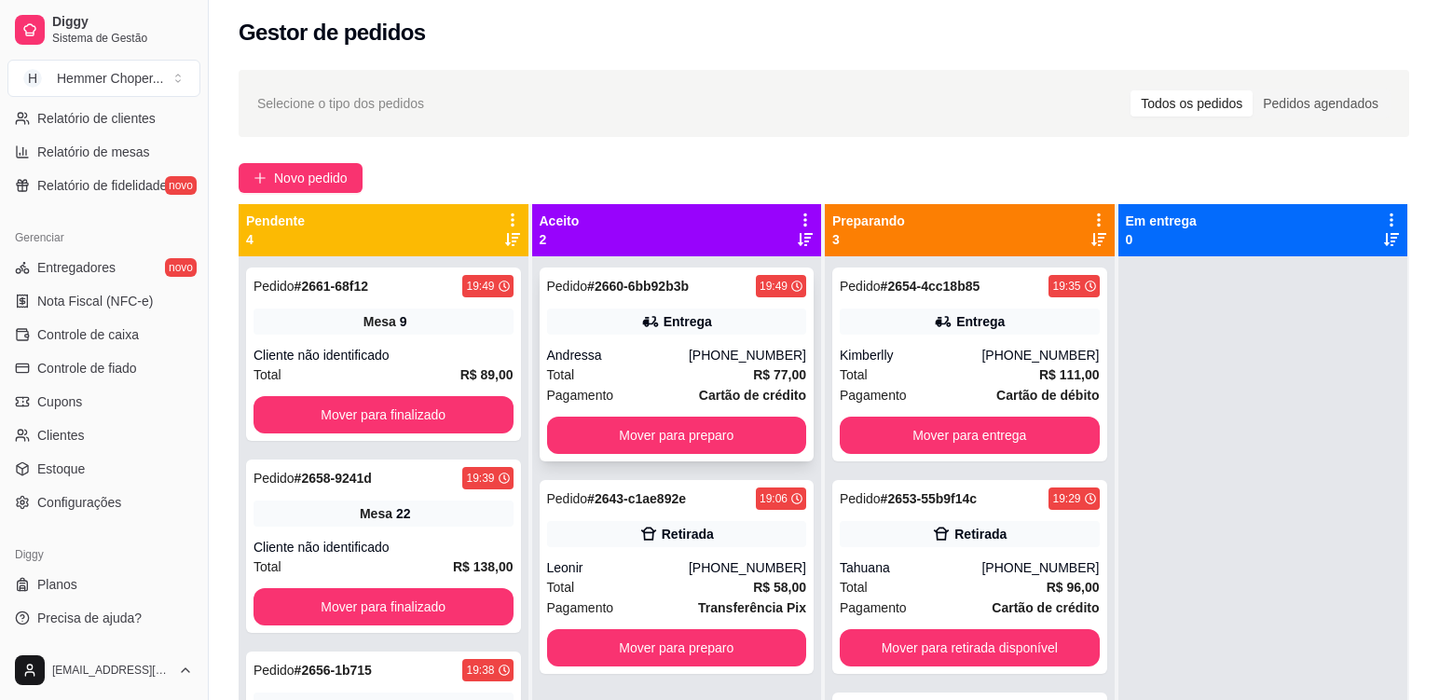
click at [610, 353] on div "Andressa" at bounding box center [618, 355] width 142 height 19
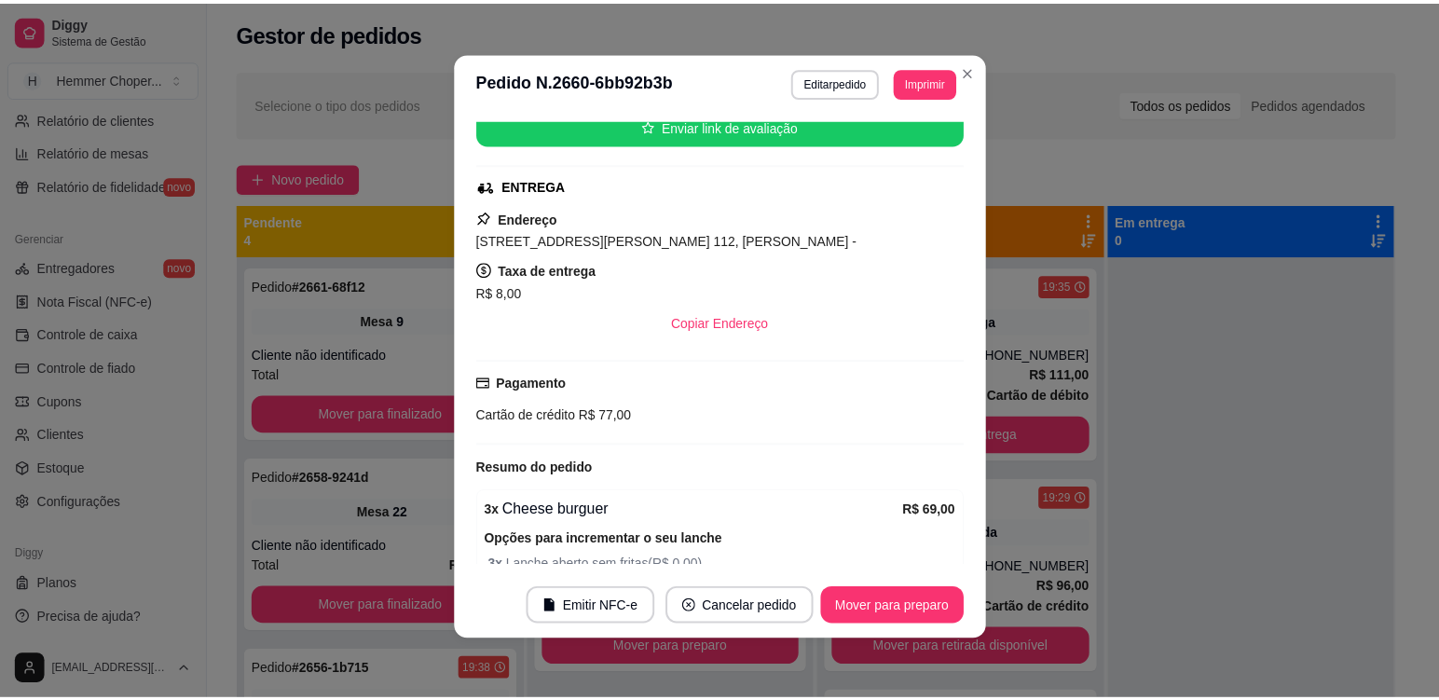
scroll to position [423, 0]
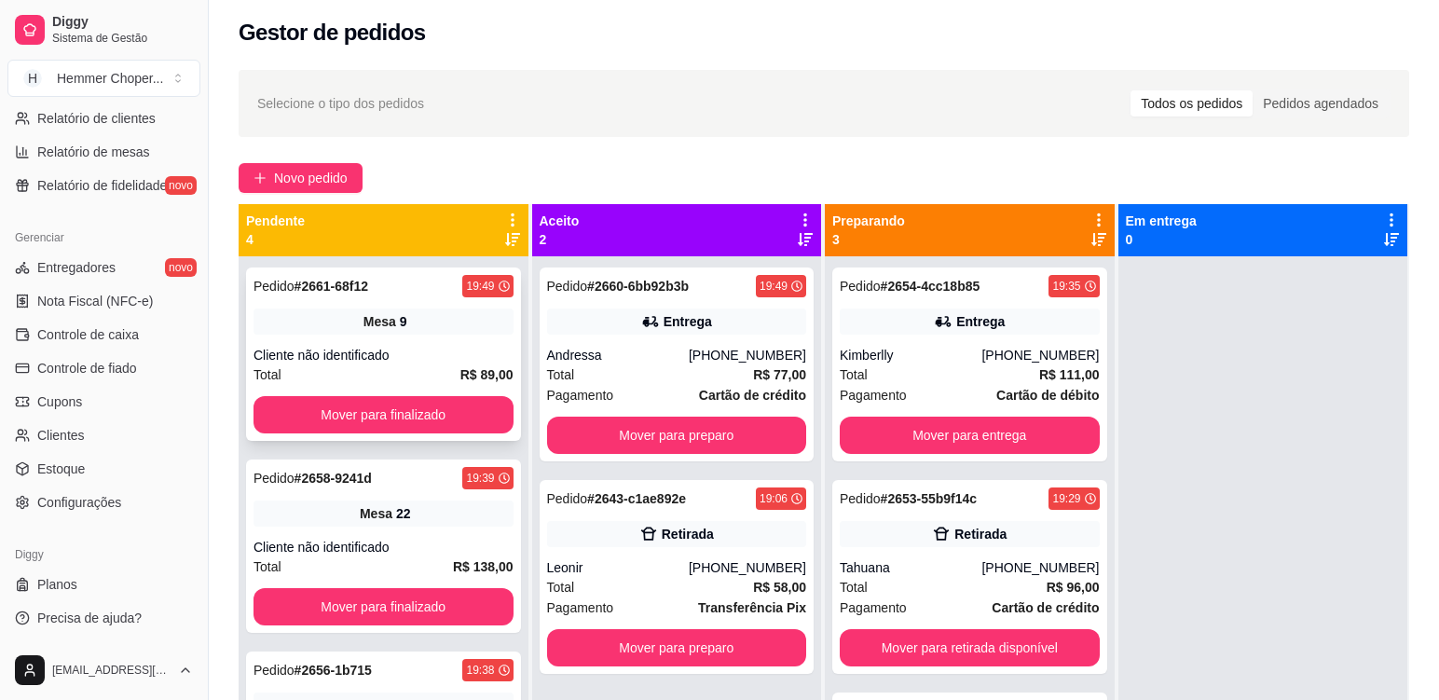
click at [391, 339] on div "Pedido # 2661-68f12 19:49 Mesa 9 Cliente não identificado Total R$ 89,00 Mover …" at bounding box center [383, 353] width 275 height 173
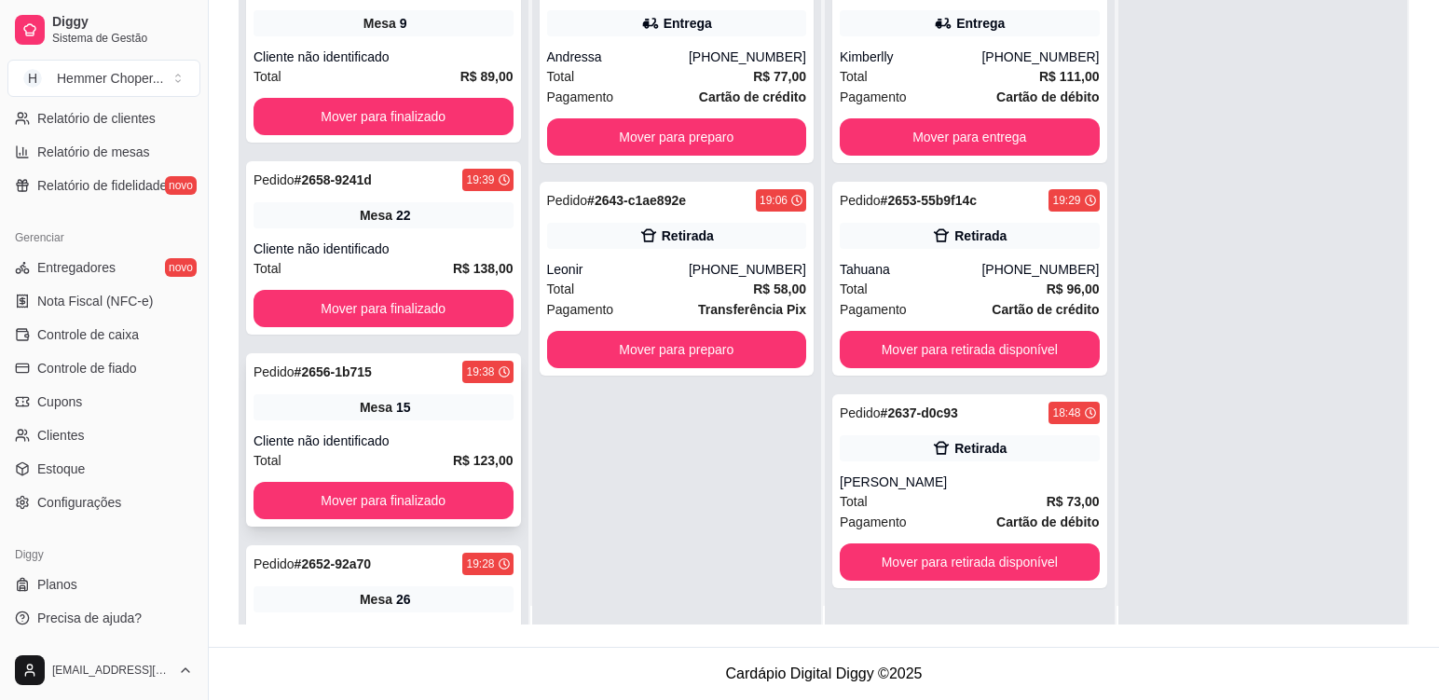
scroll to position [0, 0]
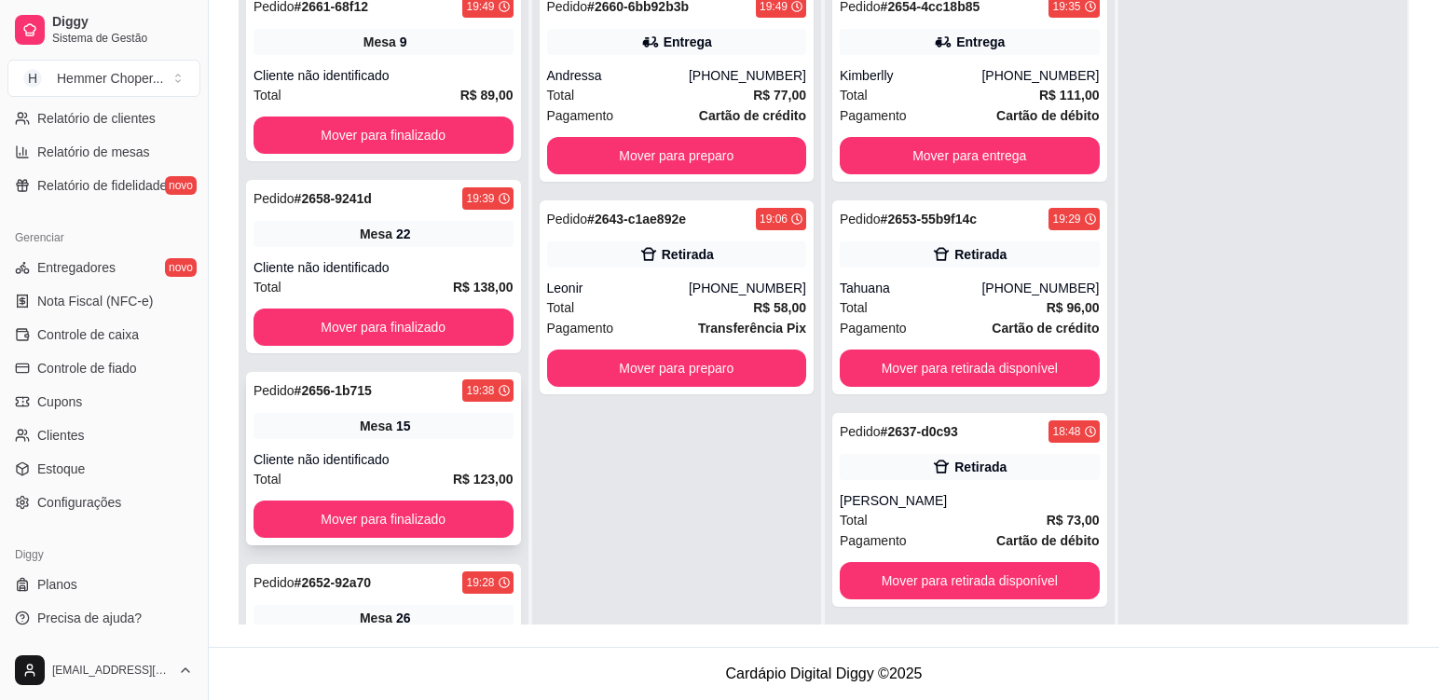
click at [401, 428] on div "Mesa 15" at bounding box center [384, 426] width 260 height 26
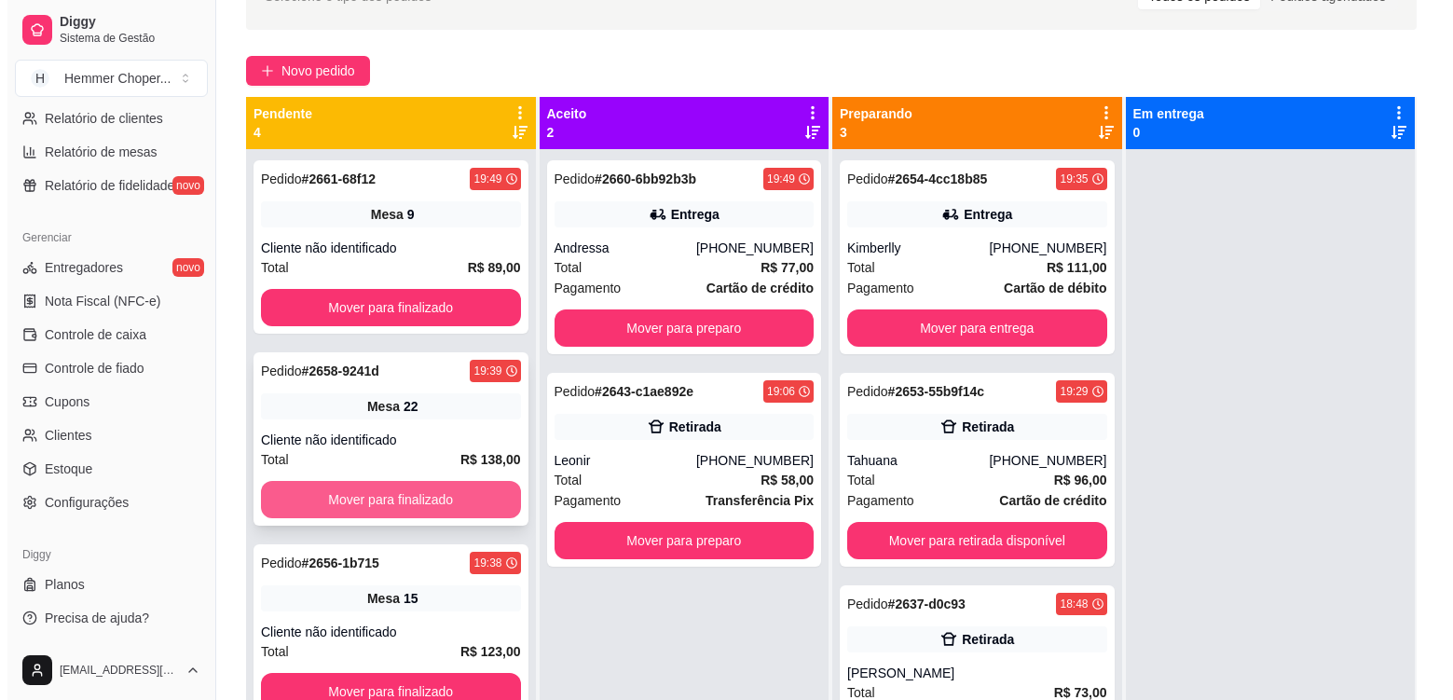
scroll to position [98, 0]
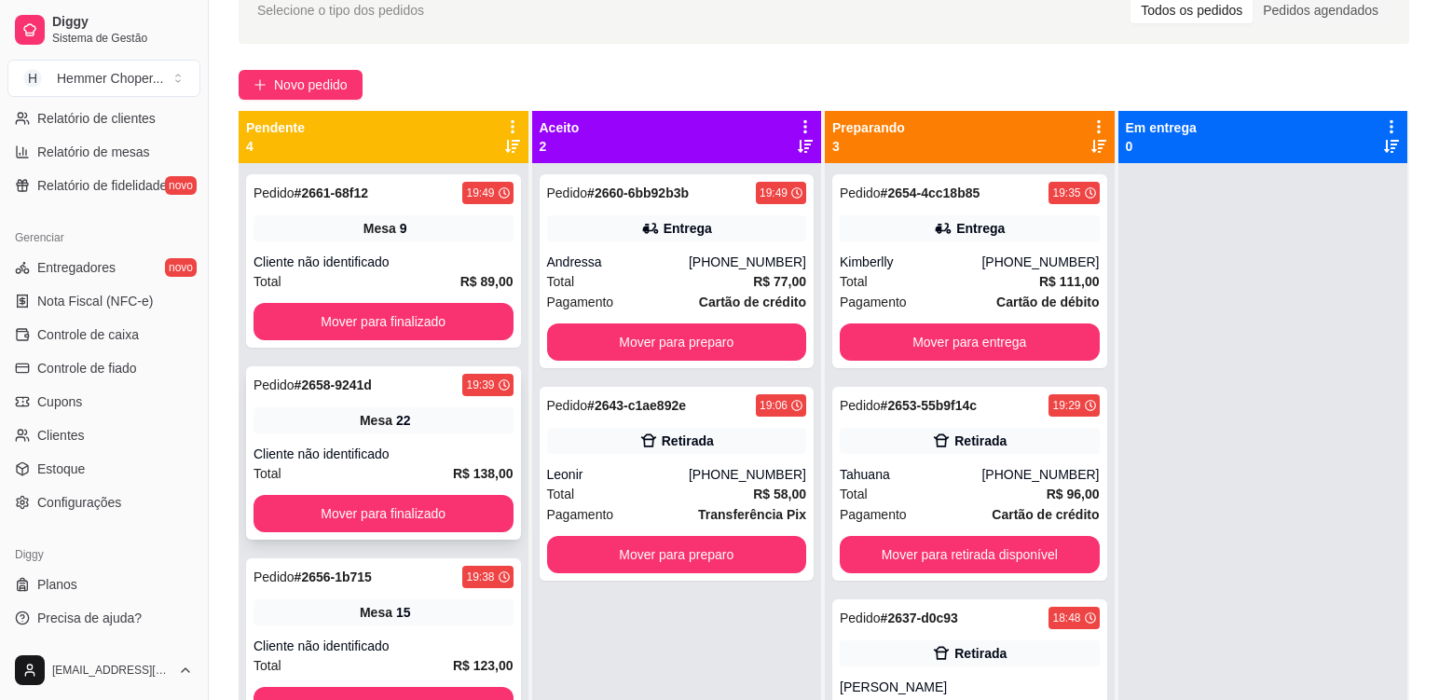
click at [388, 436] on div "Pedido # 2658-9241d 19:39 Mesa 22 Cliente não identificado Total R$ 138,00 Move…" at bounding box center [383, 452] width 275 height 173
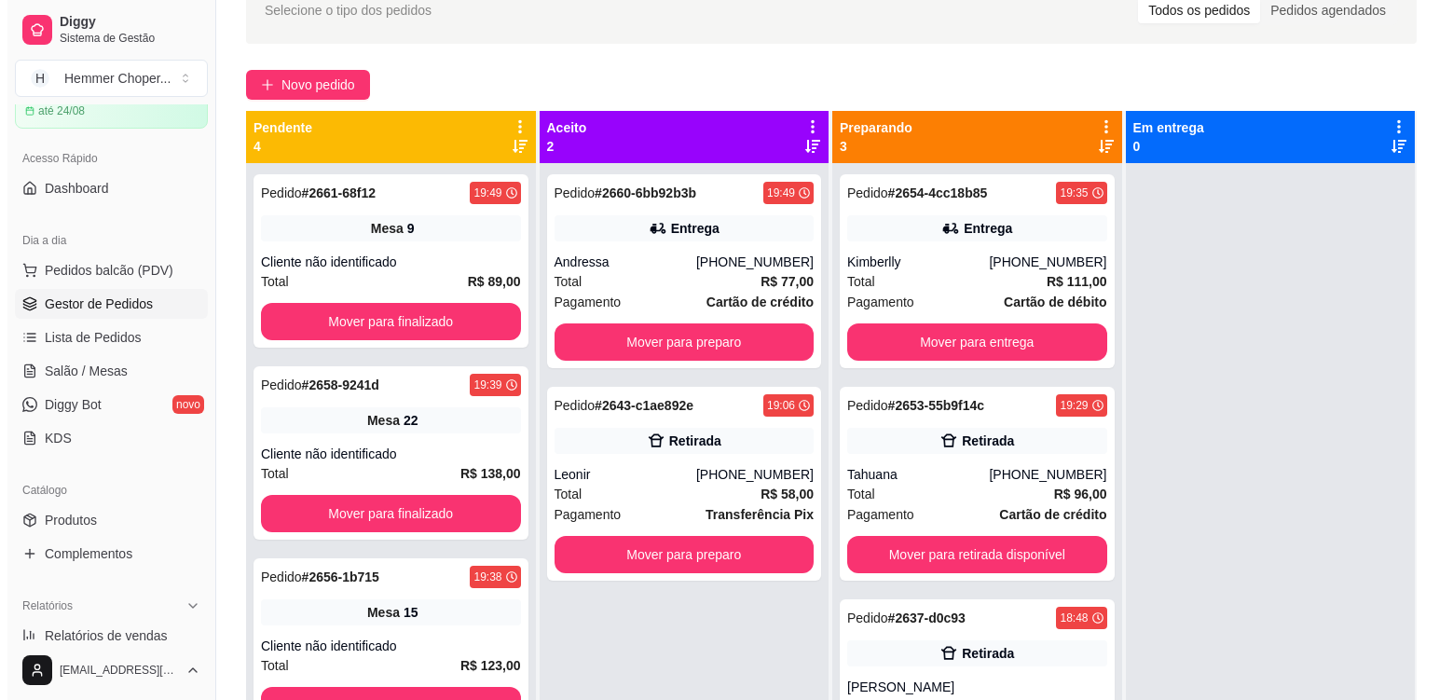
scroll to position [82, 0]
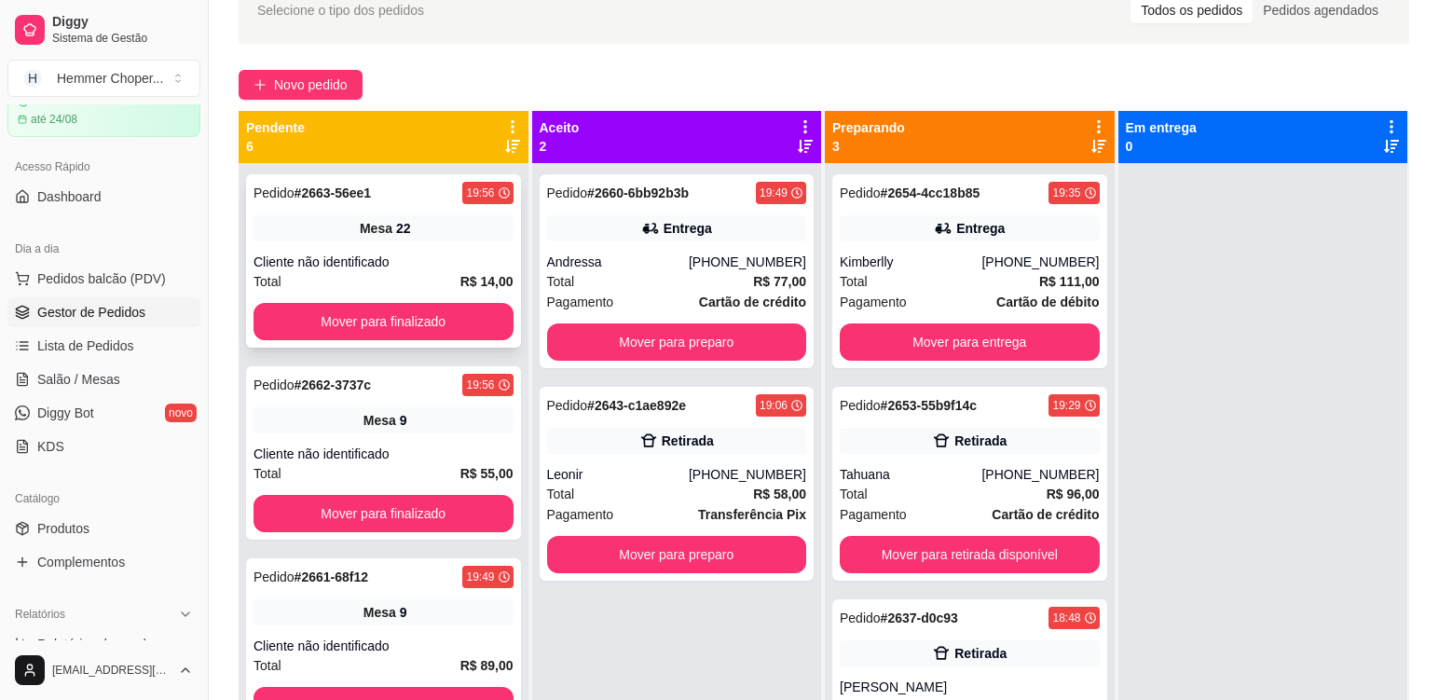
click at [403, 251] on div "Pedido # 2663-56ee1 19:56 Mesa 22 Cliente não identificado Total R$ 14,00 Mover…" at bounding box center [383, 260] width 275 height 173
click at [361, 328] on button "Mover para finalizado" at bounding box center [383, 322] width 252 height 36
click at [378, 266] on div "Cliente não identificado" at bounding box center [384, 262] width 260 height 19
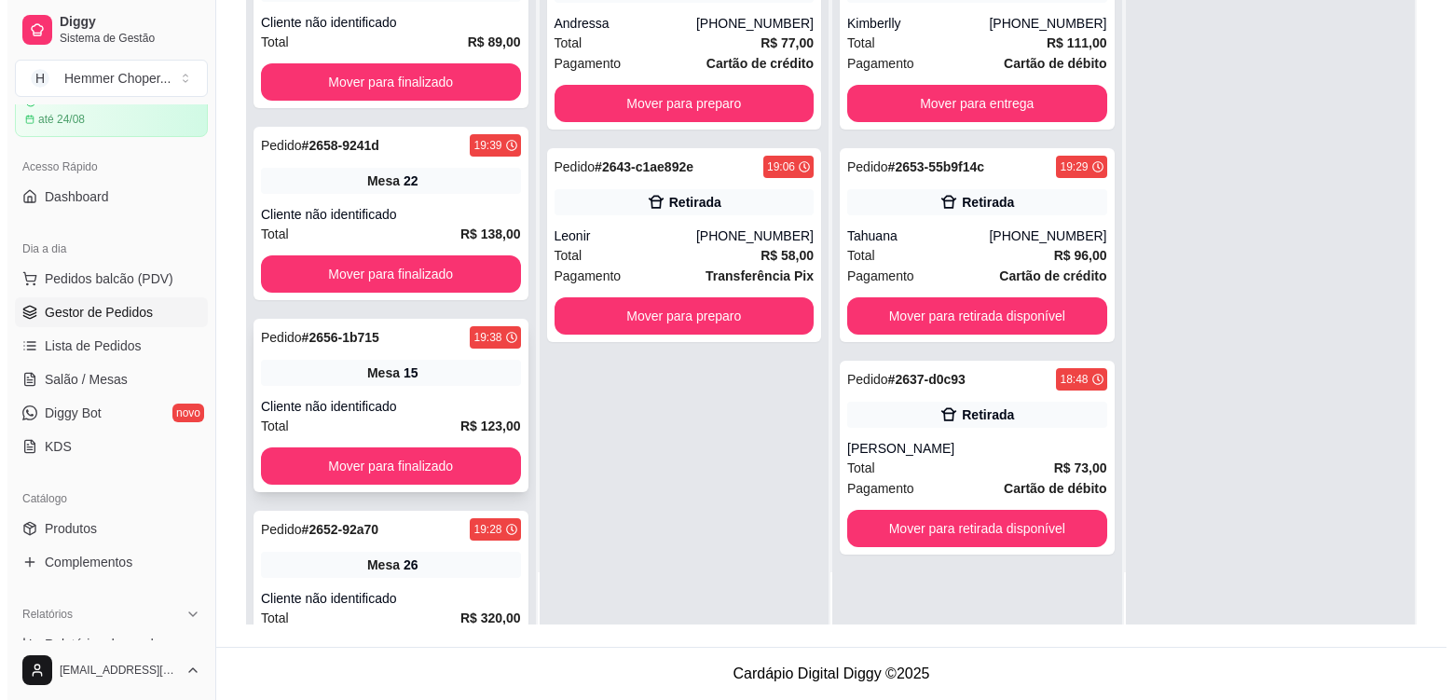
scroll to position [279, 0]
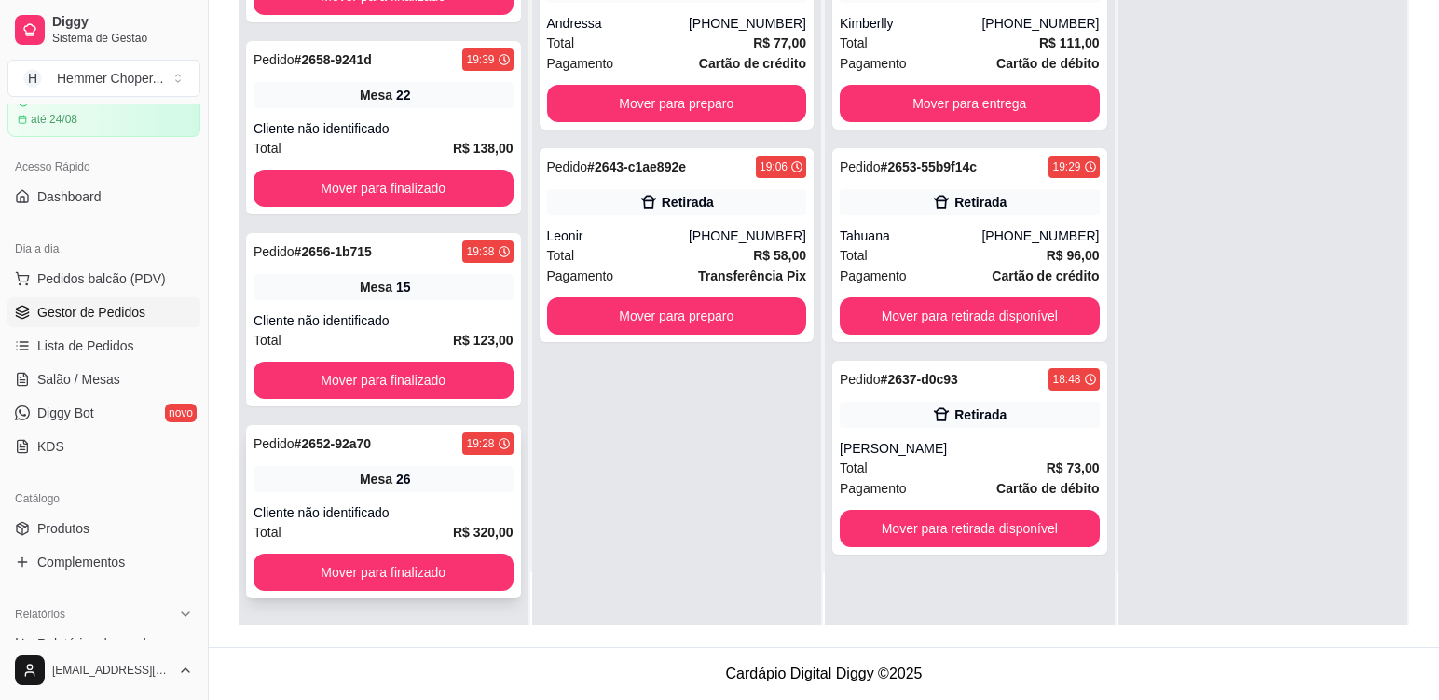
click at [377, 520] on div "Cliente não identificado" at bounding box center [384, 512] width 260 height 19
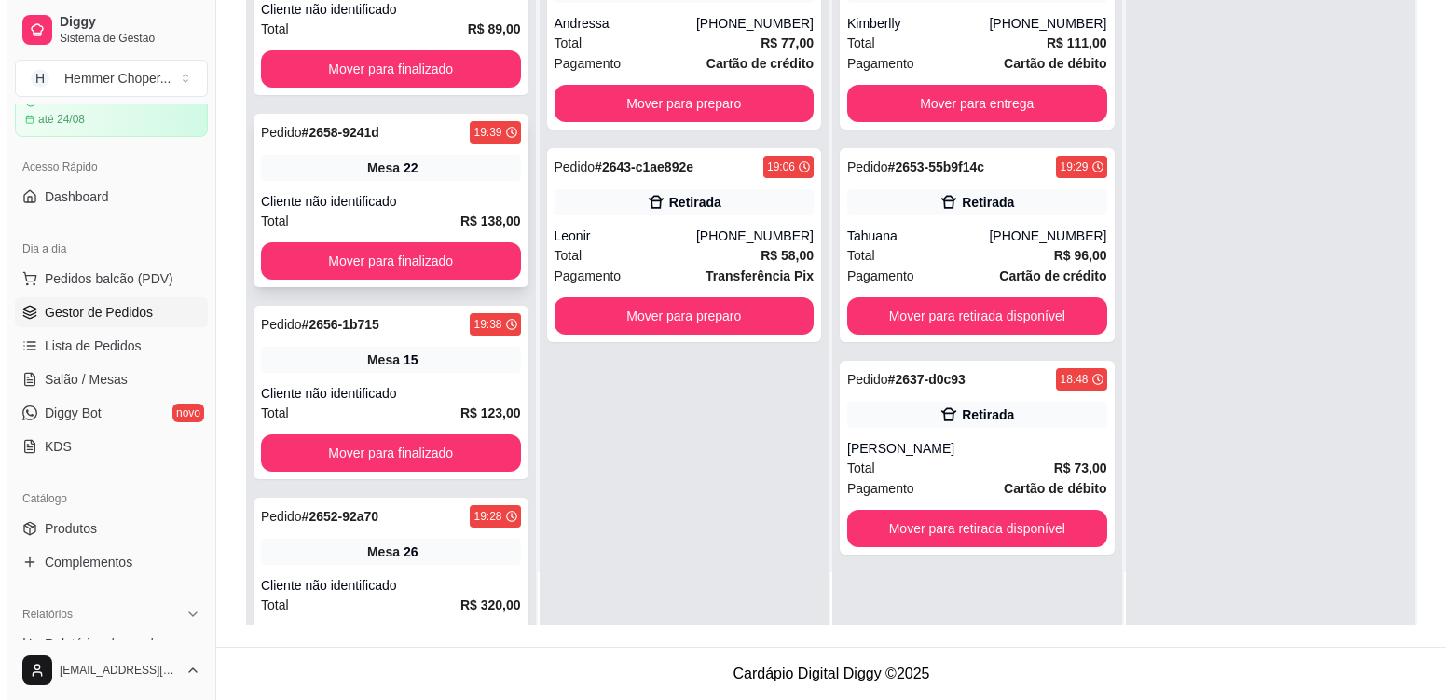
scroll to position [92, 0]
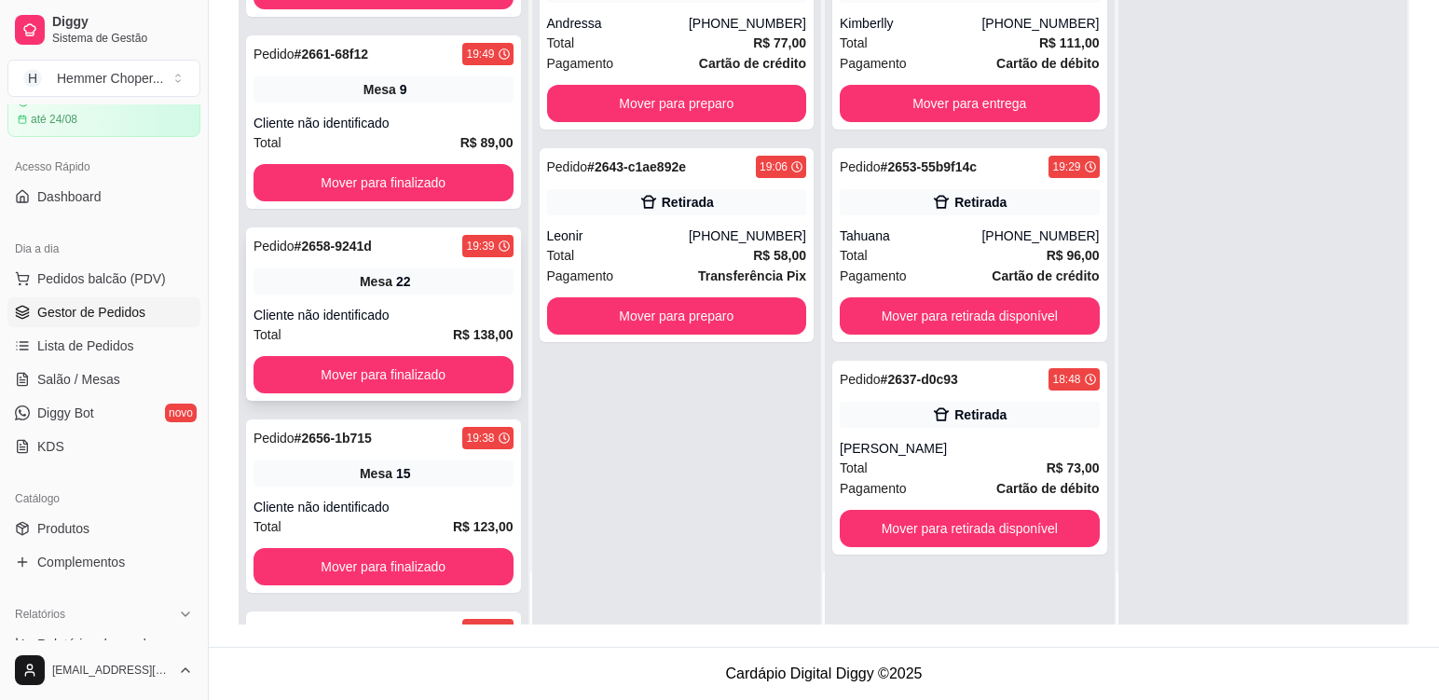
click at [389, 291] on div "Mesa 22" at bounding box center [384, 281] width 260 height 26
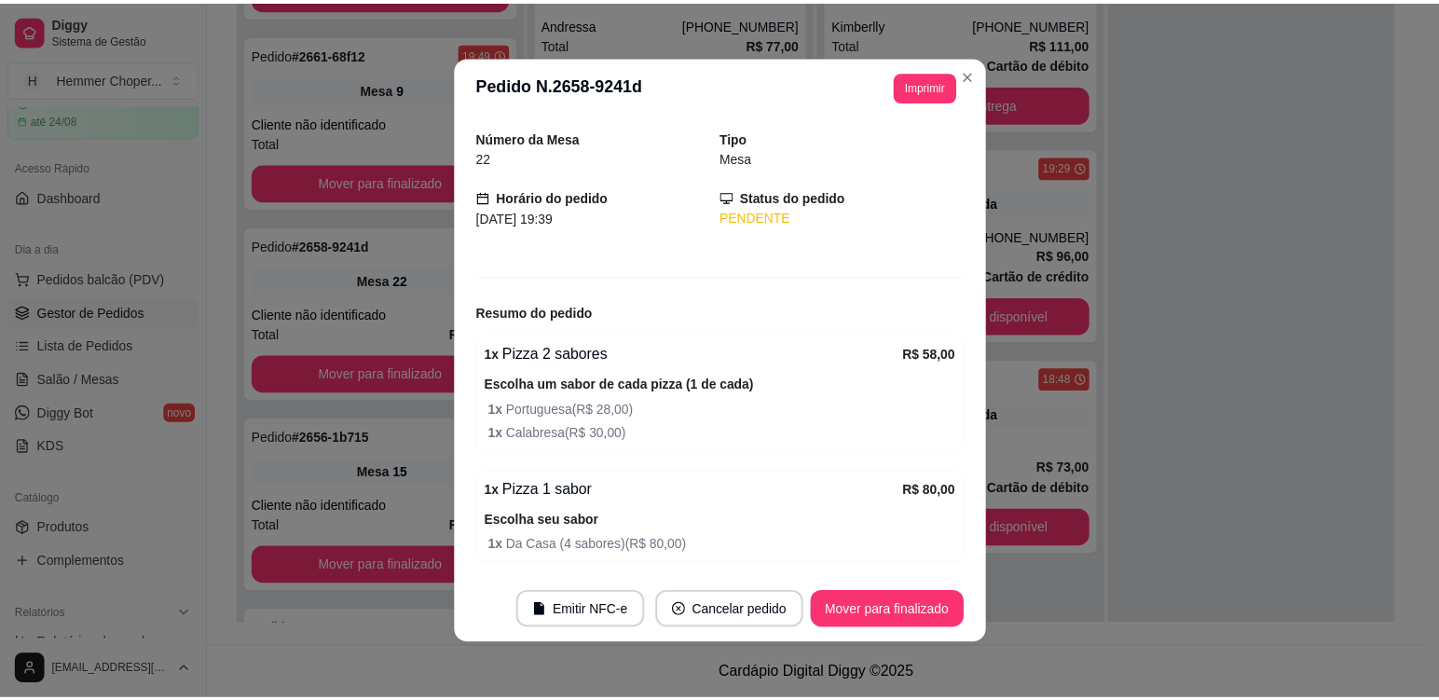
scroll to position [125, 0]
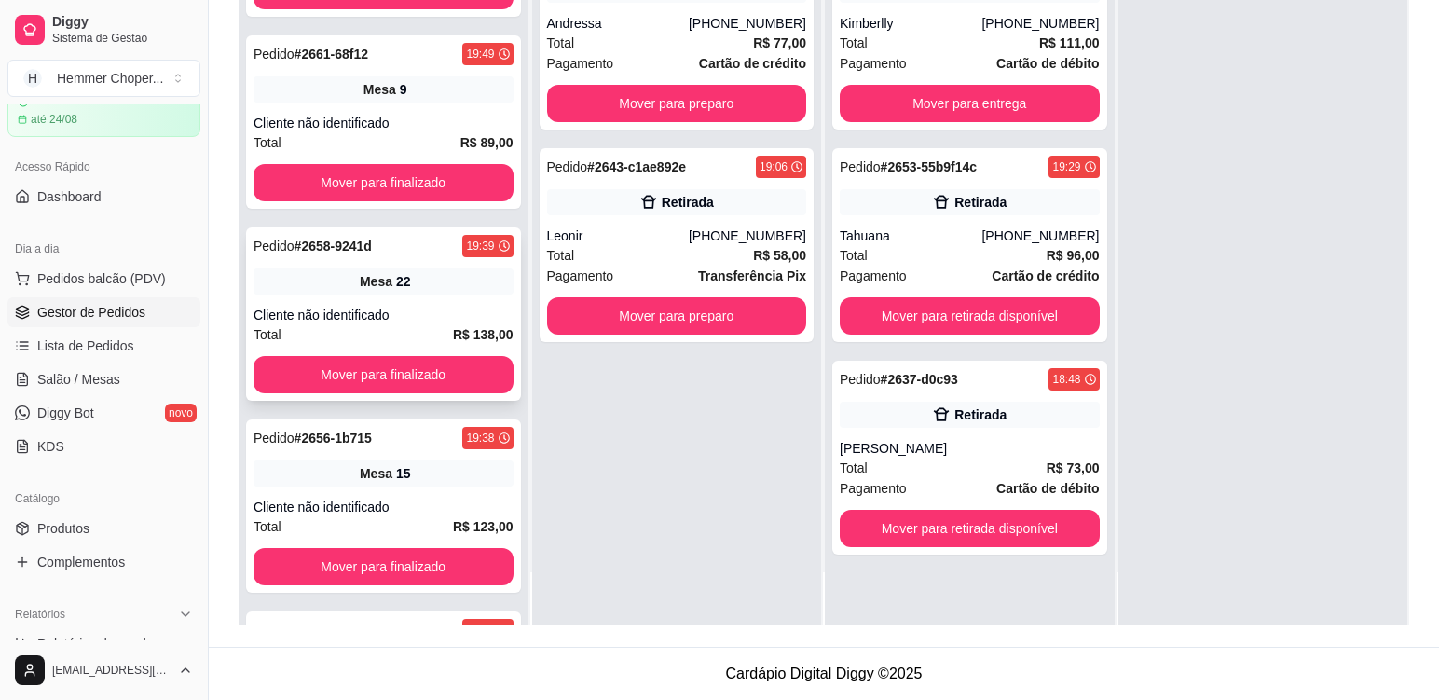
click at [384, 330] on div "Total R$ 138,00" at bounding box center [384, 334] width 260 height 21
click at [384, 484] on div "Mesa 15" at bounding box center [384, 473] width 260 height 26
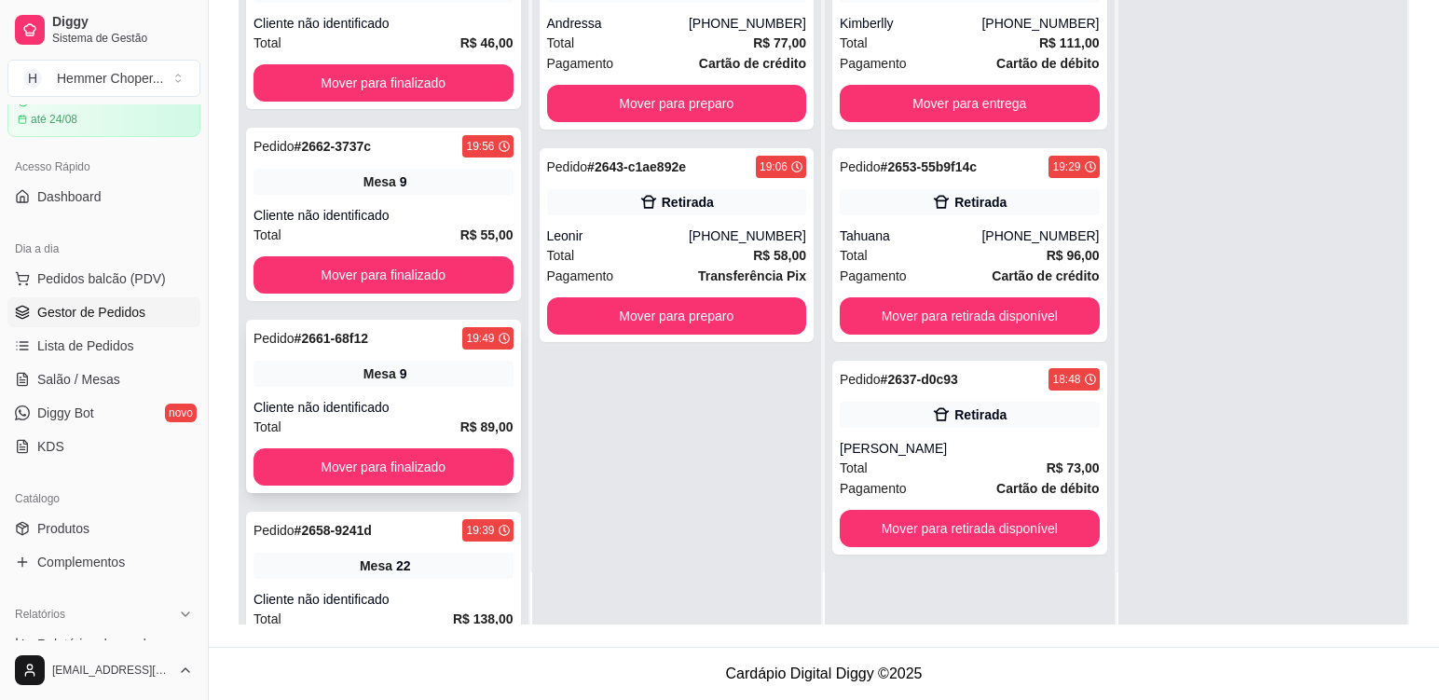
click at [419, 397] on div "Pedido # 2661-68f12 19:49 Mesa 9 Cliente não identificado Total R$ 89,00 Mover …" at bounding box center [383, 406] width 275 height 173
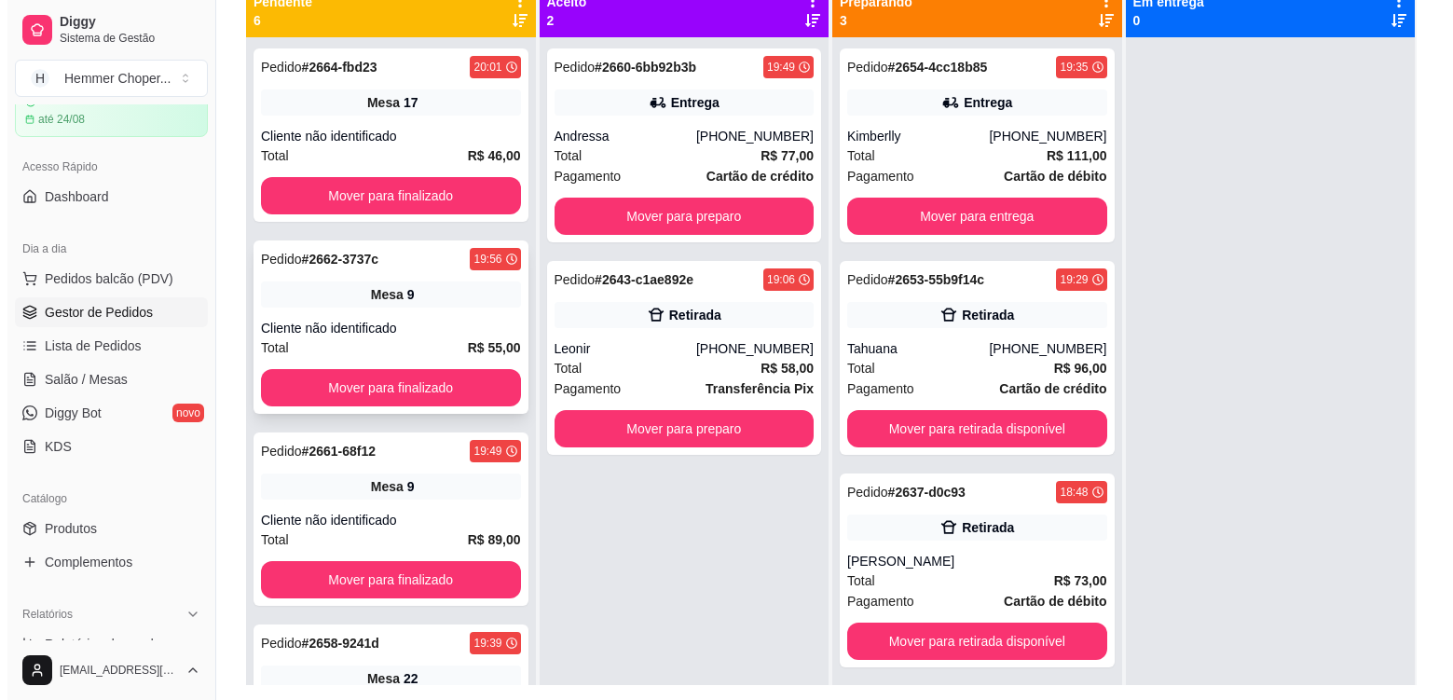
scroll to position [191, 0]
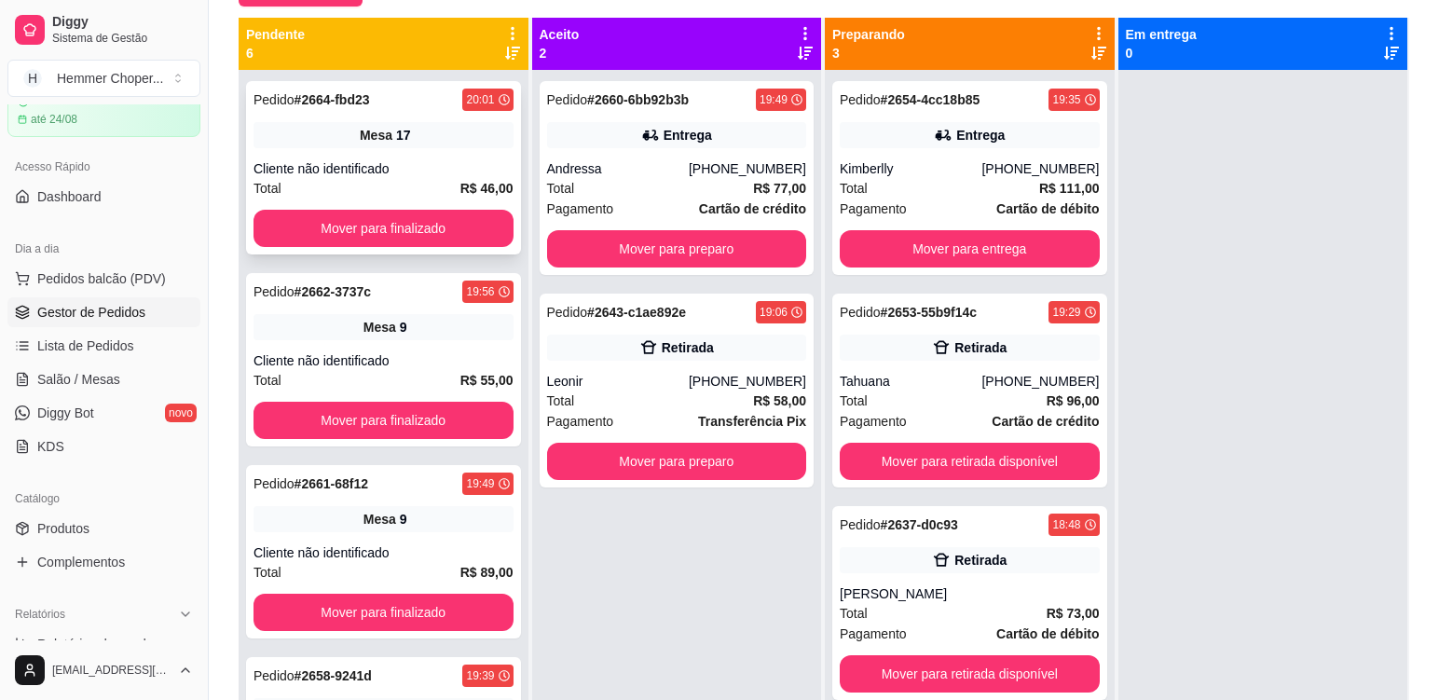
click at [405, 154] on div "Pedido # 2664-fbd23 20:01 Mesa 17 Cliente não identificado Total R$ 46,00 Mover…" at bounding box center [383, 167] width 275 height 173
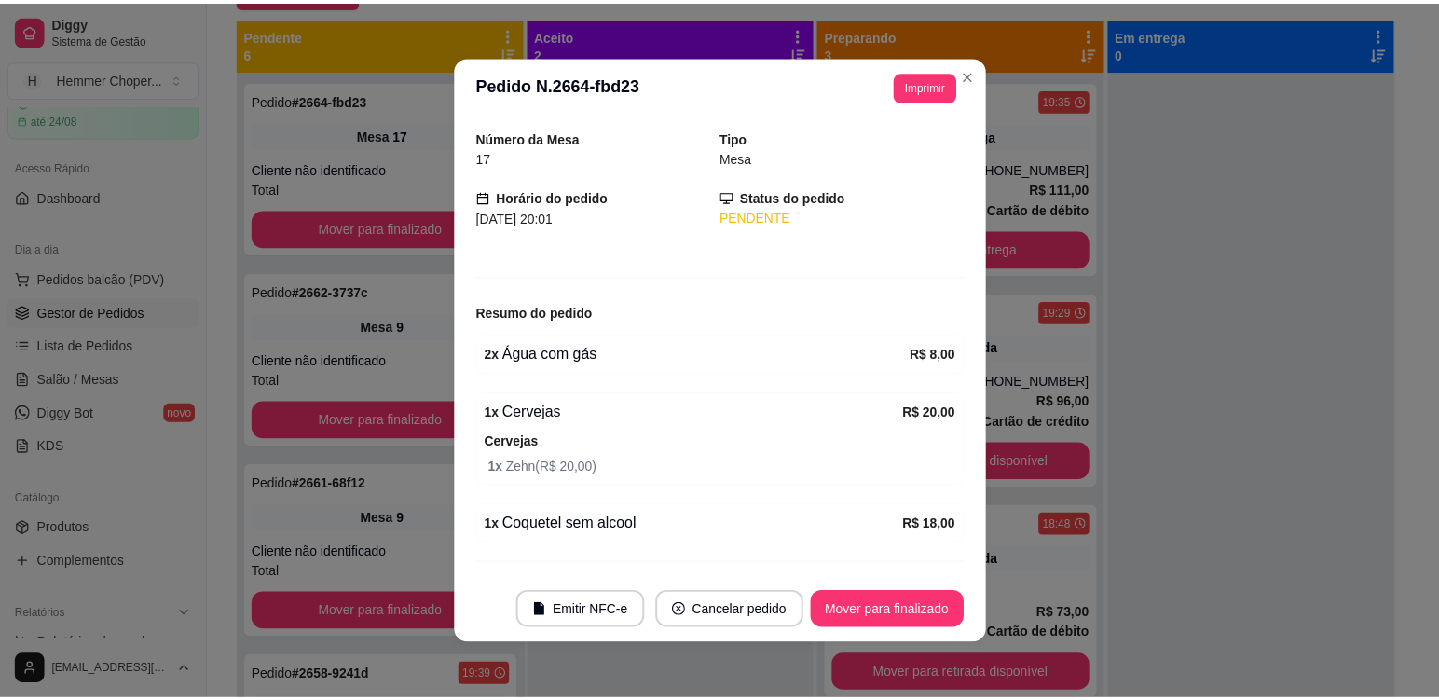
scroll to position [104, 0]
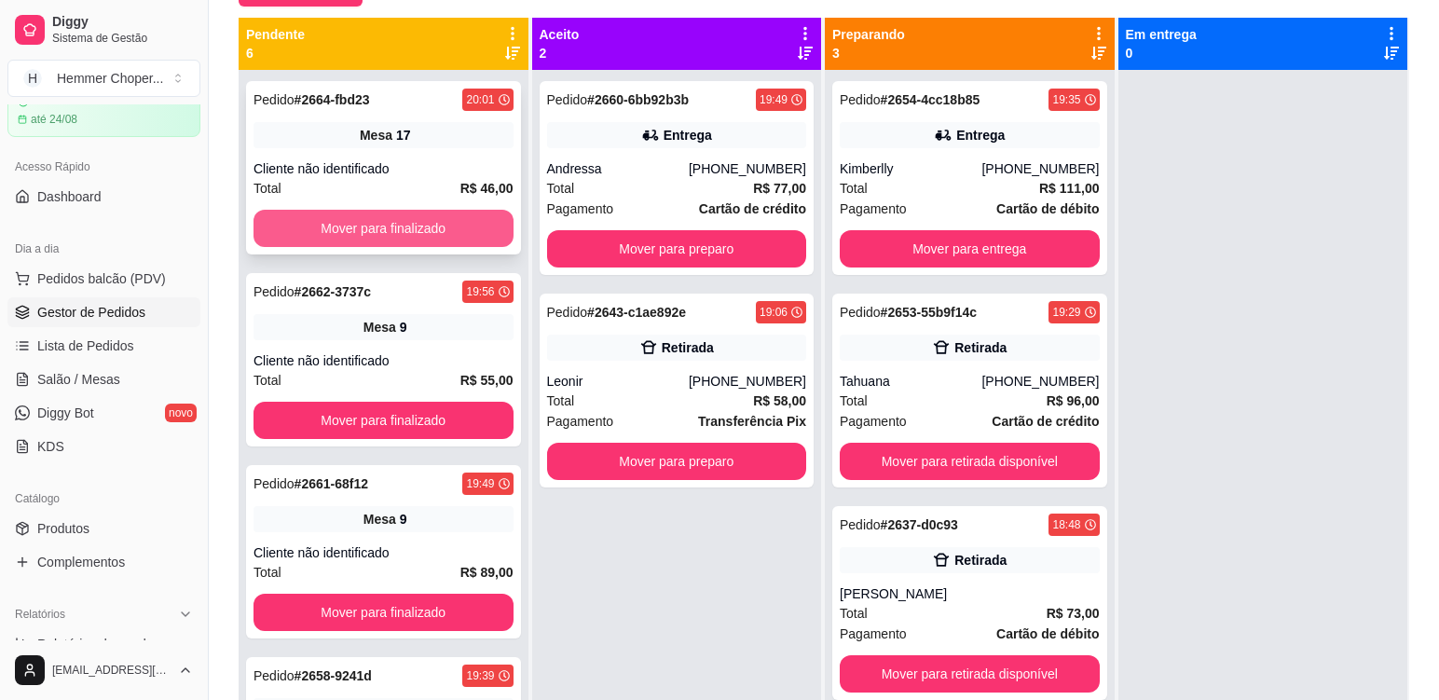
click at [376, 220] on button "Mover para finalizado" at bounding box center [384, 228] width 260 height 37
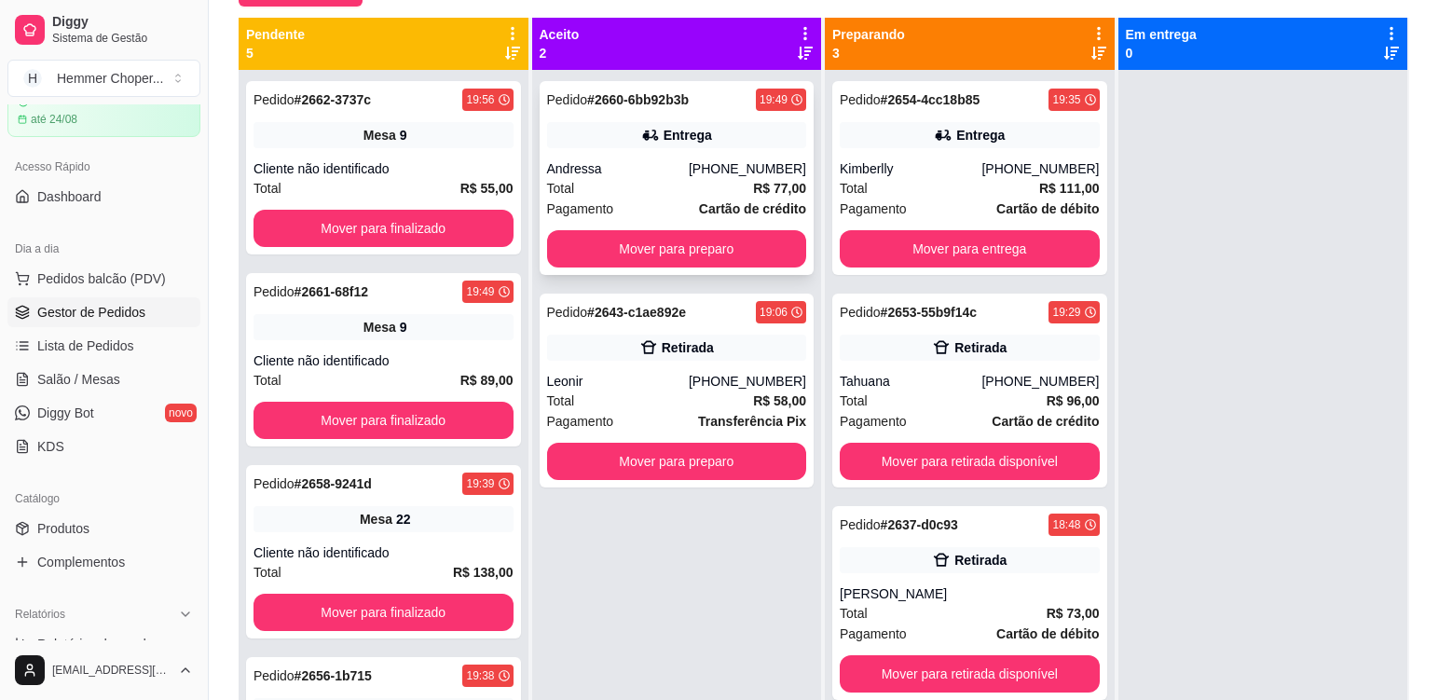
click at [656, 177] on div "Andressa" at bounding box center [618, 168] width 142 height 19
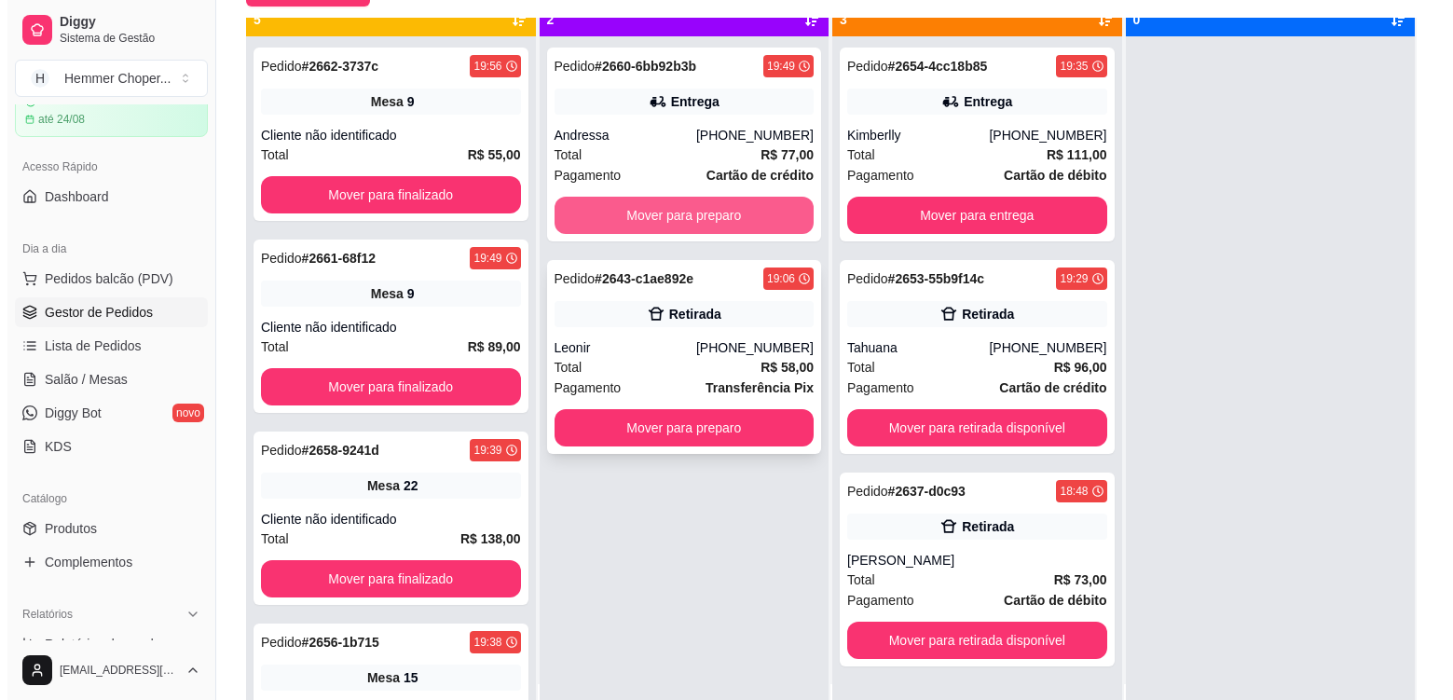
scroll to position [52, 0]
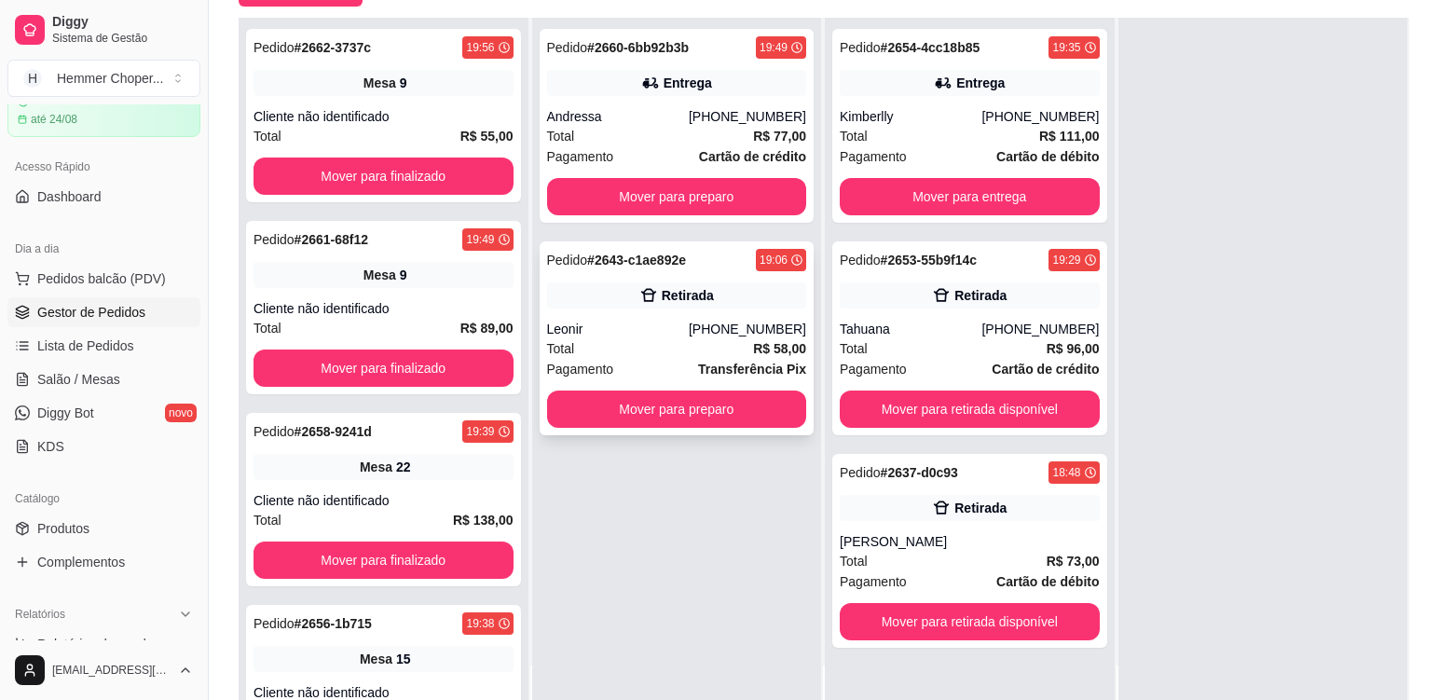
click at [656, 323] on div "Leonir" at bounding box center [618, 329] width 142 height 19
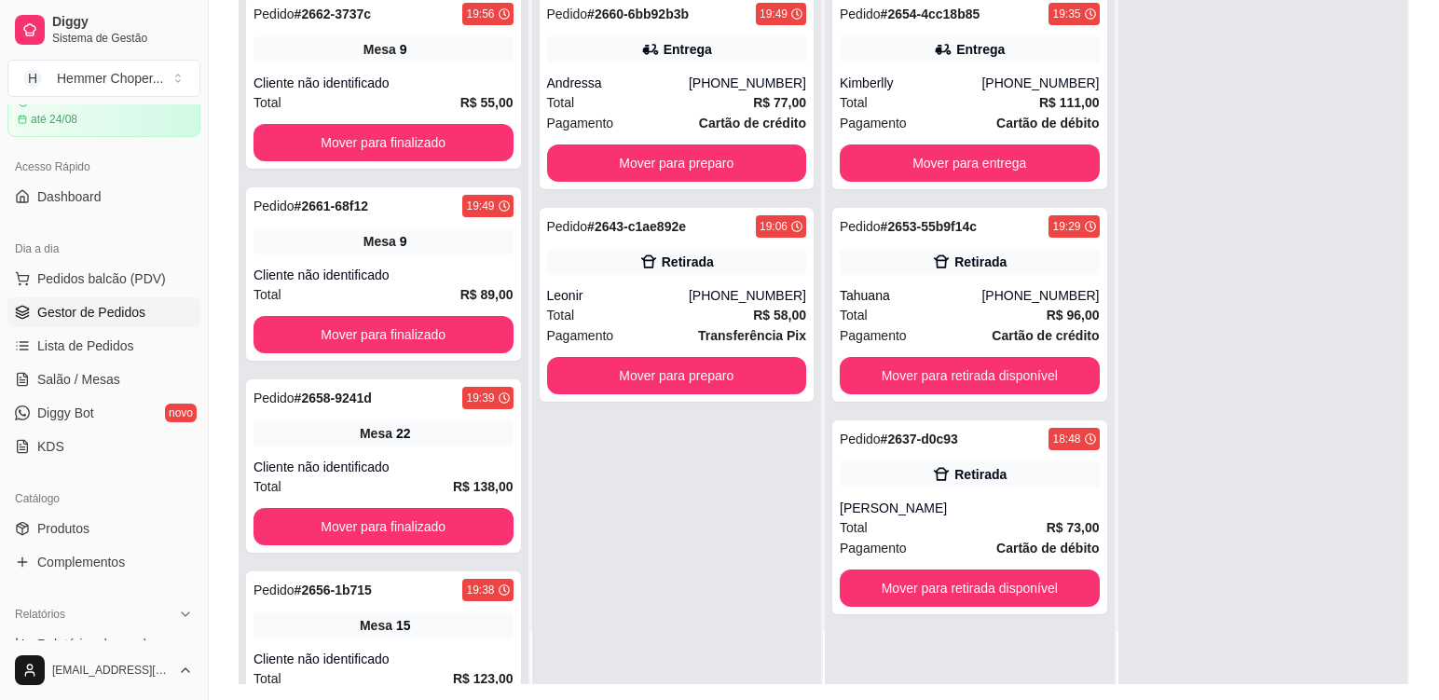
scroll to position [284, 0]
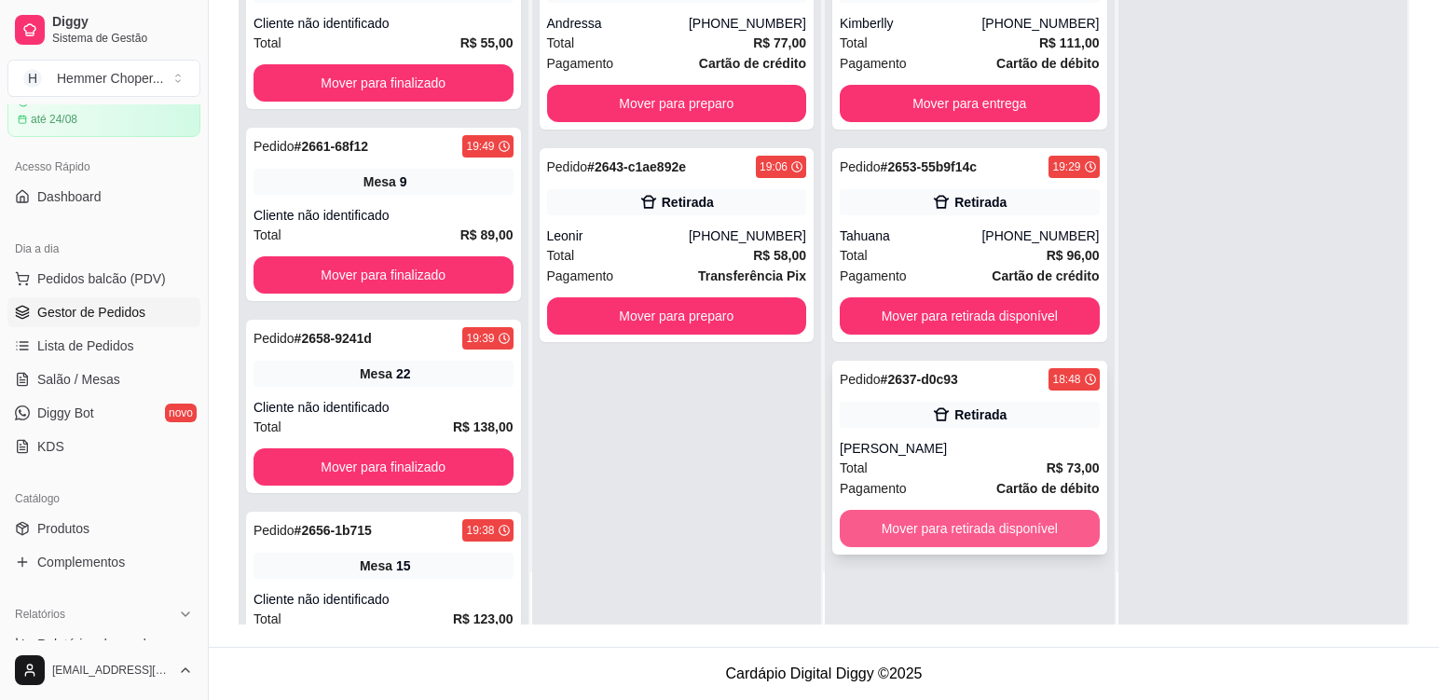
click at [942, 528] on button "Mover para retirada disponível" at bounding box center [970, 528] width 260 height 37
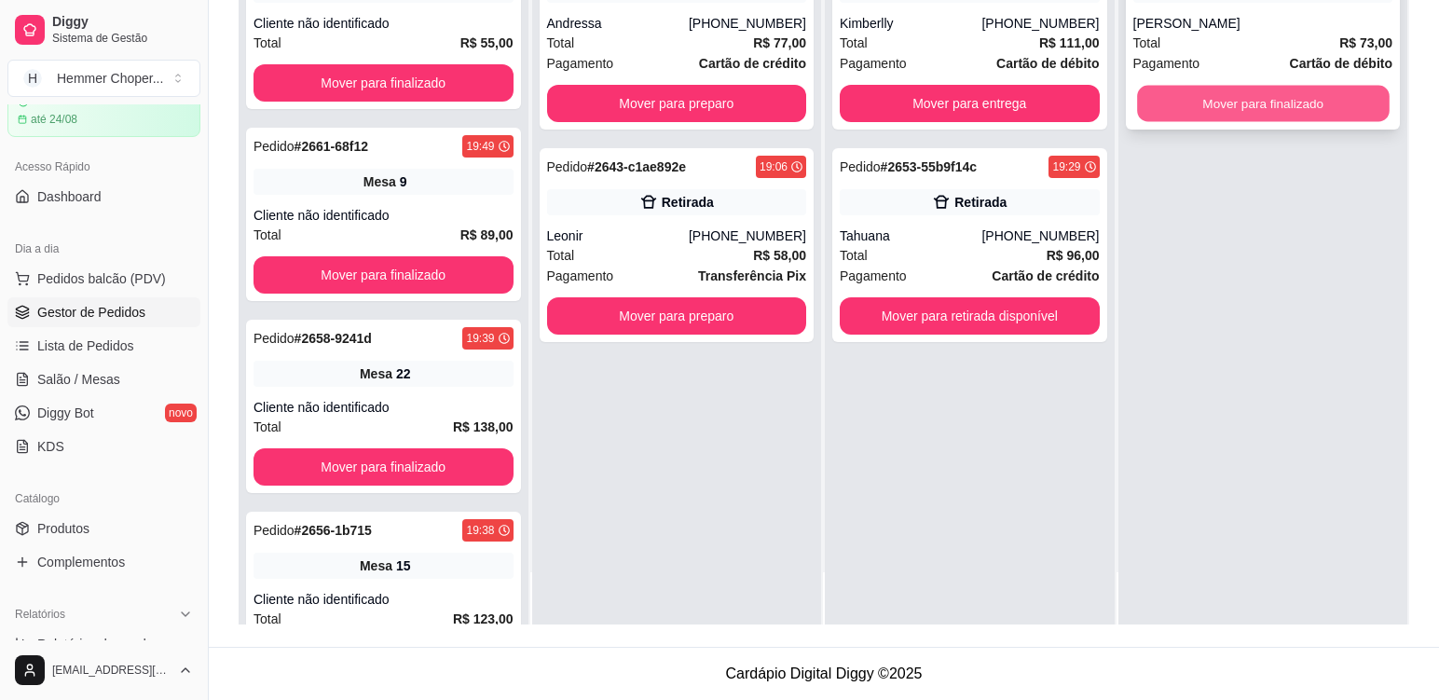
click at [1173, 94] on button "Mover para finalizado" at bounding box center [1263, 104] width 252 height 36
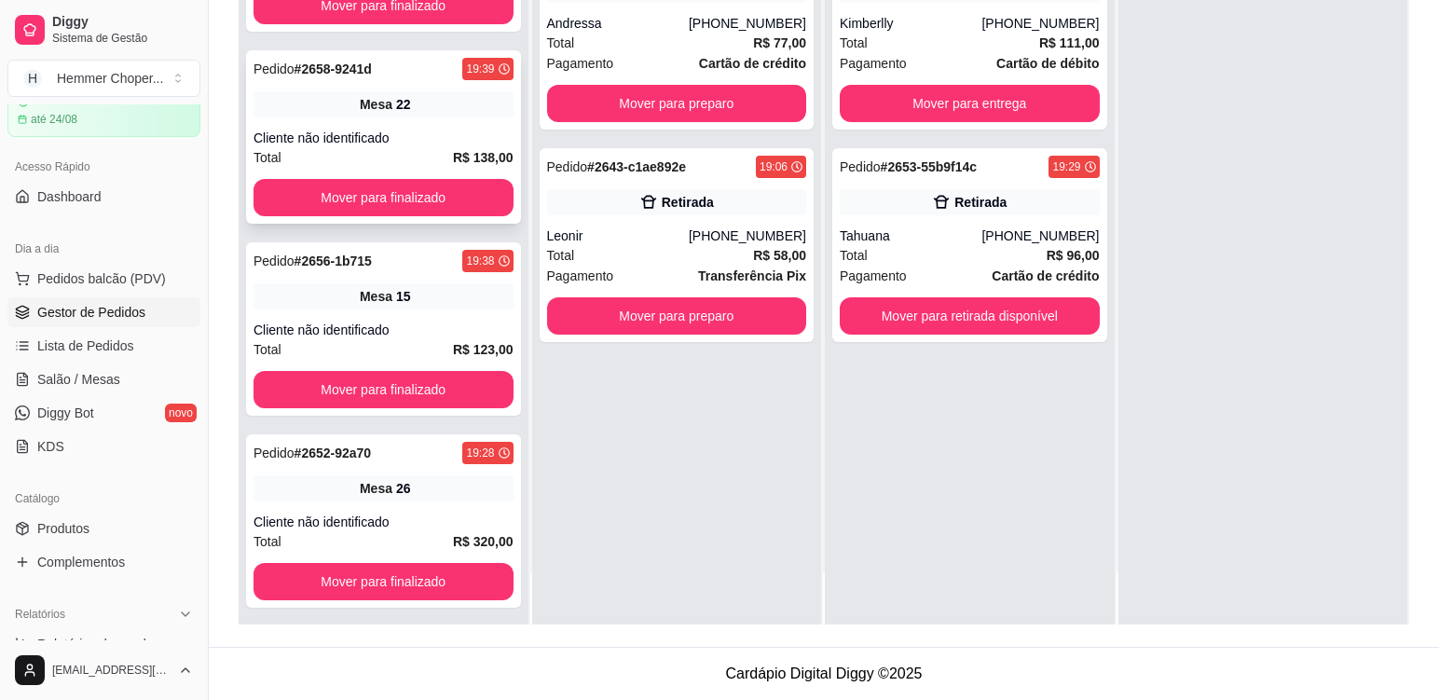
scroll to position [279, 0]
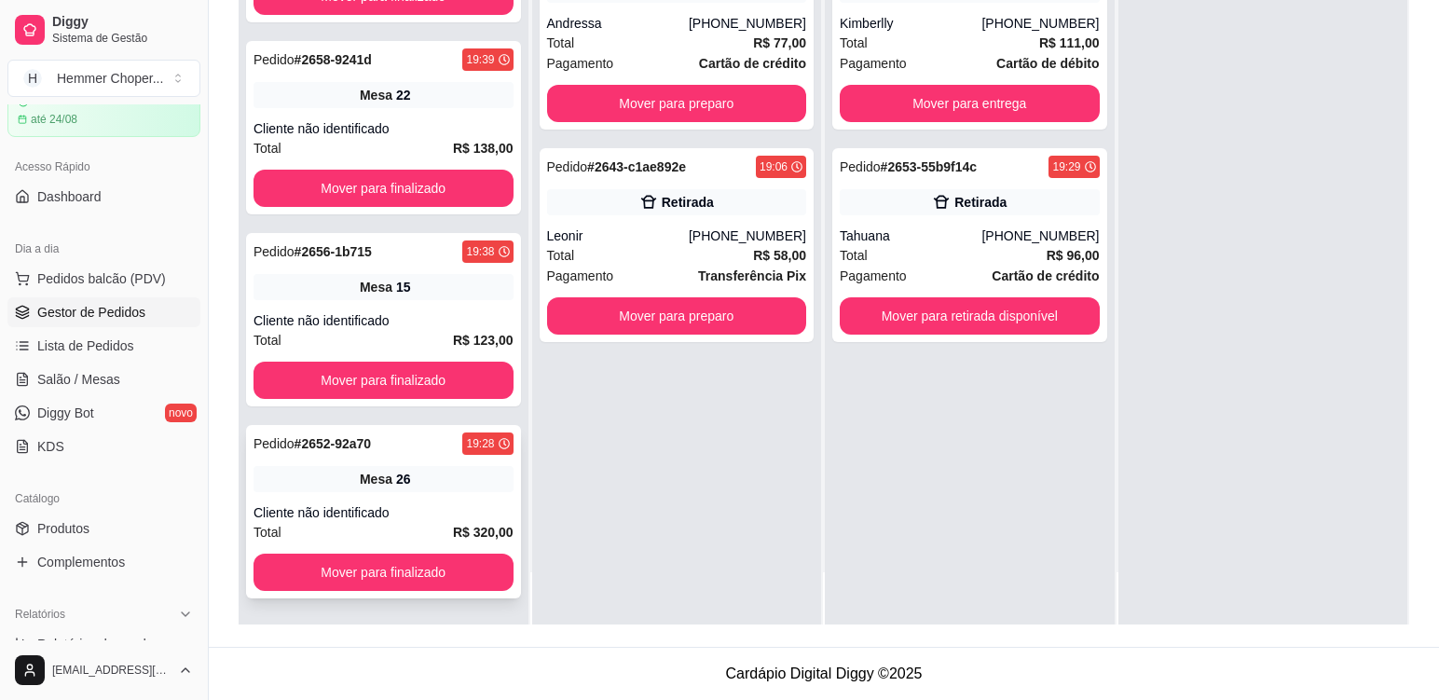
click at [410, 495] on div "Pedido # 2652-92a70 19:28 Mesa 26 Cliente não identificado Total R$ 320,00 Move…" at bounding box center [383, 511] width 275 height 173
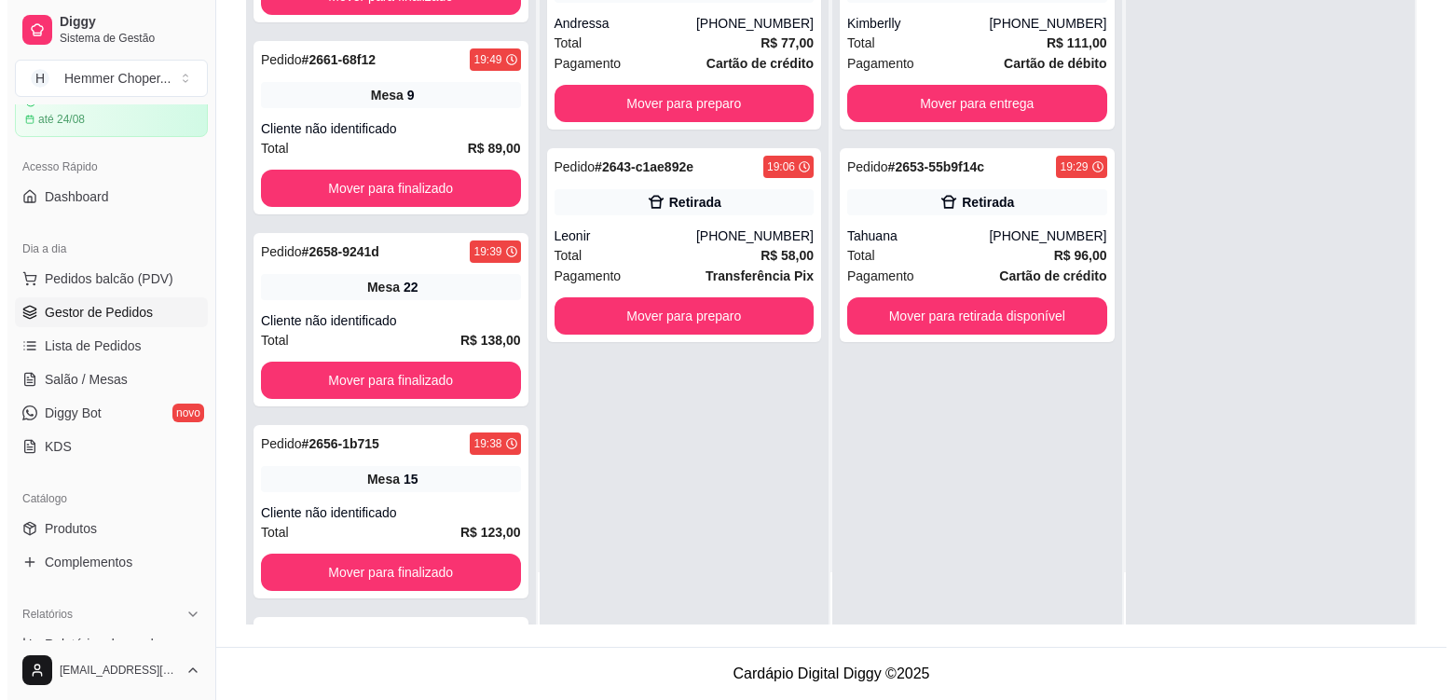
scroll to position [663, 0]
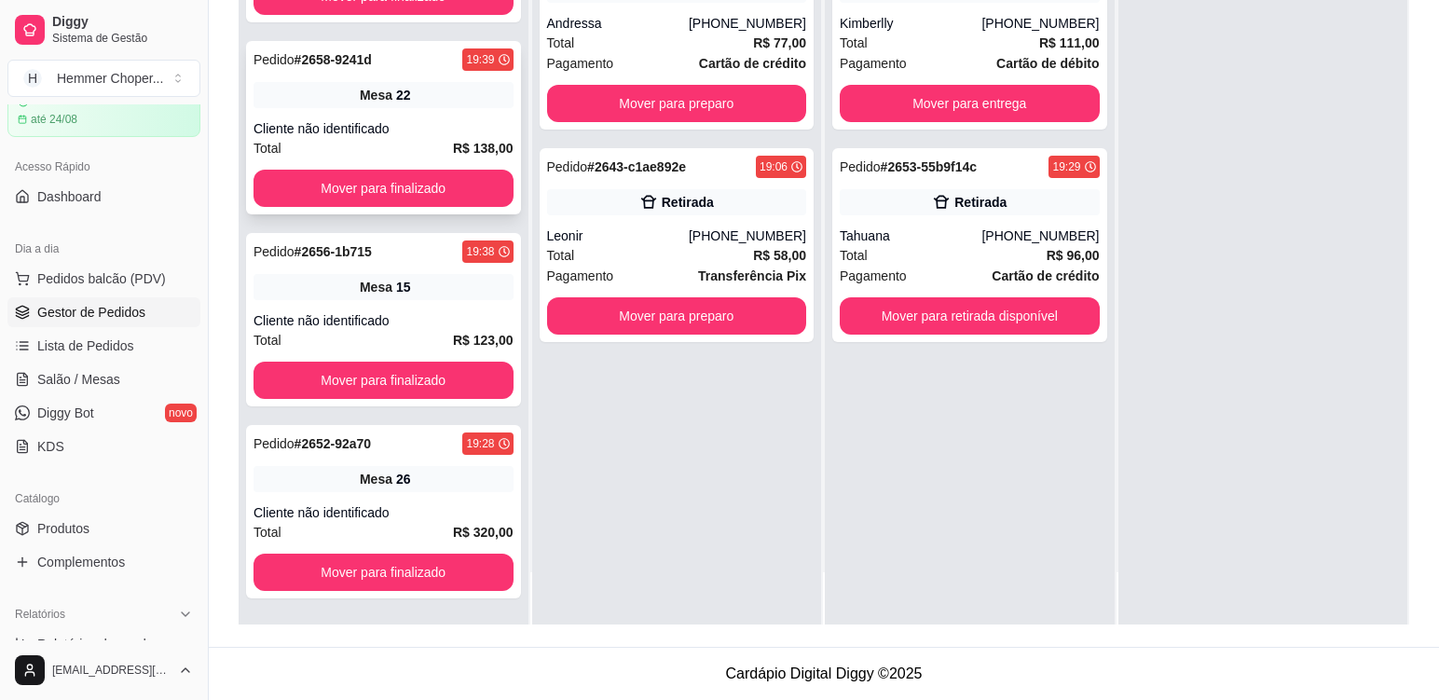
click at [435, 94] on div "Mesa 22" at bounding box center [384, 95] width 260 height 26
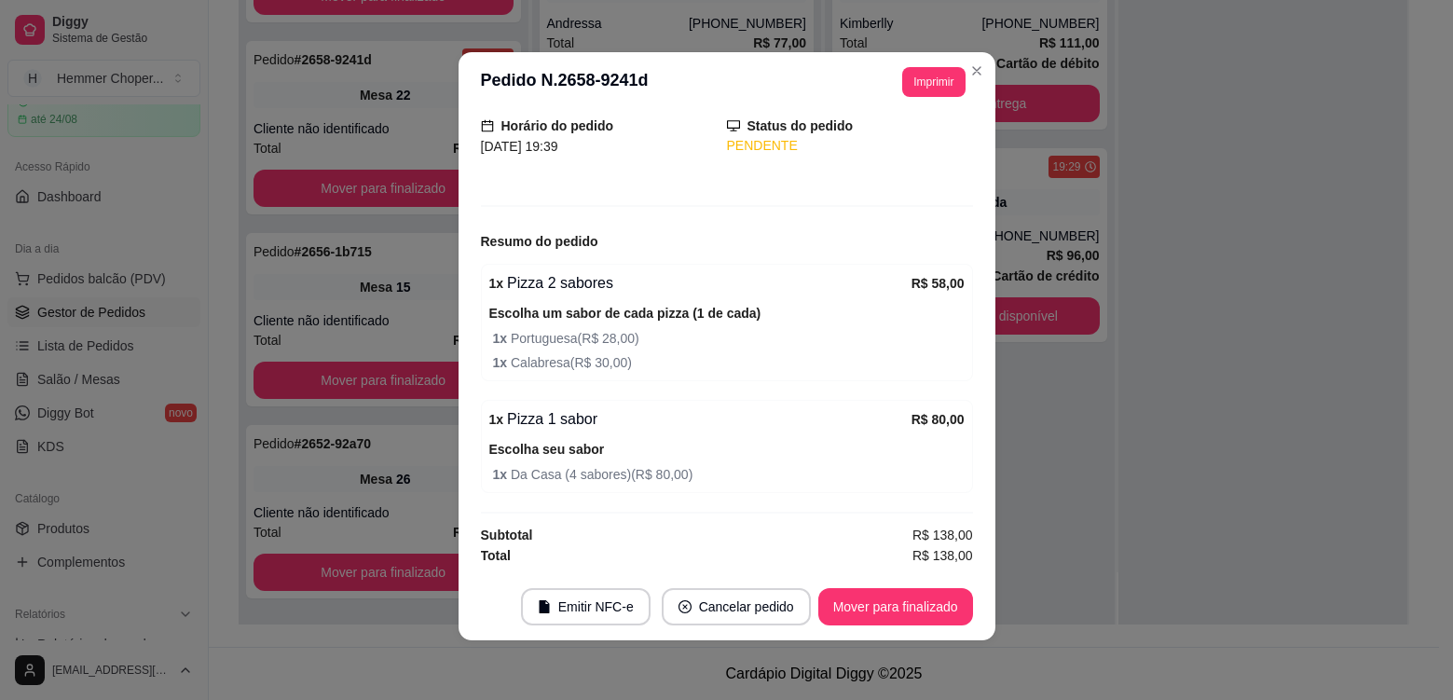
scroll to position [0, 0]
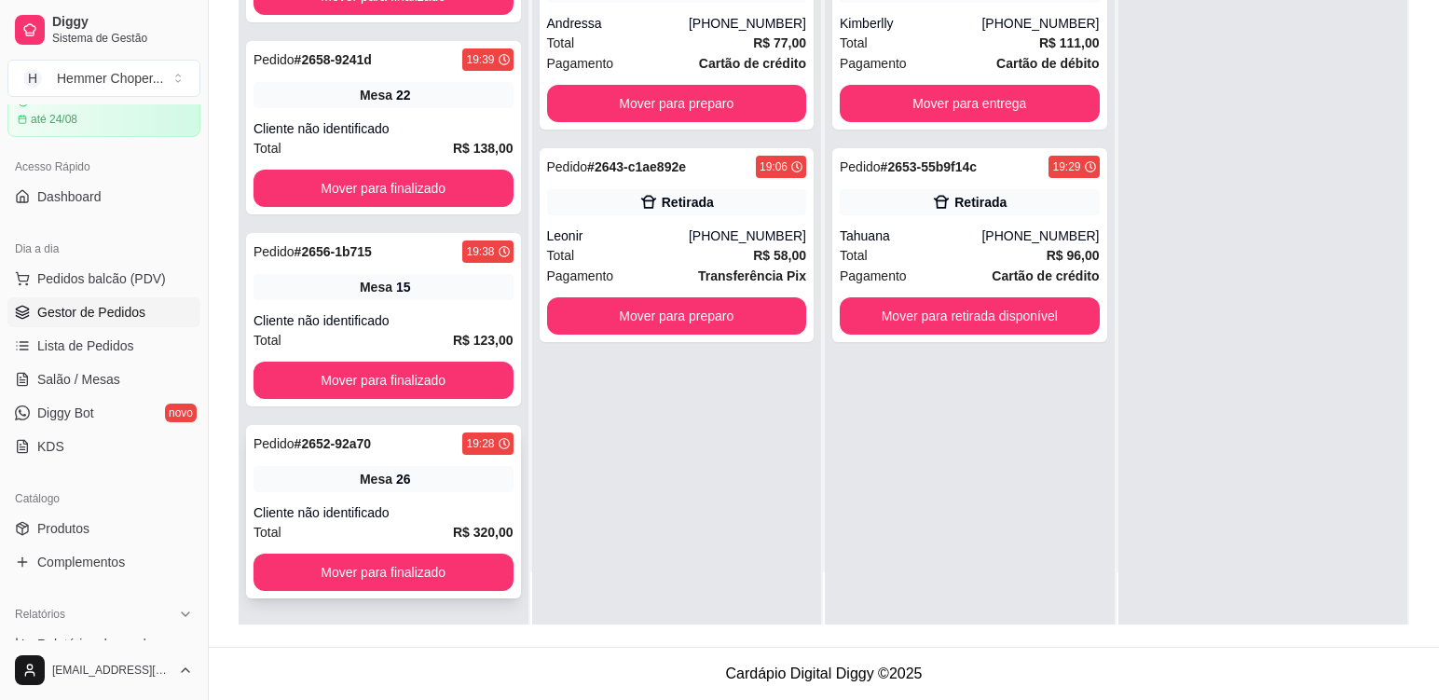
click at [429, 493] on div "Pedido # 2652-92a70 19:28 Mesa 26 Cliente não identificado Total R$ 320,00 Move…" at bounding box center [383, 511] width 275 height 173
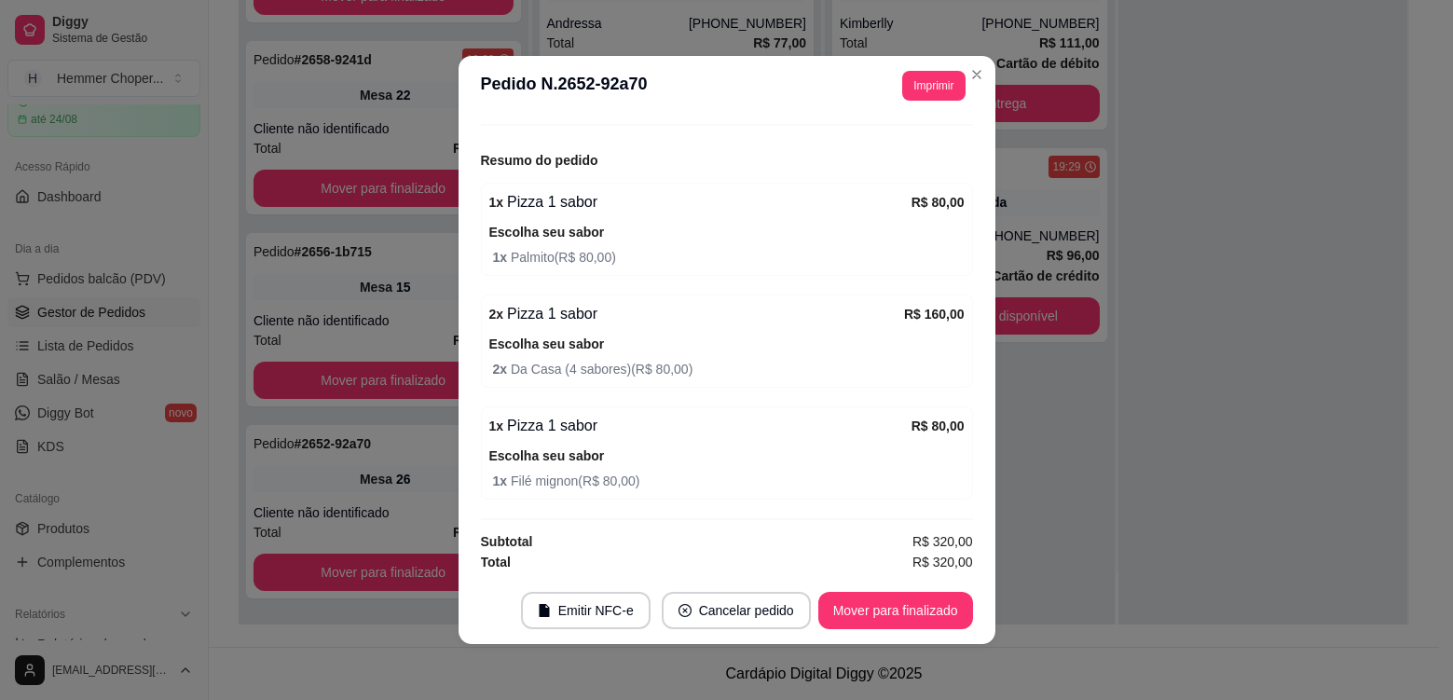
scroll to position [213, 0]
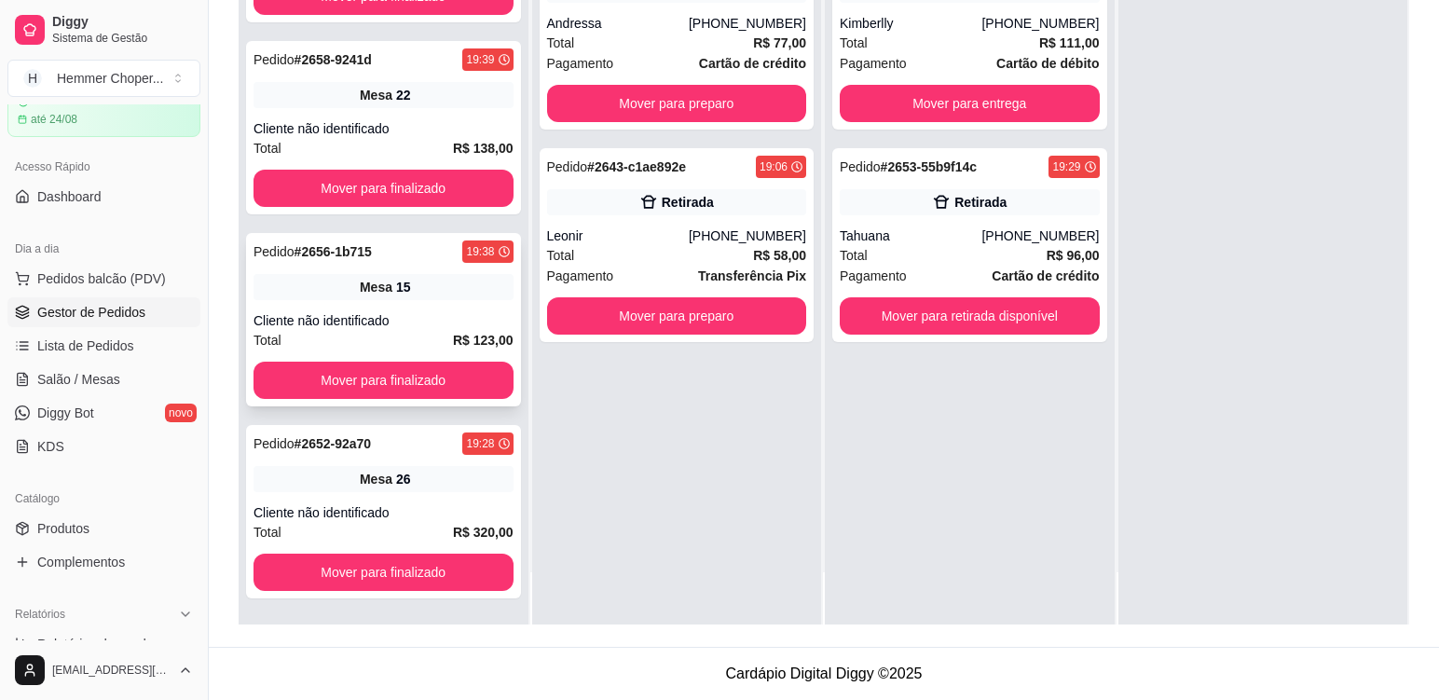
click at [419, 306] on div "Pedido # 2656-1b715 19:38 Mesa 15 Cliente não identificado Total R$ 123,00 Move…" at bounding box center [383, 319] width 275 height 173
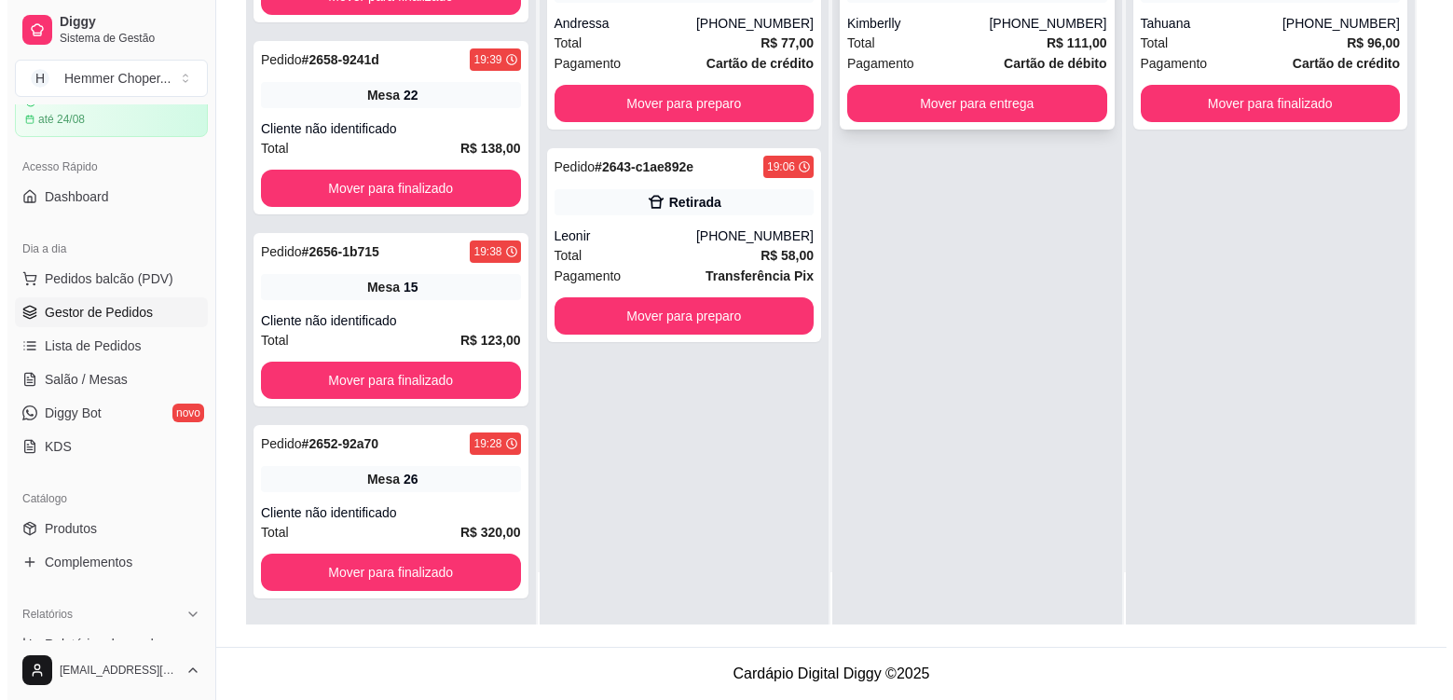
scroll to position [0, 0]
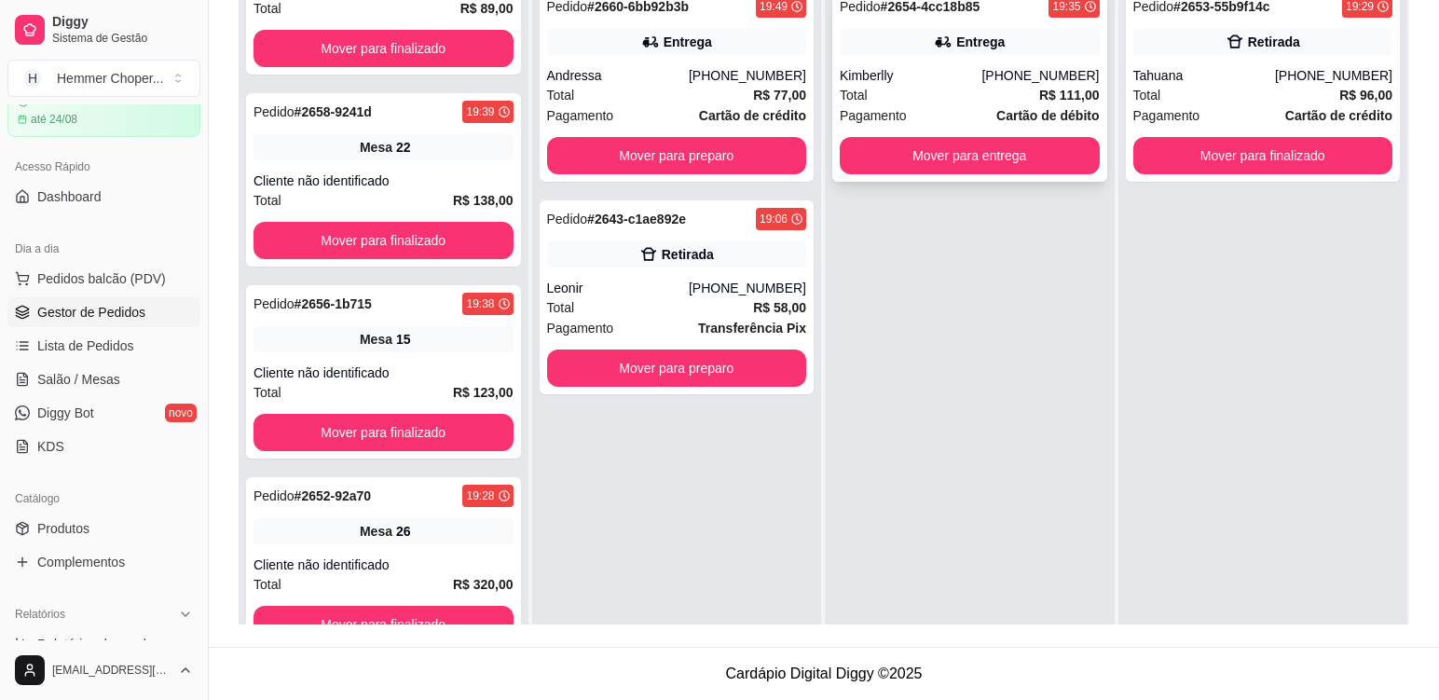
click at [929, 94] on div "Total R$ 111,00" at bounding box center [970, 95] width 260 height 21
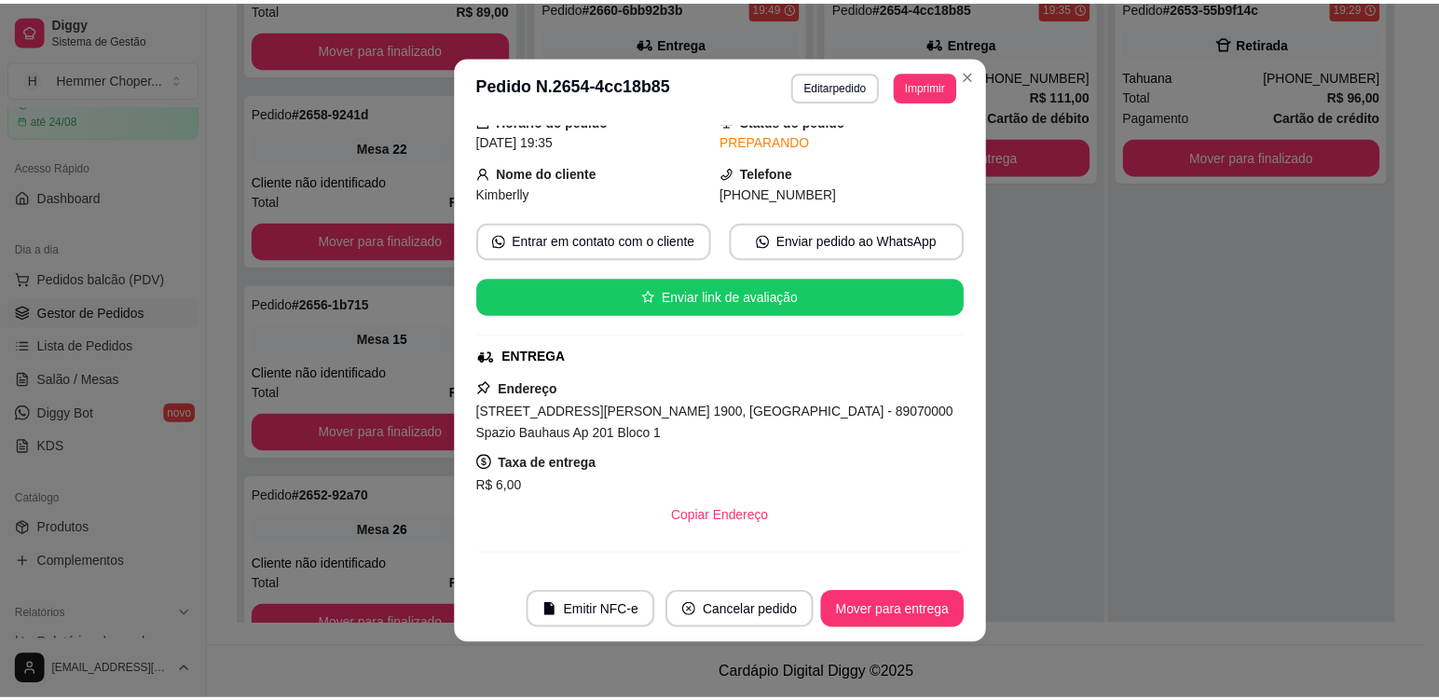
scroll to position [855, 0]
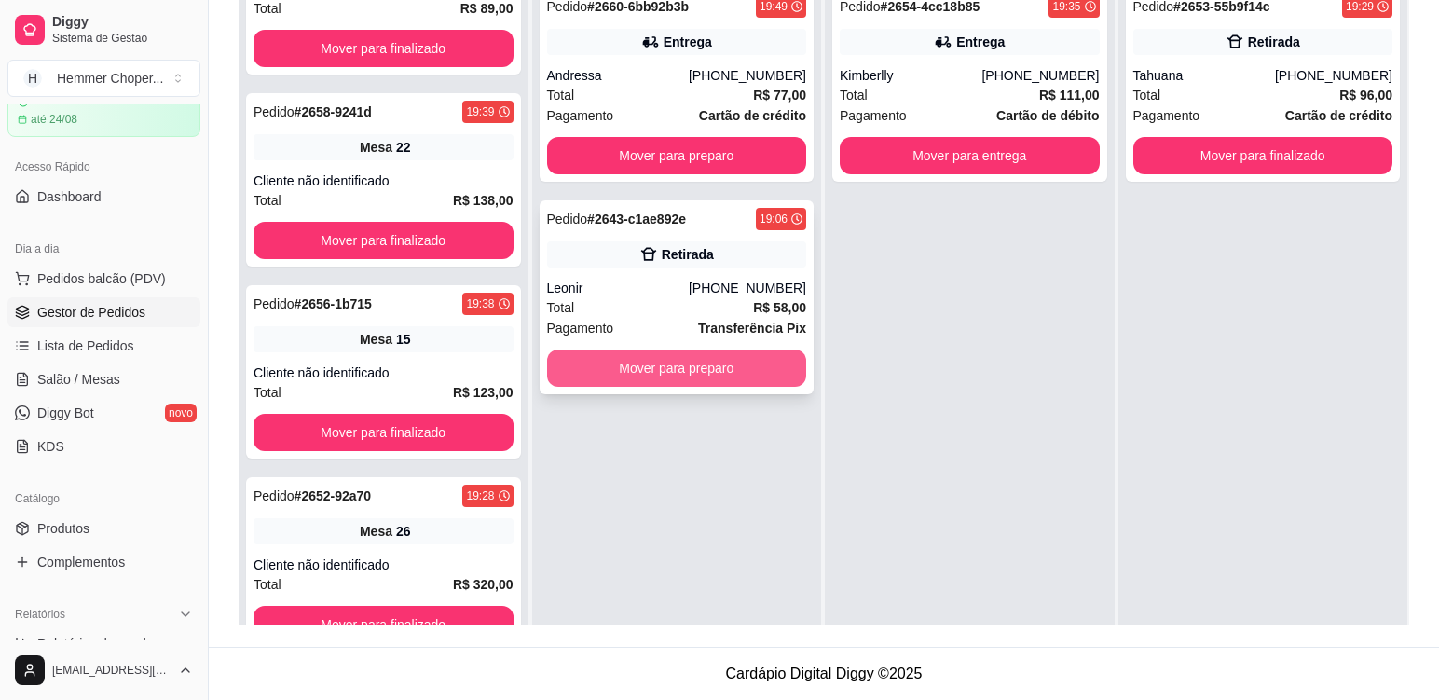
click at [708, 369] on button "Mover para preparo" at bounding box center [677, 368] width 260 height 37
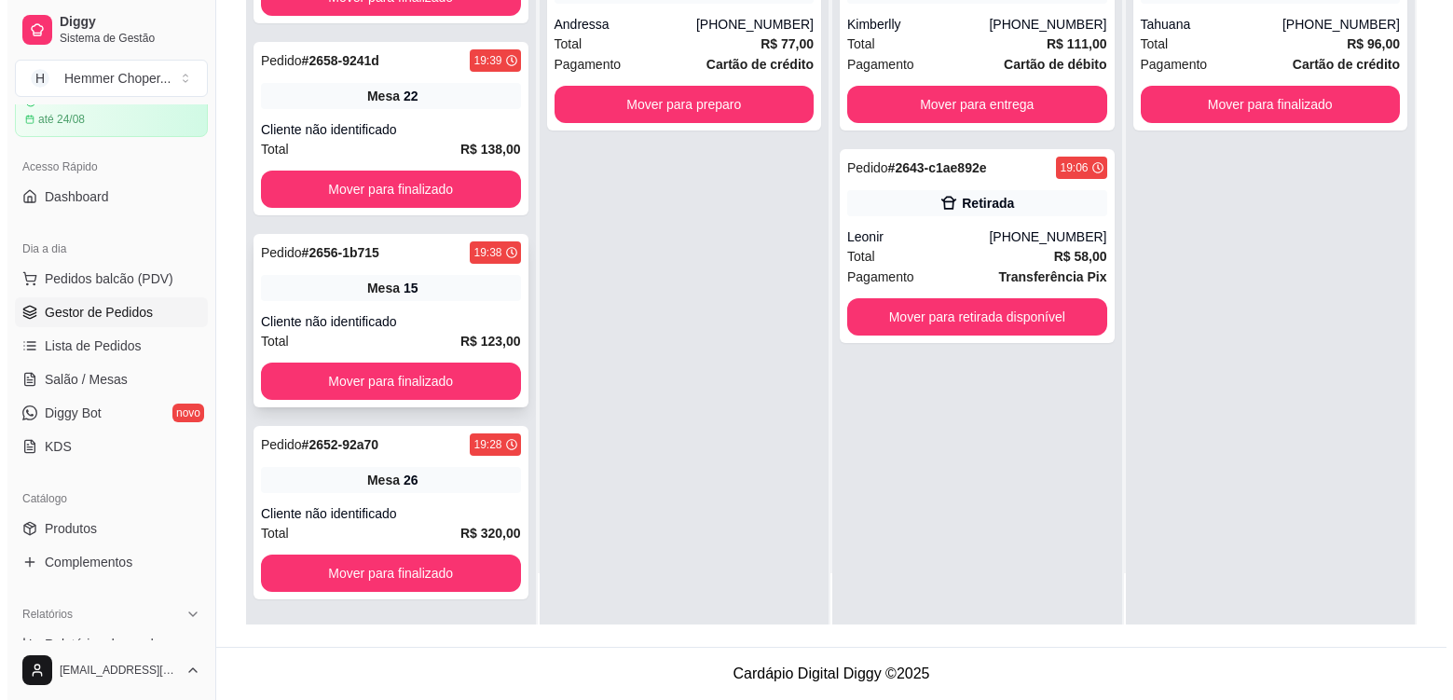
scroll to position [52, 0]
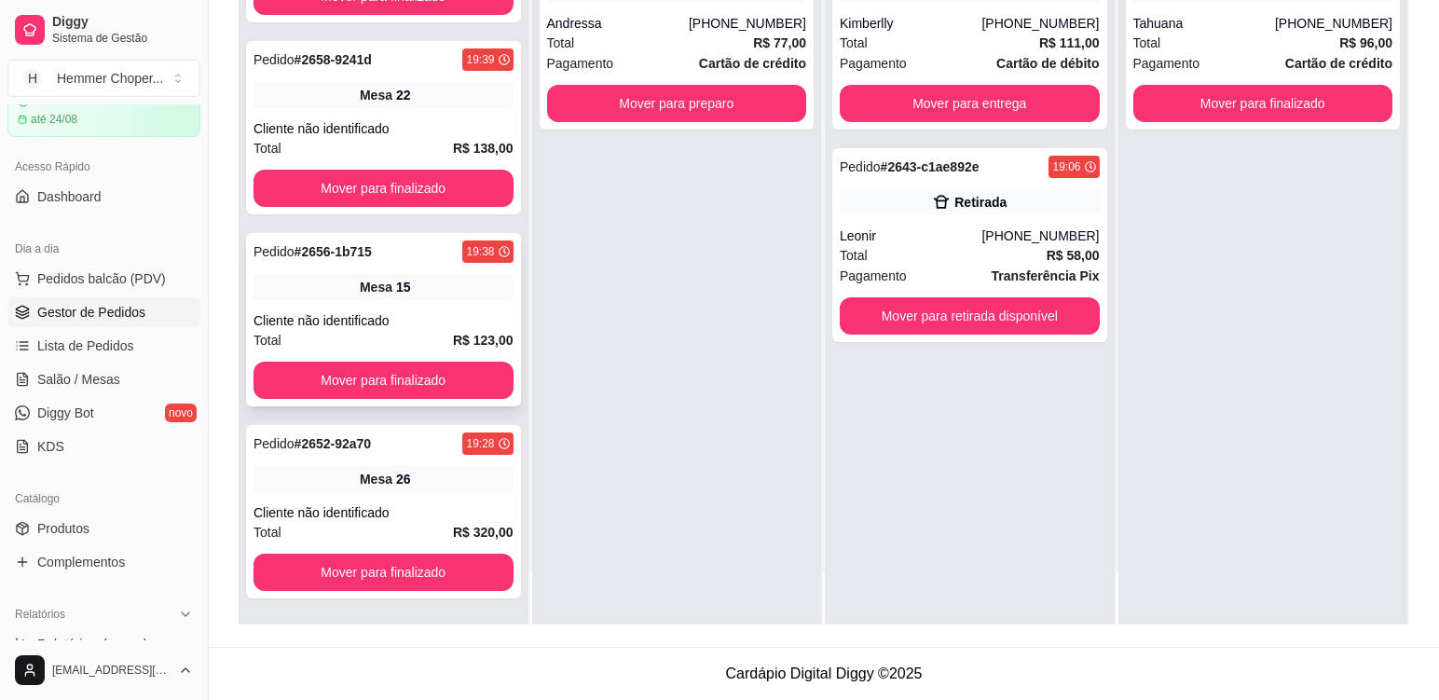
click at [452, 309] on div "Pedido # 2656-1b715 19:38 Mesa 15 Cliente não identificado Total R$ 123,00 Move…" at bounding box center [383, 319] width 275 height 173
click at [418, 114] on div "Pedido # 2658-9241d 19:39 Mesa 22 Cliente não identificado Total R$ 138,00 Move…" at bounding box center [383, 127] width 275 height 173
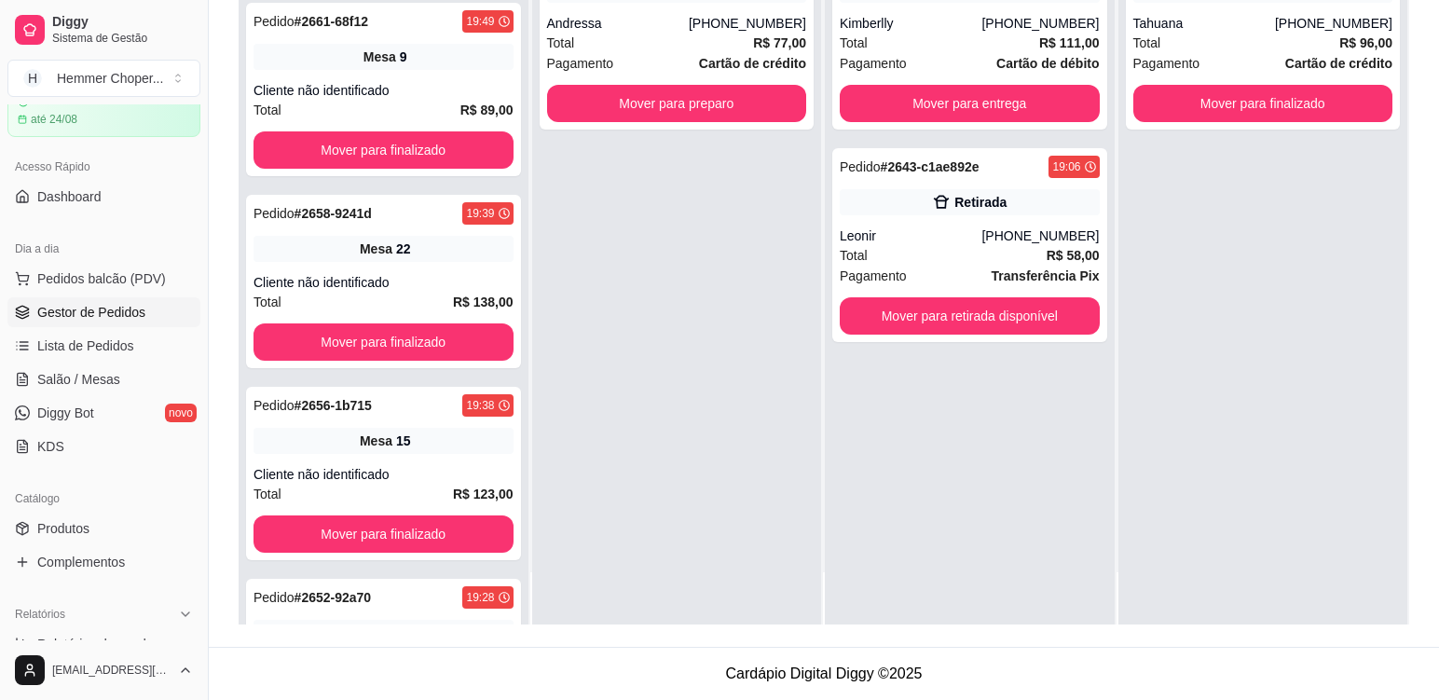
scroll to position [575, 0]
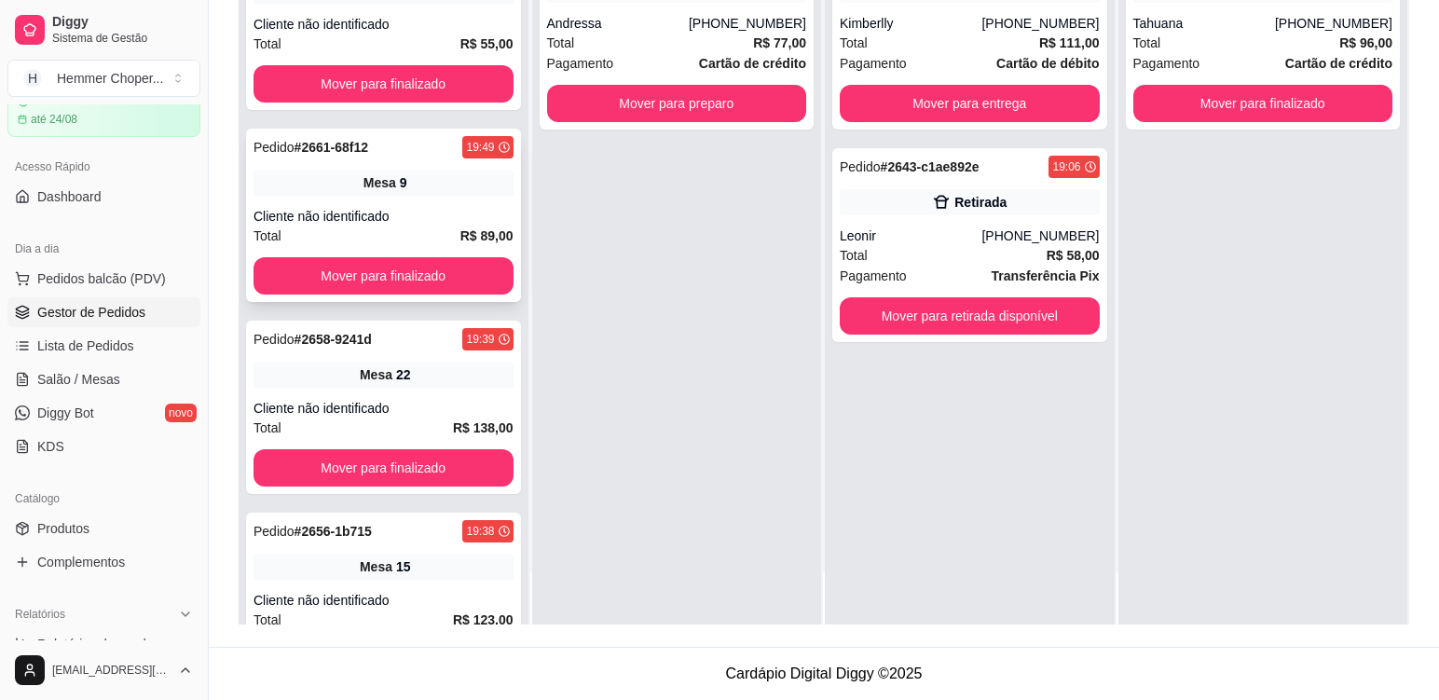
click at [415, 179] on div "Mesa 9" at bounding box center [384, 183] width 260 height 26
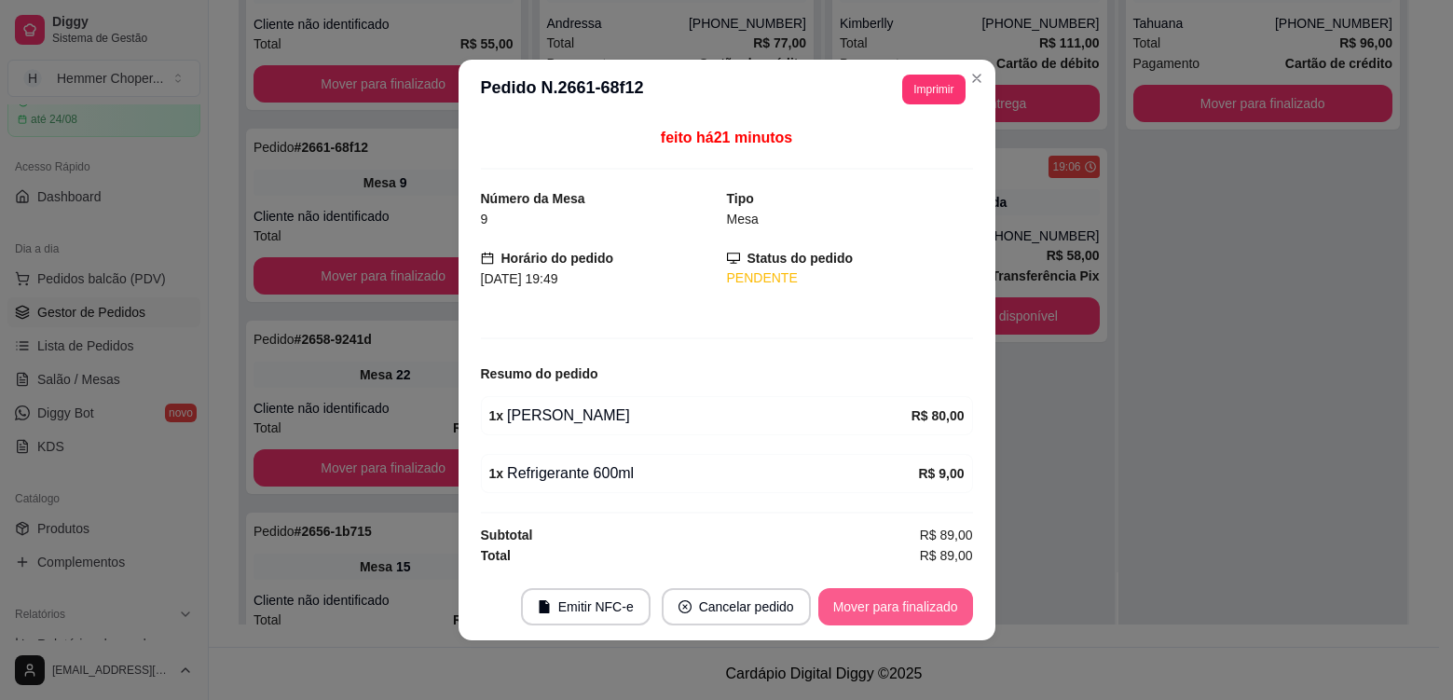
click at [888, 612] on button "Mover para finalizado" at bounding box center [895, 606] width 155 height 37
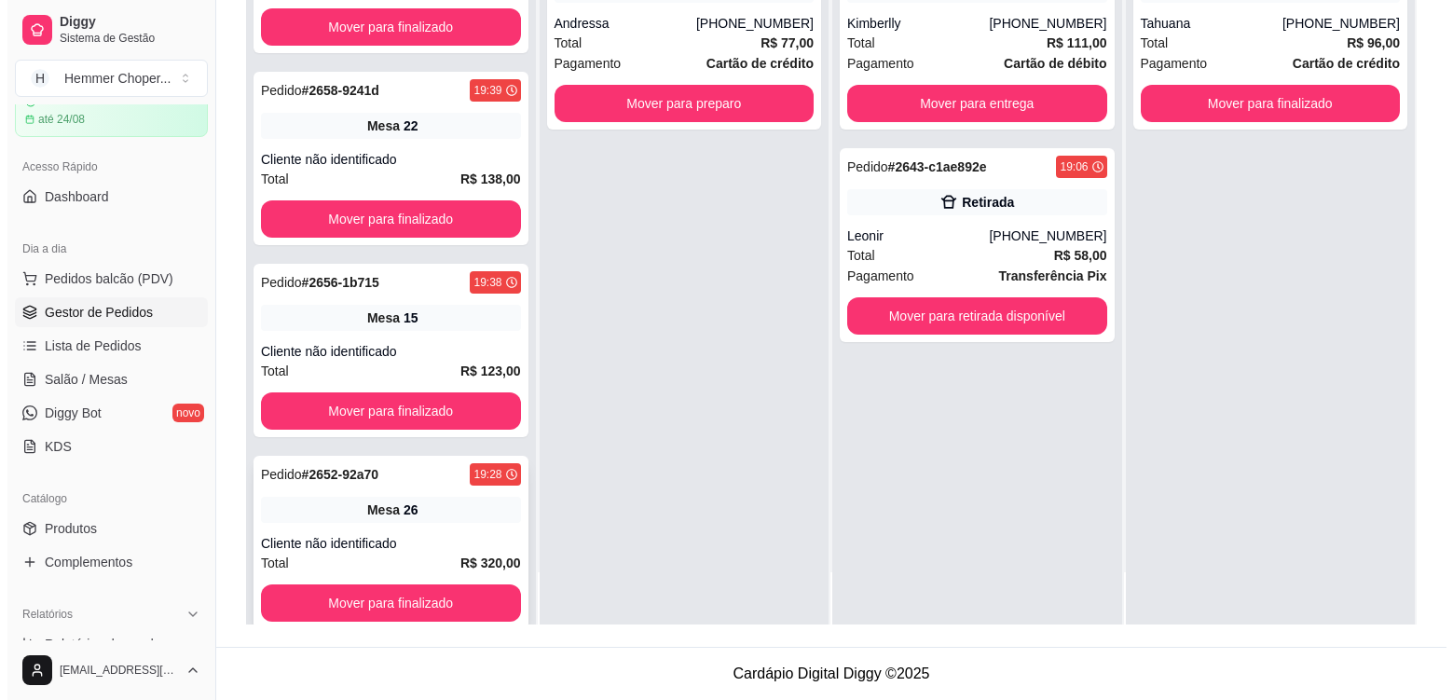
scroll to position [663, 0]
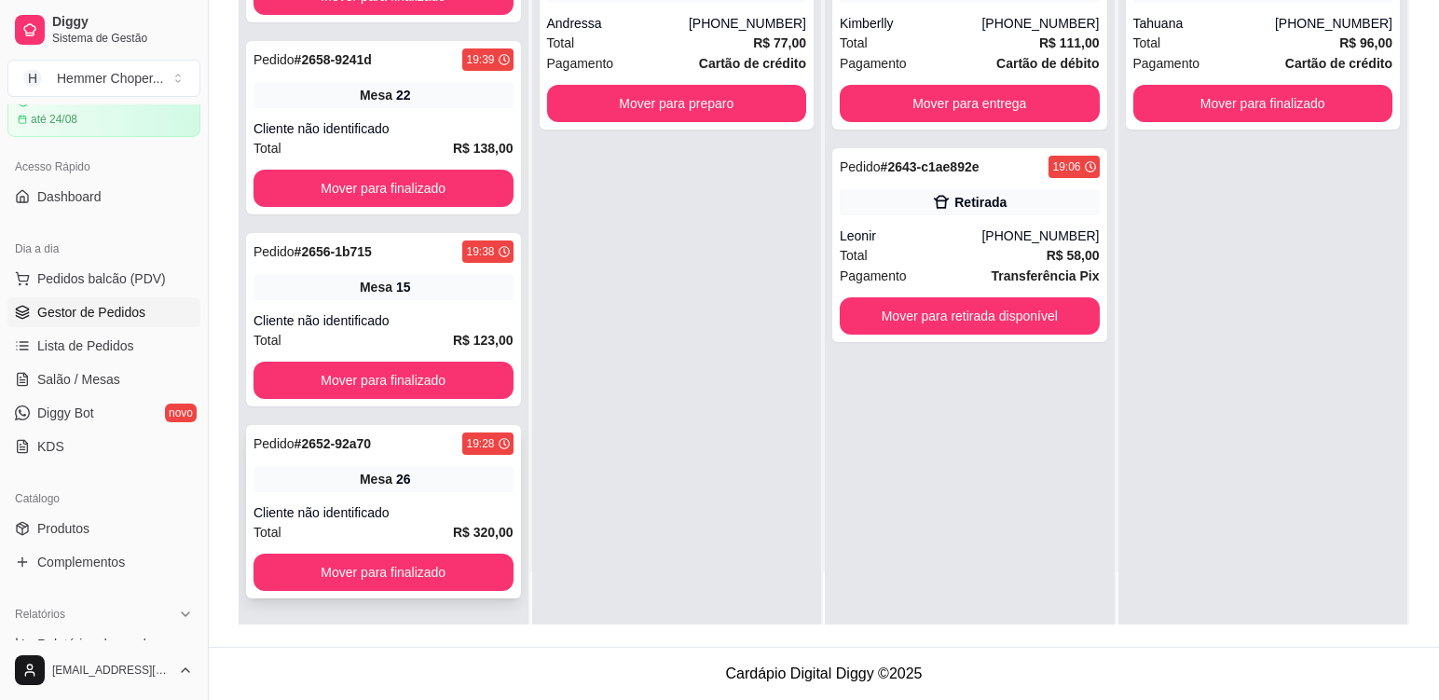
click at [427, 495] on div "Pedido # 2652-92a70 19:28 Mesa 26 Cliente não identificado Total R$ 320,00 Move…" at bounding box center [383, 511] width 275 height 173
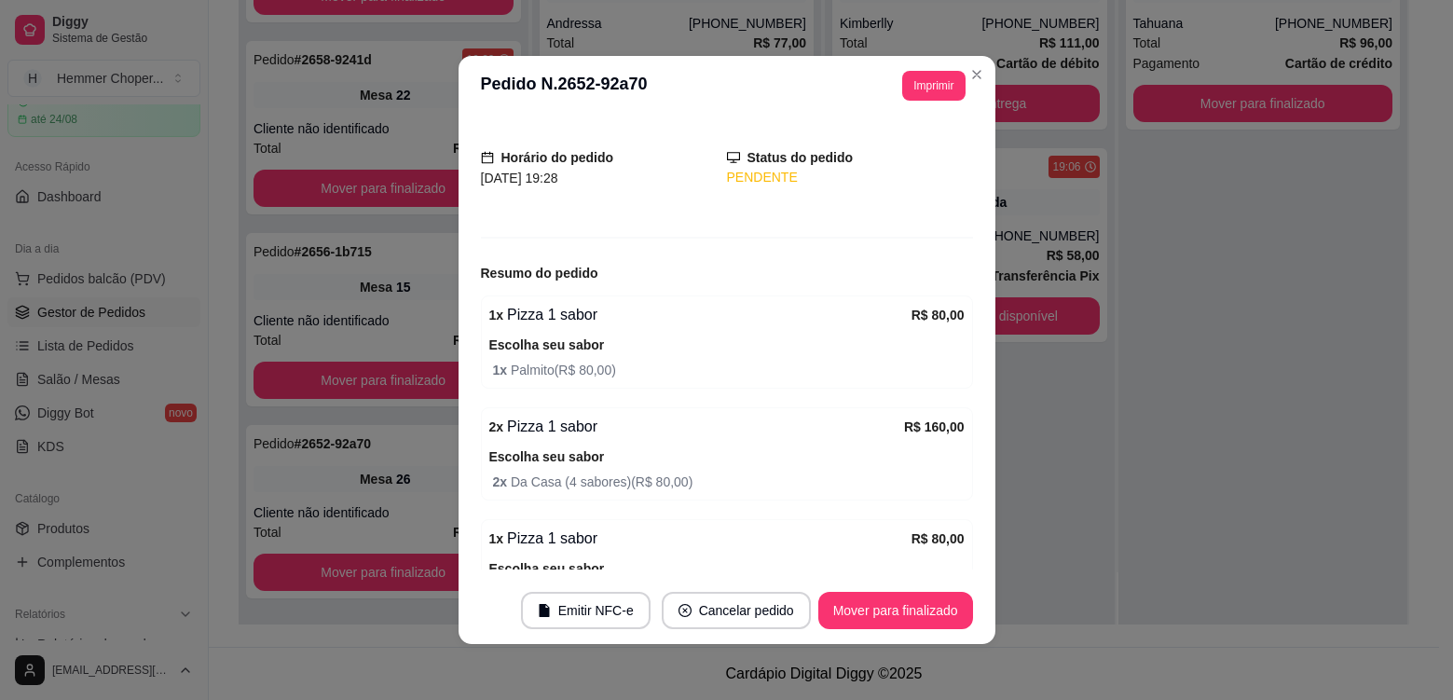
scroll to position [213, 0]
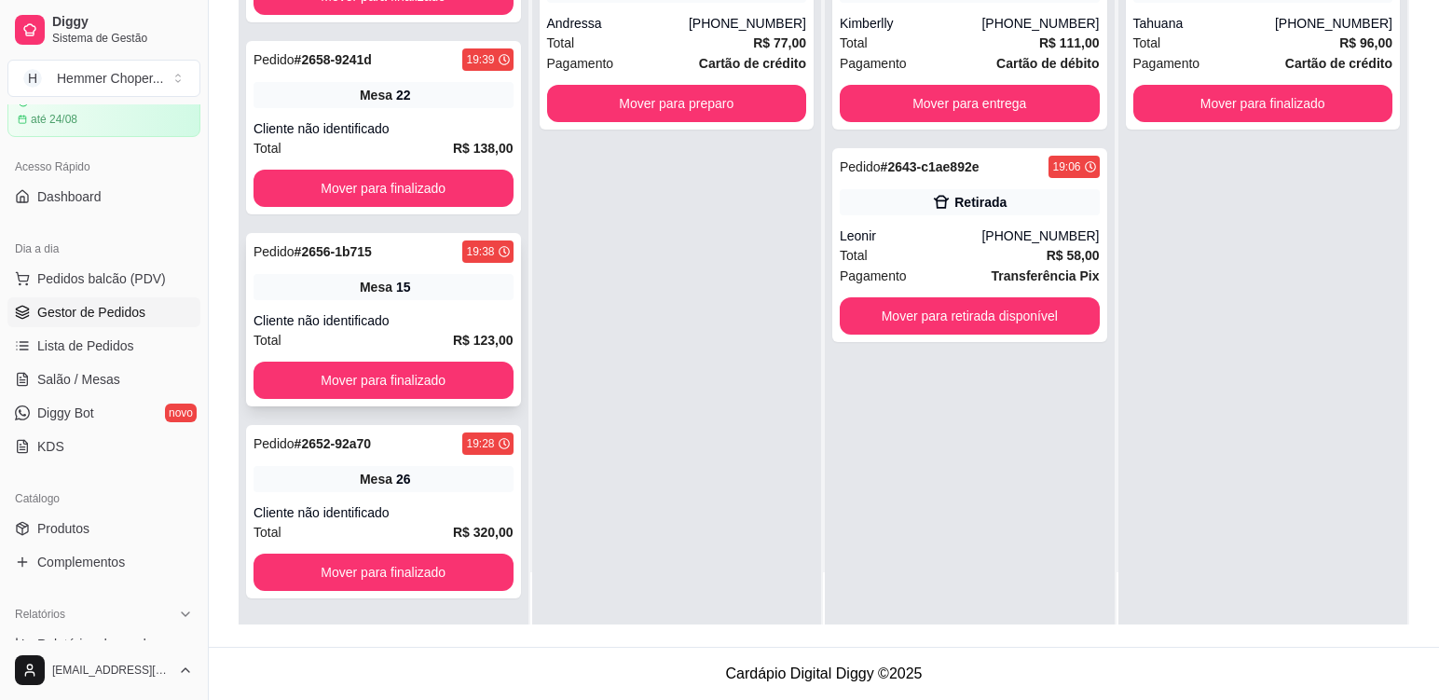
click at [427, 303] on div "Pedido # 2656-1b715 19:38 Mesa 15 Cliente não identificado Total R$ 123,00 Move…" at bounding box center [383, 319] width 275 height 173
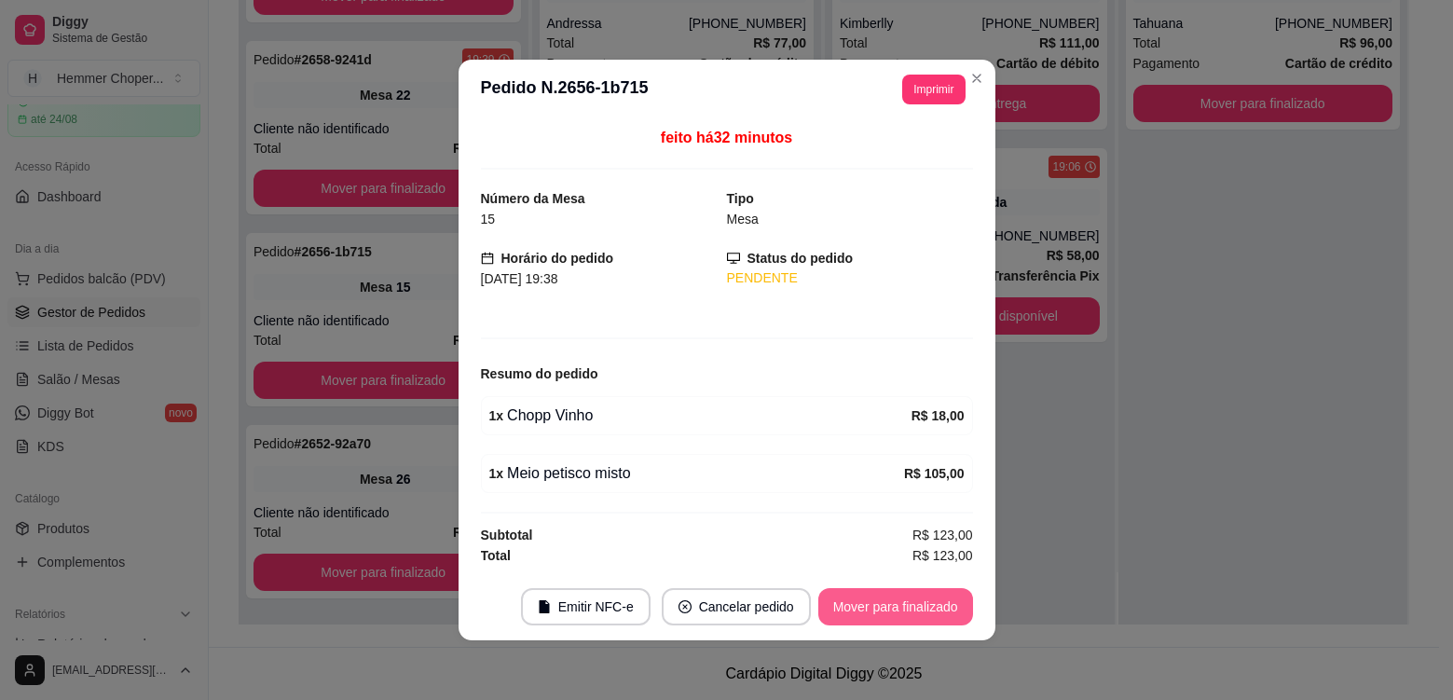
click at [854, 596] on button "Mover para finalizado" at bounding box center [895, 606] width 155 height 37
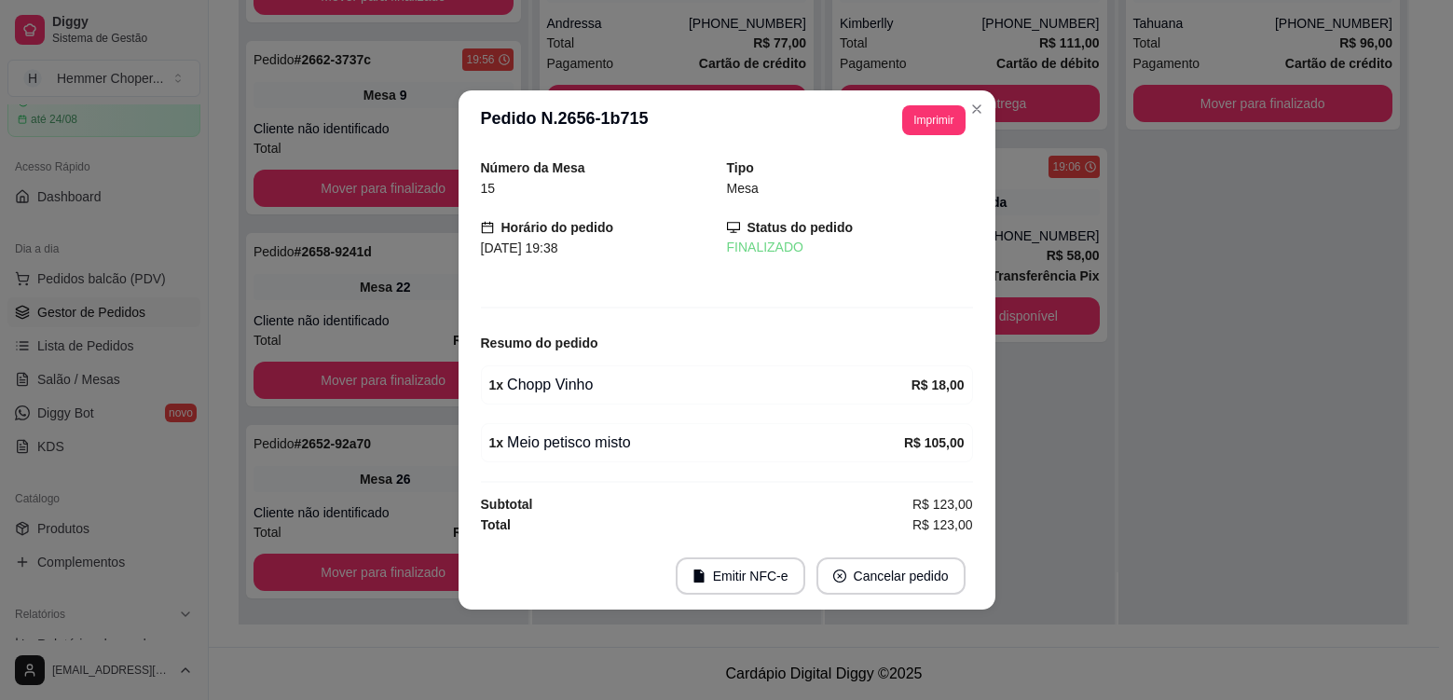
scroll to position [471, 0]
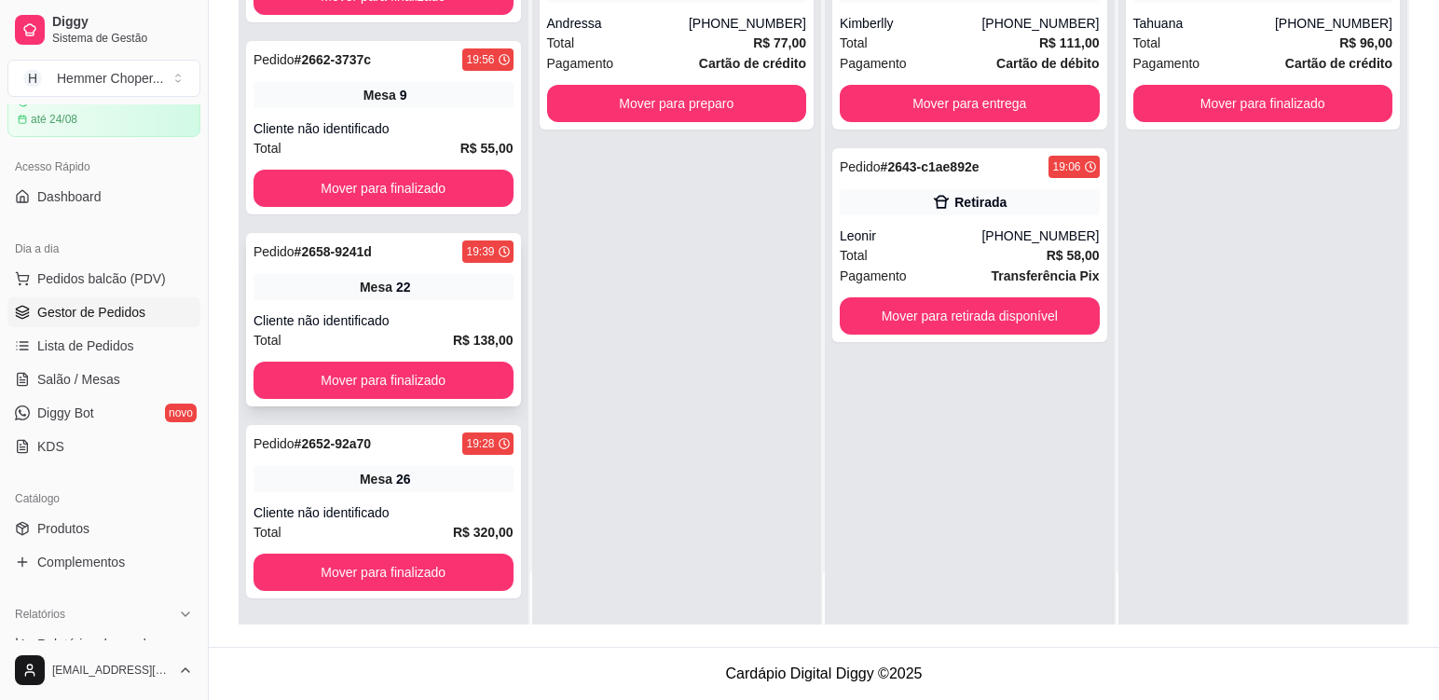
click at [409, 321] on div "Cliente não identificado" at bounding box center [384, 320] width 260 height 19
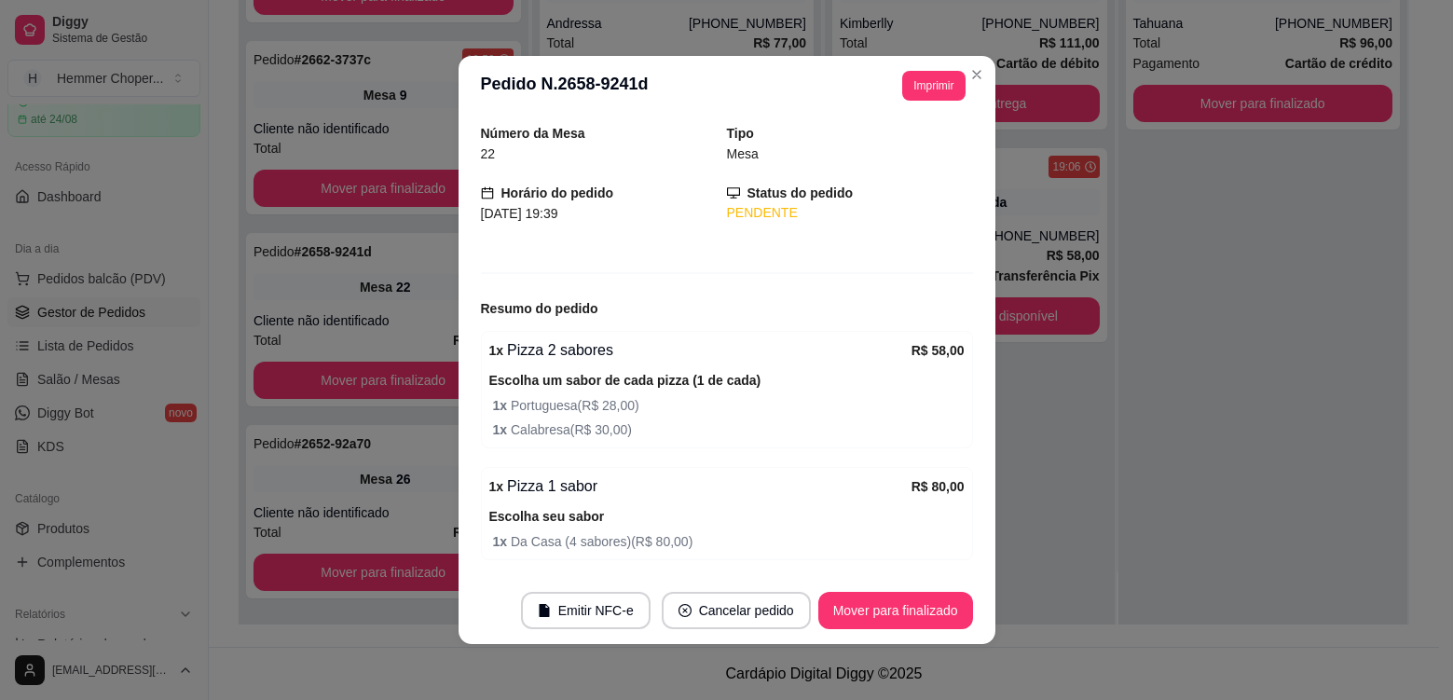
scroll to position [125, 0]
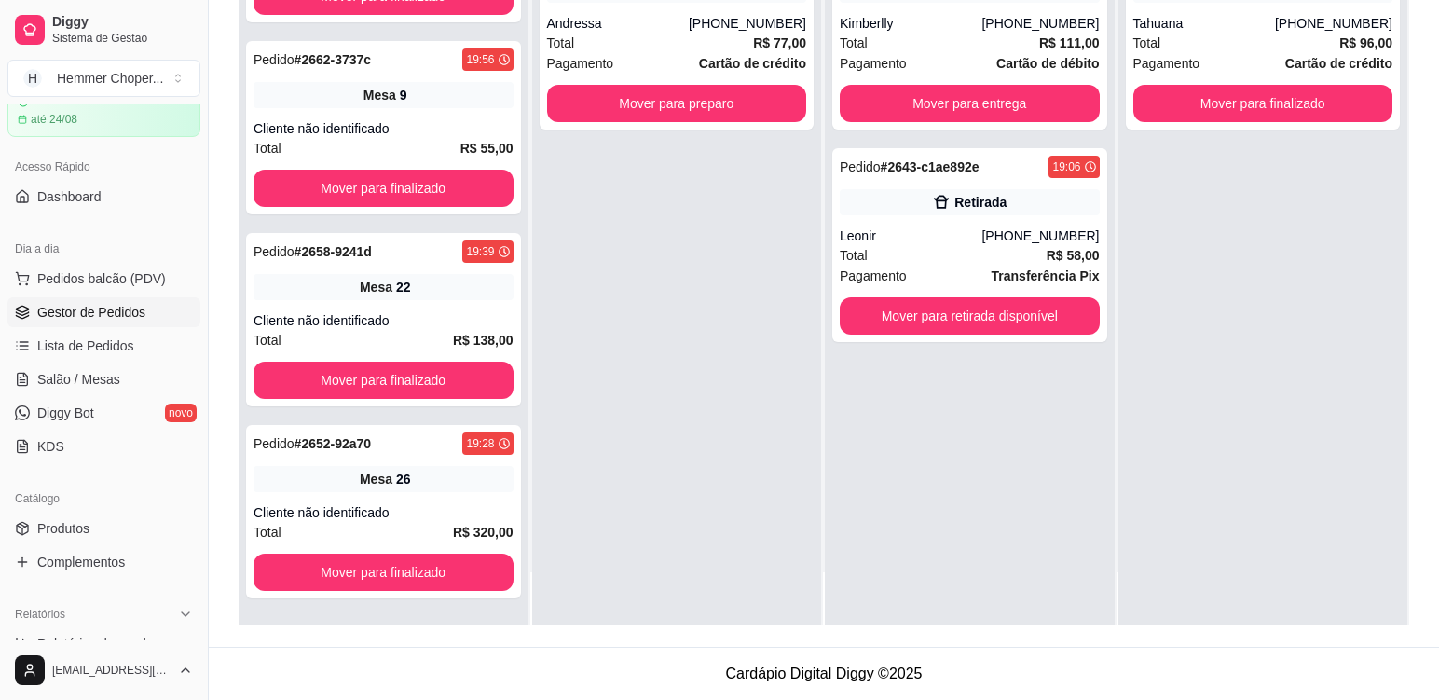
click at [412, 134] on div "Cliente não identificado" at bounding box center [384, 128] width 260 height 19
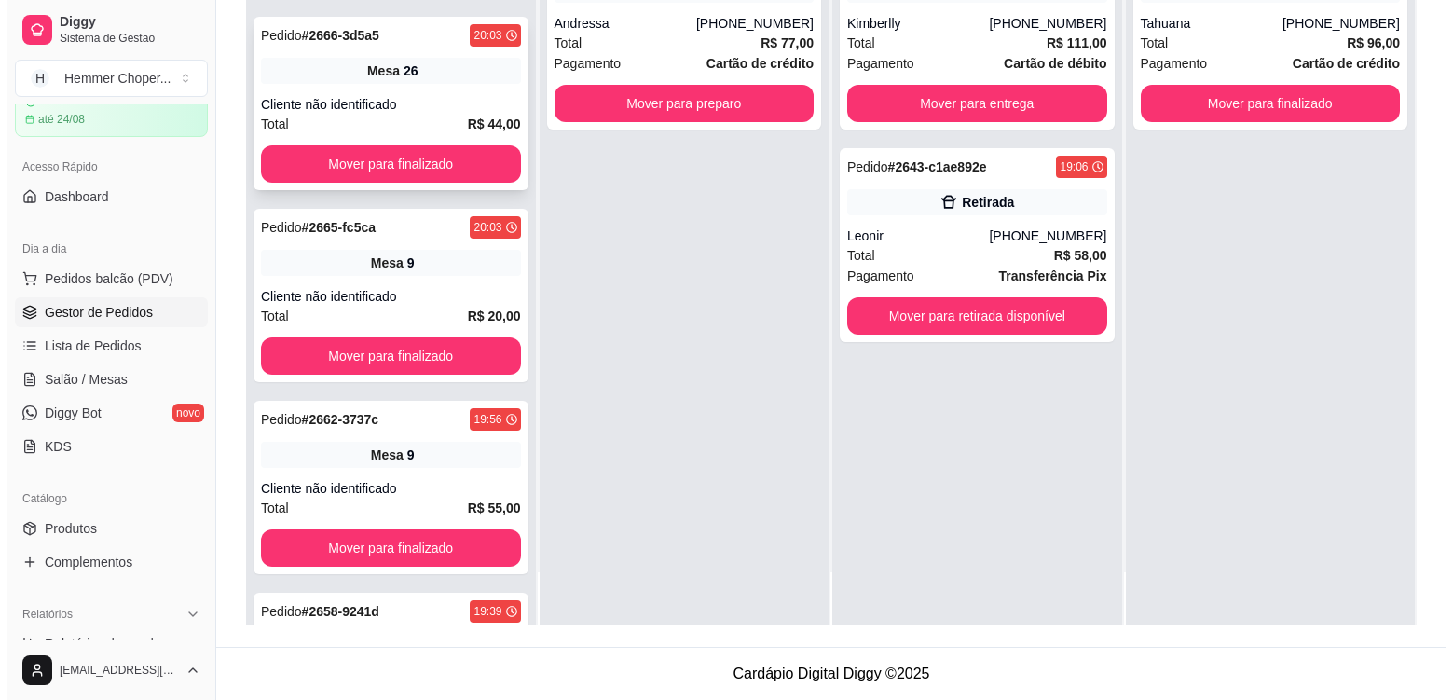
scroll to position [98, 0]
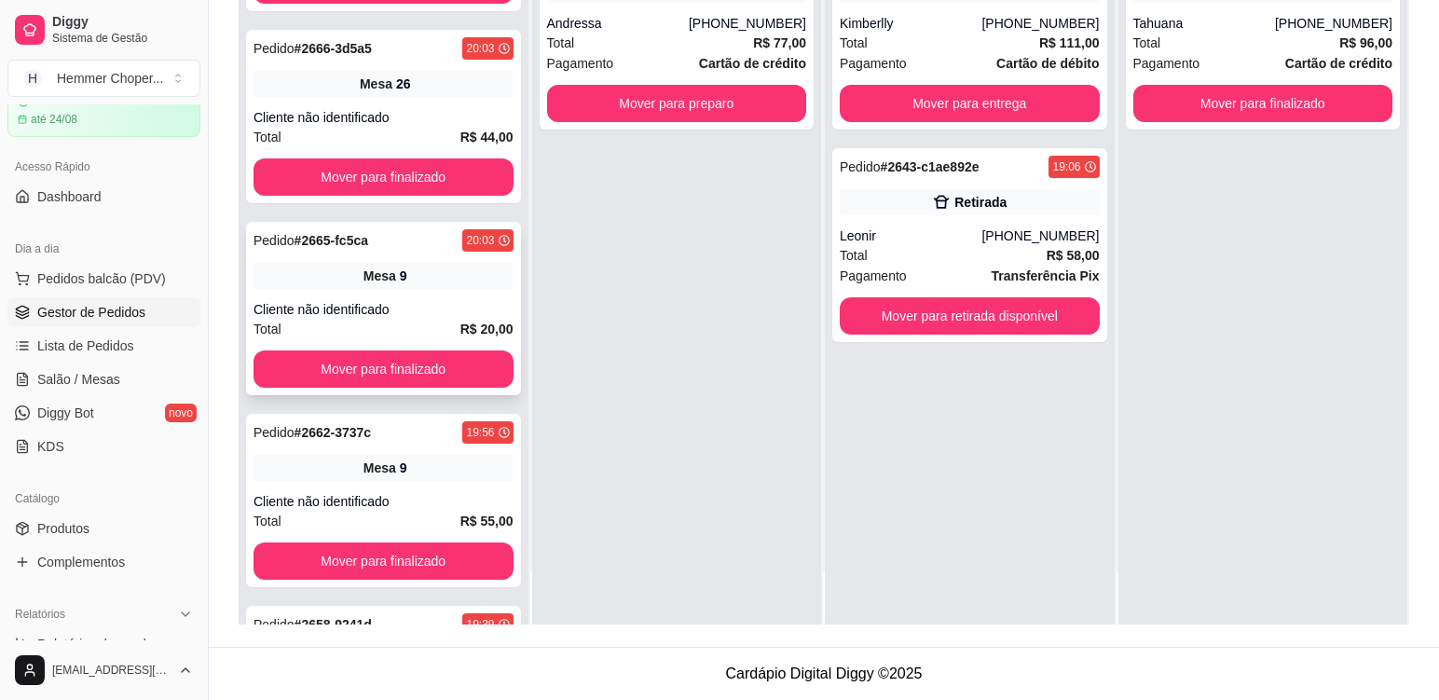
click at [439, 286] on div "Mesa 9" at bounding box center [384, 276] width 260 height 26
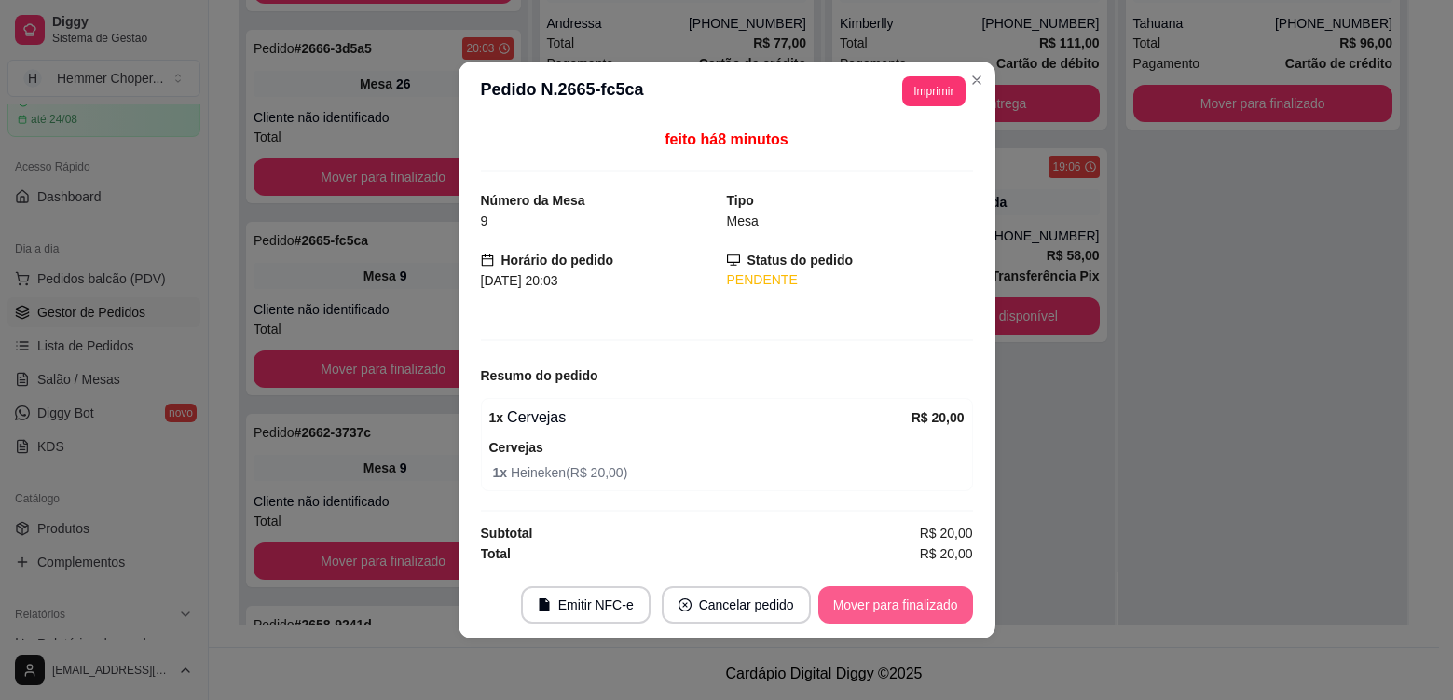
click at [920, 610] on button "Mover para finalizado" at bounding box center [895, 604] width 155 height 37
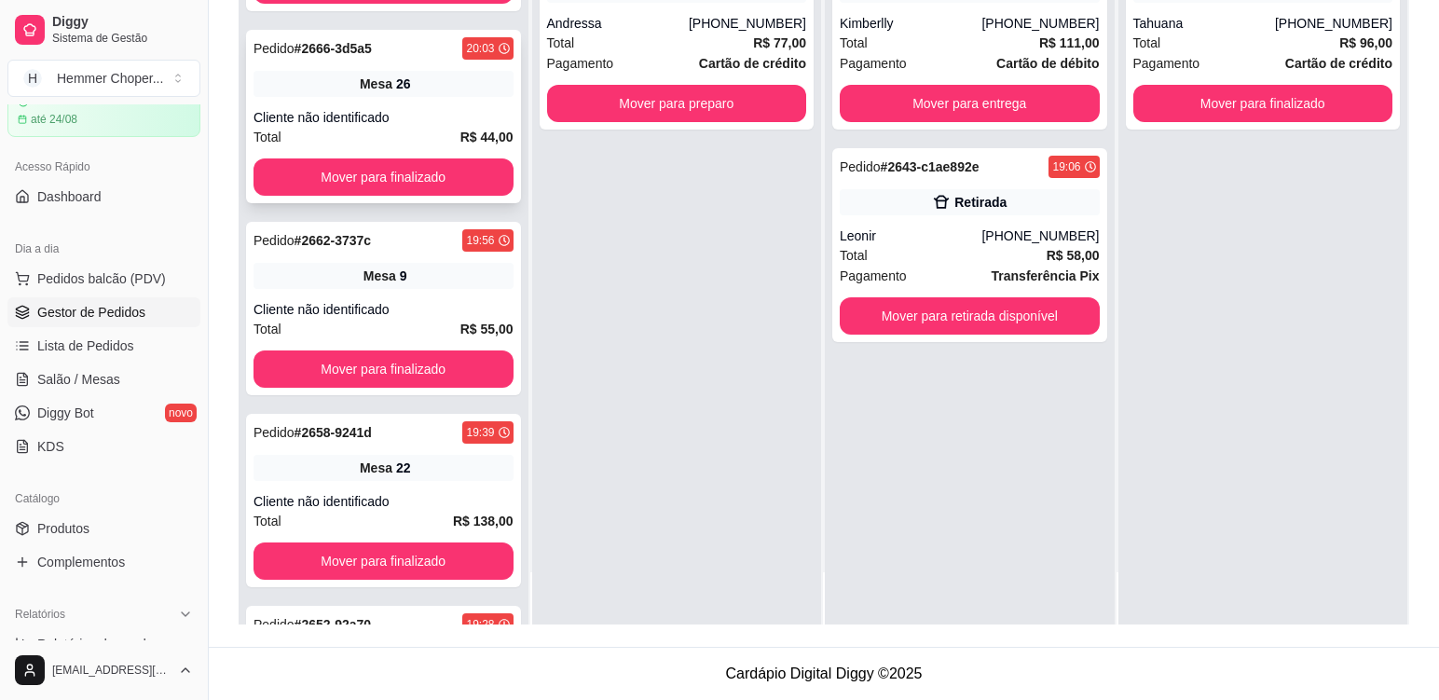
click at [410, 128] on div "Total R$ 44,00" at bounding box center [384, 137] width 260 height 21
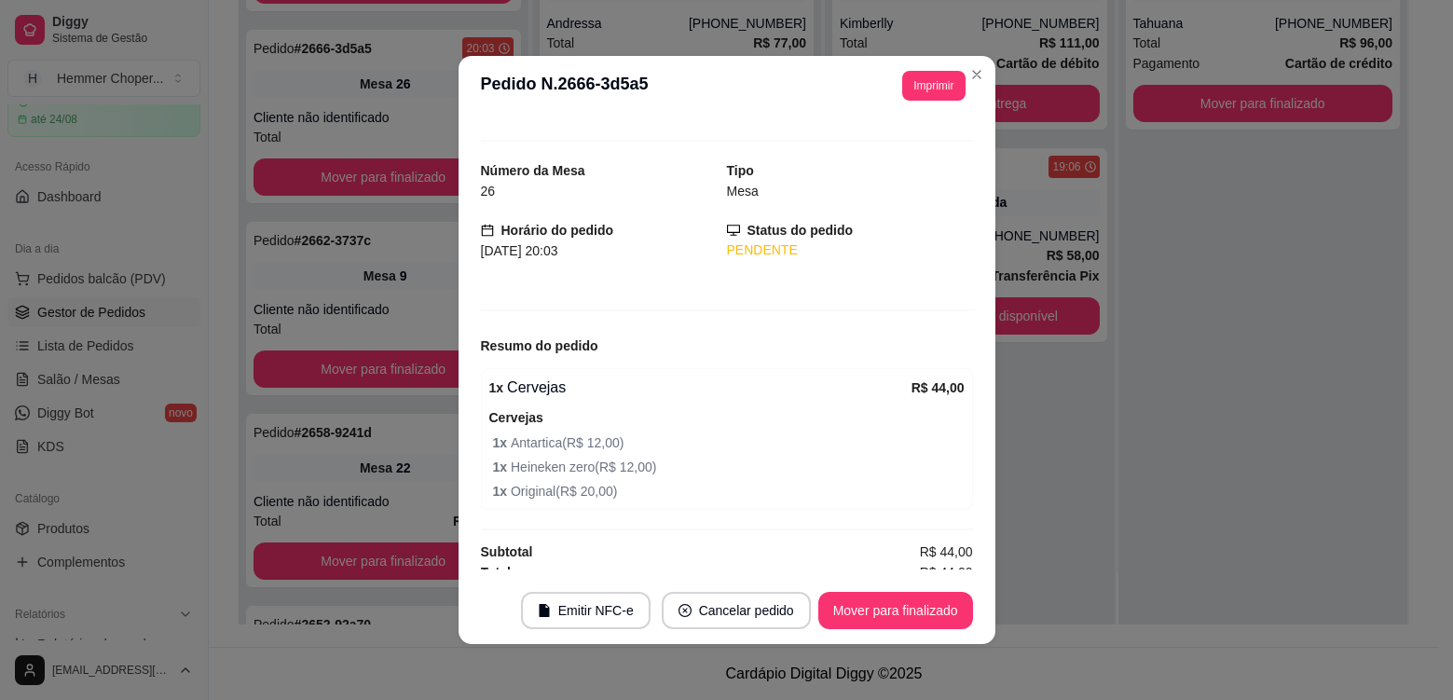
scroll to position [37, 0]
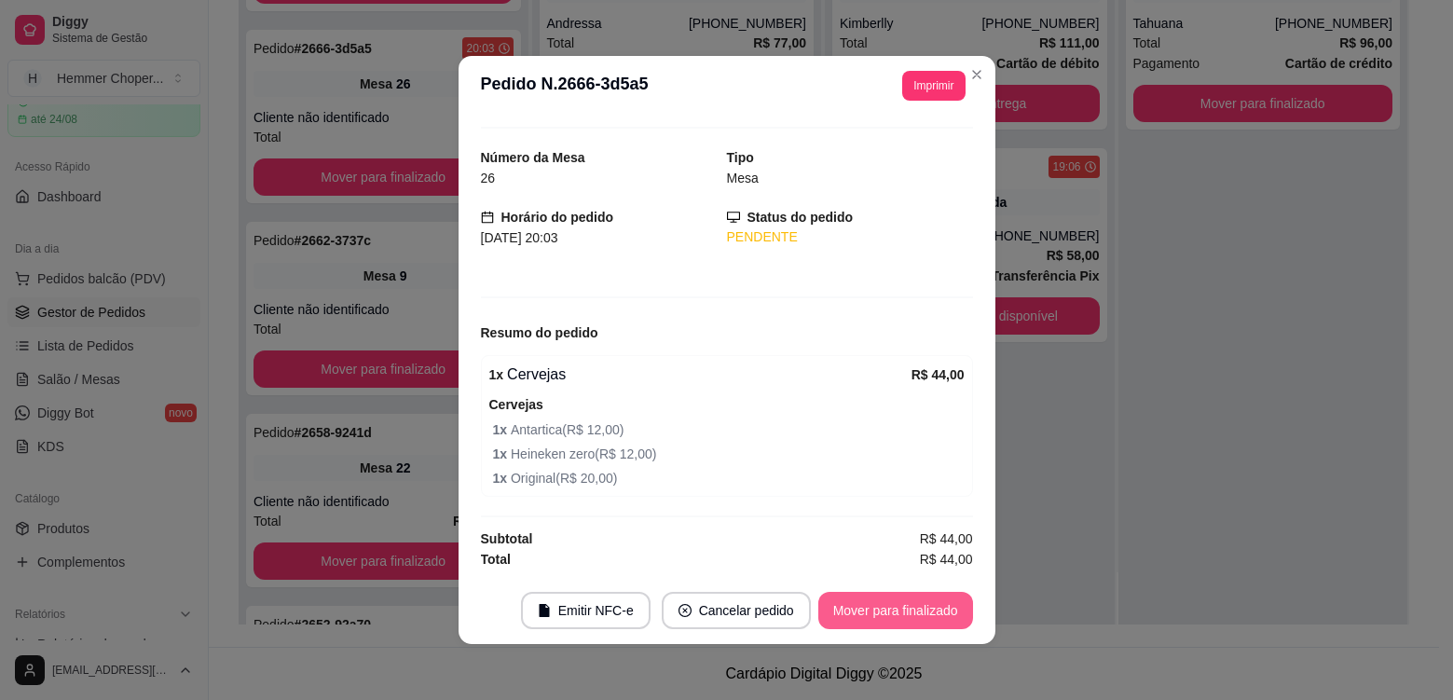
click at [845, 607] on button "Mover para finalizado" at bounding box center [895, 610] width 155 height 37
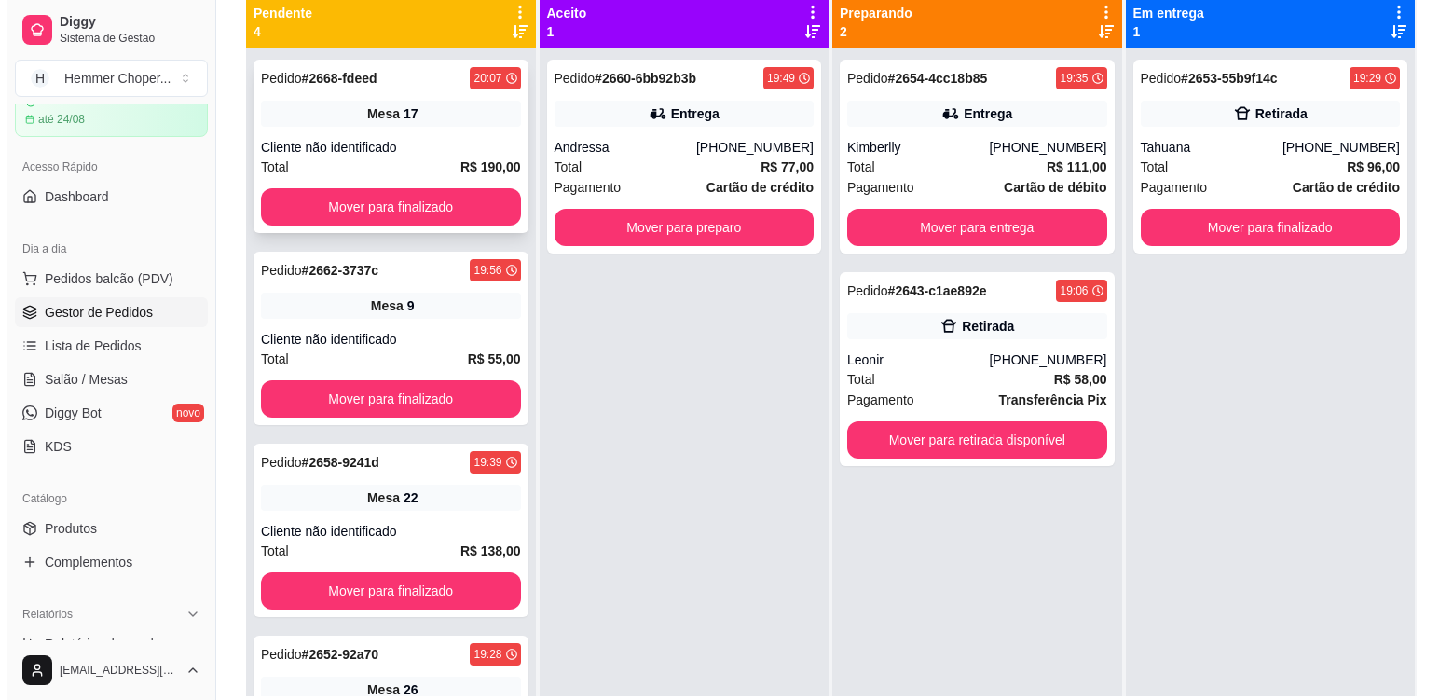
scroll to position [98, 0]
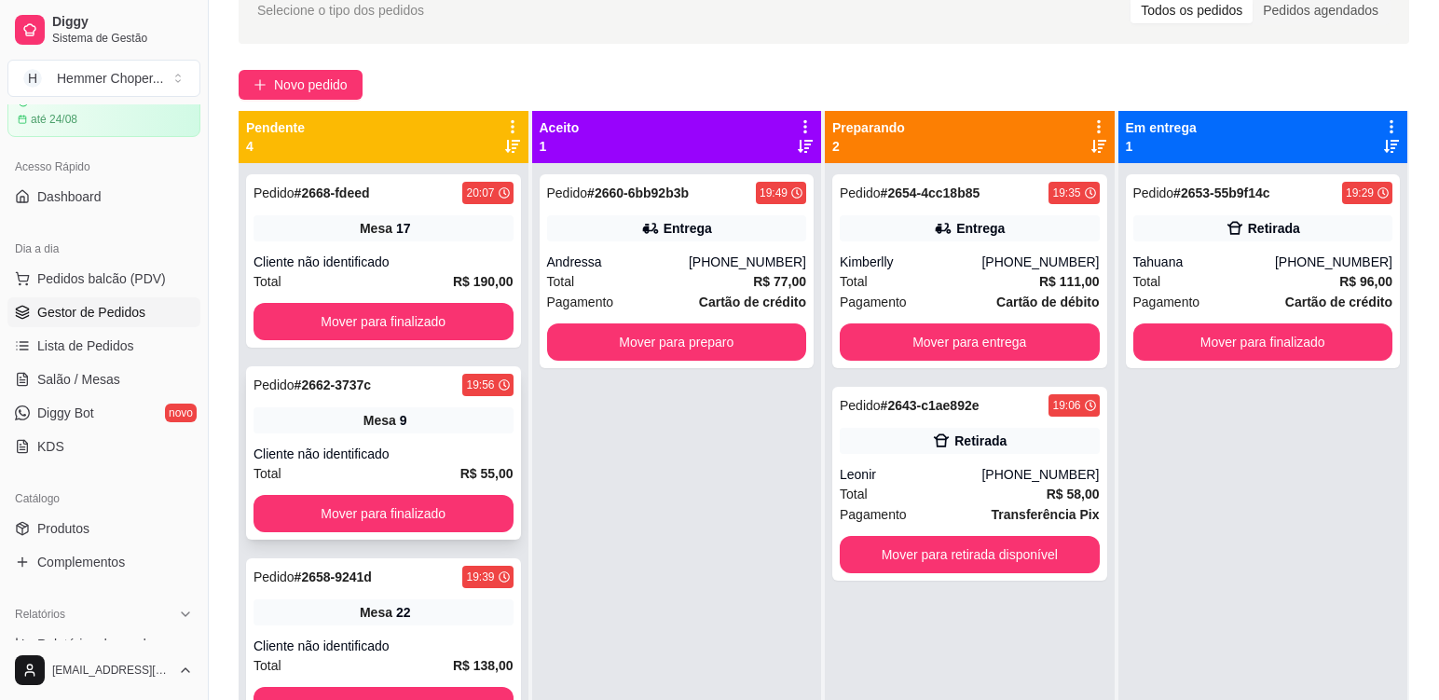
click at [446, 426] on div "Mesa 9" at bounding box center [384, 420] width 260 height 26
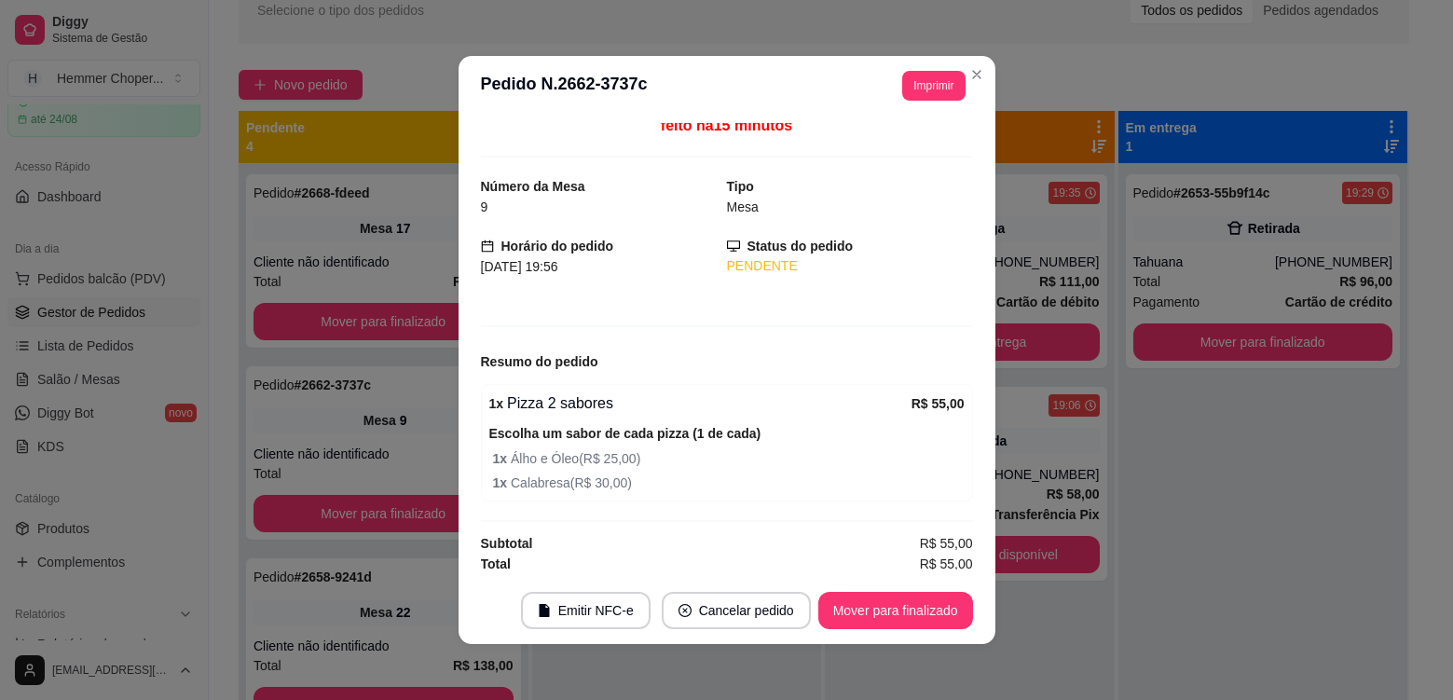
scroll to position [13, 0]
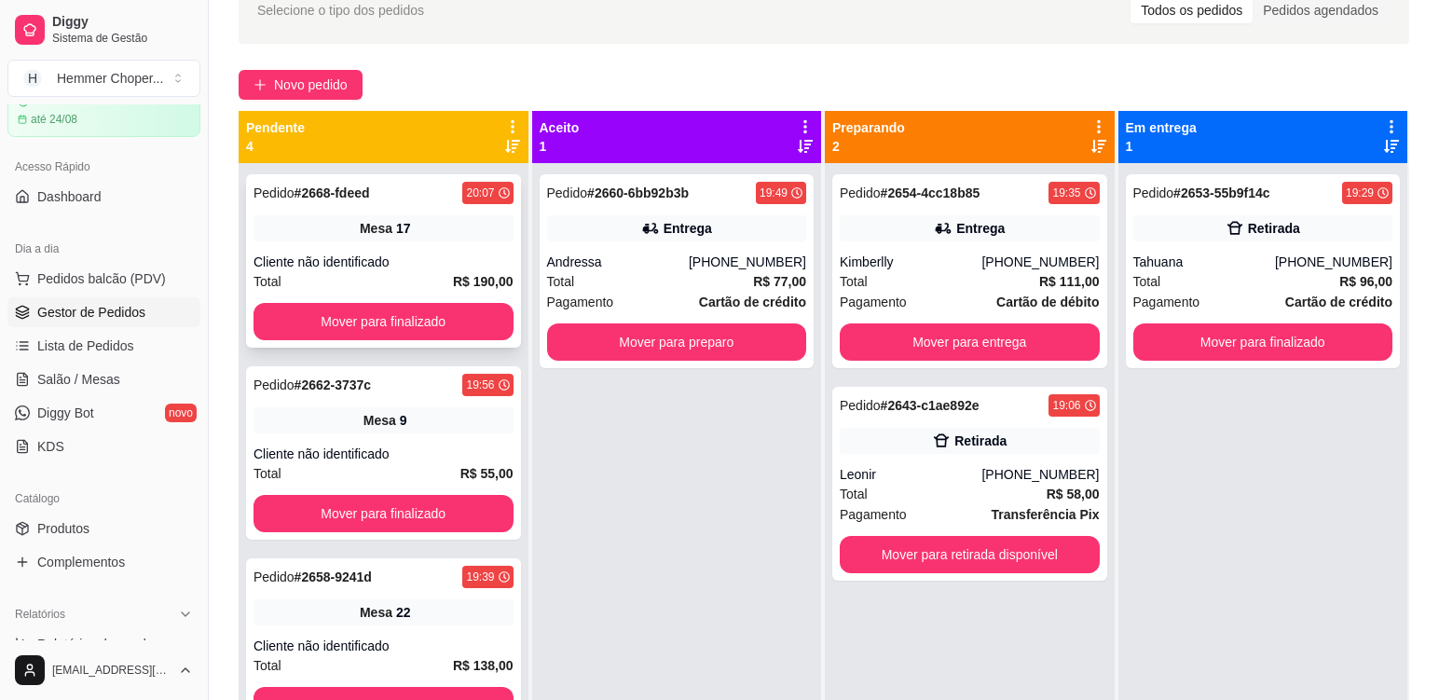
click at [414, 254] on div "Cliente não identificado" at bounding box center [384, 262] width 260 height 19
click at [635, 266] on div "Andressa" at bounding box center [618, 262] width 142 height 19
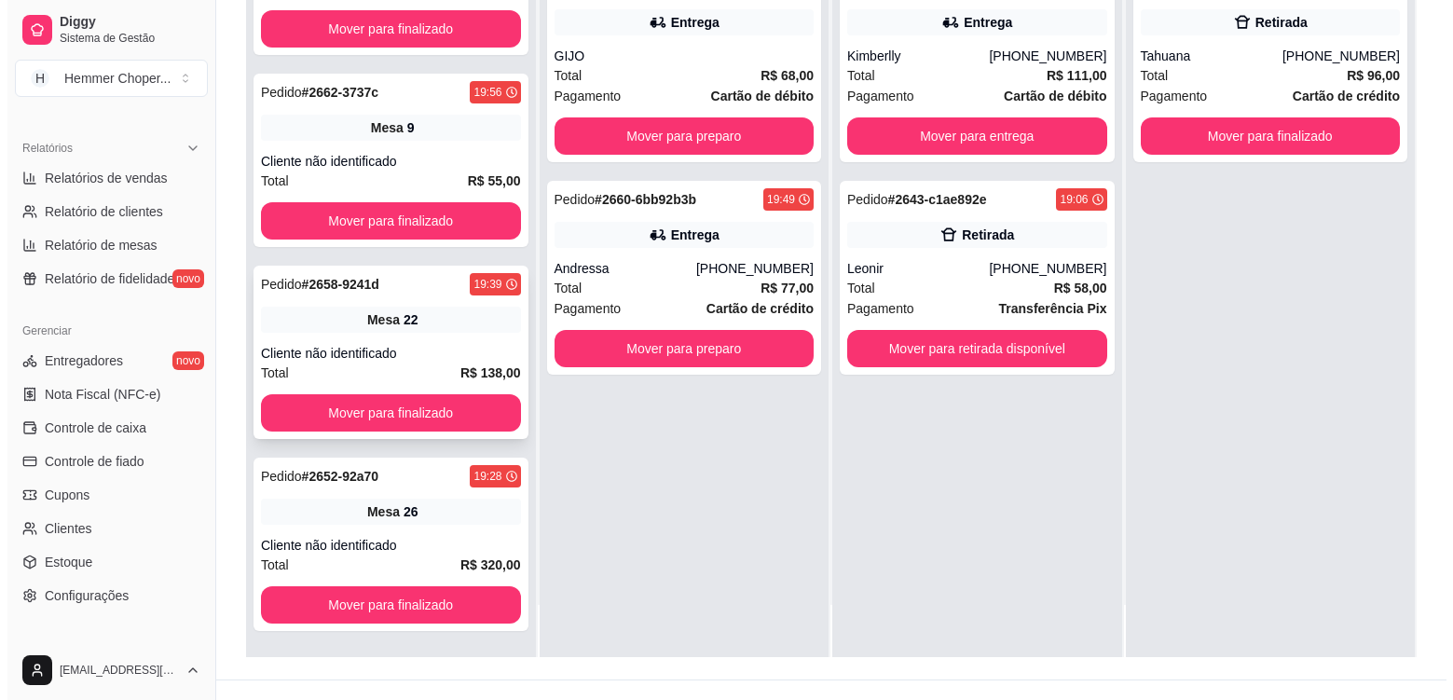
scroll to position [284, 0]
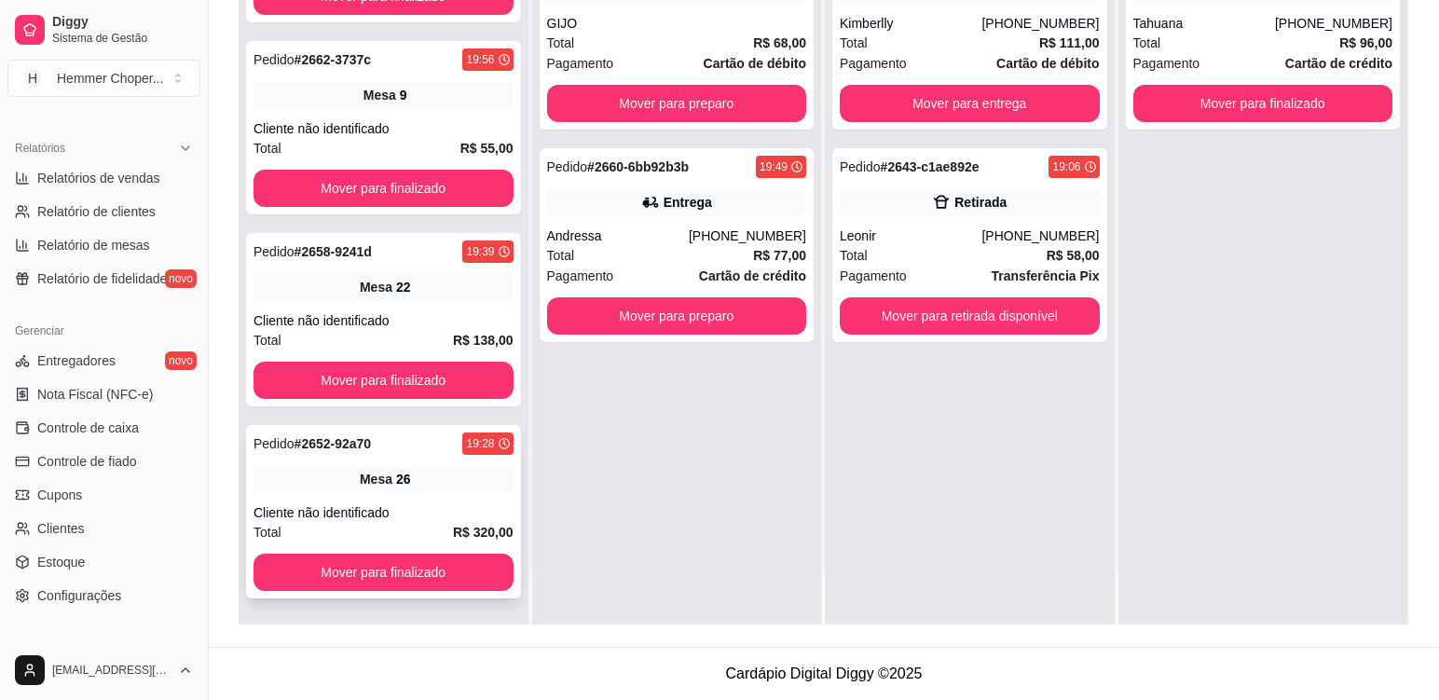
click at [448, 482] on div "Mesa 26" at bounding box center [384, 479] width 260 height 26
click at [428, 301] on div "Pedido # 2658-9241d 19:39 Mesa 22 Cliente não identificado Total R$ 138,00 Move…" at bounding box center [383, 319] width 275 height 173
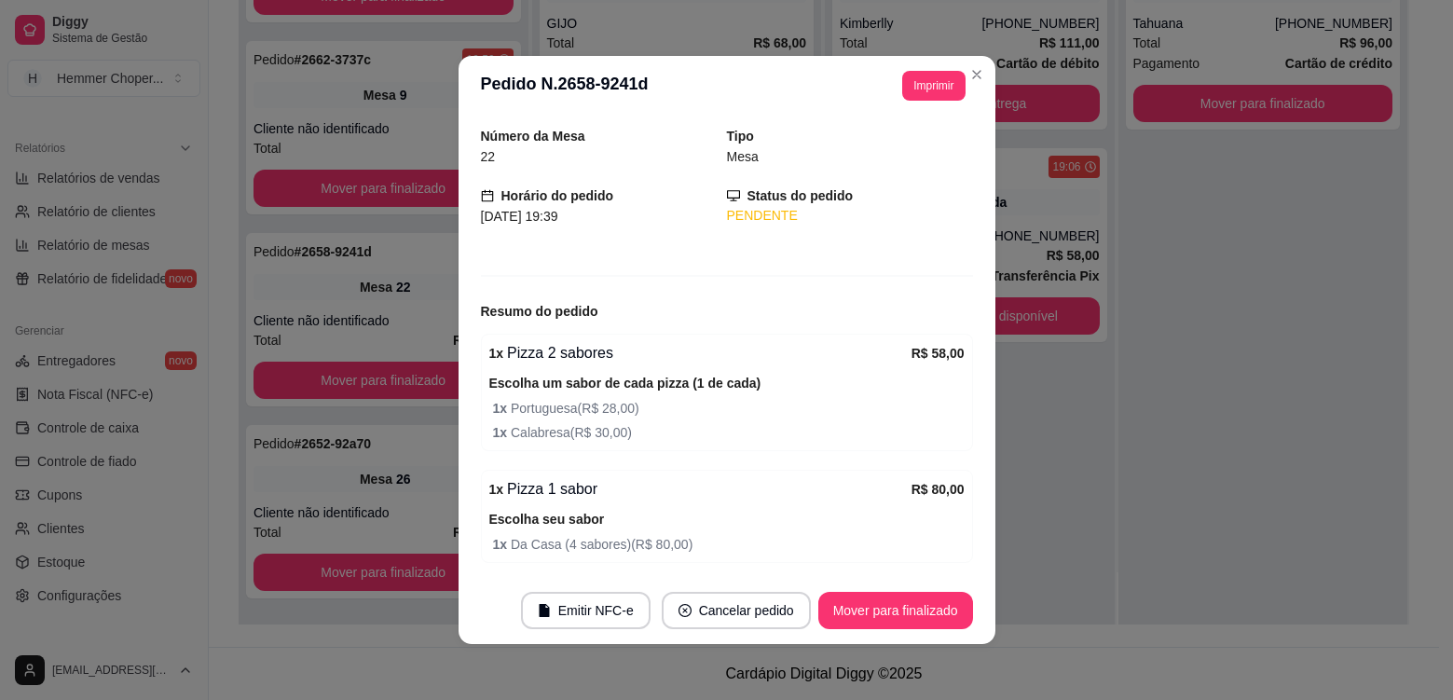
scroll to position [125, 0]
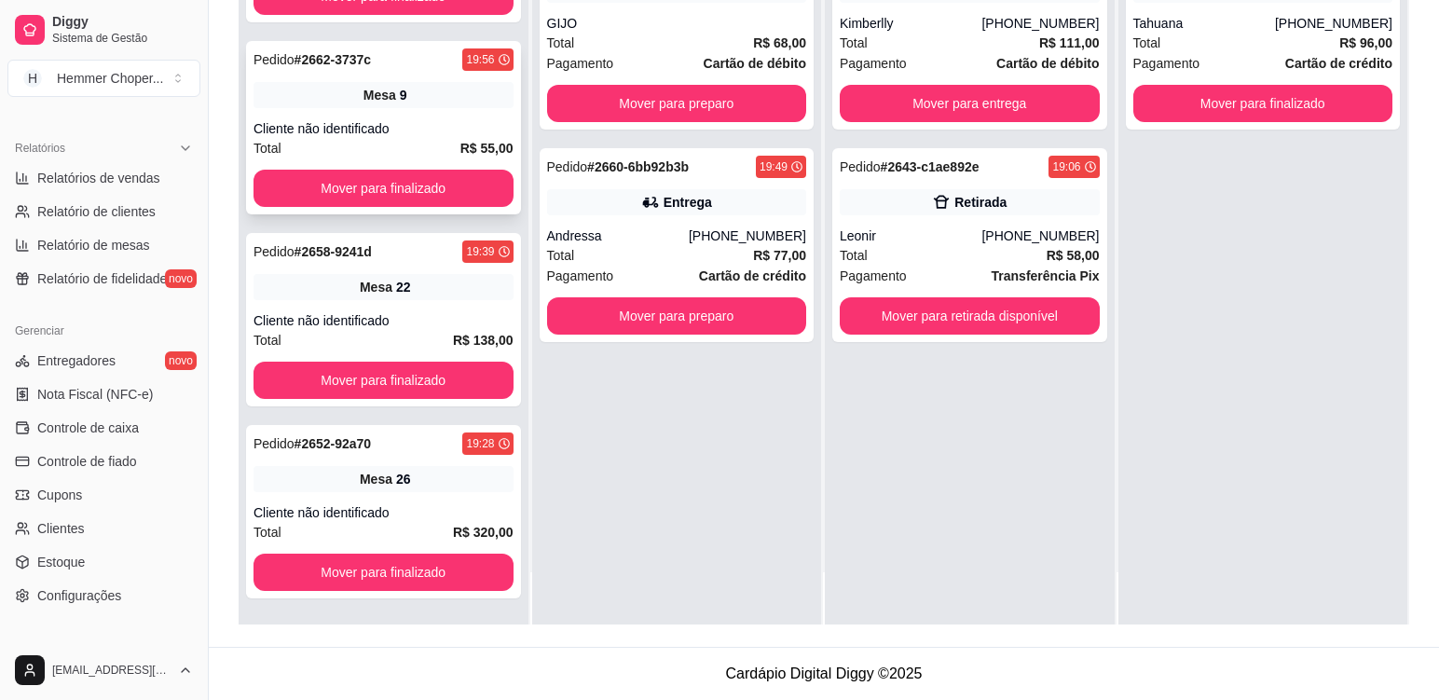
click at [413, 125] on div "Cliente não identificado" at bounding box center [384, 128] width 260 height 19
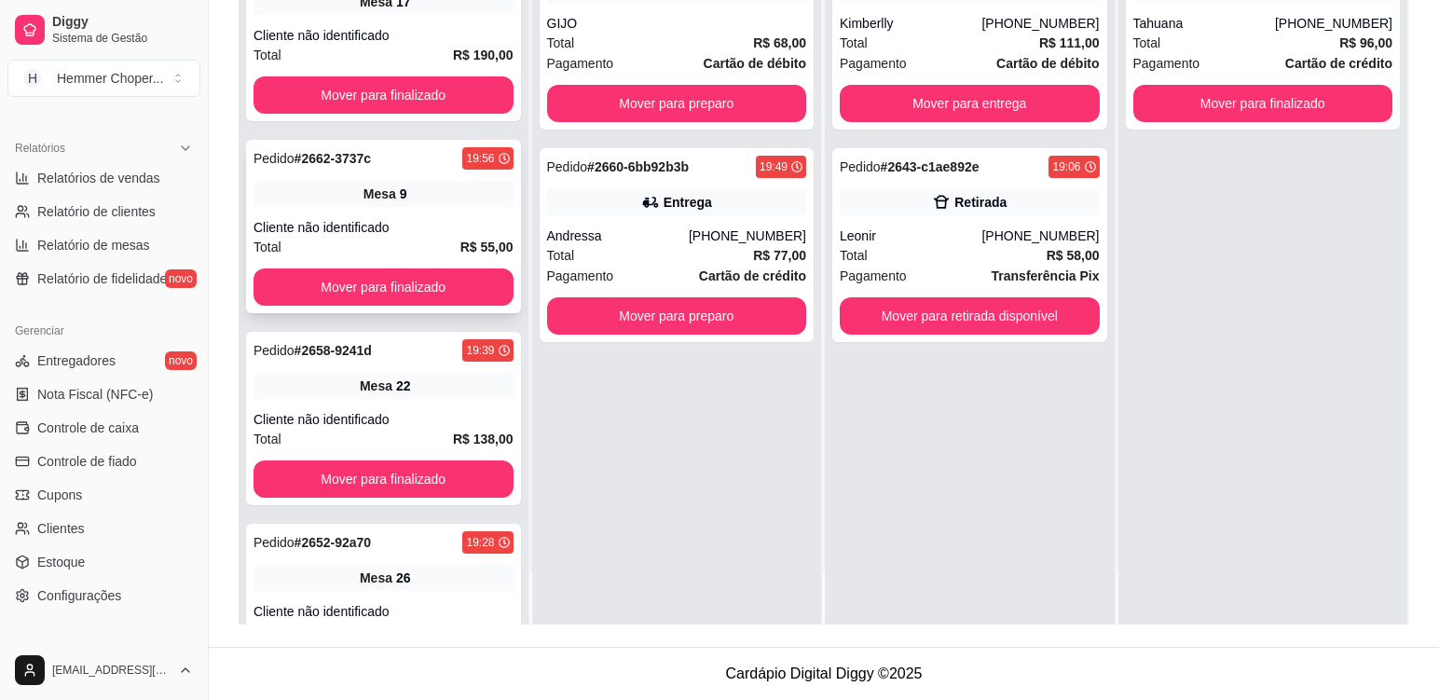
scroll to position [92, 0]
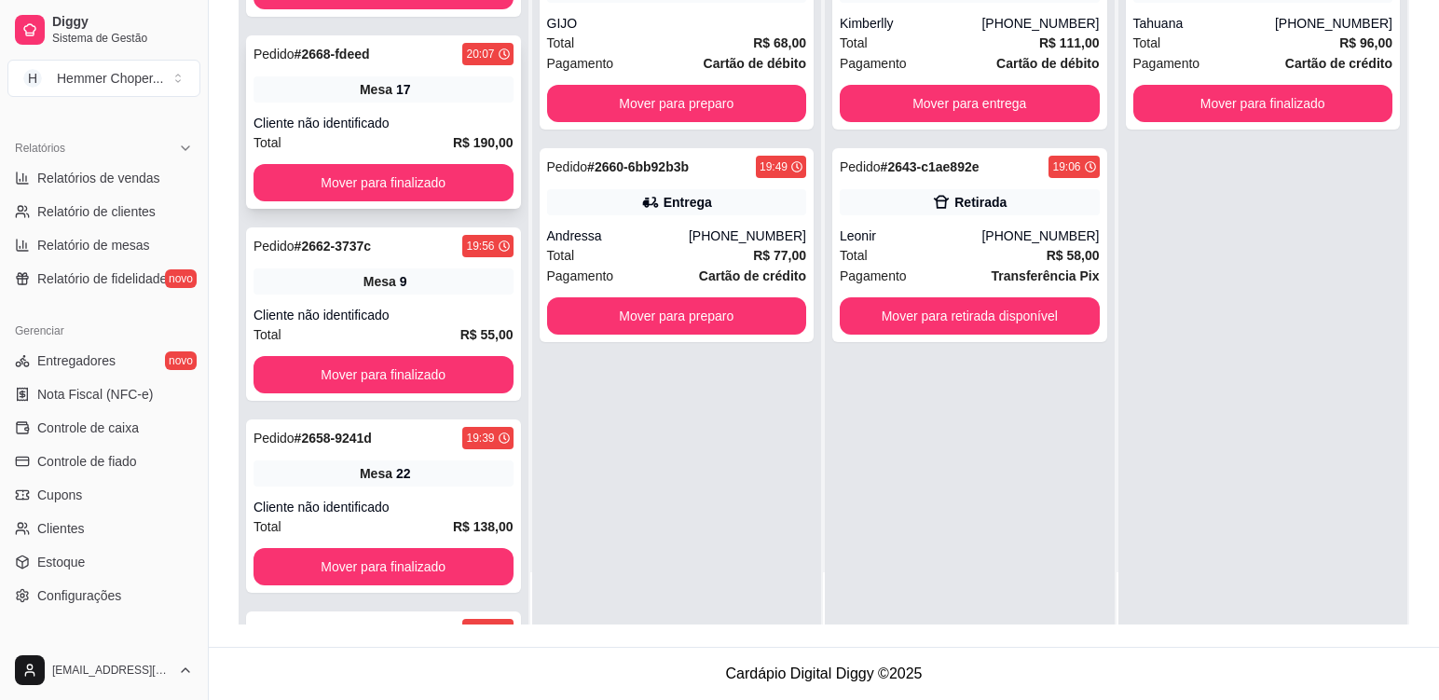
click at [414, 96] on div "Mesa 17" at bounding box center [384, 89] width 260 height 26
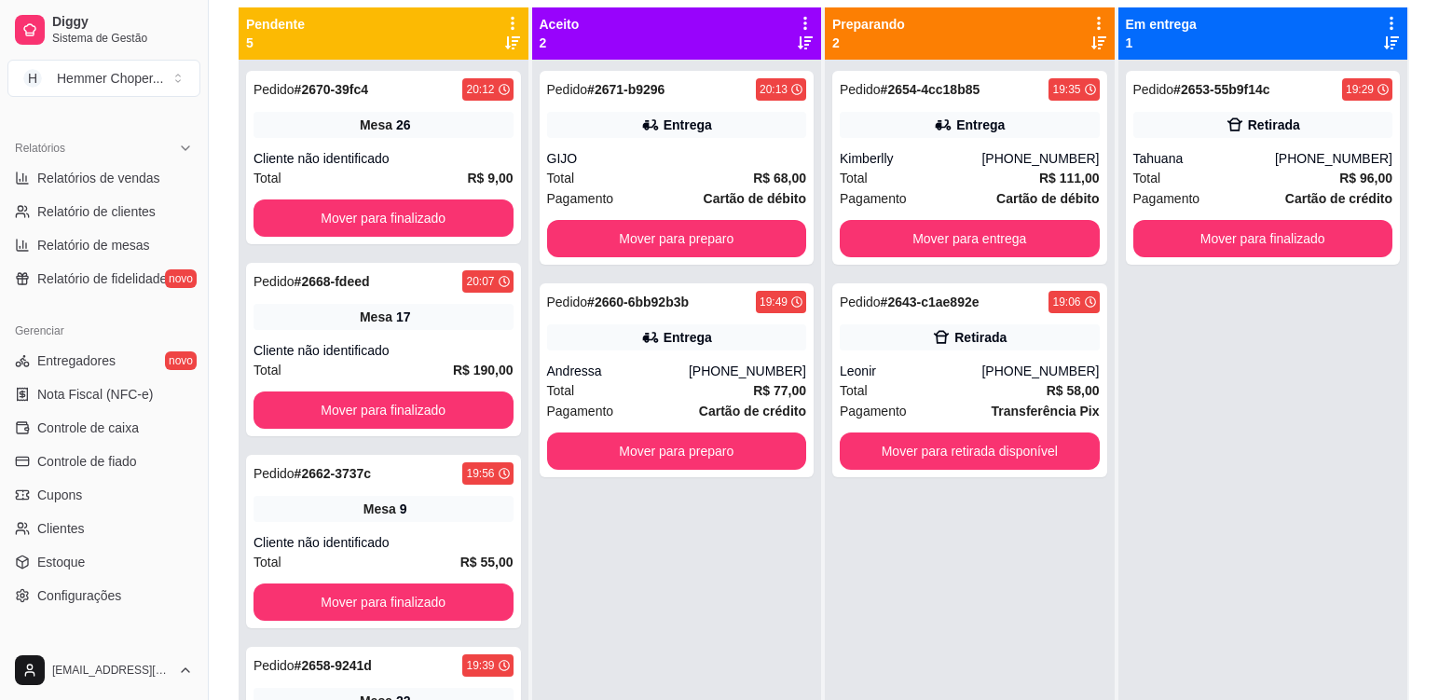
scroll to position [98, 0]
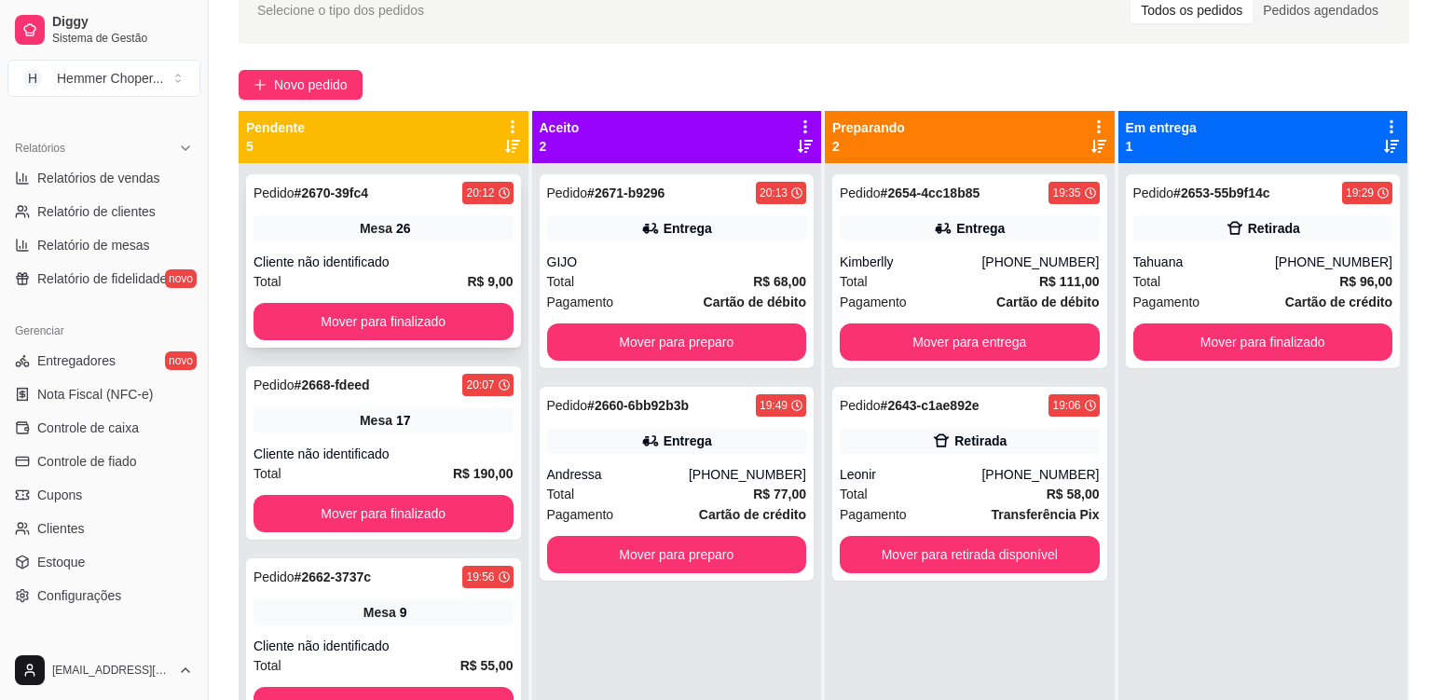
click at [457, 230] on div "Mesa 26" at bounding box center [384, 228] width 260 height 26
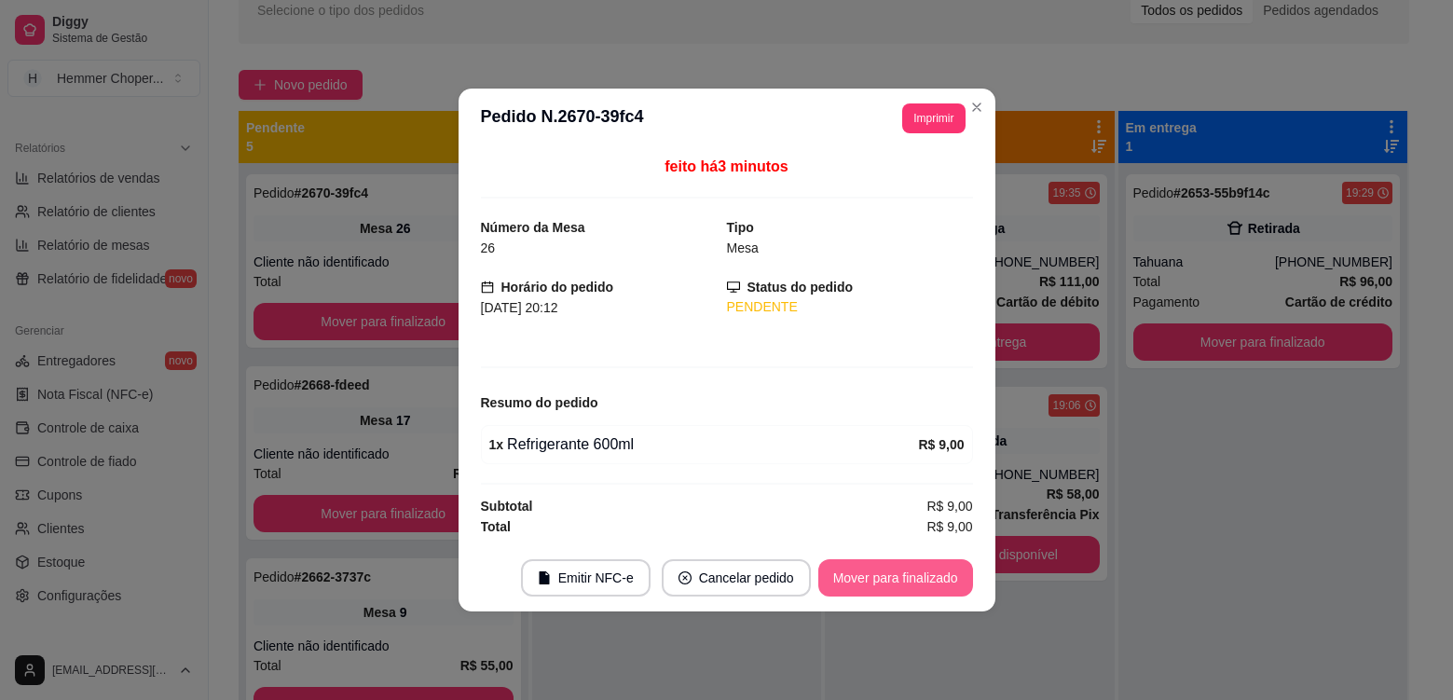
click at [896, 581] on button "Mover para finalizado" at bounding box center [895, 577] width 155 height 37
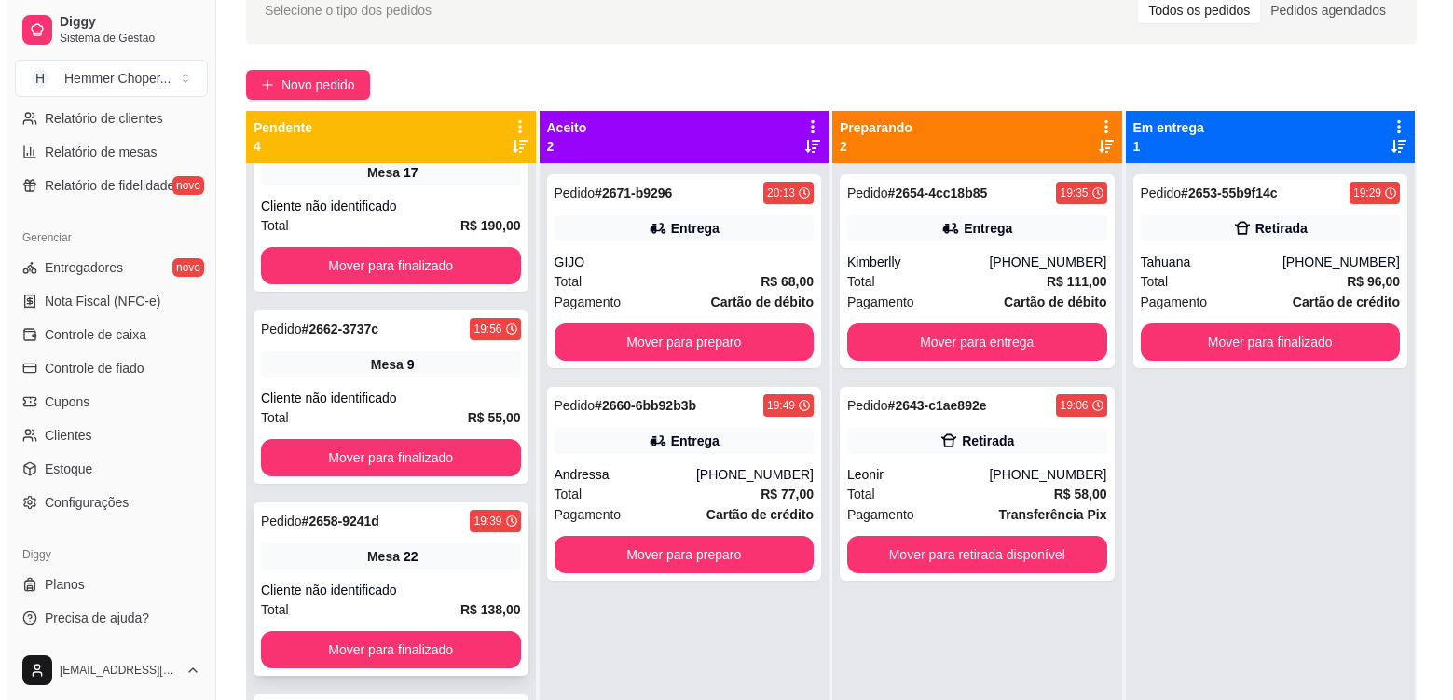
scroll to position [87, 0]
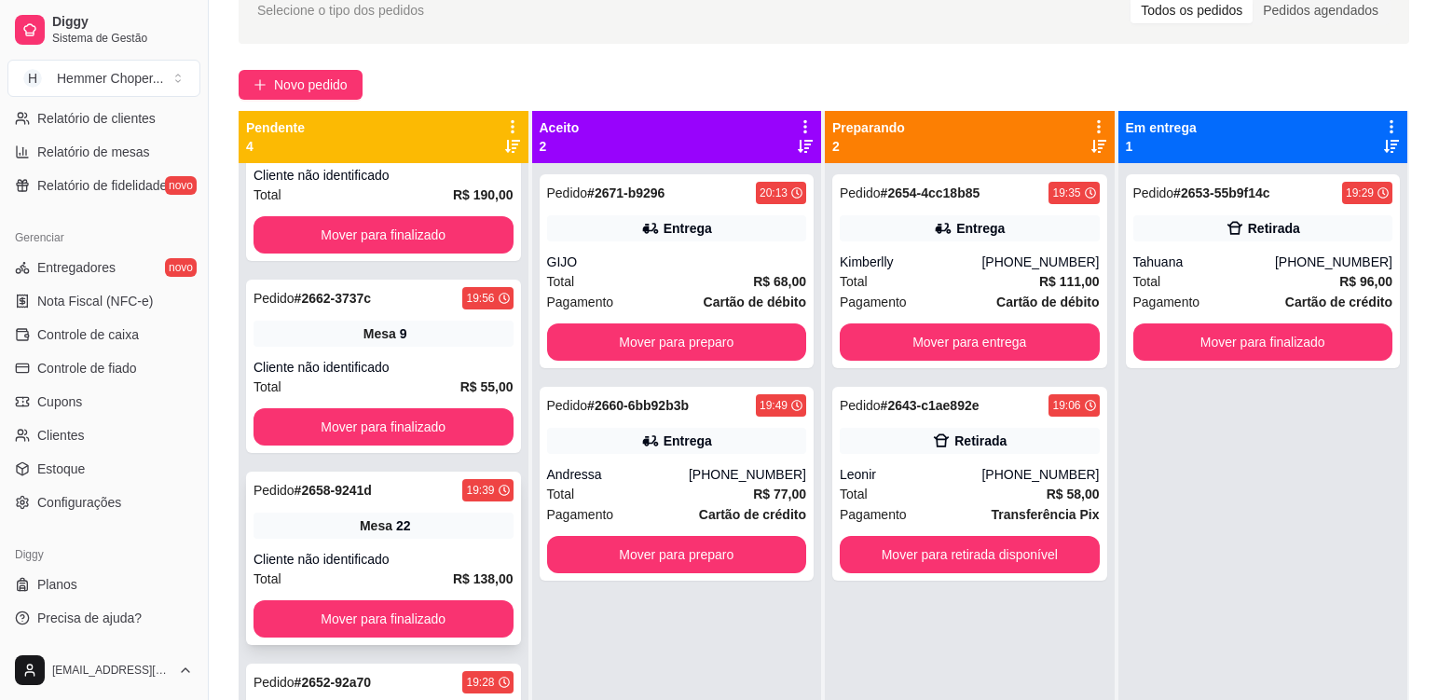
click at [436, 541] on div "Pedido # 2658-9241d 19:39 Mesa 22 Cliente não identificado Total R$ 138,00 Move…" at bounding box center [383, 558] width 275 height 173
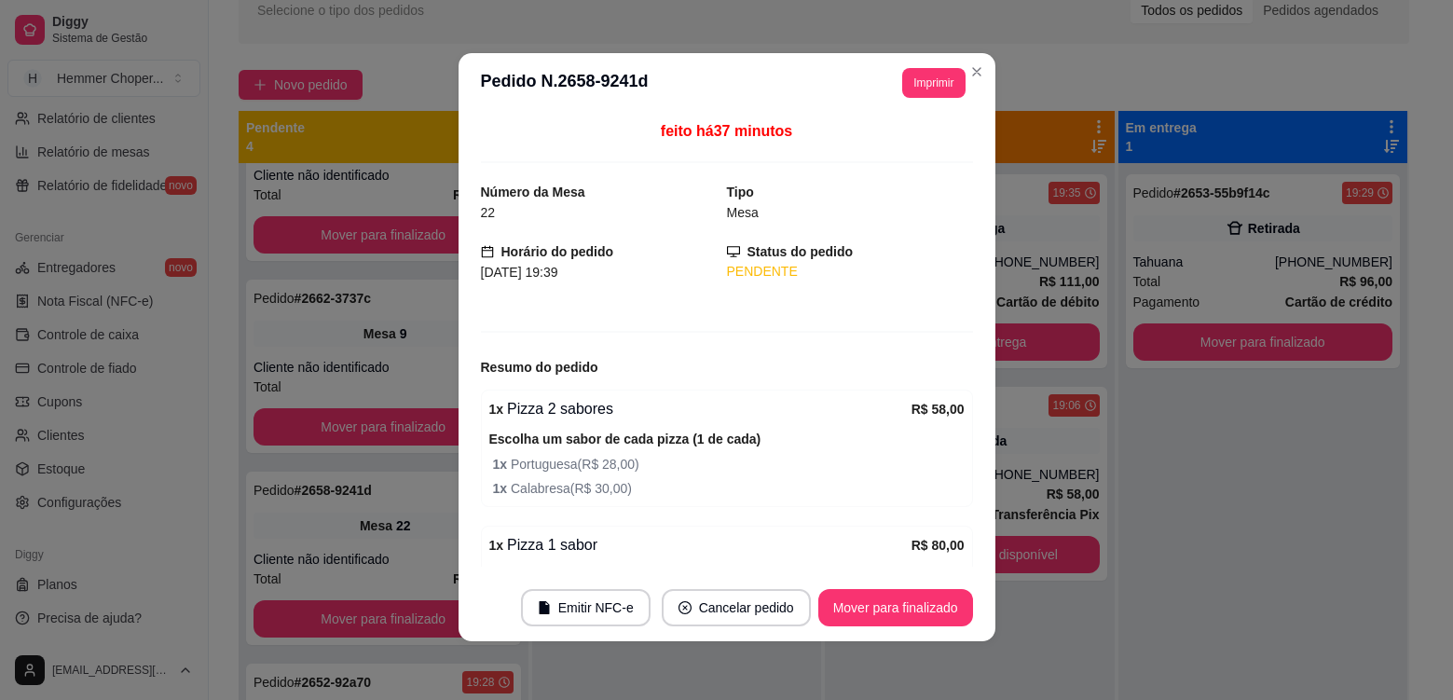
scroll to position [4, 0]
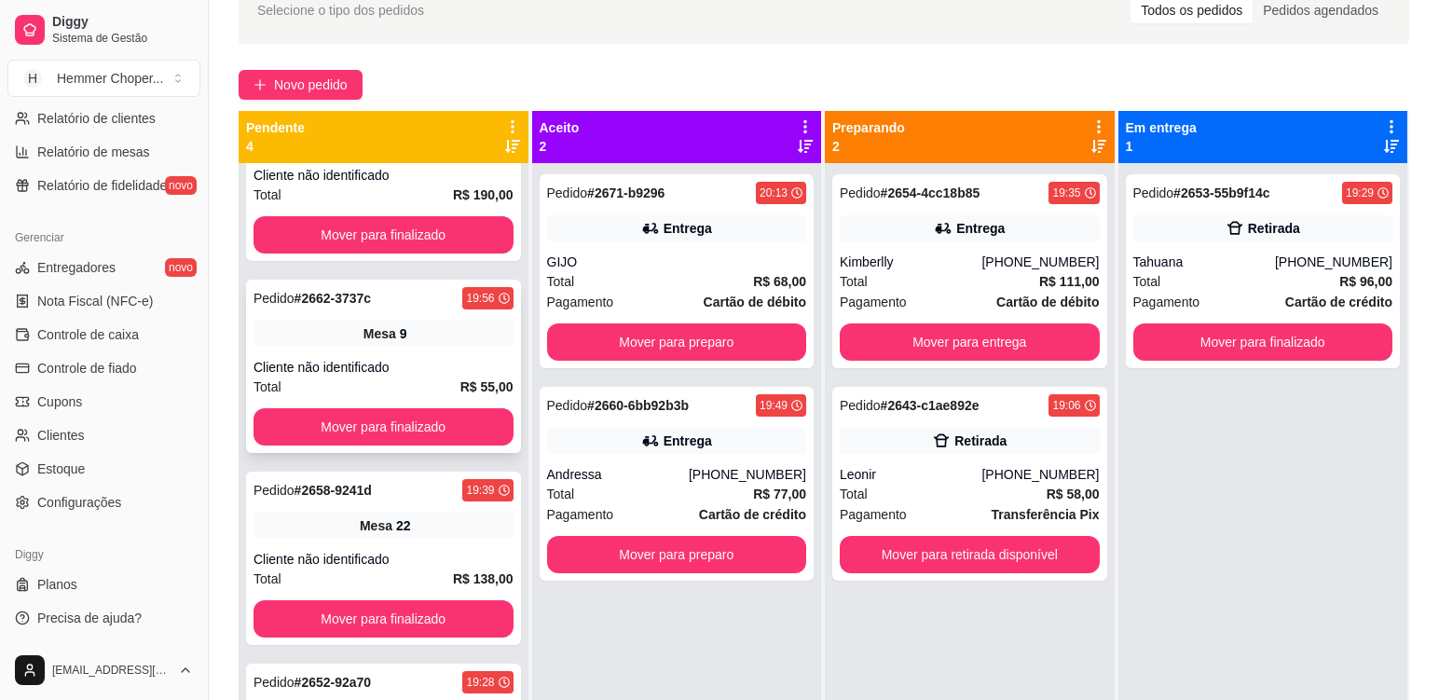
click at [435, 362] on div "Cliente não identificado" at bounding box center [384, 367] width 260 height 19
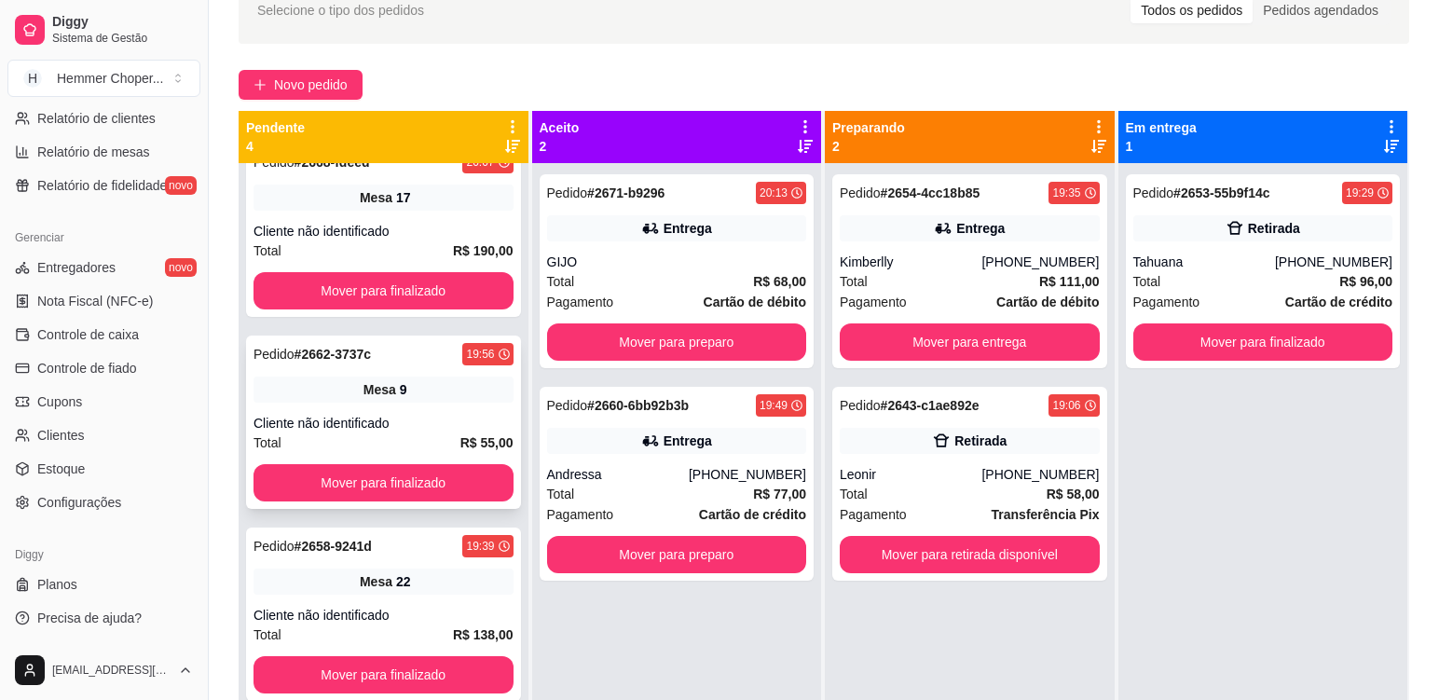
scroll to position [0, 0]
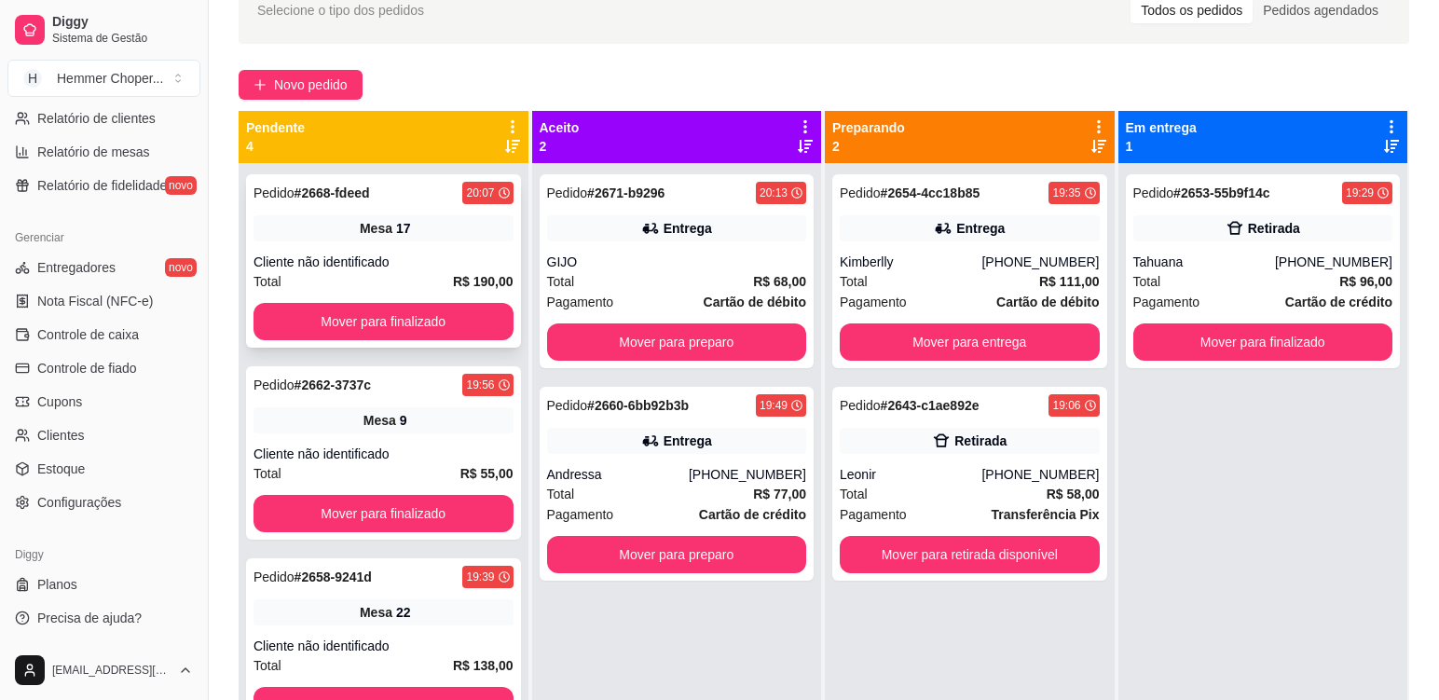
click at [417, 261] on div "Cliente não identificado" at bounding box center [384, 262] width 260 height 19
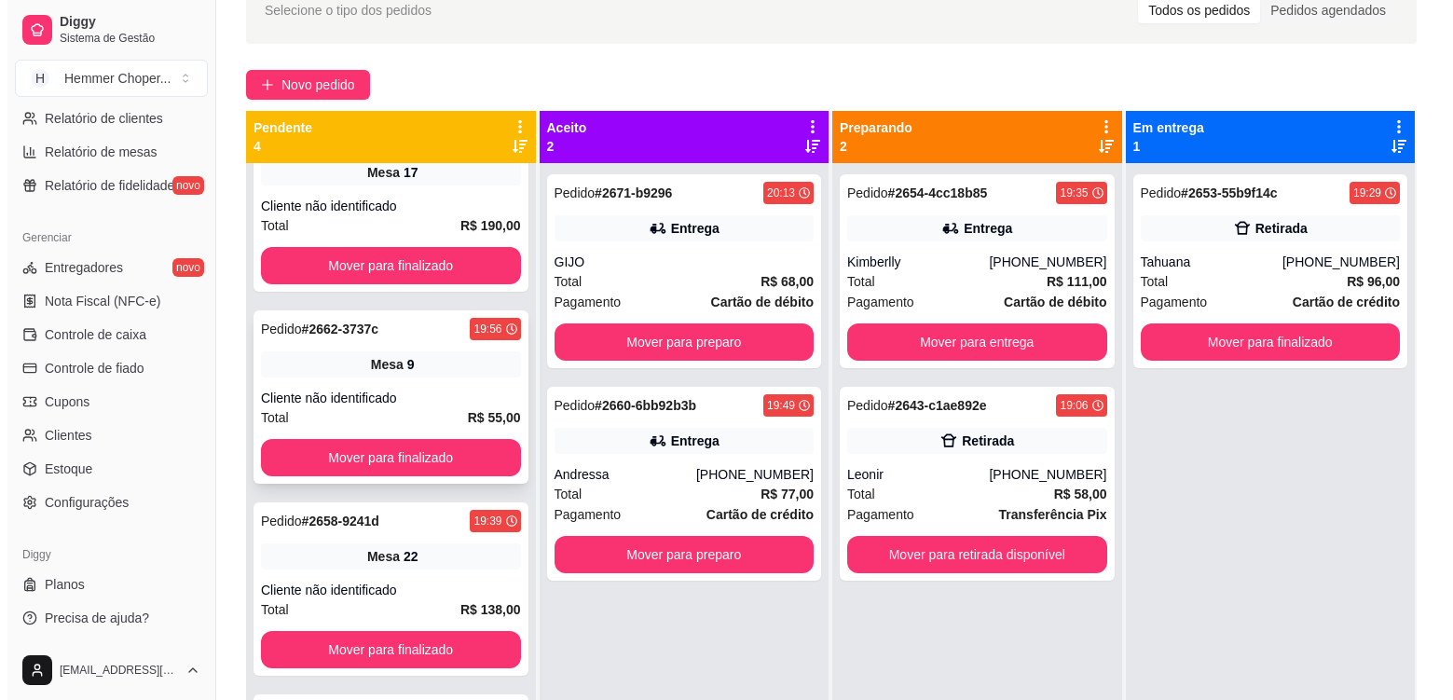
scroll to position [87, 0]
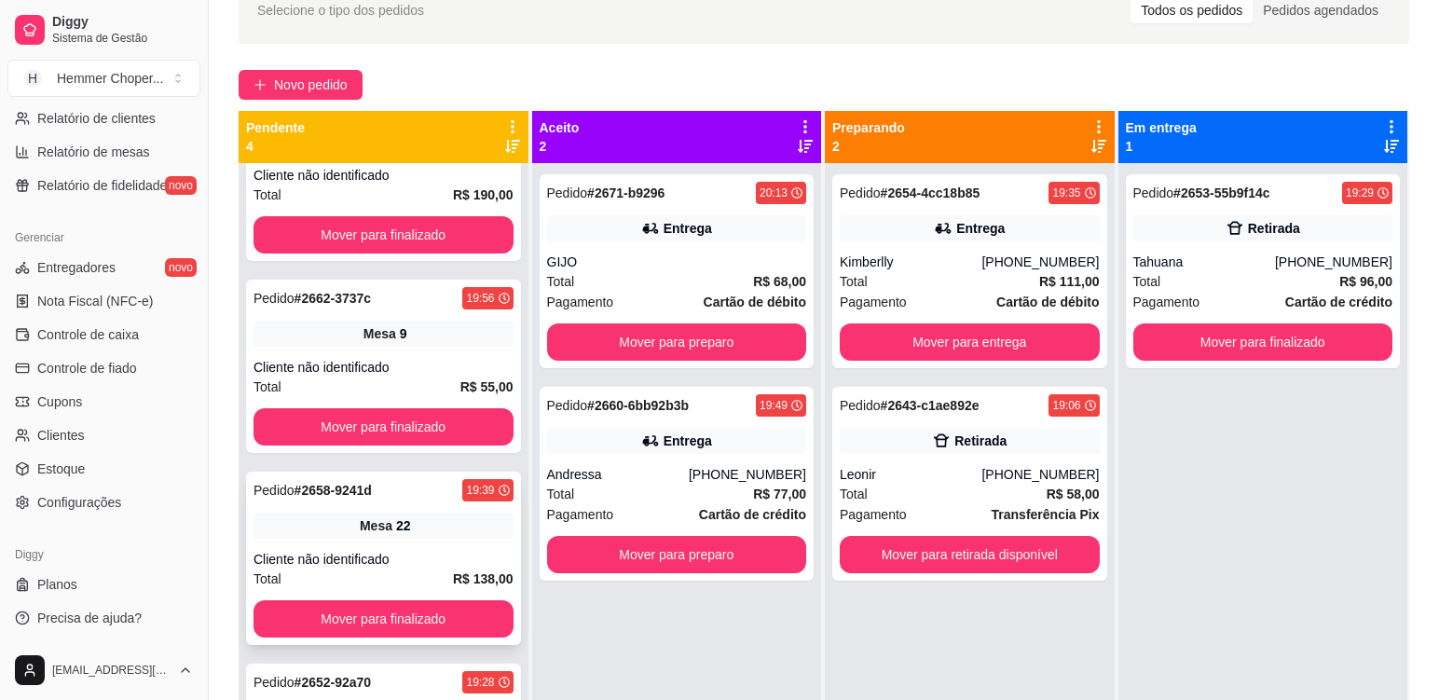
click at [417, 515] on div "Mesa 22" at bounding box center [384, 526] width 260 height 26
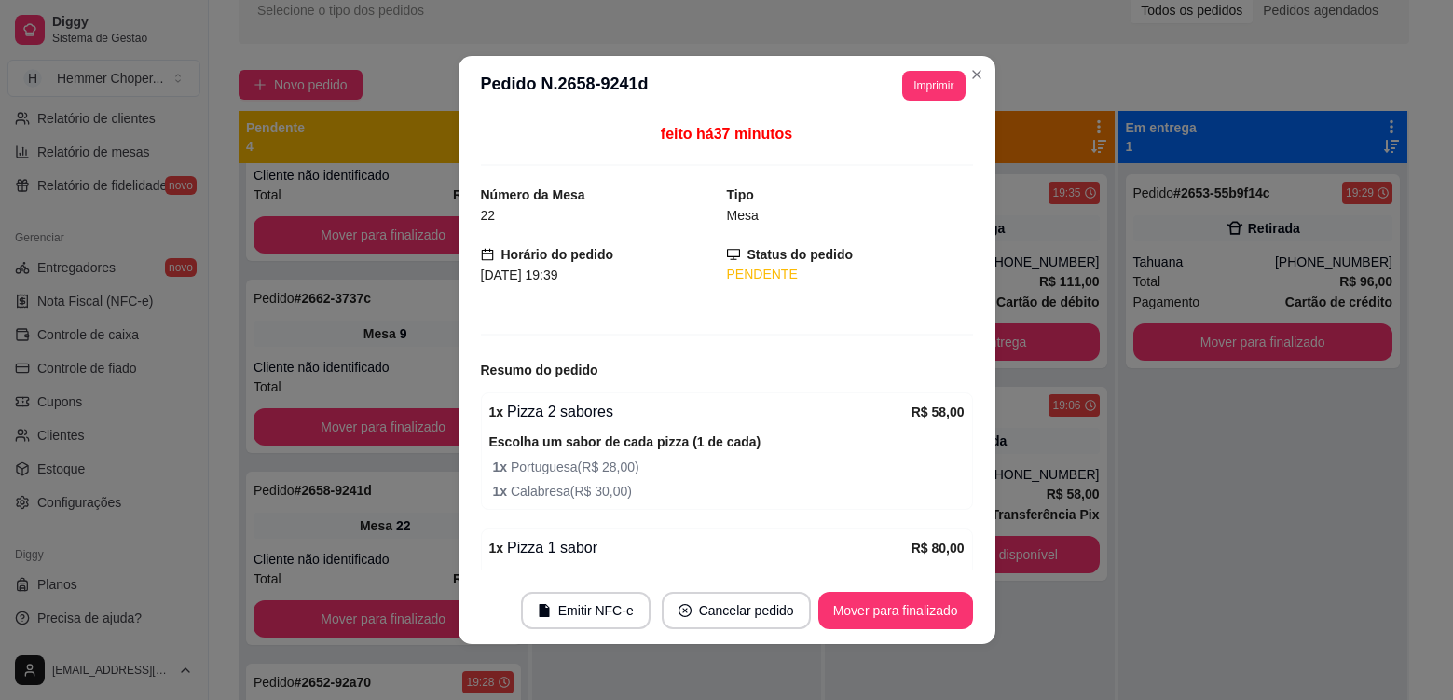
click at [970, 643] on footer "Emitir NFC-e Cancelar pedido Mover para finalizado" at bounding box center [727, 610] width 537 height 67
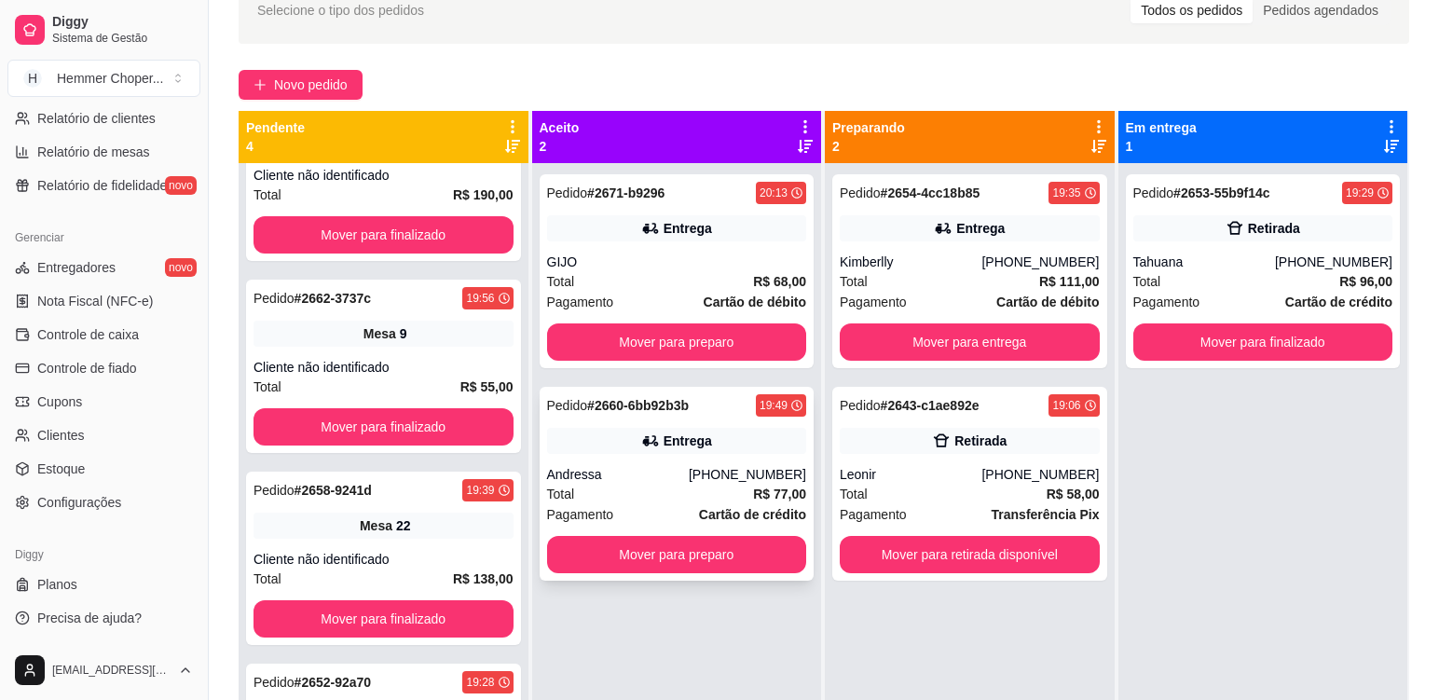
click at [644, 468] on div "Andressa" at bounding box center [618, 474] width 142 height 19
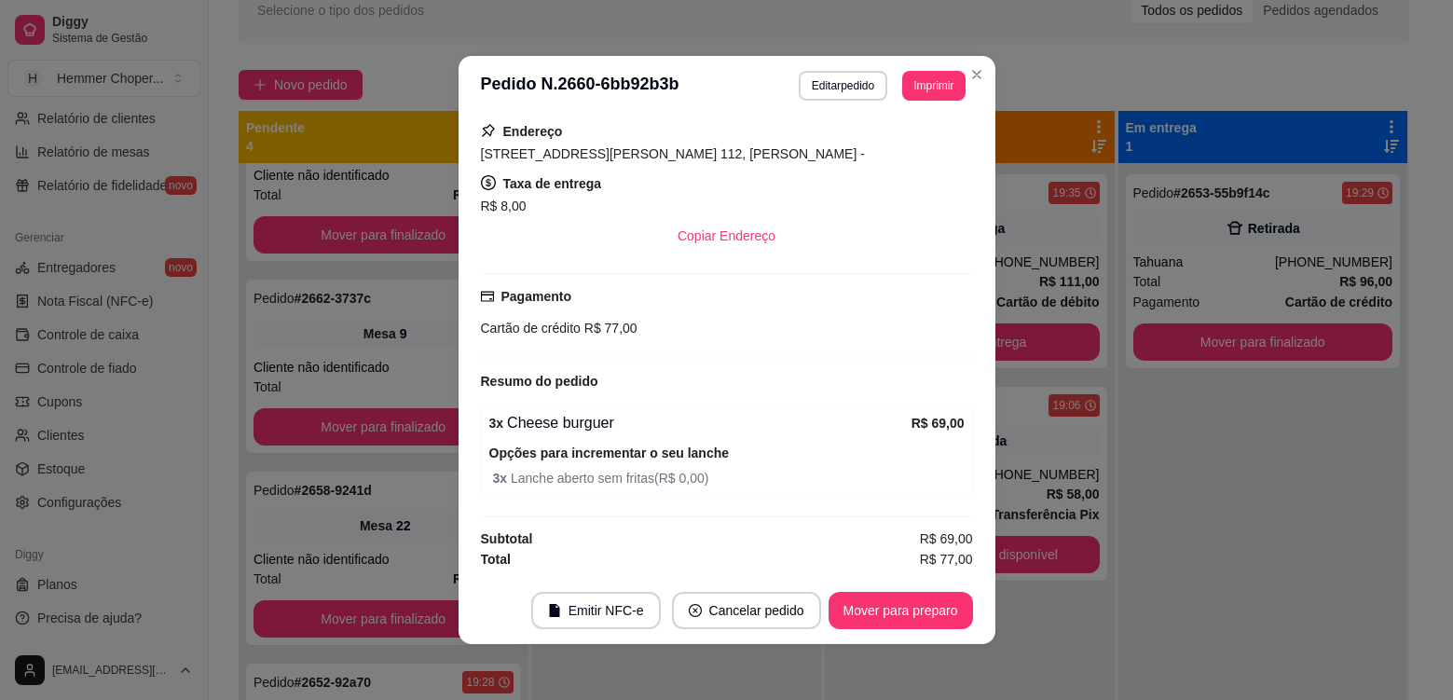
scroll to position [4, 0]
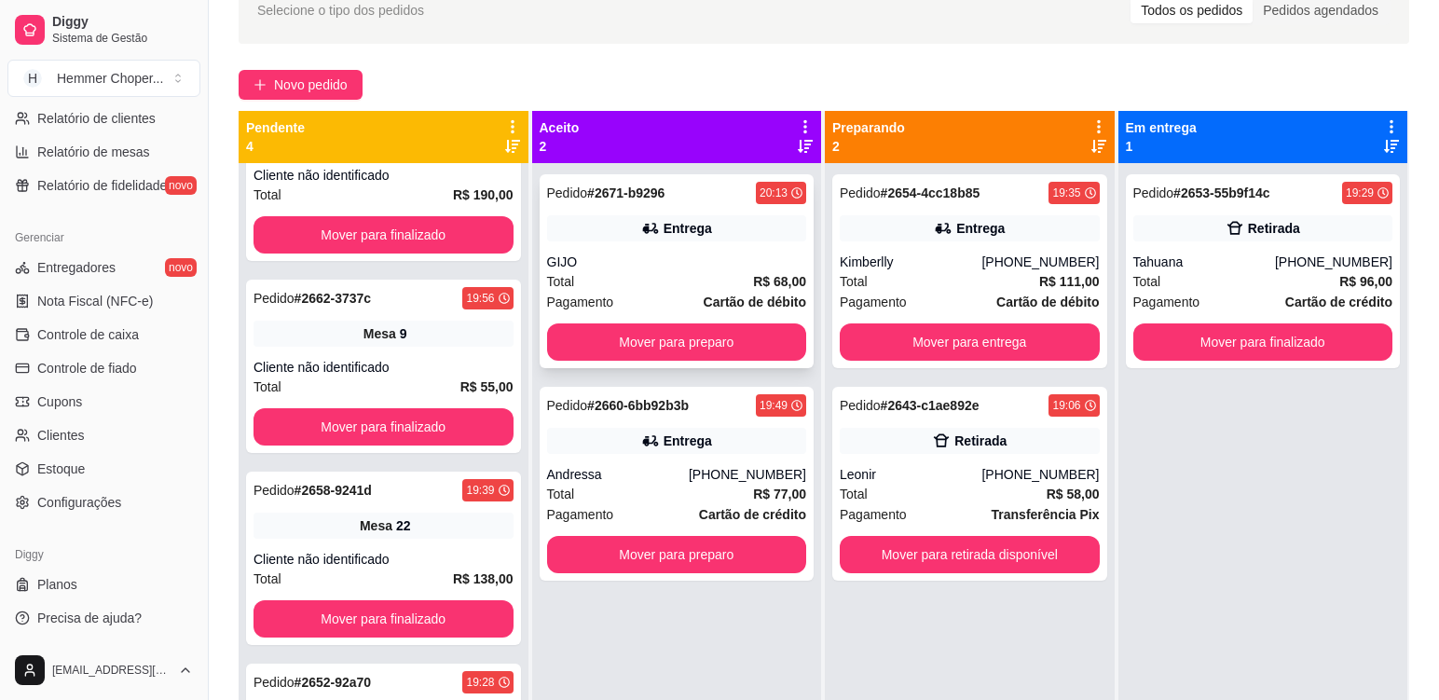
click at [656, 280] on div "Total R$ 68,00" at bounding box center [677, 281] width 260 height 21
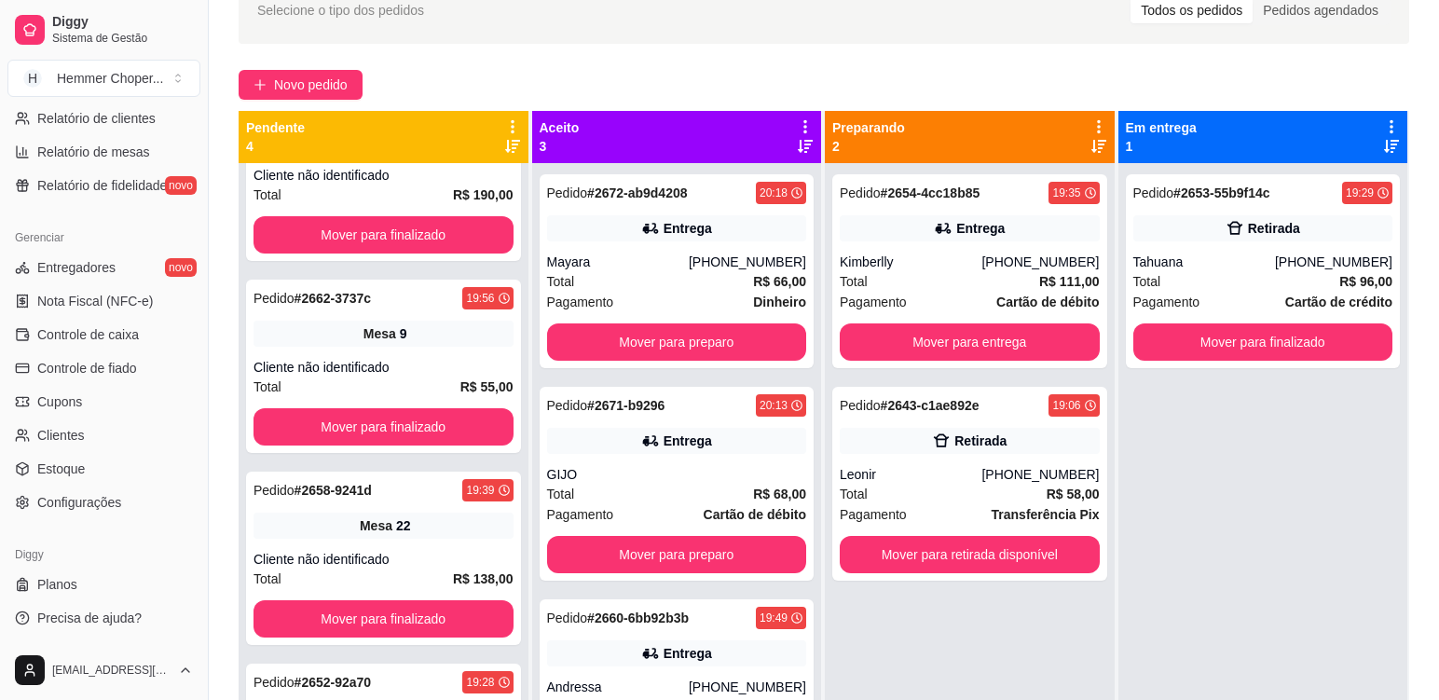
scroll to position [279, 0]
click at [451, 535] on div "Mesa 22" at bounding box center [384, 526] width 260 height 26
click at [413, 343] on div "Mesa 9" at bounding box center [384, 334] width 260 height 26
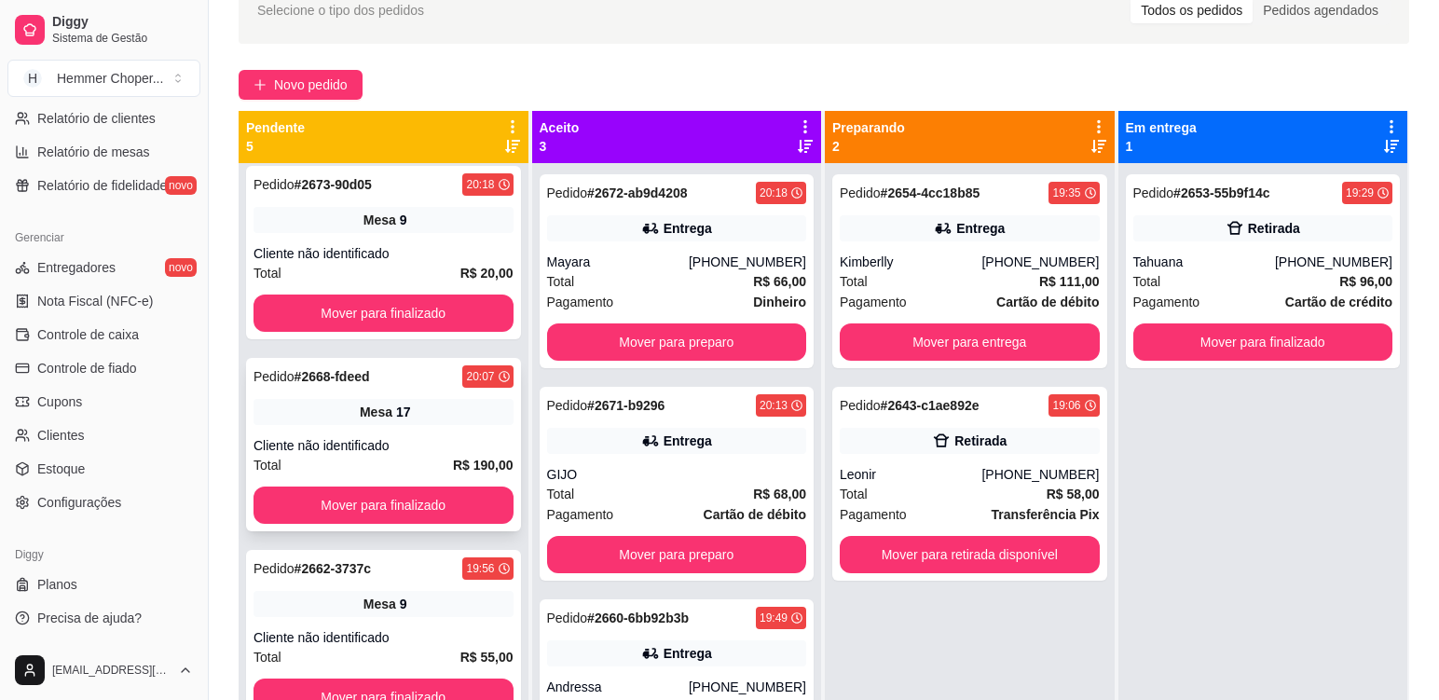
scroll to position [0, 0]
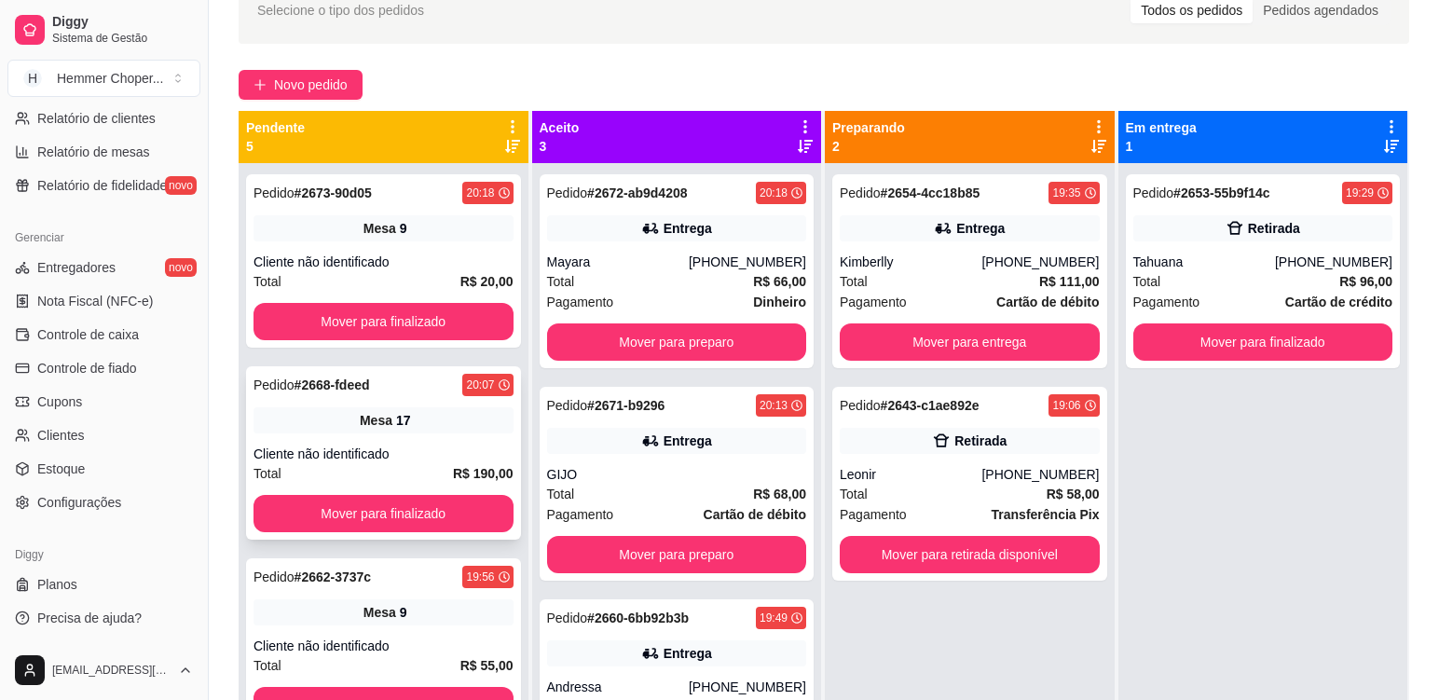
click at [424, 423] on div "Mesa 17" at bounding box center [384, 420] width 260 height 26
click at [418, 248] on div "Pedido # 2673-90d05 20:18 Mesa 9 Cliente não identificado Total R$ 20,00 Mover …" at bounding box center [383, 260] width 275 height 173
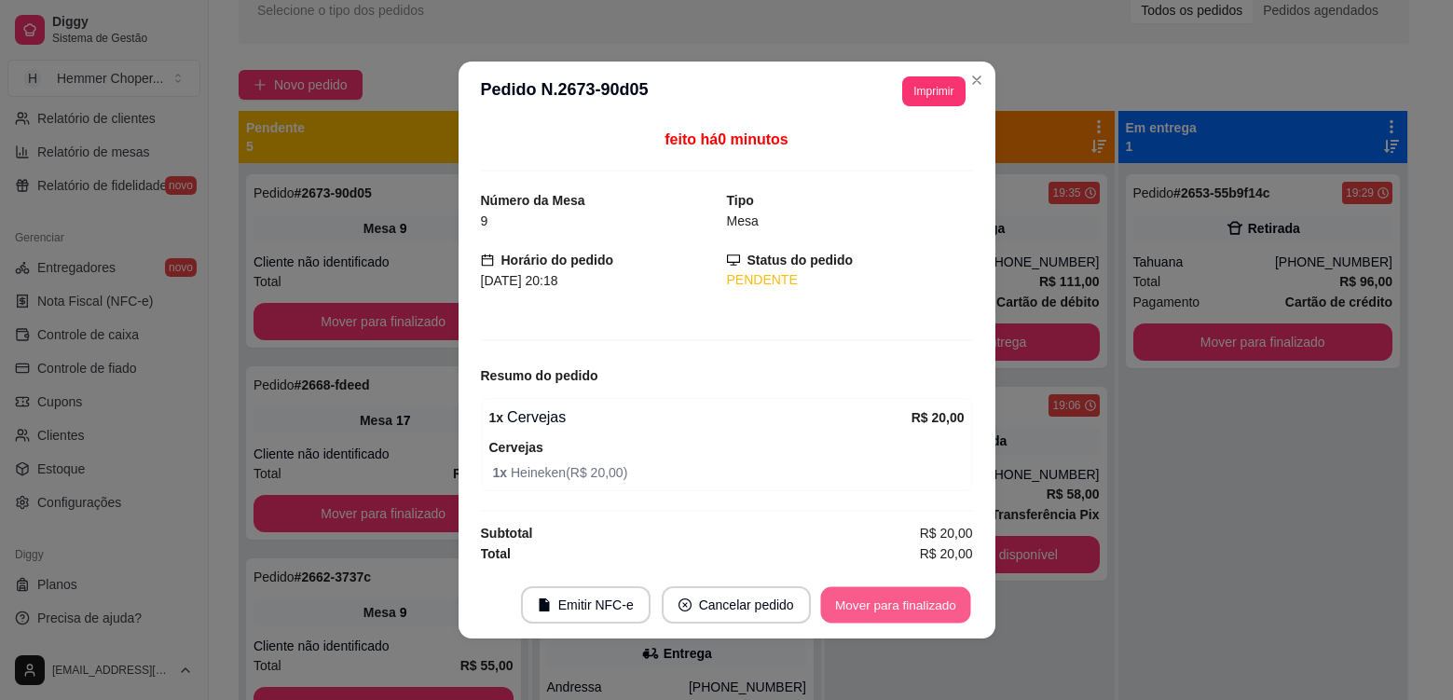
click at [877, 596] on button "Mover para finalizado" at bounding box center [895, 605] width 150 height 36
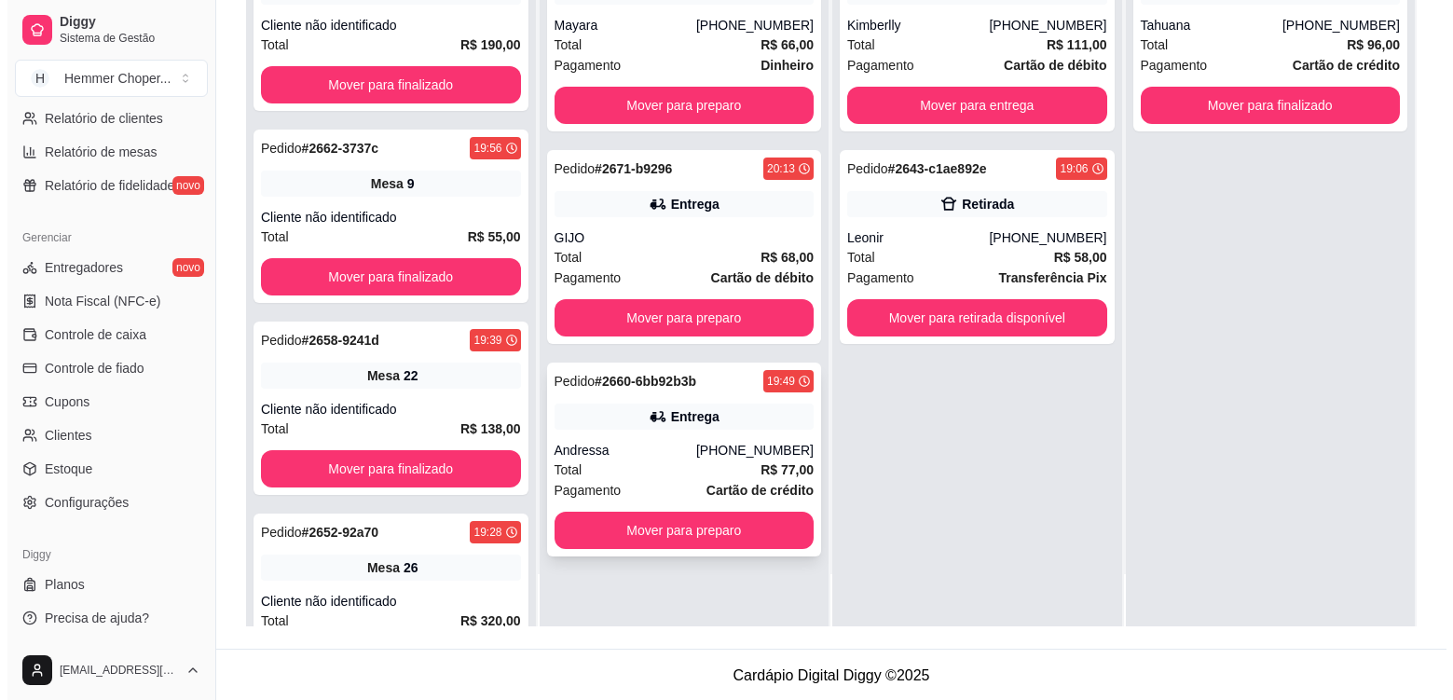
scroll to position [284, 0]
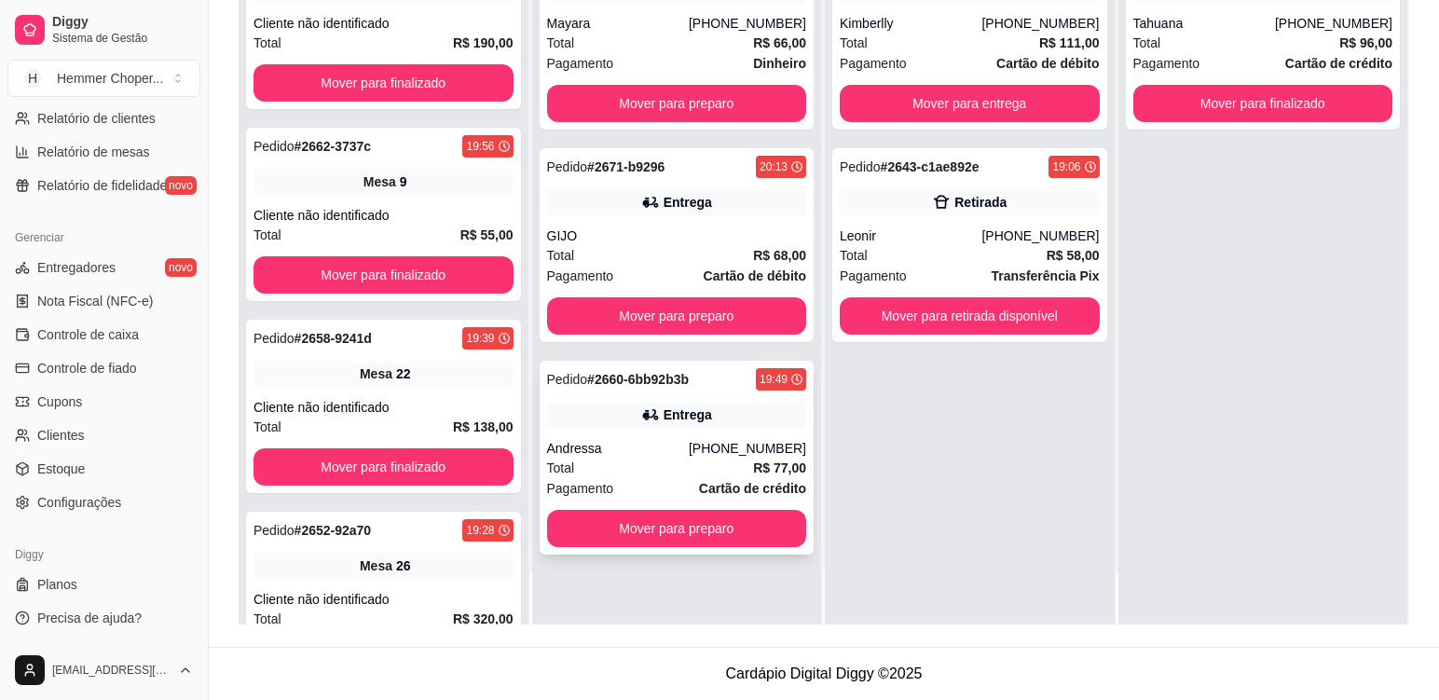
click at [662, 458] on div "Total R$ 77,00" at bounding box center [677, 468] width 260 height 21
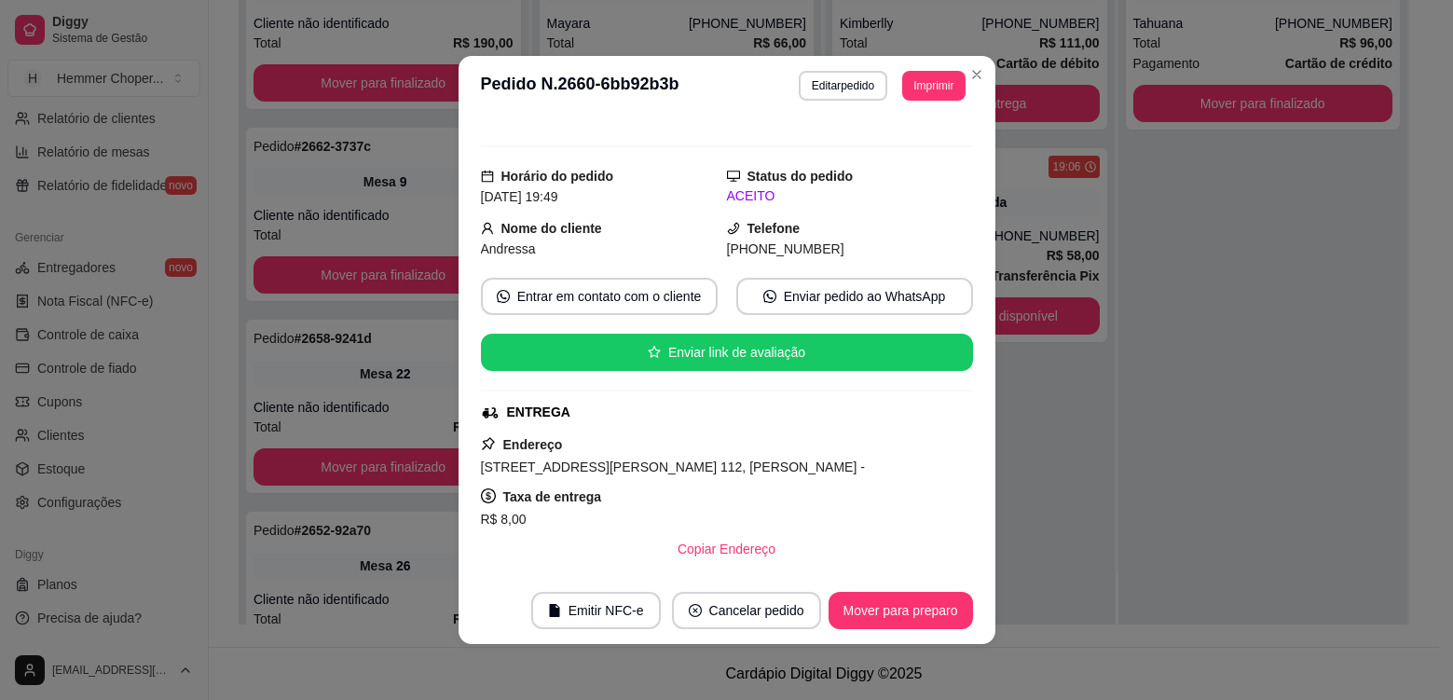
scroll to position [423, 0]
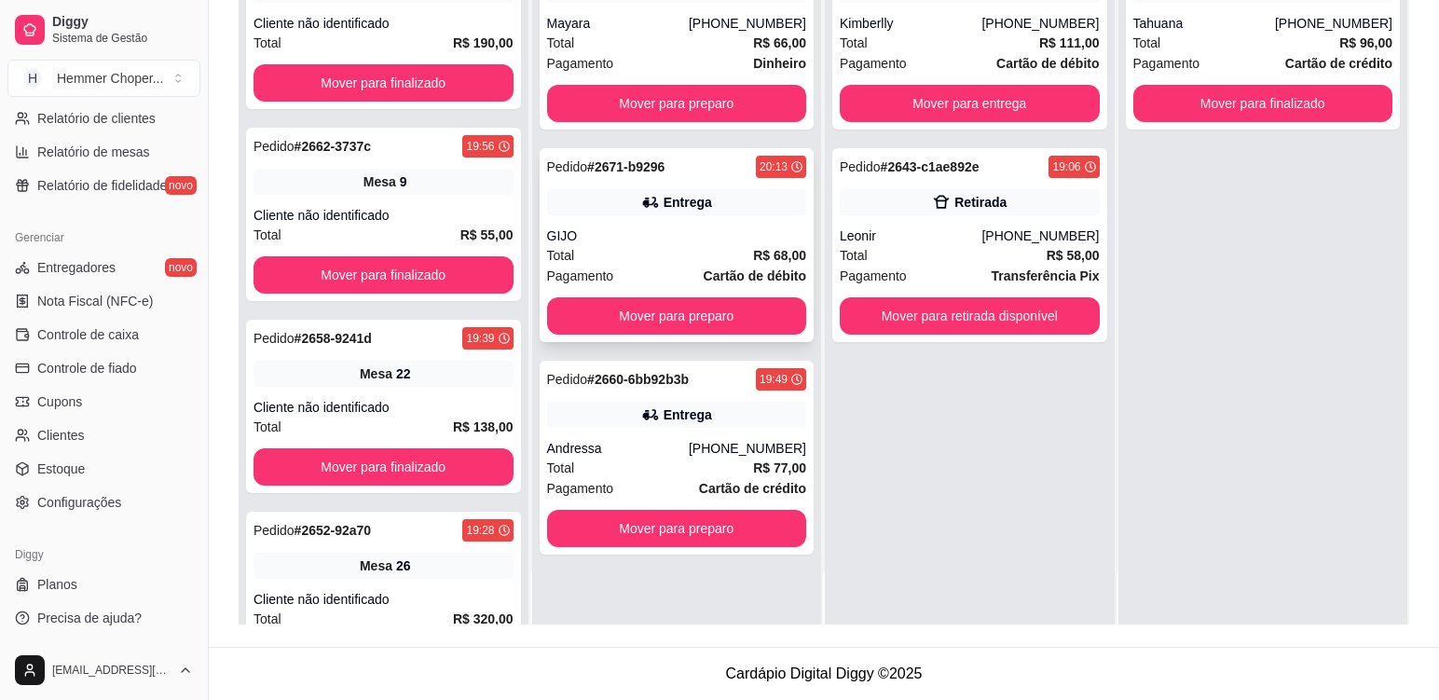
click at [682, 227] on div "GIJO" at bounding box center [677, 235] width 260 height 19
click at [646, 442] on div "Andressa" at bounding box center [618, 448] width 142 height 19
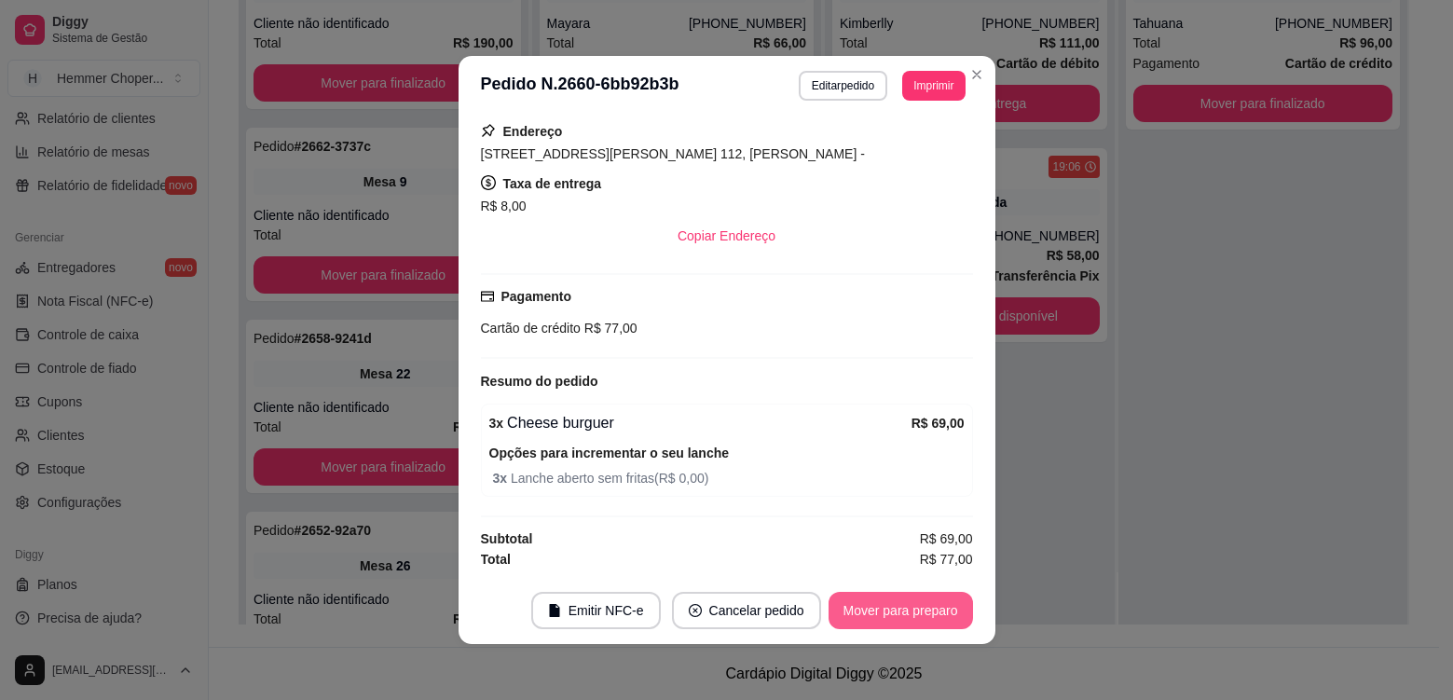
click at [863, 610] on button "Mover para preparo" at bounding box center [901, 610] width 144 height 37
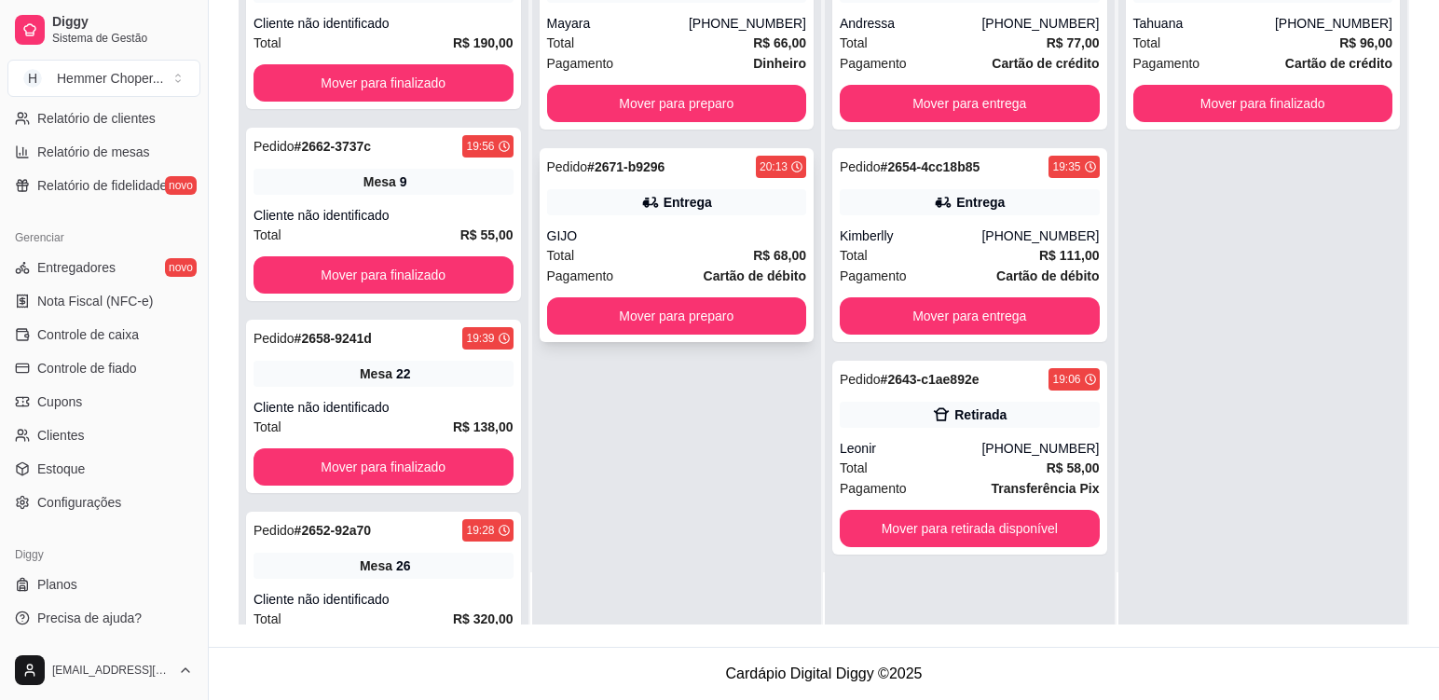
click at [652, 255] on div "Total R$ 68,00" at bounding box center [677, 255] width 260 height 21
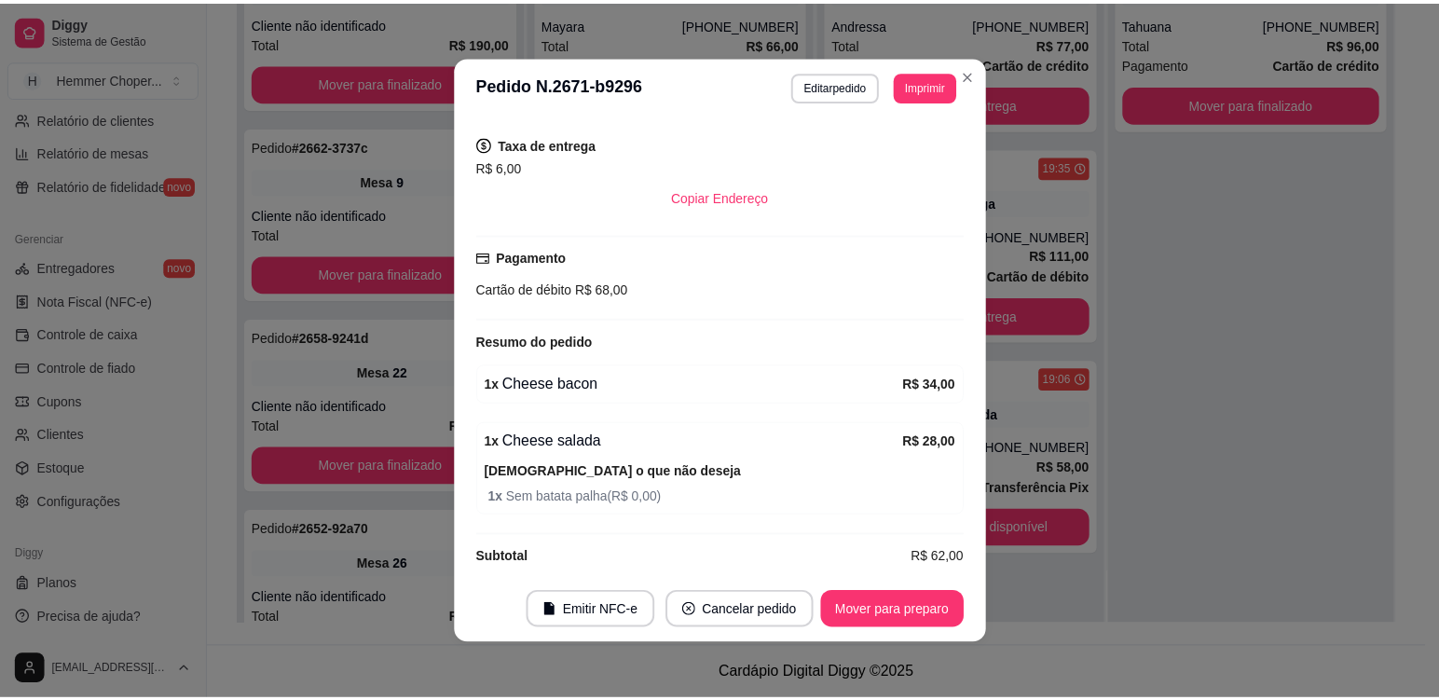
scroll to position [425, 0]
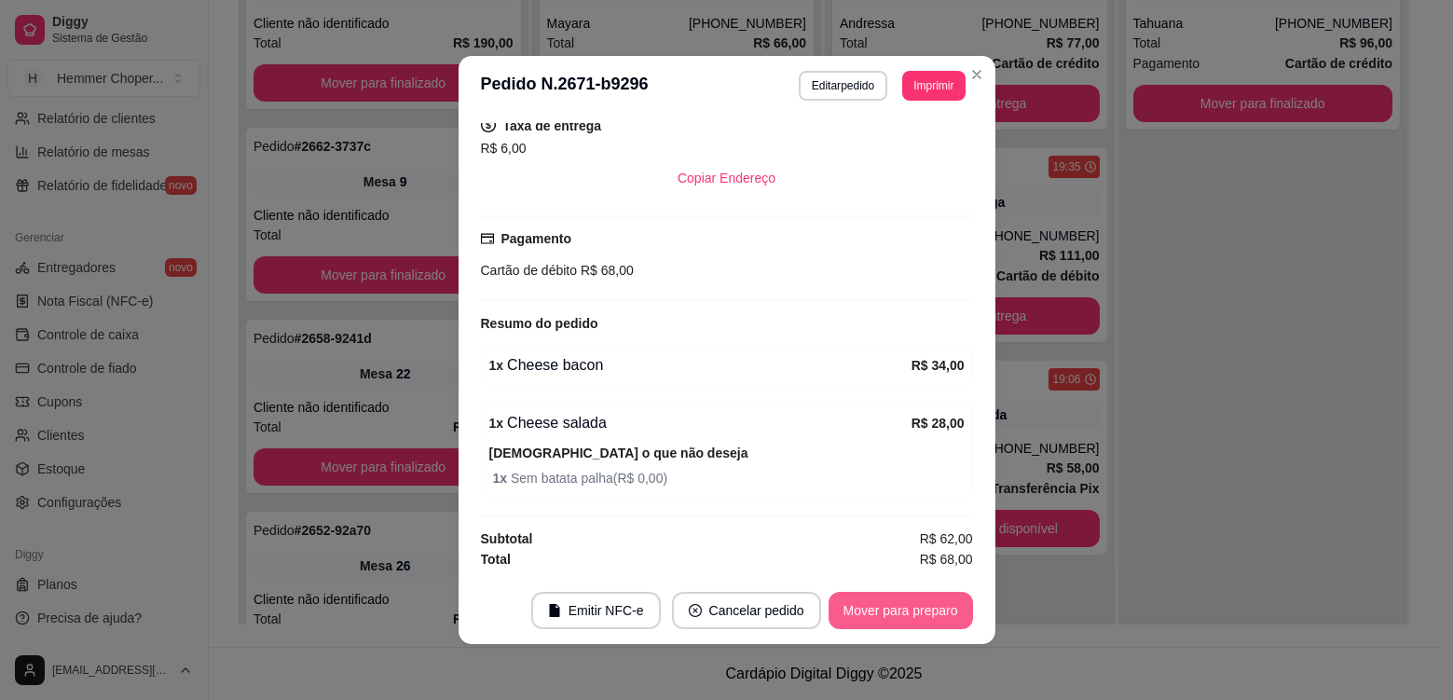
click at [847, 608] on button "Mover para preparo" at bounding box center [901, 610] width 144 height 37
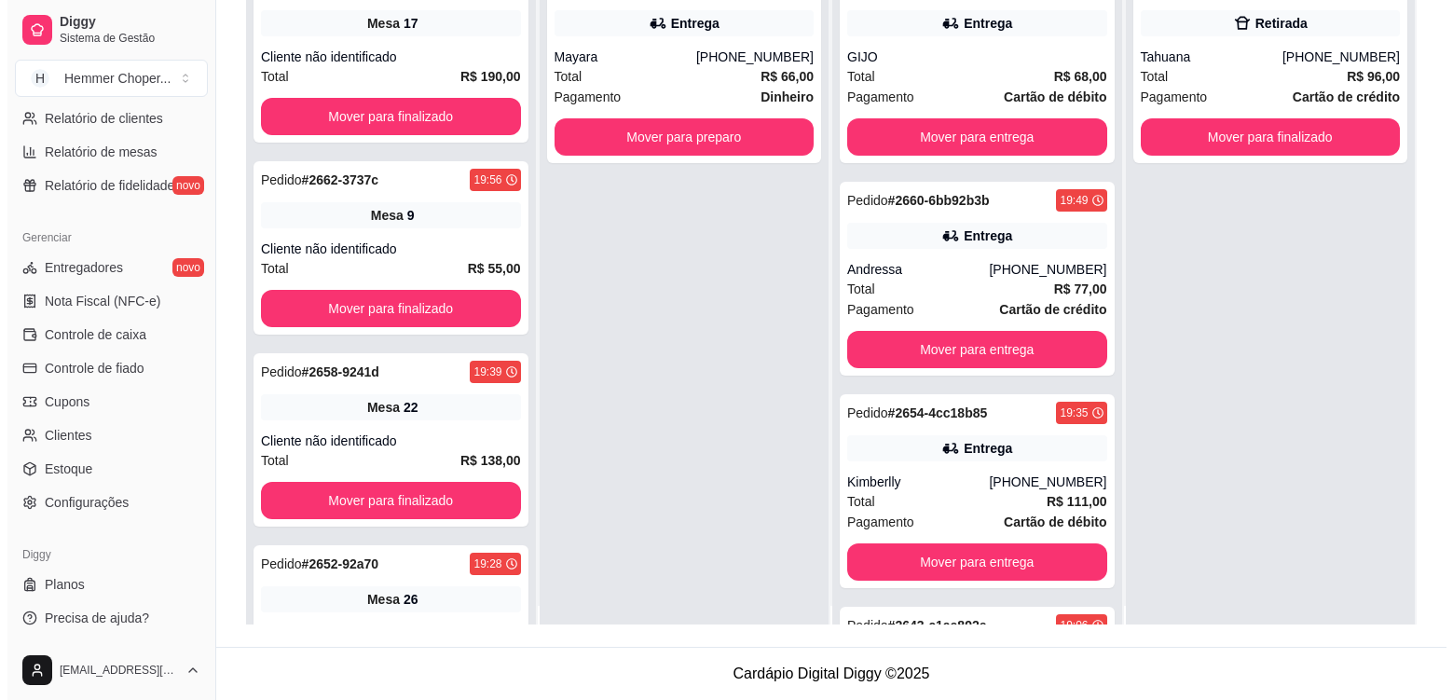
scroll to position [0, 0]
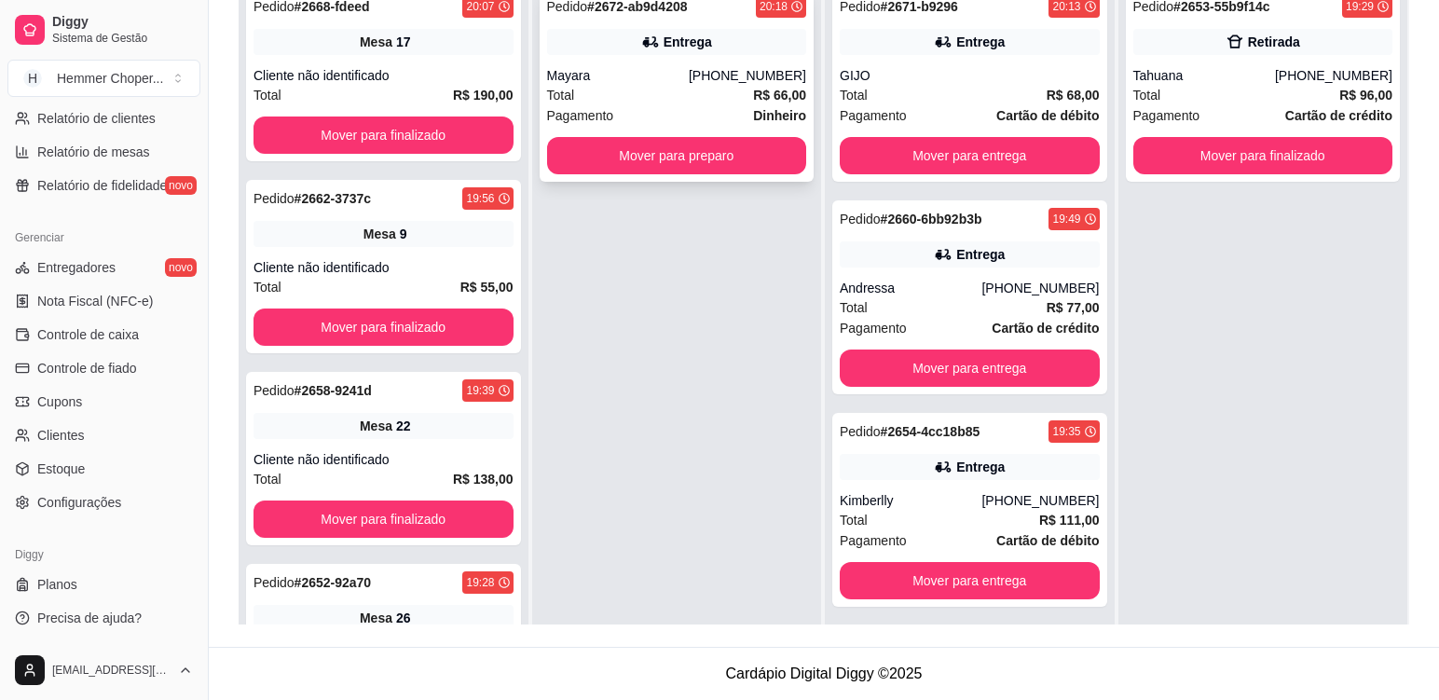
click at [672, 102] on div "Total R$ 66,00" at bounding box center [677, 95] width 260 height 21
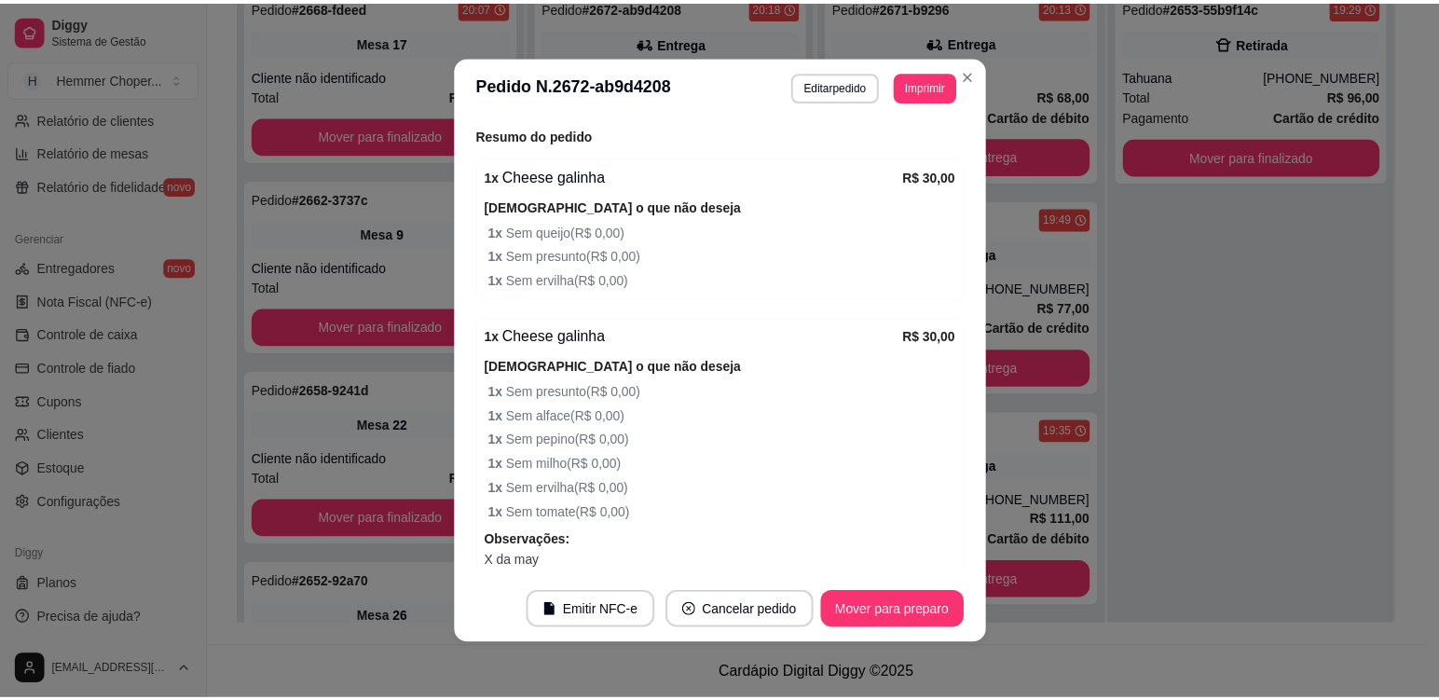
scroll to position [701, 0]
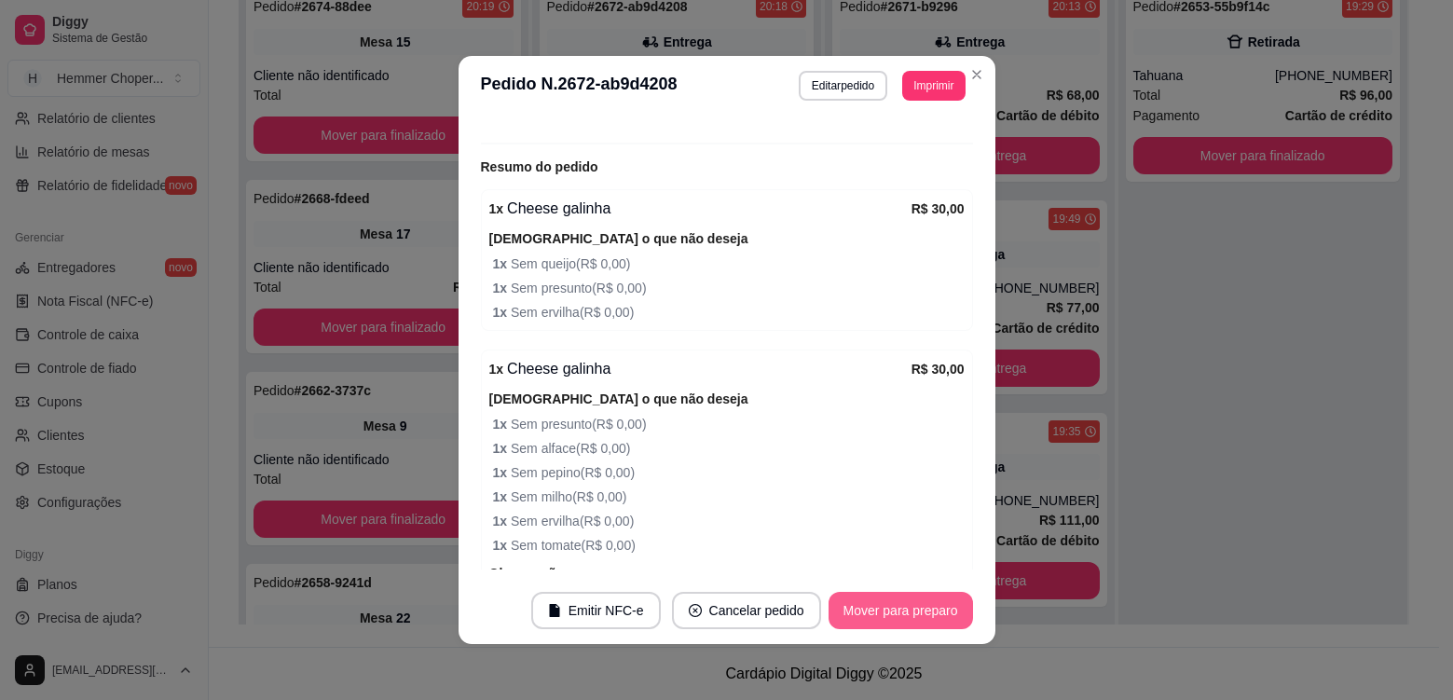
click at [874, 615] on button "Mover para preparo" at bounding box center [901, 610] width 144 height 37
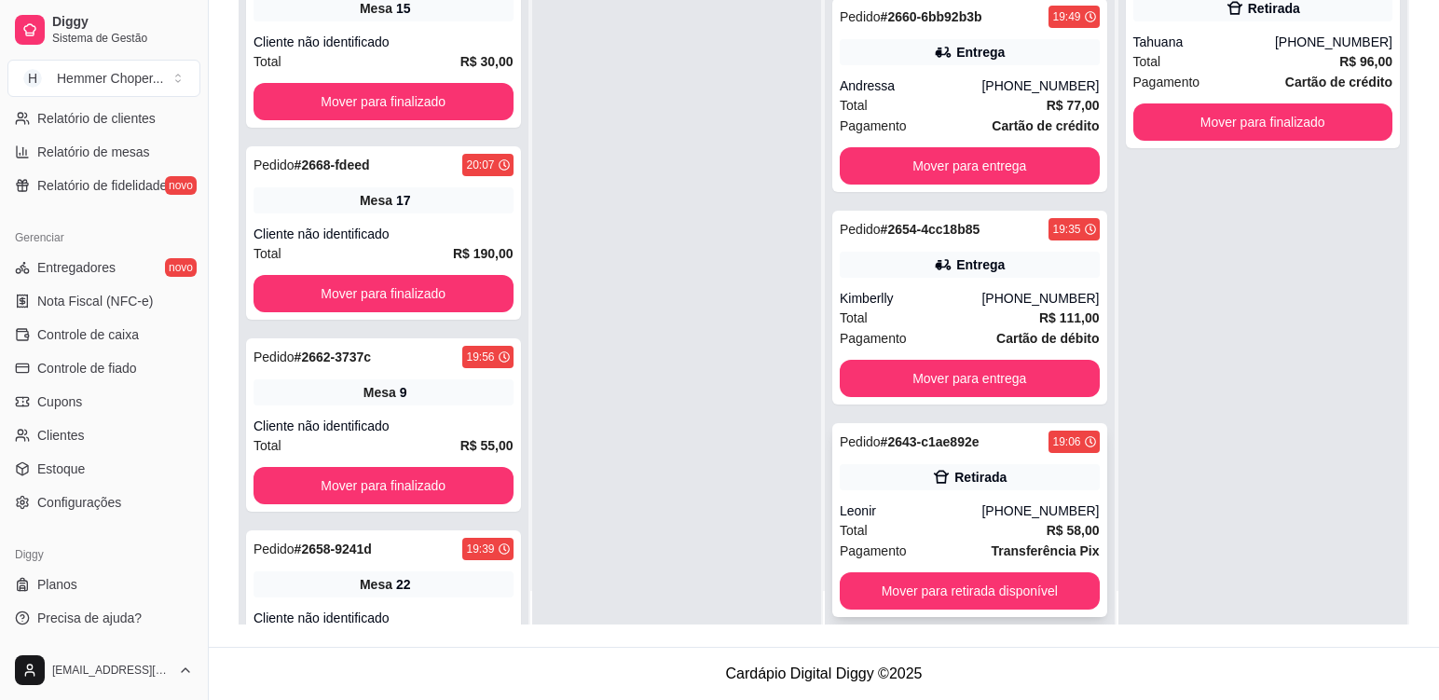
scroll to position [52, 0]
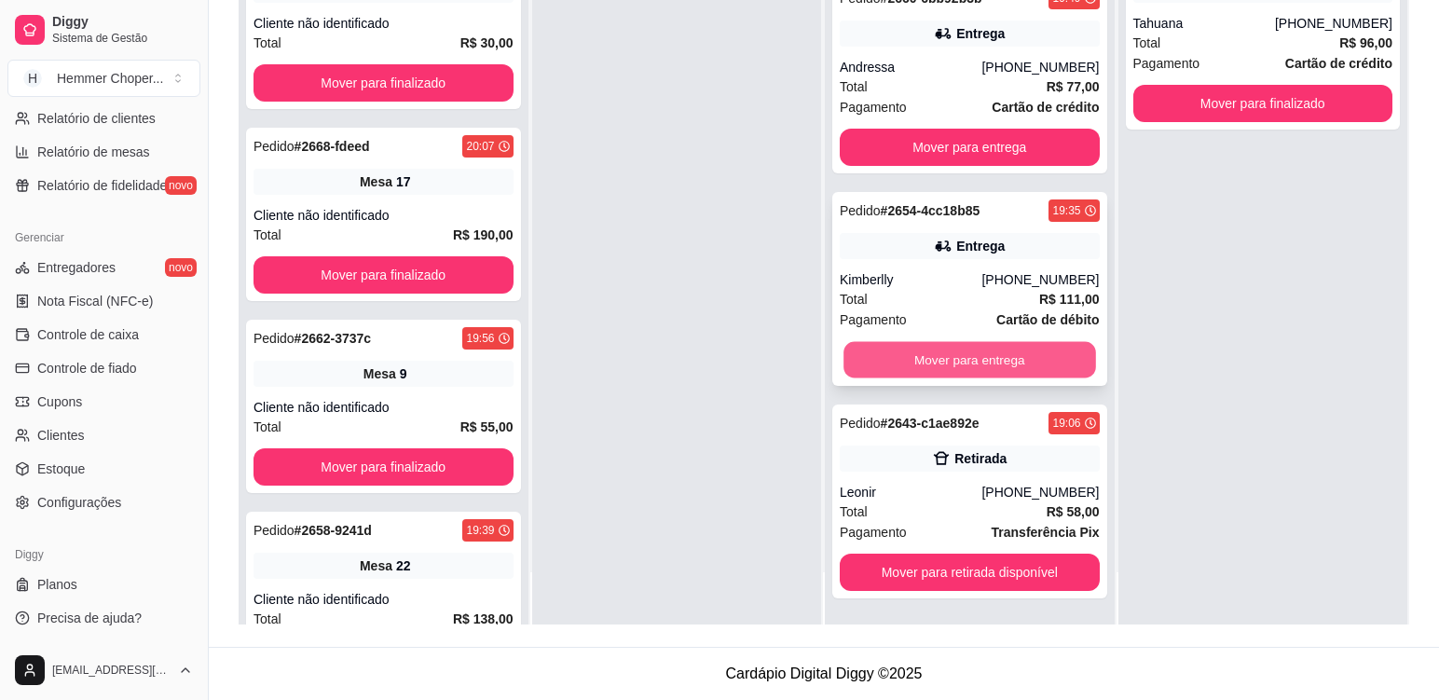
click at [938, 360] on button "Mover para entrega" at bounding box center [970, 360] width 252 height 36
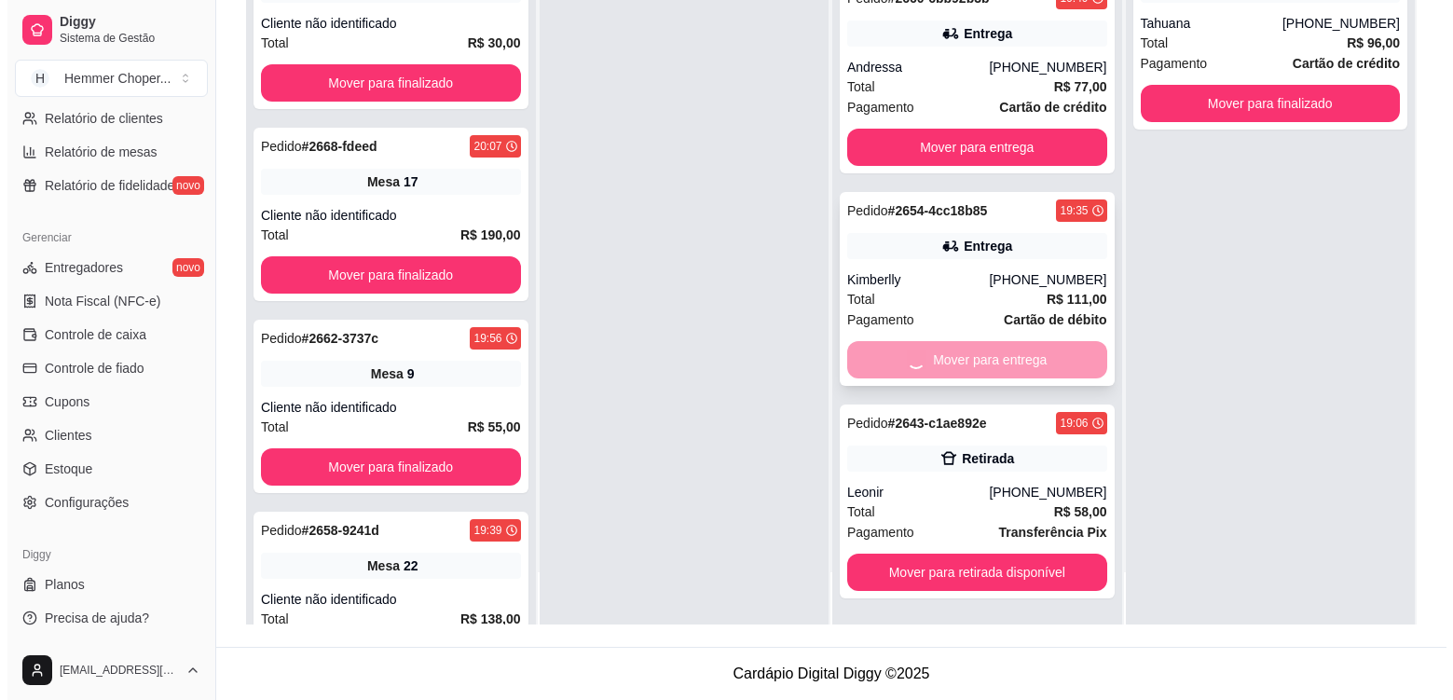
scroll to position [169, 0]
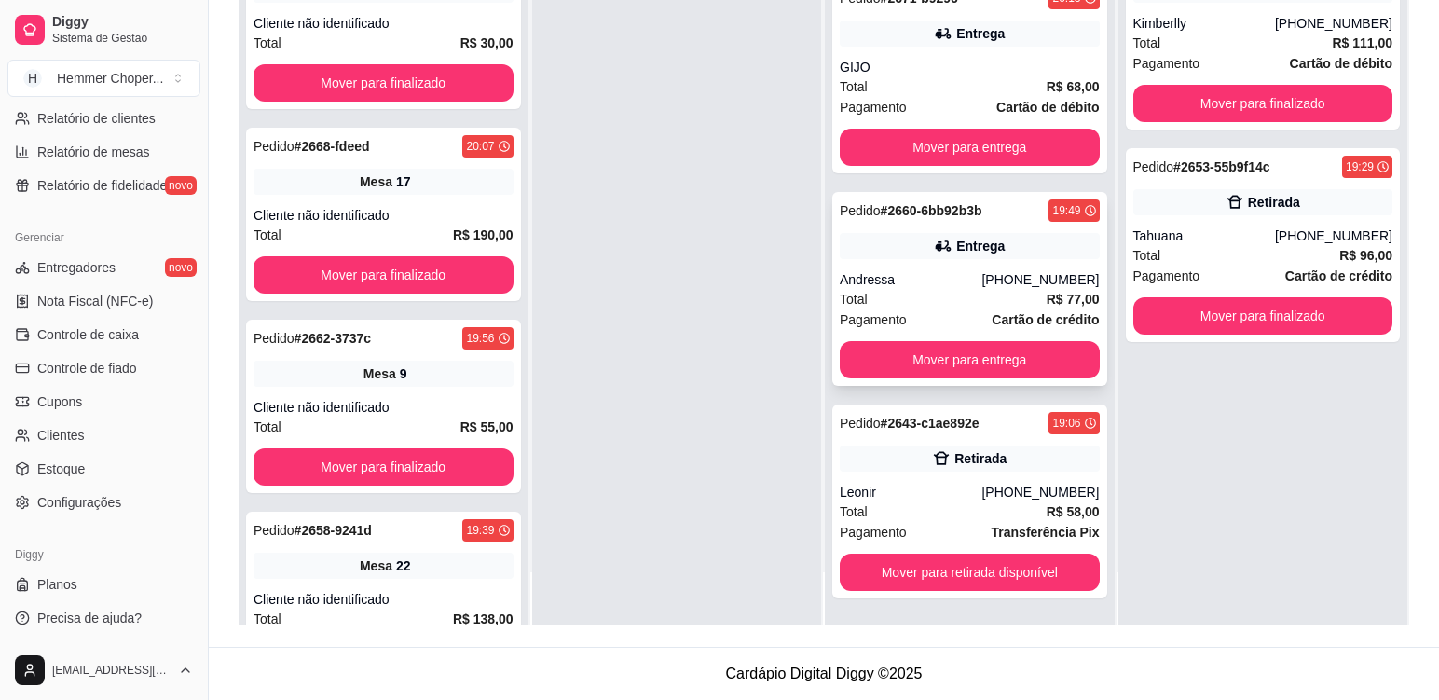
click at [944, 294] on div "Total R$ 77,00" at bounding box center [970, 299] width 260 height 21
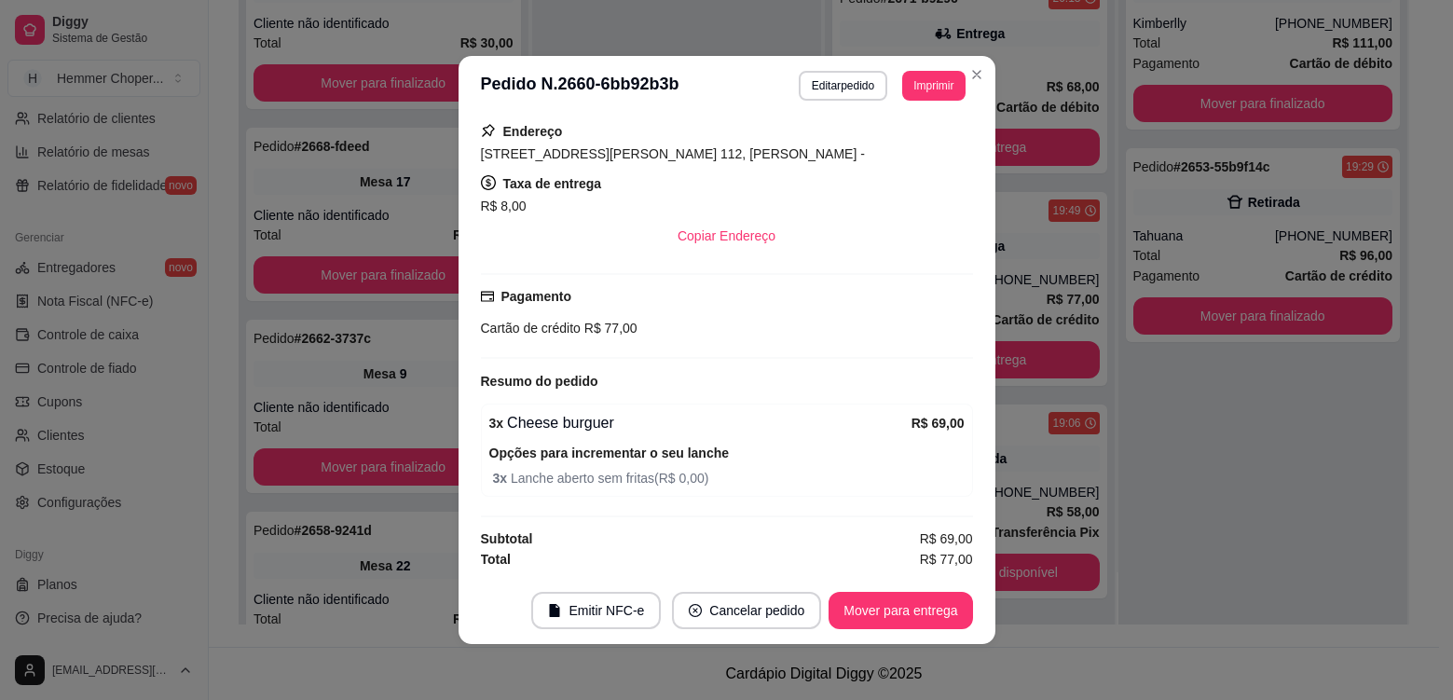
scroll to position [4, 0]
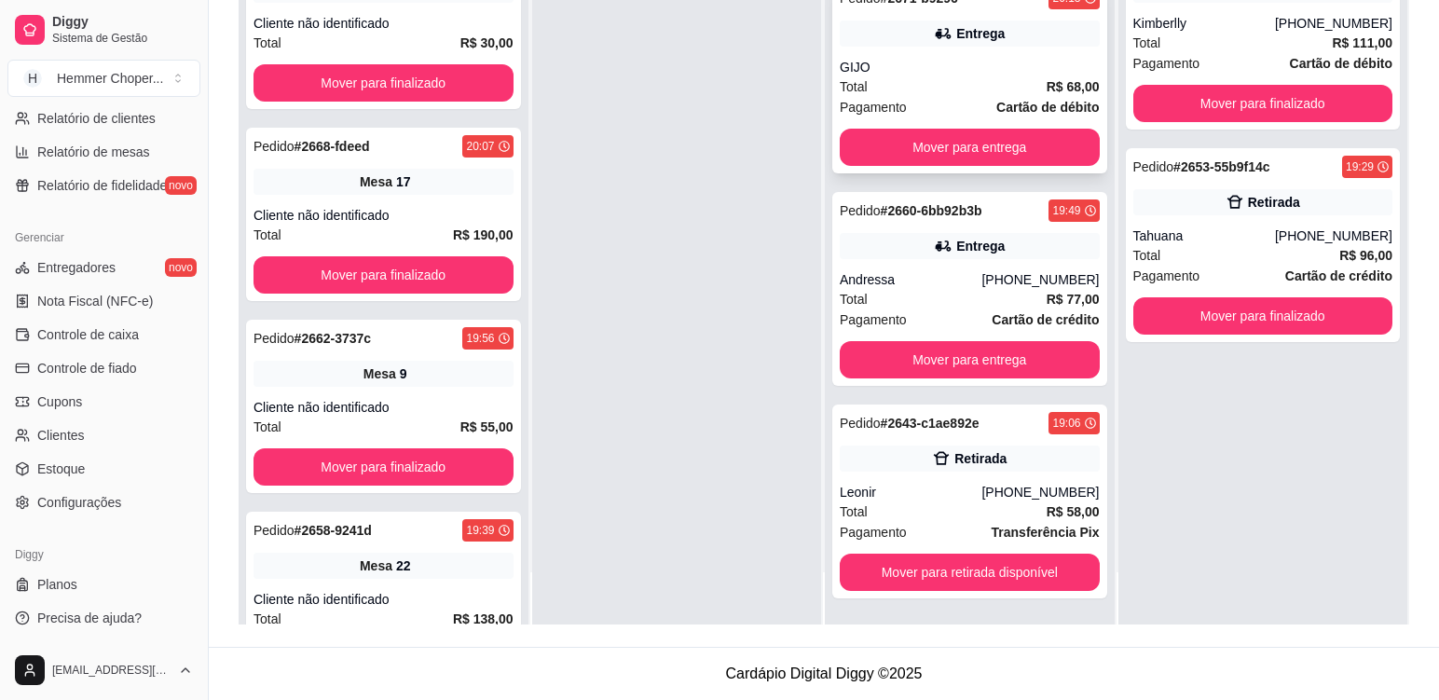
click at [948, 88] on div "Total R$ 68,00" at bounding box center [970, 86] width 260 height 21
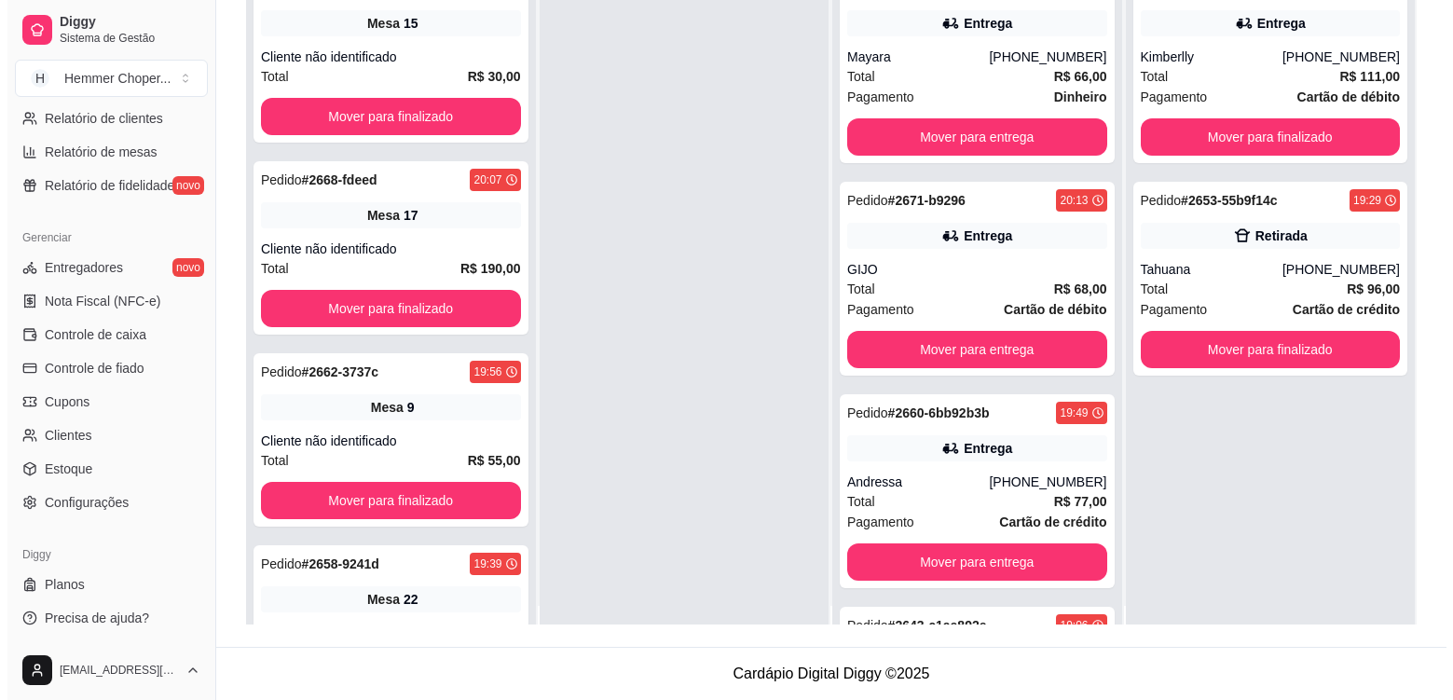
scroll to position [0, 0]
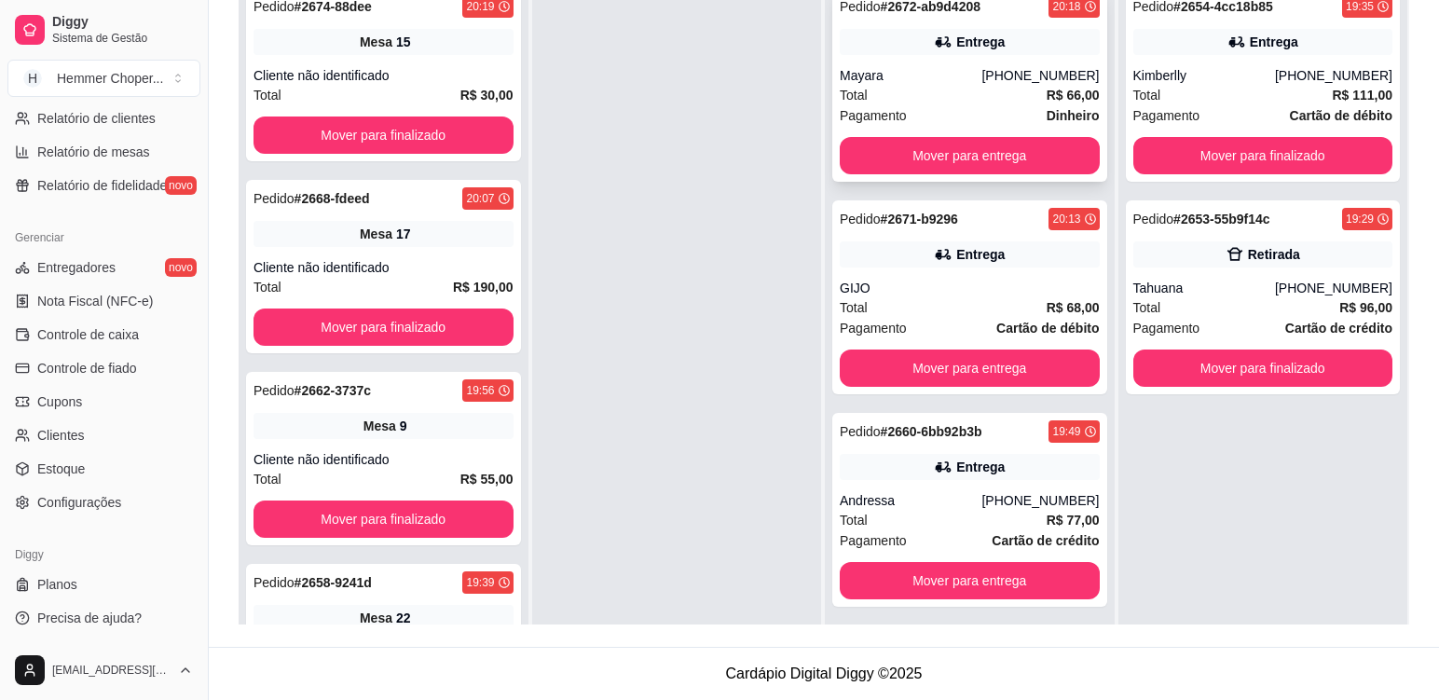
click at [951, 79] on div "Mayara" at bounding box center [911, 75] width 142 height 19
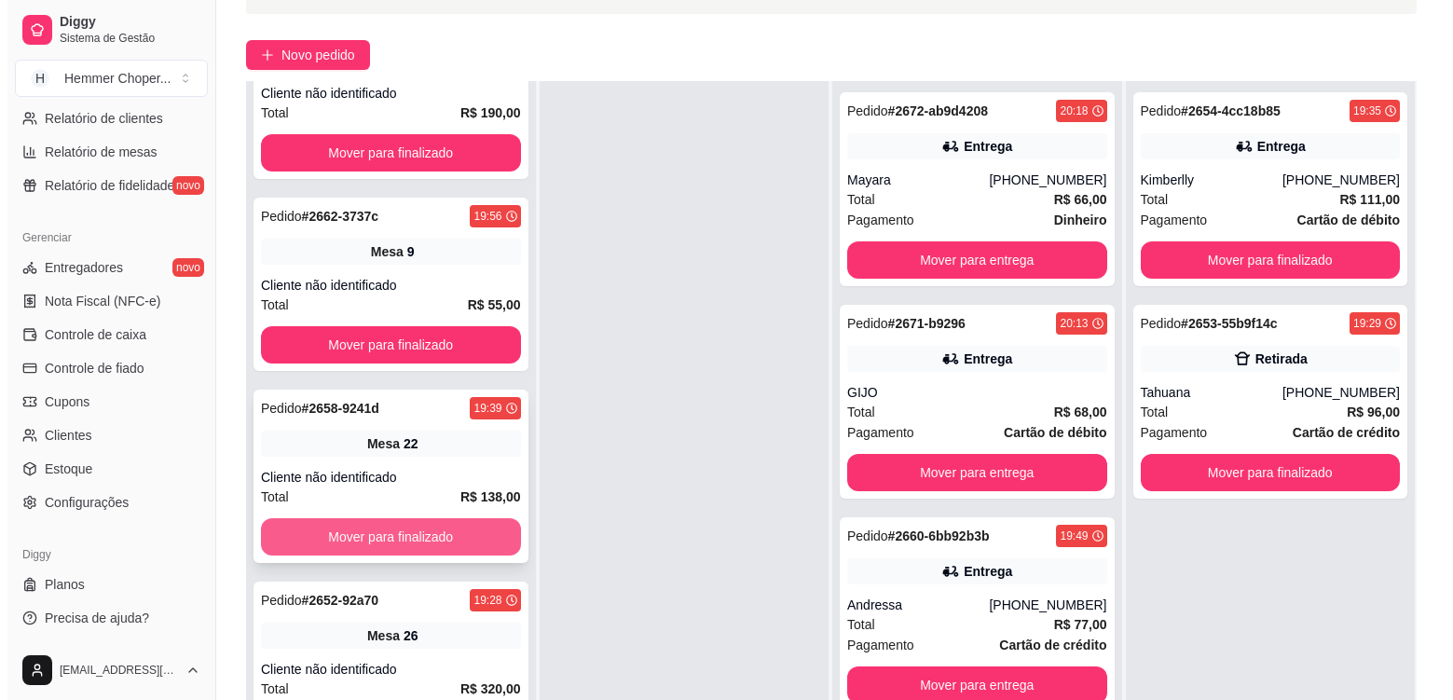
scroll to position [284, 0]
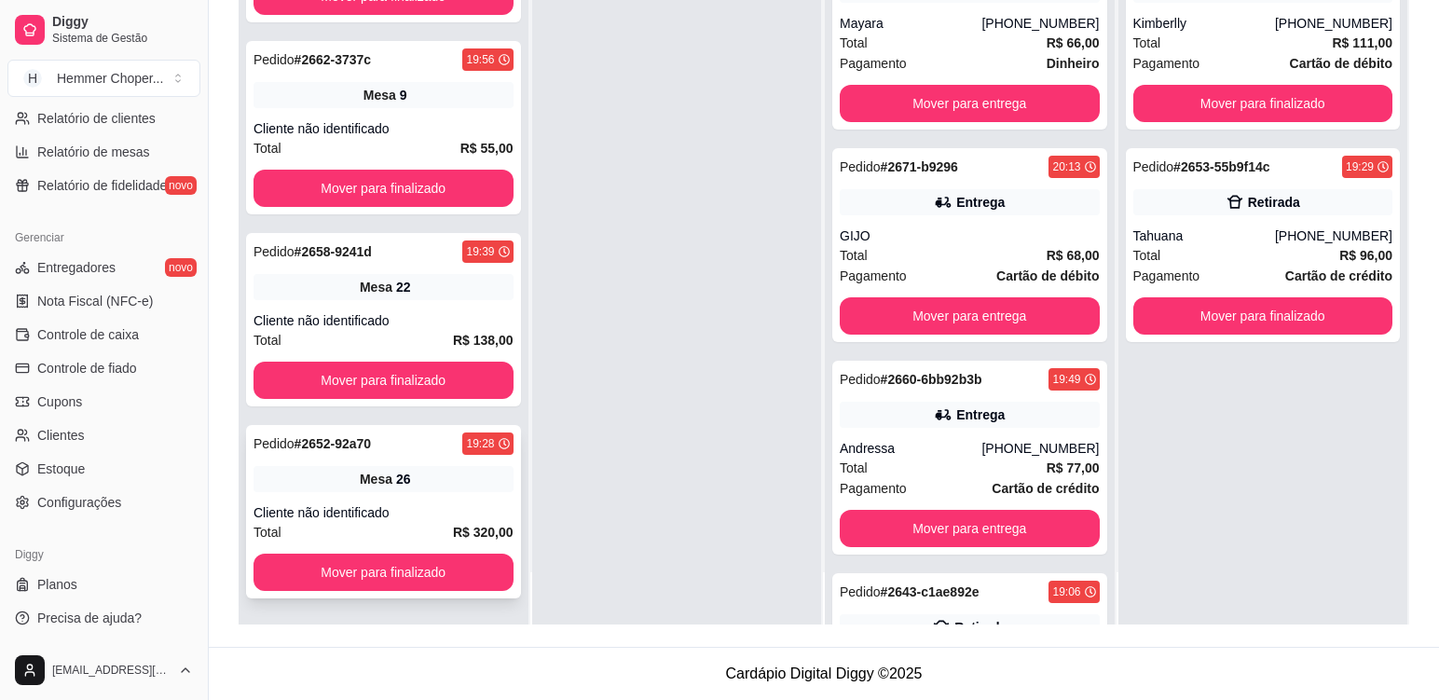
click at [453, 493] on div "Pedido # 2652-92a70 19:28 Mesa 26 Cliente não identificado Total R$ 320,00 Move…" at bounding box center [383, 511] width 275 height 173
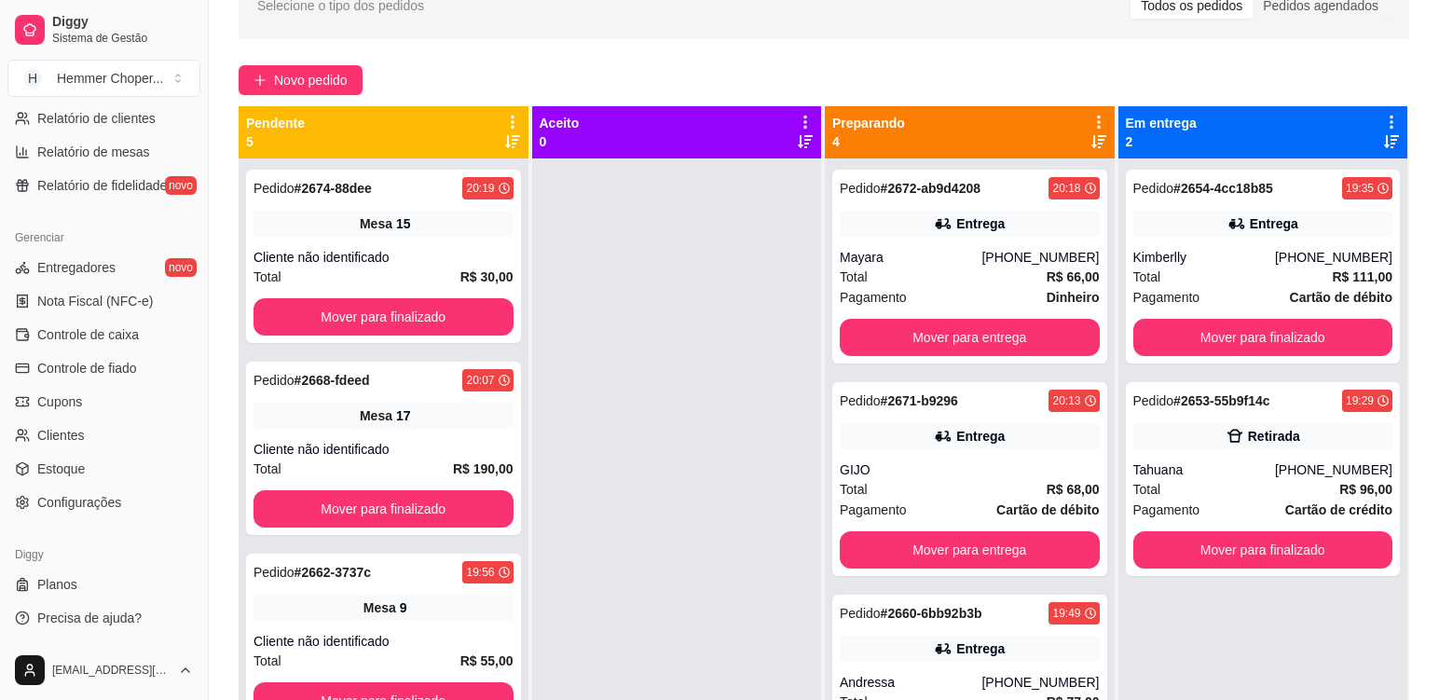
scroll to position [5, 0]
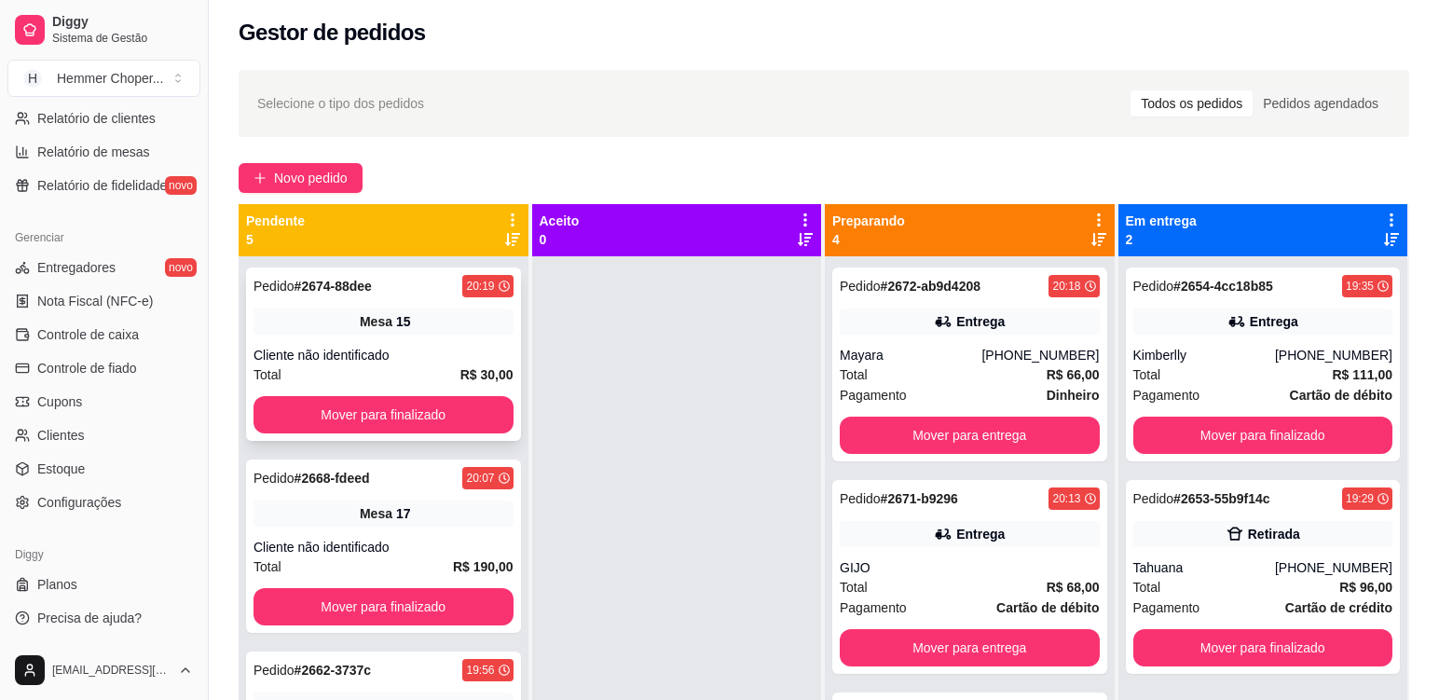
click at [444, 335] on div "Pedido # 2674-88dee 20:19 Mesa 15 Cliente não identificado Total R$ 30,00 Mover…" at bounding box center [383, 353] width 275 height 173
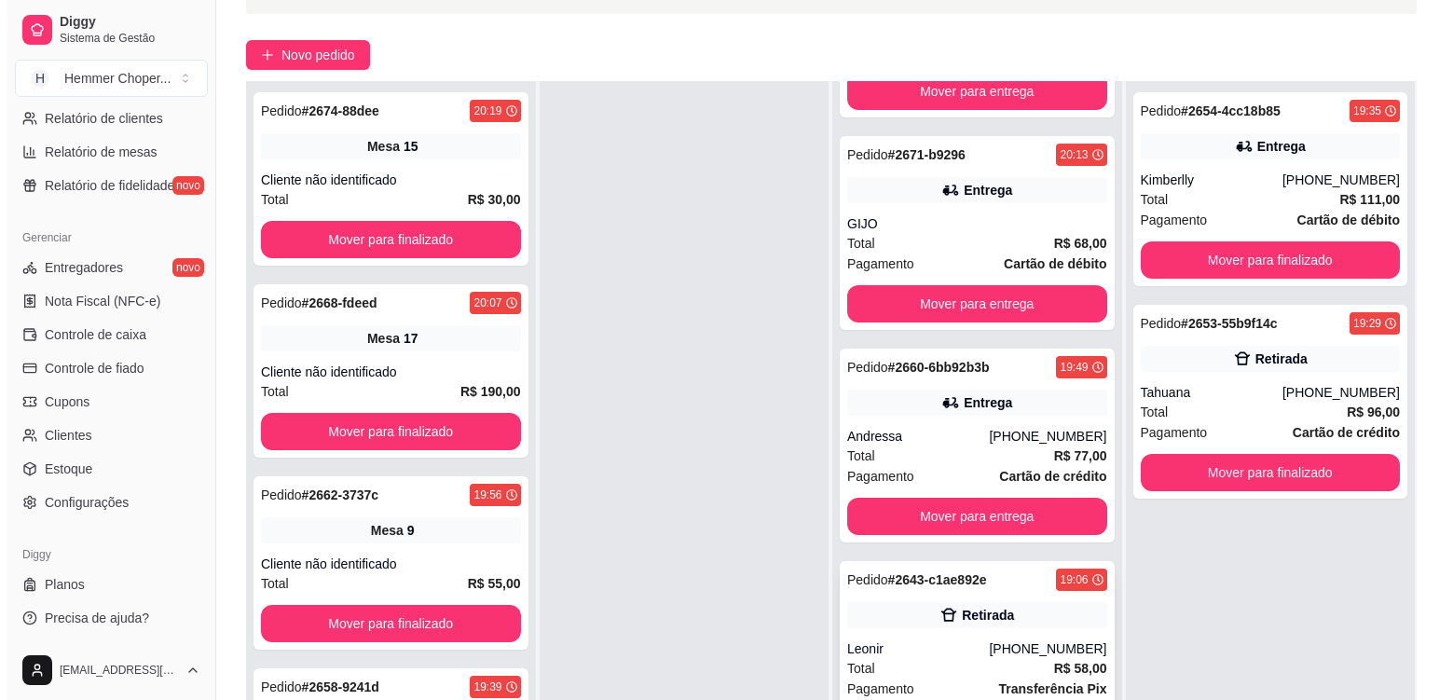
scroll to position [284, 0]
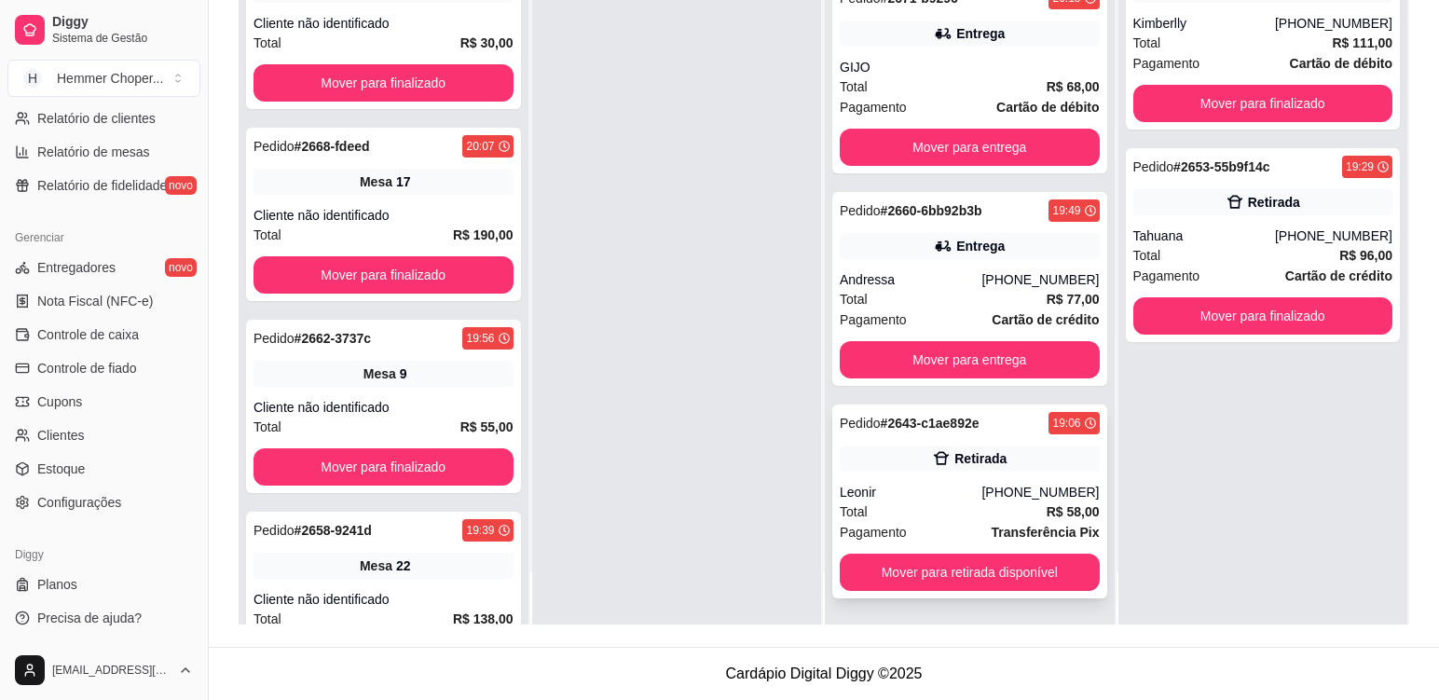
click at [926, 514] on div "Total R$ 58,00" at bounding box center [970, 511] width 260 height 21
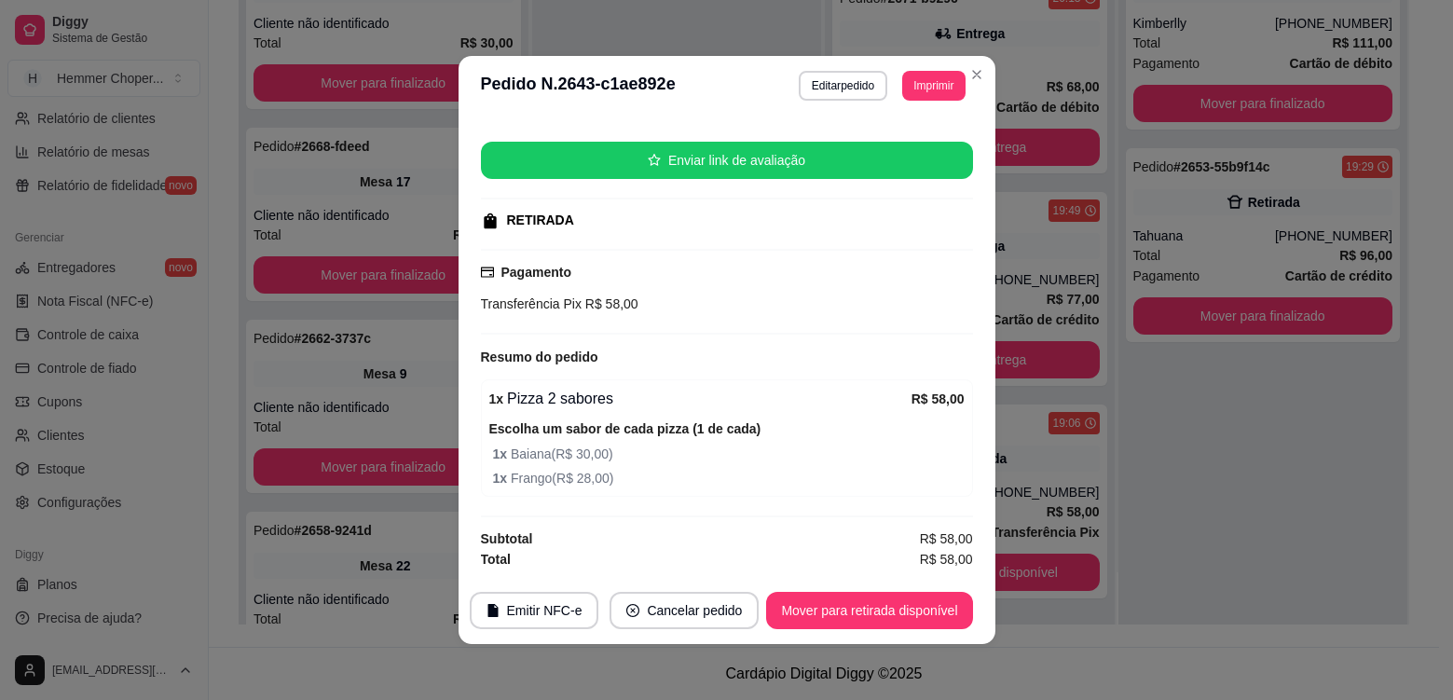
scroll to position [4, 0]
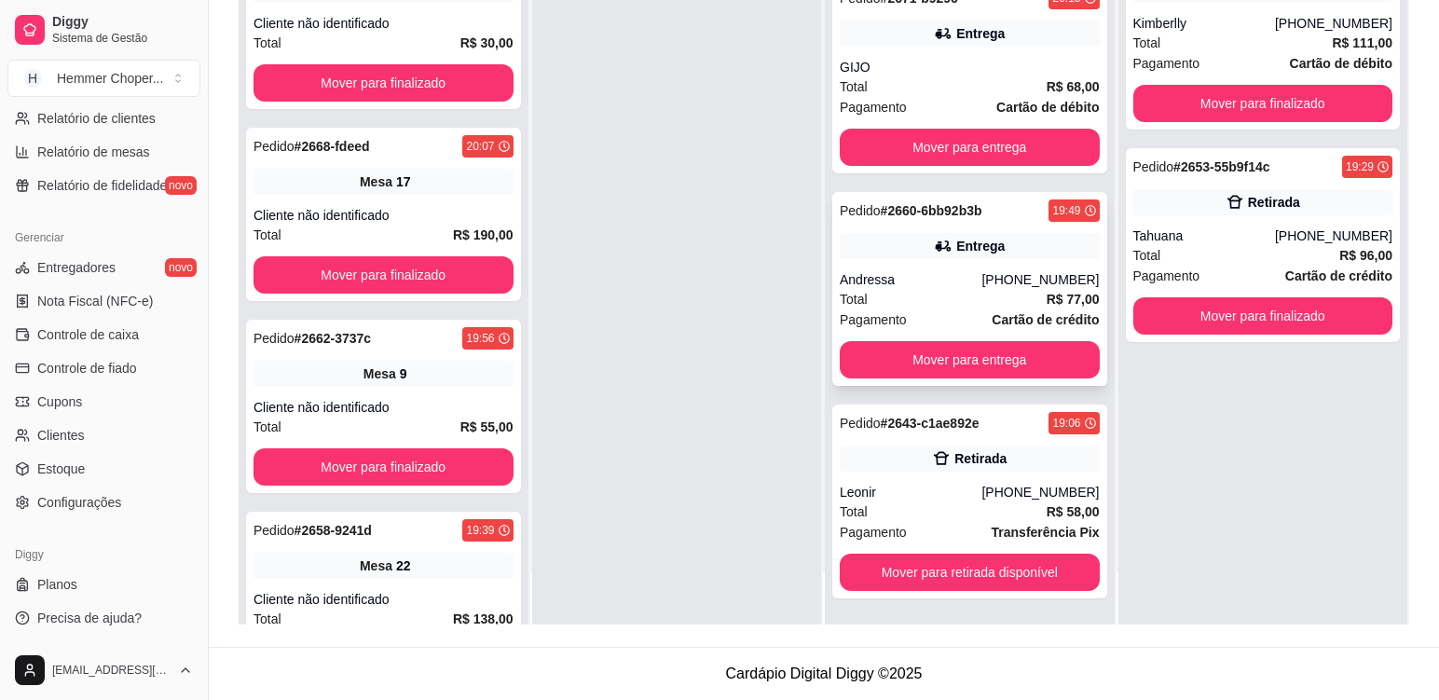
click at [923, 295] on div "Total R$ 77,00" at bounding box center [970, 299] width 260 height 21
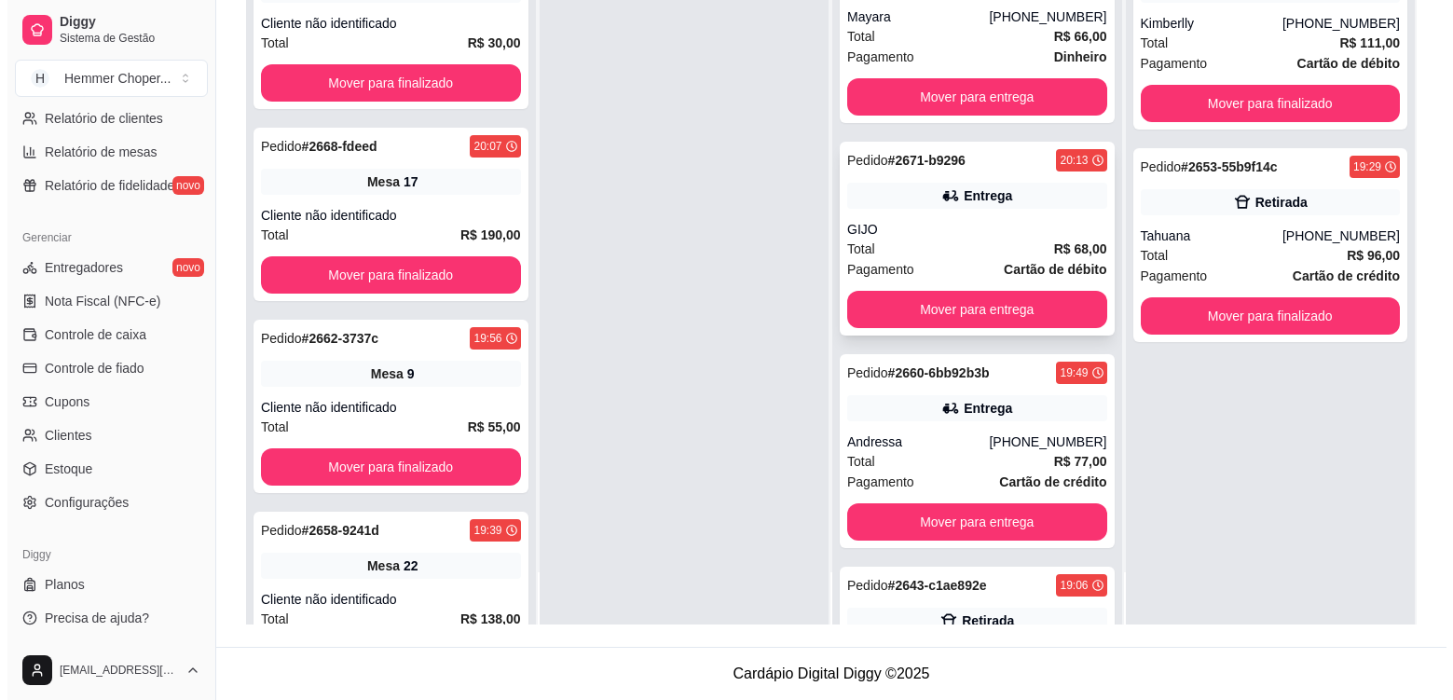
scroll to position [0, 0]
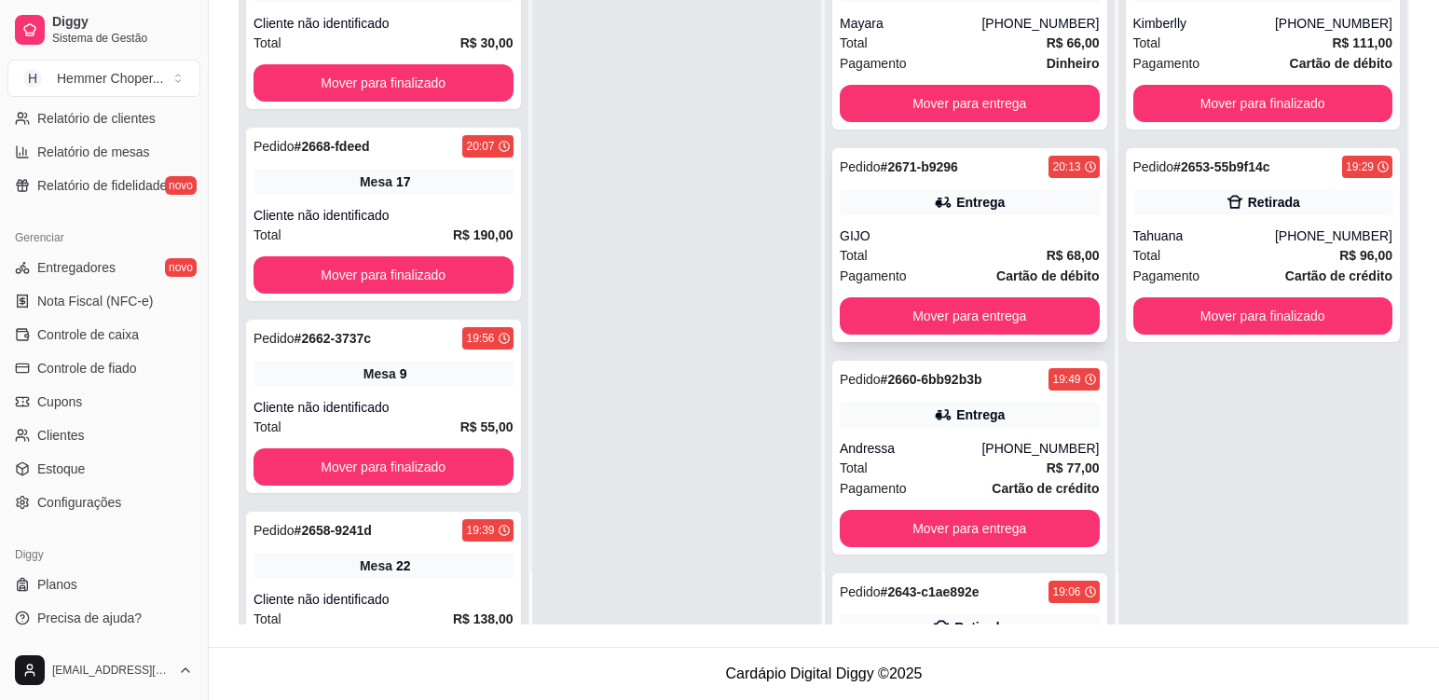
click at [922, 228] on div "GIJO" at bounding box center [970, 235] width 260 height 19
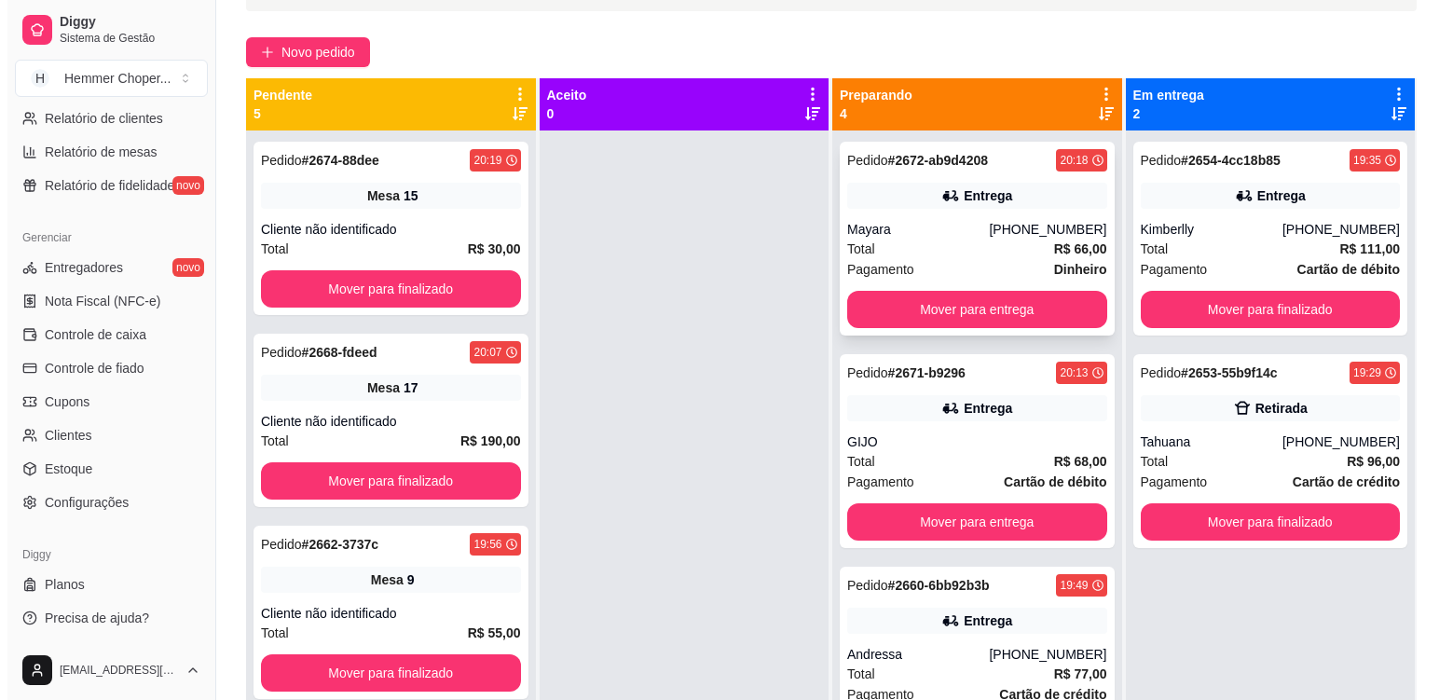
scroll to position [98, 0]
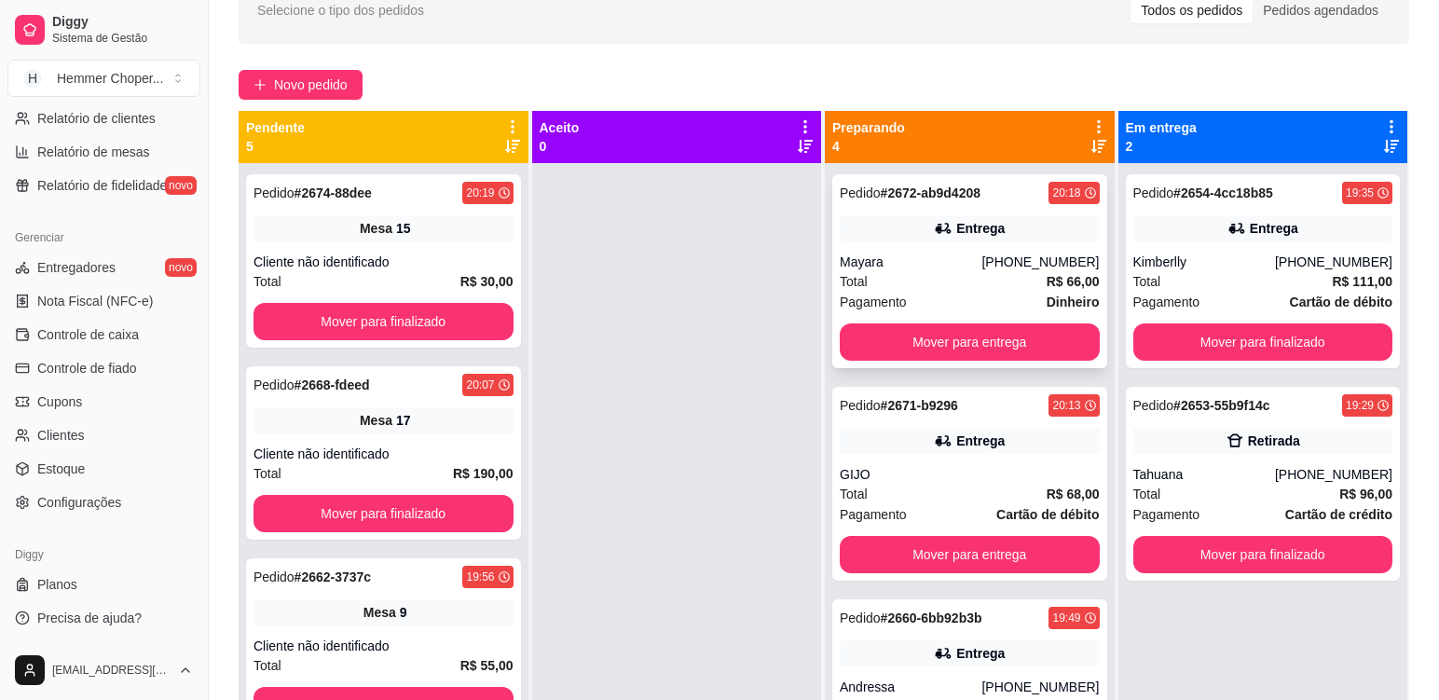
click at [940, 267] on div "Mayara" at bounding box center [911, 262] width 142 height 19
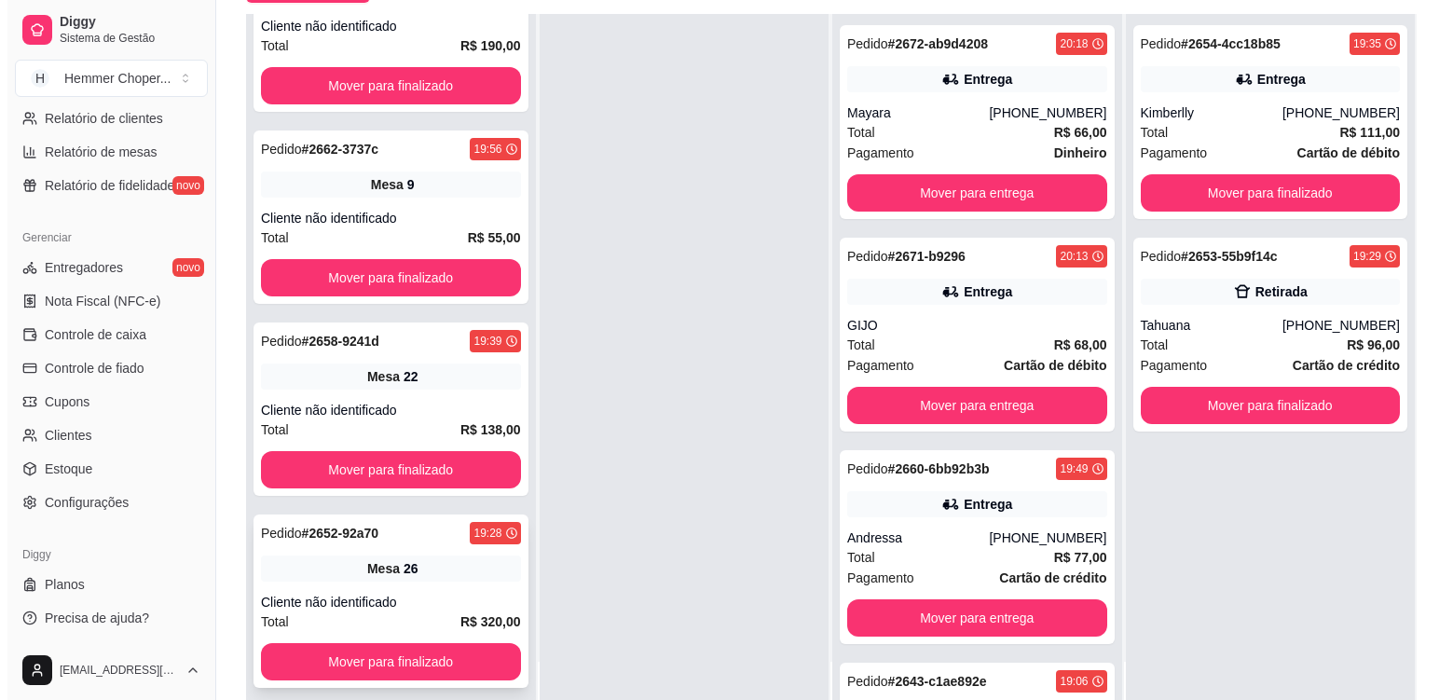
scroll to position [284, 0]
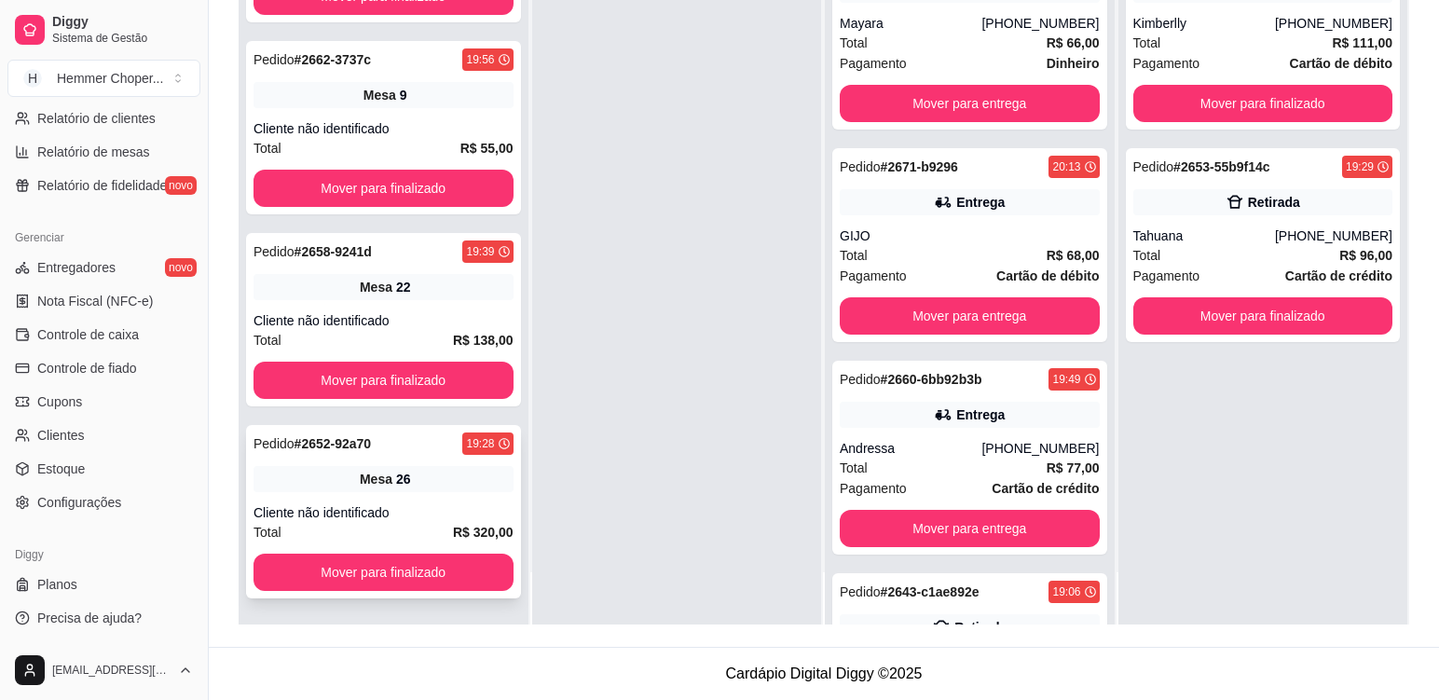
click at [402, 517] on div "Cliente não identificado" at bounding box center [384, 512] width 260 height 19
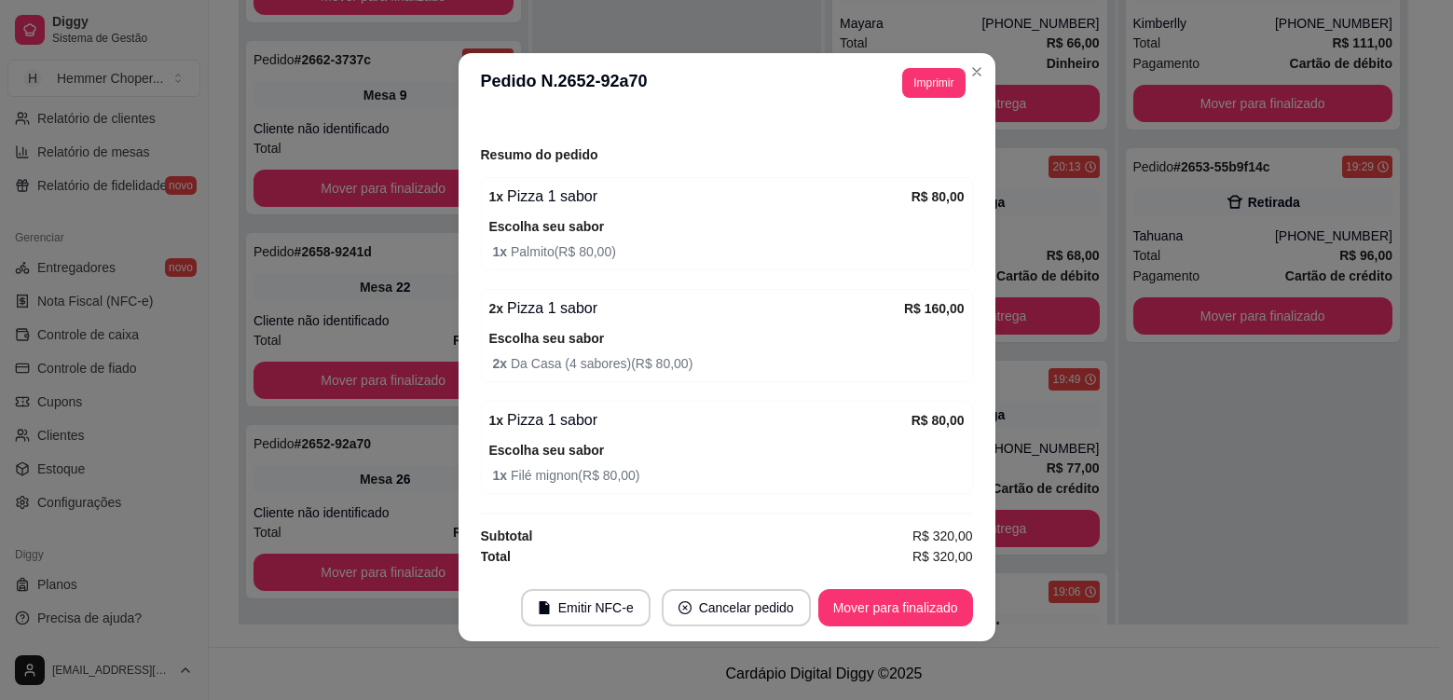
scroll to position [4, 0]
click at [893, 616] on button "Mover para finalizado" at bounding box center [895, 606] width 155 height 37
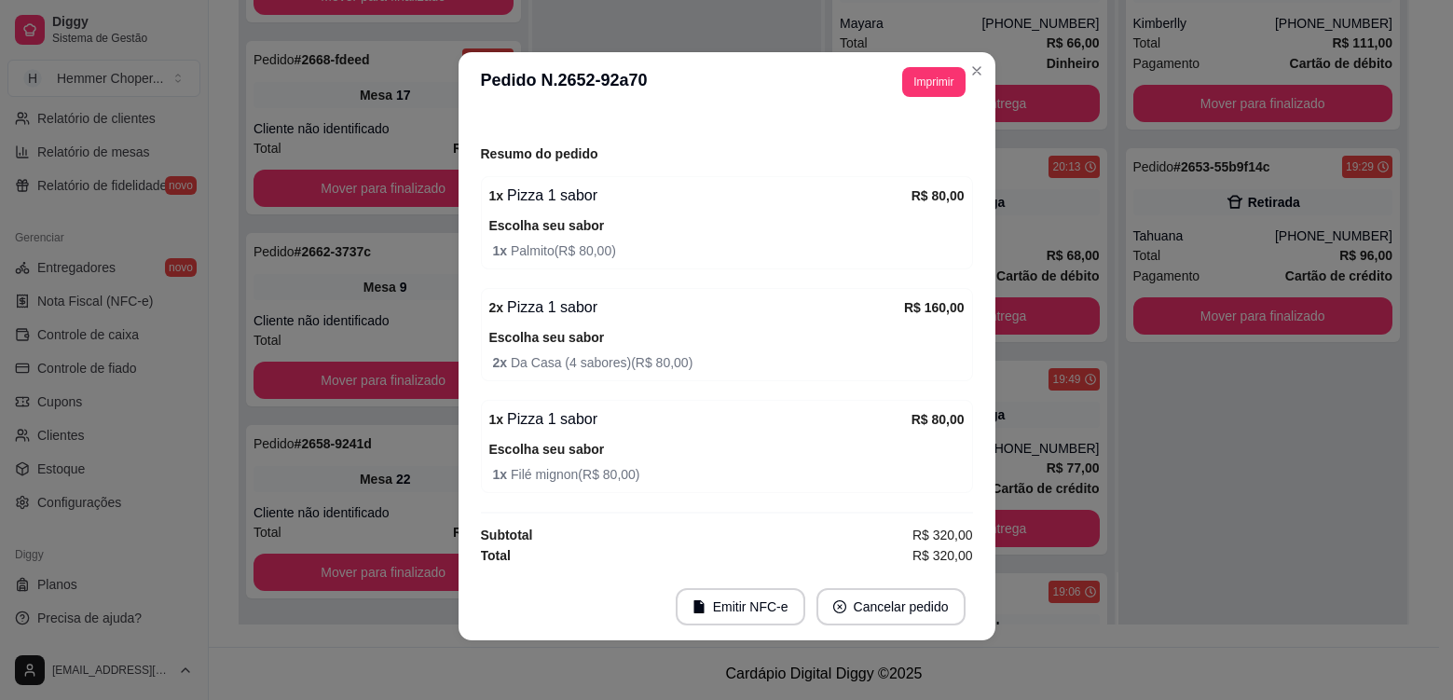
scroll to position [151, 0]
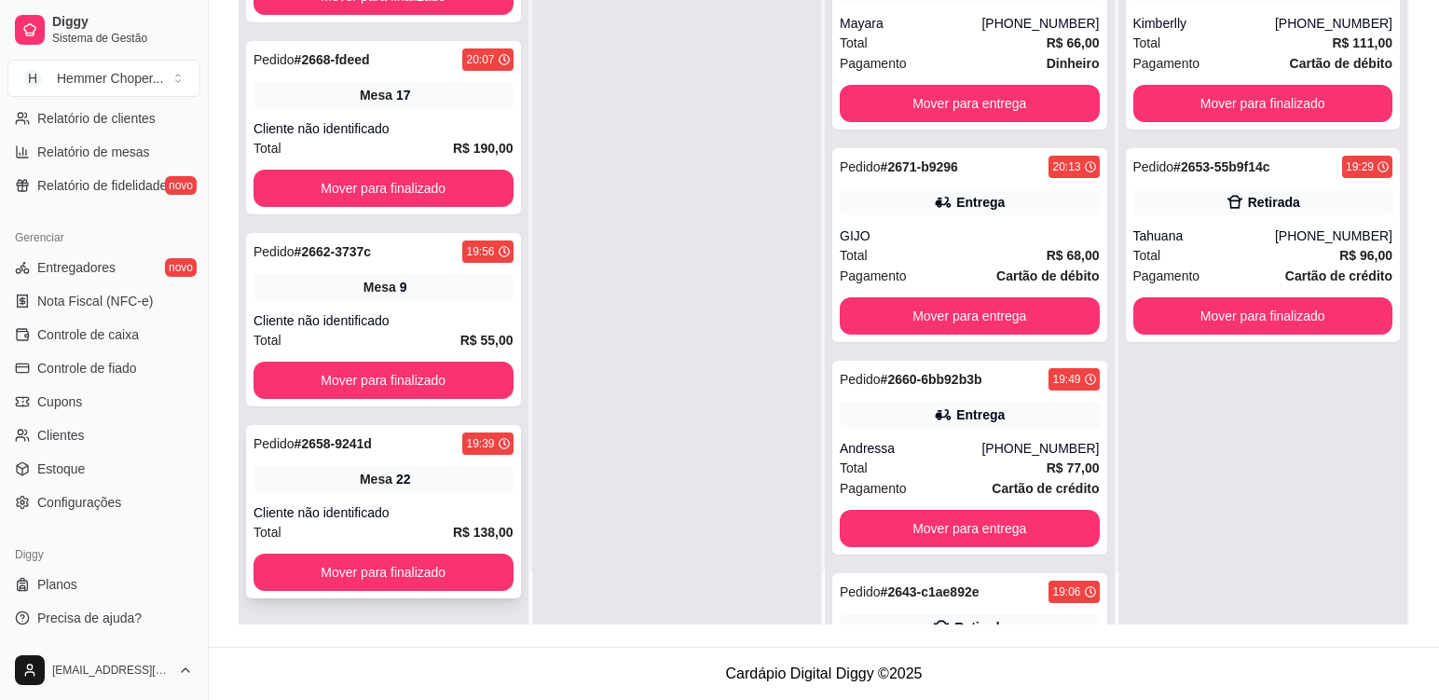
click at [406, 516] on div "Cliente não identificado" at bounding box center [384, 512] width 260 height 19
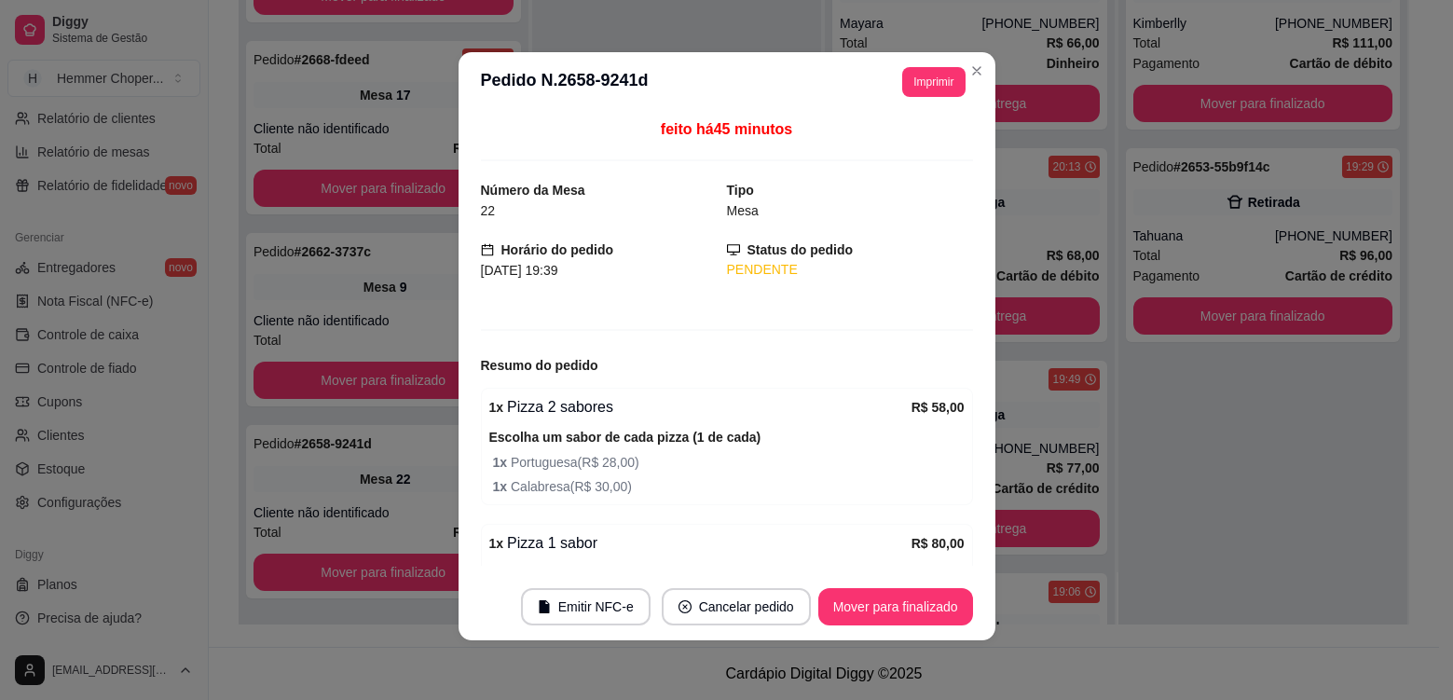
scroll to position [0, 0]
click at [873, 611] on button "Mover para finalizado" at bounding box center [895, 606] width 155 height 37
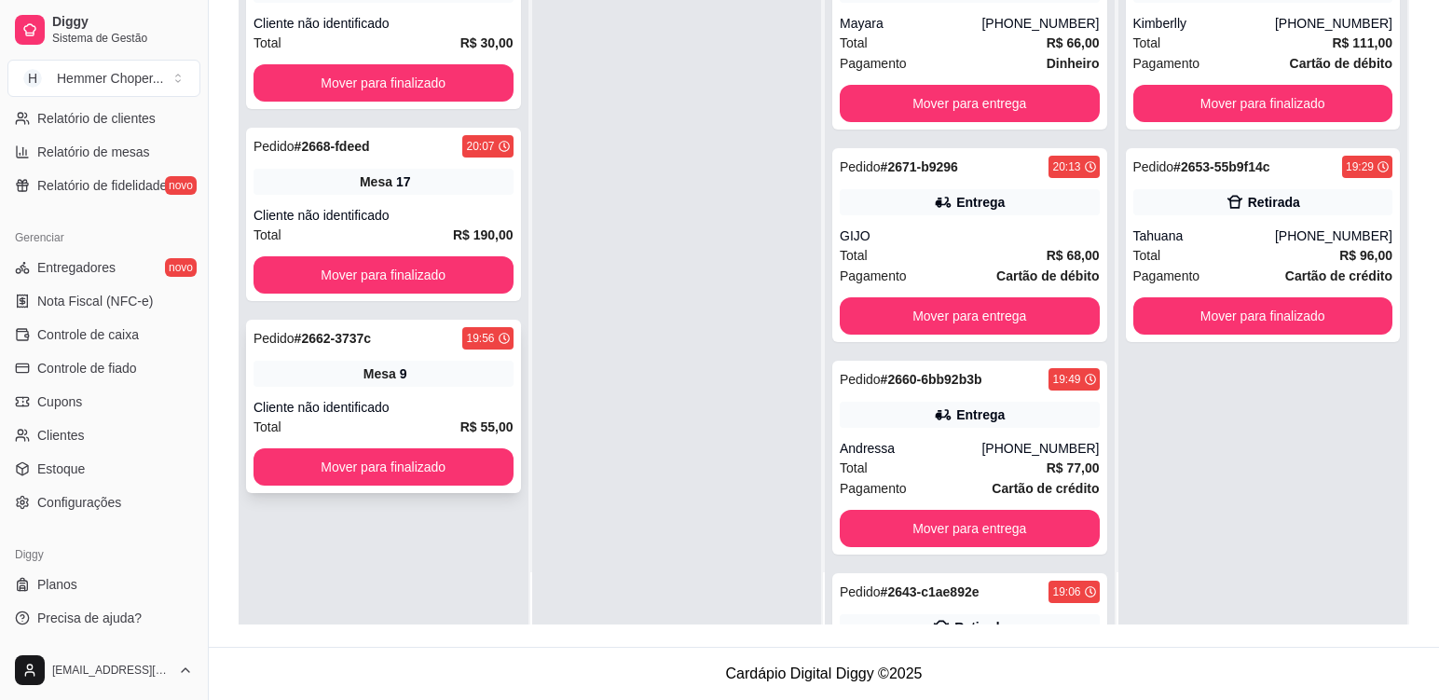
click at [432, 395] on div "Pedido # 2662-3737c 19:56 Mesa 9 Cliente não identificado Total R$ 55,00 Mover …" at bounding box center [383, 406] width 275 height 173
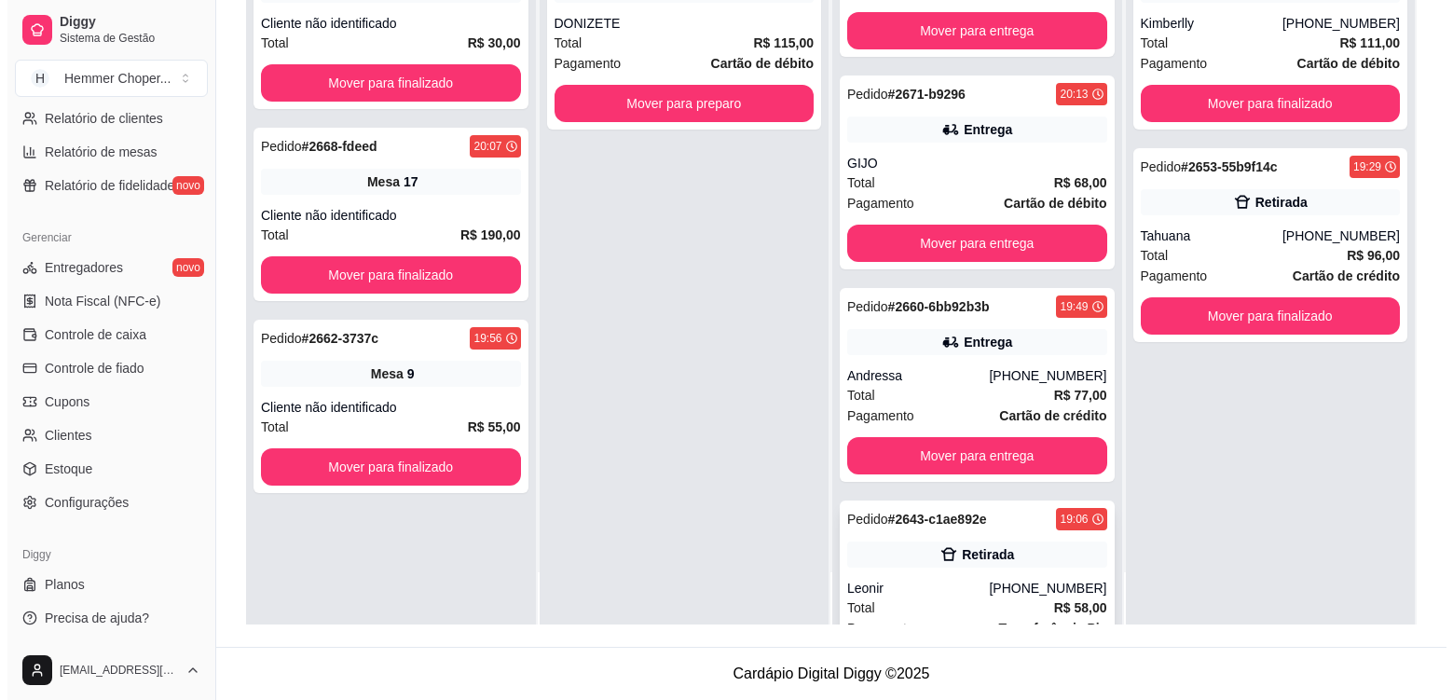
scroll to position [169, 0]
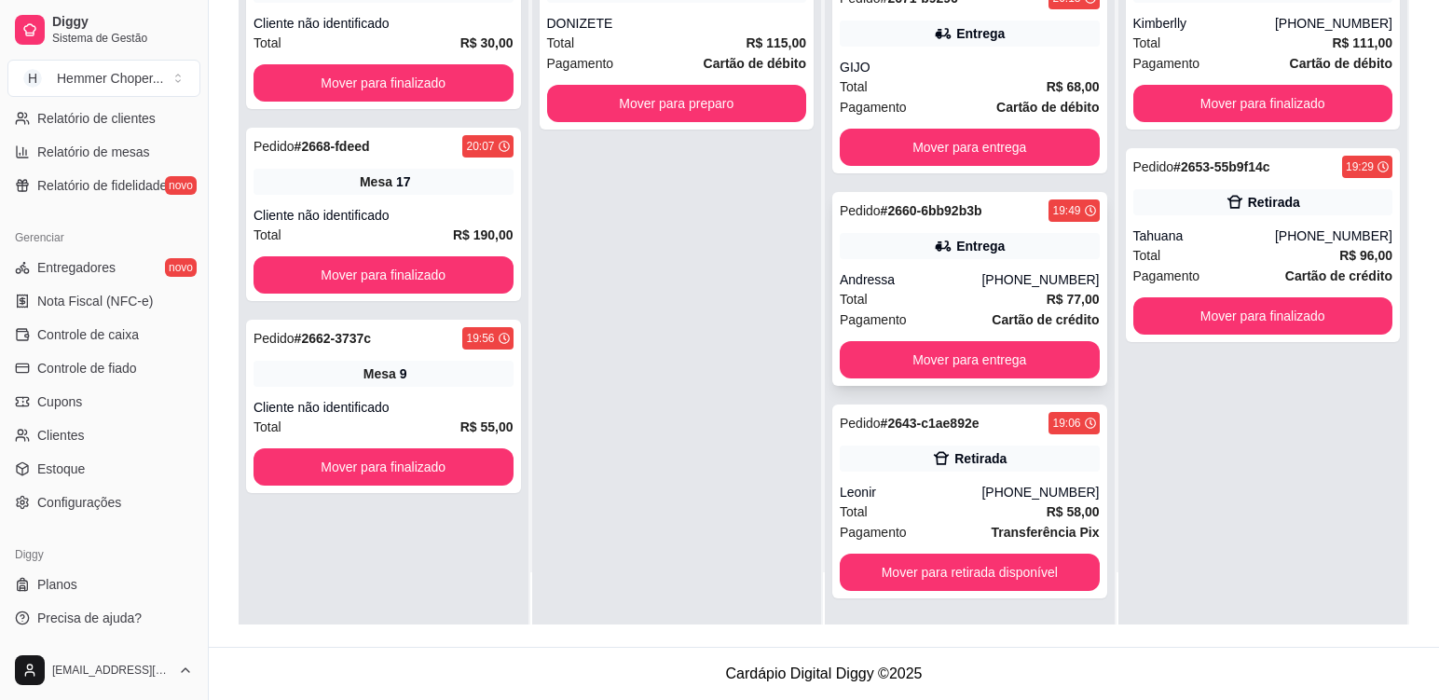
click at [934, 286] on div "Andressa" at bounding box center [911, 279] width 142 height 19
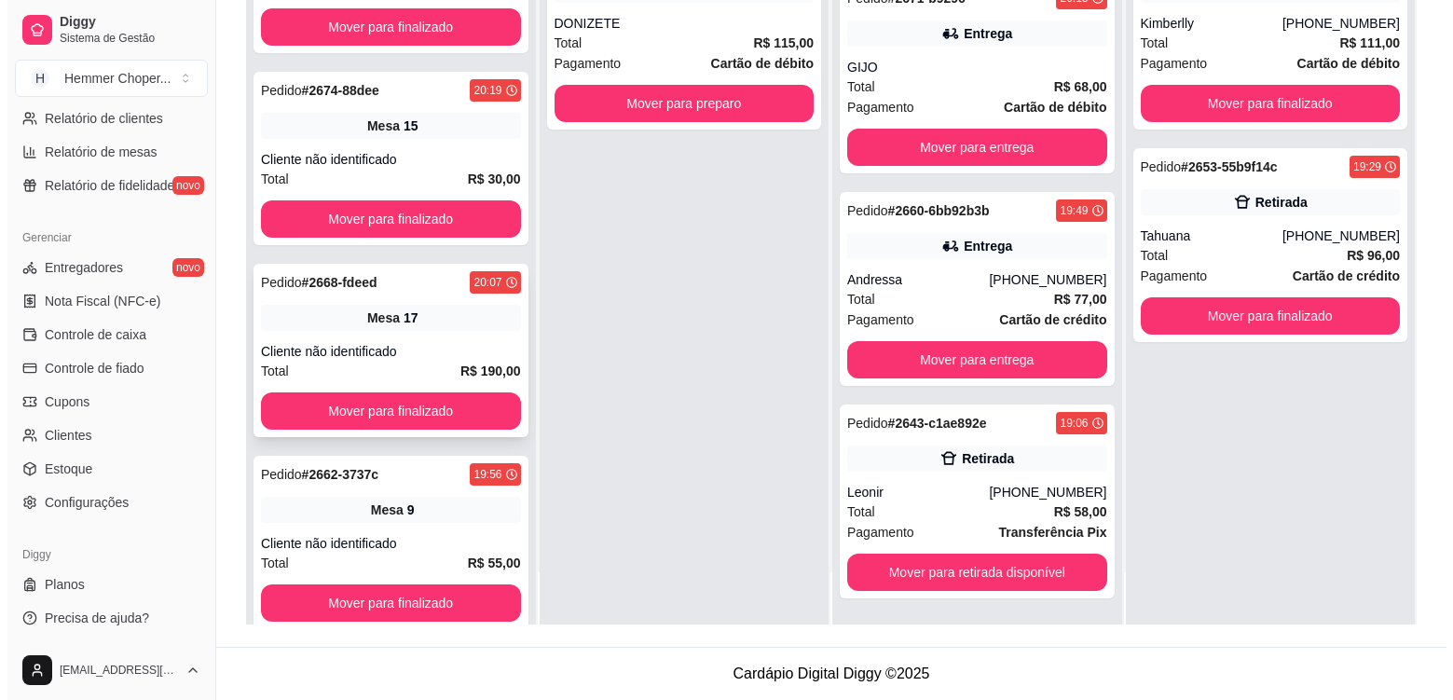
scroll to position [87, 0]
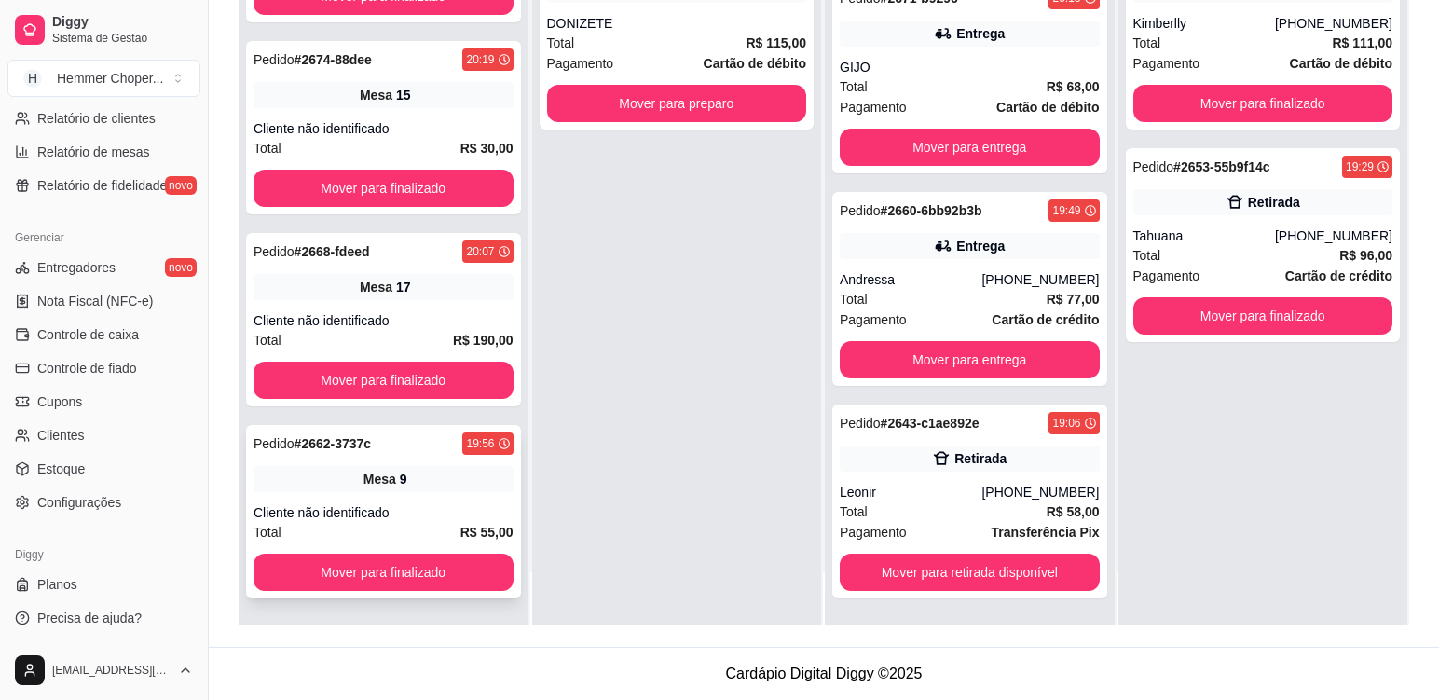
click at [427, 469] on div "Mesa 9" at bounding box center [384, 479] width 260 height 26
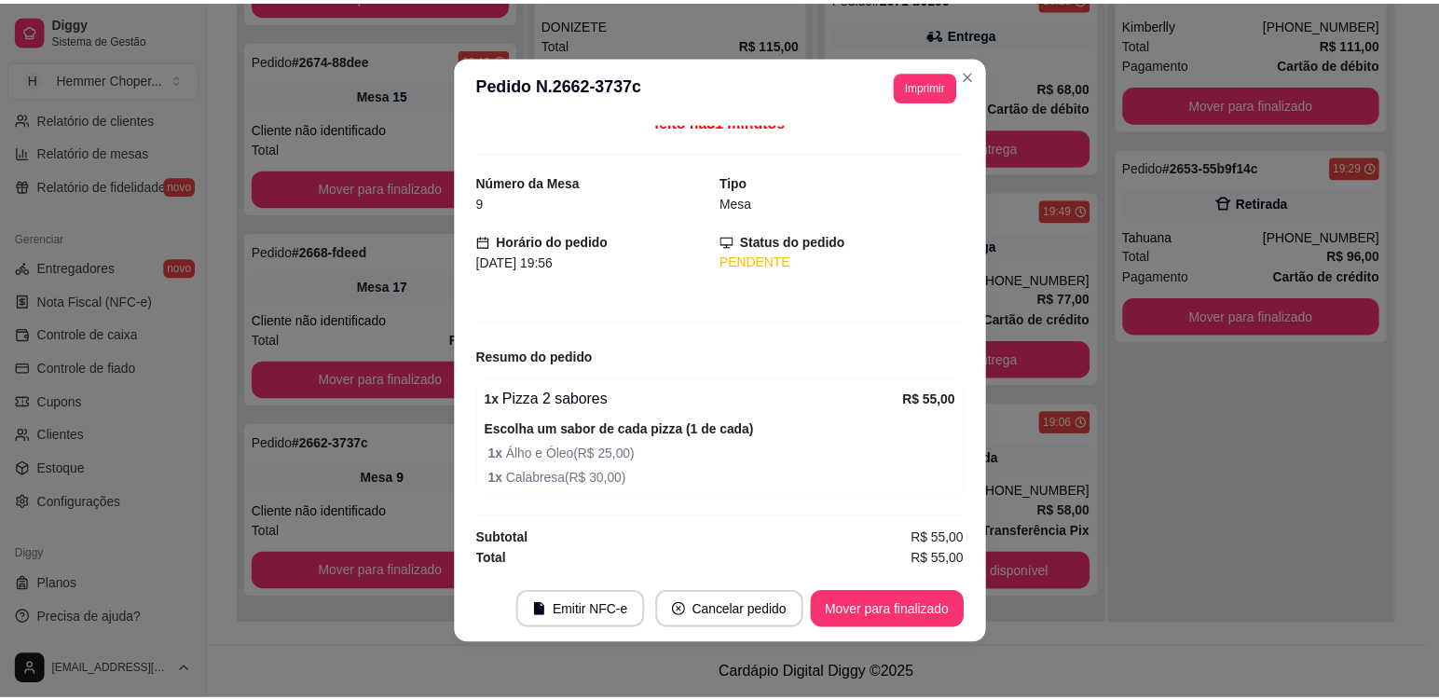
scroll to position [855, 0]
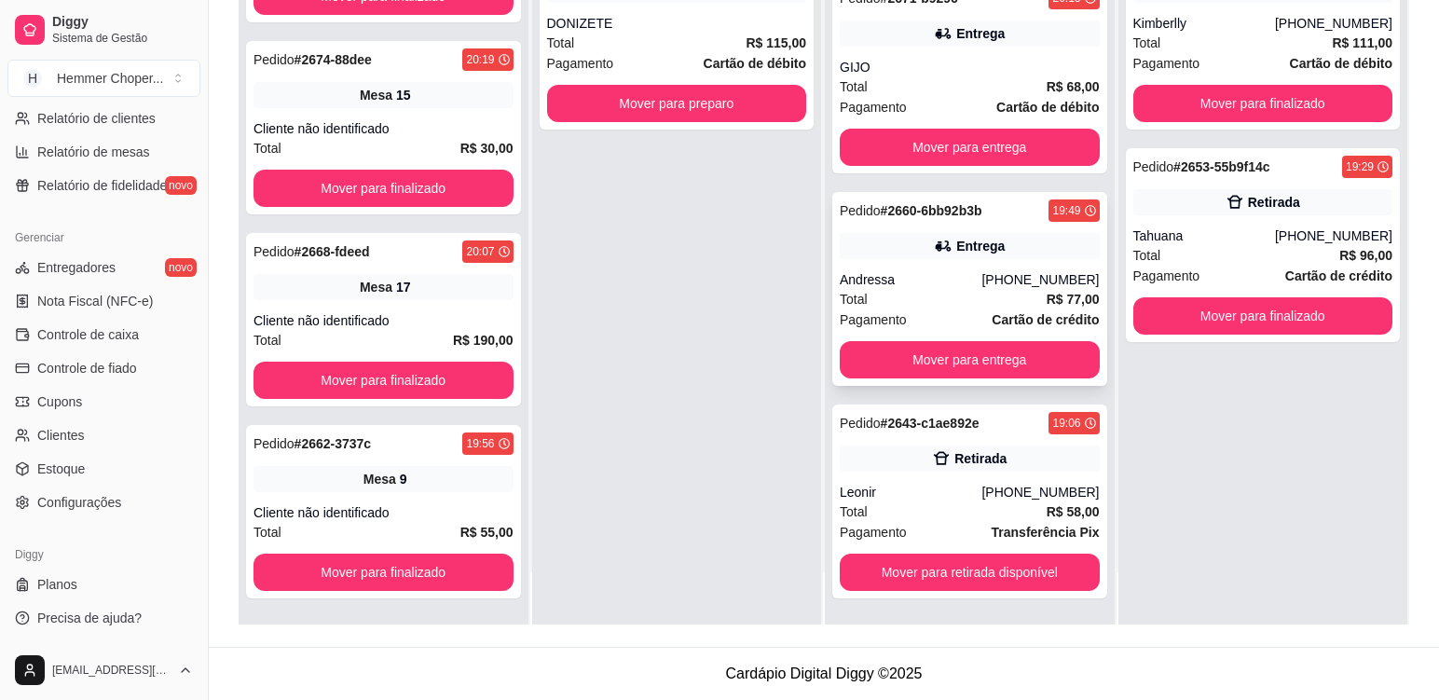
click at [925, 295] on div "Total R$ 77,00" at bounding box center [970, 299] width 260 height 21
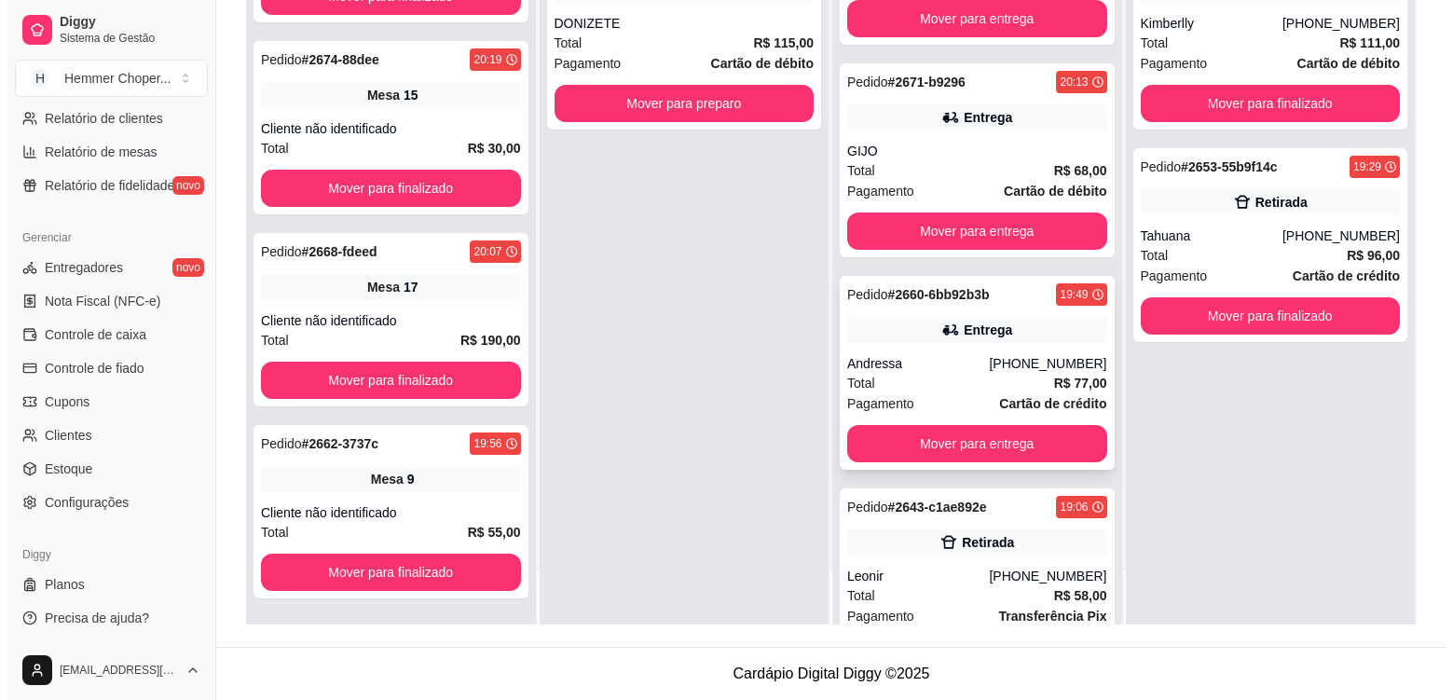
scroll to position [0, 0]
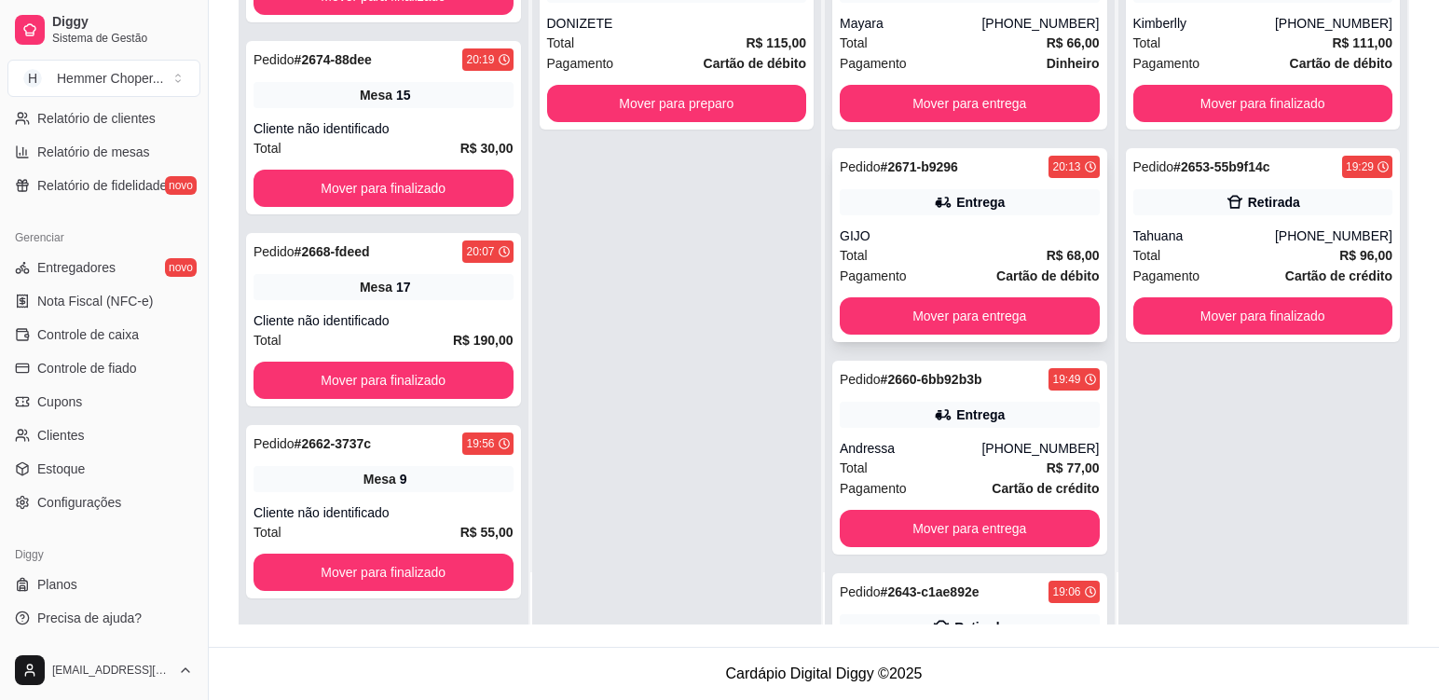
click at [920, 240] on div "GIJO" at bounding box center [970, 235] width 260 height 19
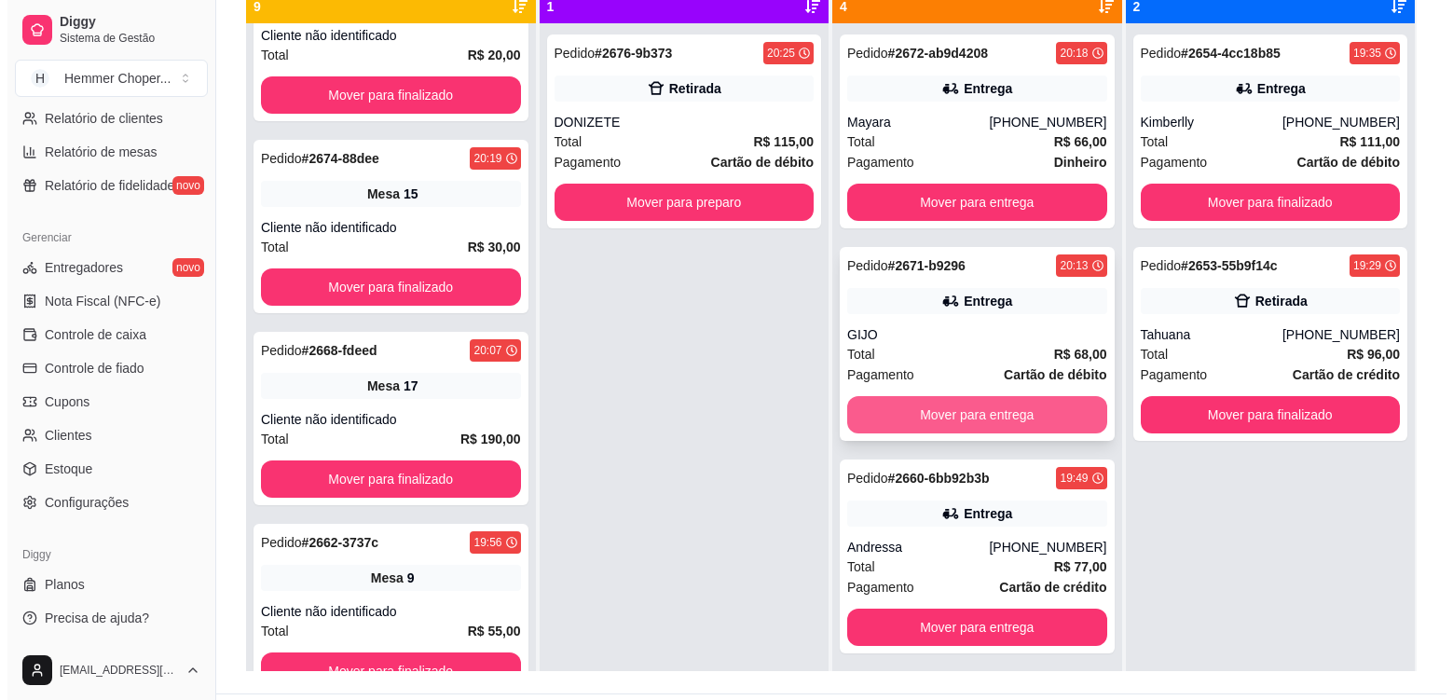
scroll to position [191, 0]
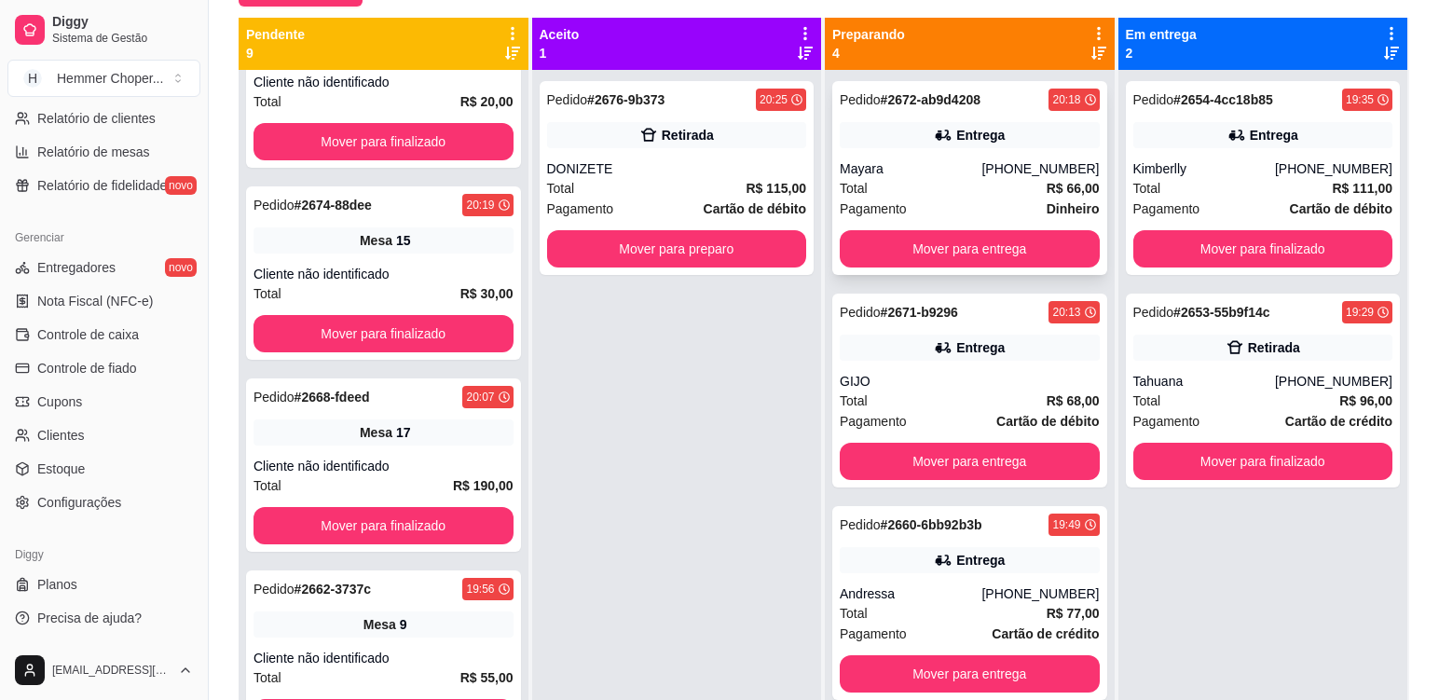
click at [957, 196] on div "Total R$ 66,00" at bounding box center [970, 188] width 260 height 21
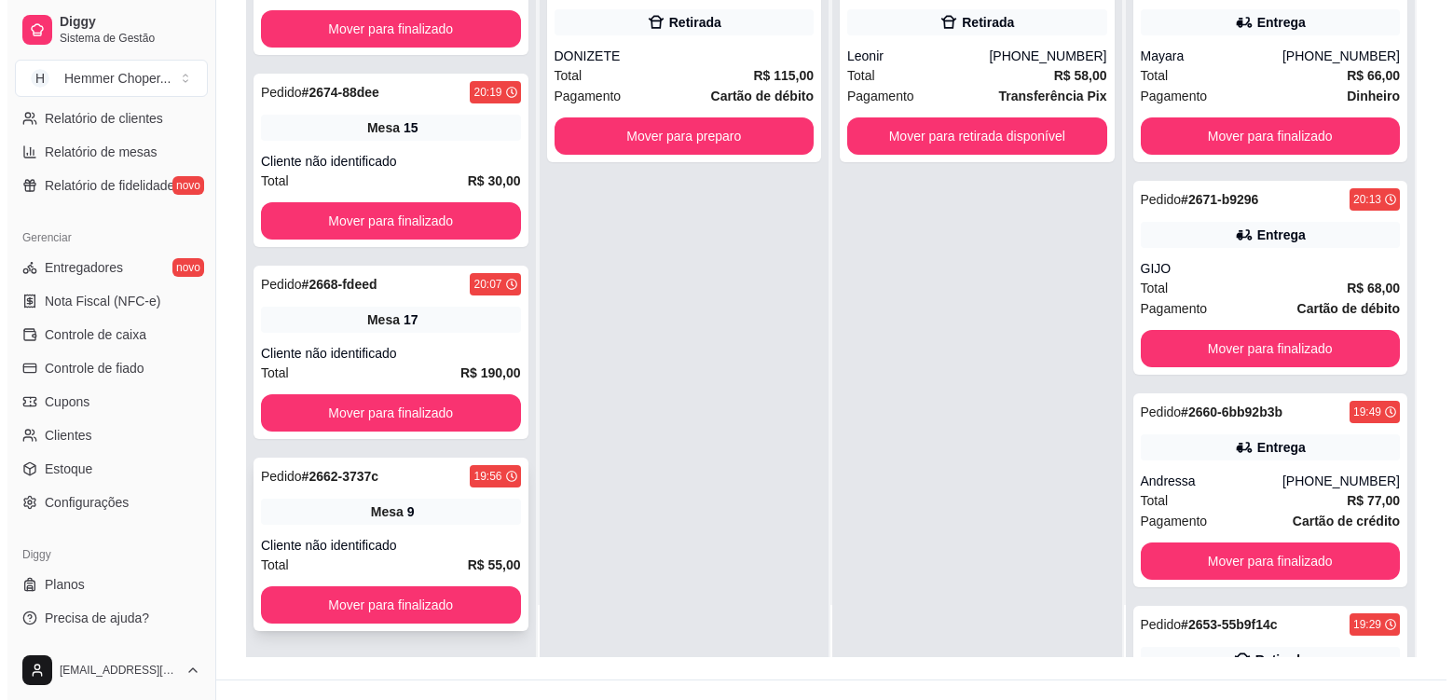
scroll to position [284, 0]
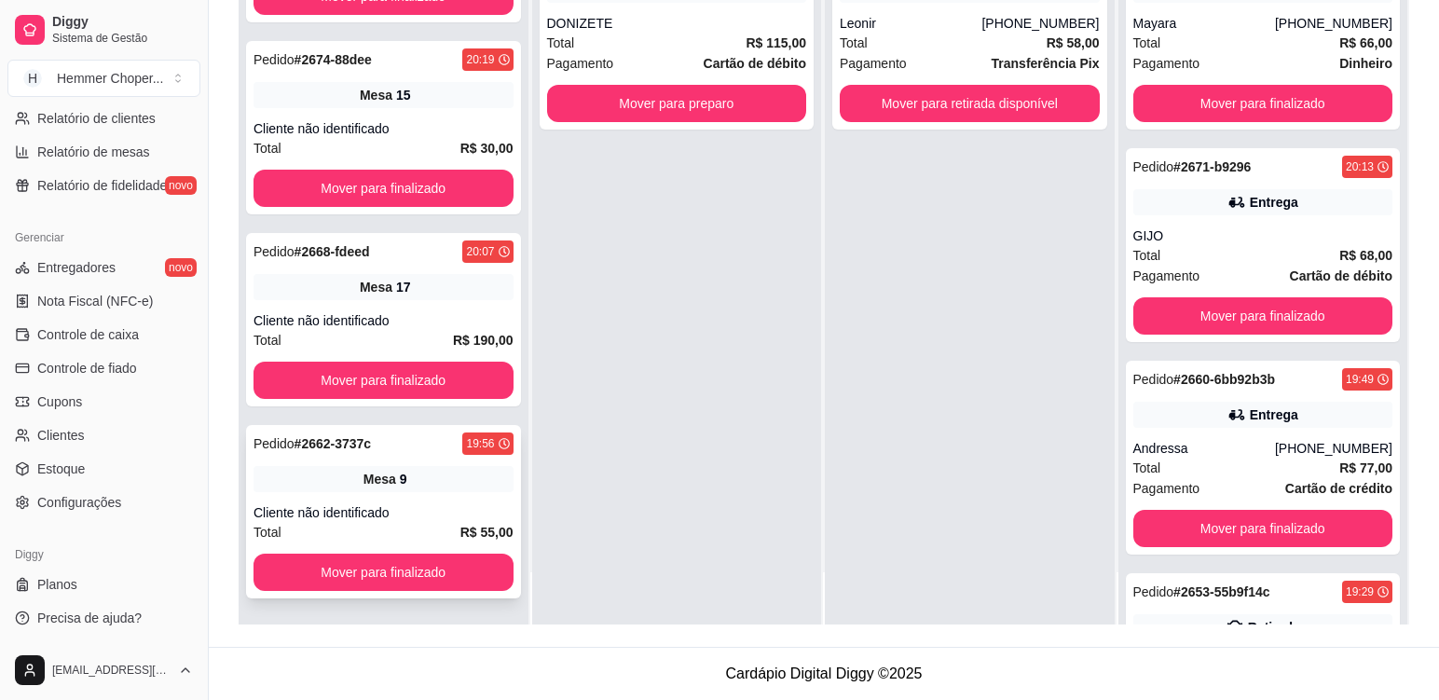
click at [417, 509] on div "Cliente não identificado" at bounding box center [384, 512] width 260 height 19
click at [433, 309] on div "Pedido # 2668-fdeed 20:07 Mesa 17 Cliente não identificado Total R$ 190,00 Move…" at bounding box center [383, 319] width 275 height 173
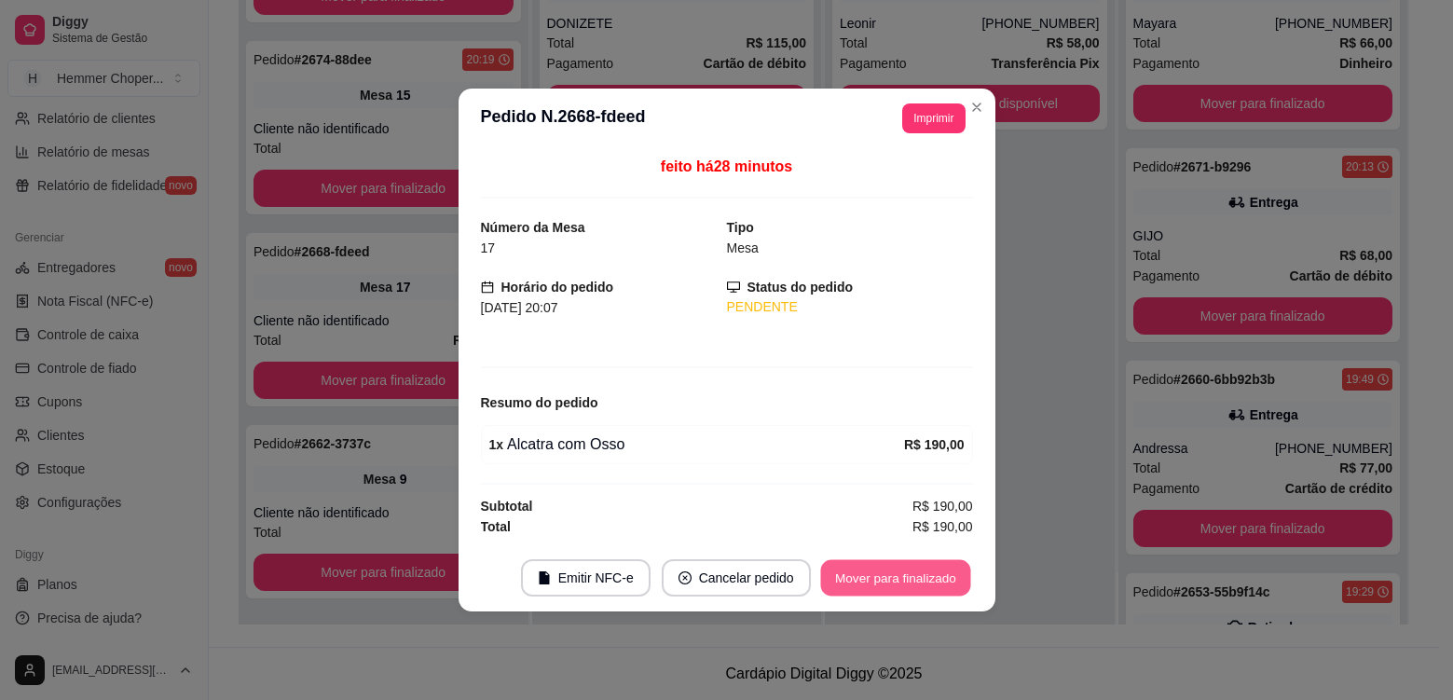
click at [900, 579] on button "Mover para finalizado" at bounding box center [895, 578] width 150 height 36
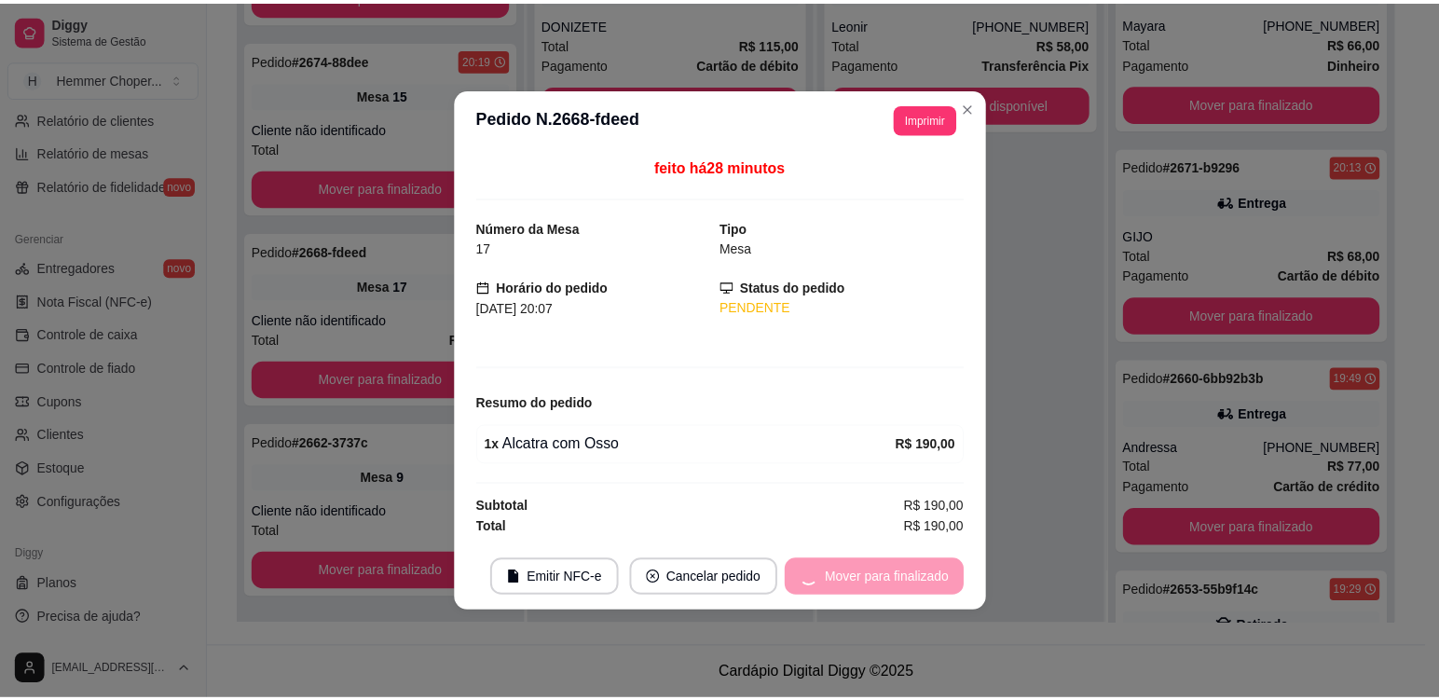
scroll to position [471, 0]
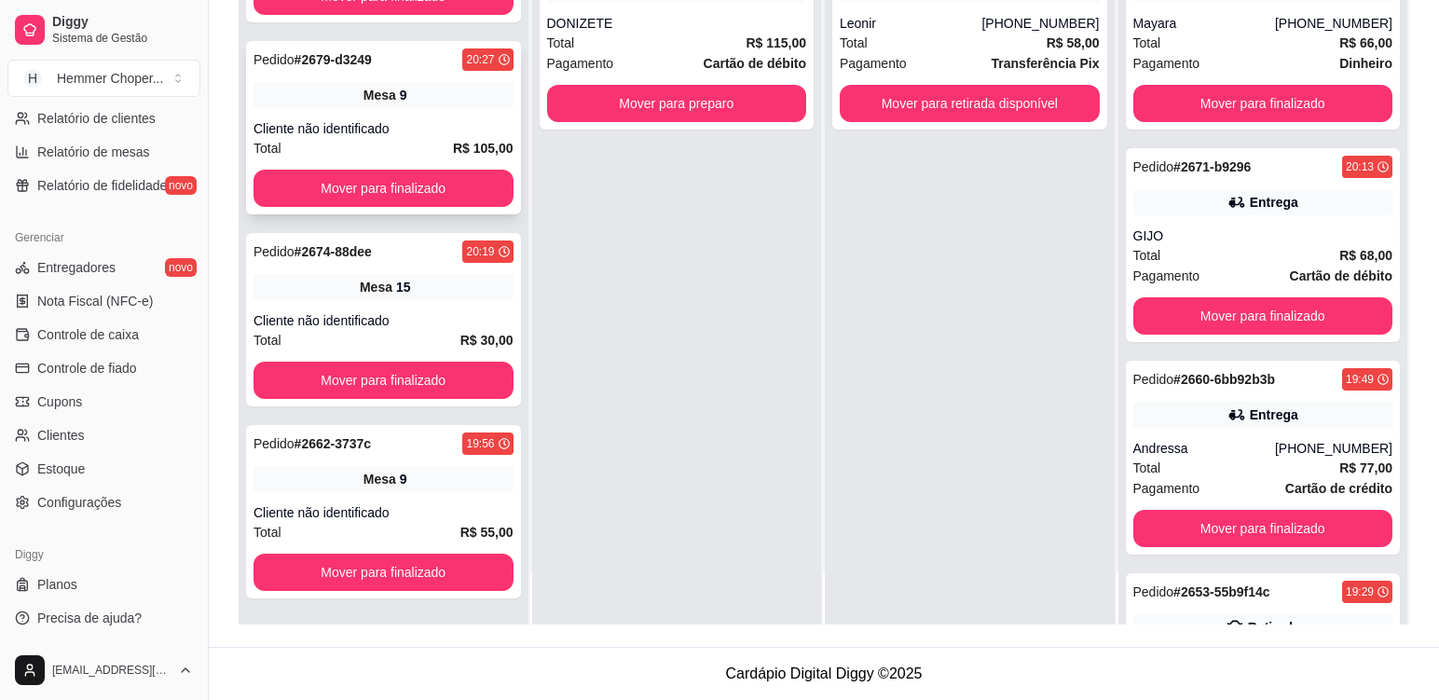
click at [444, 109] on div "Pedido # 2679-d3249 20:27 Mesa 9 Cliente não identificado Total R$ 105,00 Mover…" at bounding box center [383, 127] width 275 height 173
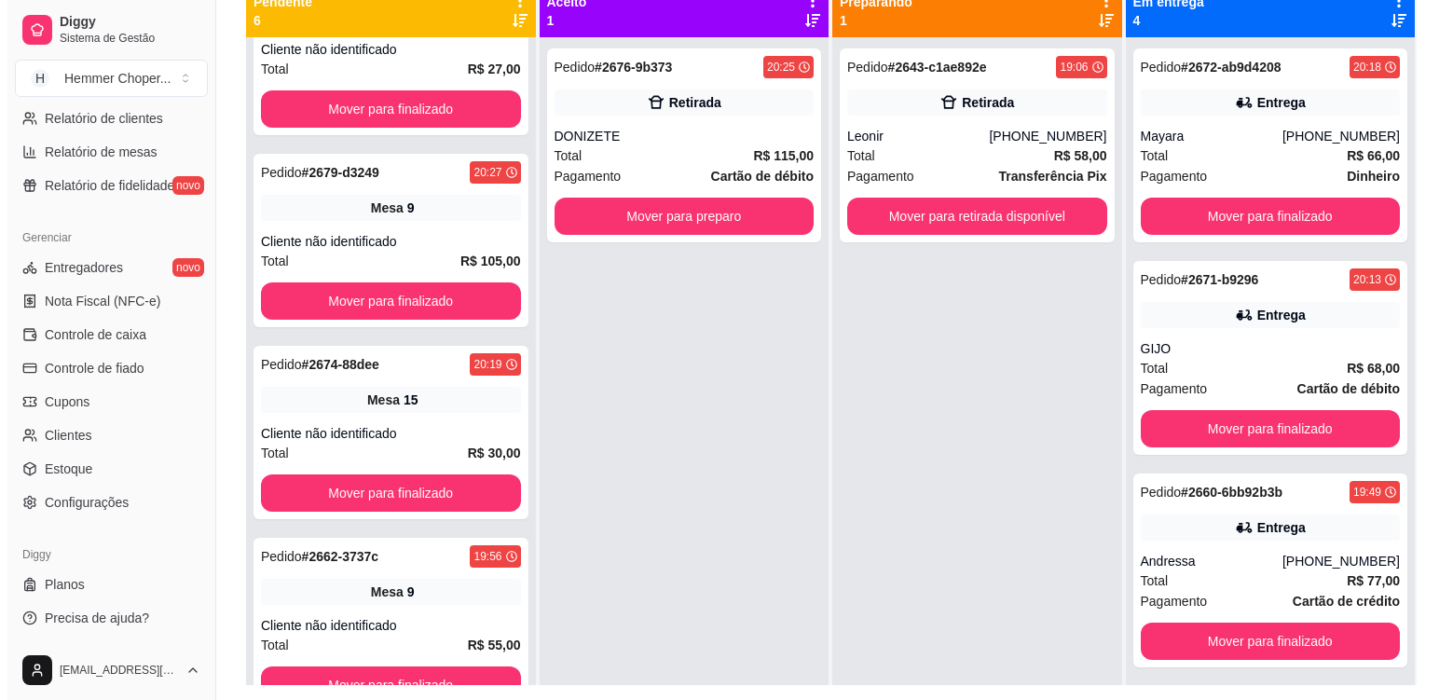
scroll to position [191, 0]
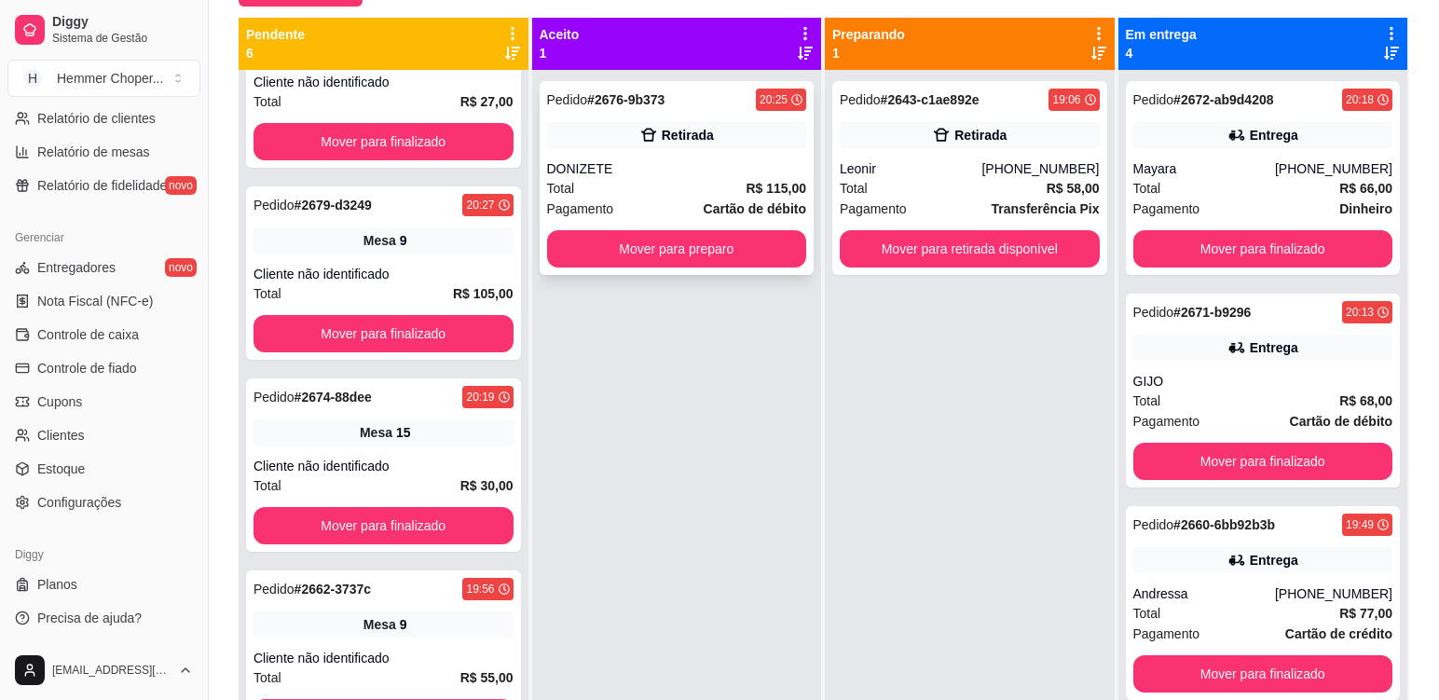
click at [659, 175] on div "DONIZETE" at bounding box center [677, 168] width 260 height 19
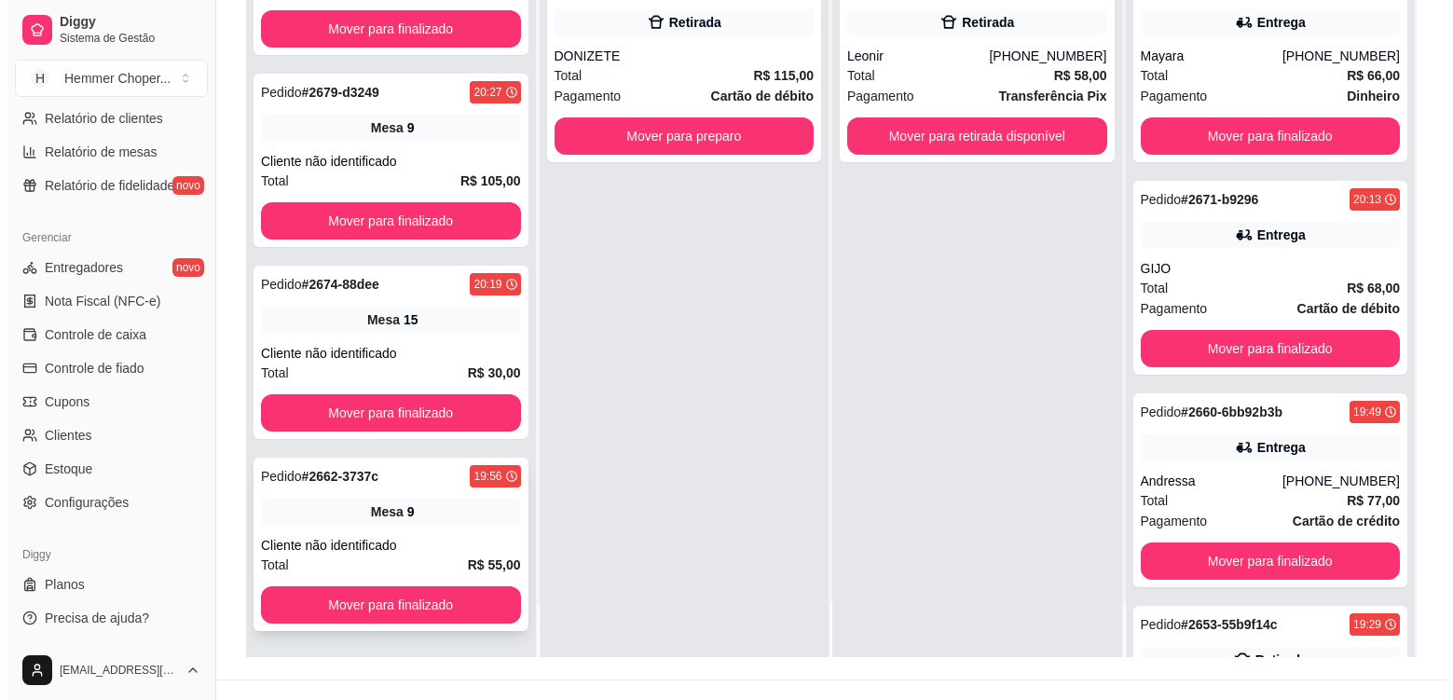
scroll to position [284, 0]
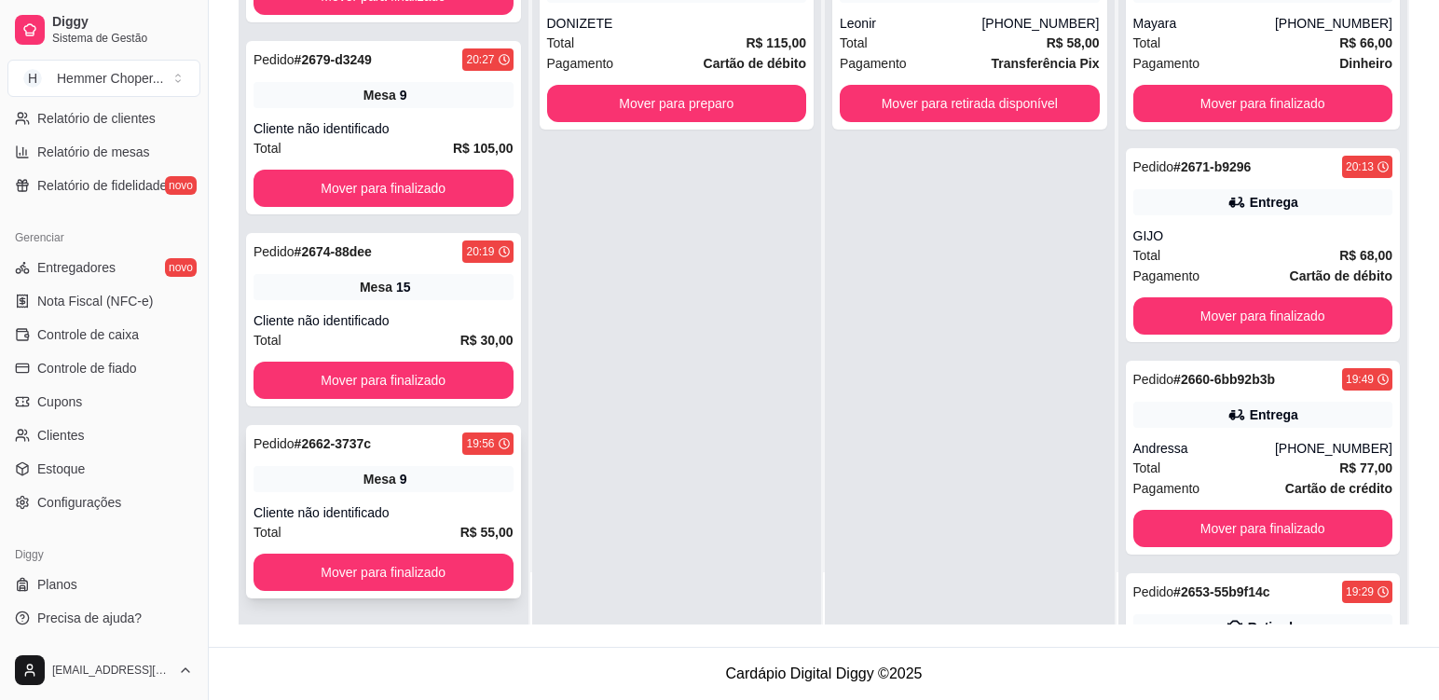
click at [441, 490] on div "Mesa 9" at bounding box center [384, 479] width 260 height 26
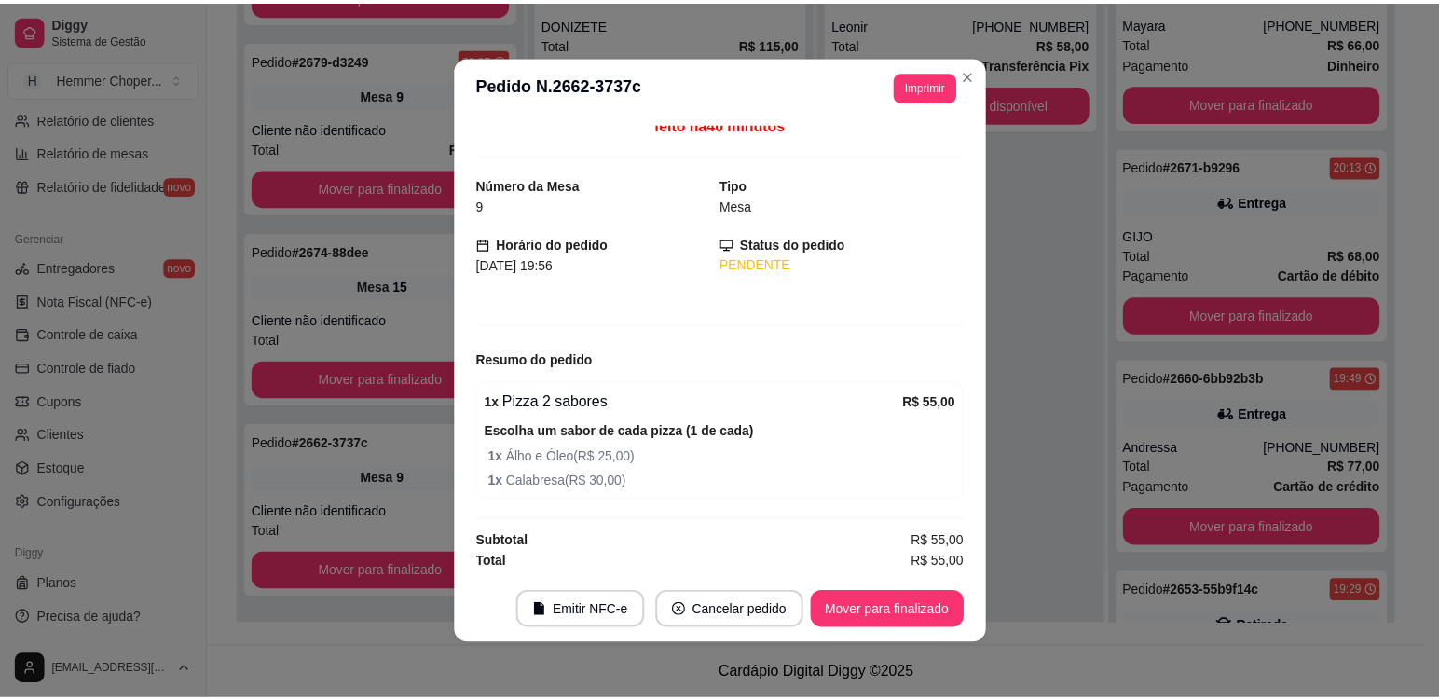
scroll to position [13, 0]
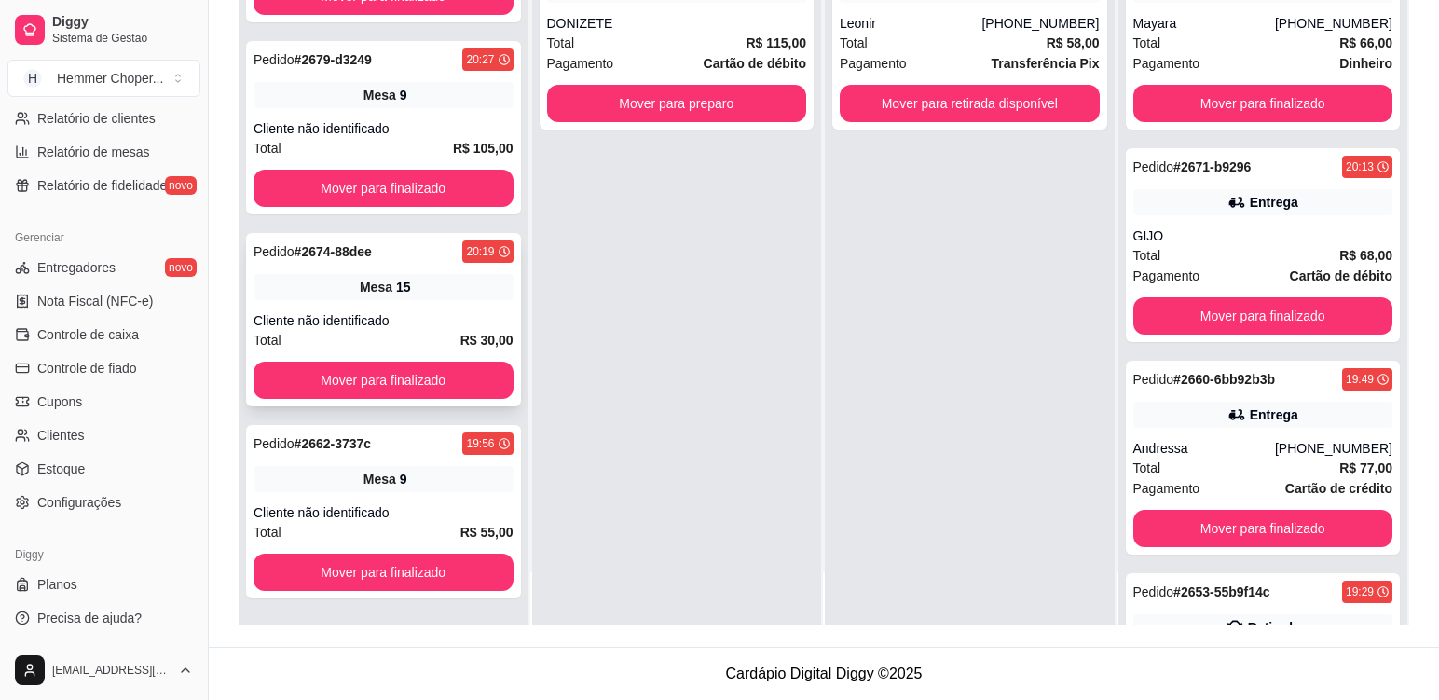
click at [423, 305] on div "Pedido # 2674-88dee 20:19 Mesa 15 Cliente não identificado Total R$ 30,00 Mover…" at bounding box center [383, 319] width 275 height 173
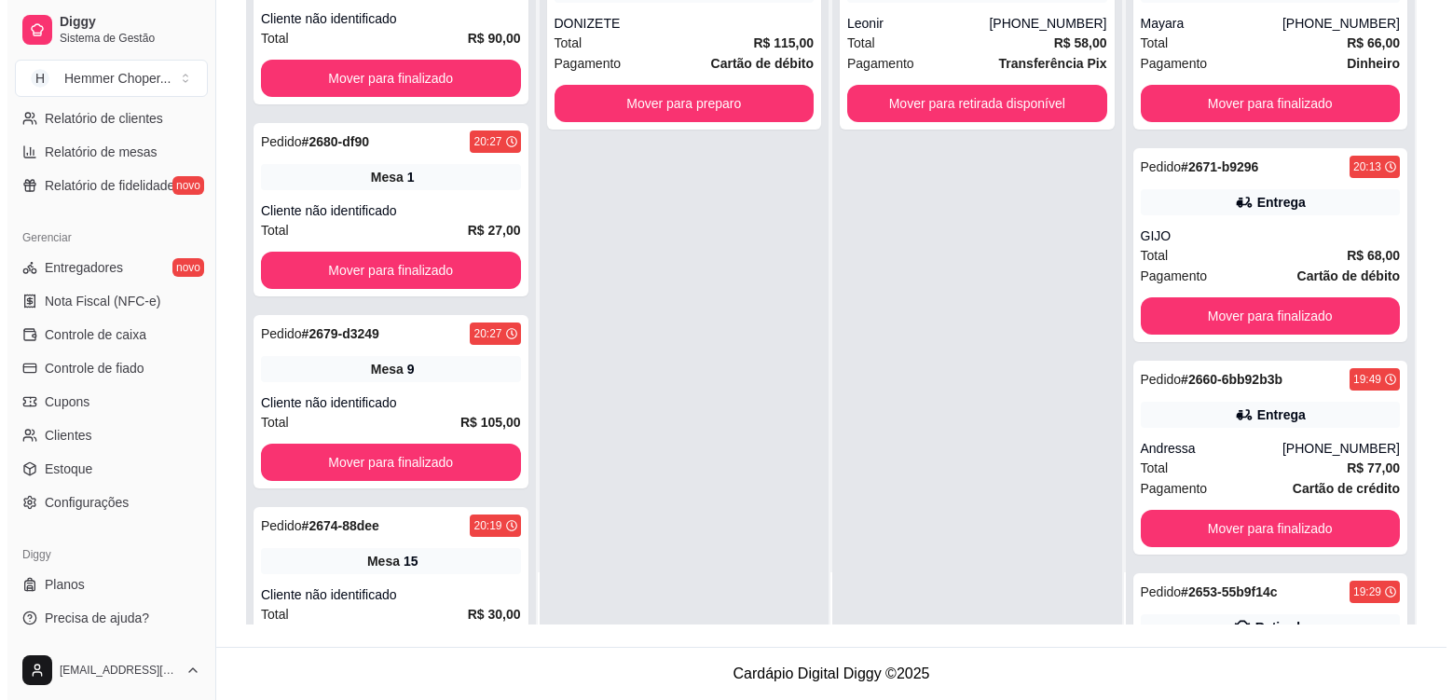
scroll to position [191, 0]
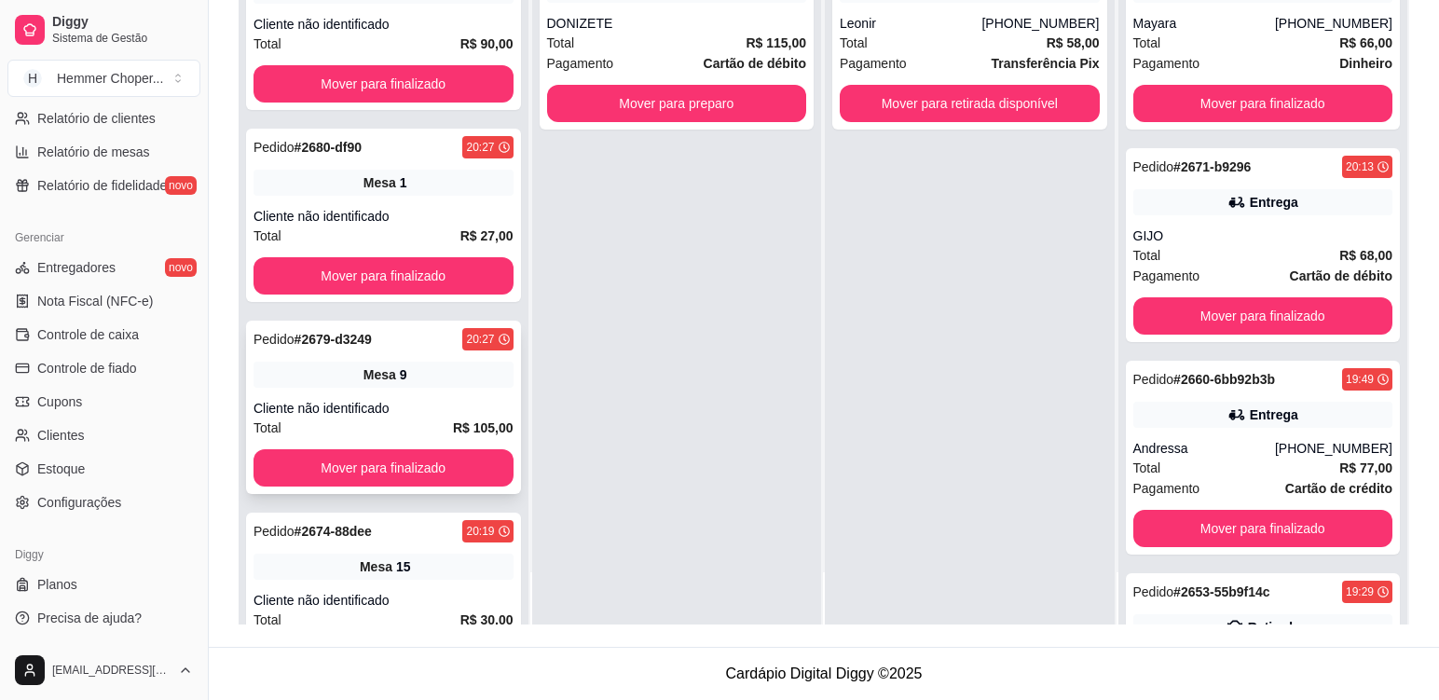
click at [439, 371] on div "Mesa 9" at bounding box center [384, 375] width 260 height 26
click at [421, 195] on div "Pedido # 2680-df90 20:27 Mesa 1 Cliente não identificado Total R$ 27,00 Mover p…" at bounding box center [383, 215] width 275 height 173
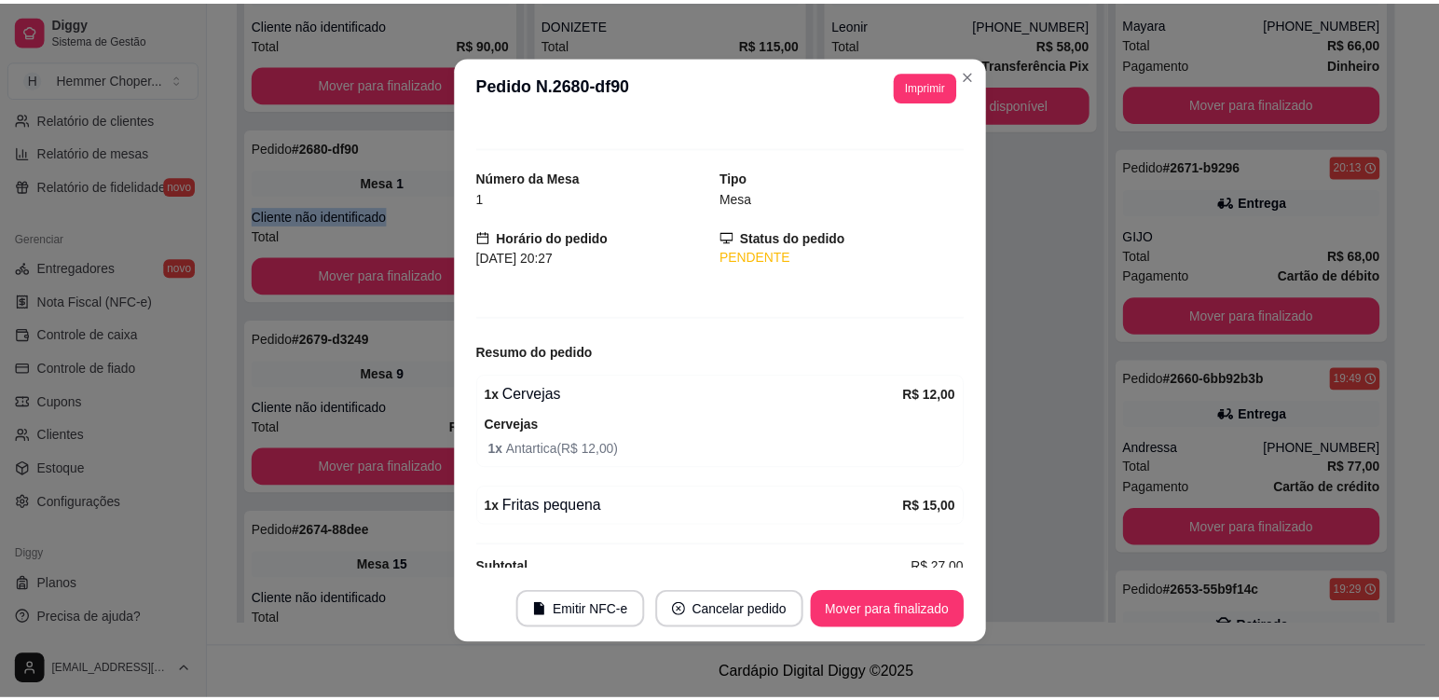
scroll to position [47, 0]
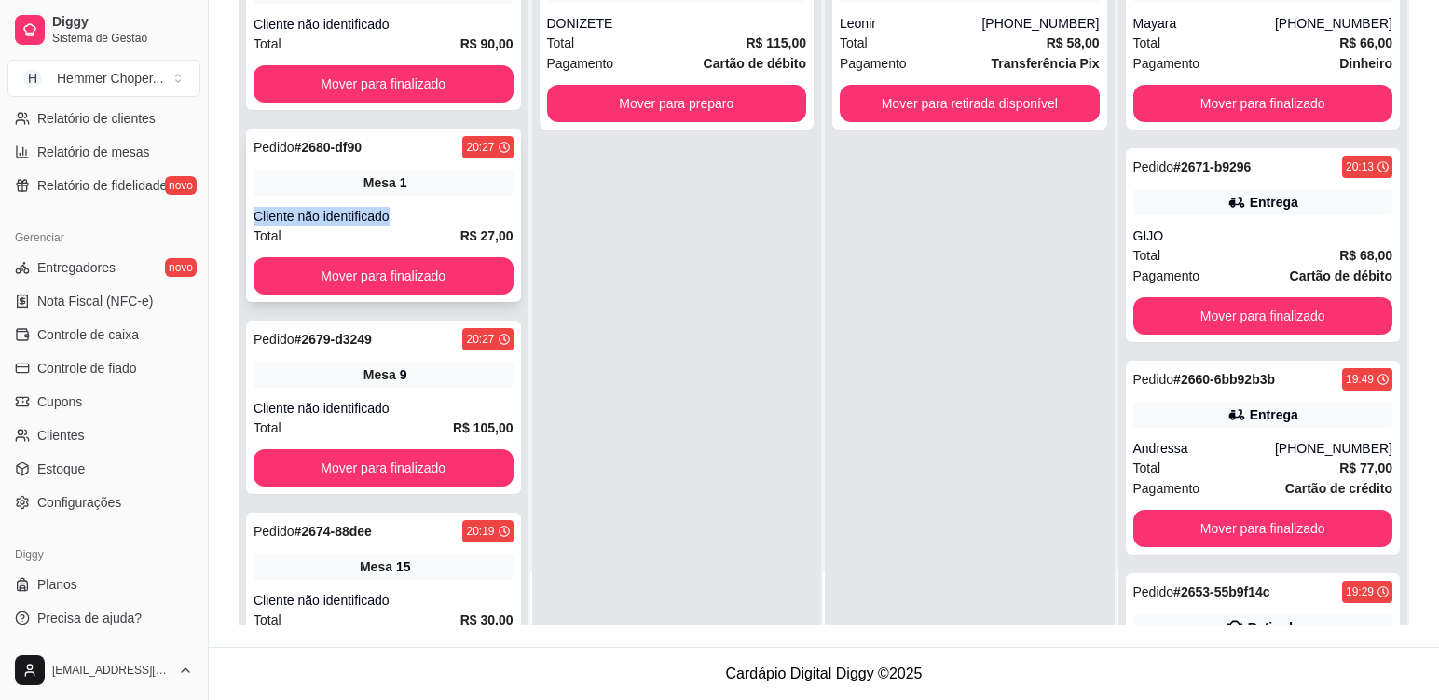
click at [446, 199] on div "Pedido # 2680-df90 20:27 Mesa 1 Cliente não identificado Total R$ 27,00 Mover p…" at bounding box center [383, 215] width 275 height 173
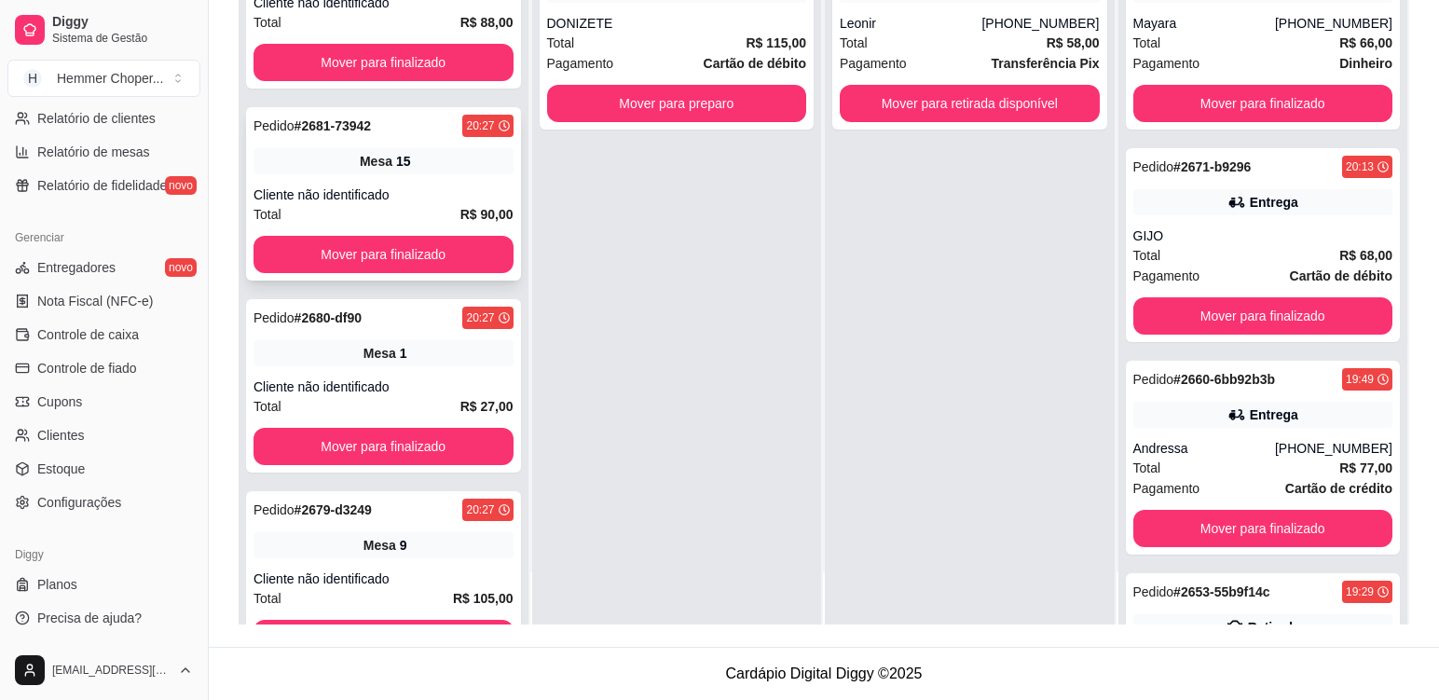
scroll to position [5, 0]
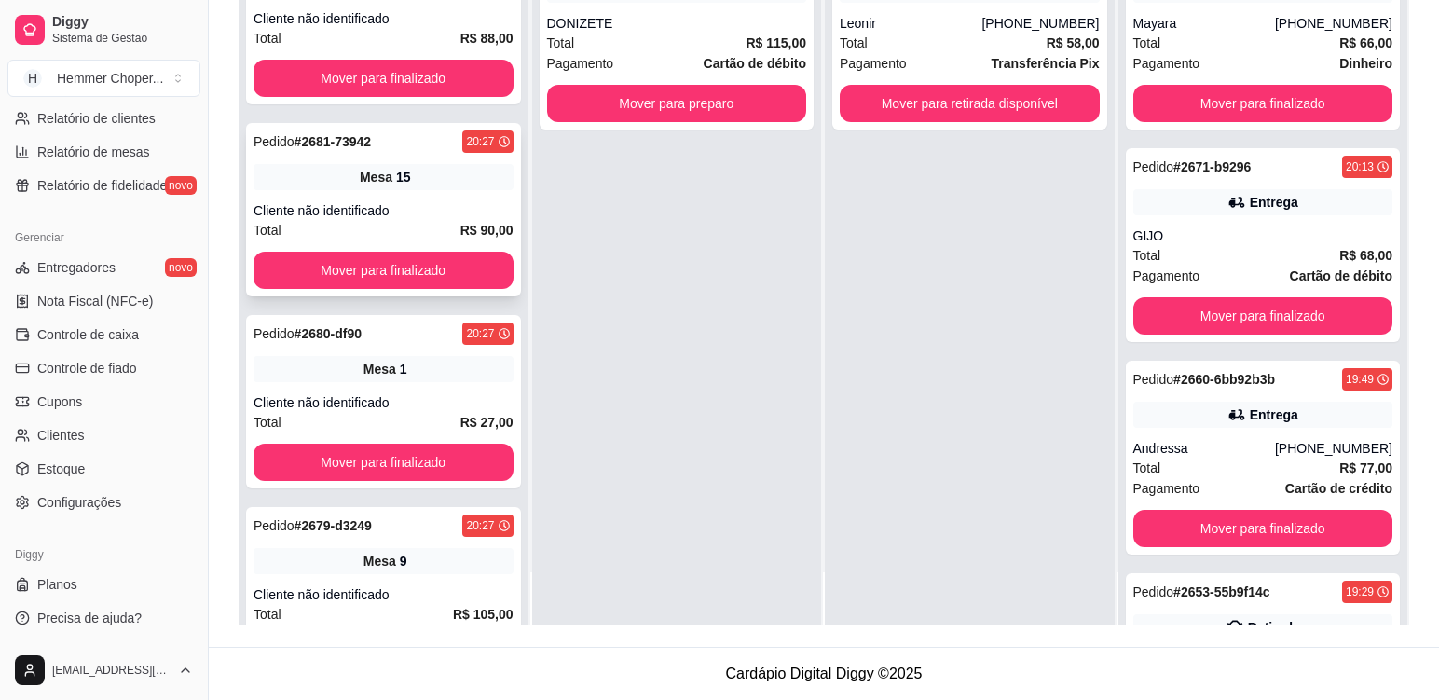
click at [453, 189] on div "Mesa 15" at bounding box center [384, 177] width 260 height 26
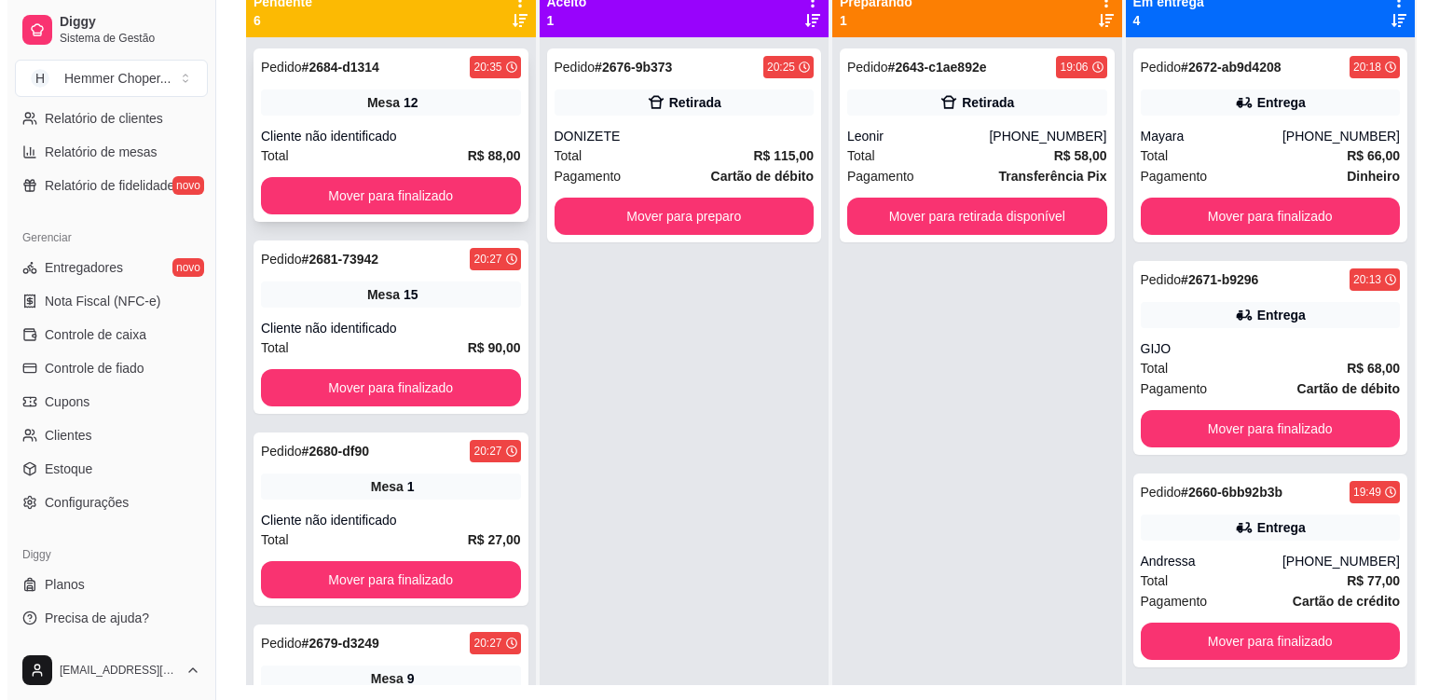
scroll to position [191, 0]
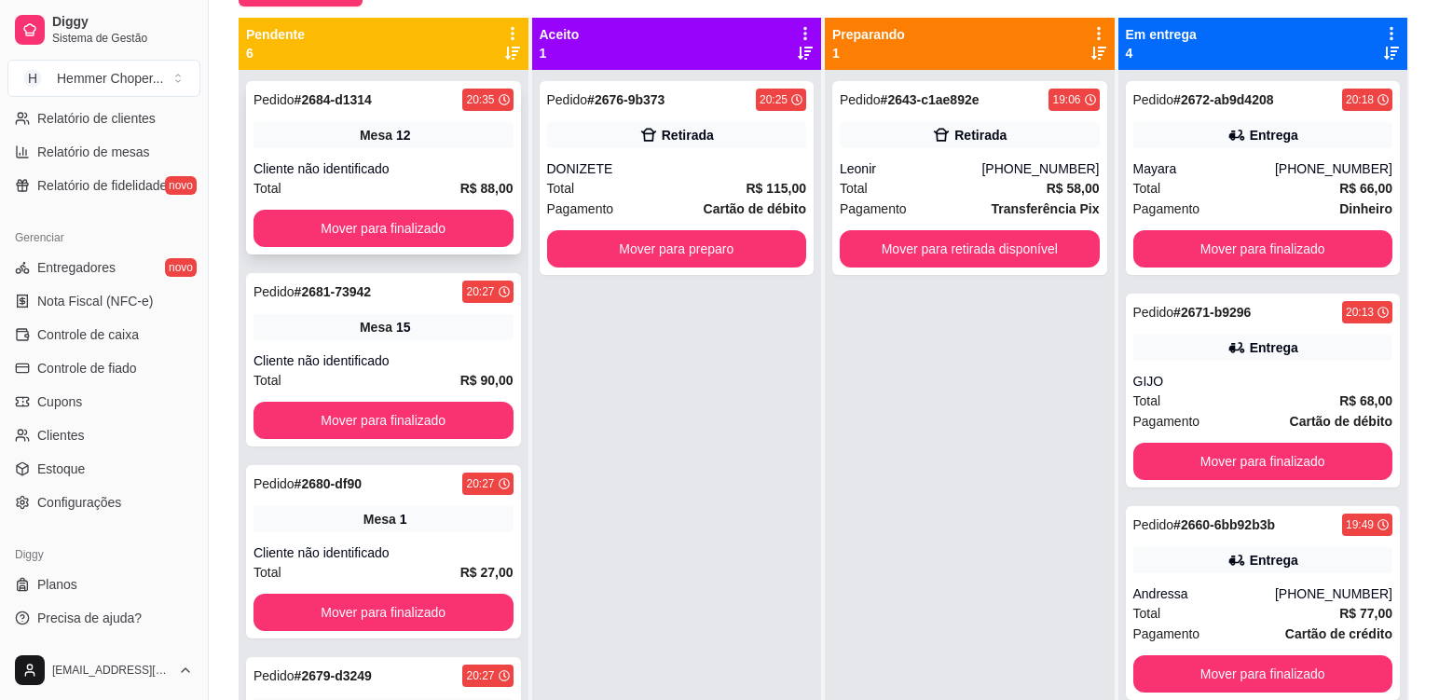
click at [432, 157] on div "Pedido # 2684-d1314 20:35 Mesa 12 Cliente não identificado Total R$ 88,00 Mover…" at bounding box center [383, 167] width 275 height 173
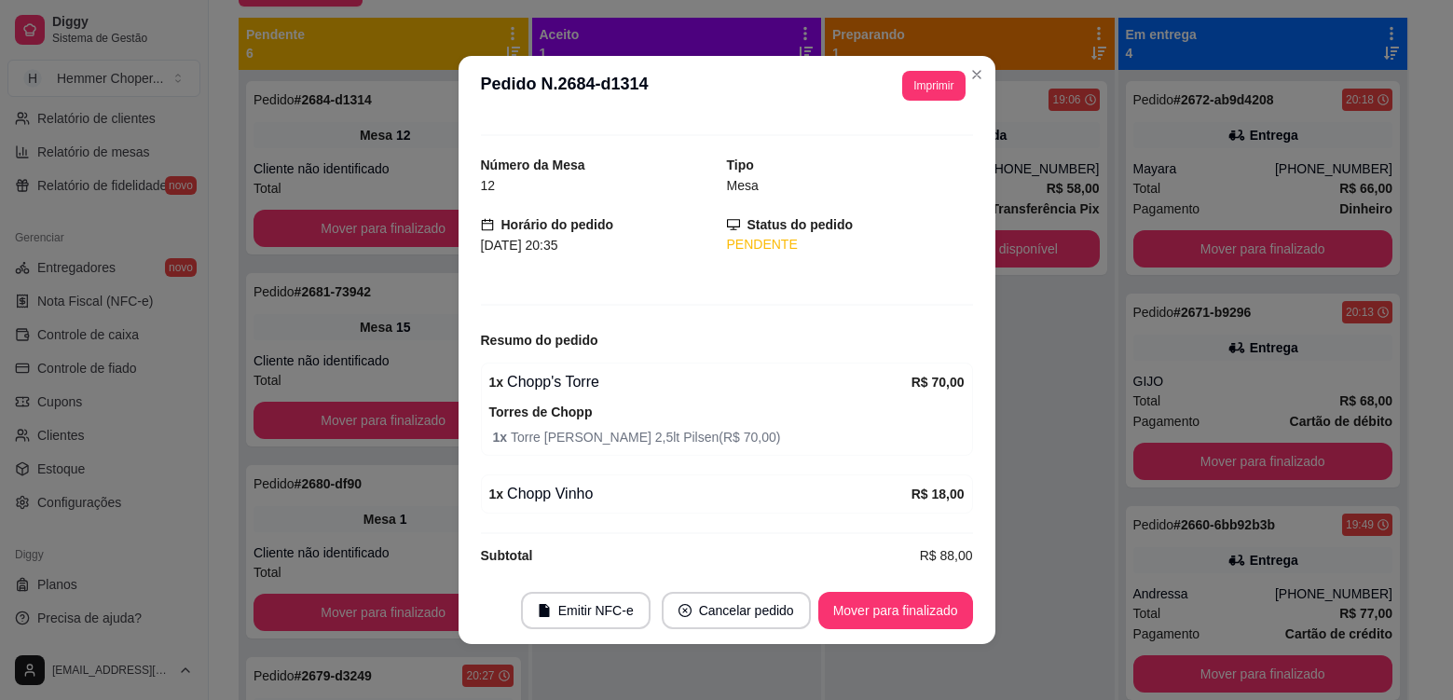
scroll to position [47, 0]
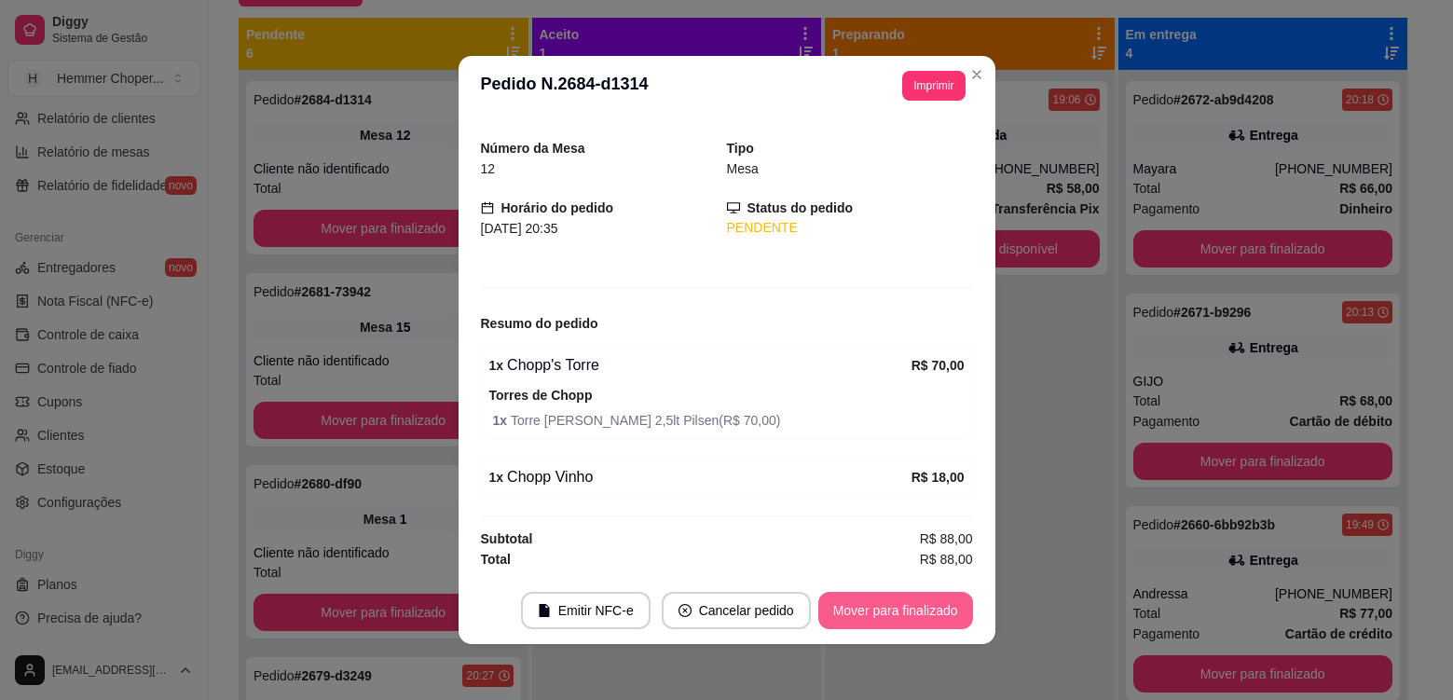
click at [837, 610] on button "Mover para finalizado" at bounding box center [895, 610] width 155 height 37
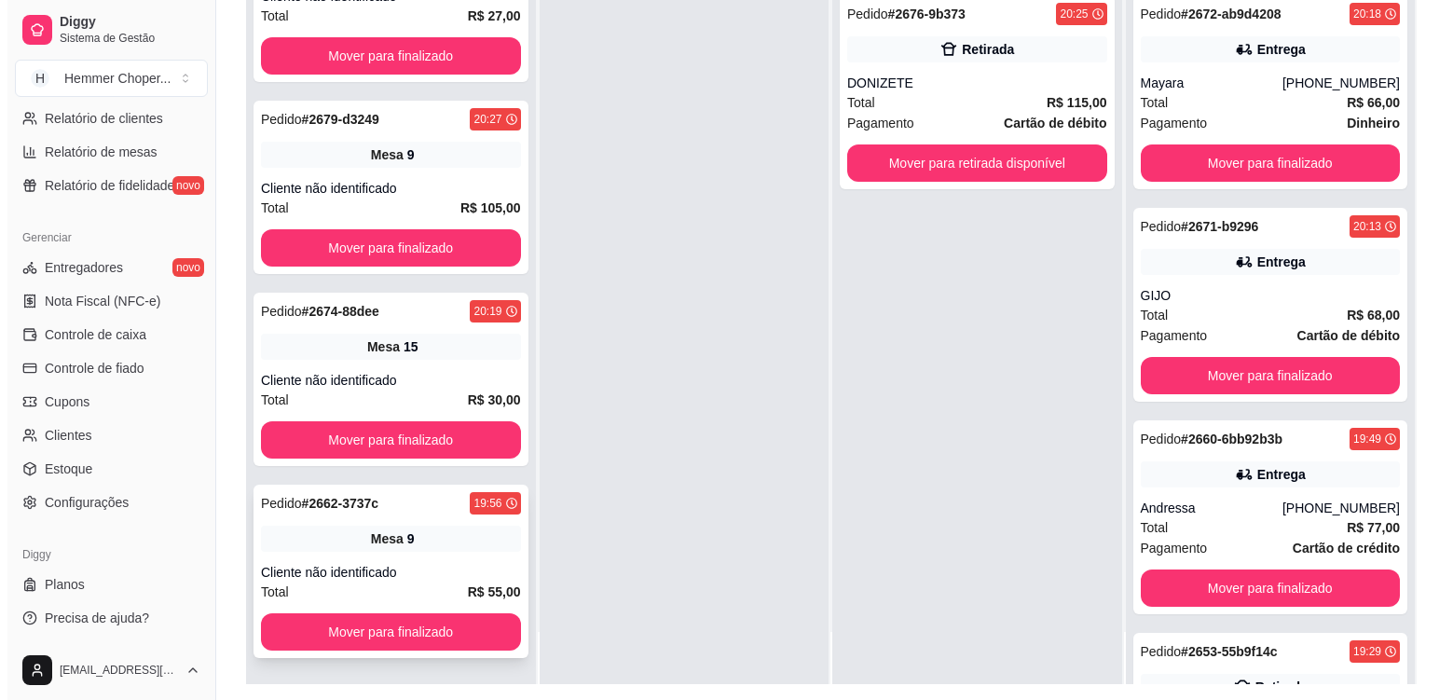
scroll to position [284, 0]
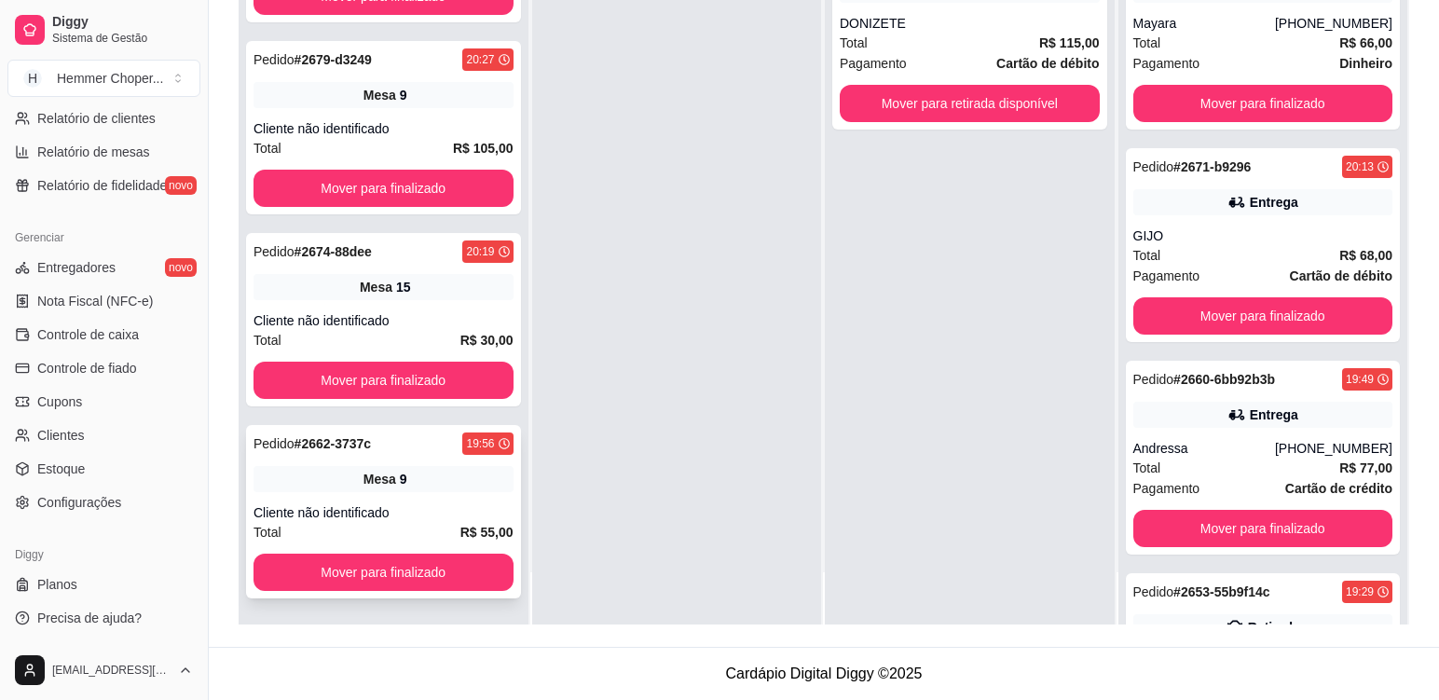
click at [448, 496] on div "Pedido # 2662-3737c 19:56 Mesa 9 Cliente não identificado Total R$ 55,00 Mover …" at bounding box center [383, 511] width 275 height 173
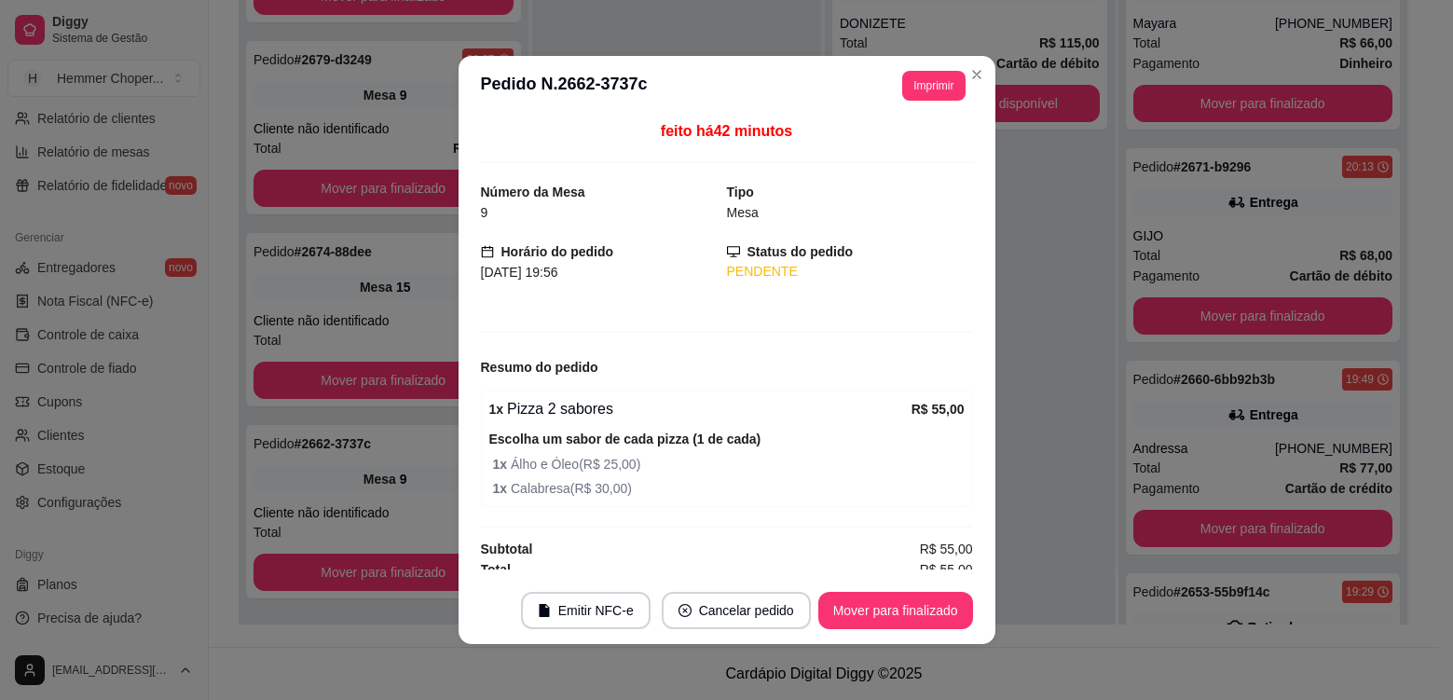
scroll to position [0, 0]
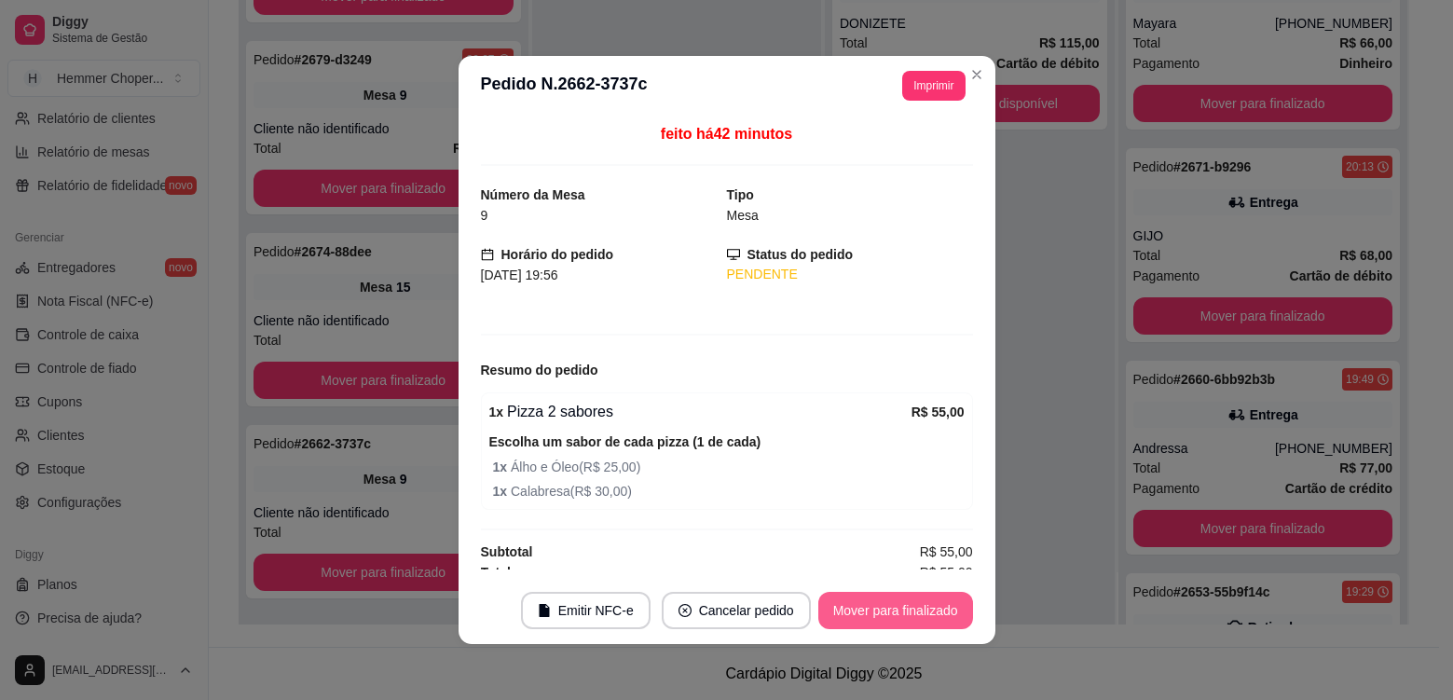
click at [884, 613] on button "Mover para finalizado" at bounding box center [895, 610] width 155 height 37
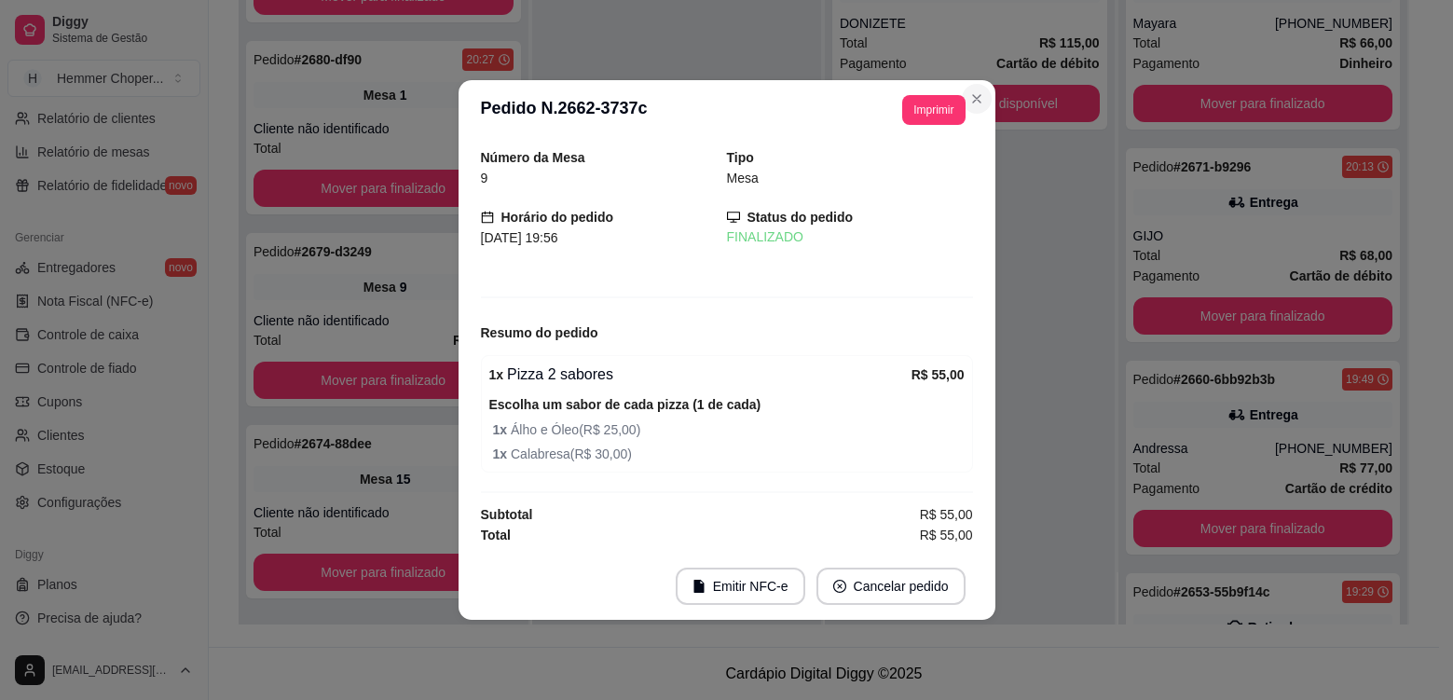
scroll to position [87, 0]
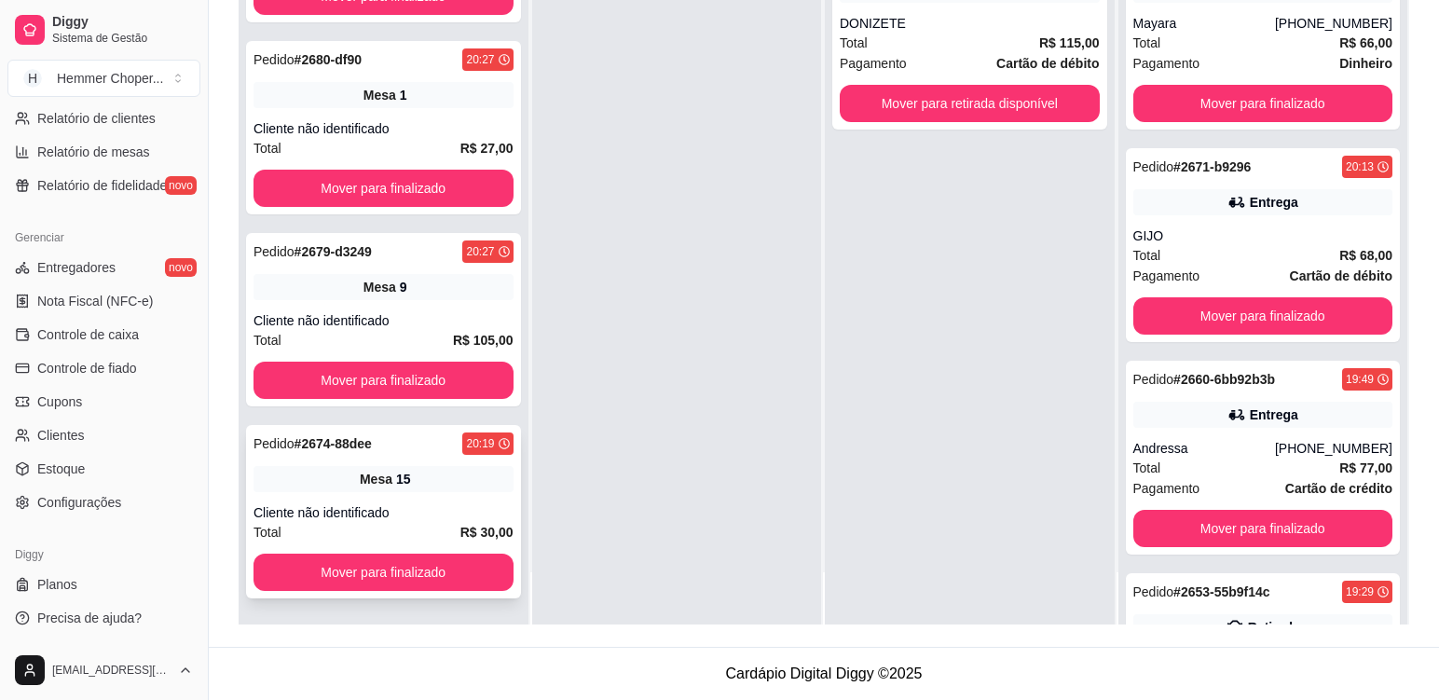
click at [427, 514] on div "Cliente não identificado" at bounding box center [384, 512] width 260 height 19
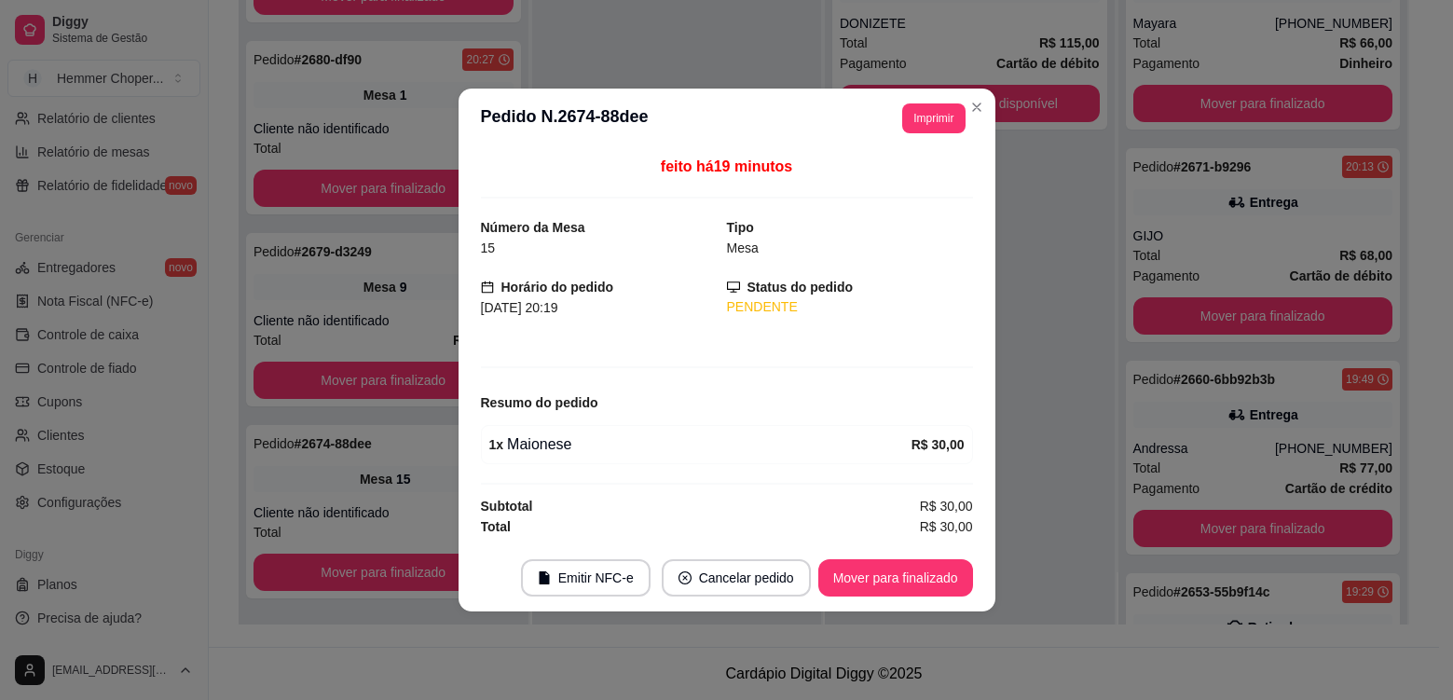
click at [887, 605] on footer "Emitir NFC-e Cancelar pedido Mover para finalizado" at bounding box center [727, 577] width 537 height 67
click at [894, 580] on button "Mover para finalizado" at bounding box center [895, 577] width 155 height 37
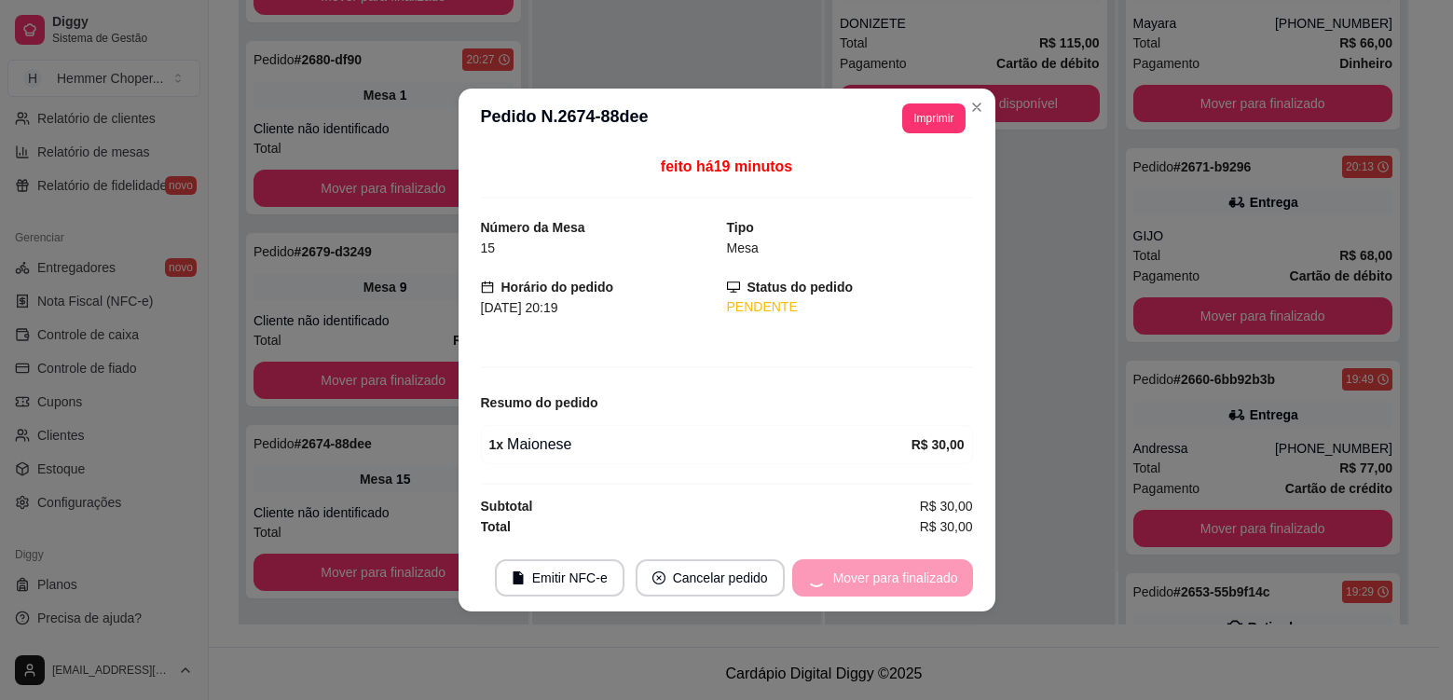
scroll to position [0, 0]
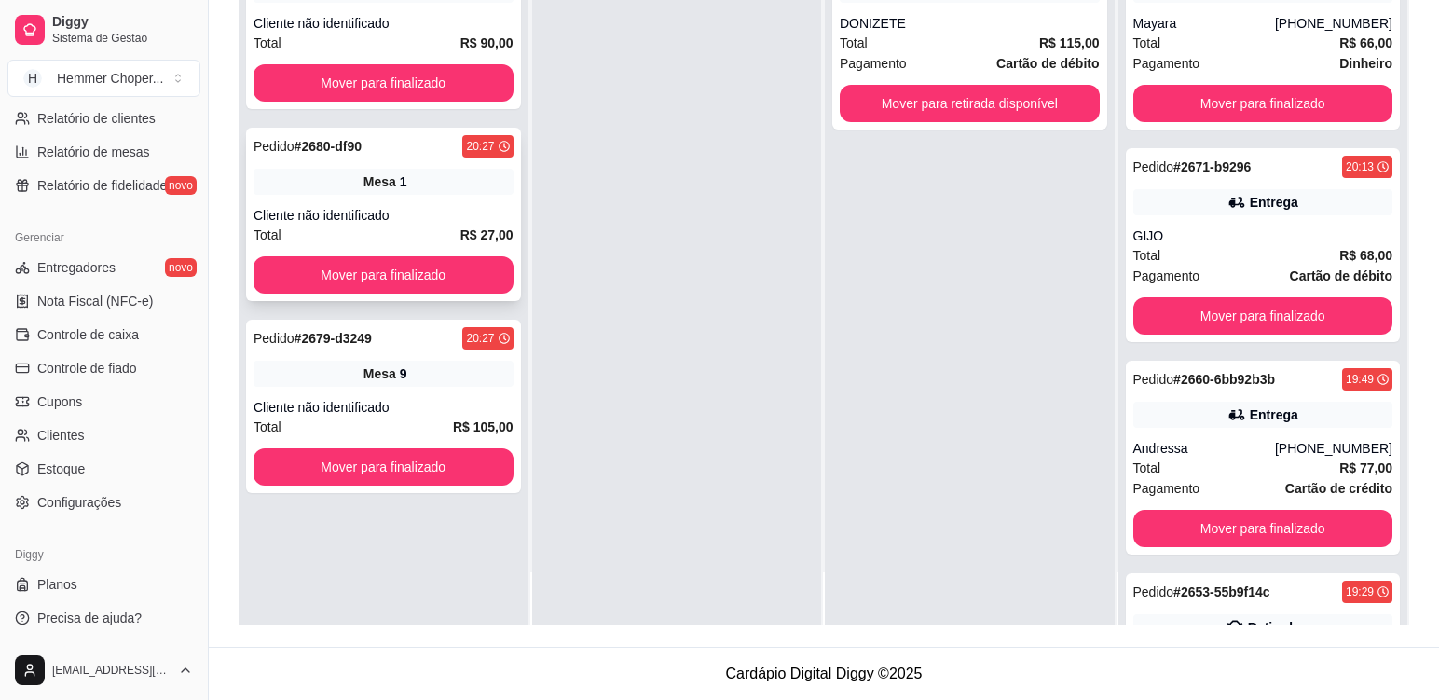
click at [464, 196] on div "Pedido # 2680-df90 20:27 Mesa 1 Cliente não identificado Total R$ 27,00 Mover p…" at bounding box center [383, 214] width 275 height 173
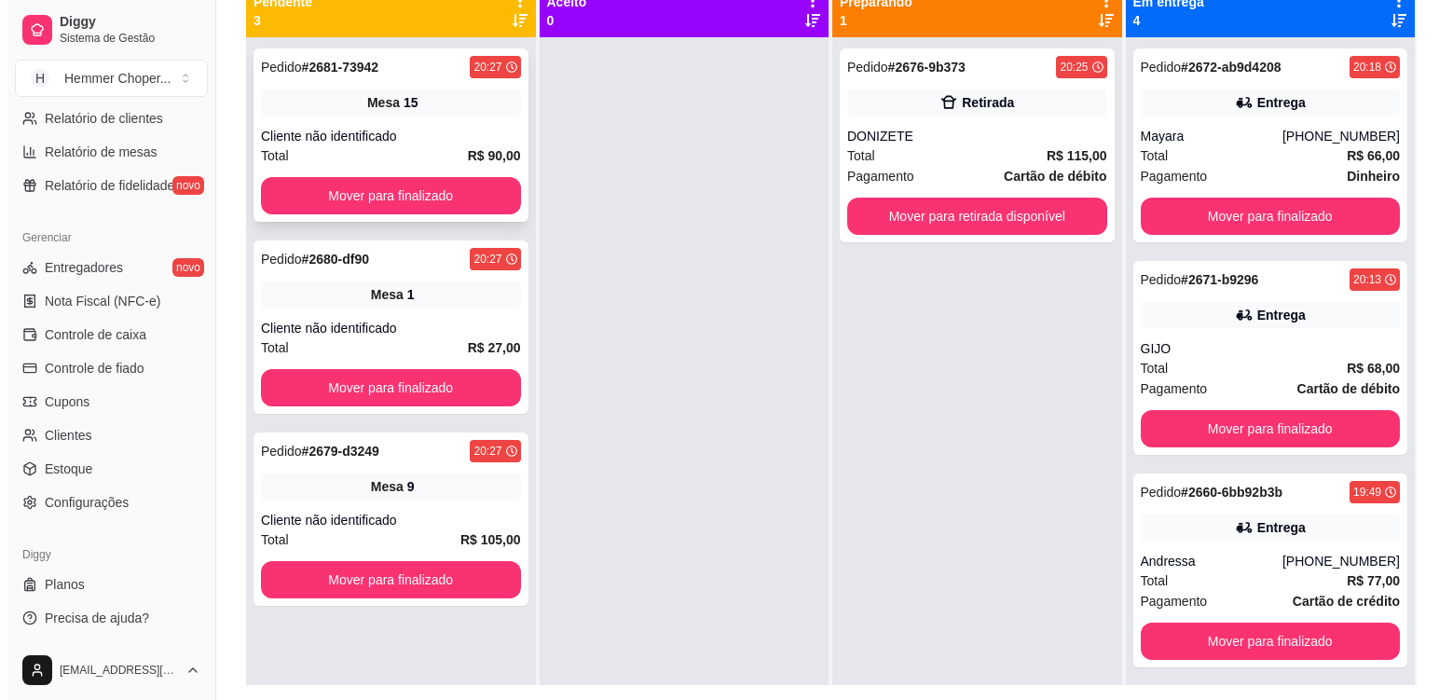
scroll to position [191, 0]
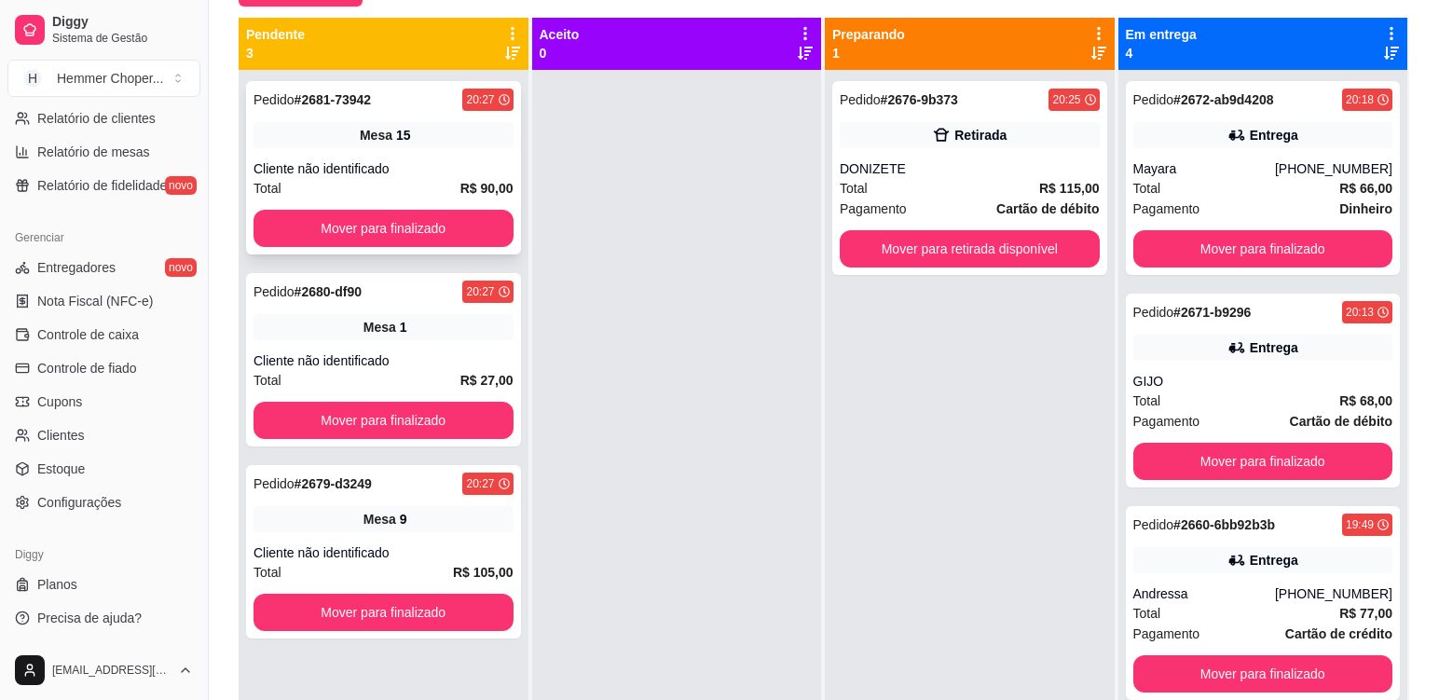
click at [453, 144] on div "Mesa 15" at bounding box center [384, 135] width 260 height 26
click at [445, 540] on div "Pedido # 2679-d3249 20:27 Mesa 9 Cliente não identificado Total R$ 105,00 Mover…" at bounding box center [383, 551] width 275 height 173
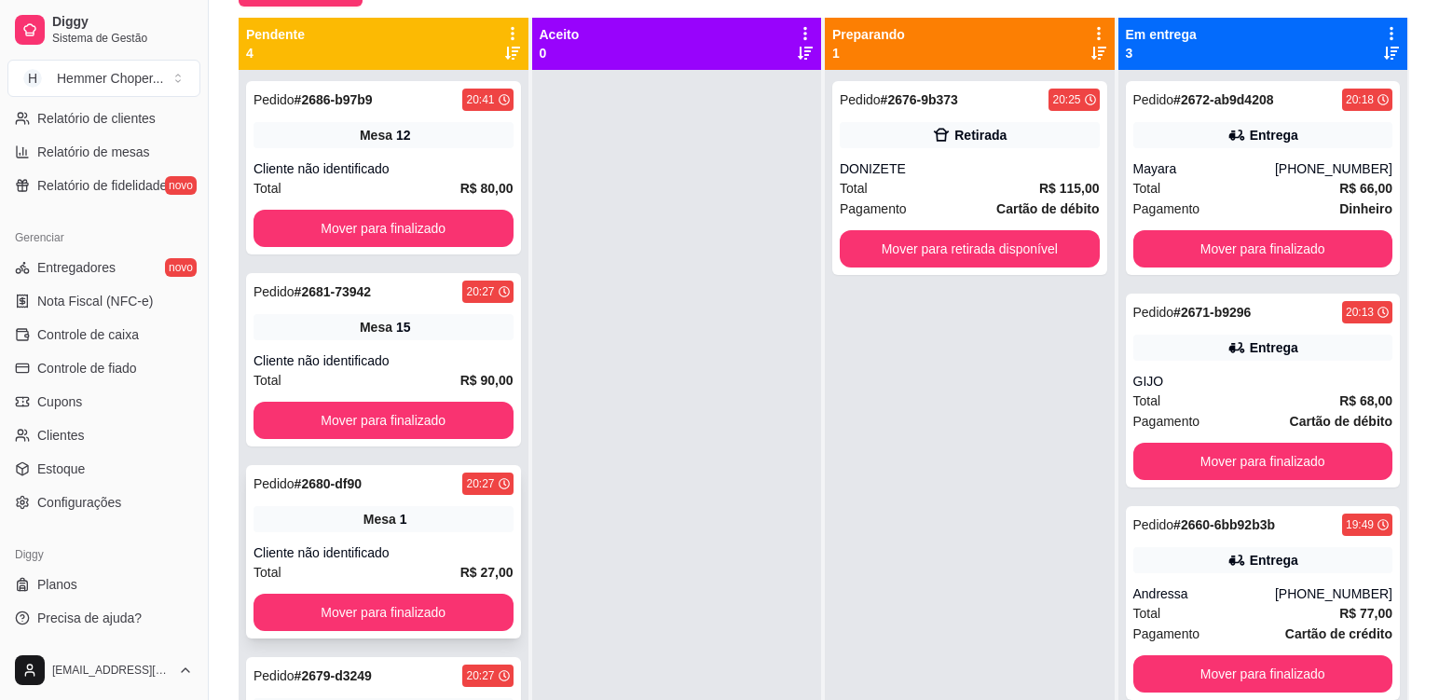
click at [436, 541] on div "Pedido # 2680-df90 20:27 Mesa 1 Cliente não identificado Total R$ 27,00 Mover p…" at bounding box center [383, 551] width 275 height 173
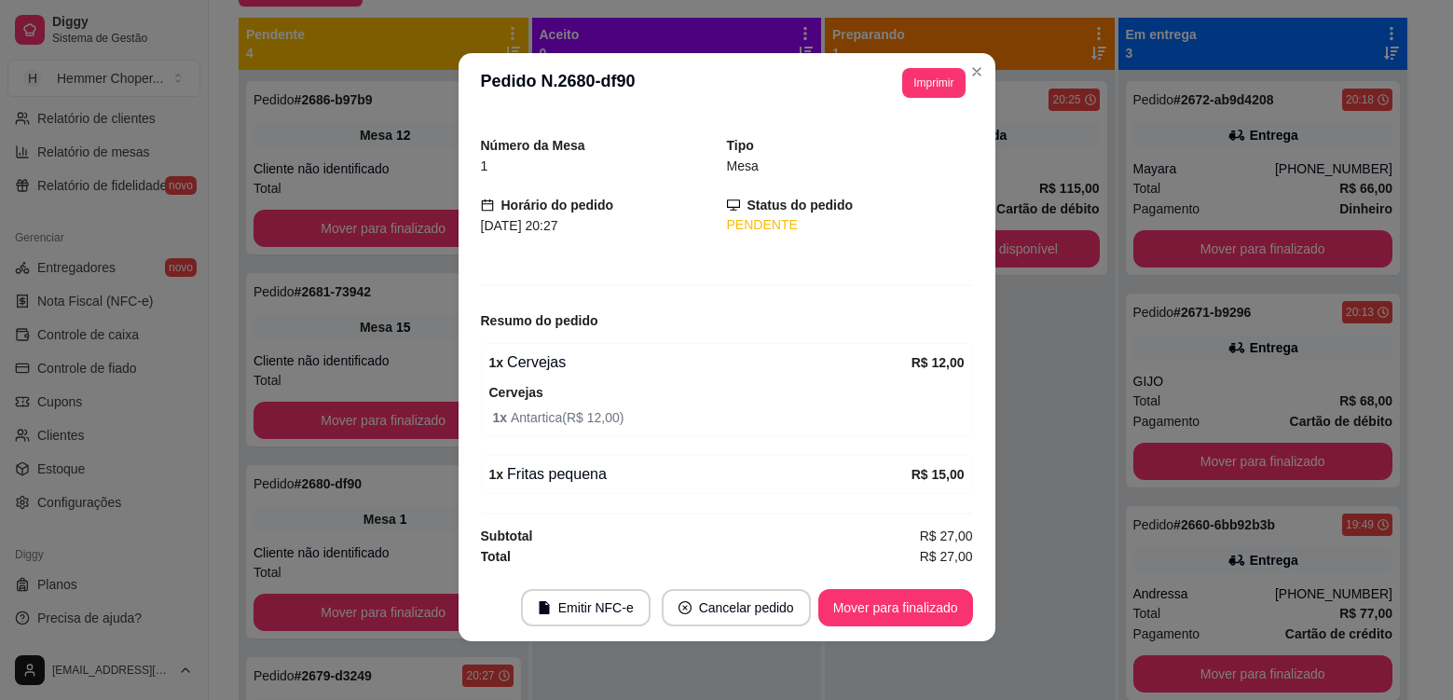
scroll to position [4, 0]
click at [862, 609] on button "Mover para finalizado" at bounding box center [895, 606] width 155 height 37
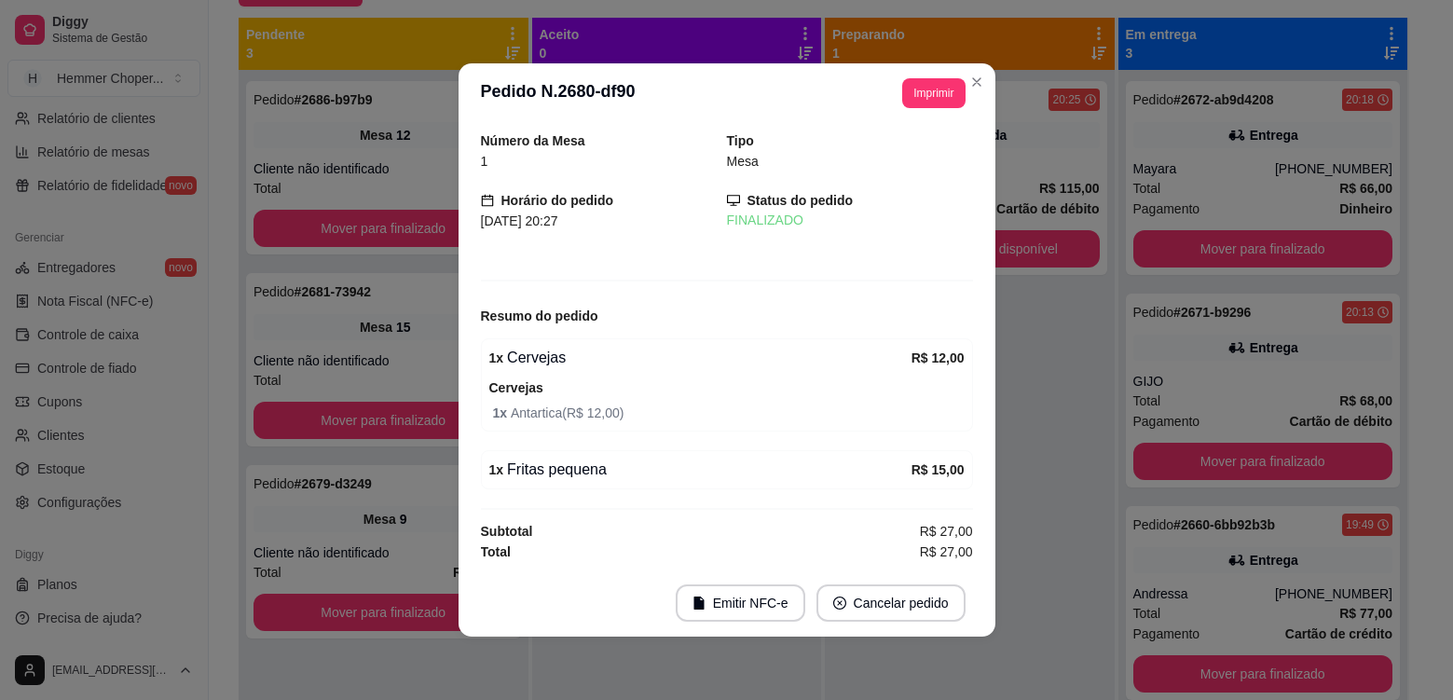
scroll to position [0, 0]
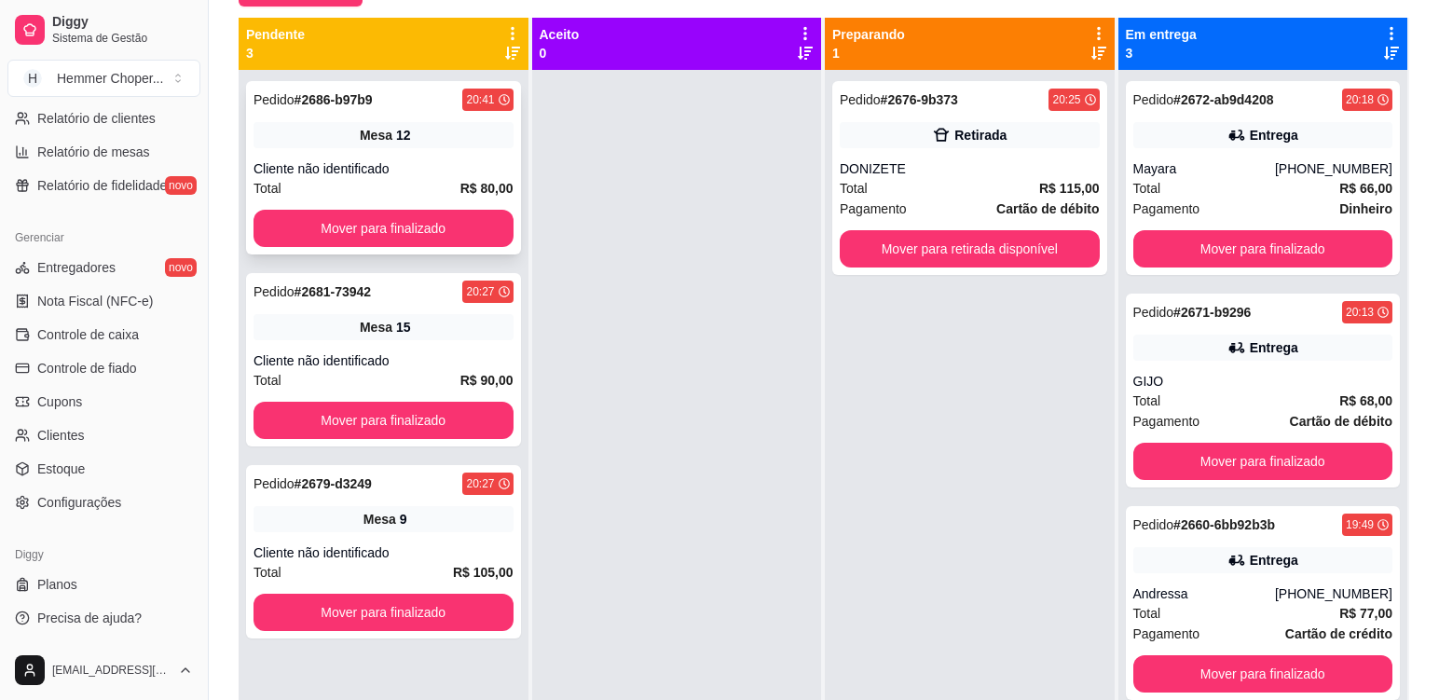
click at [399, 157] on div "Pedido # 2686-b97b9 20:41 Mesa 12 Cliente não identificado Total R$ 80,00 Mover…" at bounding box center [383, 167] width 275 height 173
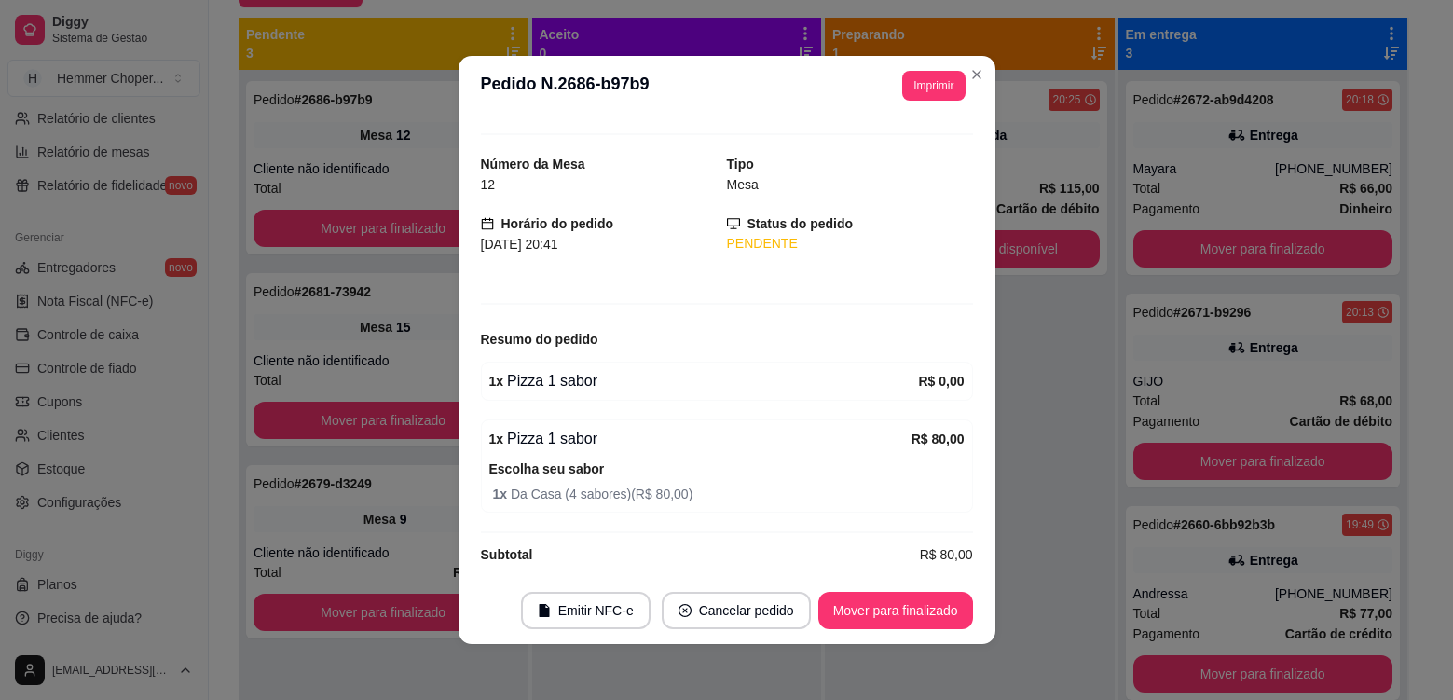
scroll to position [47, 0]
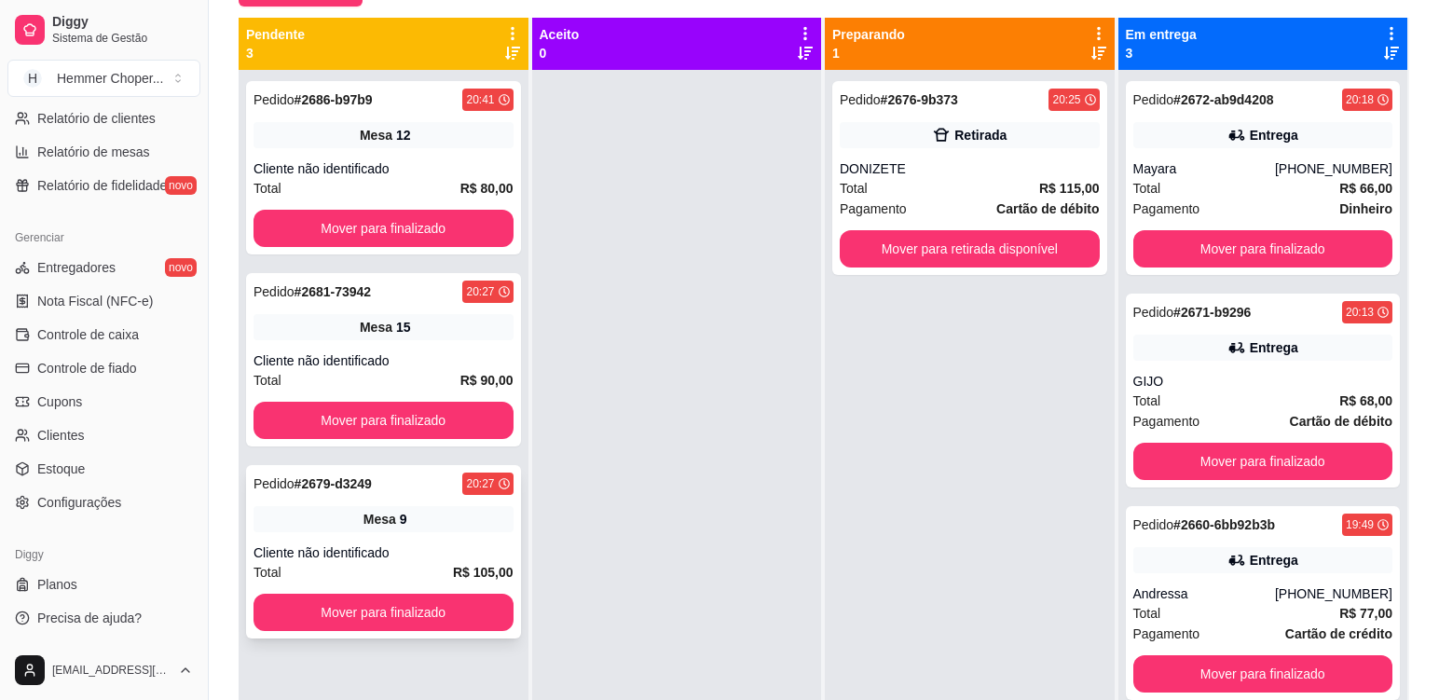
click at [444, 530] on div "Mesa 9" at bounding box center [384, 519] width 260 height 26
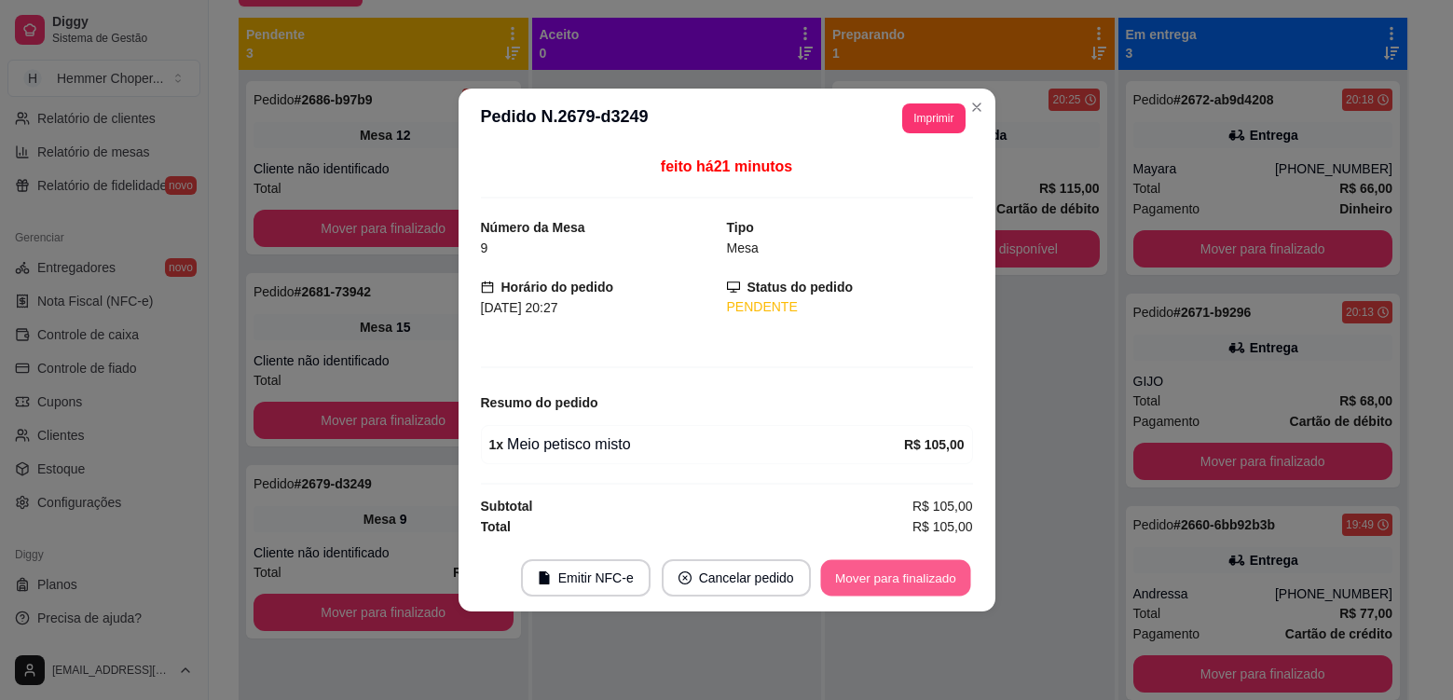
click at [878, 576] on button "Mover para finalizado" at bounding box center [895, 578] width 150 height 36
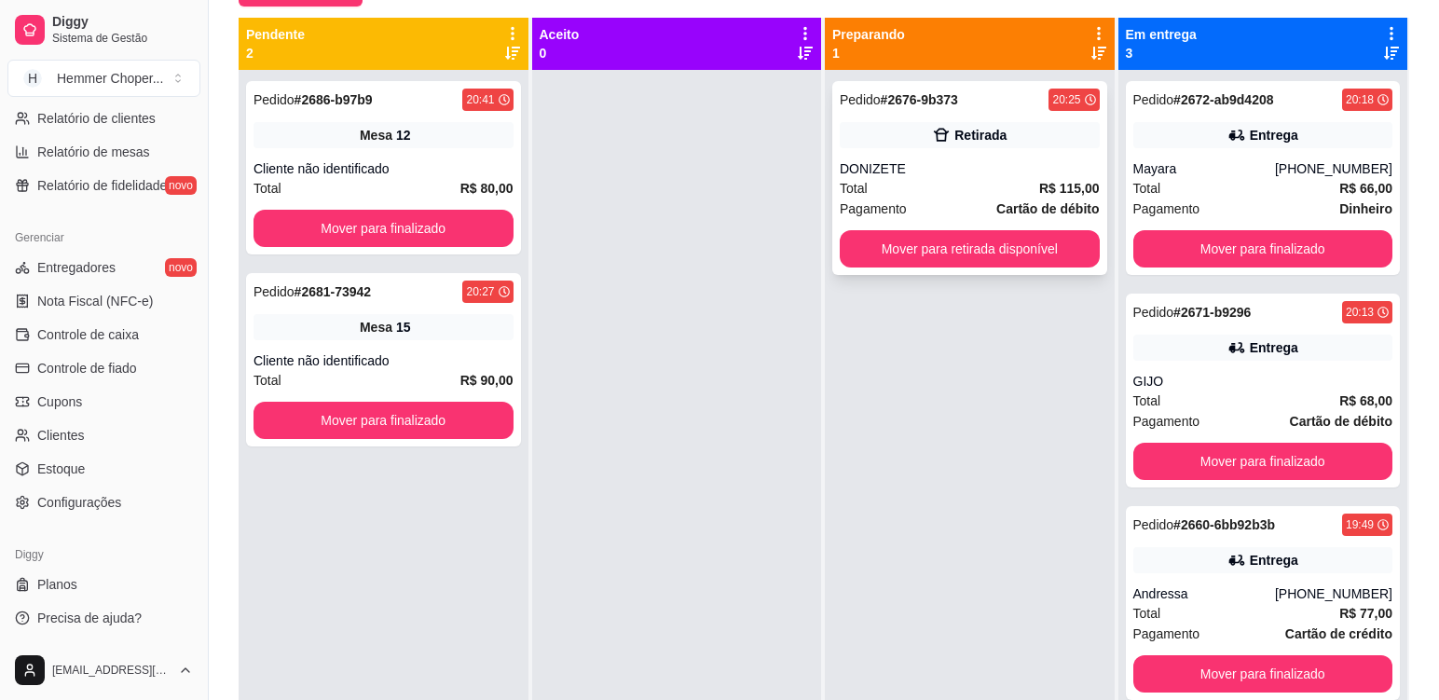
click at [954, 185] on div "Total R$ 115,00" at bounding box center [970, 188] width 260 height 21
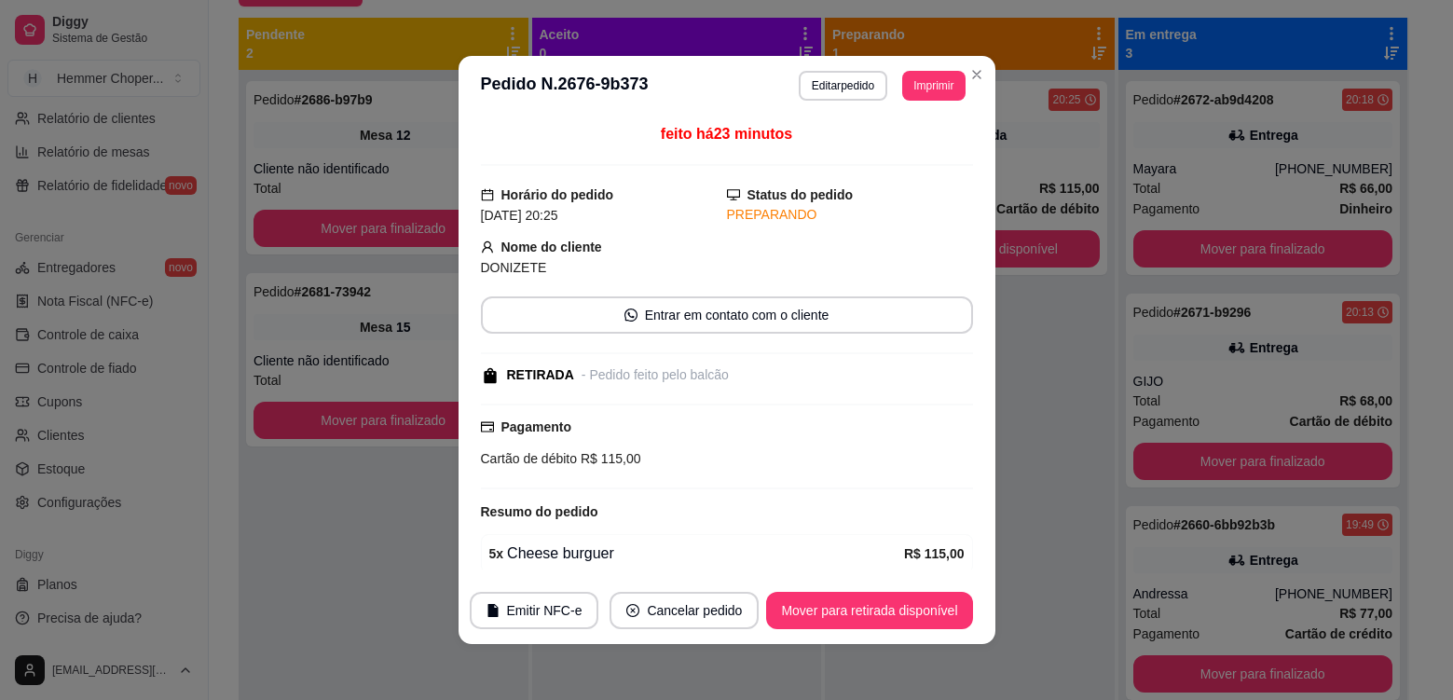
scroll to position [76, 0]
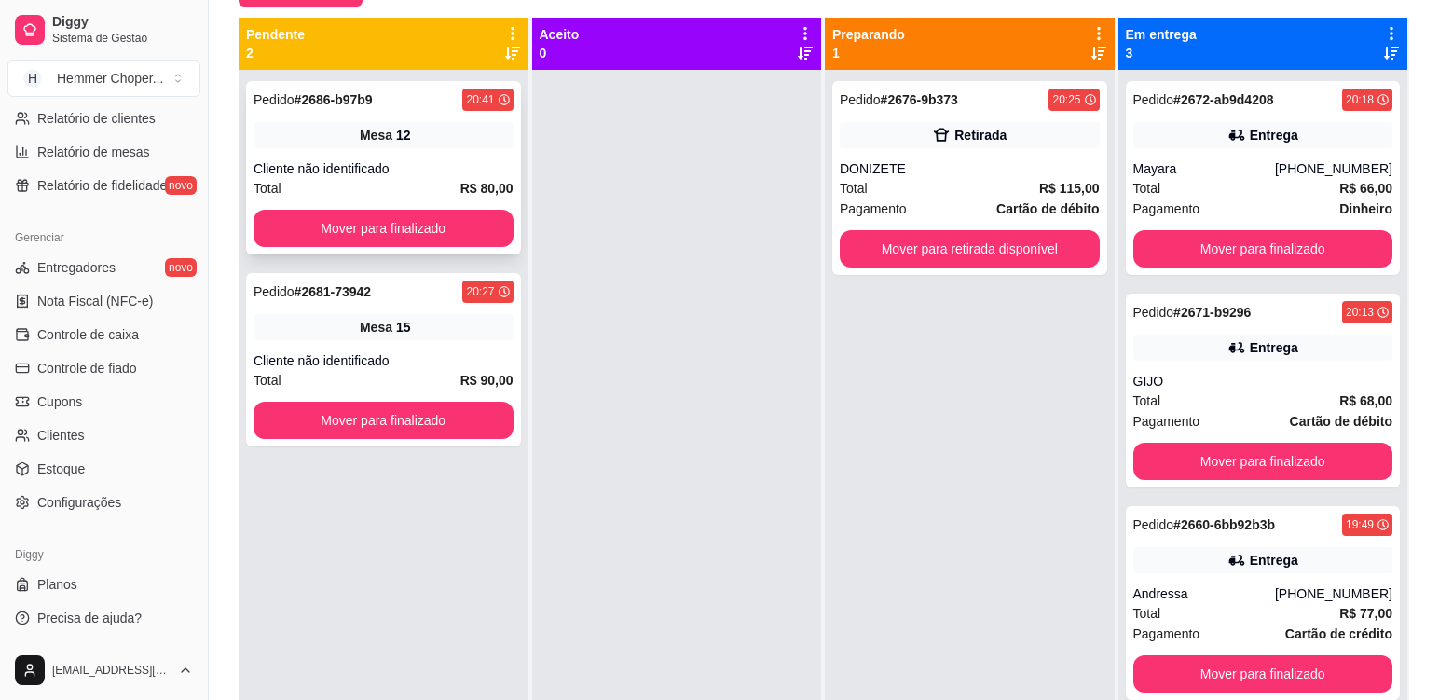
click at [450, 147] on div "Mesa 12" at bounding box center [384, 135] width 260 height 26
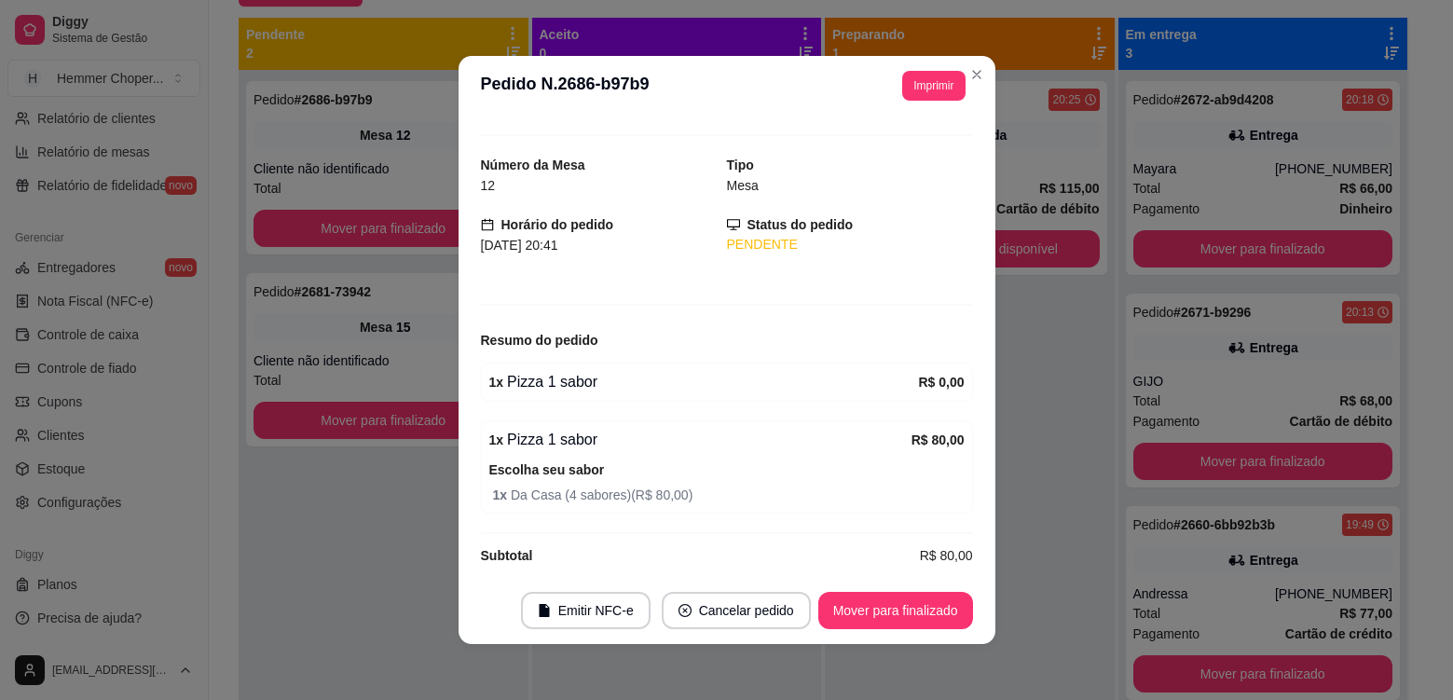
scroll to position [47, 0]
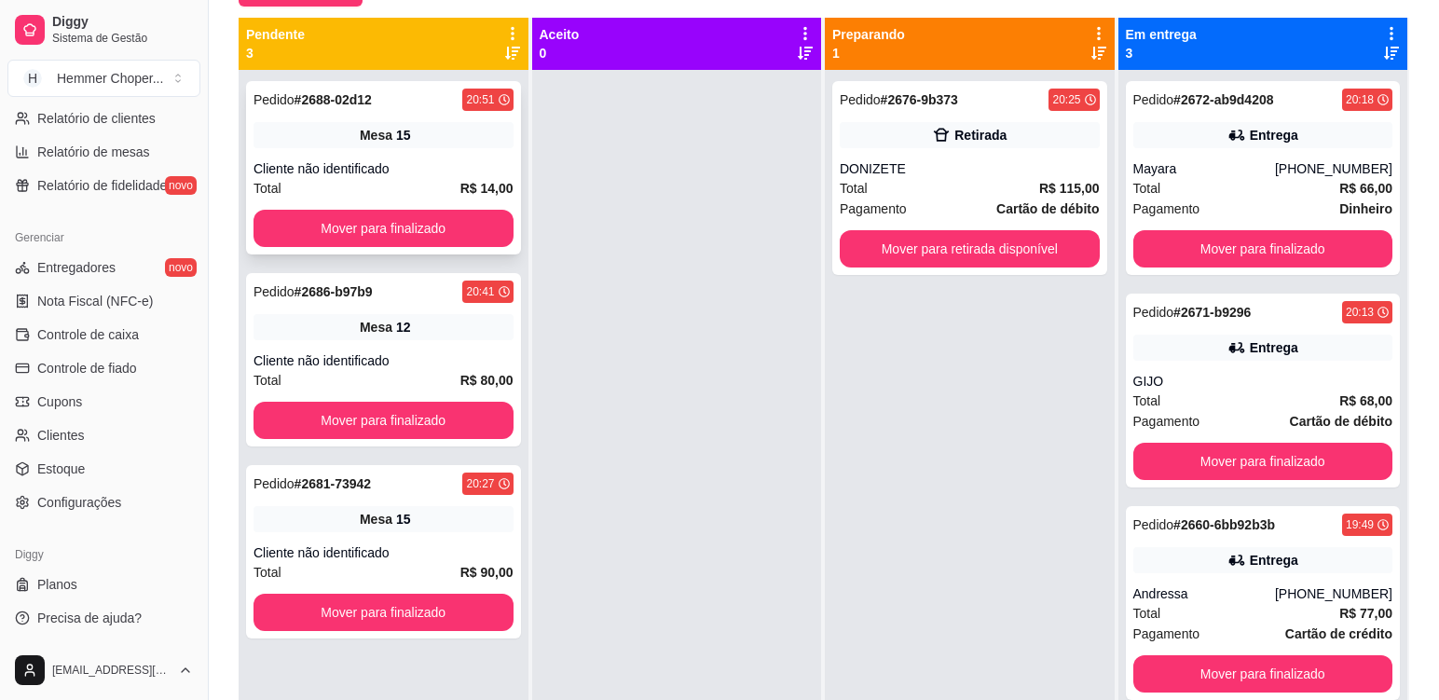
click at [469, 167] on div "Cliente não identificado" at bounding box center [384, 168] width 260 height 19
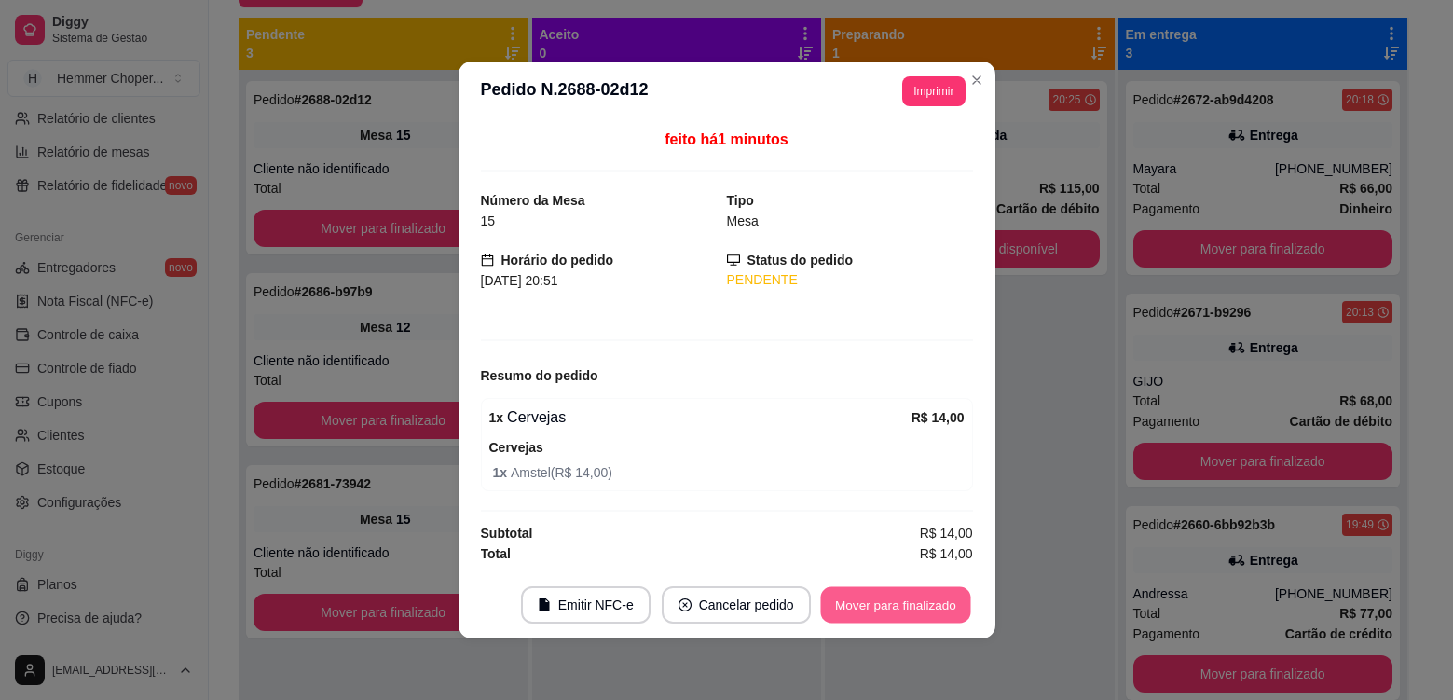
click at [929, 594] on button "Mover para finalizado" at bounding box center [895, 605] width 150 height 36
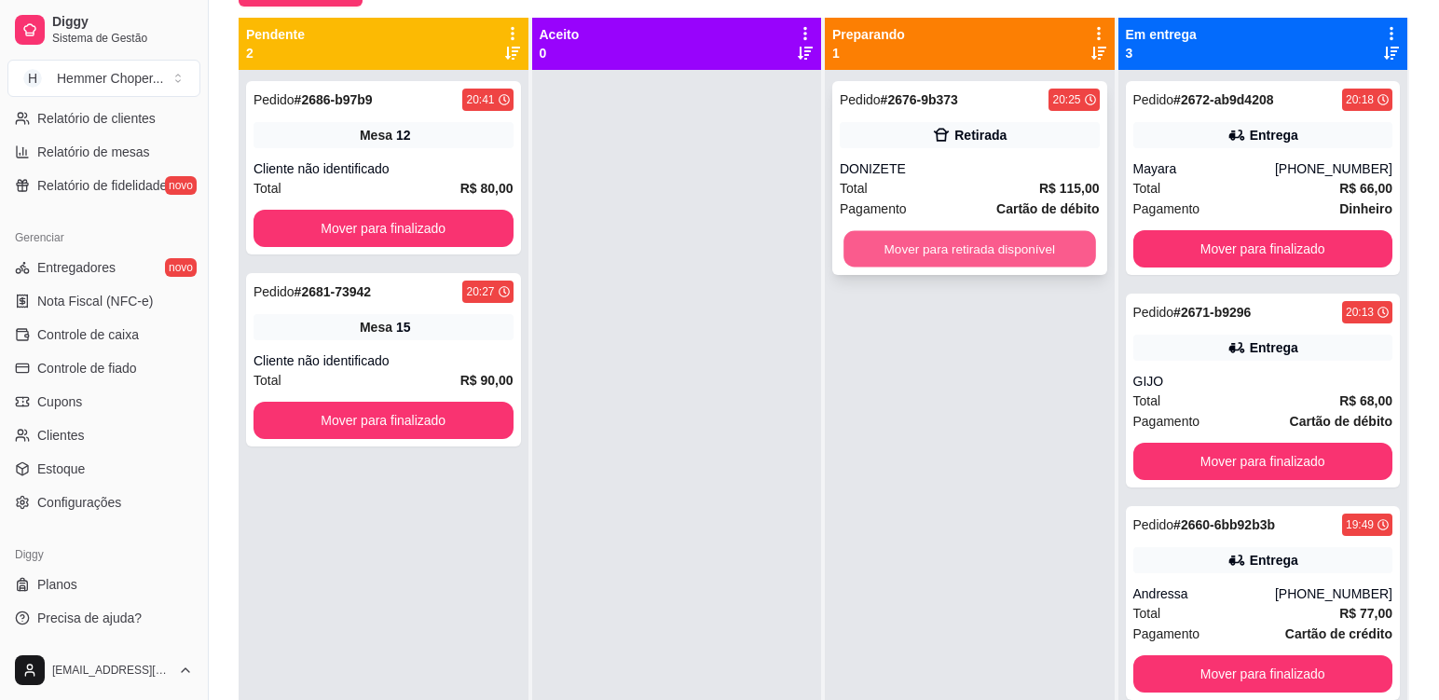
click at [919, 244] on button "Mover para retirada disponível" at bounding box center [970, 249] width 252 height 36
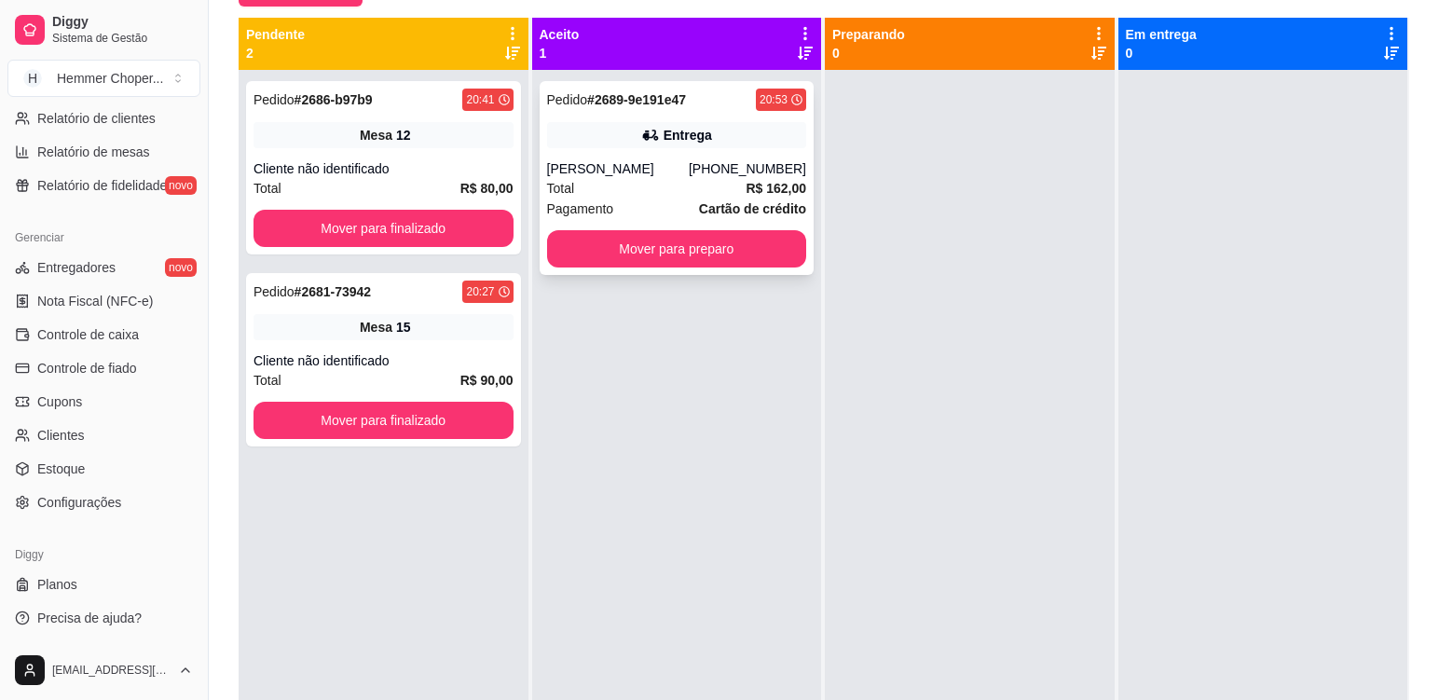
click at [647, 192] on div "Total R$ 162,00" at bounding box center [677, 188] width 260 height 21
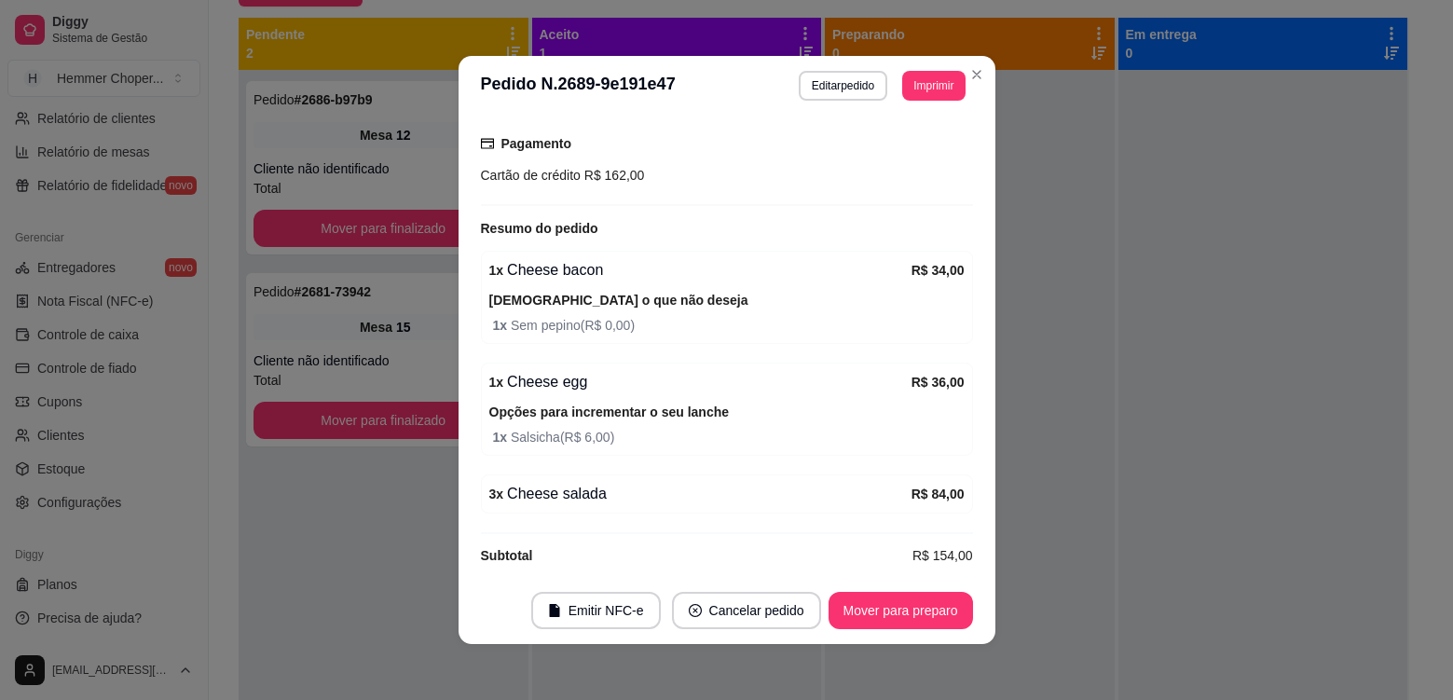
scroll to position [593, 0]
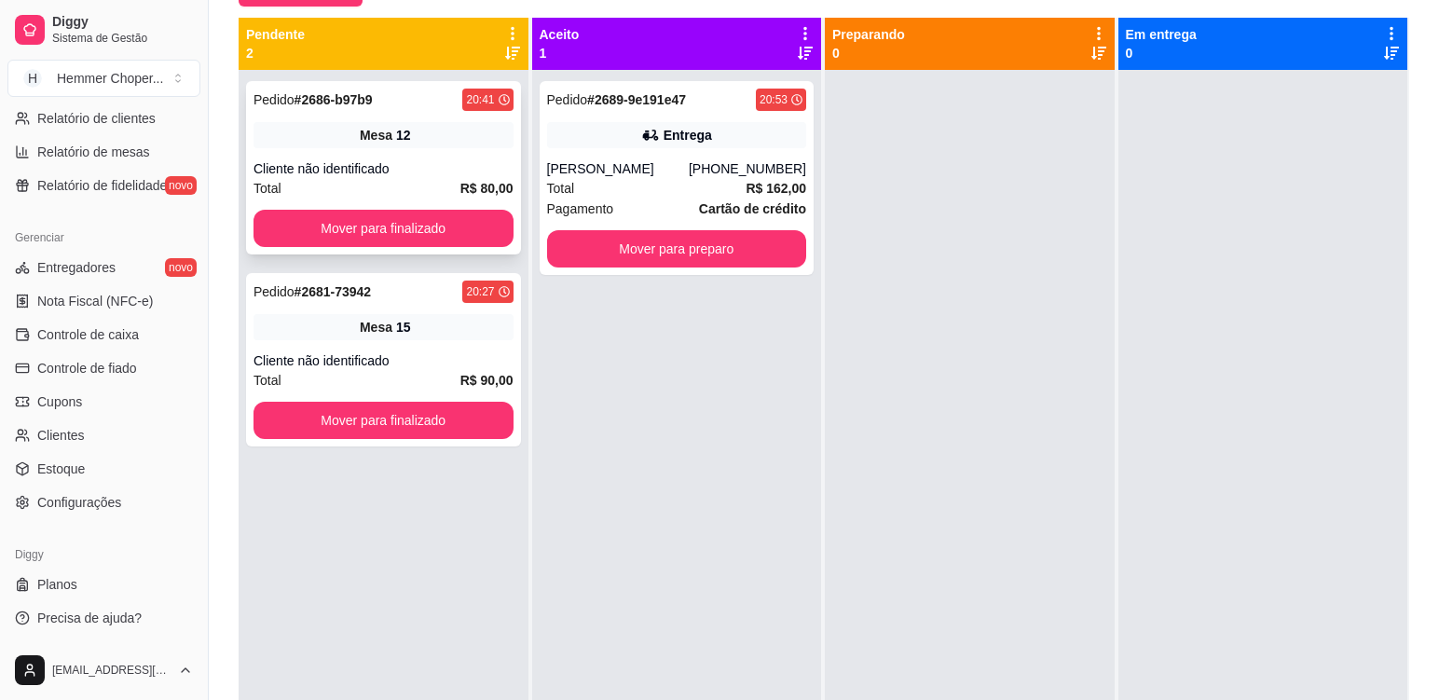
click at [471, 150] on div "Pedido # 2686-b97b9 20:41 Mesa 12 Cliente não identificado Total R$ 80,00 Mover…" at bounding box center [383, 167] width 275 height 173
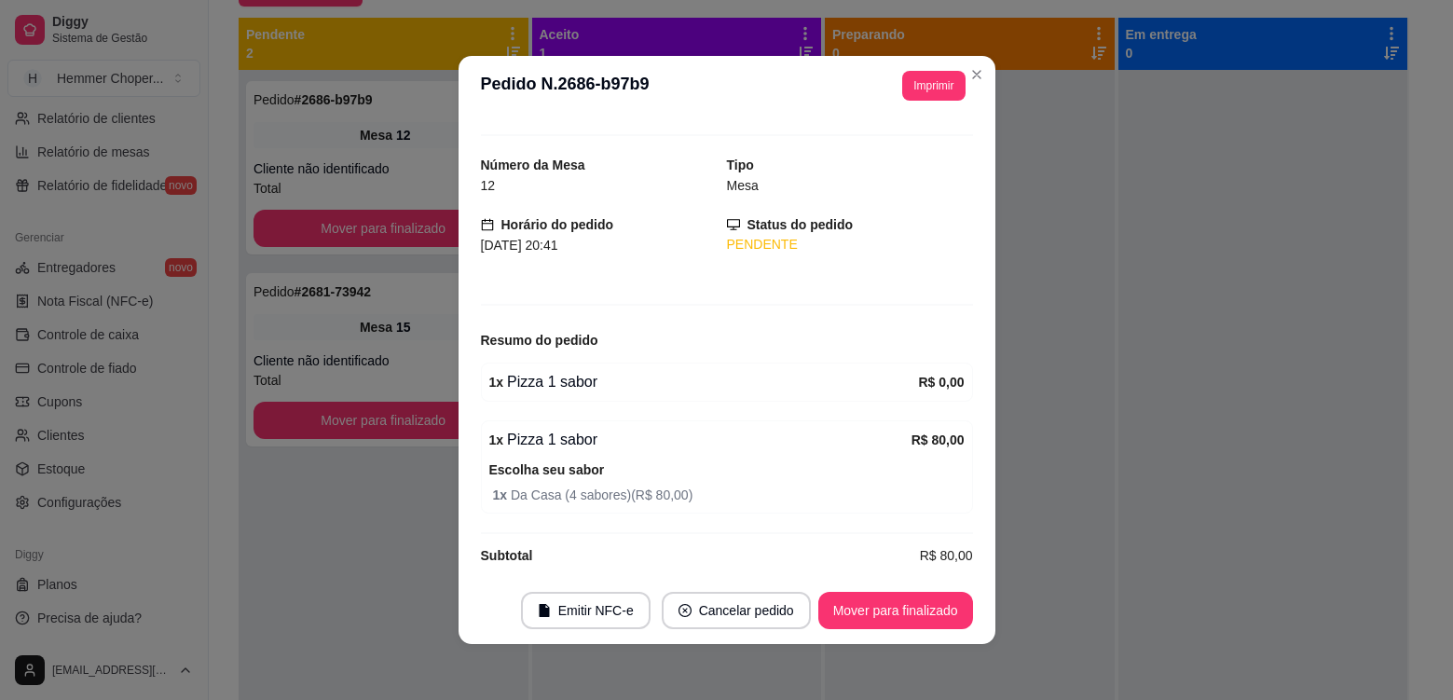
scroll to position [47, 0]
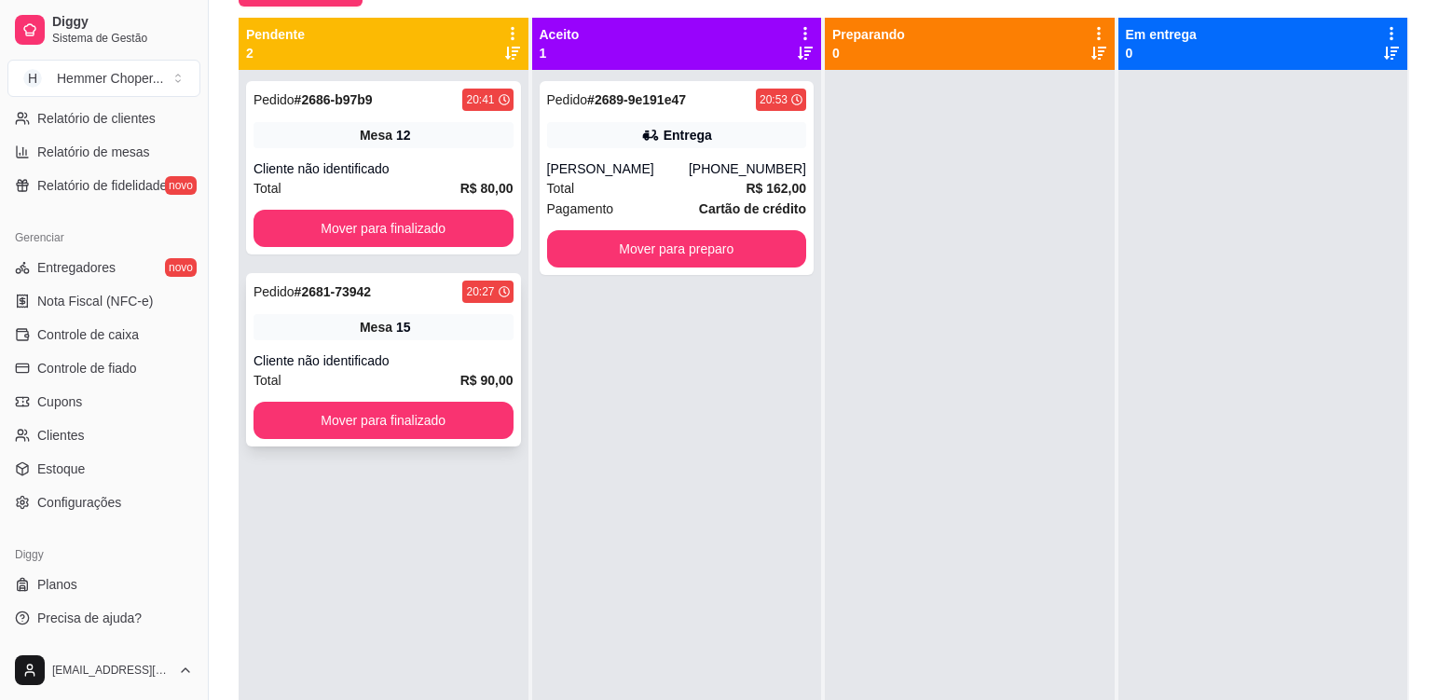
click at [437, 348] on div "Pedido # 2681-73942 20:27 Mesa 15 Cliente não identificado Total R$ 90,00 Mover…" at bounding box center [383, 359] width 275 height 173
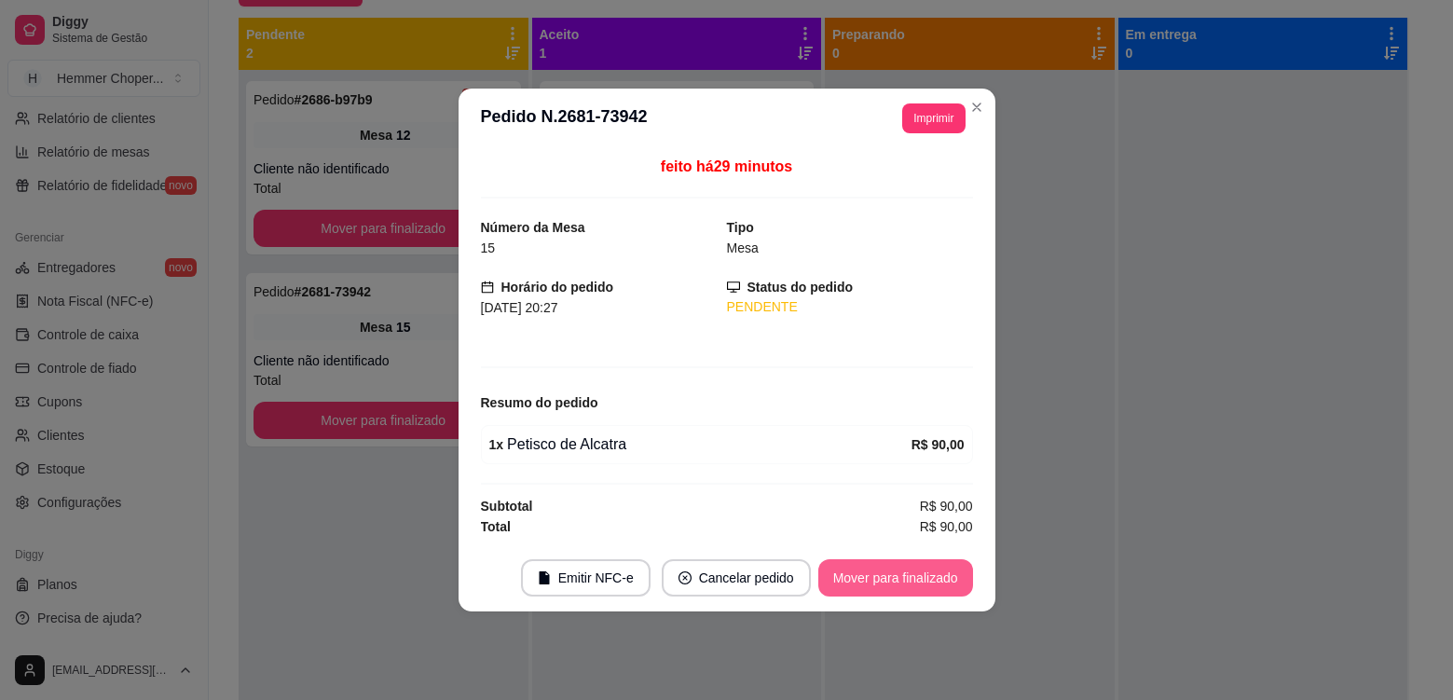
click at [846, 566] on button "Mover para finalizado" at bounding box center [895, 577] width 155 height 37
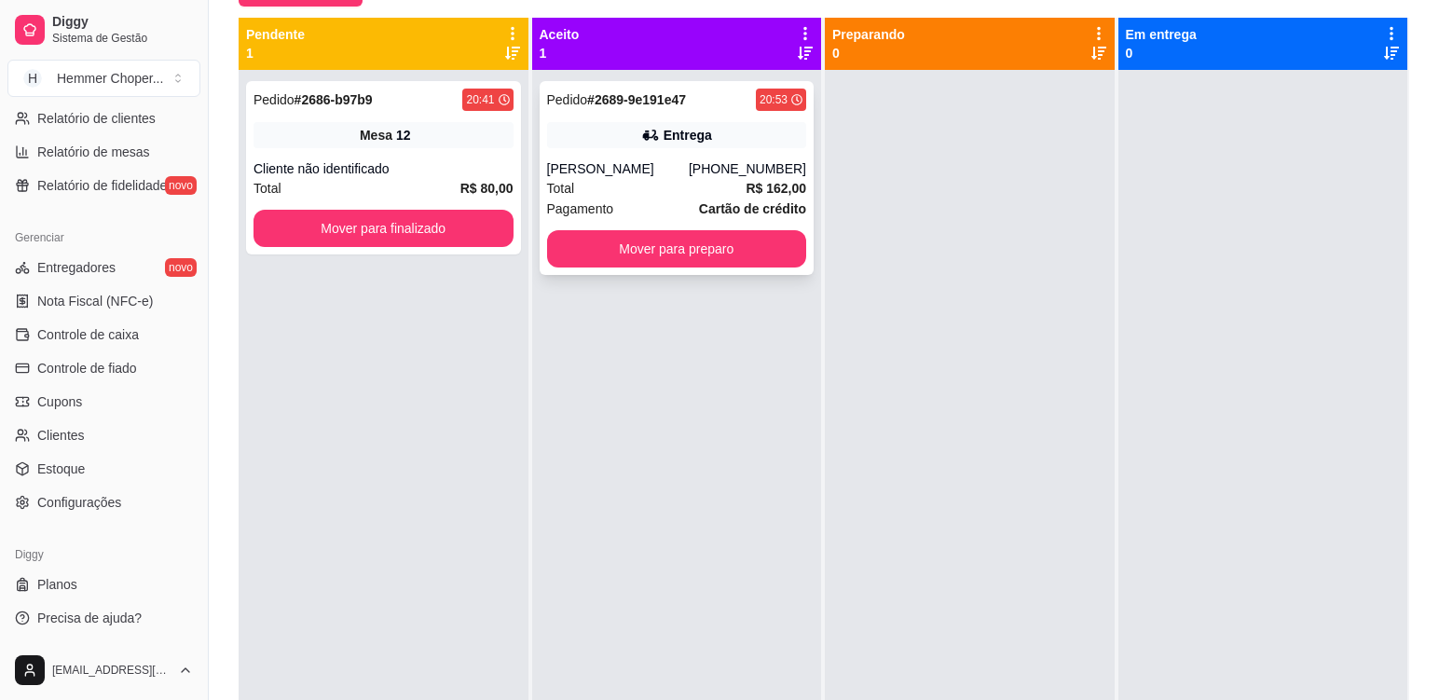
click at [651, 190] on div "Total R$ 162,00" at bounding box center [677, 188] width 260 height 21
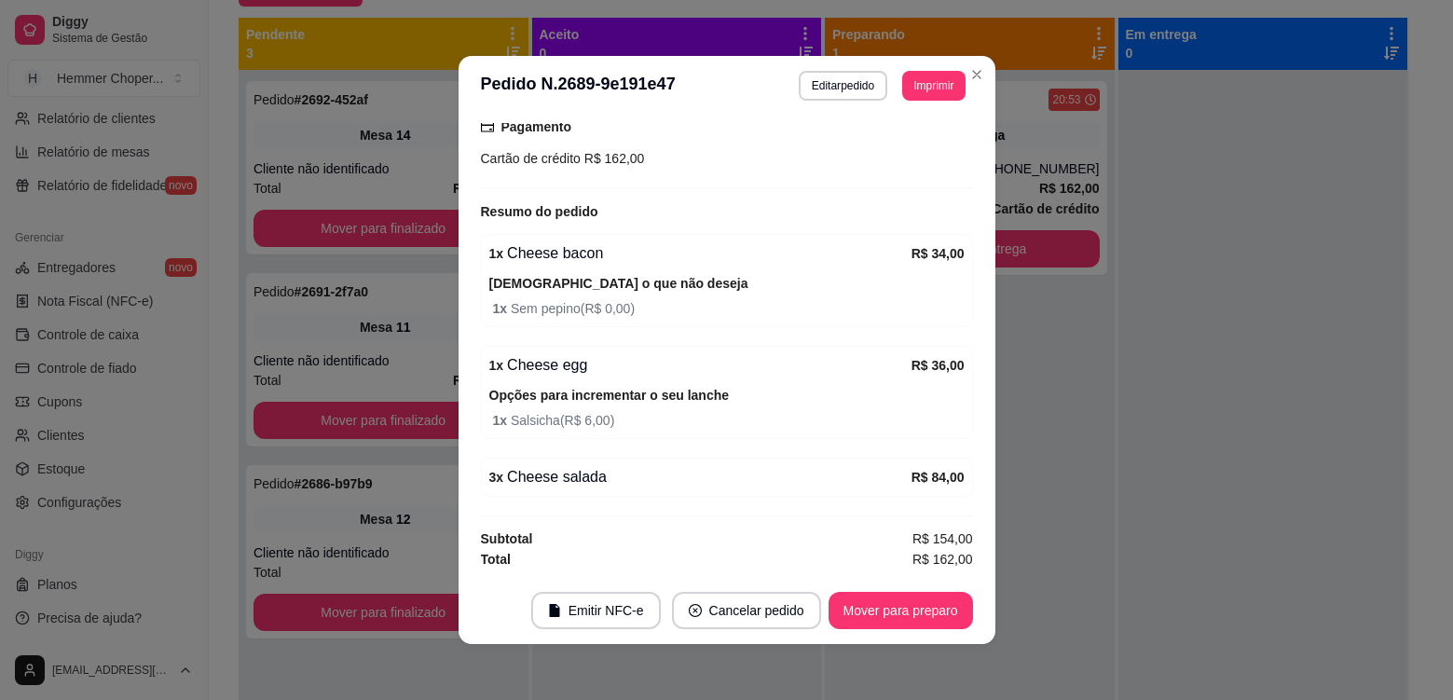
scroll to position [501, 0]
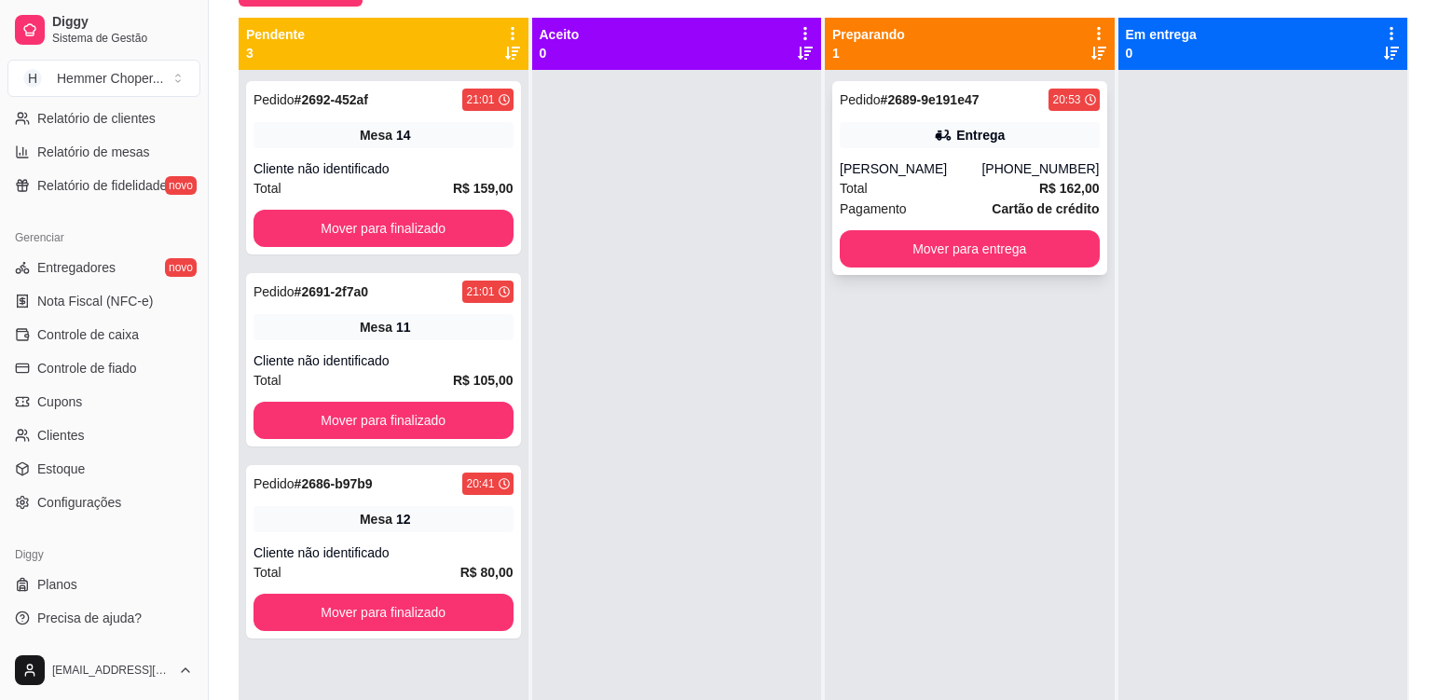
click at [876, 131] on div "Entrega" at bounding box center [970, 135] width 260 height 26
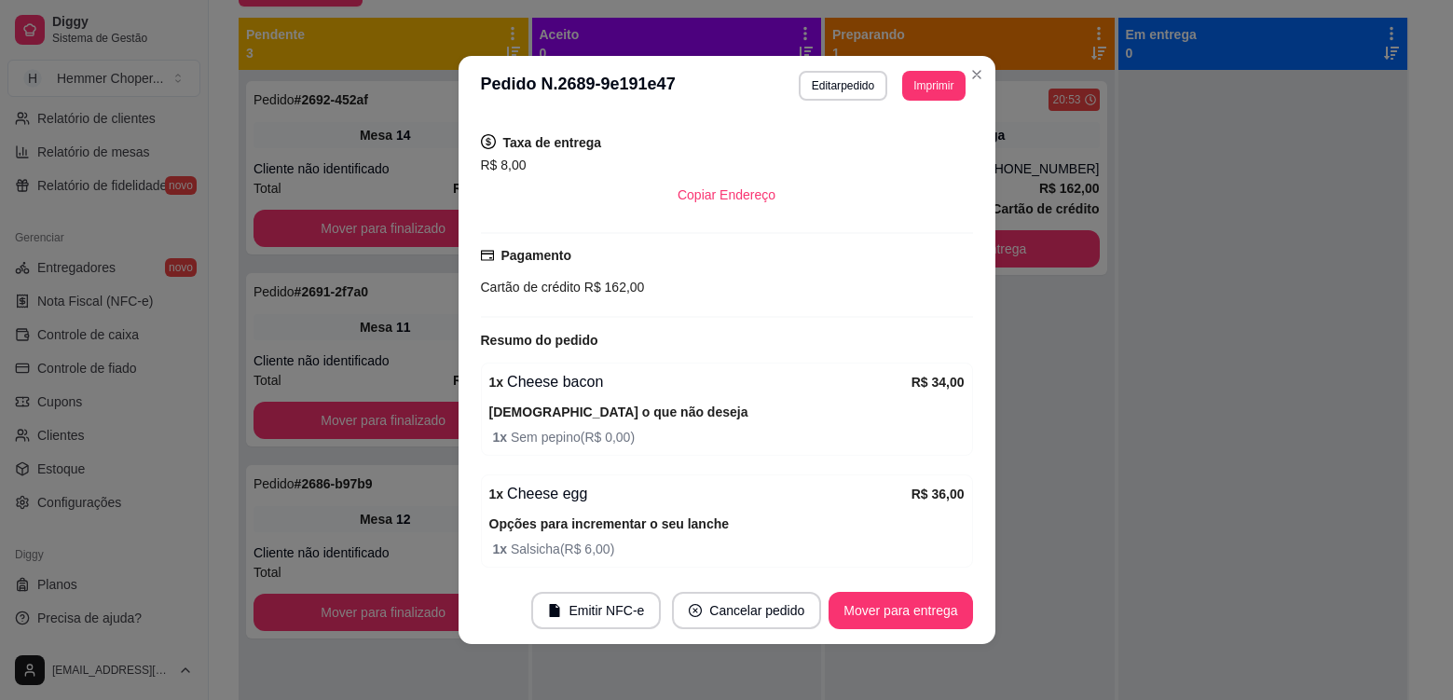
scroll to position [4, 0]
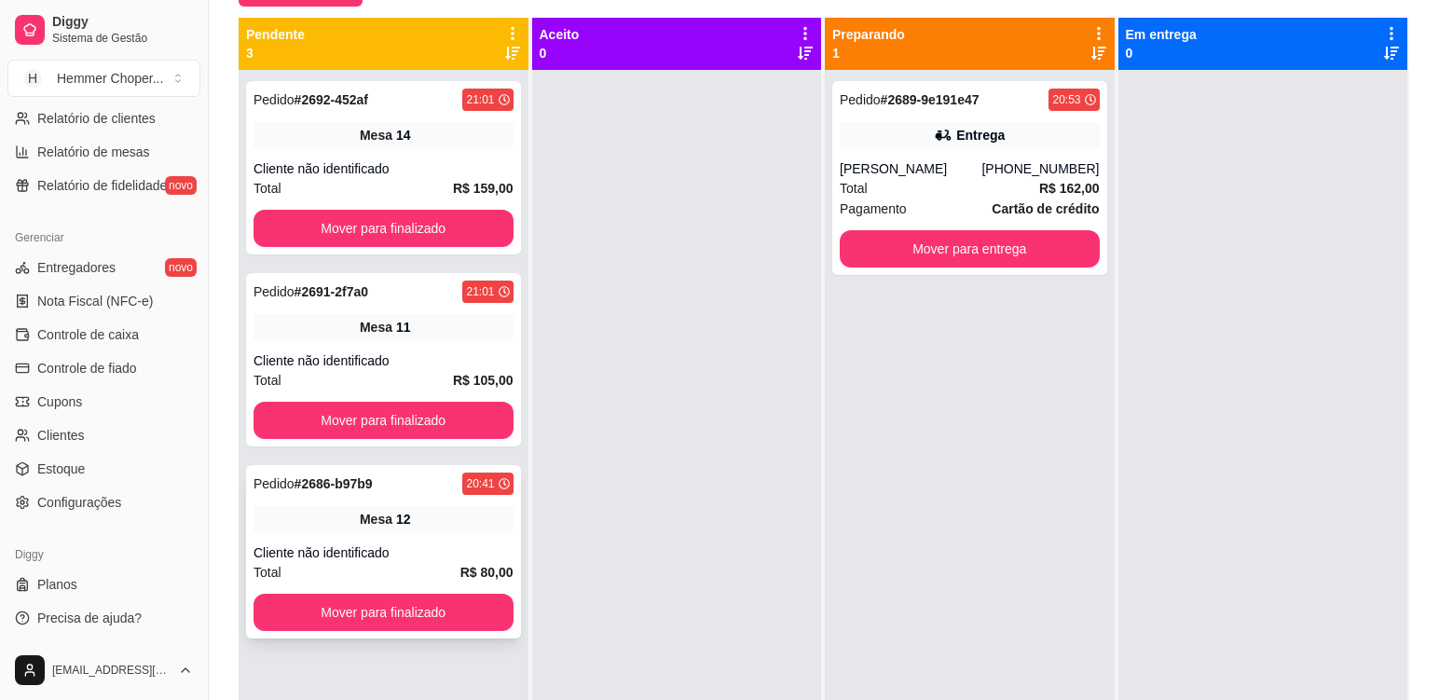
click at [457, 498] on div "Pedido # 2686-b97b9 20:41 Mesa 12 Cliente não identificado Total R$ 80,00 Mover…" at bounding box center [383, 551] width 275 height 173
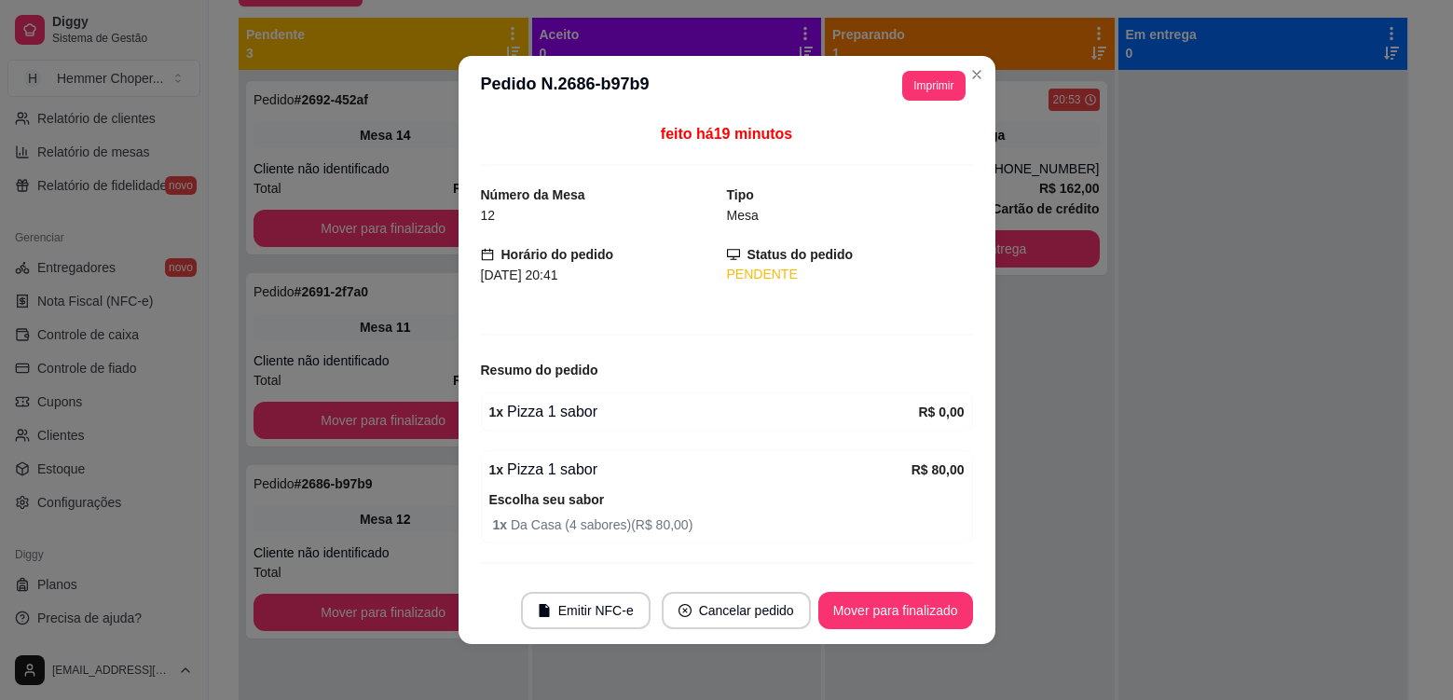
scroll to position [47, 0]
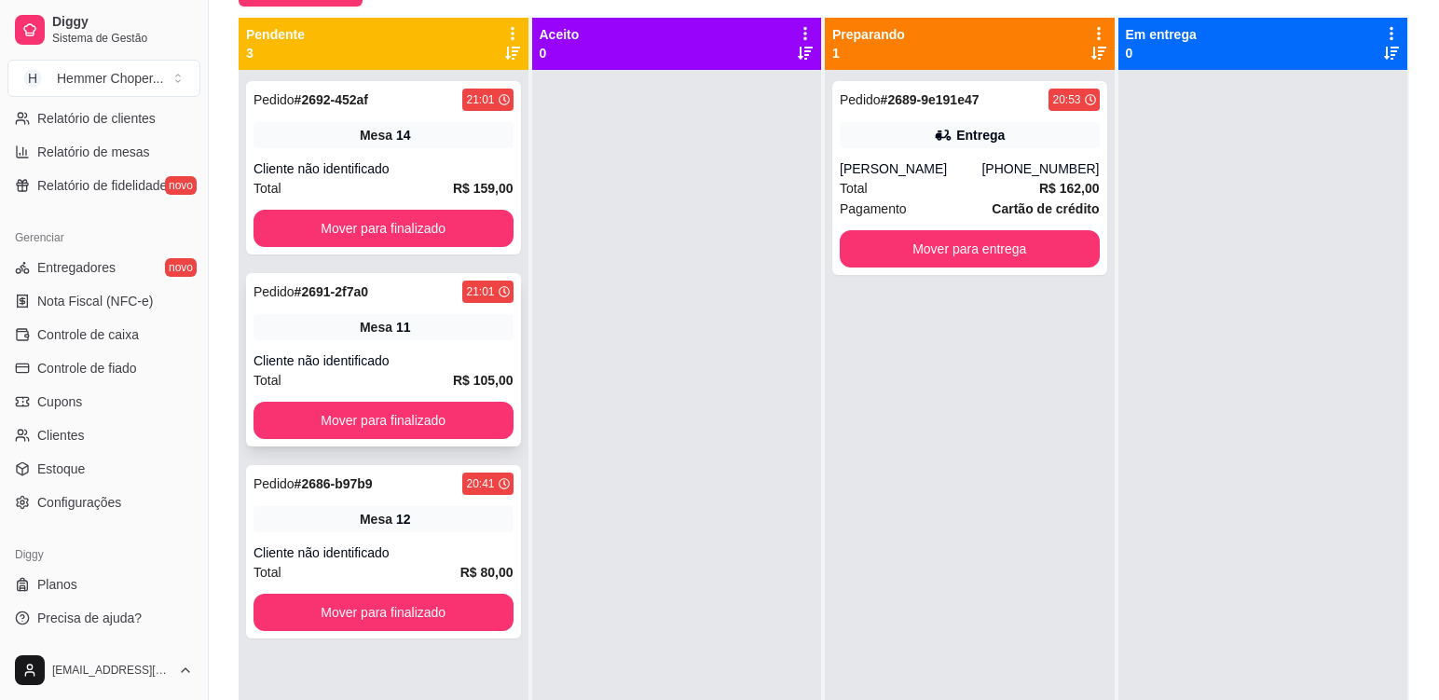
click at [429, 366] on div "Cliente não identificado" at bounding box center [384, 360] width 260 height 19
click at [425, 165] on div "Cliente não identificado" at bounding box center [384, 168] width 260 height 19
click at [432, 355] on div "Cliente não identificado" at bounding box center [384, 360] width 260 height 19
click at [424, 351] on div "Cliente não identificado" at bounding box center [384, 360] width 260 height 19
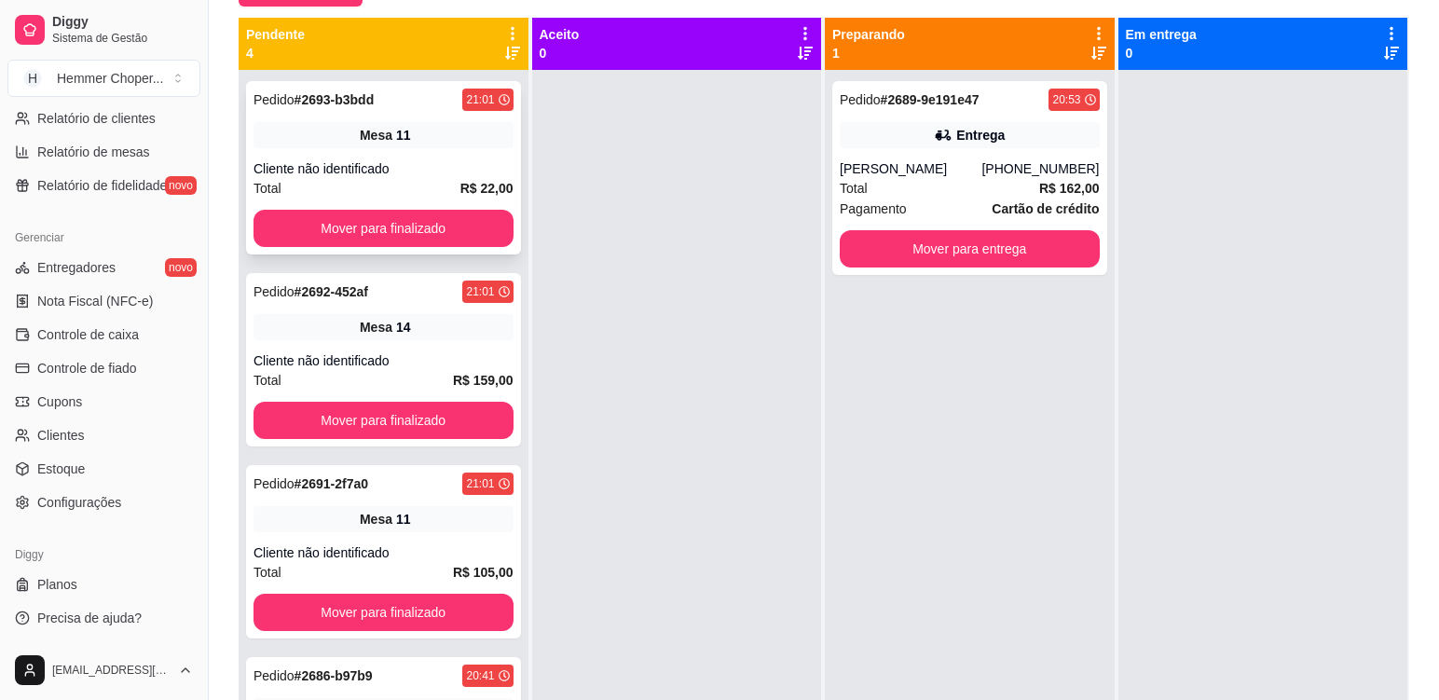
click at [425, 171] on div "Cliente não identificado" at bounding box center [384, 168] width 260 height 19
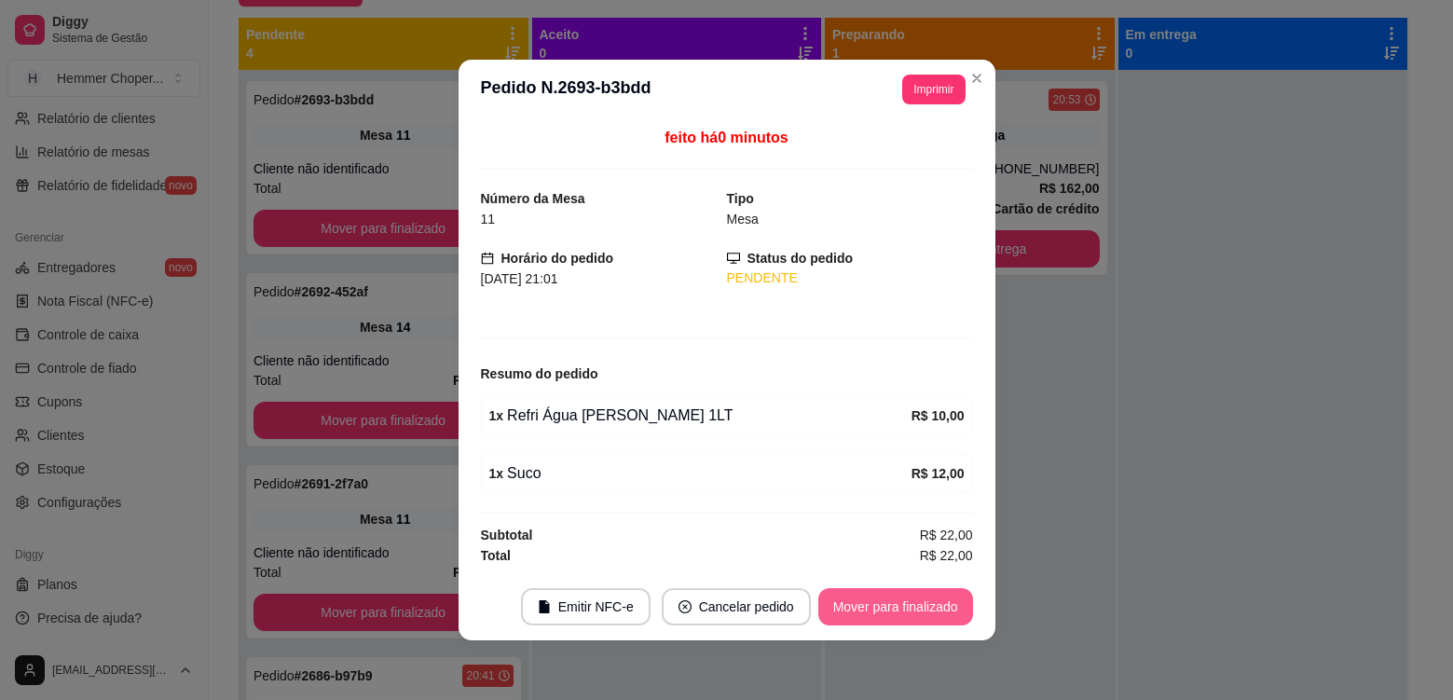
click at [859, 612] on button "Mover para finalizado" at bounding box center [895, 606] width 155 height 37
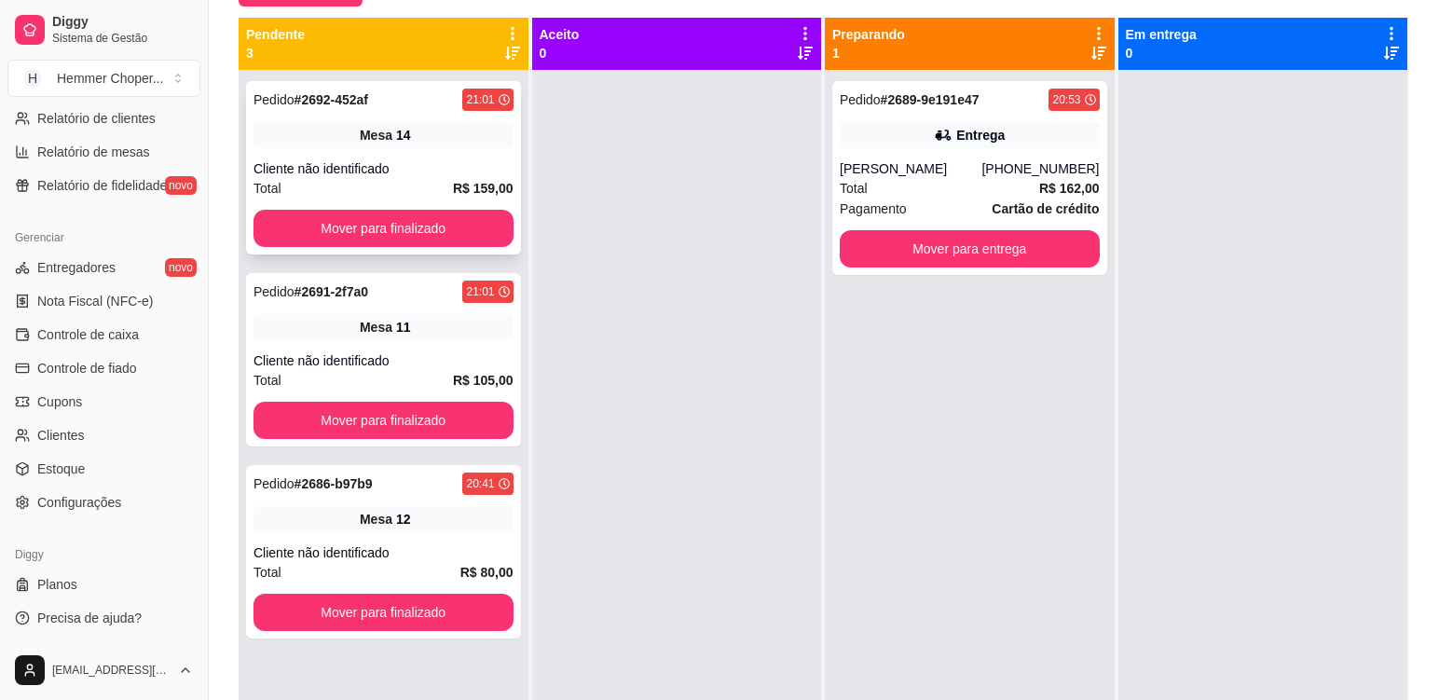
click at [426, 179] on div "Total R$ 159,00" at bounding box center [384, 188] width 260 height 21
click at [403, 361] on div "Cliente não identificado" at bounding box center [384, 360] width 260 height 19
click at [430, 537] on div "Pedido # 2686-b97b9 20:41 Mesa 12 Cliente não identificado Total R$ 80,00 Mover…" at bounding box center [383, 551] width 275 height 173
click at [956, 193] on div "Total R$ 162,00" at bounding box center [970, 188] width 260 height 21
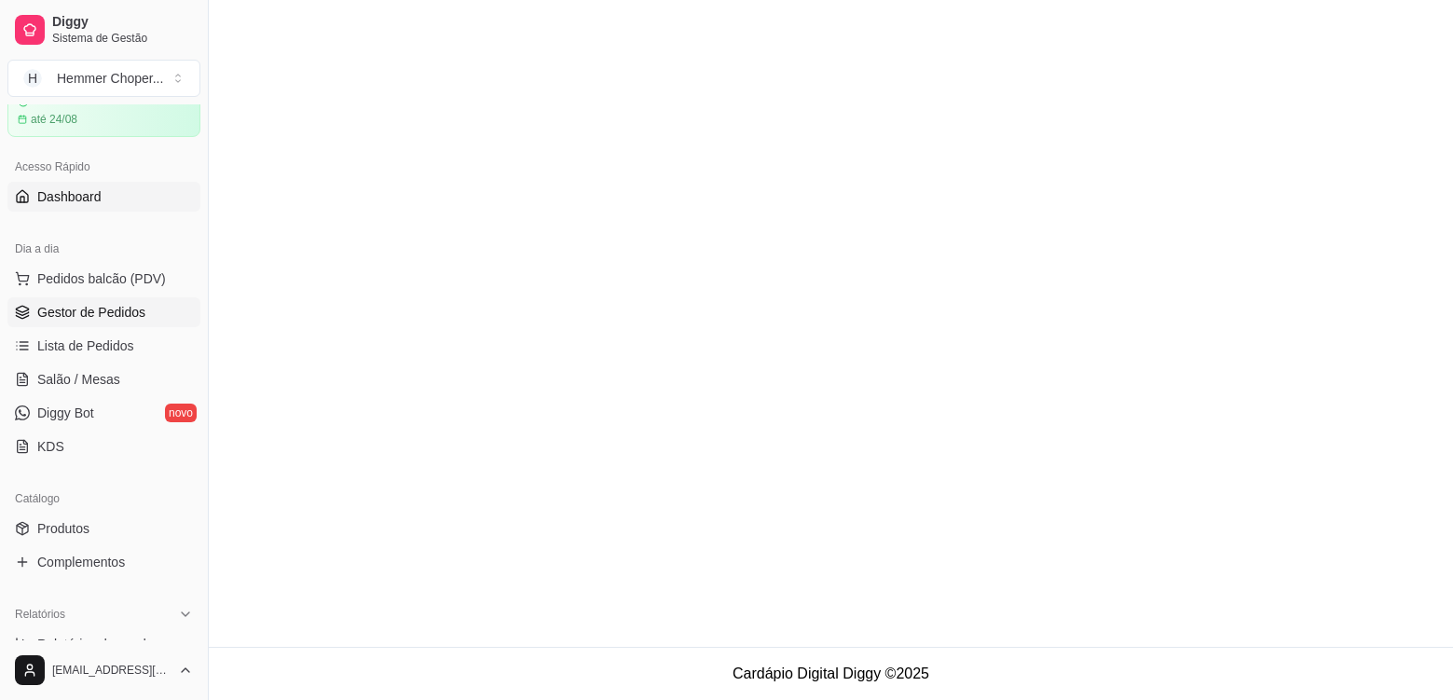
scroll to position [0, 0]
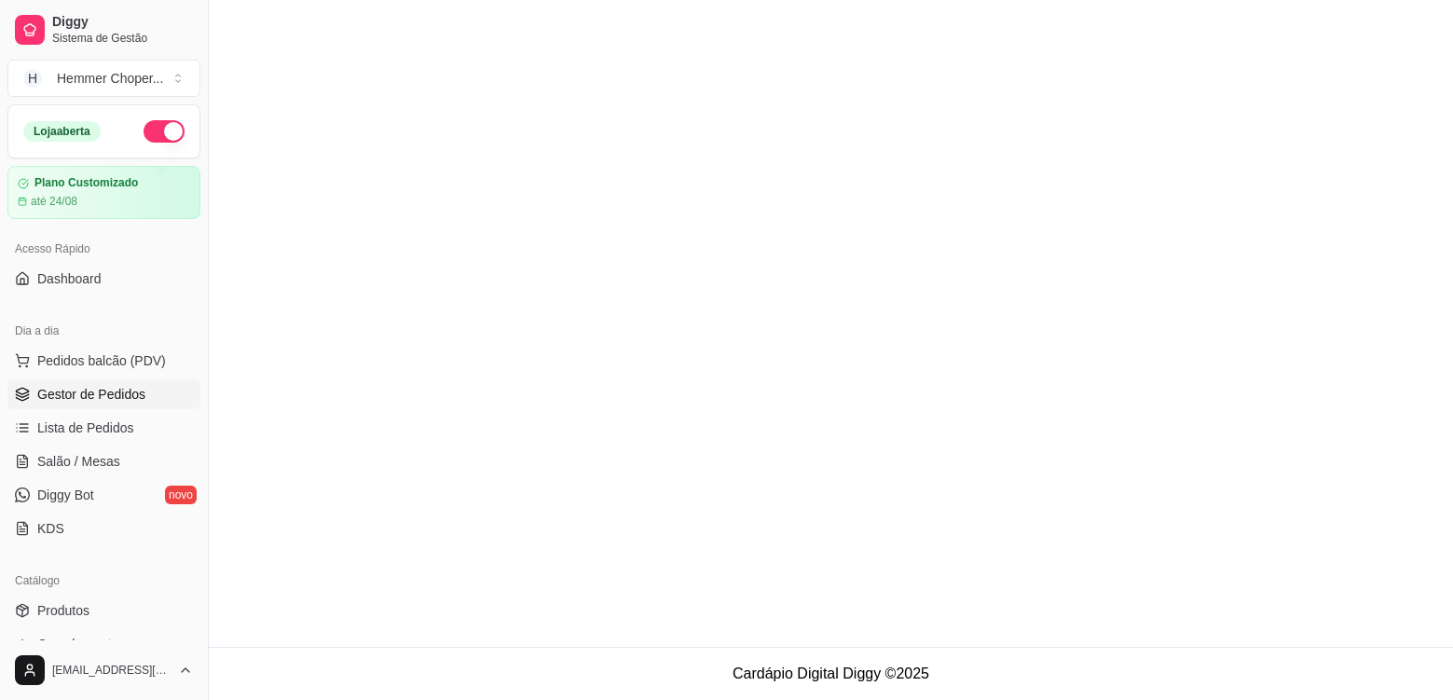
click at [136, 394] on span "Gestor de Pedidos" at bounding box center [91, 394] width 108 height 19
